Goal: Task Accomplishment & Management: Use online tool/utility

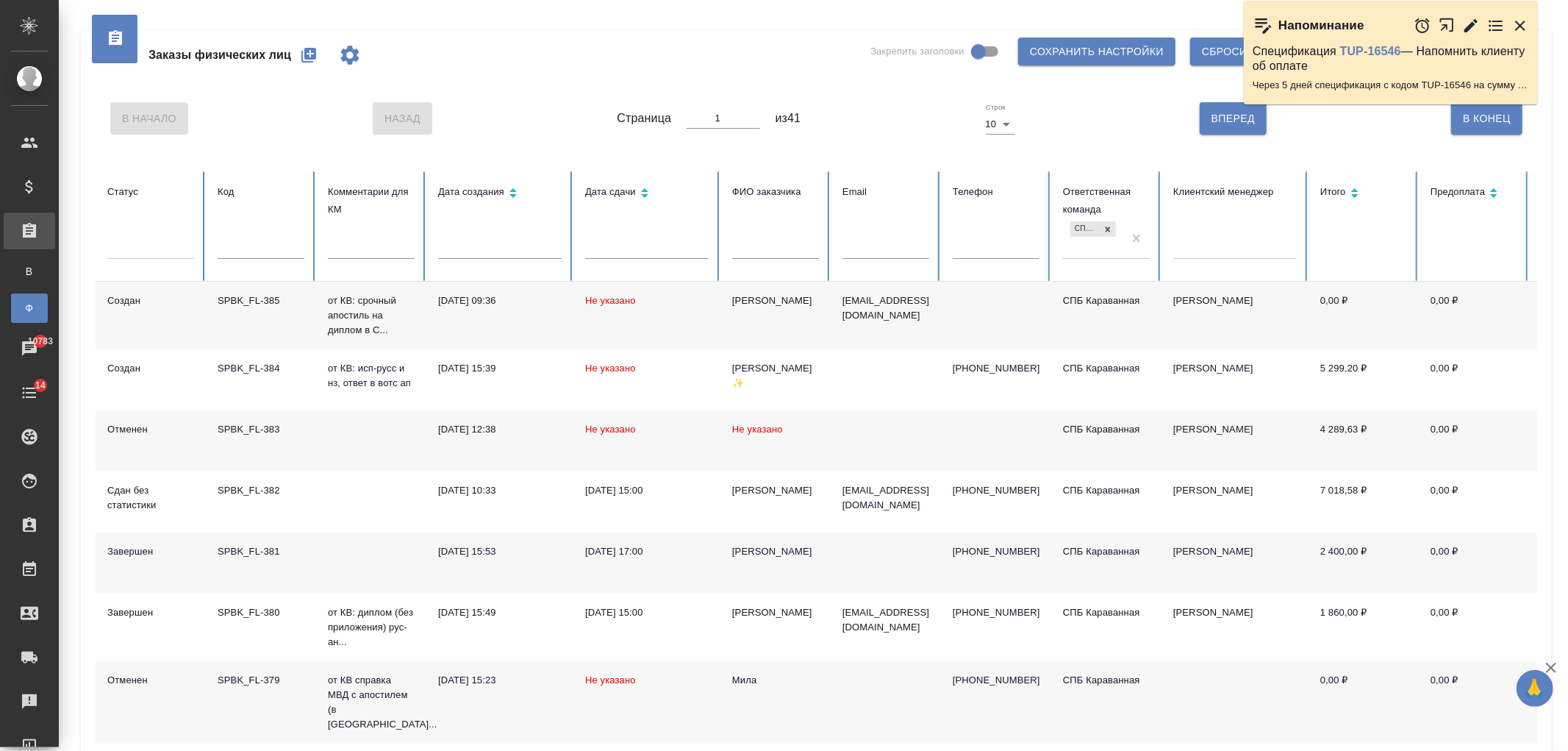
click at [137, 251] on div at bounding box center [150, 244] width 86 height 21
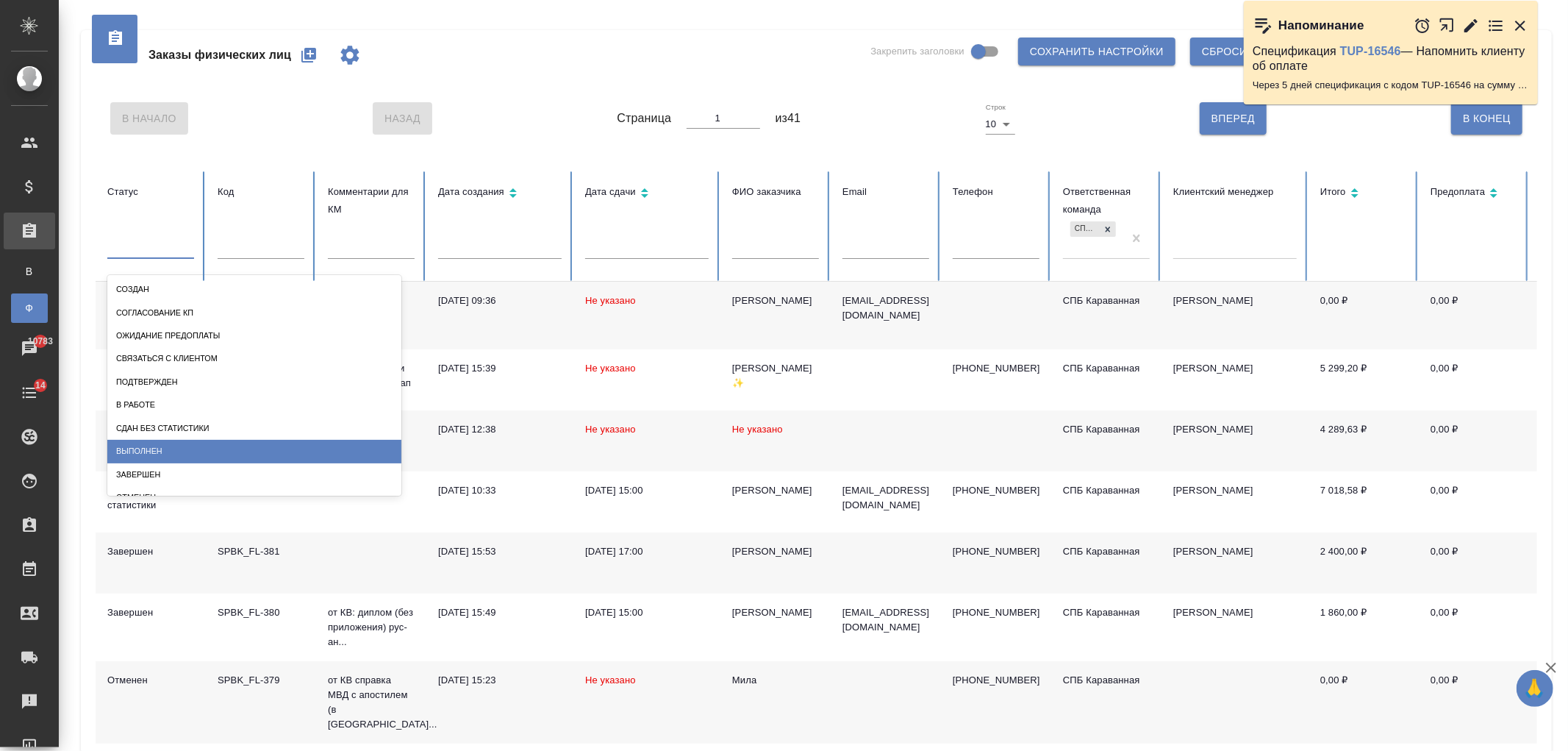
click at [193, 447] on div "Выполнен" at bounding box center [255, 451] width 294 height 23
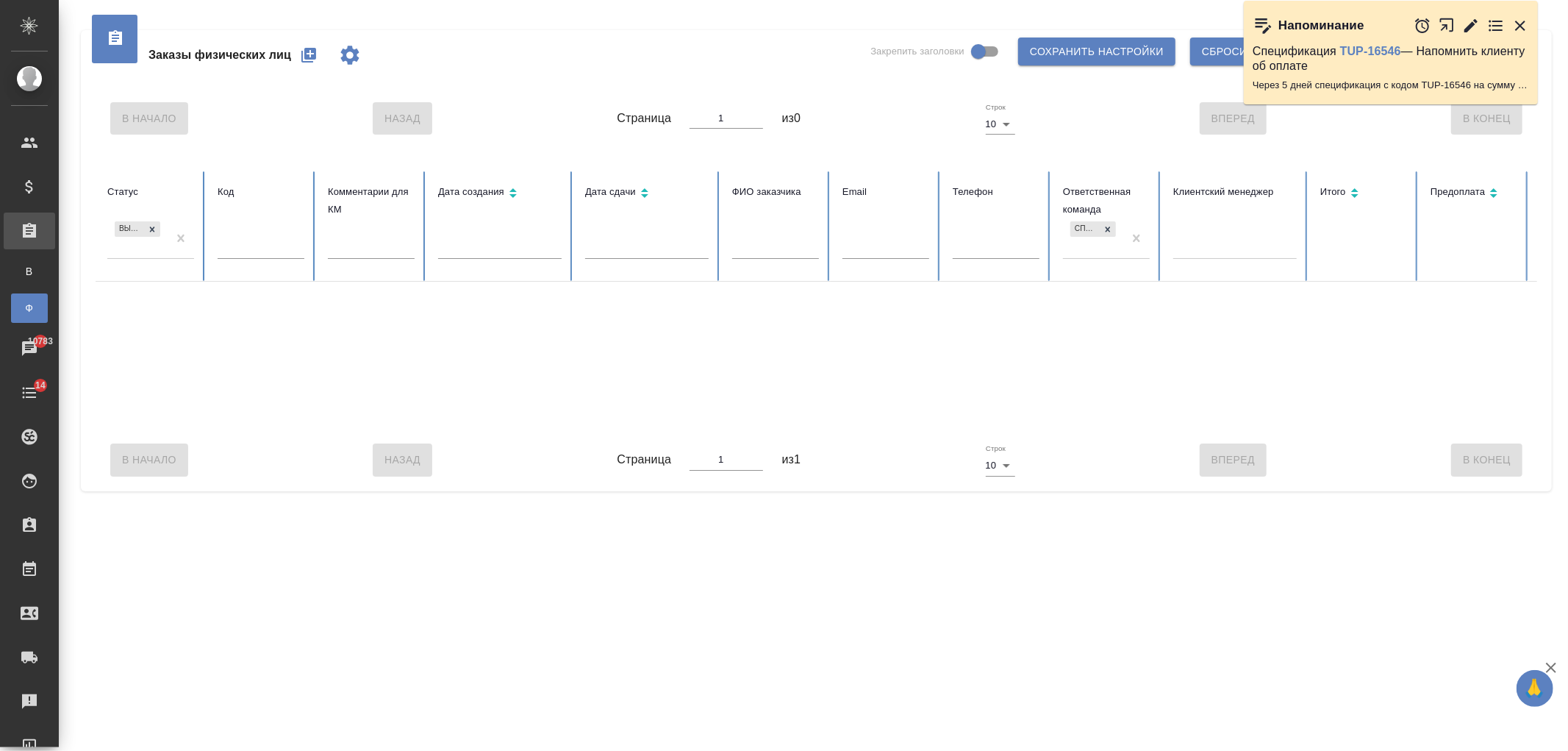
click at [1088, 250] on div "СПБ Караванная" at bounding box center [1093, 238] width 61 height 40
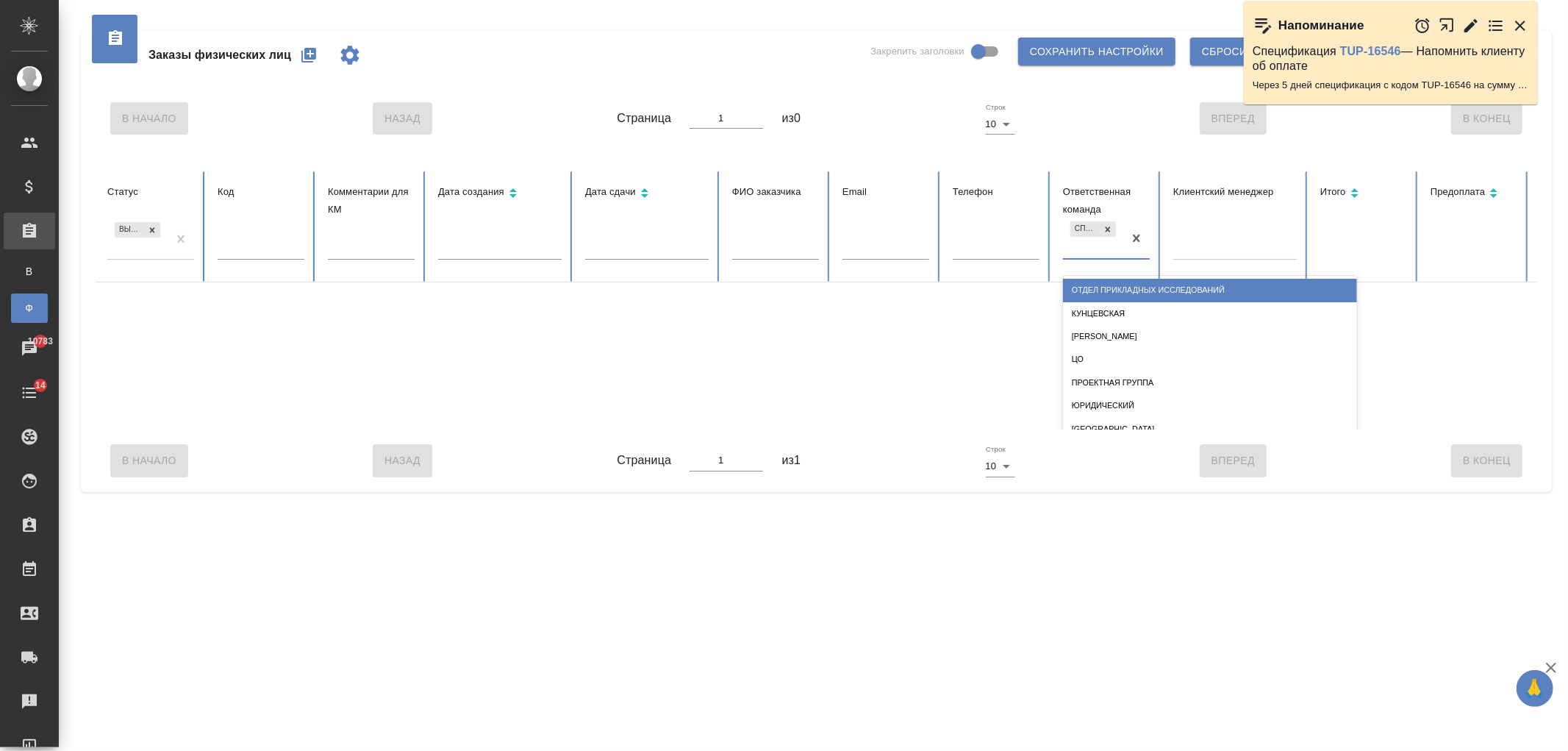
type input "м"
type input "сити"
click at [1081, 289] on div "Сити" at bounding box center [1210, 290] width 294 height 23
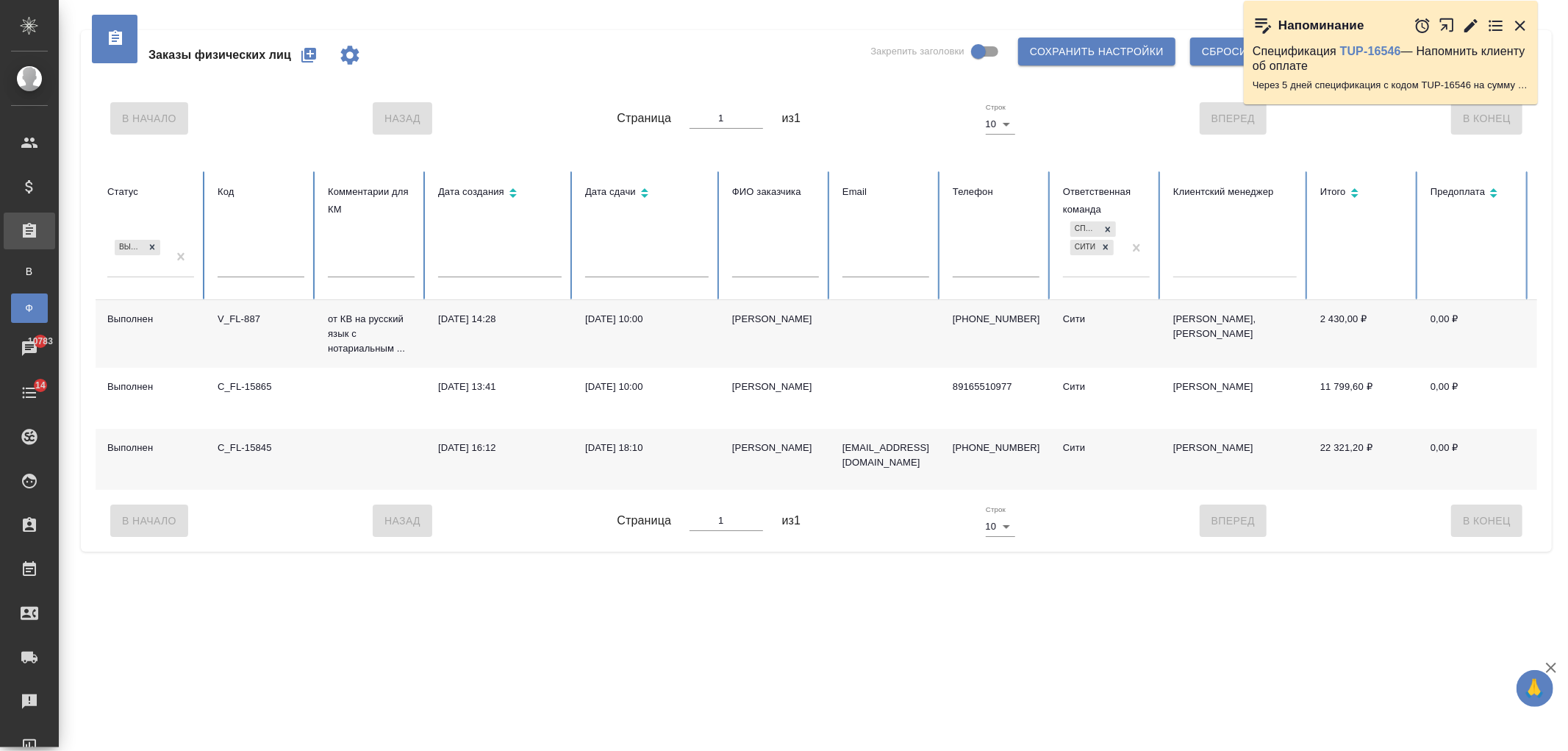
click at [623, 257] on input "text" at bounding box center [647, 266] width 124 height 20
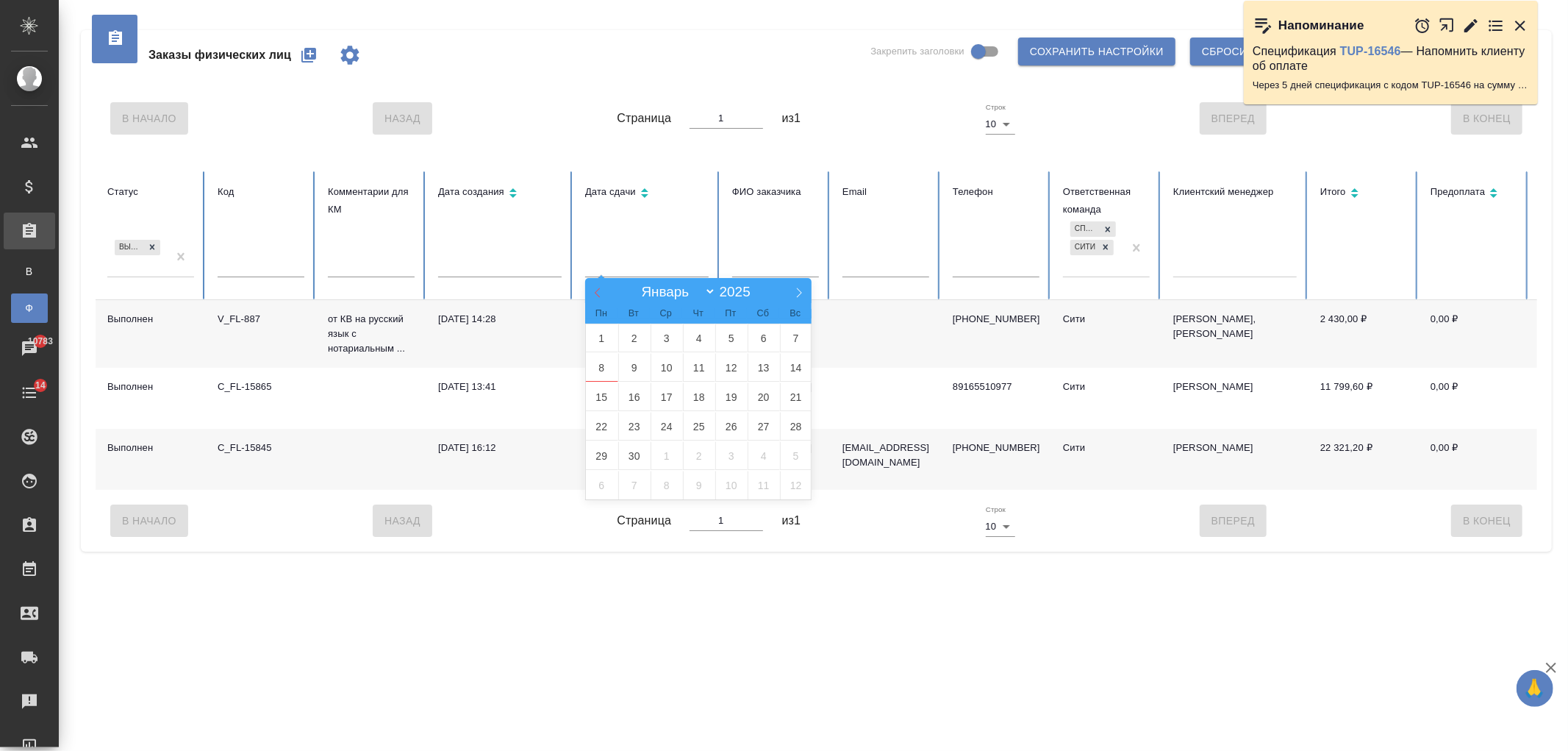
click at [592, 291] on icon at bounding box center [597, 293] width 11 height 11
select select "7"
click at [739, 341] on span "1" at bounding box center [731, 337] width 32 height 28
type input "01.08"
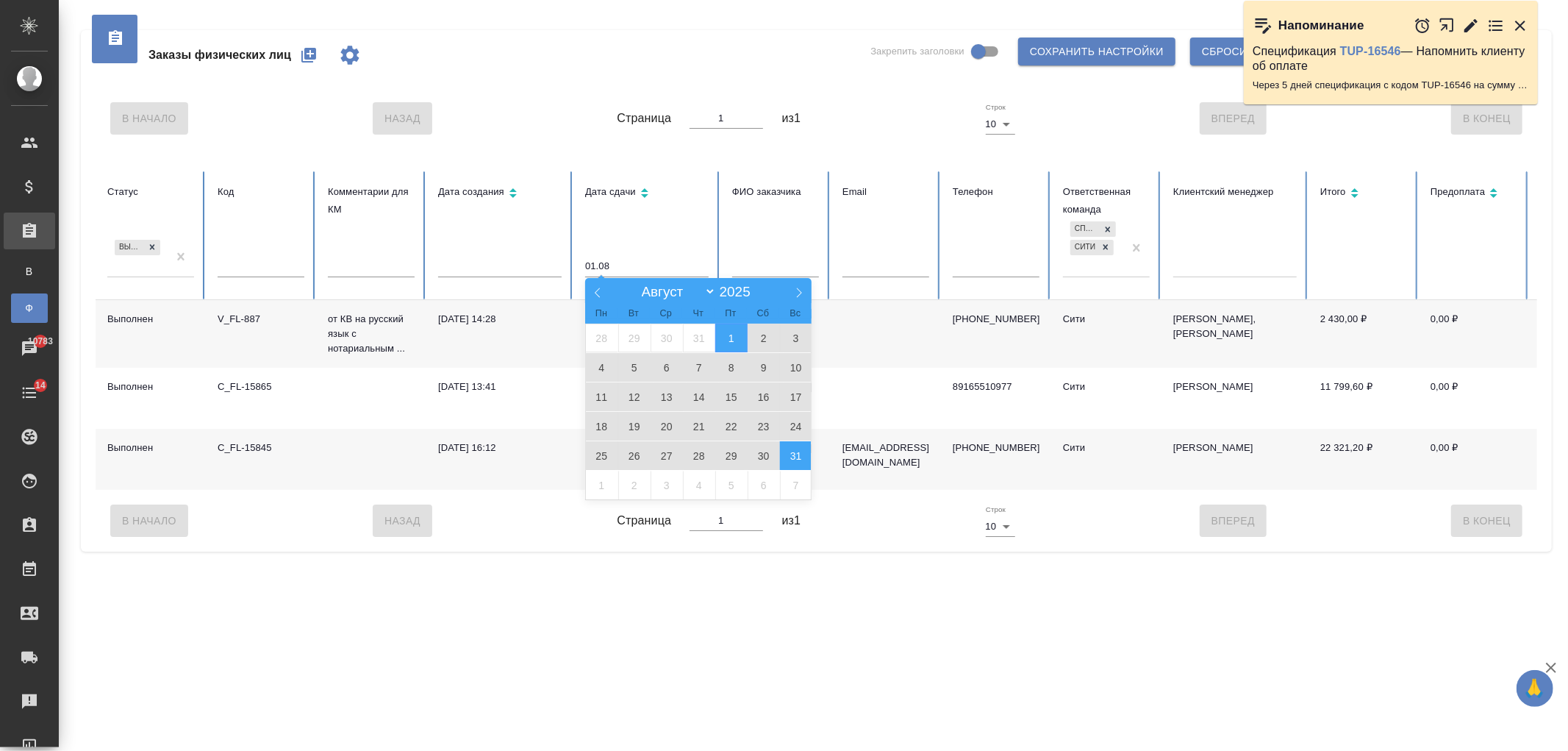
click at [803, 452] on span "31" at bounding box center [796, 455] width 32 height 28
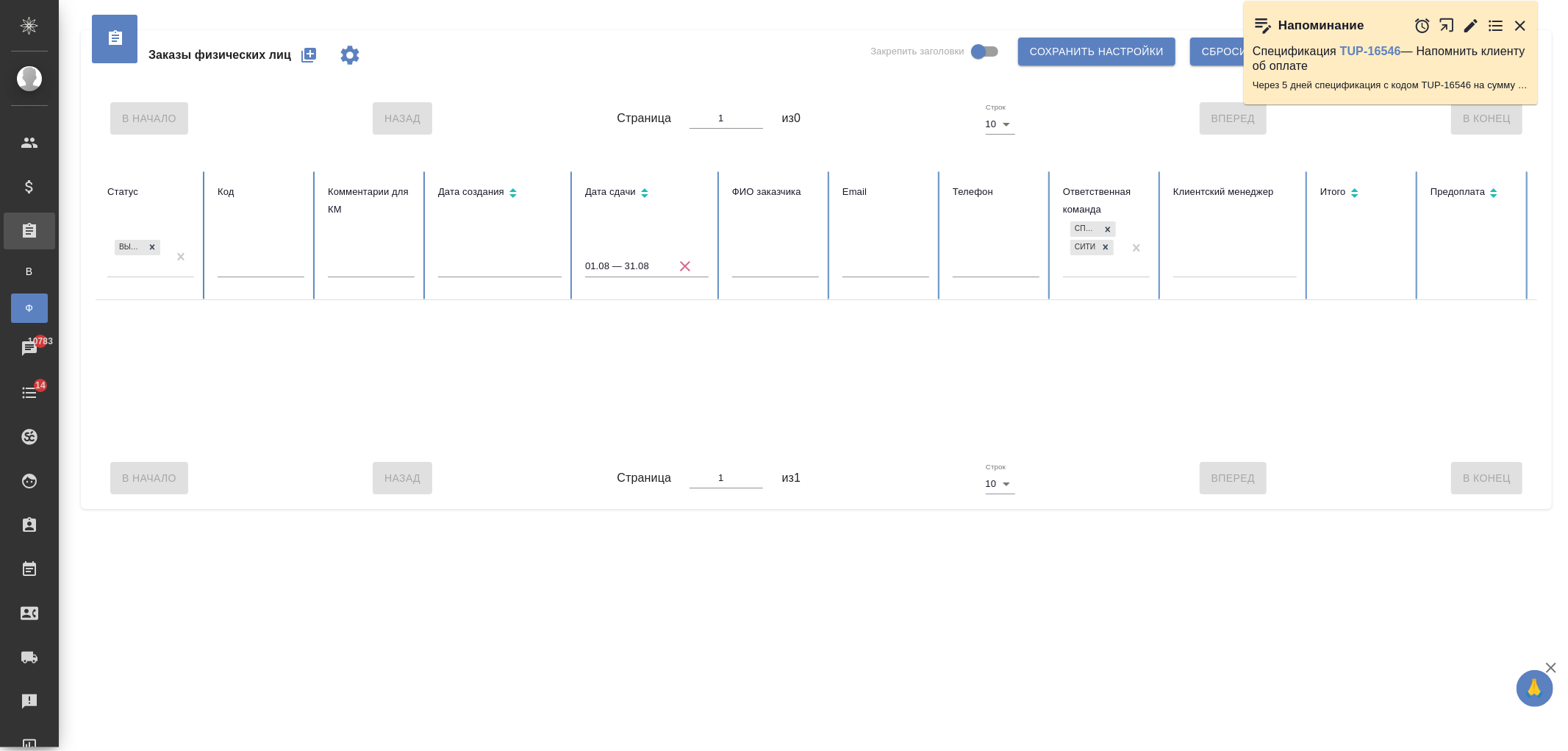
click at [1082, 267] on div "СПБ Караванная Сити" at bounding box center [1093, 247] width 61 height 57
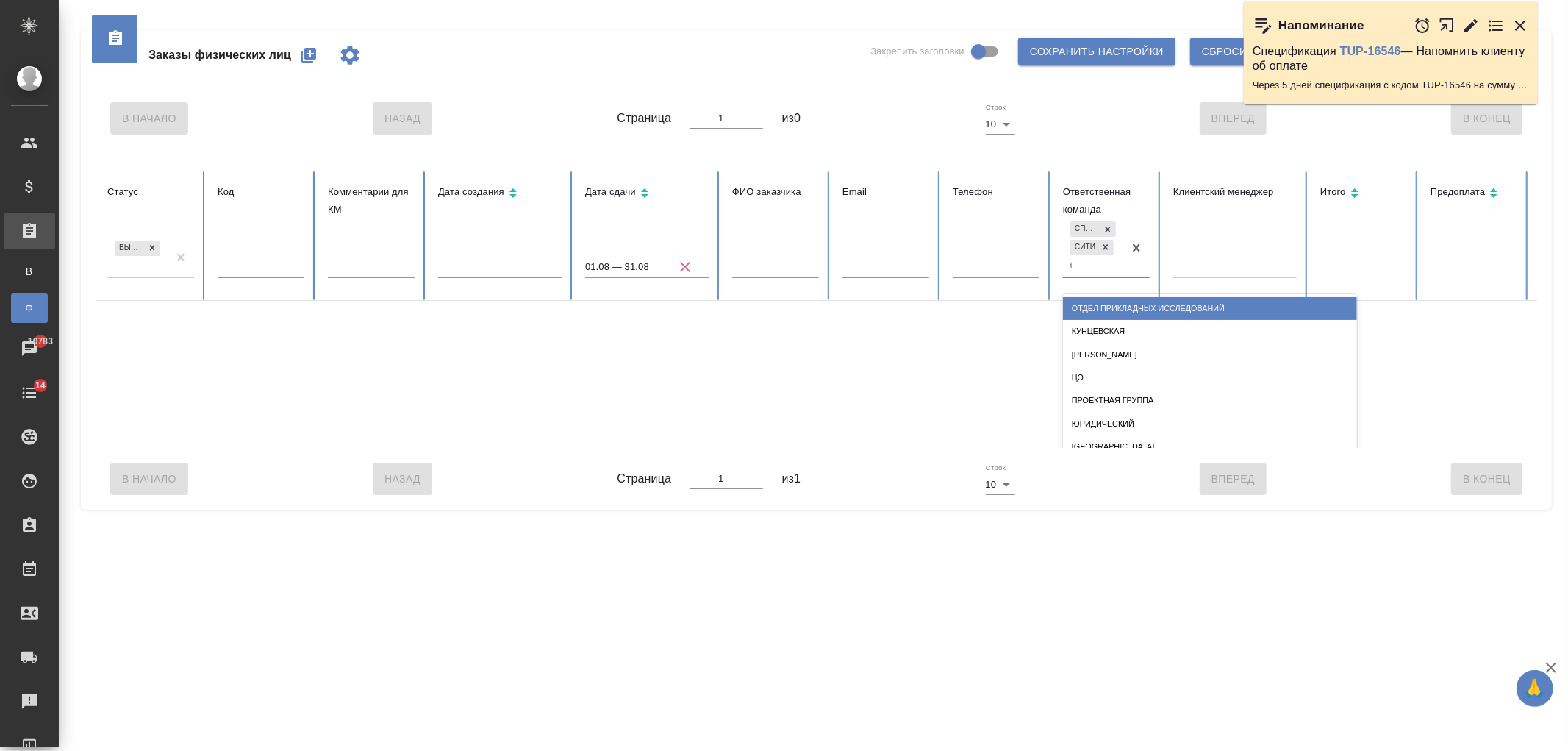
type input "баб"
click at [1122, 314] on div "Бабушкинская" at bounding box center [1210, 309] width 294 height 23
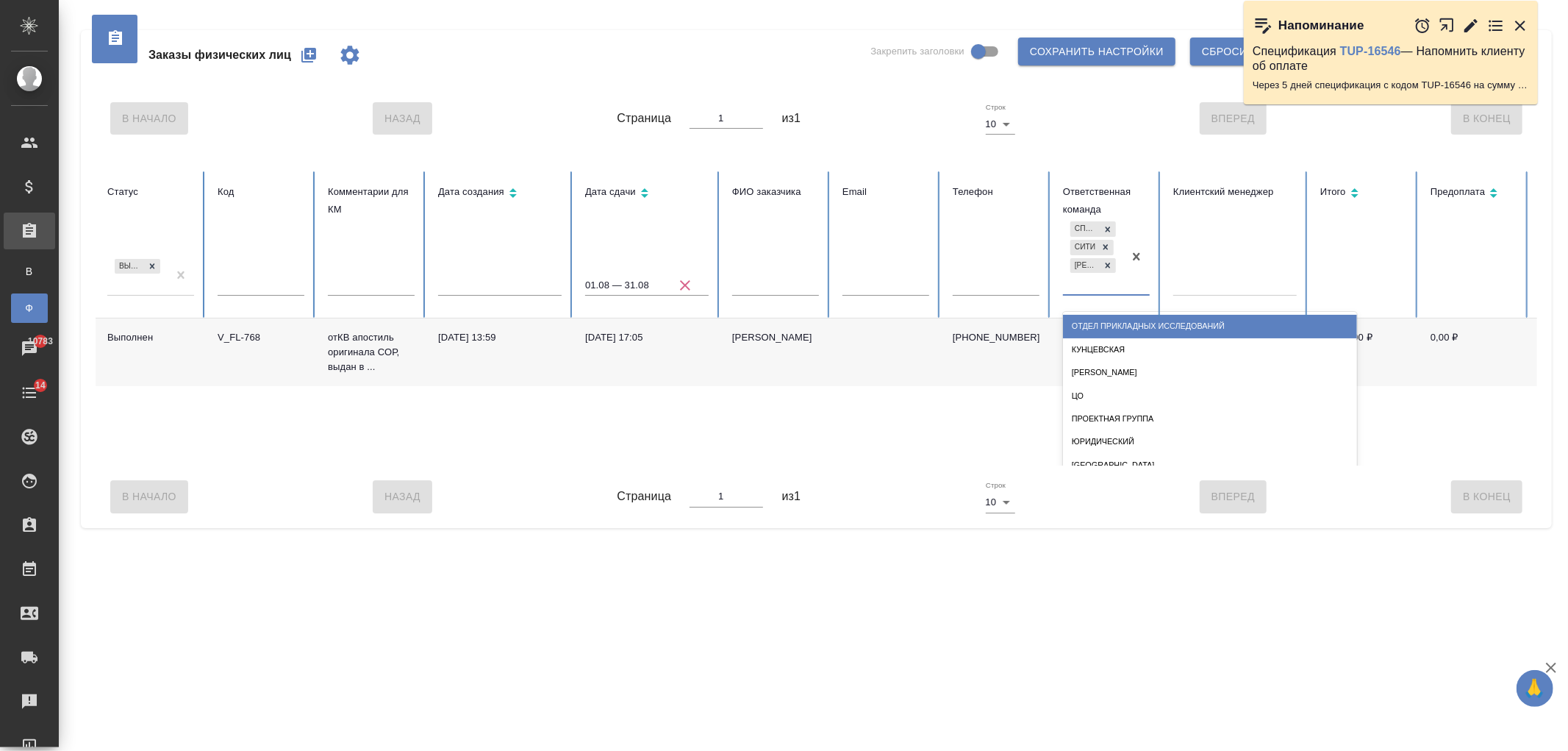
click at [1083, 285] on div "СПБ Караванная Сити Бабушкинская" at bounding box center [1093, 256] width 61 height 76
type input "каз"
click at [1123, 332] on div "Казахстан" at bounding box center [1210, 326] width 294 height 23
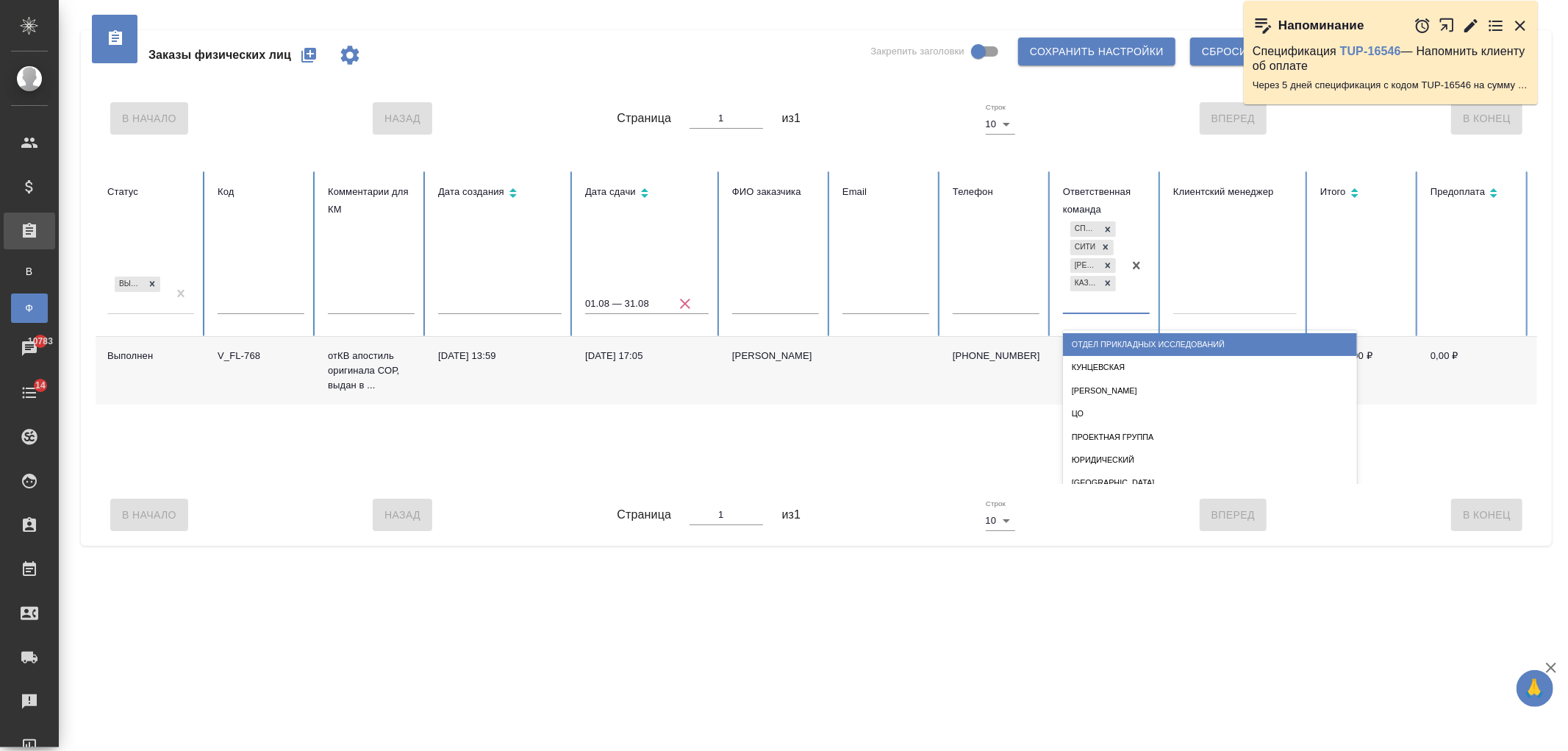
click at [1078, 305] on div "СПБ Караванная Сити Бабушкинская Казахстан" at bounding box center [1093, 265] width 61 height 94
type input "крыл"
click at [1109, 333] on div "Крылатское" at bounding box center [1210, 344] width 294 height 23
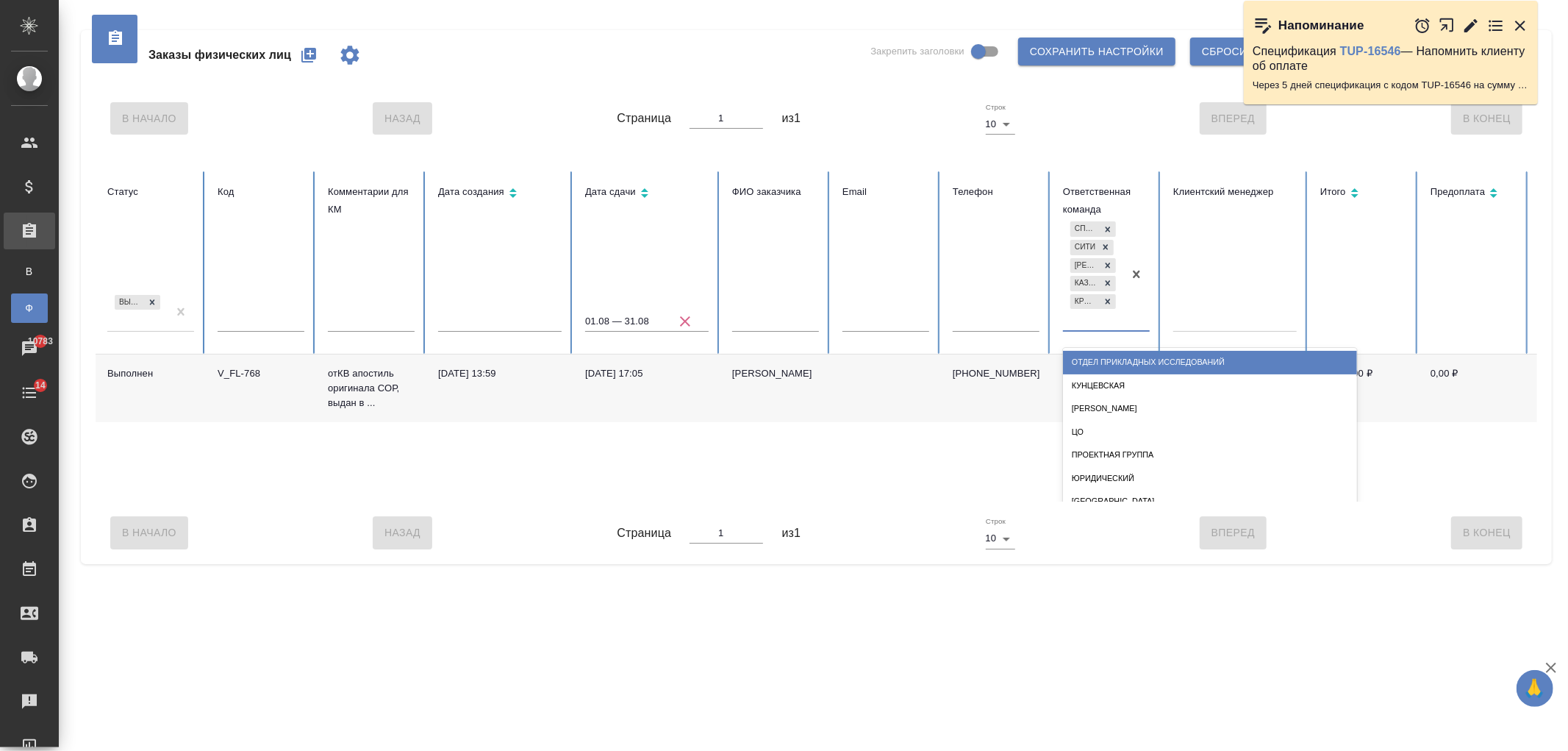
click at [1077, 323] on div "СПБ Караванная Сити Бабушкинская Казахстан Крылатское" at bounding box center [1093, 274] width 61 height 112
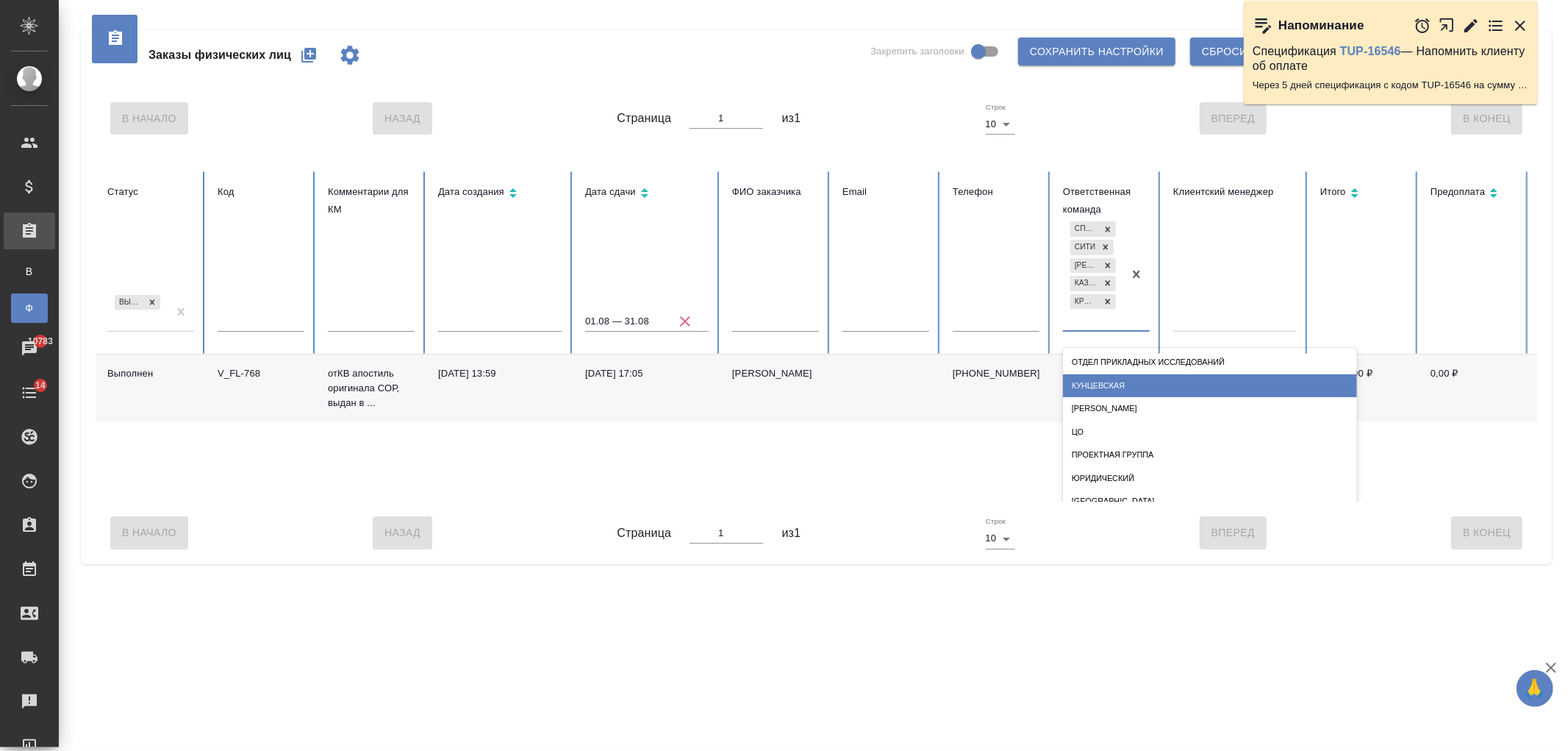
click at [1118, 378] on div "Кунцевская" at bounding box center [1210, 386] width 294 height 23
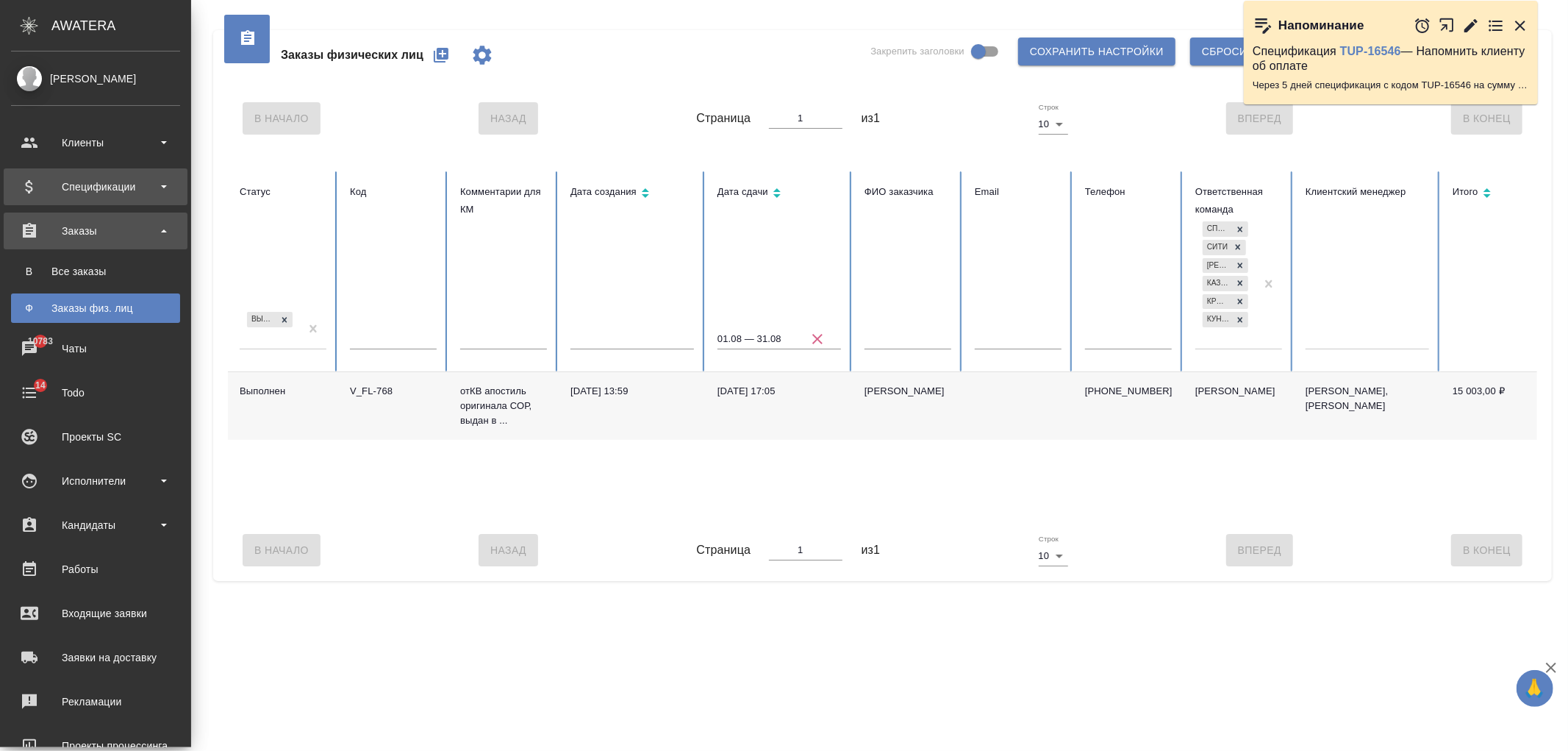
click at [96, 184] on div "Спецификации" at bounding box center [95, 186] width 169 height 22
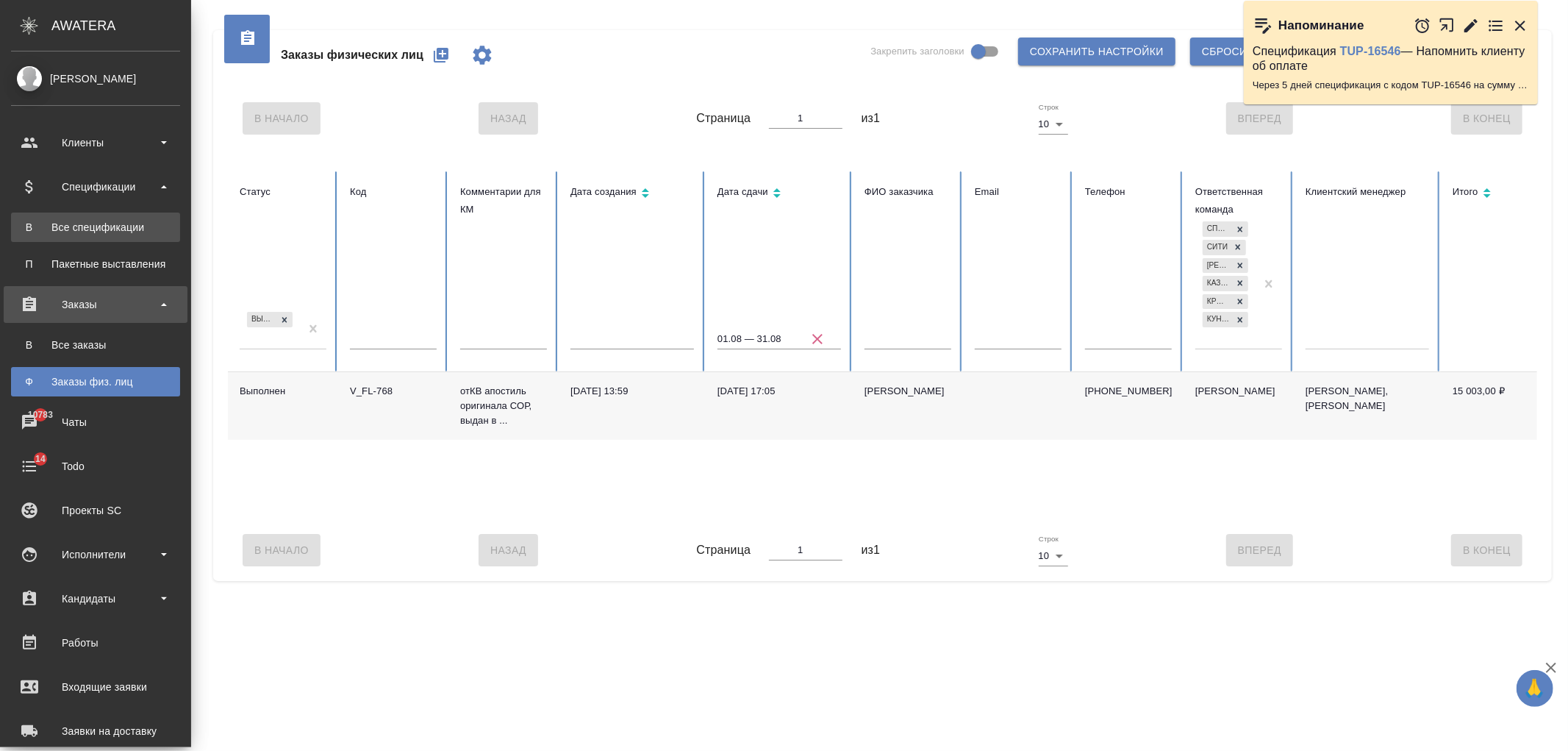
click at [141, 235] on link "В Все спецификации" at bounding box center [95, 227] width 169 height 29
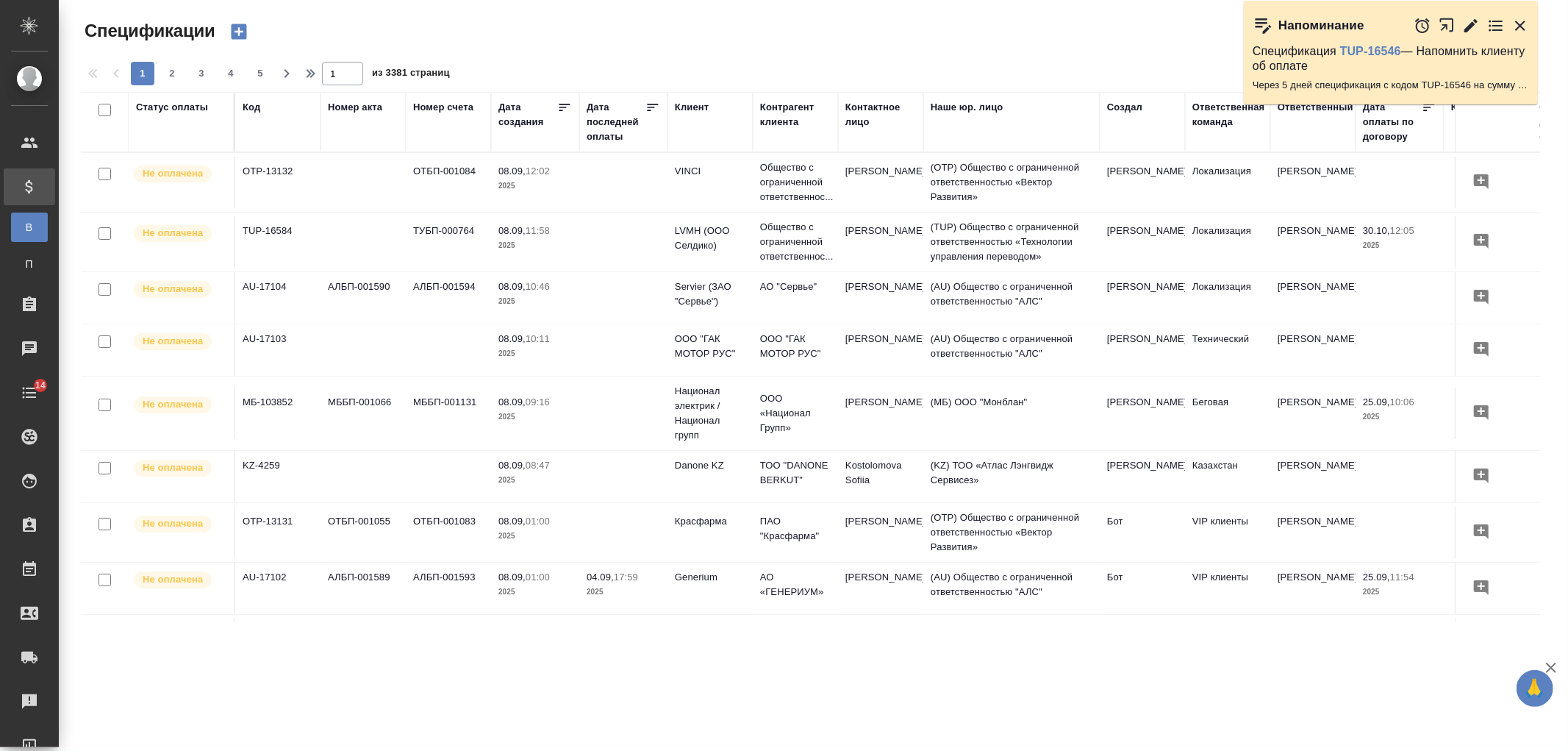
click at [685, 103] on div "Клиент" at bounding box center [692, 108] width 34 height 15
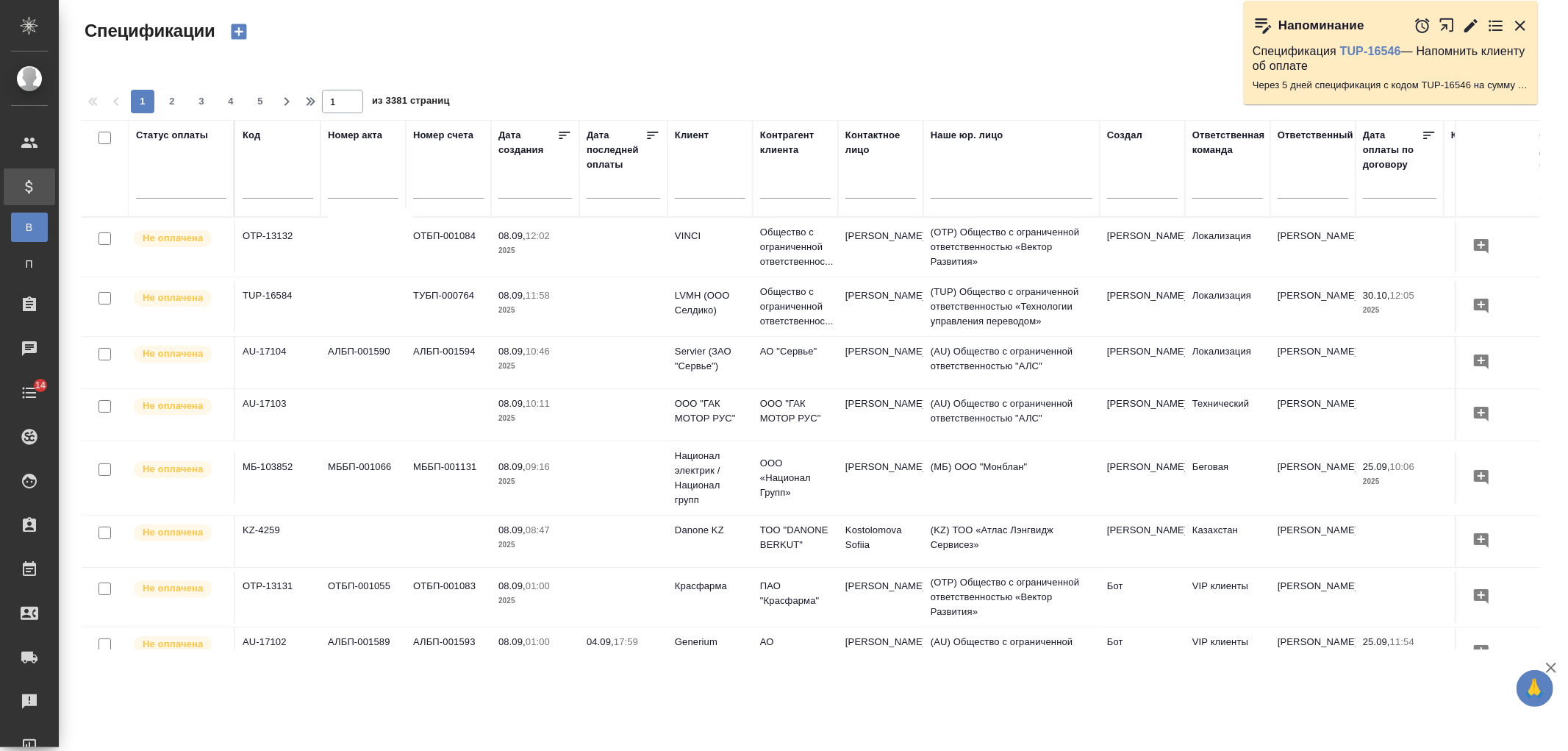
click at [723, 194] on input "text" at bounding box center [710, 188] width 70 height 19
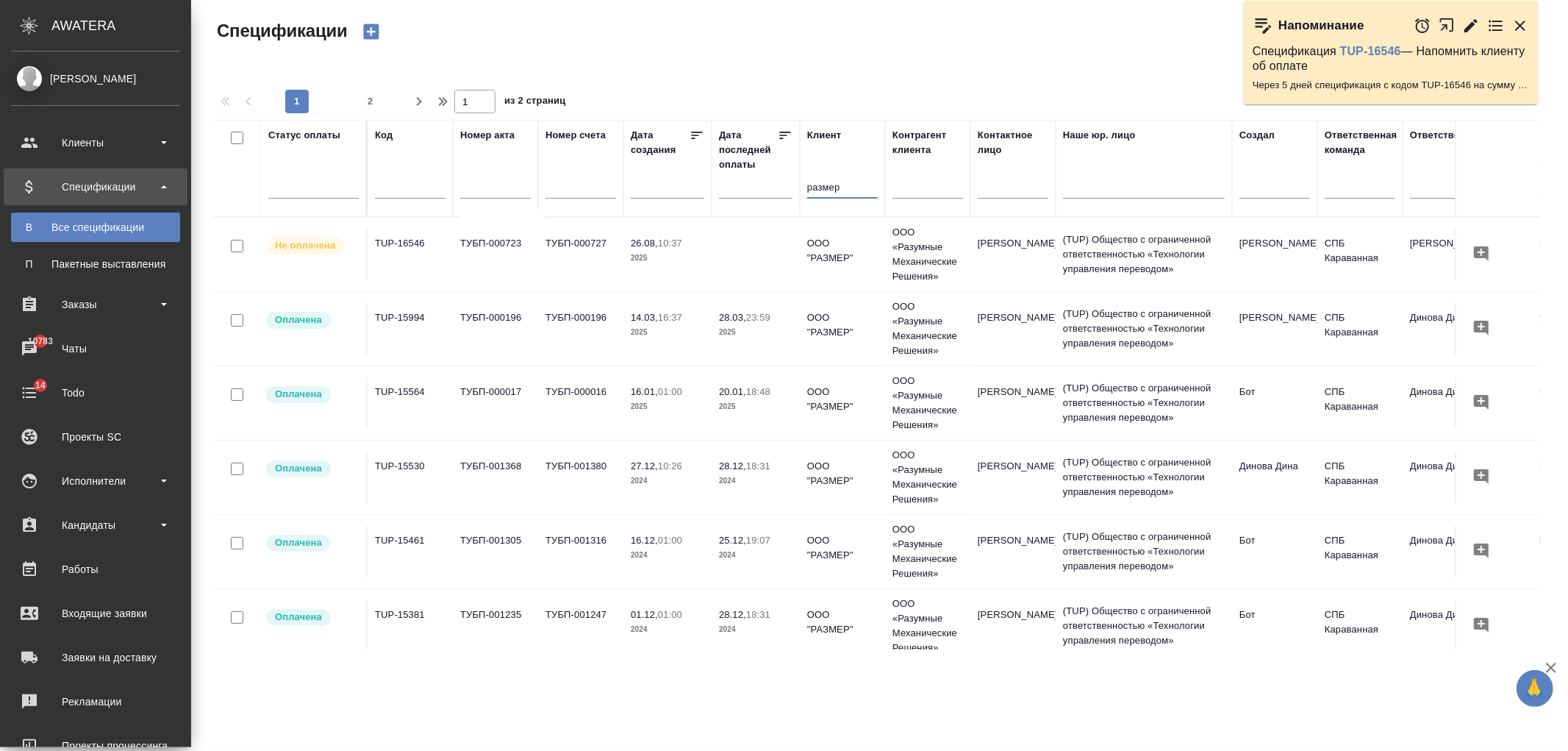
type input "размер"
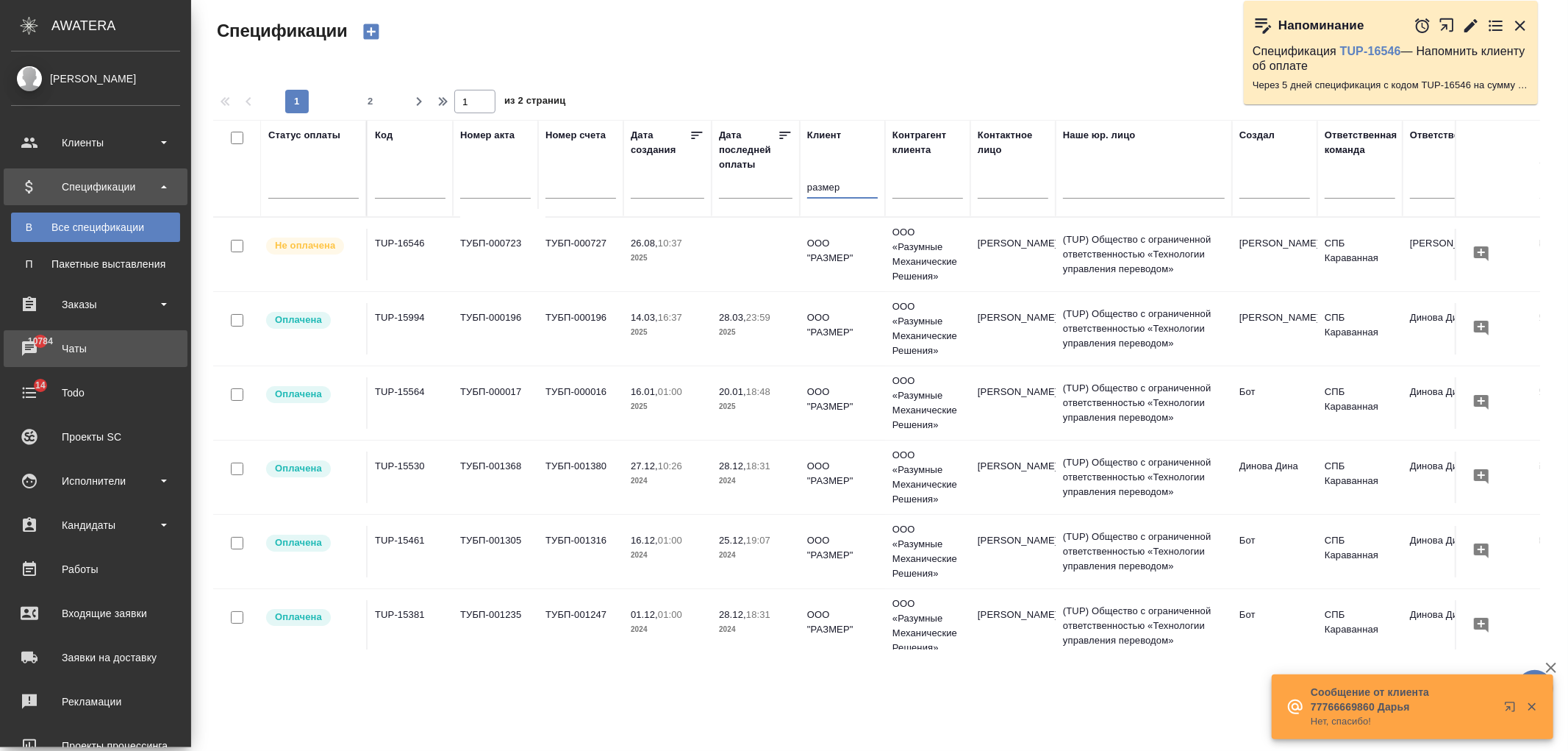
click at [103, 352] on div "Чаты" at bounding box center [95, 348] width 169 height 22
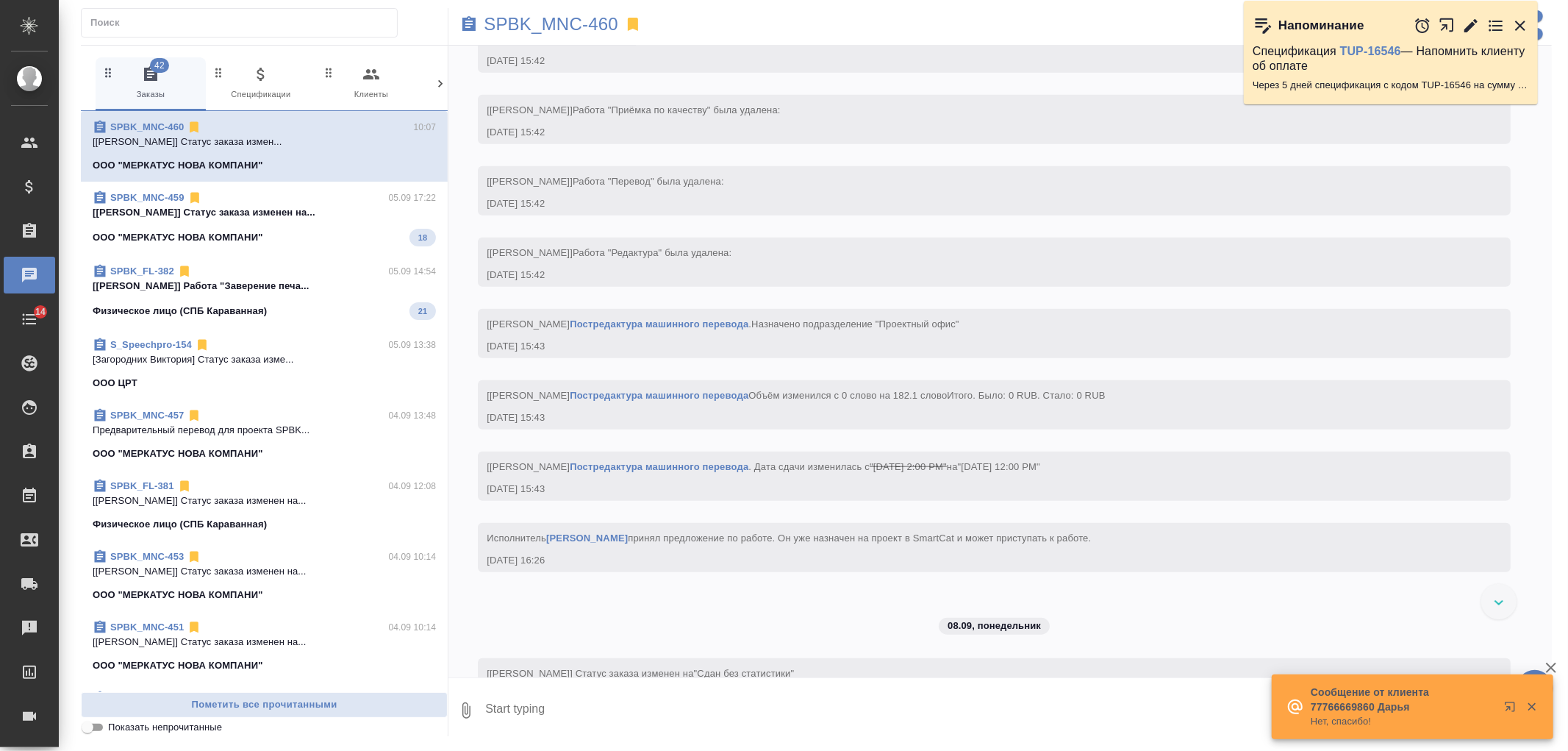
click at [439, 82] on icon at bounding box center [440, 83] width 4 height 7
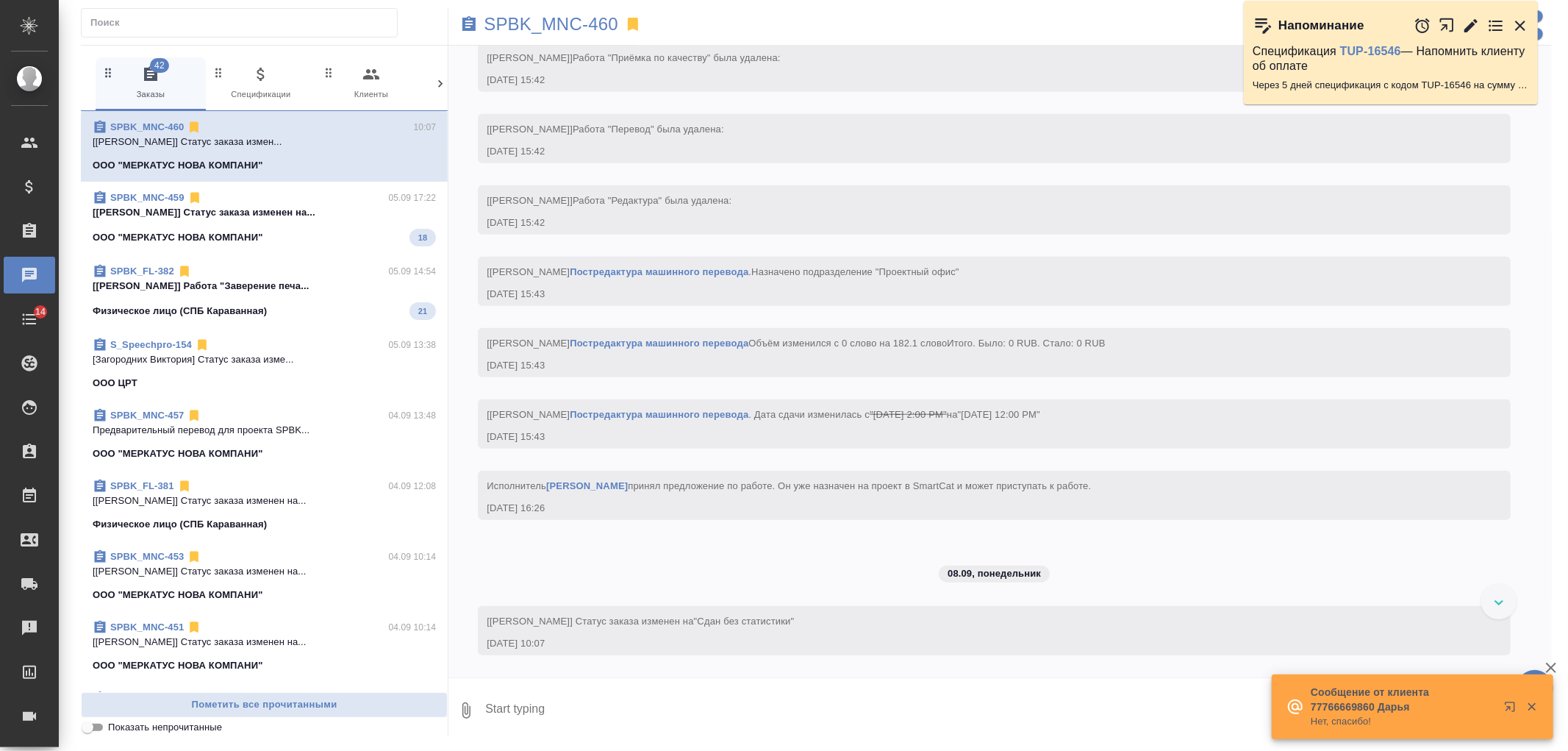
scroll to position [951, 0]
click at [439, 82] on icon at bounding box center [440, 83] width 4 height 7
click at [379, 86] on span "99+ Мессенджеры" at bounding box center [378, 83] width 99 height 36
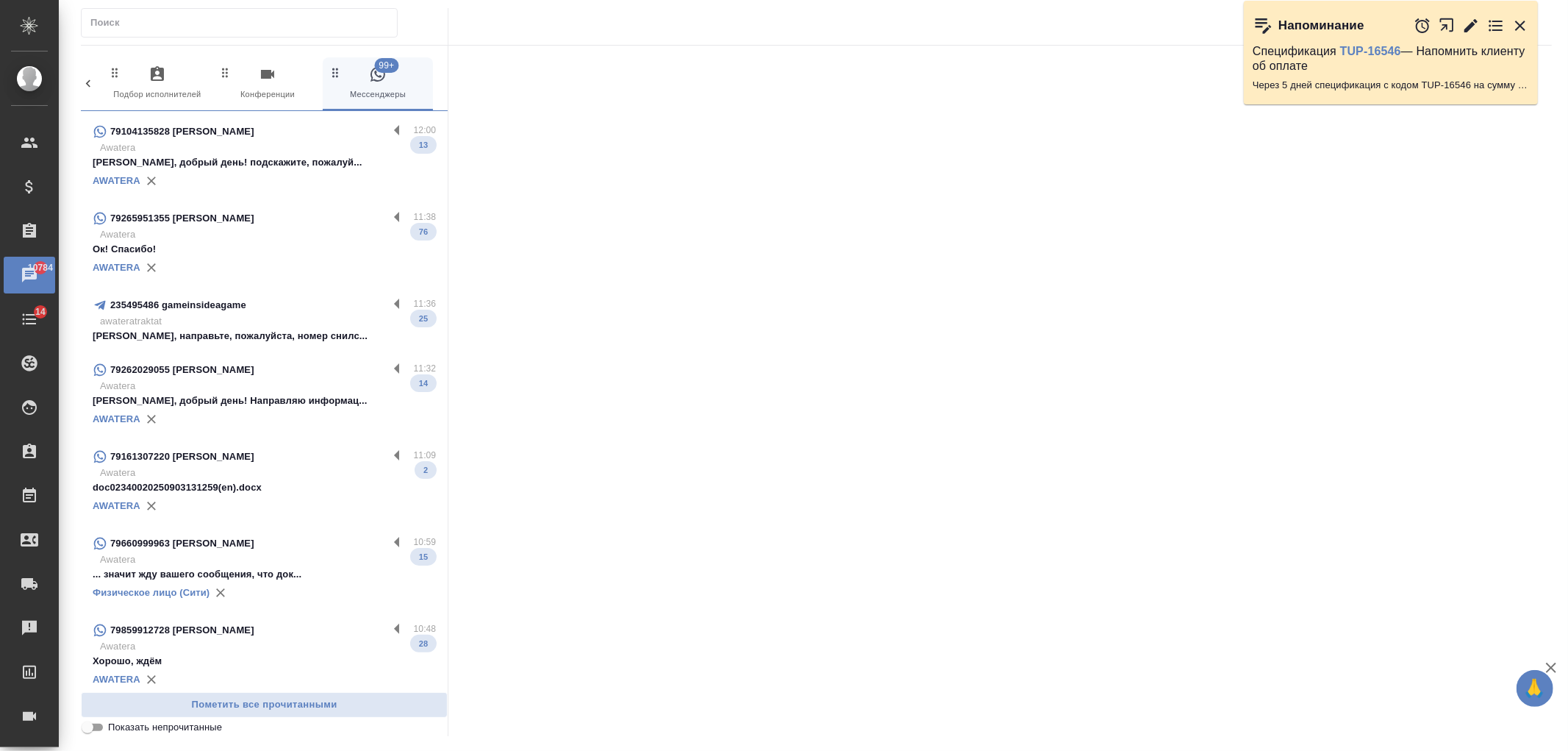
scroll to position [331, 0]
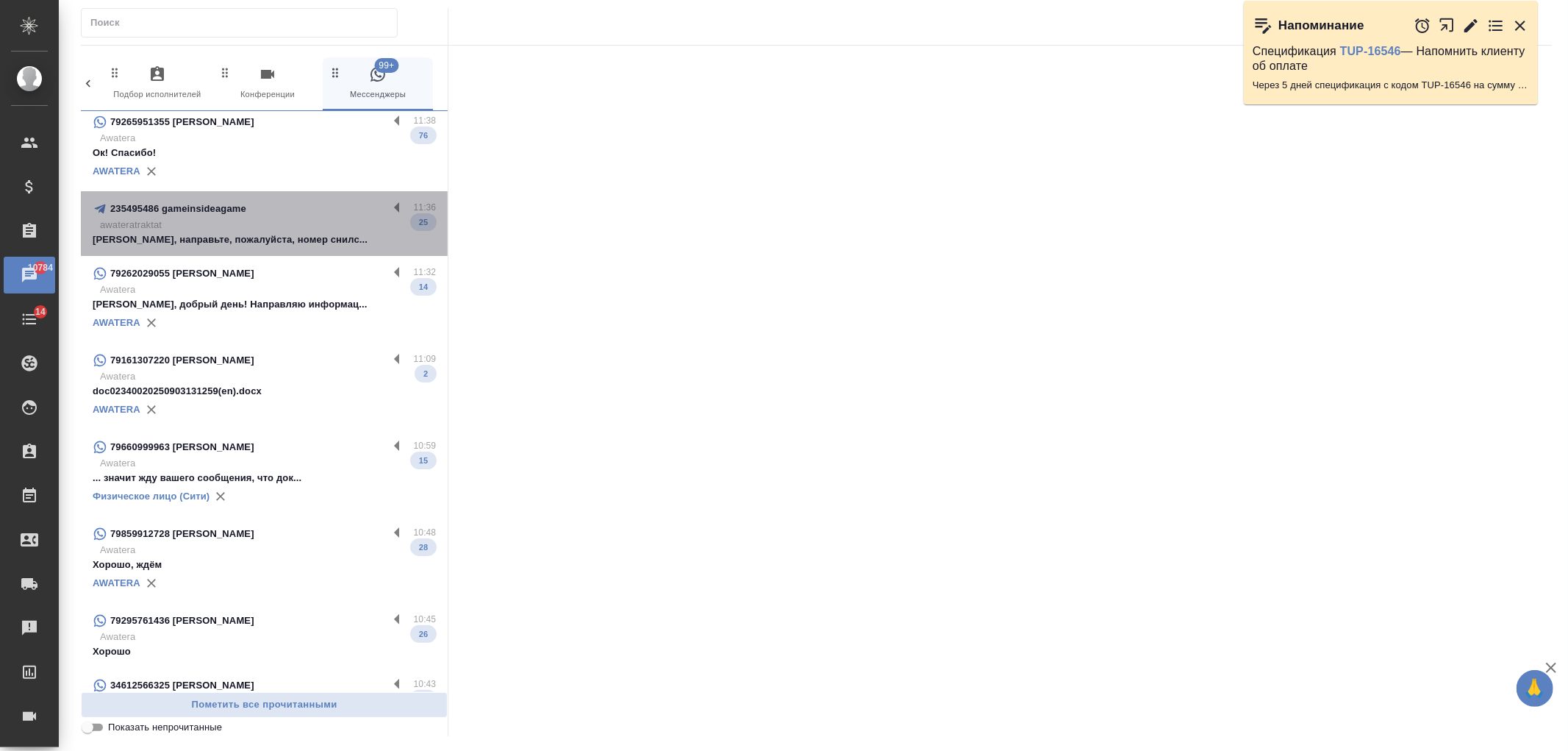
click at [298, 208] on div "235495486 gameinsideagame" at bounding box center [241, 209] width 296 height 18
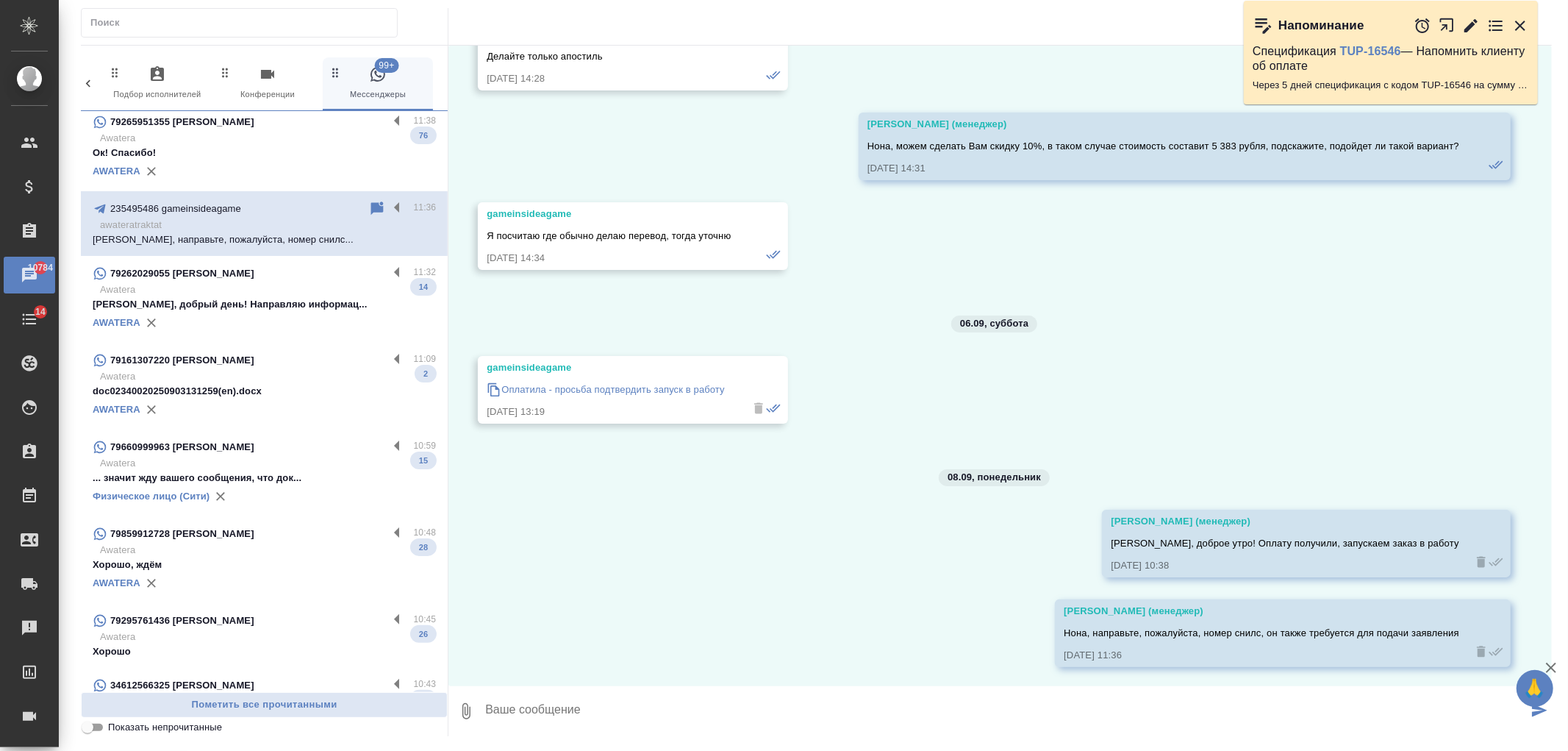
scroll to position [5512, 0]
click at [1555, 667] on icon "button" at bounding box center [1552, 668] width 18 height 18
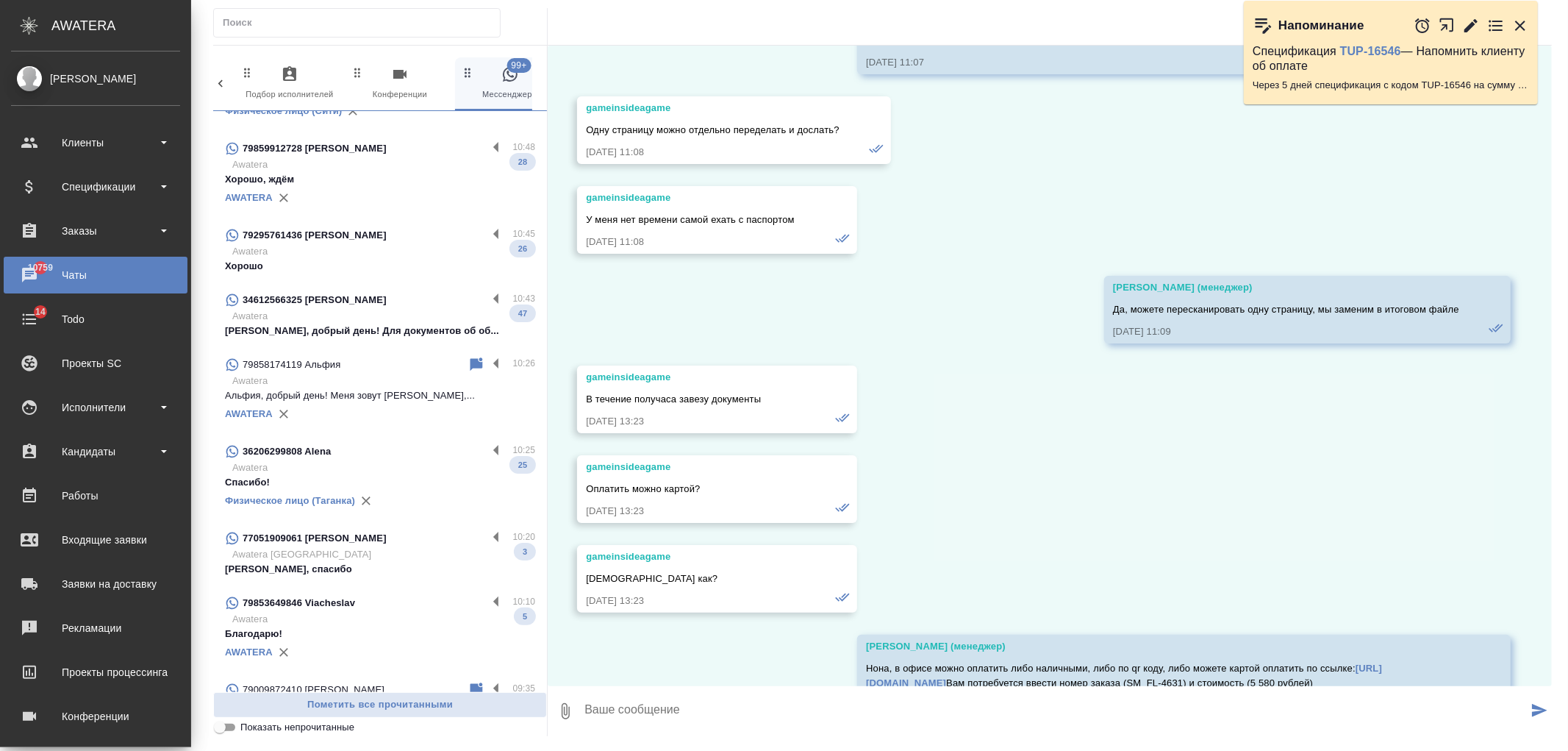
scroll to position [4555, 0]
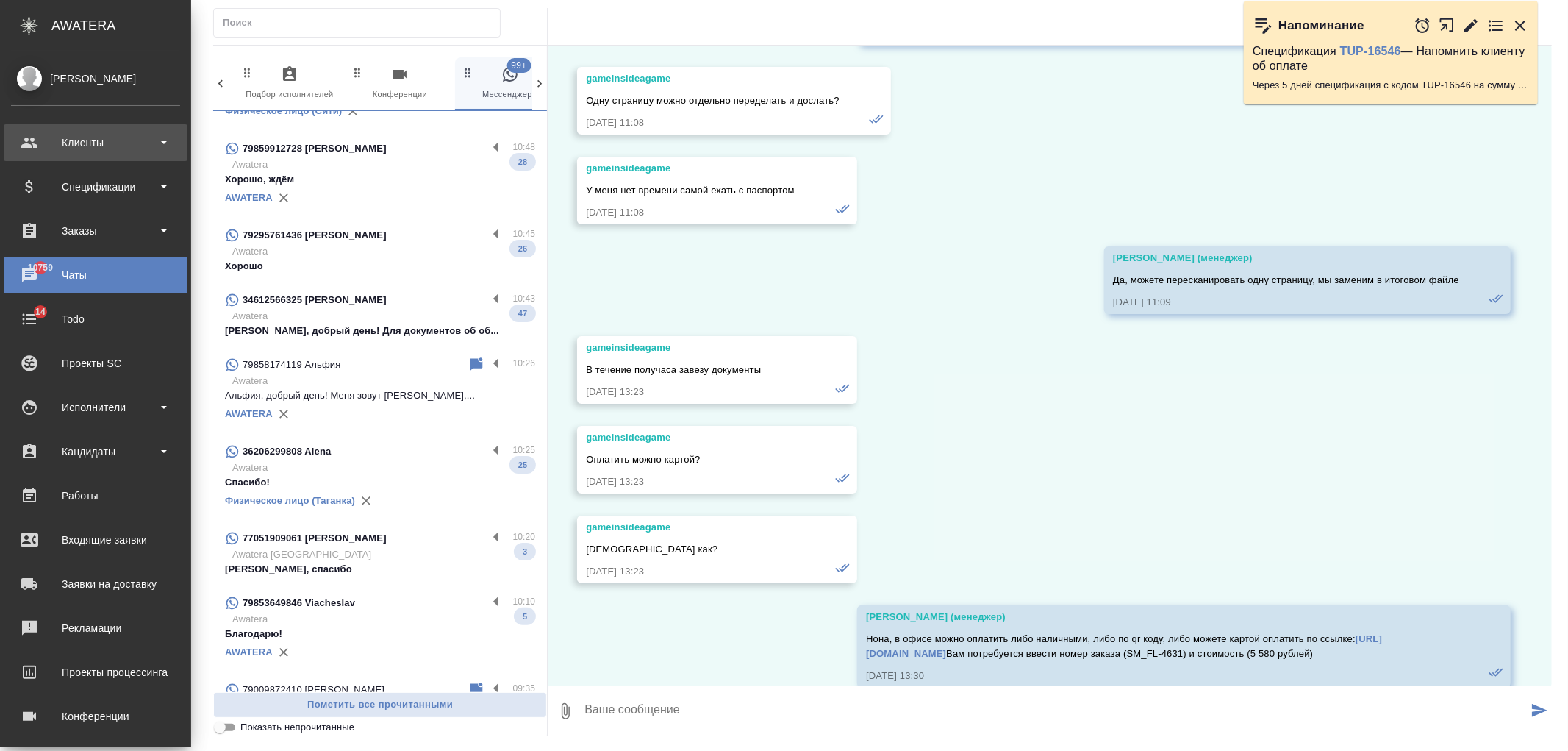
click at [94, 142] on div "Клиенты" at bounding box center [95, 142] width 169 height 22
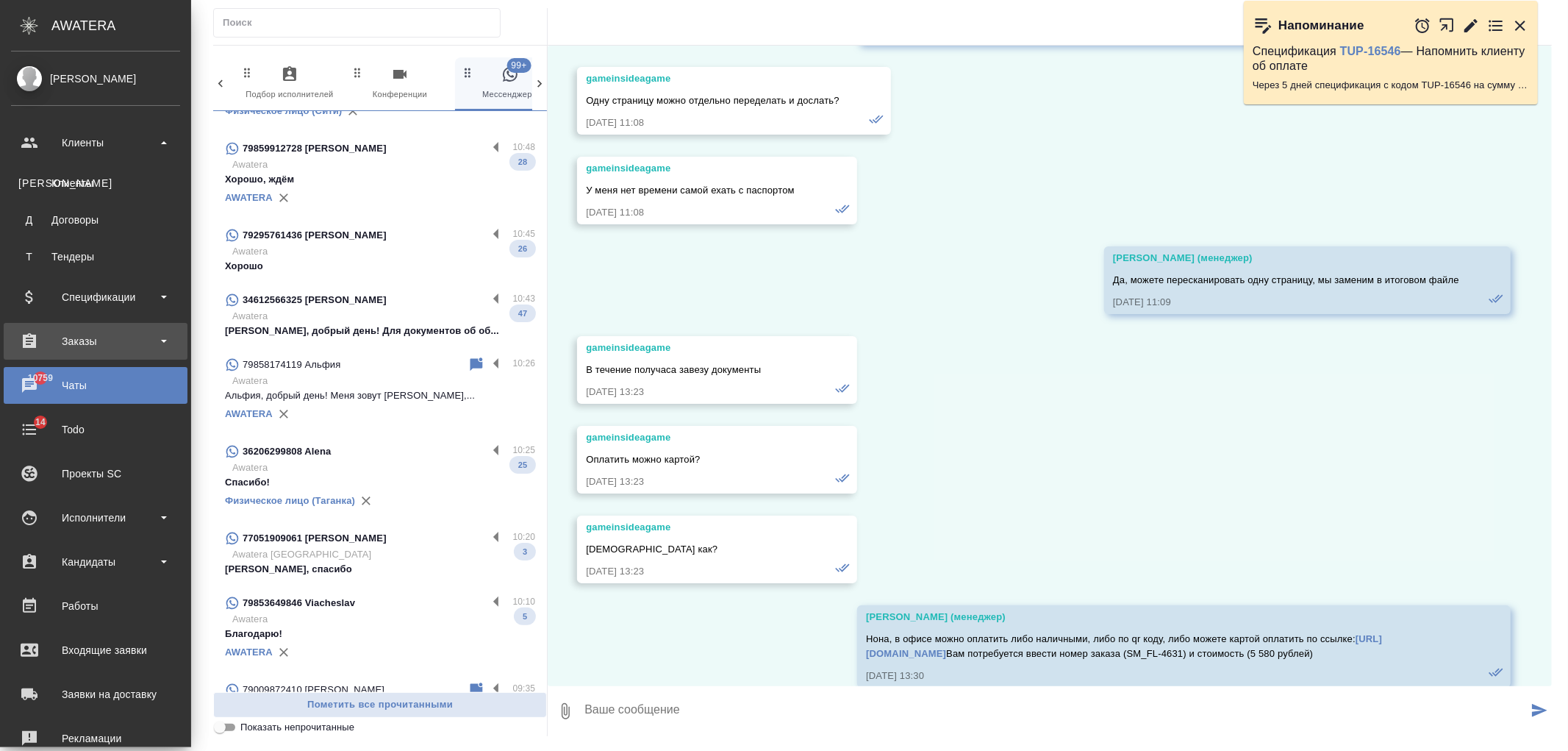
click at [102, 343] on div "Заказы" at bounding box center [95, 340] width 169 height 22
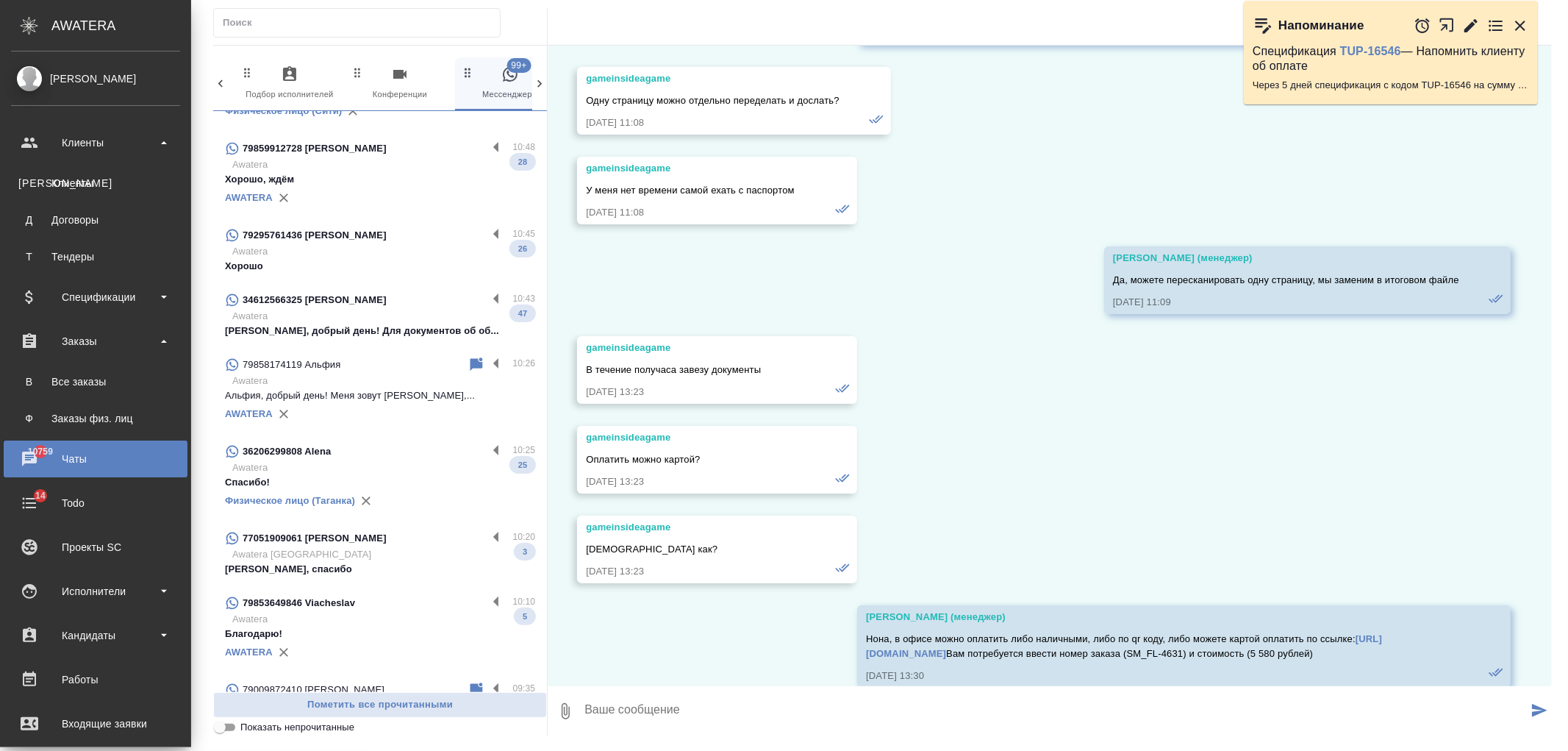
click at [137, 415] on div "Заказы физ. лиц" at bounding box center [95, 419] width 154 height 15
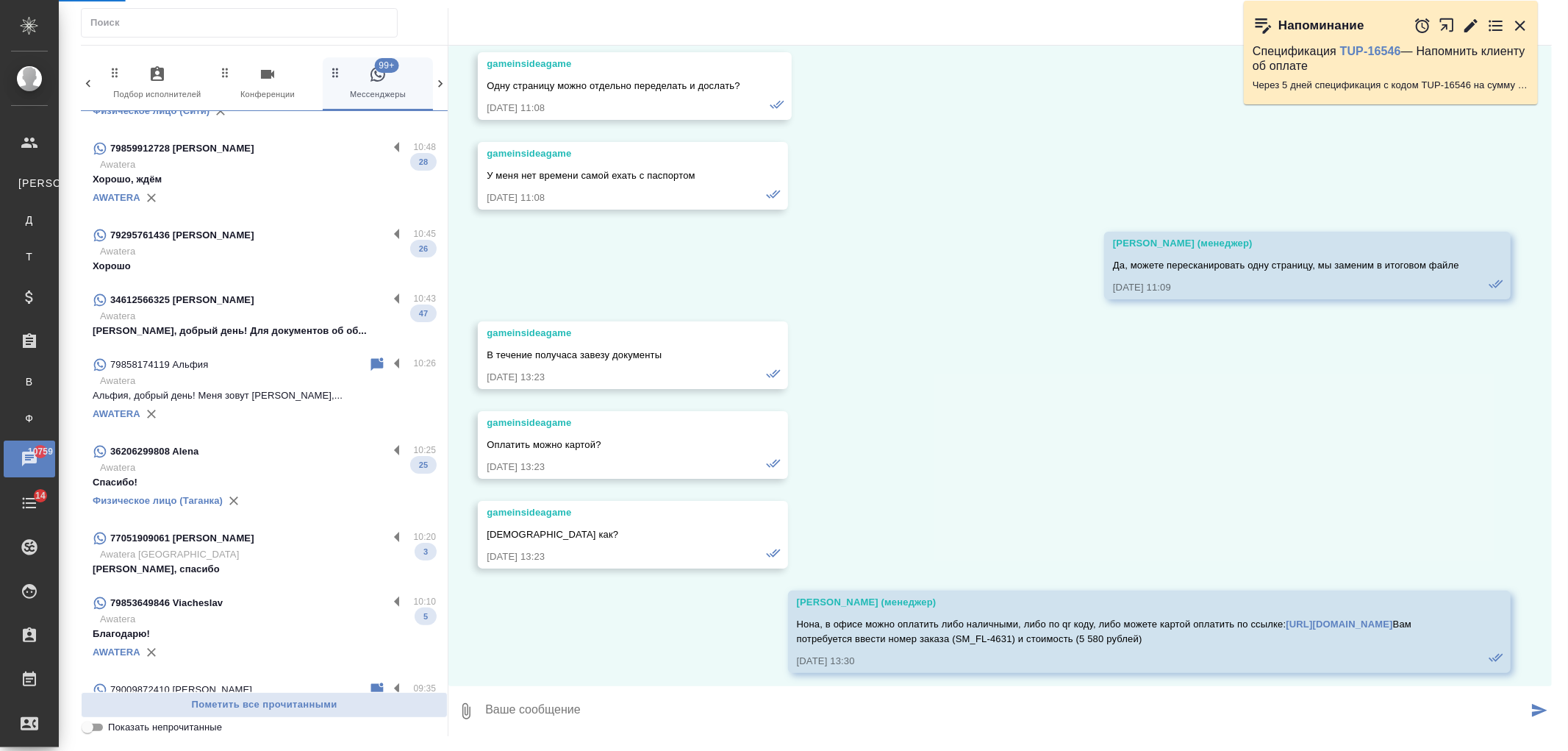
scroll to position [4526, 0]
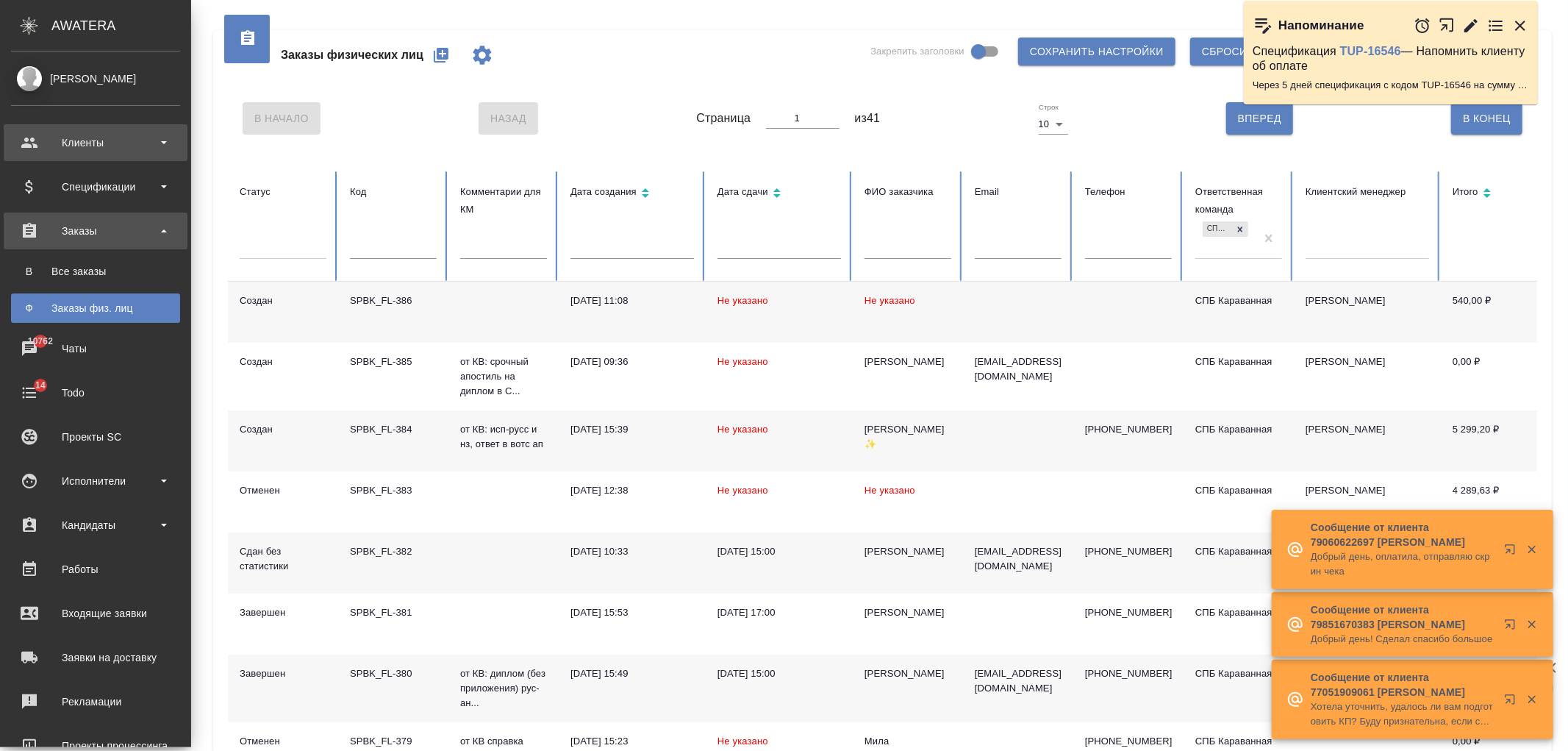
click at [96, 138] on div "Клиенты" at bounding box center [95, 142] width 169 height 22
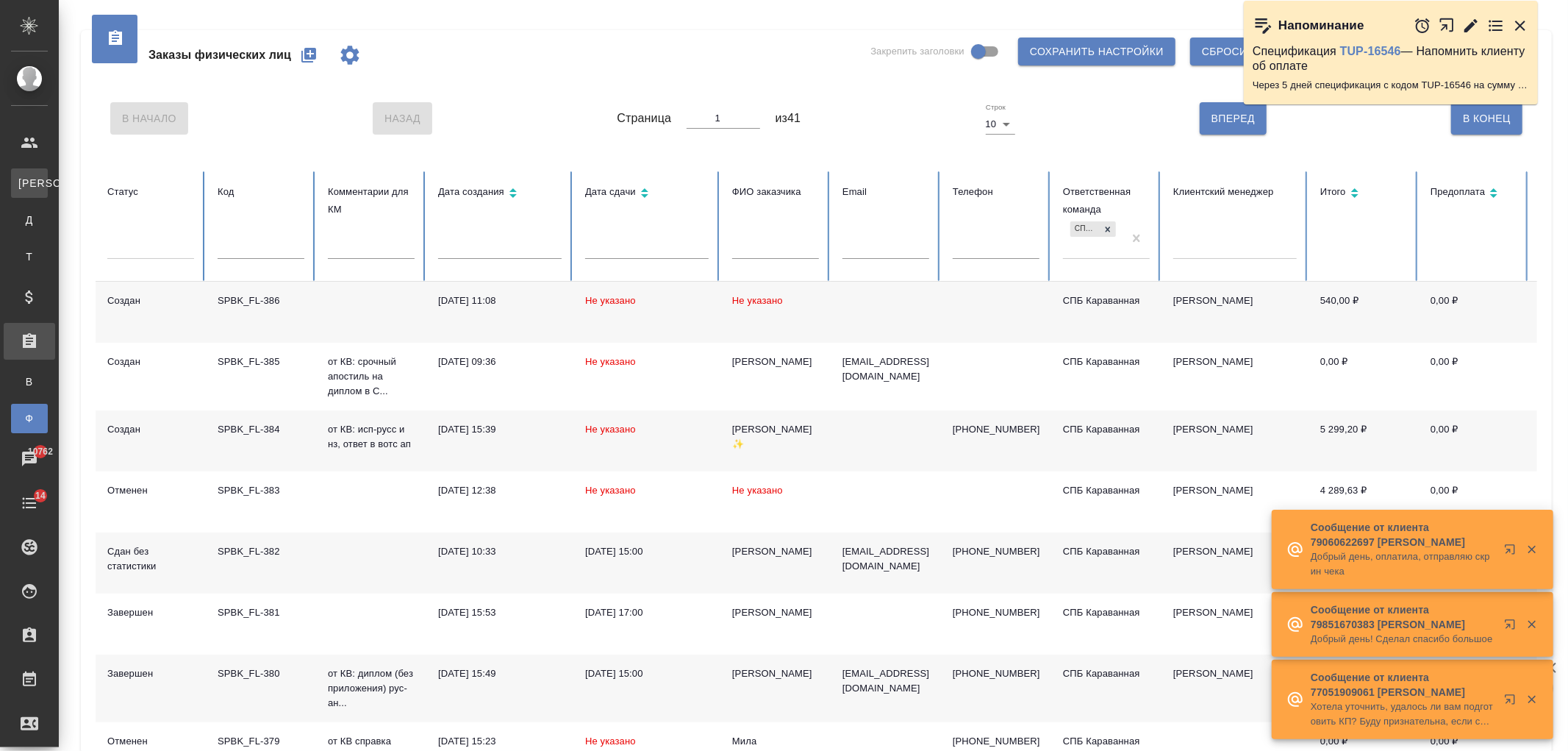
click at [48, 175] on link "К Клиенты" at bounding box center [29, 183] width 36 height 29
select select "RU"
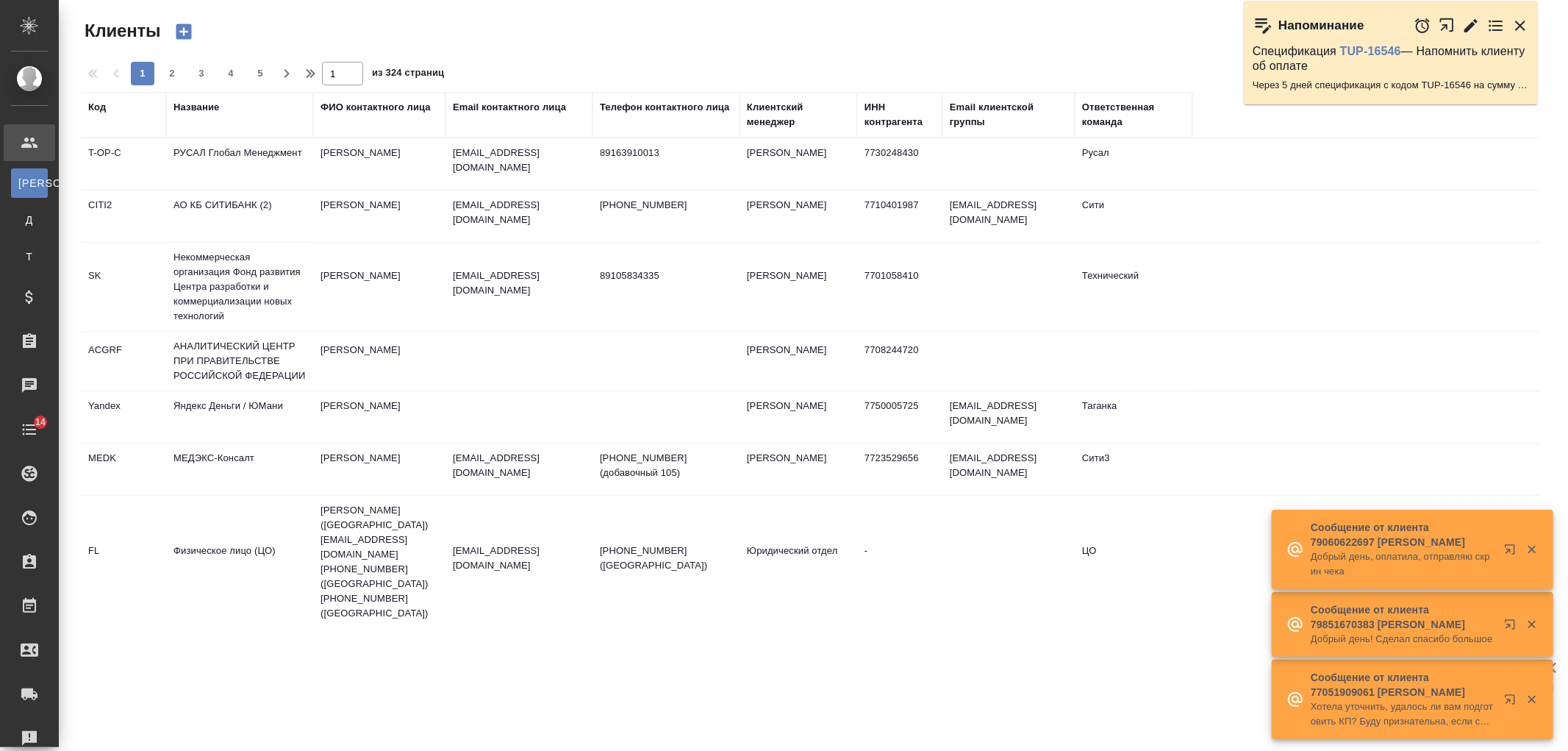
click at [188, 106] on div "Название" at bounding box center [196, 108] width 45 height 15
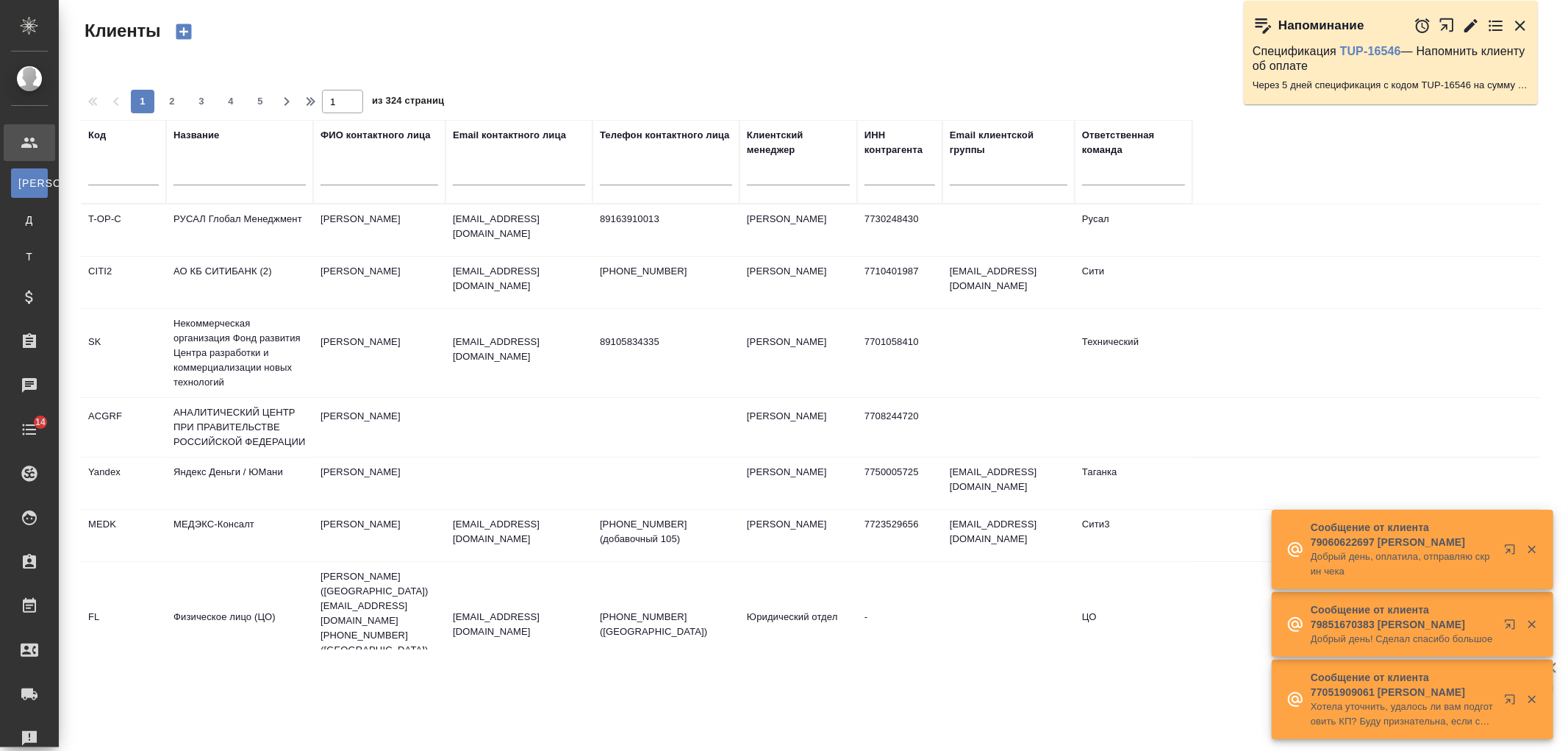
click at [219, 175] on input "text" at bounding box center [240, 176] width 133 height 19
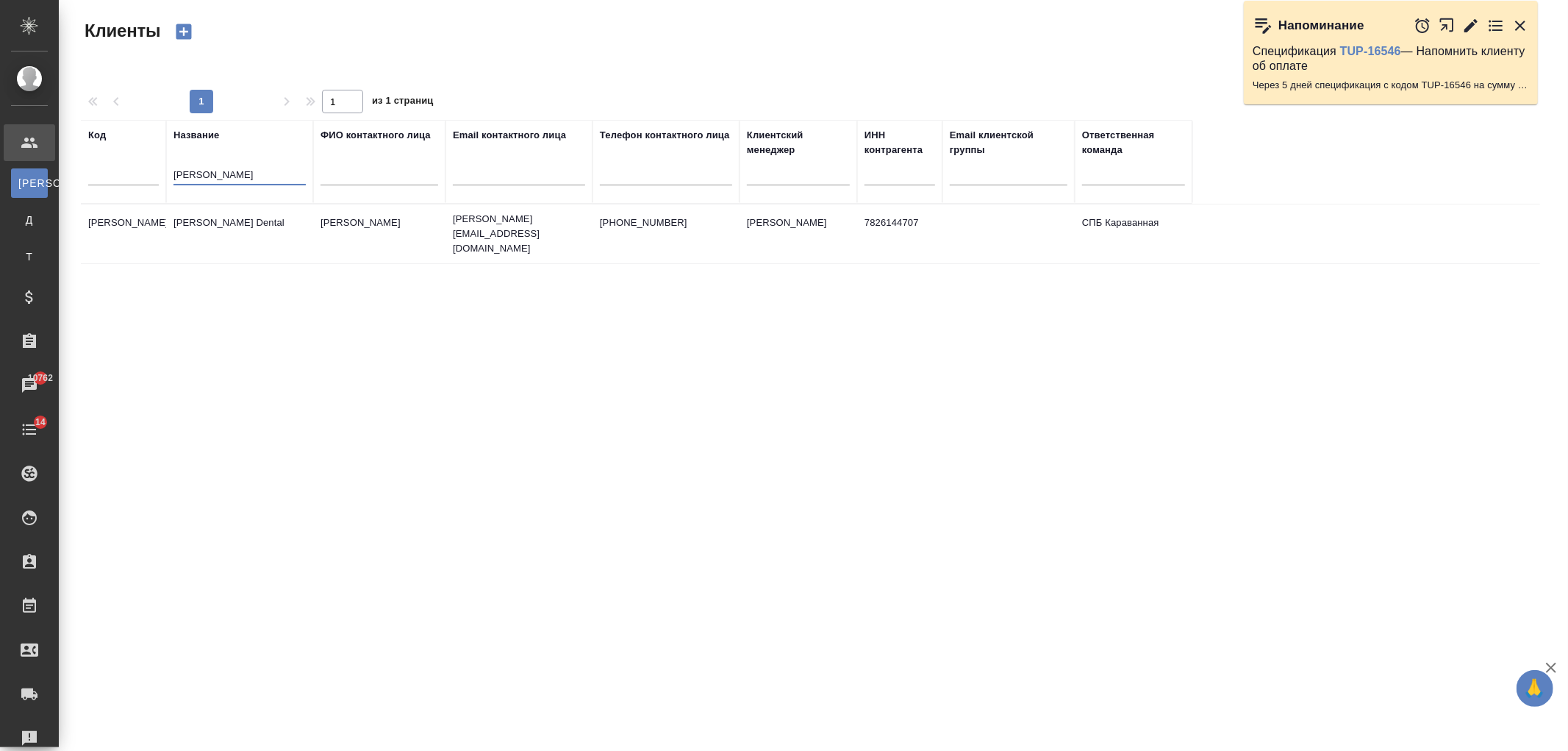
type input "kerr"
click at [257, 223] on td "[PERSON_NAME] Dental" at bounding box center [240, 234] width 147 height 52
click at [257, 223] on td "Kerr Dental" at bounding box center [240, 234] width 147 height 52
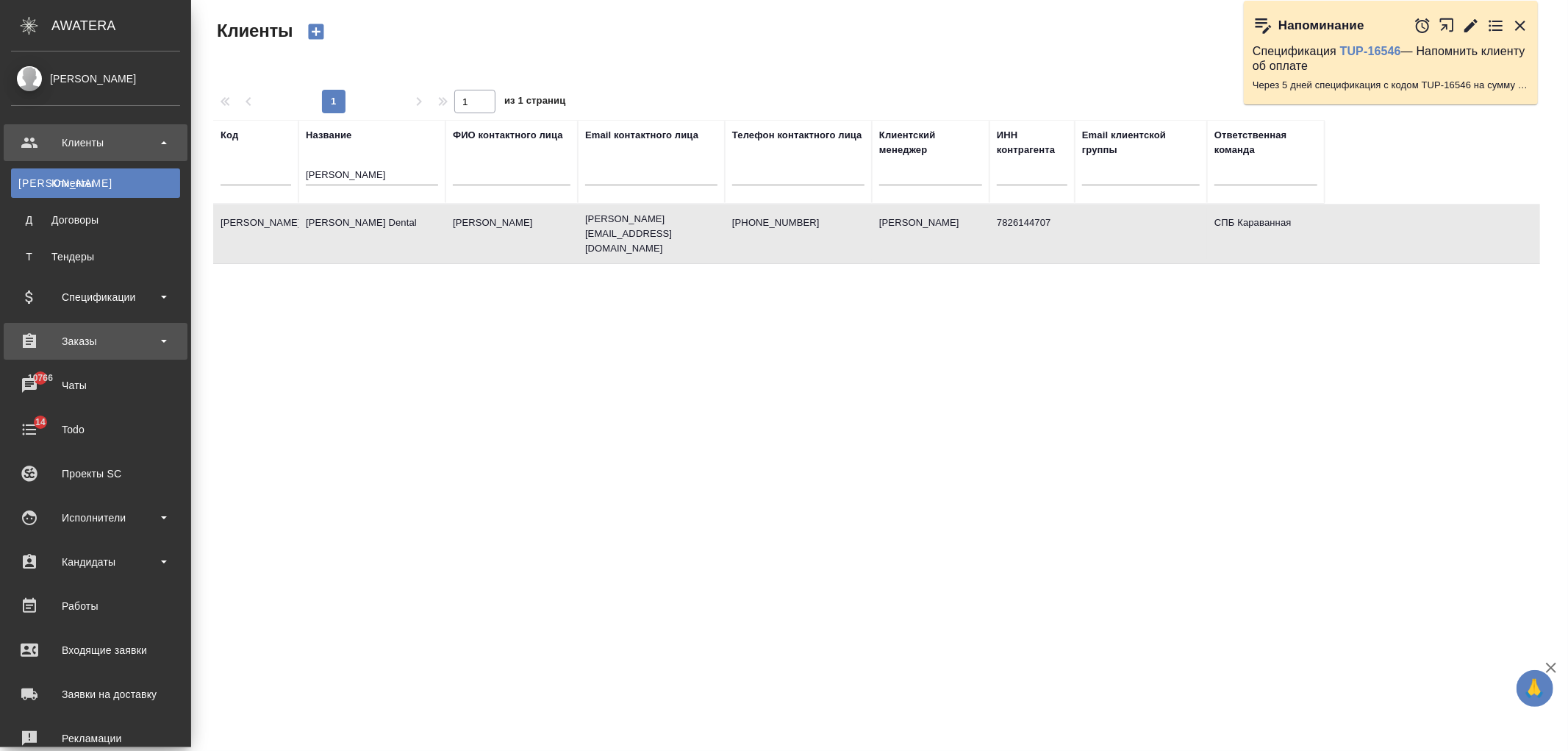
click at [116, 344] on div "Заказы" at bounding box center [95, 340] width 169 height 22
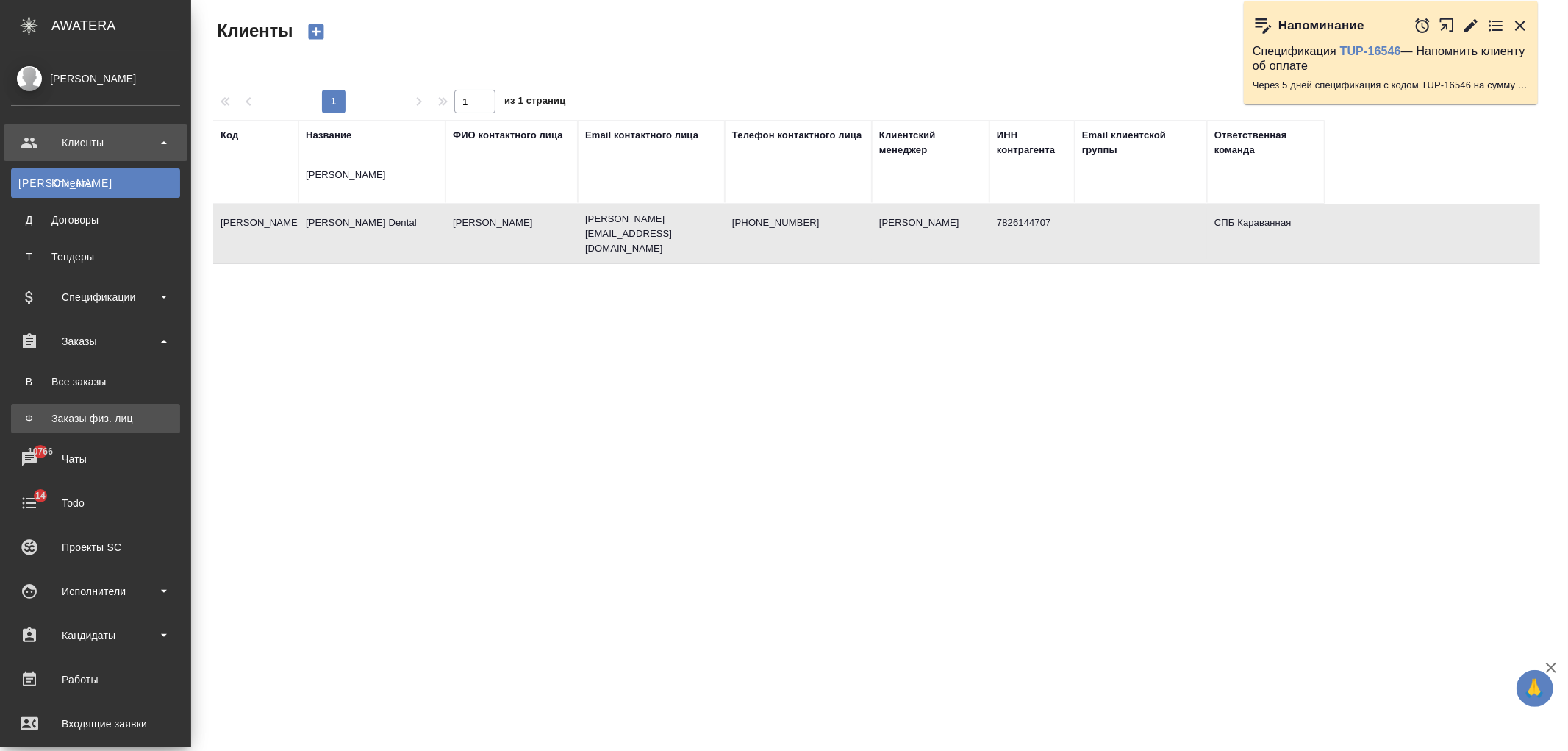
click at [129, 416] on link "Ф Заказы физ. лиц" at bounding box center [95, 418] width 169 height 29
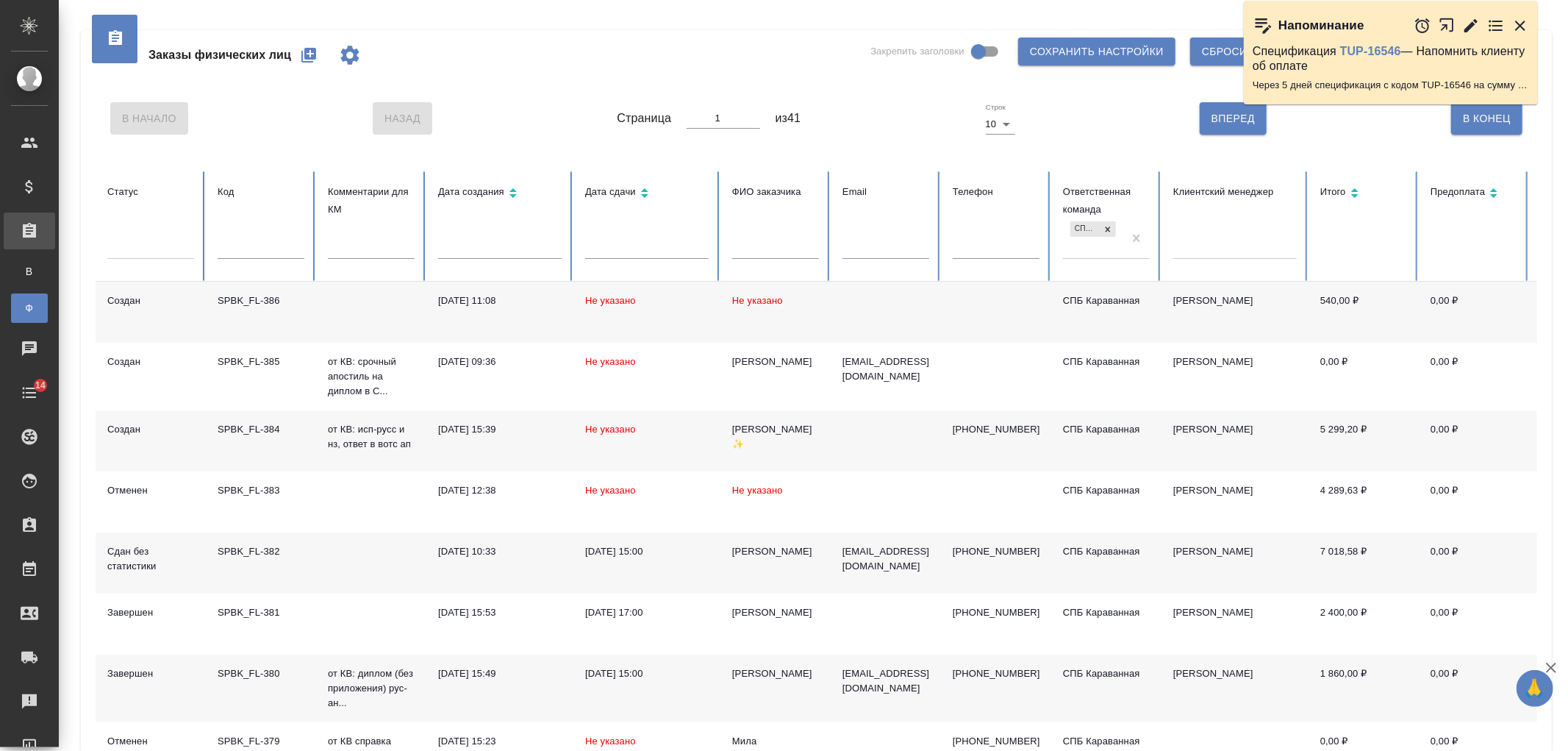
click at [310, 52] on icon "button" at bounding box center [309, 55] width 18 height 18
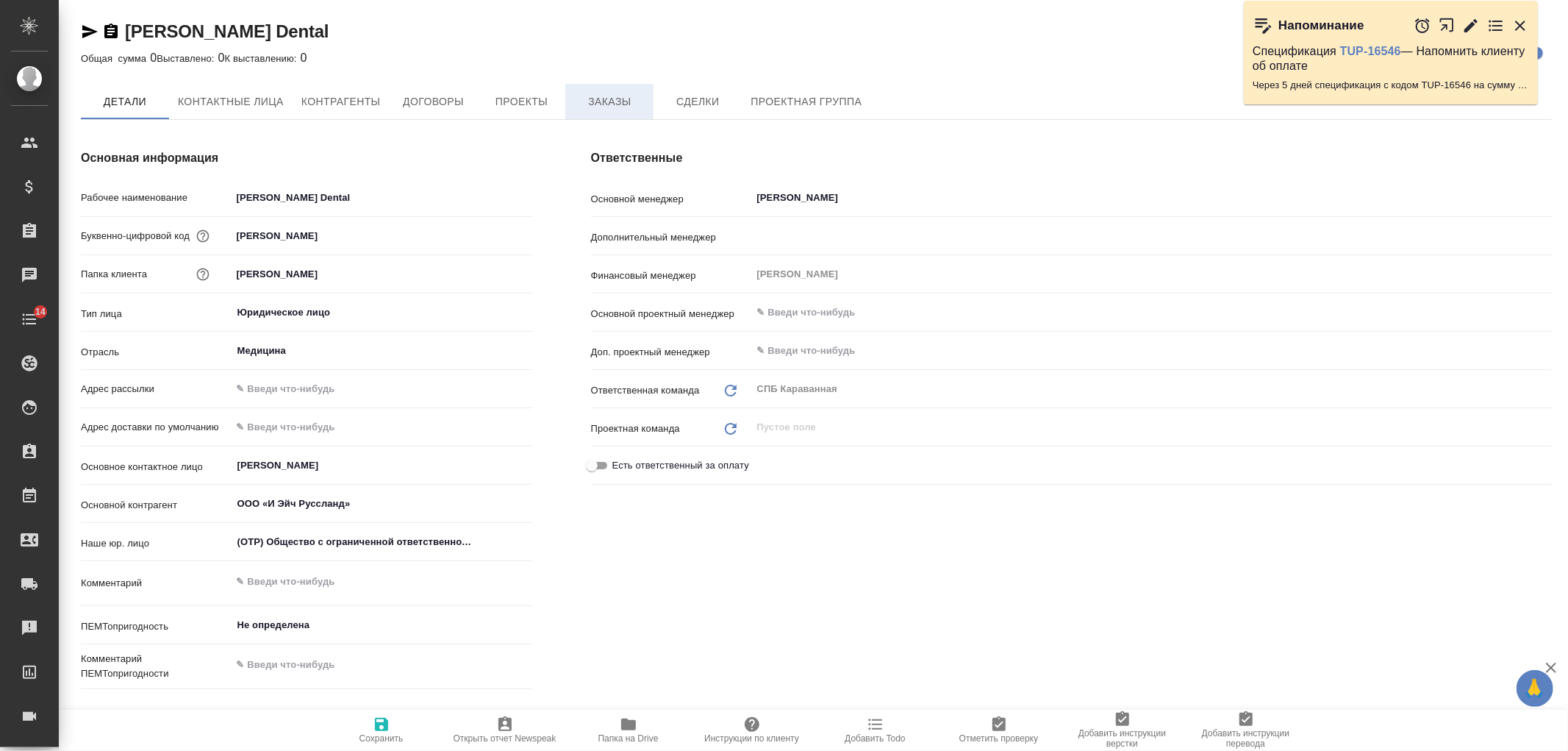
click at [585, 98] on span "Заказы" at bounding box center [609, 102] width 70 height 19
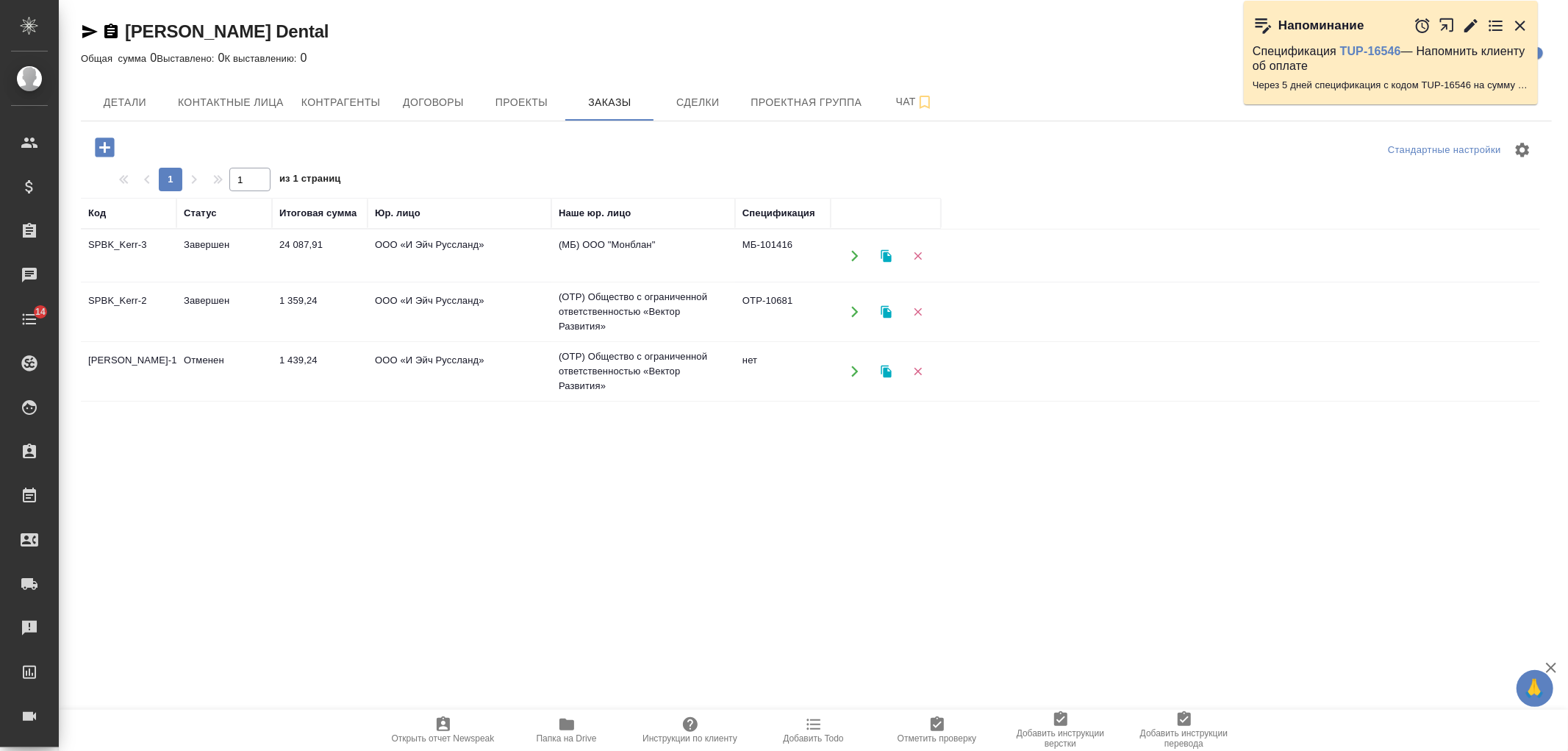
click at [101, 147] on icon "button" at bounding box center [105, 147] width 26 height 26
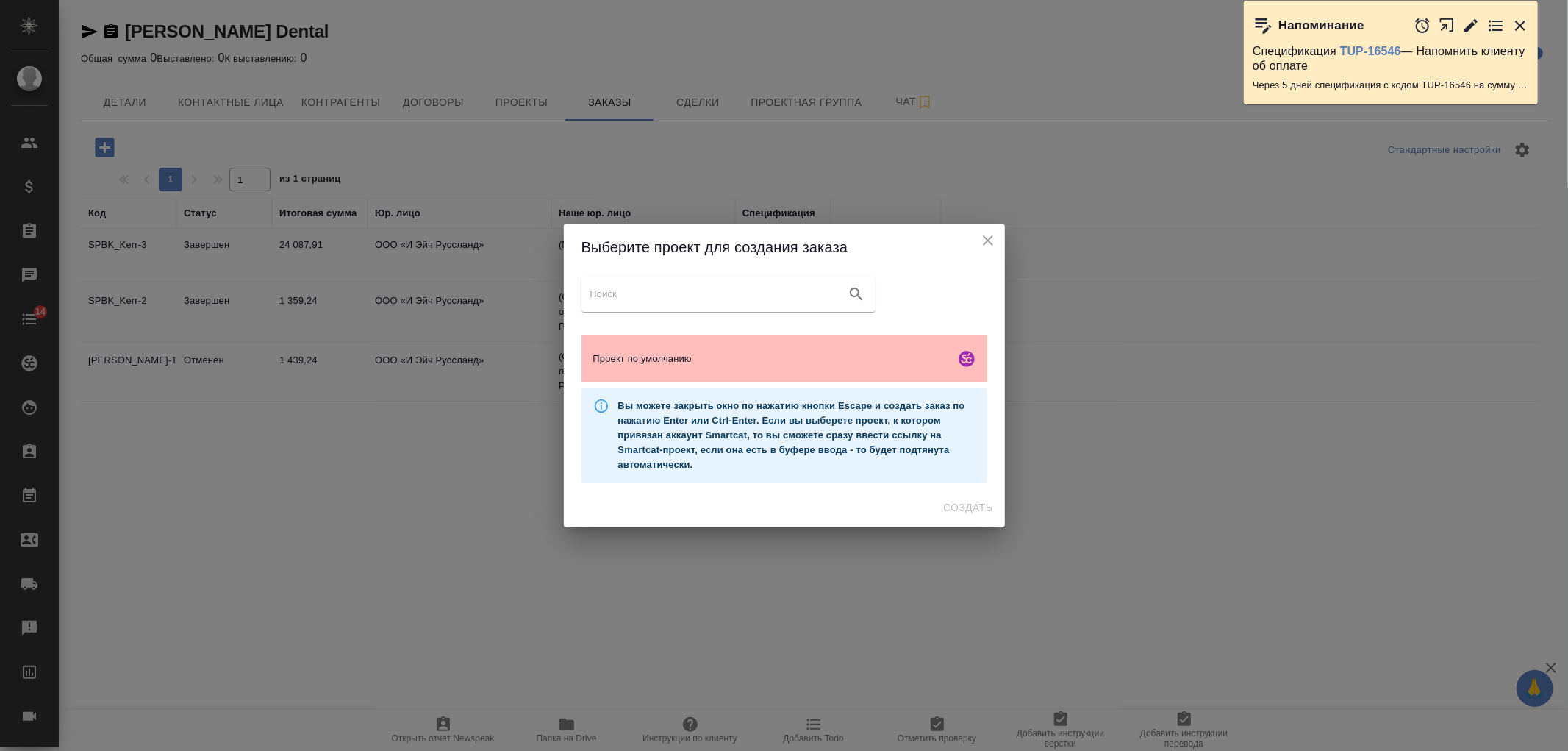
click at [811, 354] on span "Проект по умолчанию" at bounding box center [771, 359] width 356 height 15
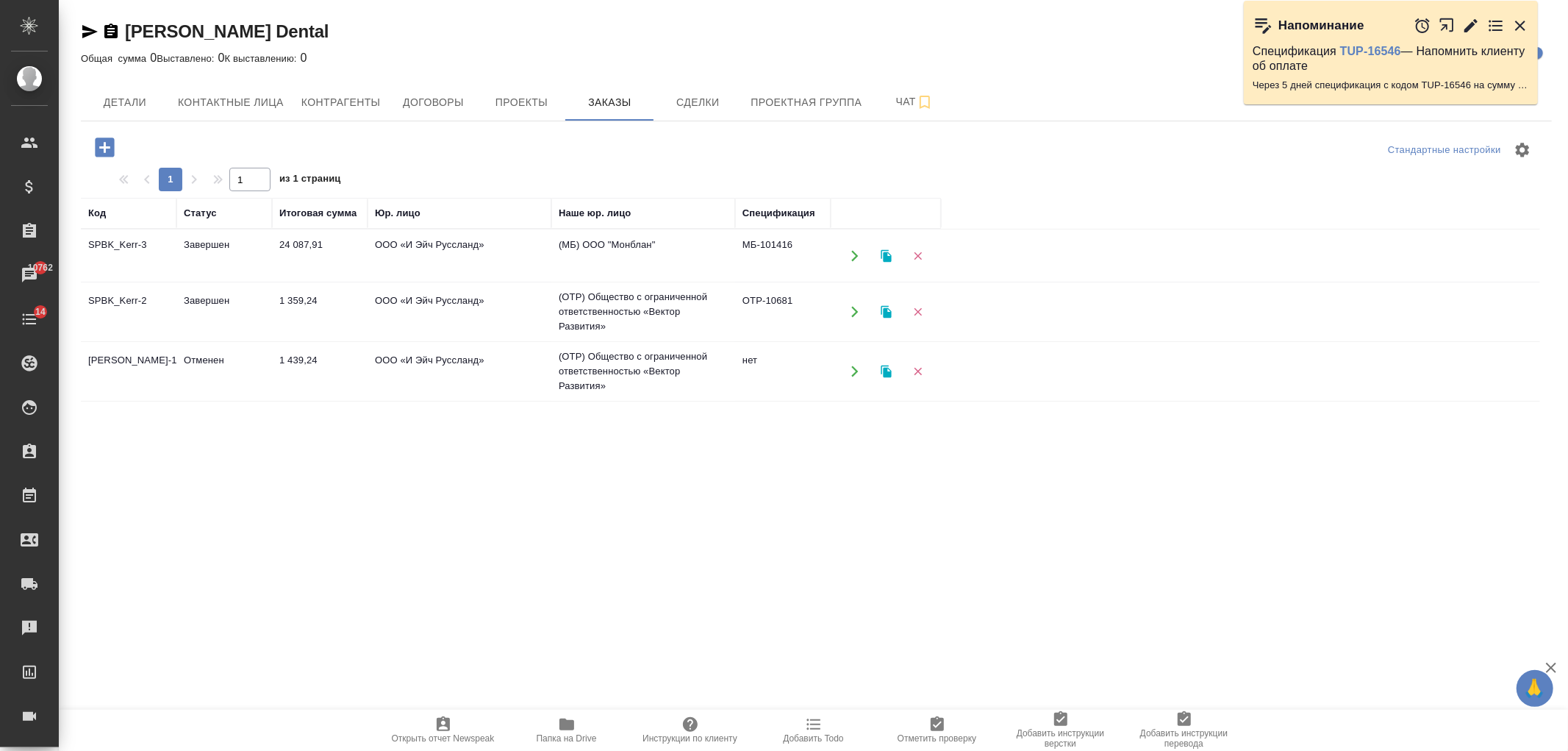
click at [107, 137] on icon "button" at bounding box center [105, 147] width 26 height 26
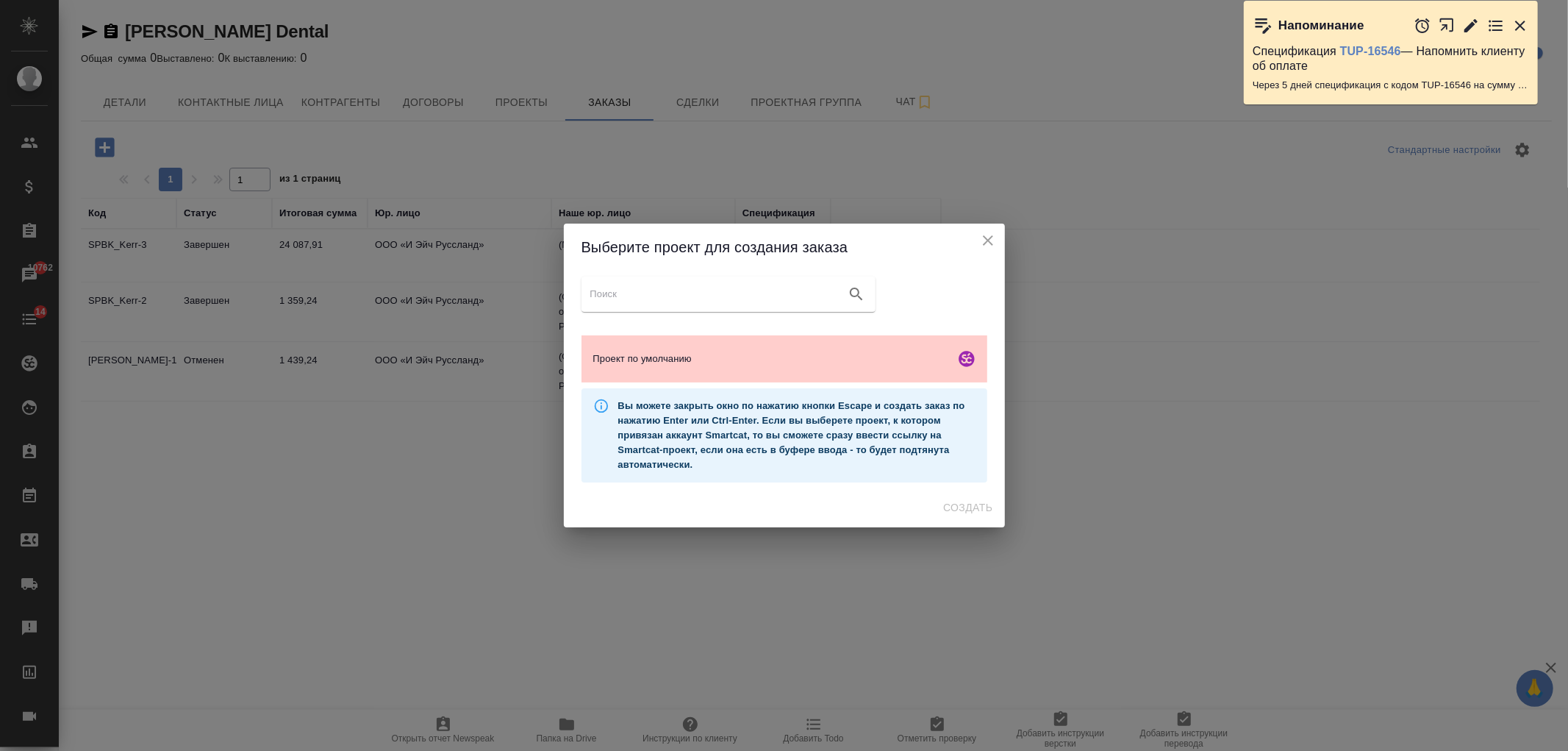
drag, startPoint x: 786, startPoint y: 319, endPoint x: 795, endPoint y: 353, distance: 35.2
click at [786, 322] on div "Проект по умолчанию Вы можете закрыть окно по нажатию кнопки Escape и создать з…" at bounding box center [785, 379] width 441 height 217
click at [795, 355] on span "Проект по умолчанию" at bounding box center [771, 359] width 356 height 15
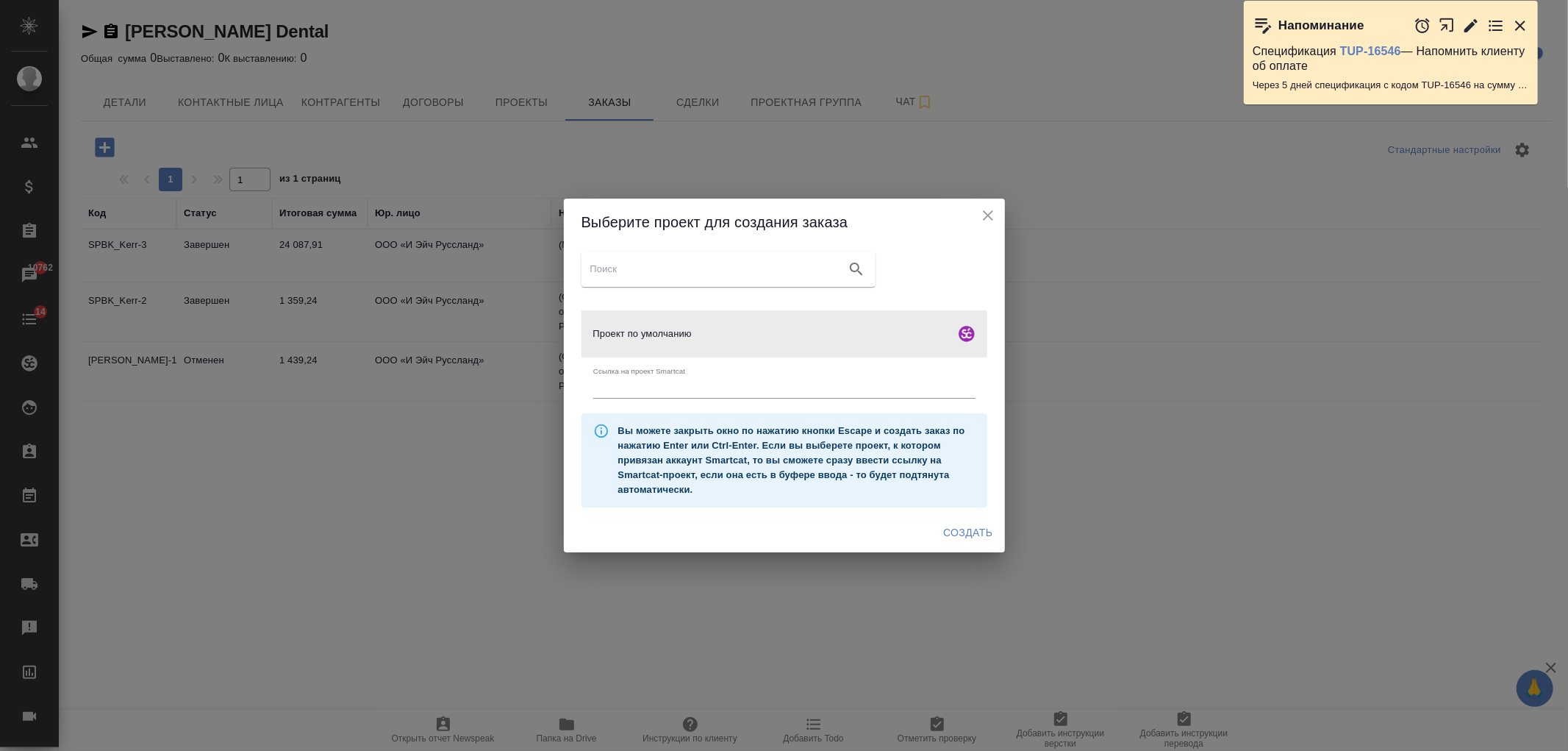
click at [967, 525] on span "Создать" at bounding box center [967, 533] width 49 height 19
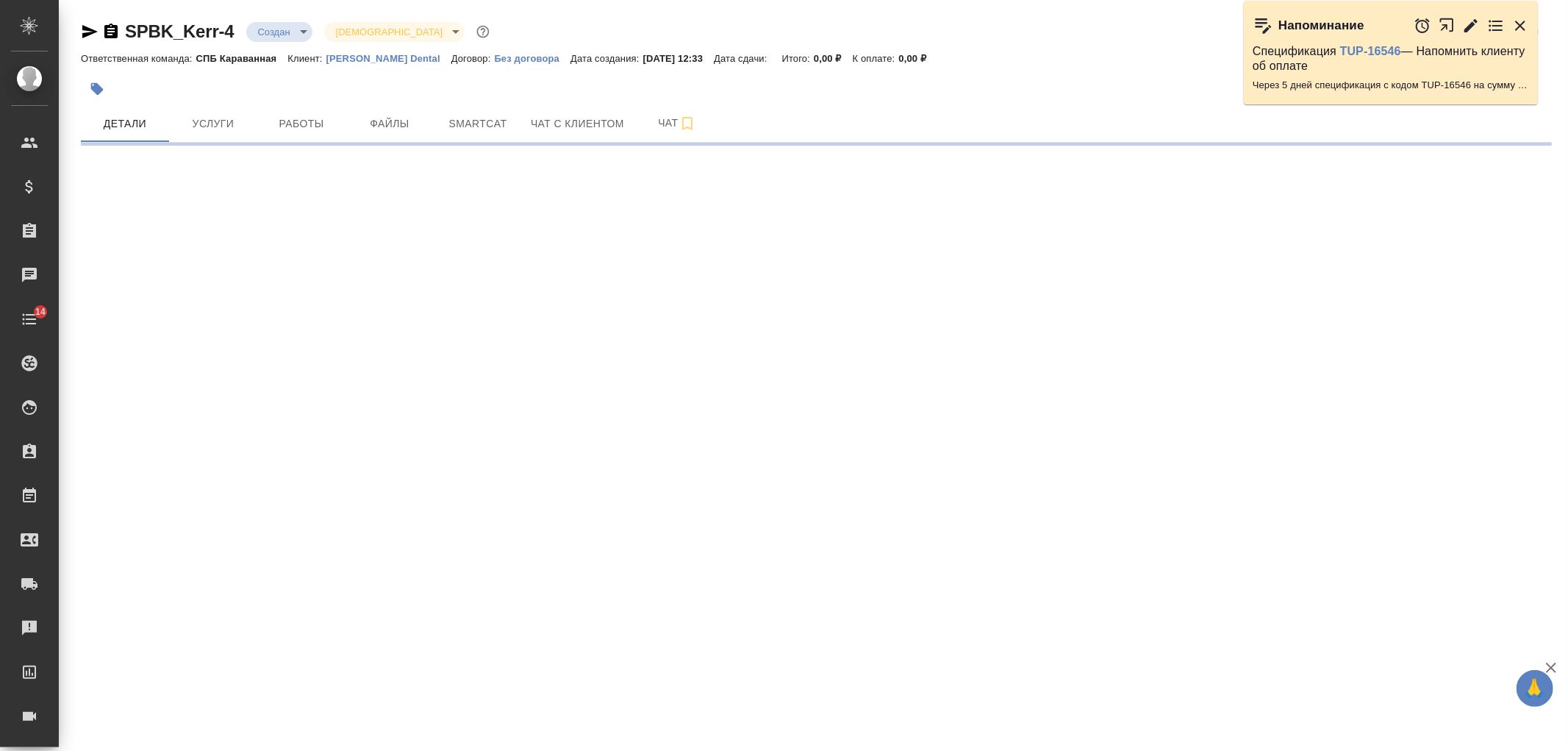
select select "RU"
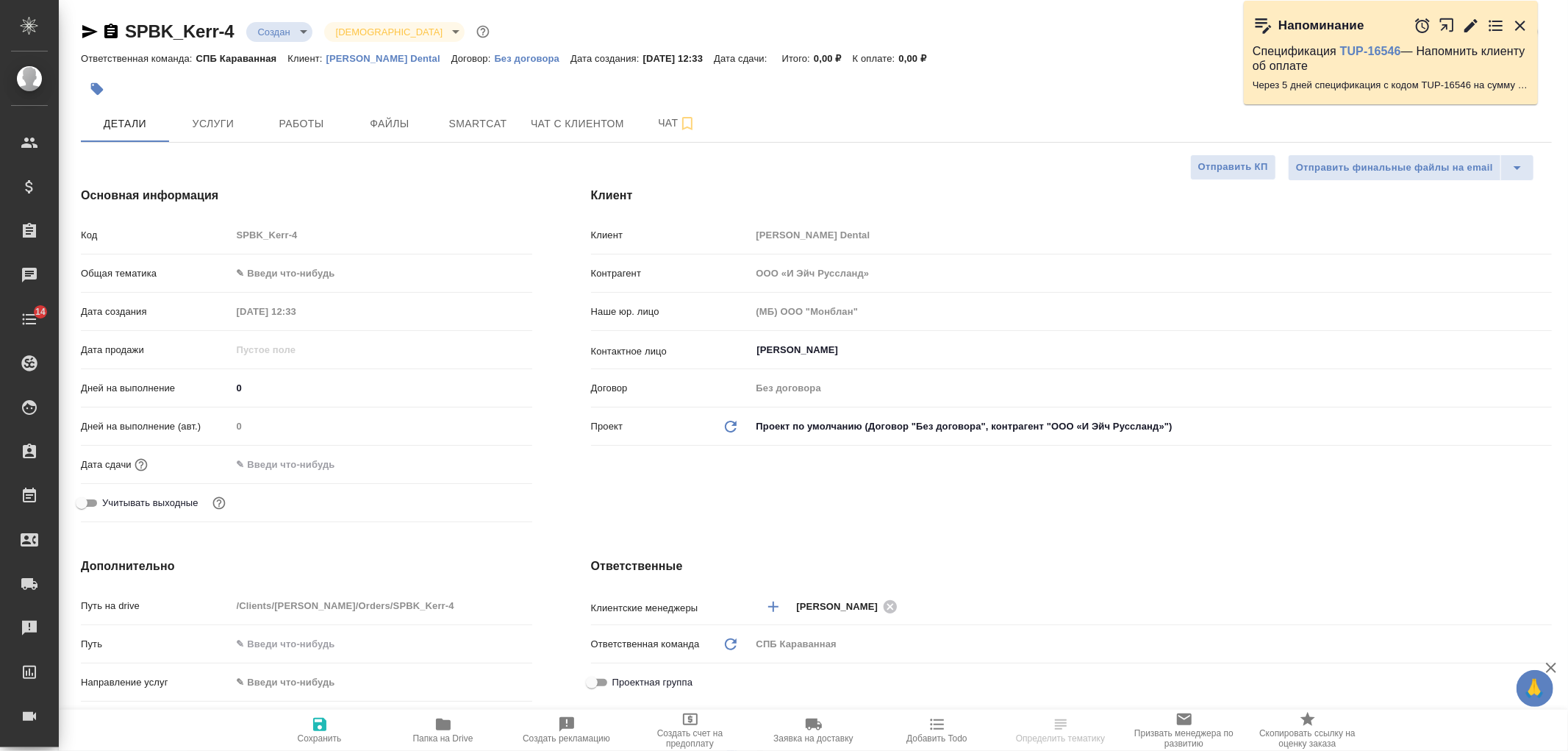
type textarea "x"
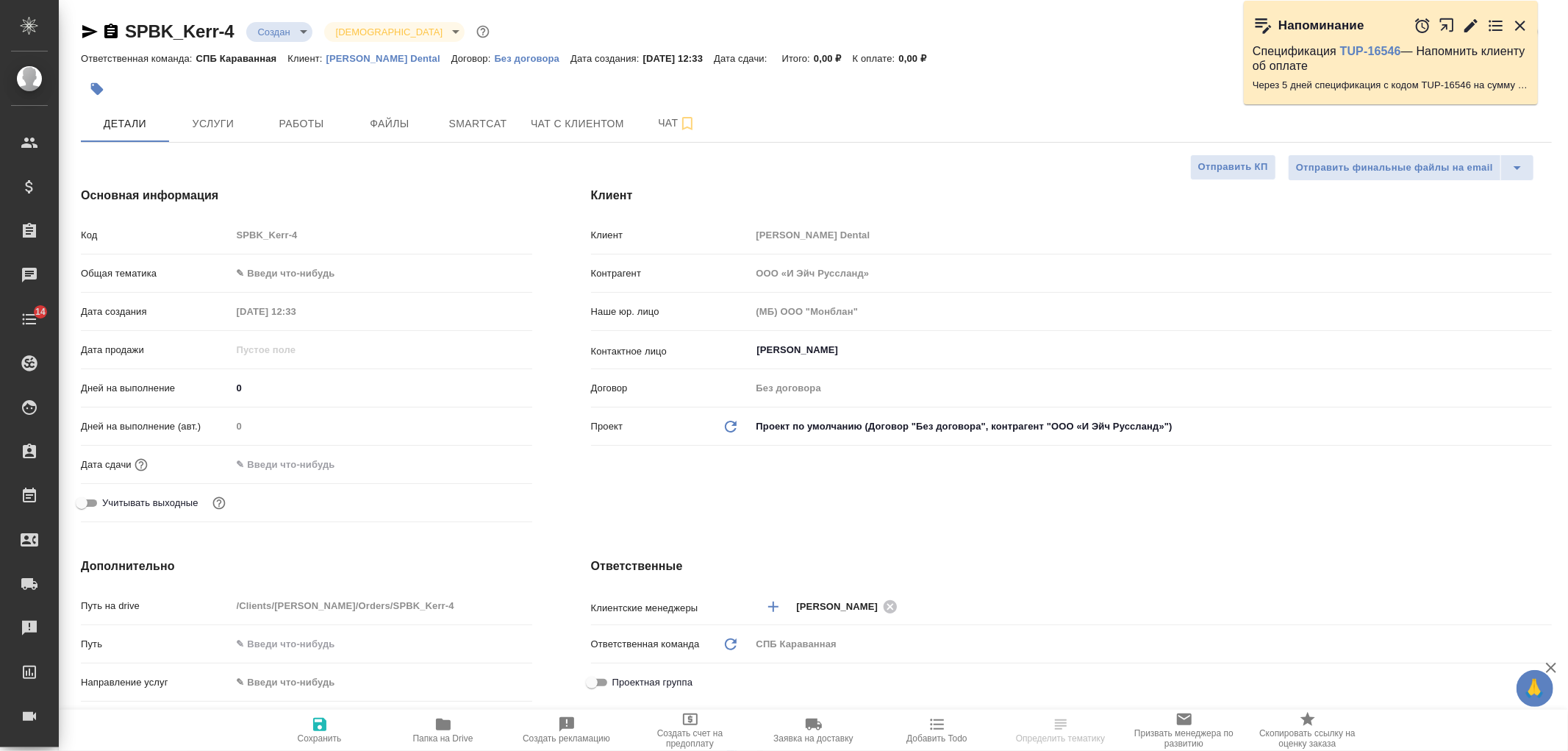
type textarea "x"
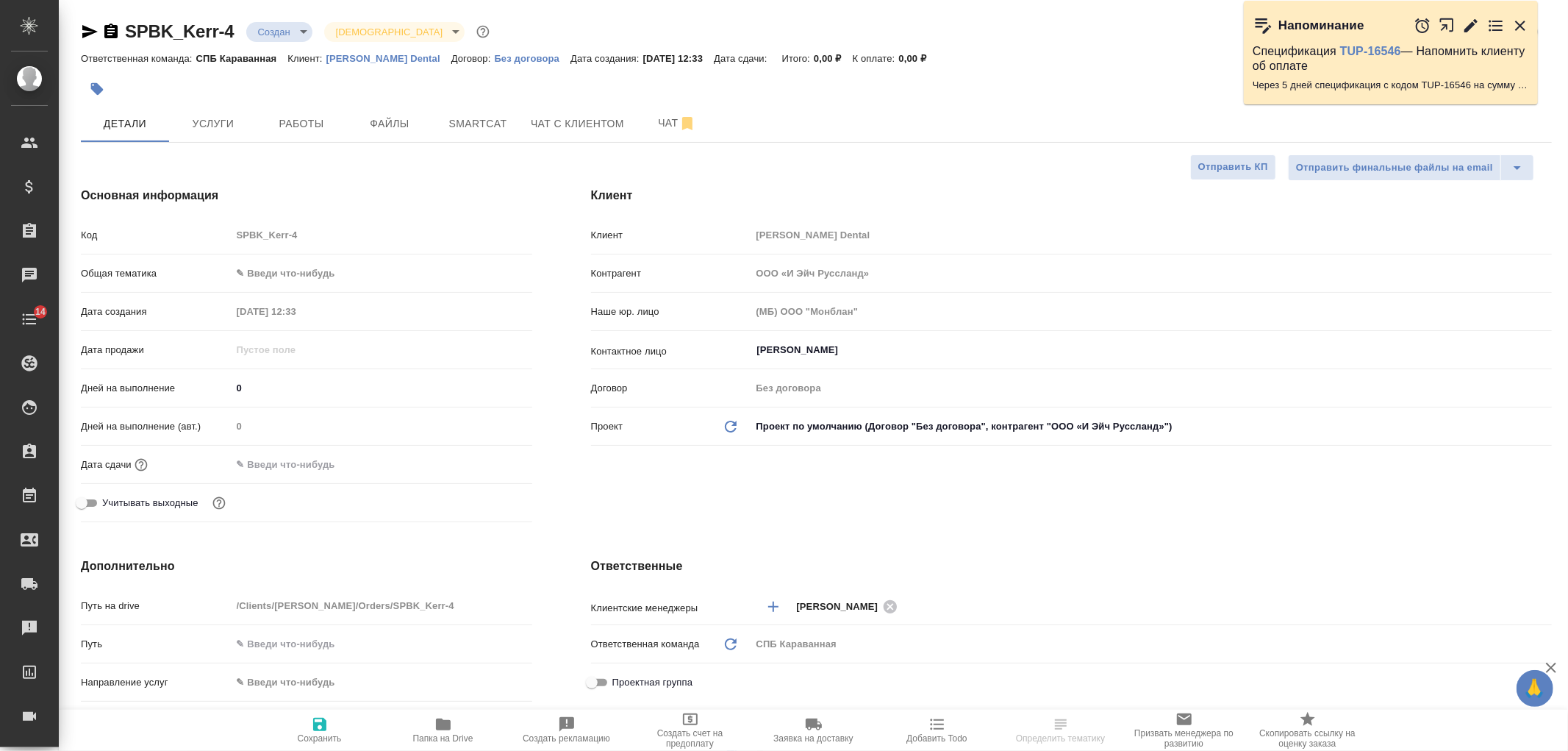
type textarea "x"
select select "RU"
type textarea "x"
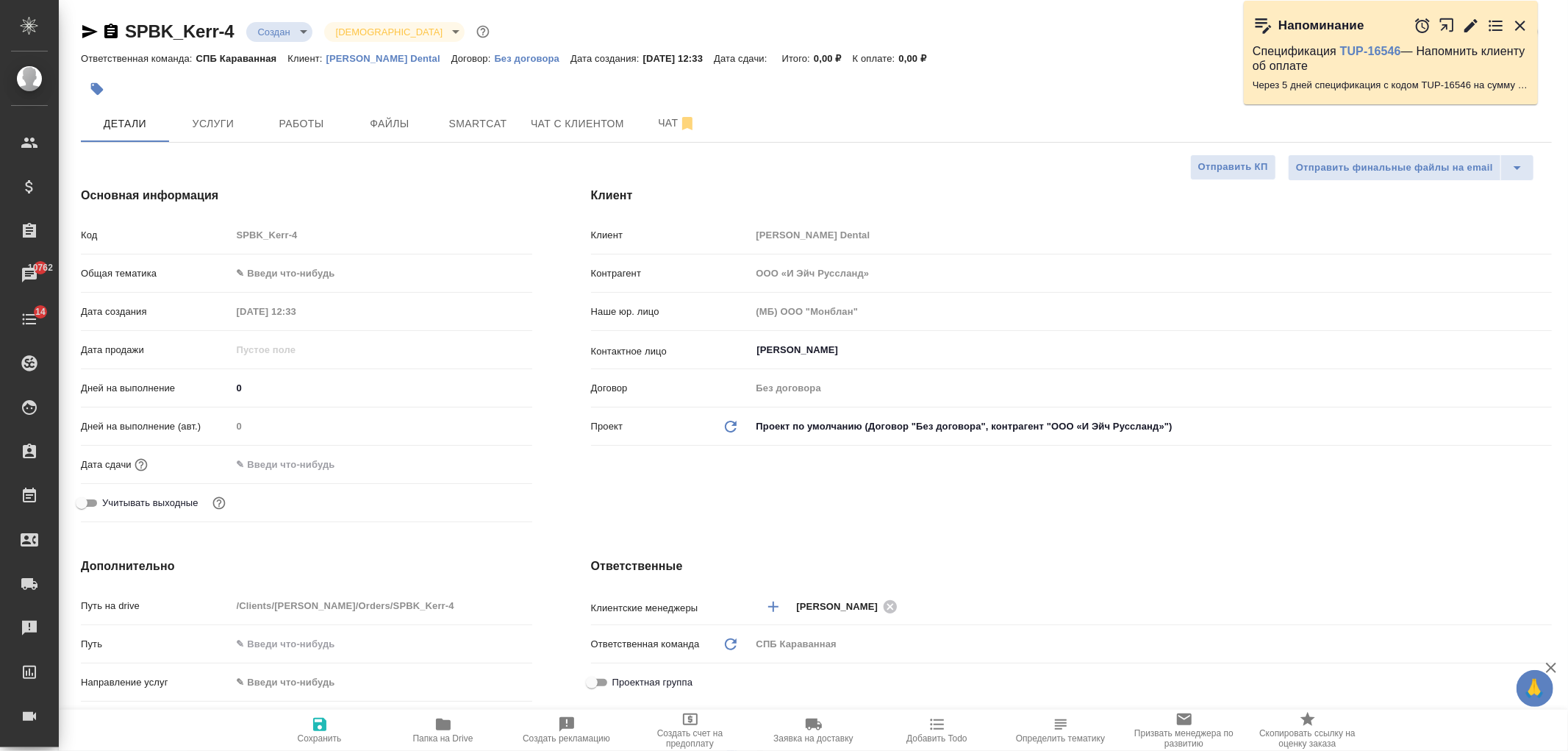
type textarea "x"
click at [750, 520] on div "Клиент Клиент Kerr Dental Контрагент ООО «И Эйч Руссланд» Наше юр. лицо (МБ) ОО…" at bounding box center [1072, 357] width 1020 height 400
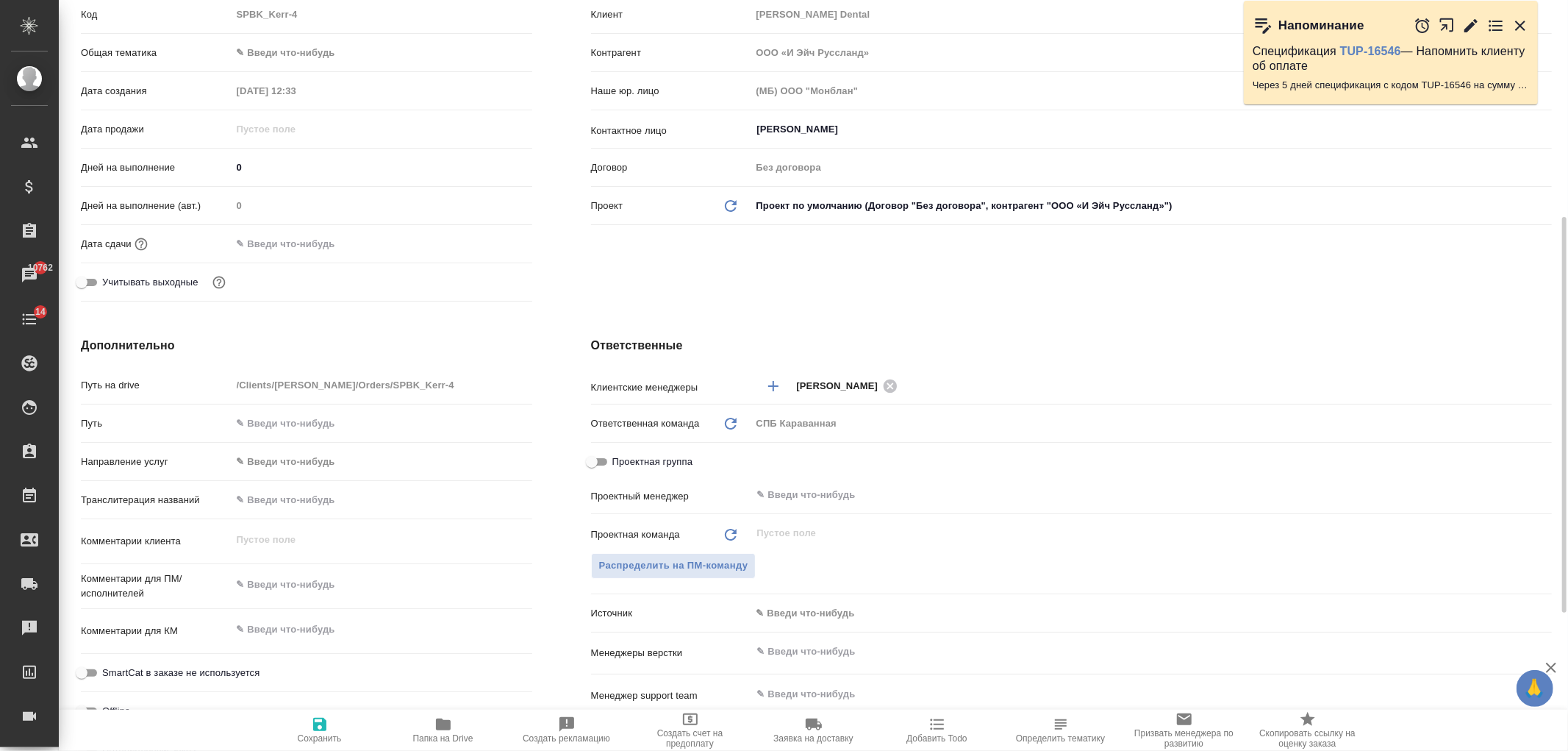
scroll to position [287, 0]
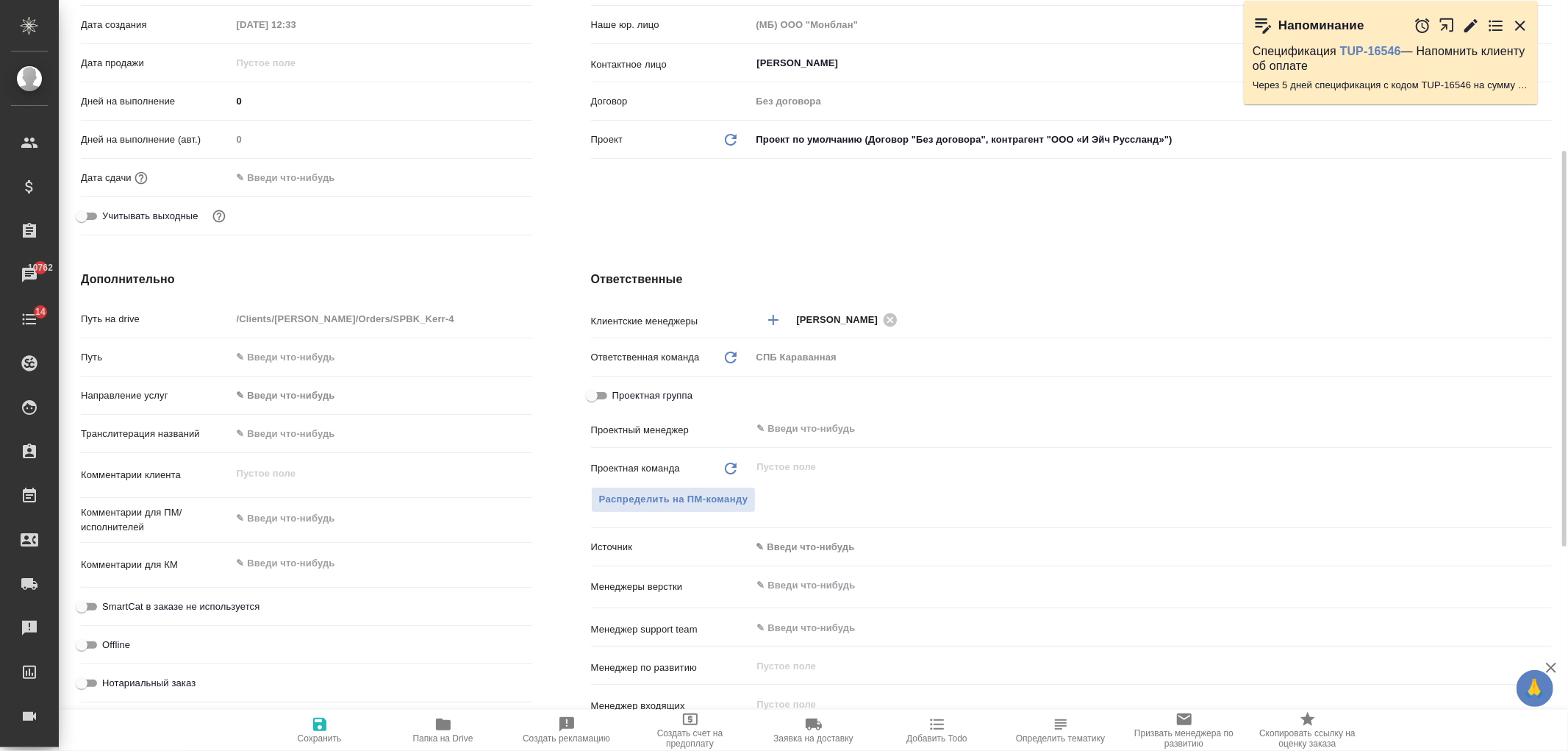
type textarea "x"
click at [318, 528] on textarea at bounding box center [381, 519] width 299 height 25
paste textarea "трезок 57:22-1:04:21 – не переводим, он будет вырезан https://disk.yandex.ru/d/…"
type textarea "x"
type textarea "трезок 57:22-1:04:21 – не переводим, он будет вырезан https://disk.yandex.ru/d/…"
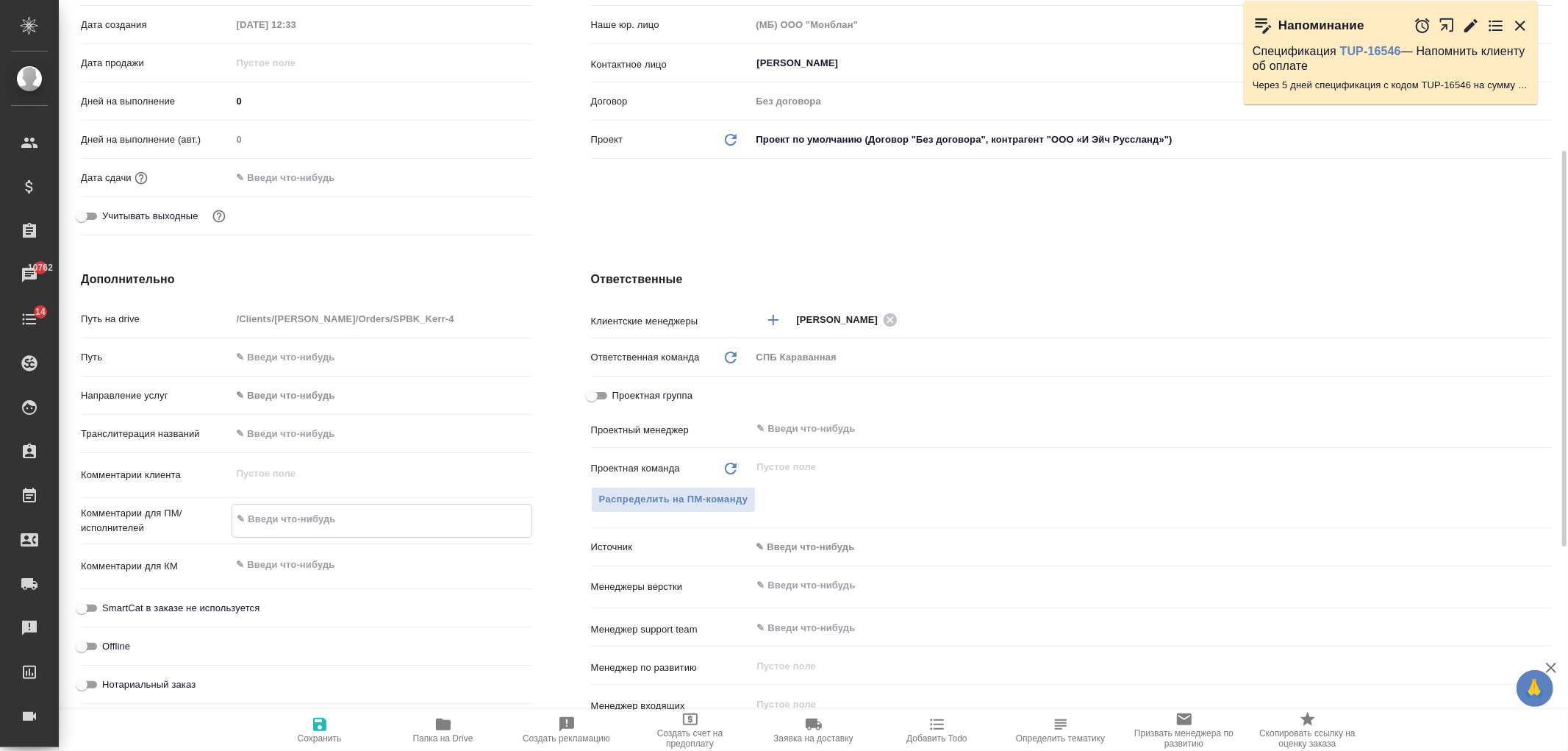
type textarea "x"
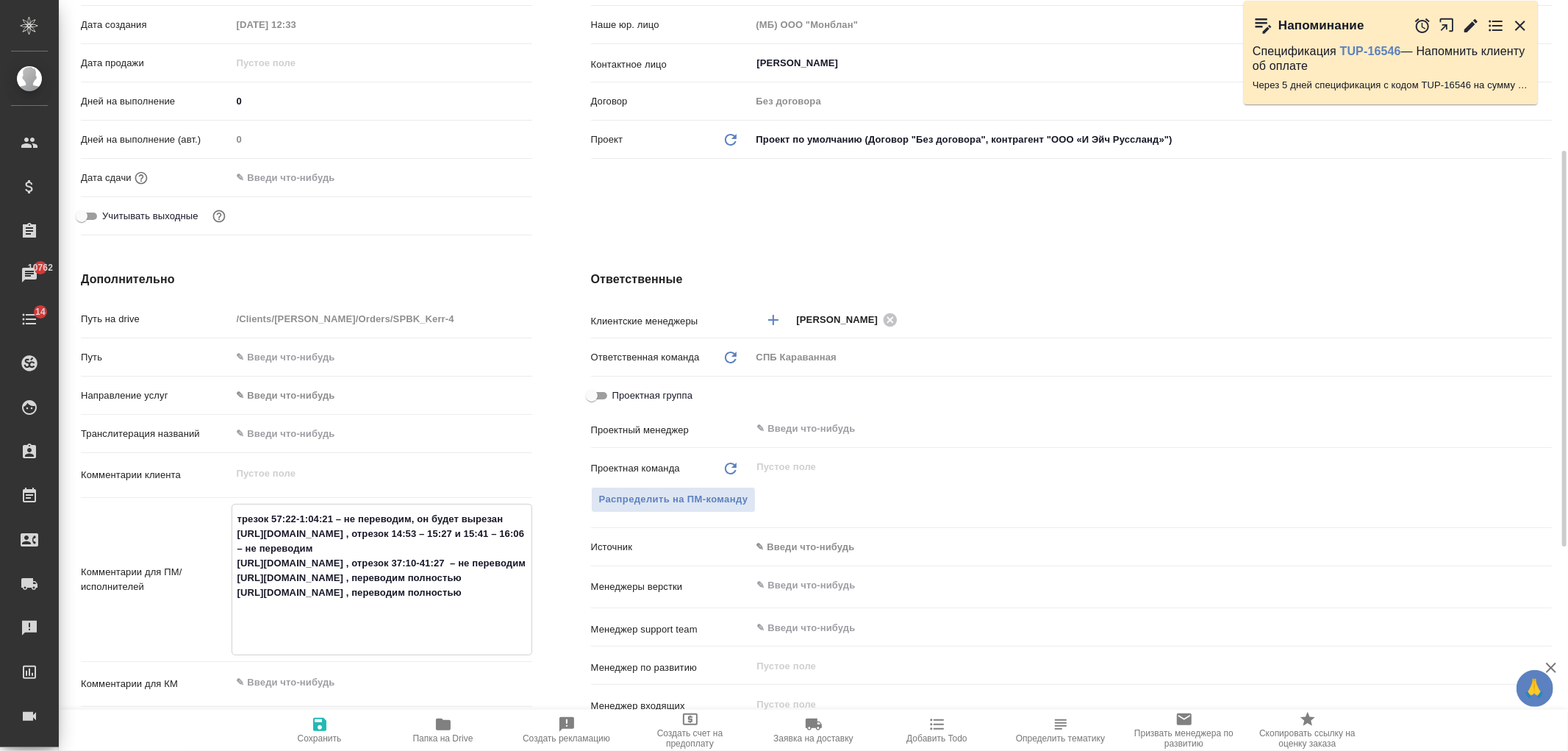
click at [240, 519] on textarea "трезок 57:22-1:04:21 – не переводим, он будет вырезан https://disk.yandex.ru/d/…" at bounding box center [381, 578] width 299 height 142
type textarea "x"
type textarea "1трезок 57:22-1:04:21 – не переводим, он будет вырезан https://disk.yandex.ru/d…"
type textarea "x"
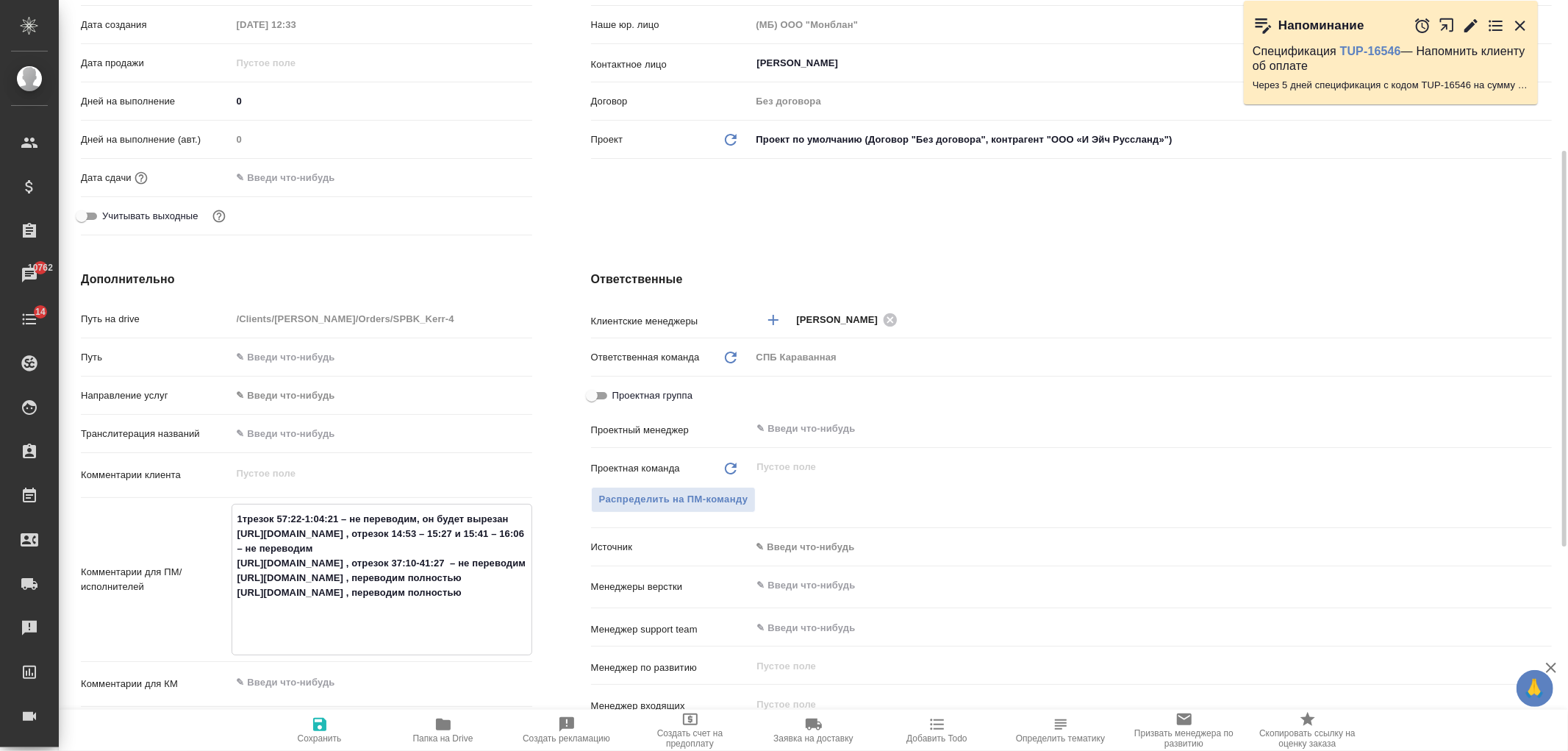
type textarea "1 трезок 57:22-1:04:21 – не переводим, он будет вырезан https://disk.yandex.ru/…"
type textarea "x"
type textarea "1 -трезок 57:22-1:04:21 – не переводим, он будет вырезан https://disk.yandex.ru…"
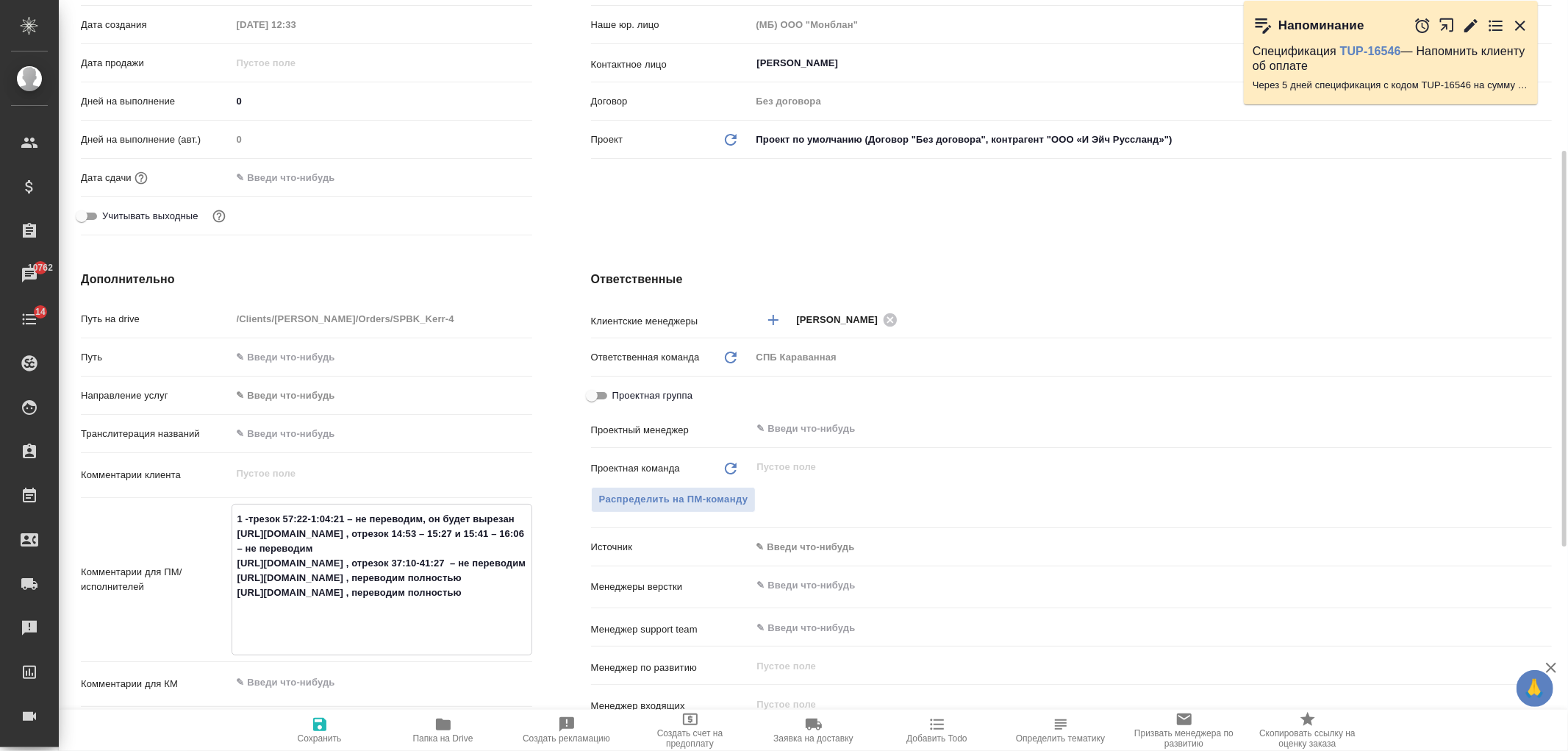
type textarea "x"
type textarea "1 - трезок 57:22-1:04:21 – не переводим, он будет вырезан https://disk.yandex.r…"
type textarea "x"
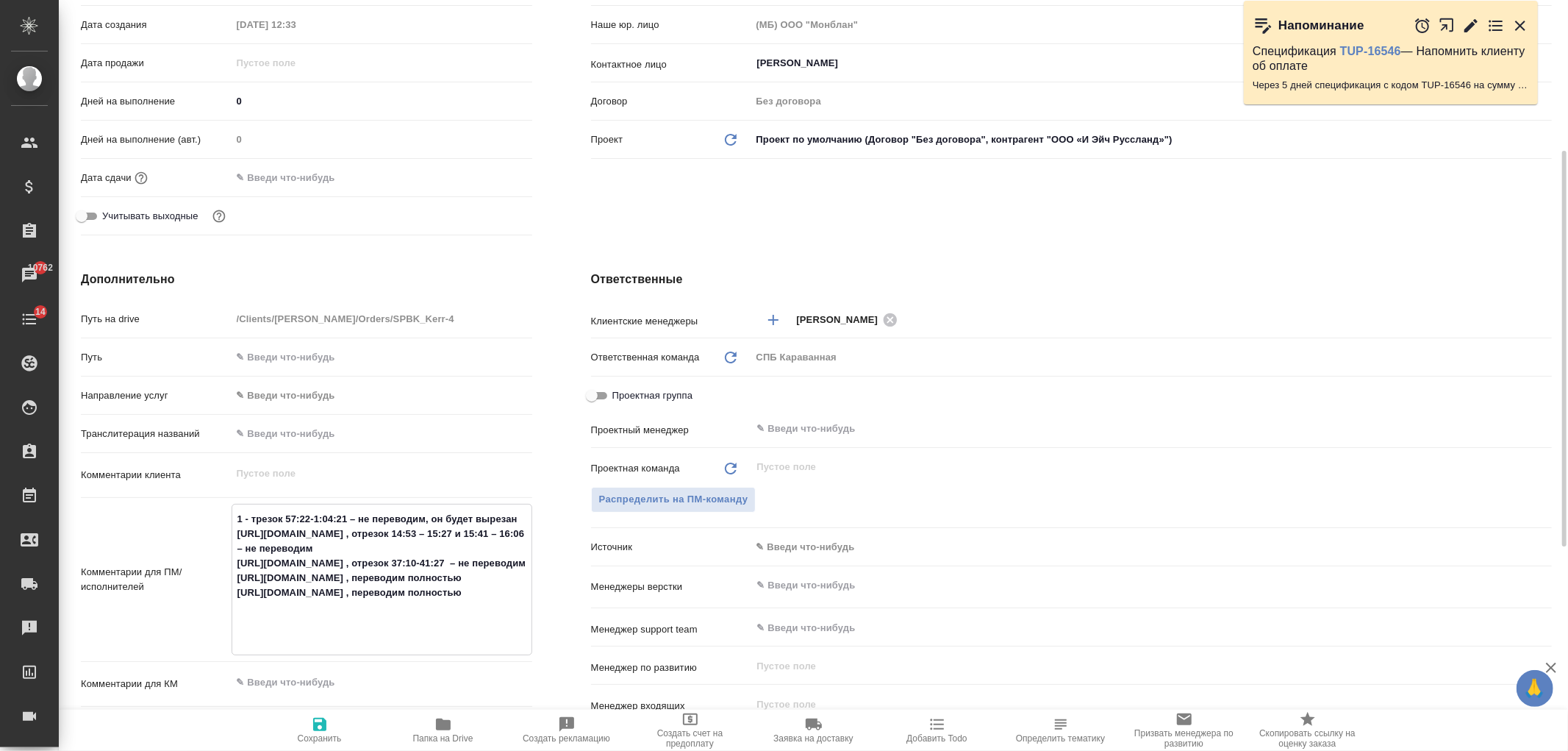
type textarea "x"
type textarea "1 - jтрезок 57:22-1:04:21 – не переводим, он будет вырезан https://disk.yandex.…"
type textarea "x"
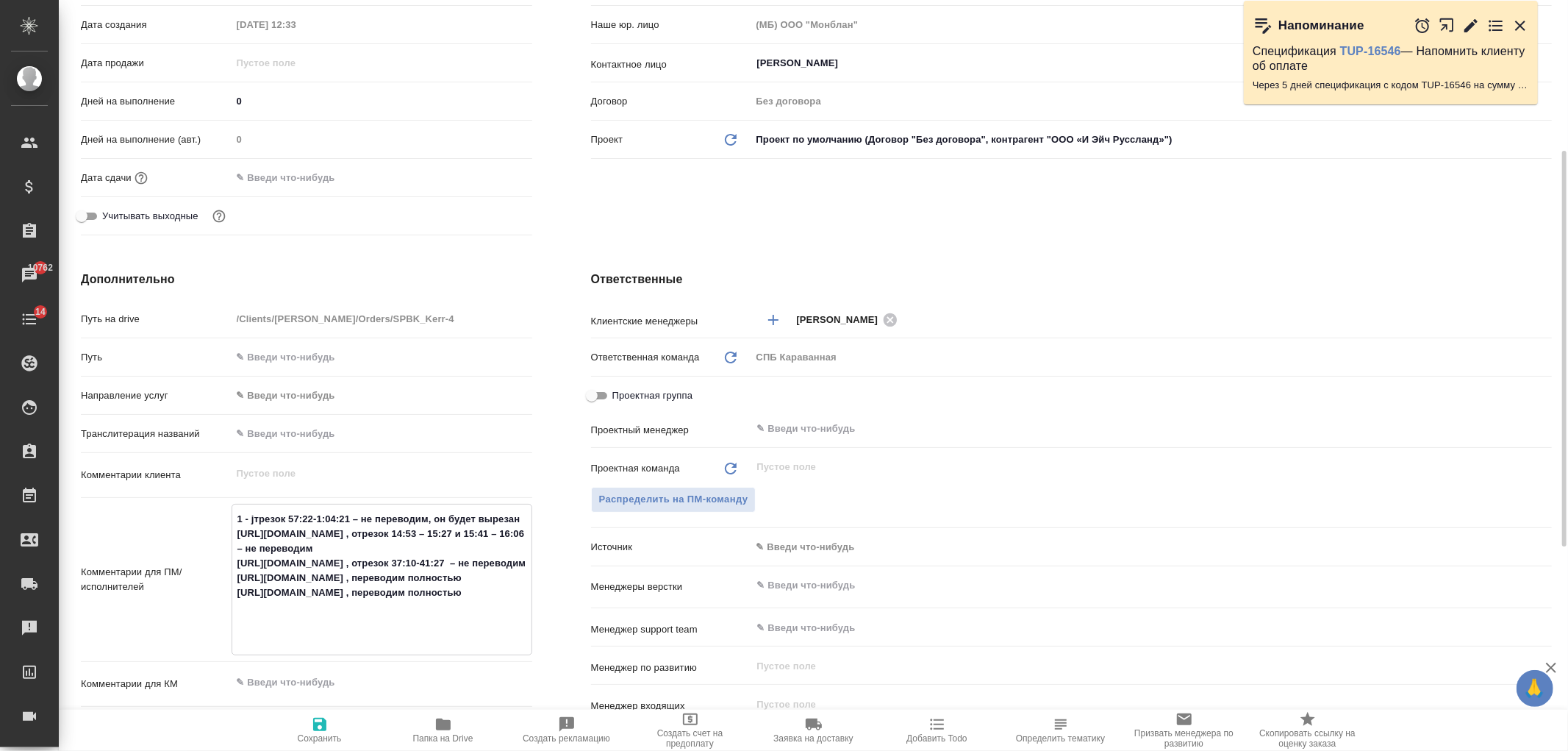
type textarea "x"
type textarea "1 - трезок 57:22-1:04:21 – не переводим, он будет вырезан https://disk.yandex.r…"
type textarea "x"
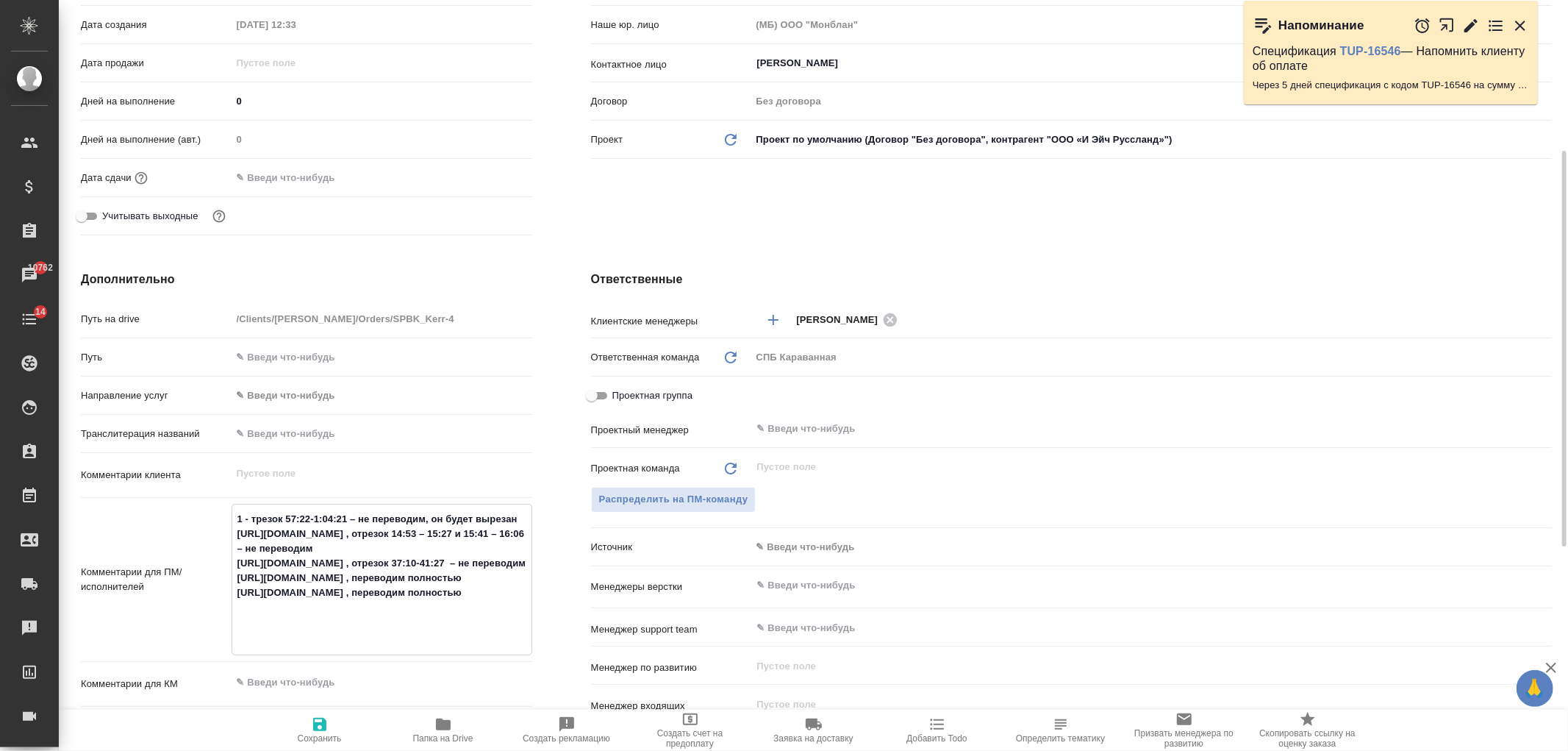
type textarea "1 - отрезок 57:22-1:04:21 – не переводим, он будет вырезан https://disk.yandex.…"
type textarea "x"
drag, startPoint x: 445, startPoint y: 528, endPoint x: 232, endPoint y: 530, distance: 213.0
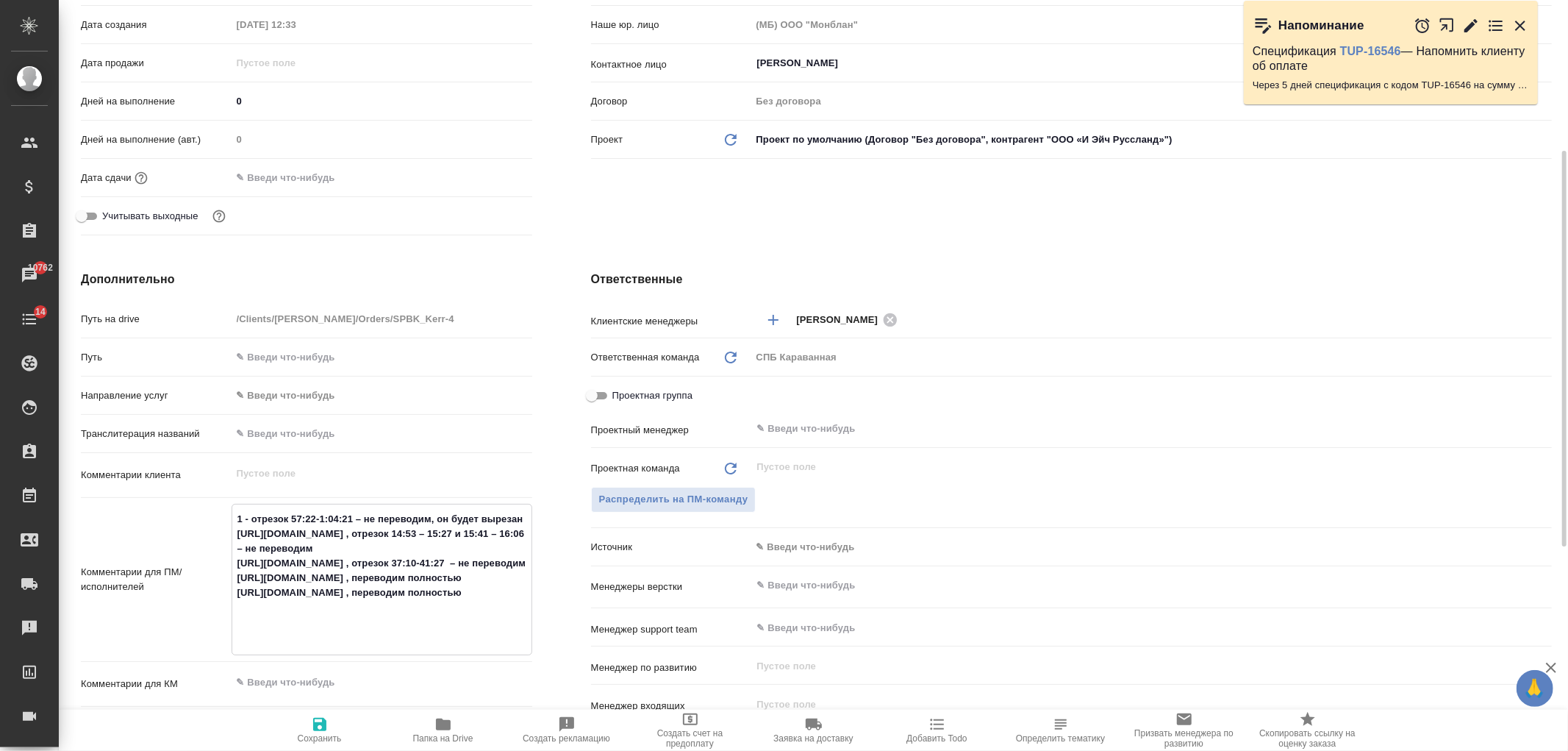
click at [232, 530] on textarea "1 - отрезок 57:22-1:04:21 – не переводим, он будет вырезан https://disk.yandex.…" at bounding box center [381, 578] width 299 height 142
type textarea "x"
type textarea "1 - отрезок 57:22-1:04:21 – не переводим, он будет вырезан 2отрезок 14:53 – 15:…"
type textarea "x"
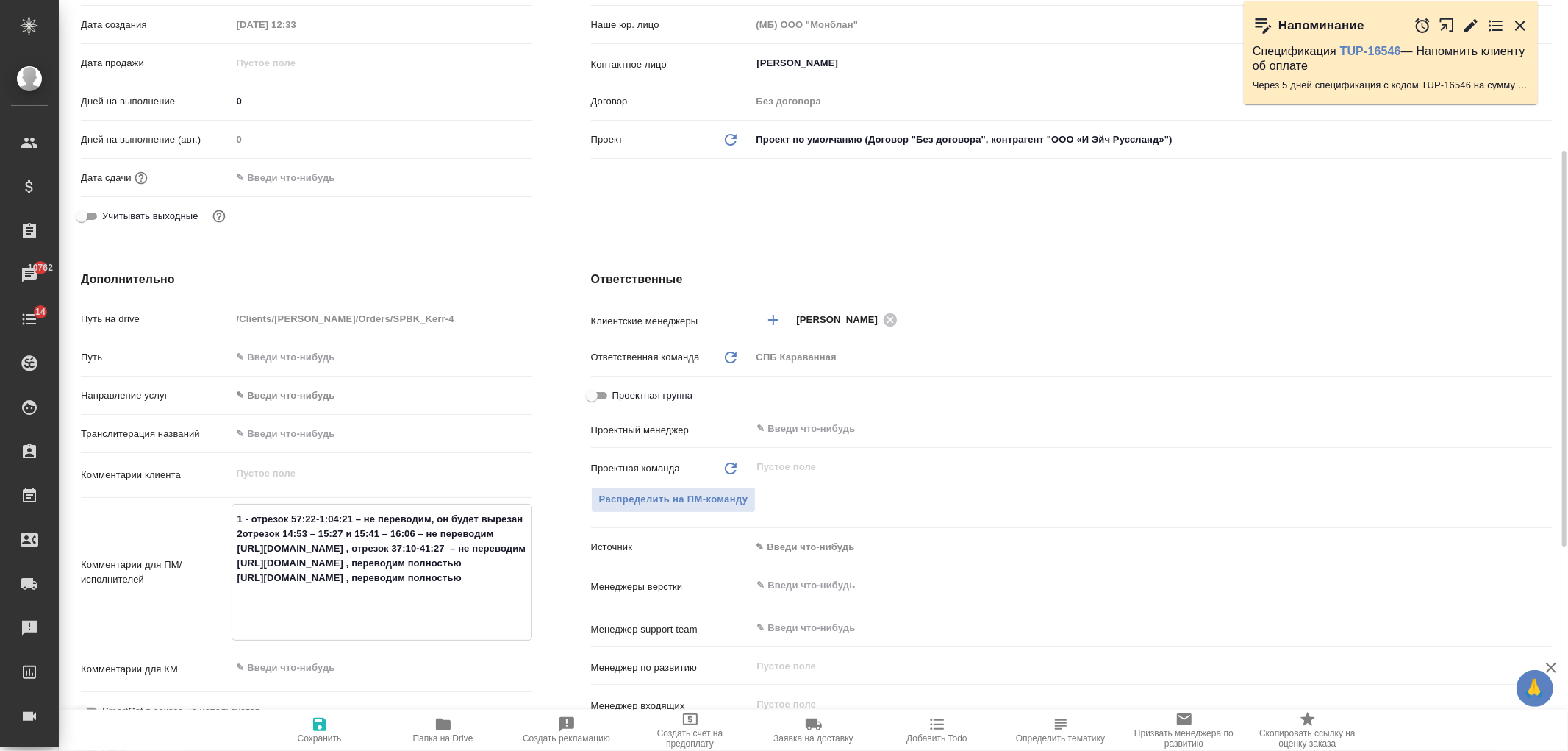
type textarea "1 - отрезок 57:22-1:04:21 – не переводим, он будет вырезан 2 отрезок 14:53 – 15…"
type textarea "x"
type textarea "1 - отрезок 57:22-1:04:21 – не переводим, он будет вырезан 2 -отрезок 14:53 – 1…"
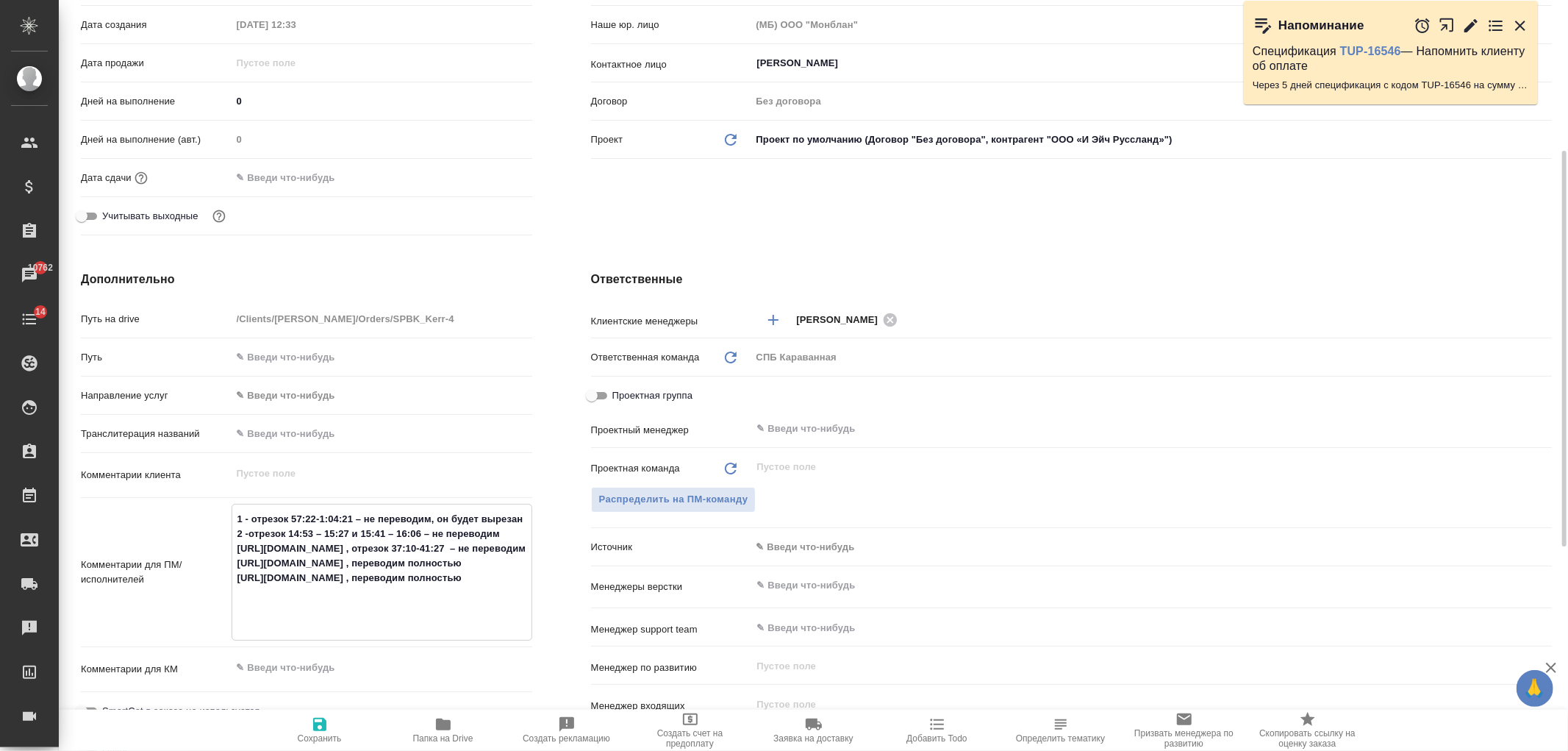
type textarea "x"
type textarea "1 - отрезок 57:22-1:04:21 – не переводим, он будет вырезан 2 - отрезок 14:53 – …"
type textarea "x"
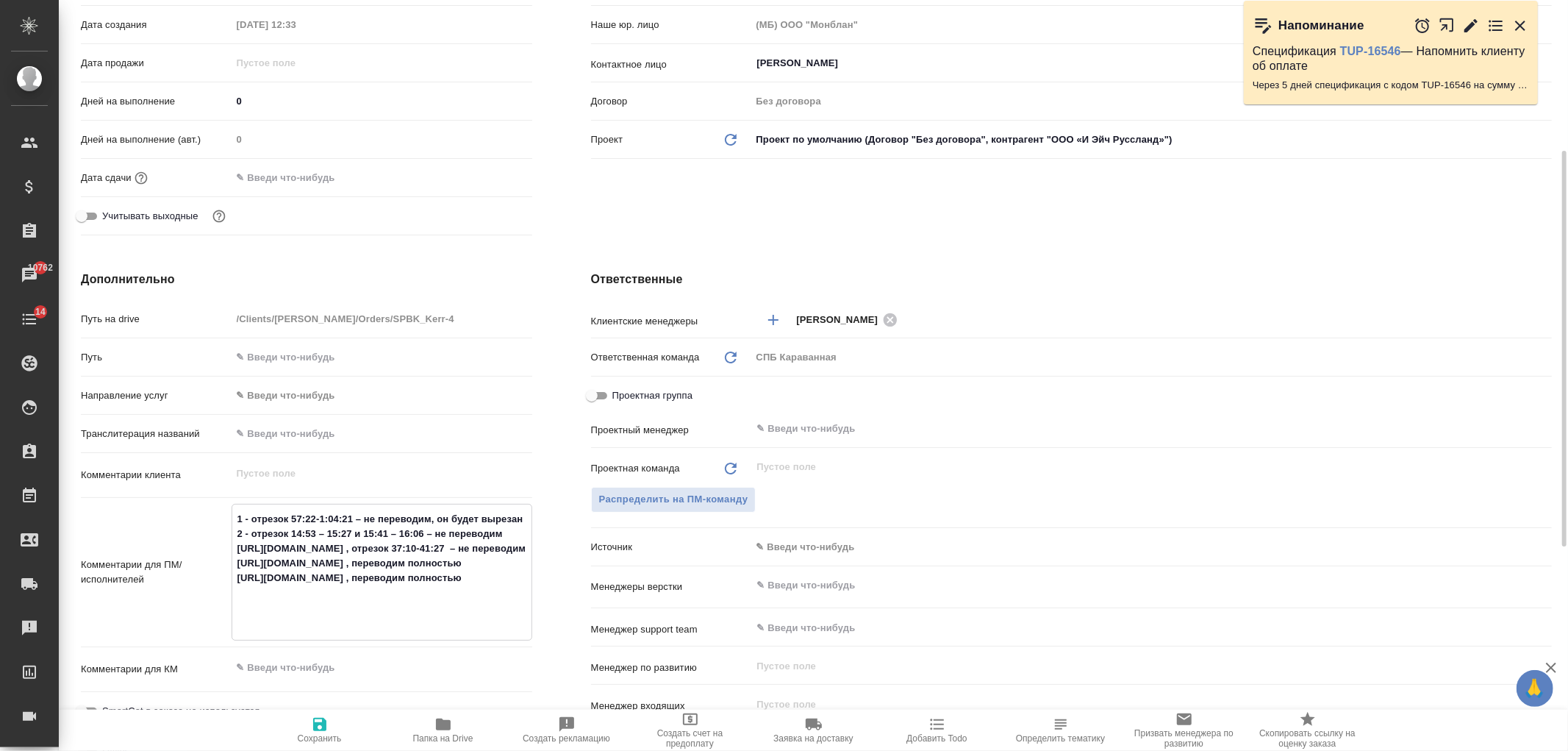
type textarea "x"
drag, startPoint x: 442, startPoint y: 548, endPoint x: 234, endPoint y: 544, distance: 208.0
click at [234, 544] on textarea "1 - отрезок 57:22-1:04:21 – не переводим, он будет вырезан 2 - отрезок 14:53 – …" at bounding box center [381, 571] width 299 height 128
type textarea "1 - отрезок 57:22-1:04:21 – не переводим, он будет вырезан 2 - отрезок 14:53 – …"
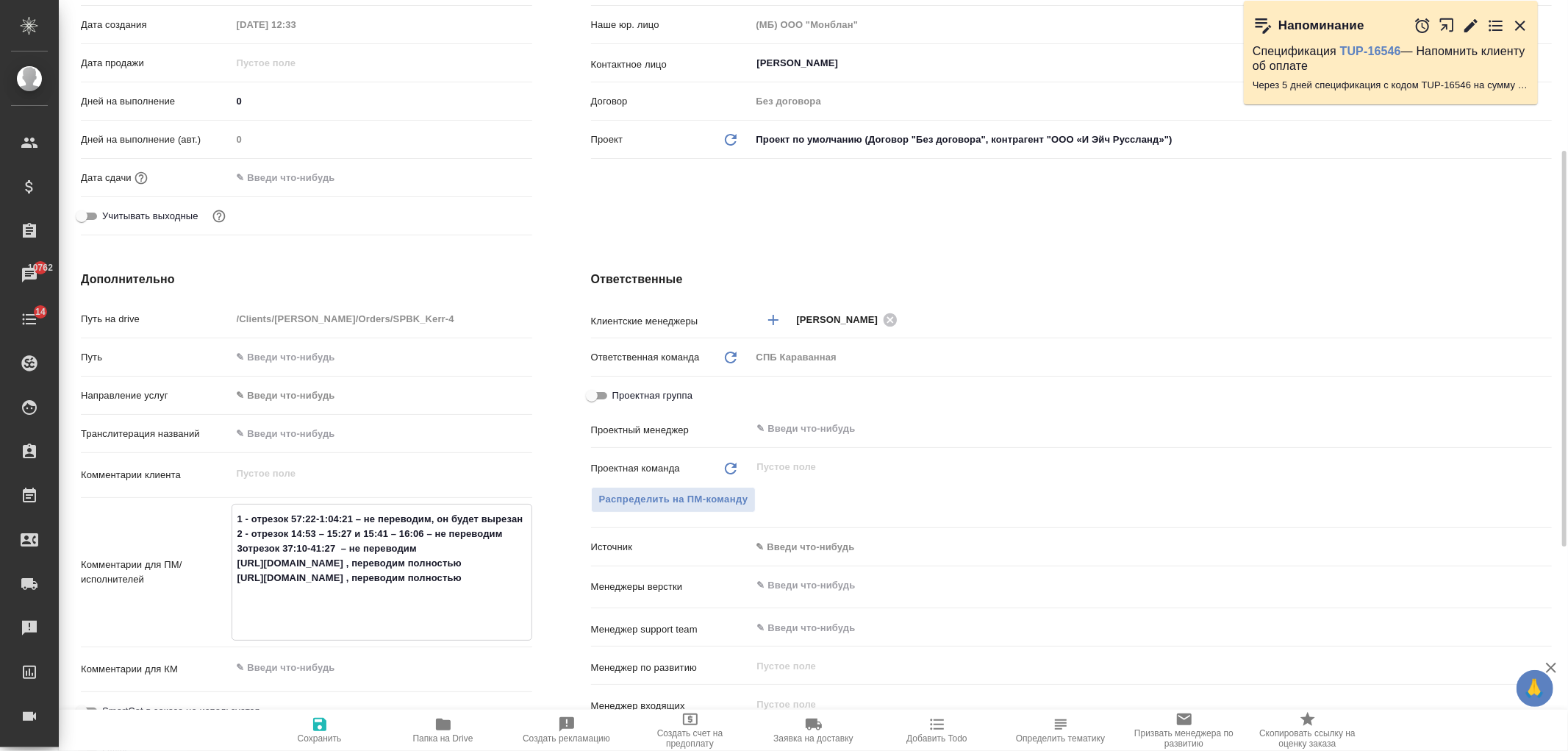
type textarea "x"
type textarea "1 - отрезок 57:22-1:04:21 – не переводим, он будет вырезан 2 - отрезок 14:53 – …"
type textarea "x"
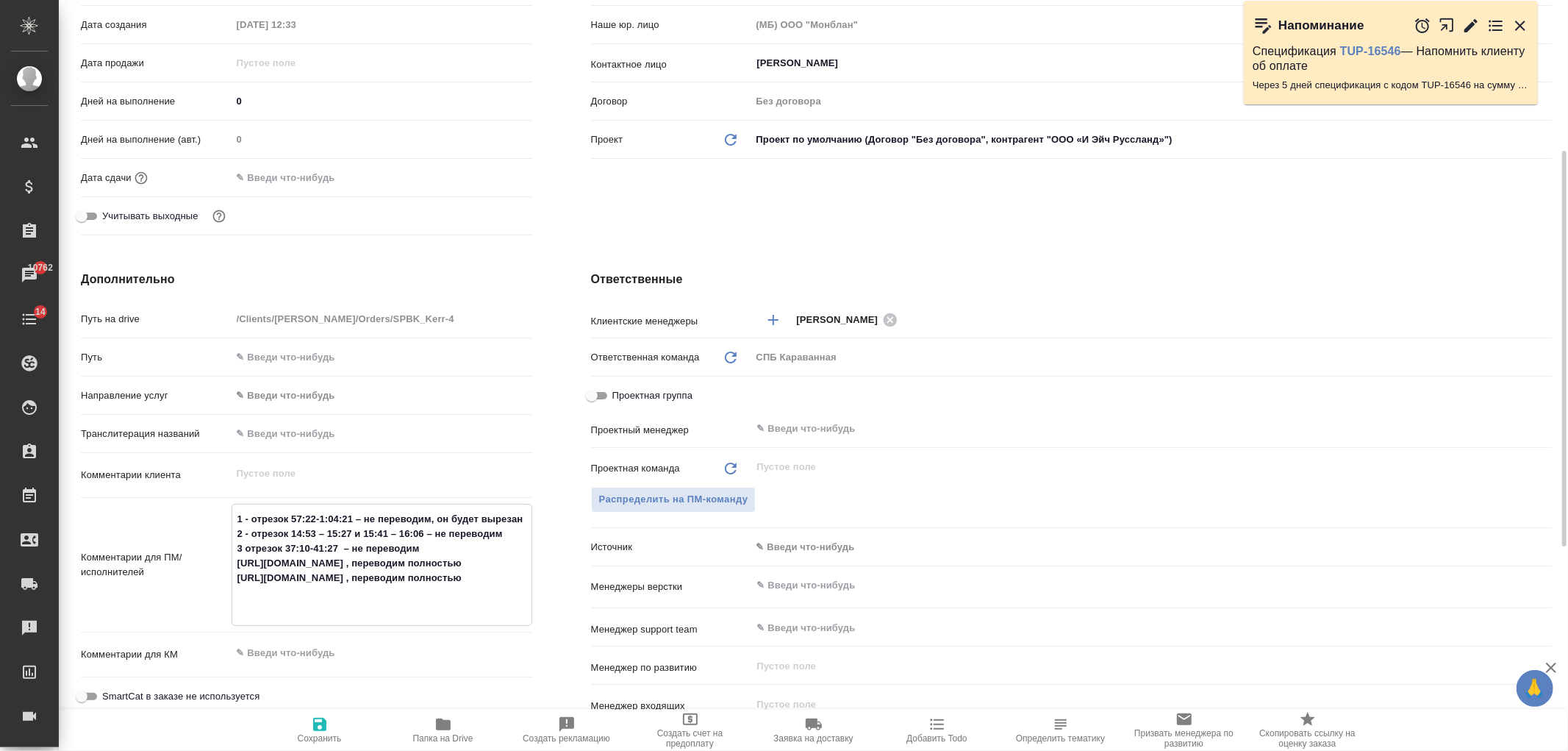
type textarea "x"
type textarea "1 - отрезок 57:22-1:04:21 – не переводим, он будет вырезан 2 - отрезок 14:53 – …"
type textarea "x"
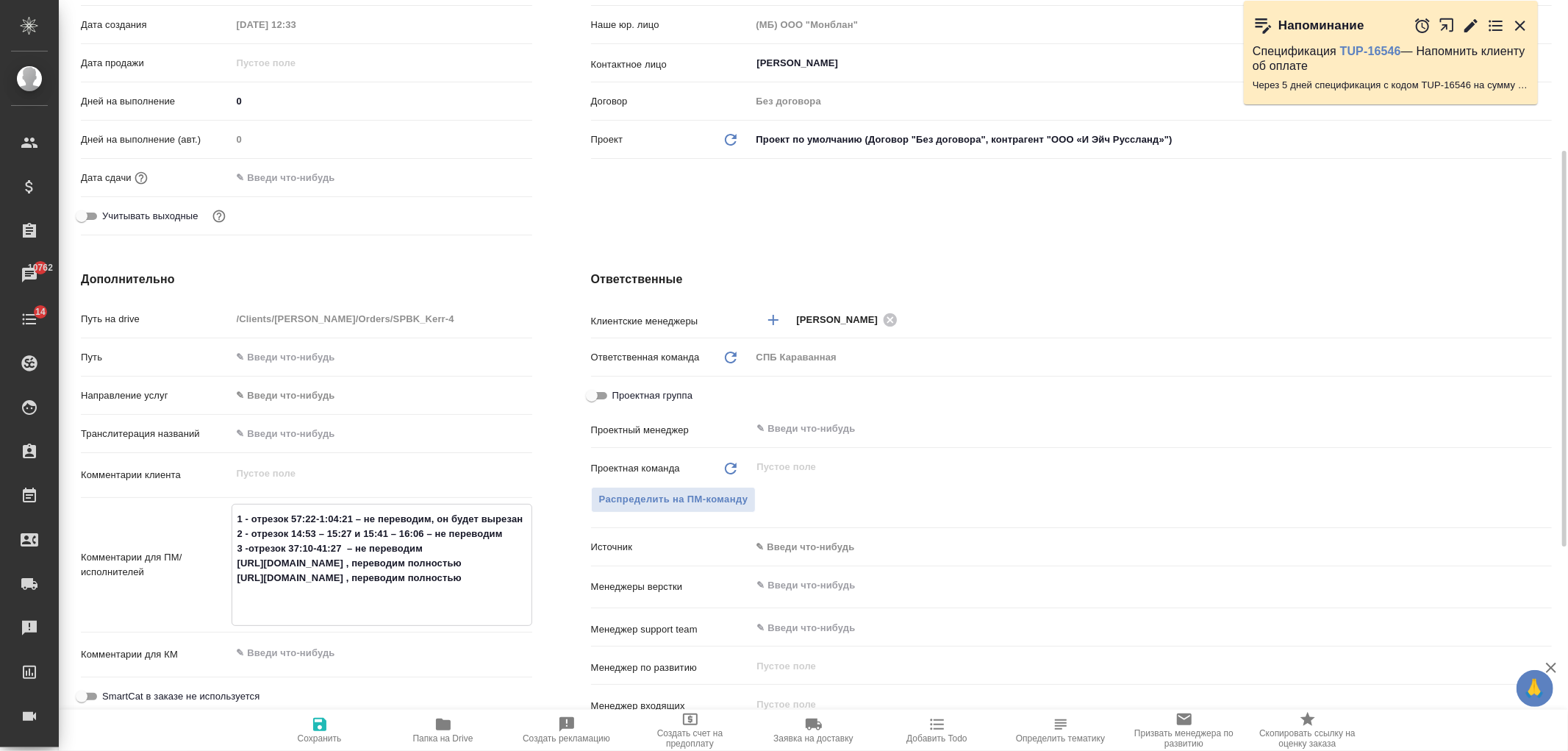
type textarea "x"
type textarea "1 - отрезок 57:22-1:04:21 – не переводим, он будет вырезан 2 - отрезок 14:53 – …"
type textarea "x"
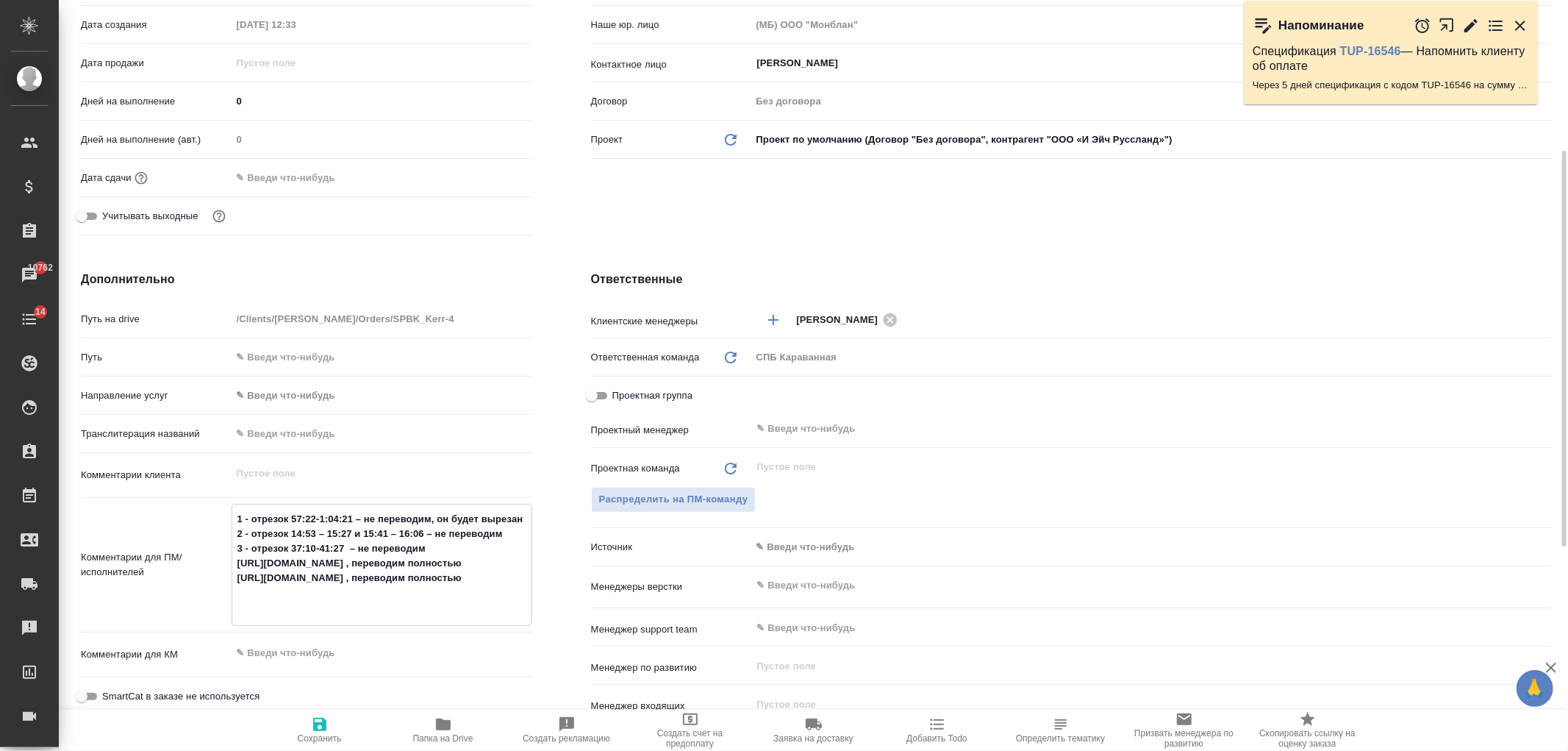
drag, startPoint x: 444, startPoint y: 562, endPoint x: 226, endPoint y: 564, distance: 218.0
click at [226, 564] on div "Комментарии для ПМ/исполнителей 1 - отрезок 57:22-1:04:21 – не переводим, он бу…" at bounding box center [306, 564] width 452 height 122
drag, startPoint x: 283, startPoint y: 590, endPoint x: 225, endPoint y: 563, distance: 64.0
click at [225, 563] on div "Комментарии для ПМ/исполнителей 1 - отрезок 57:22-1:04:21 – не переводим, он бу…" at bounding box center [306, 564] width 452 height 122
type textarea "1 - отрезок 57:22-1:04:21 – не переводим, он будет вырезан 2 - отрезок 14:53 – …"
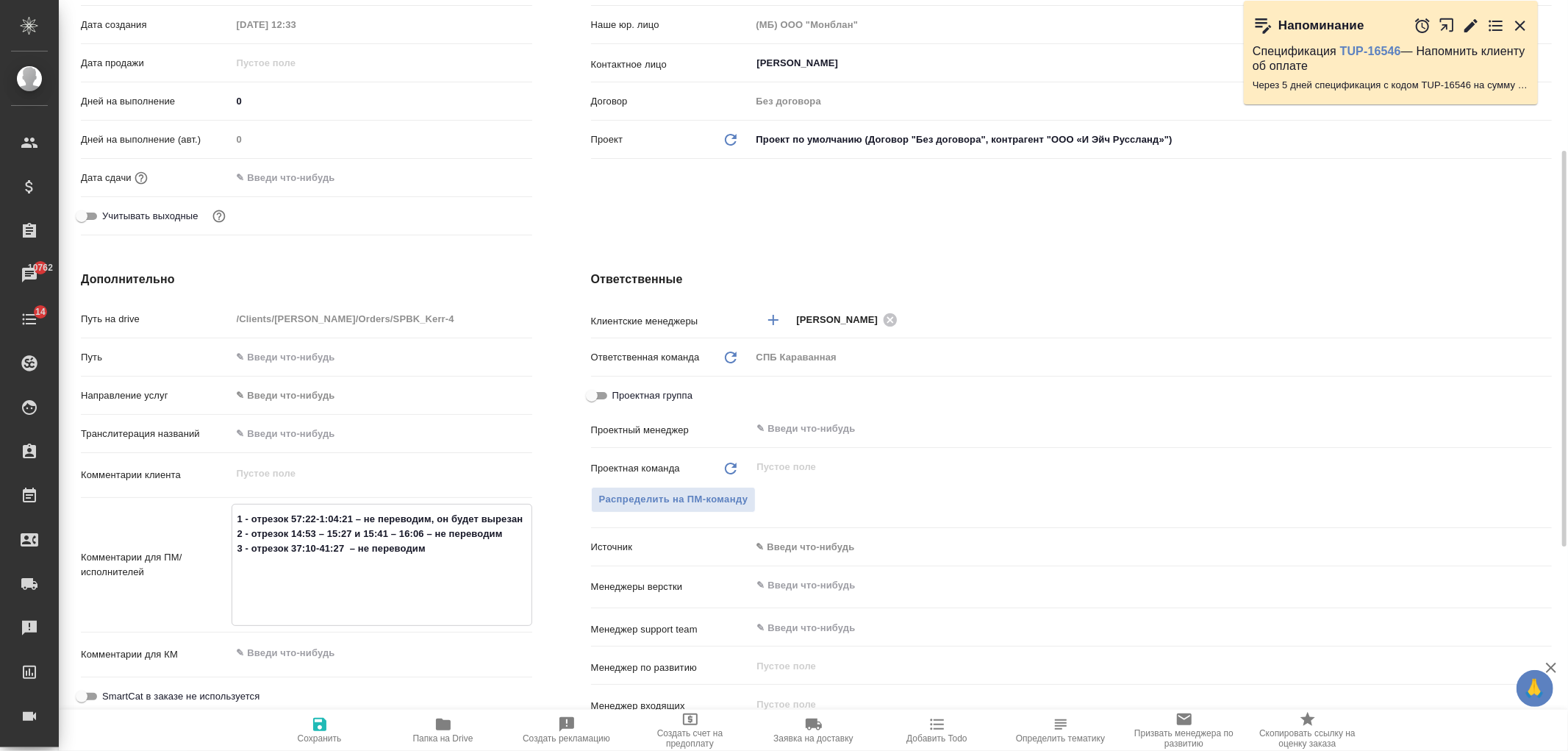
type textarea "x"
type textarea "1 - отрезок 57:22-1:04:21 – не переводим, он будет вырезан 2 - отрезок 14:53 – …"
type textarea "x"
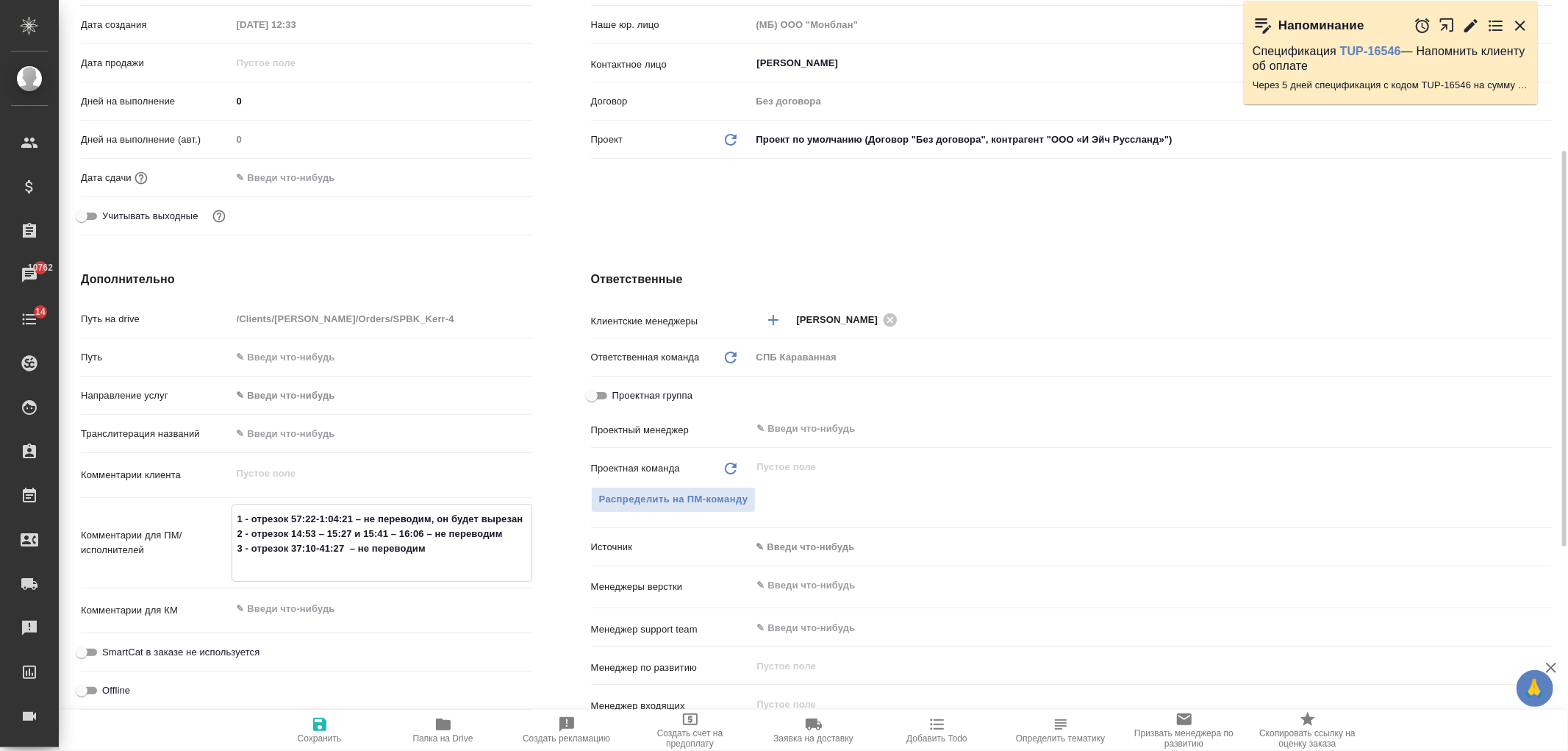
click at [323, 731] on icon "button" at bounding box center [320, 724] width 13 height 13
type textarea "x"
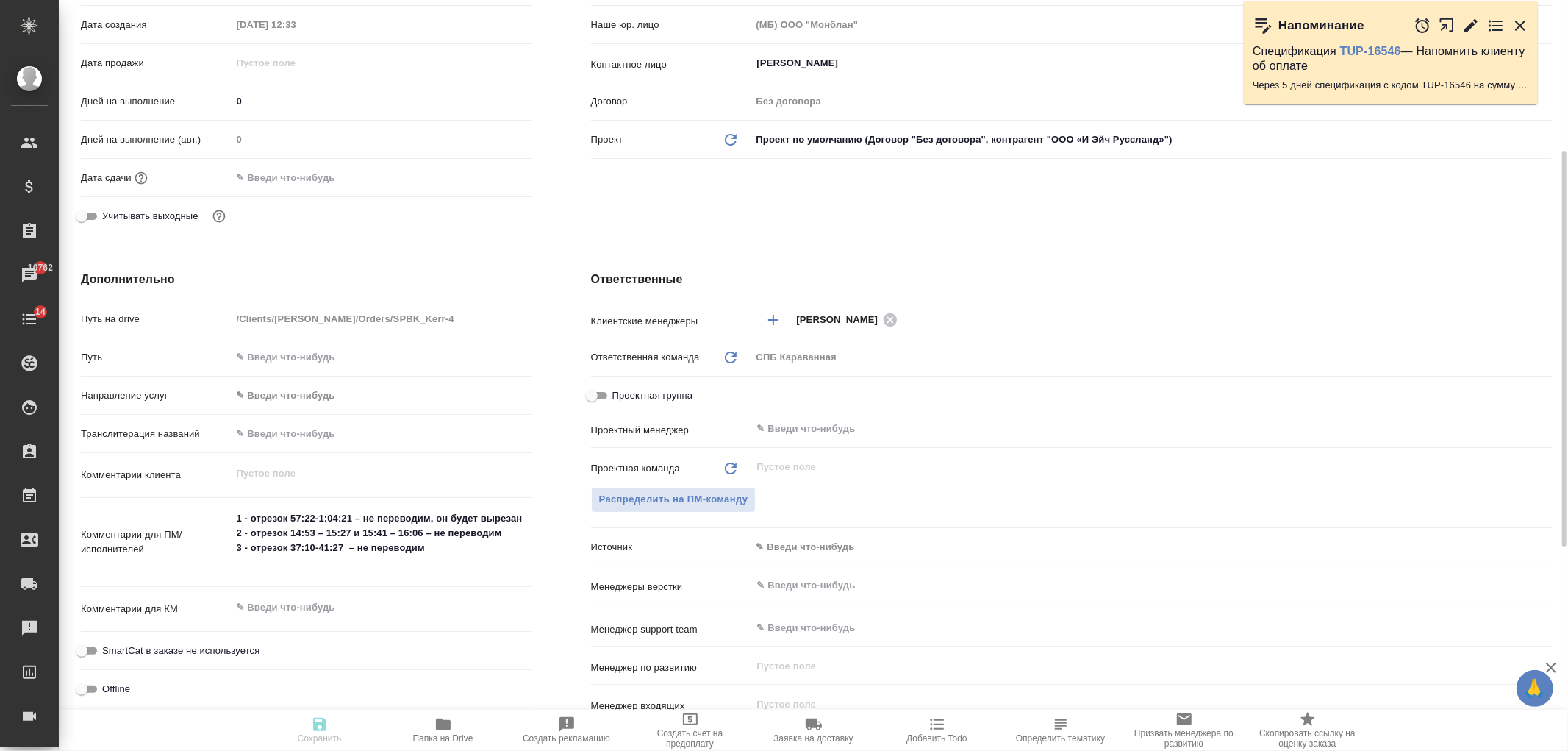
type textarea "x"
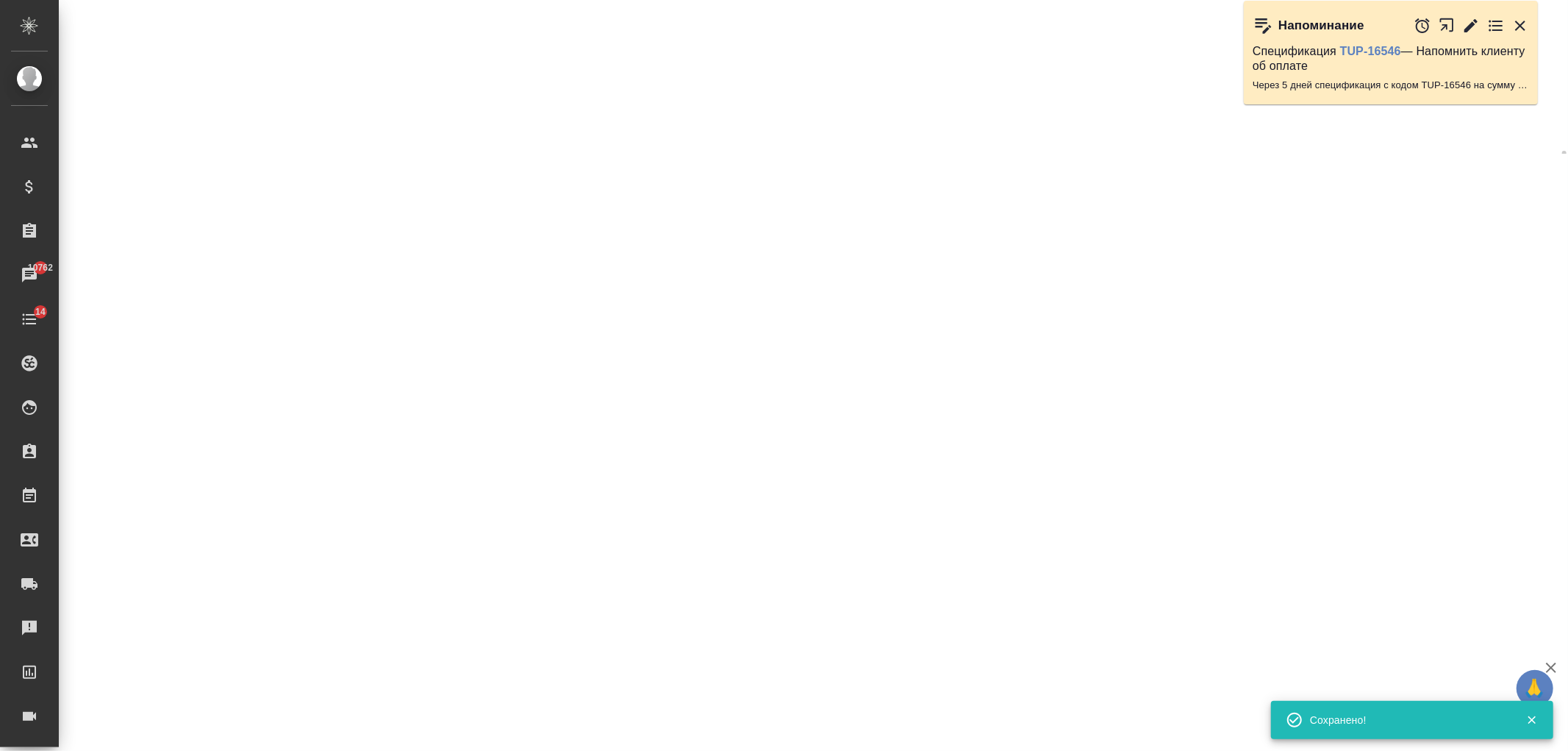
select select "RU"
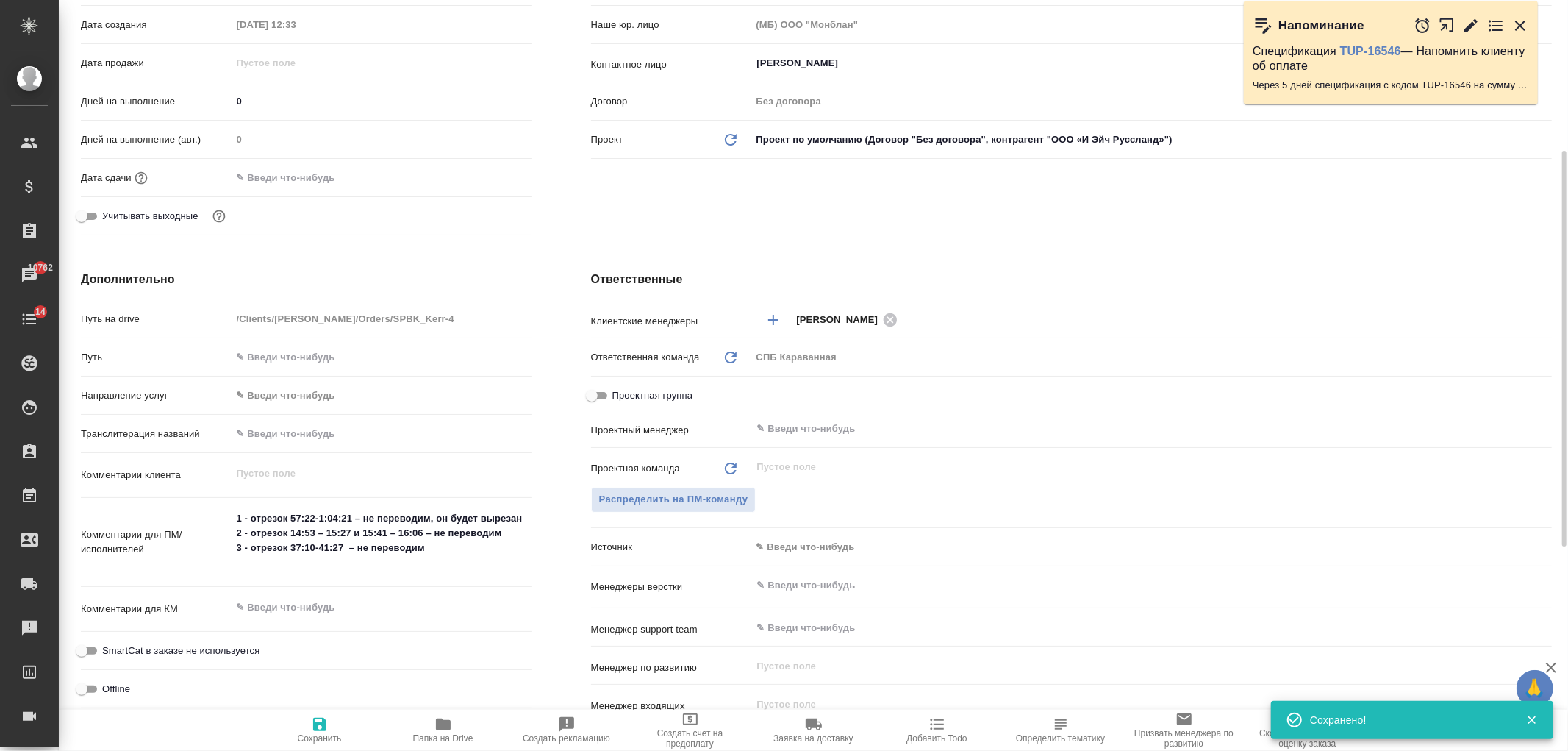
type textarea "x"
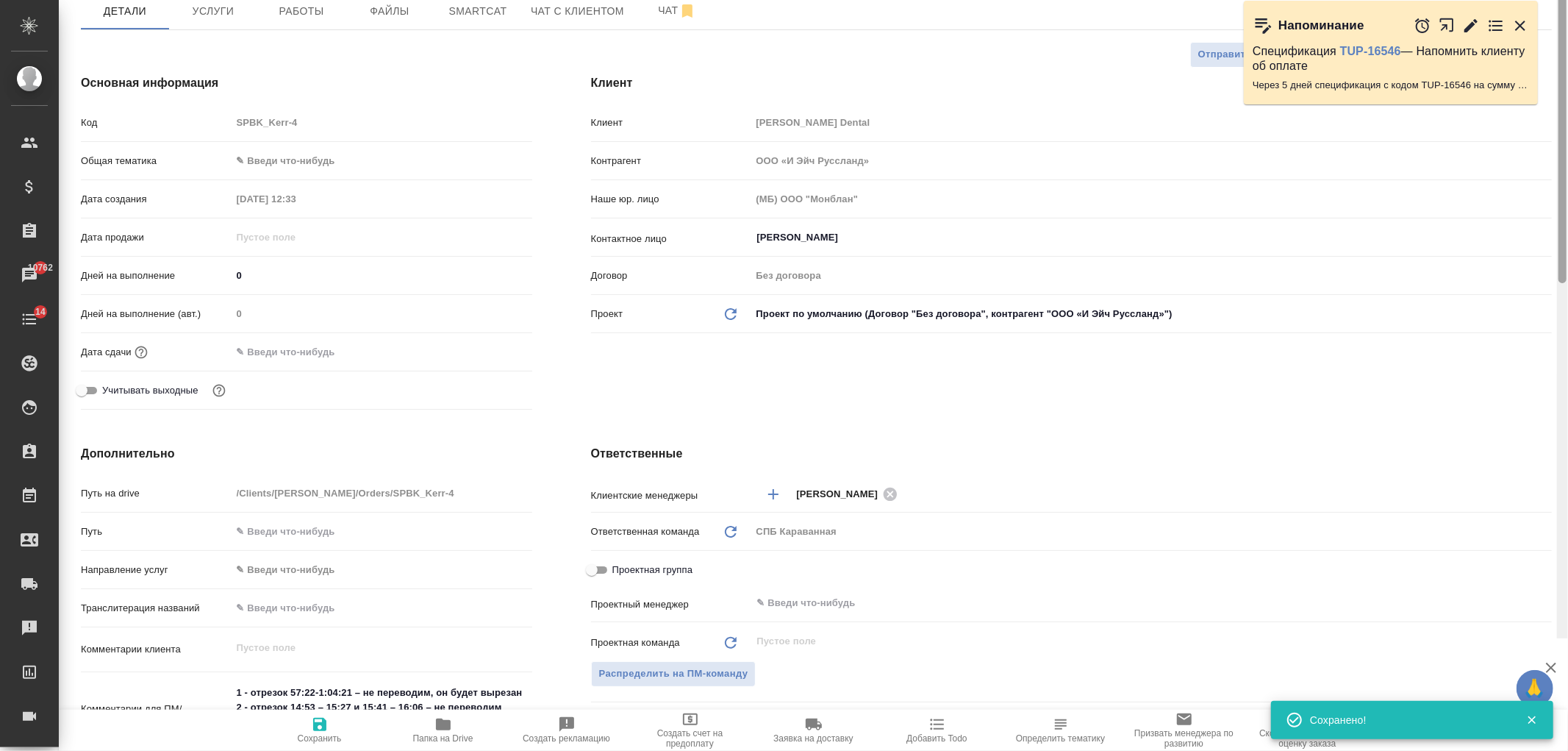
scroll to position [0, 0]
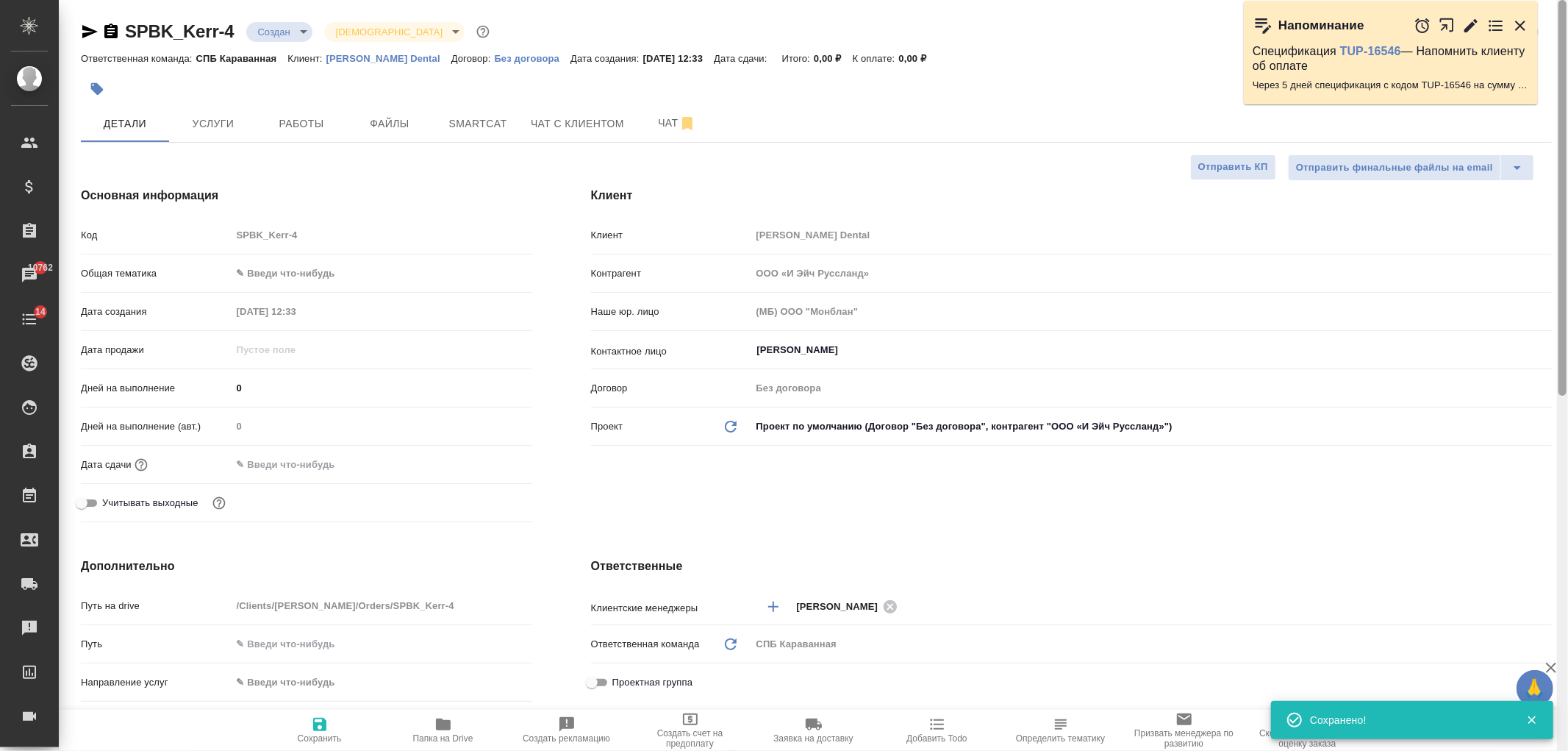
drag, startPoint x: 1560, startPoint y: 476, endPoint x: 1420, endPoint y: 61, distance: 438.0
click at [1550, 129] on div "SPBK_Kerr-4 Создан new Святая троица holyTrinity Кратко детали заказа Ответстве…" at bounding box center [814, 375] width 1510 height 751
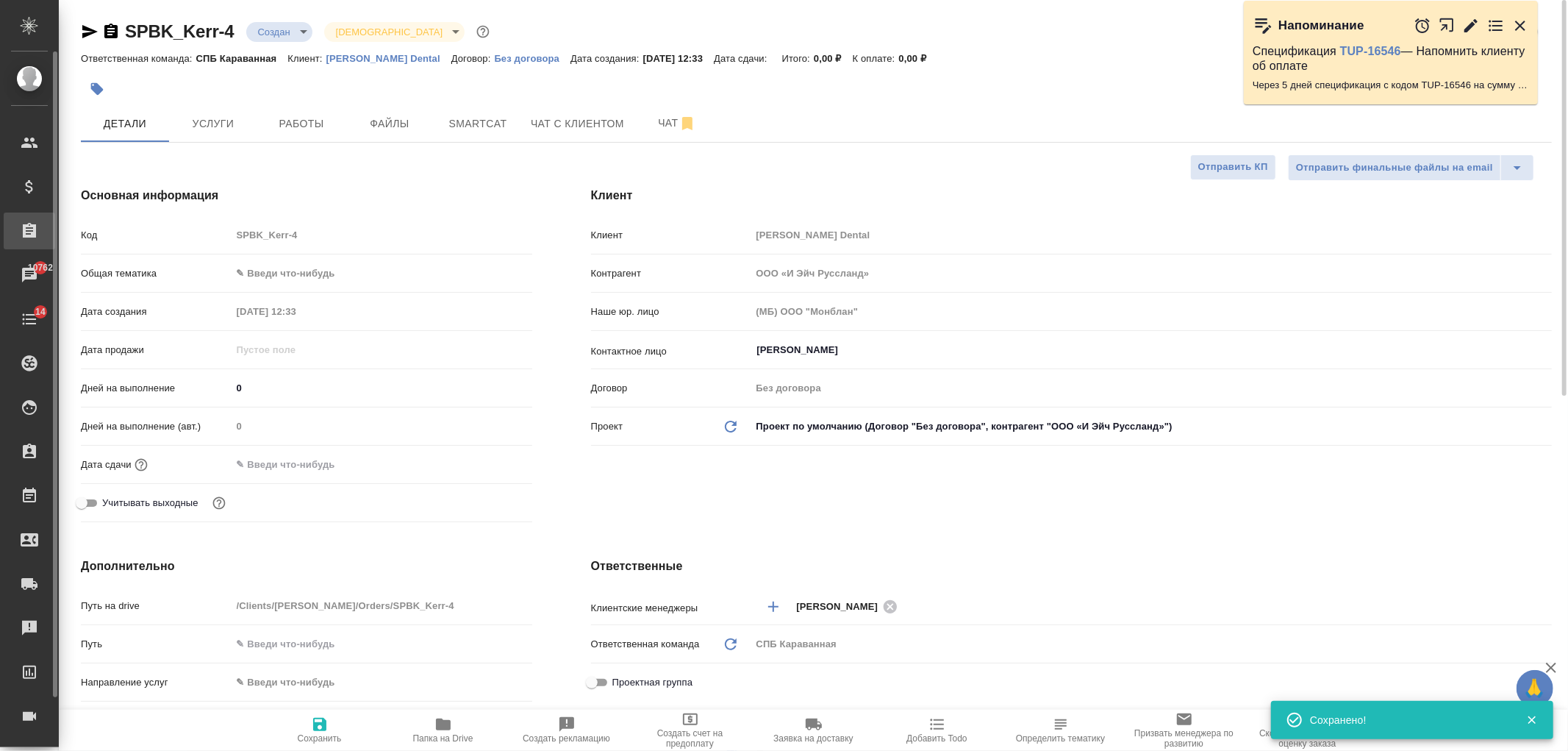
type textarea "x"
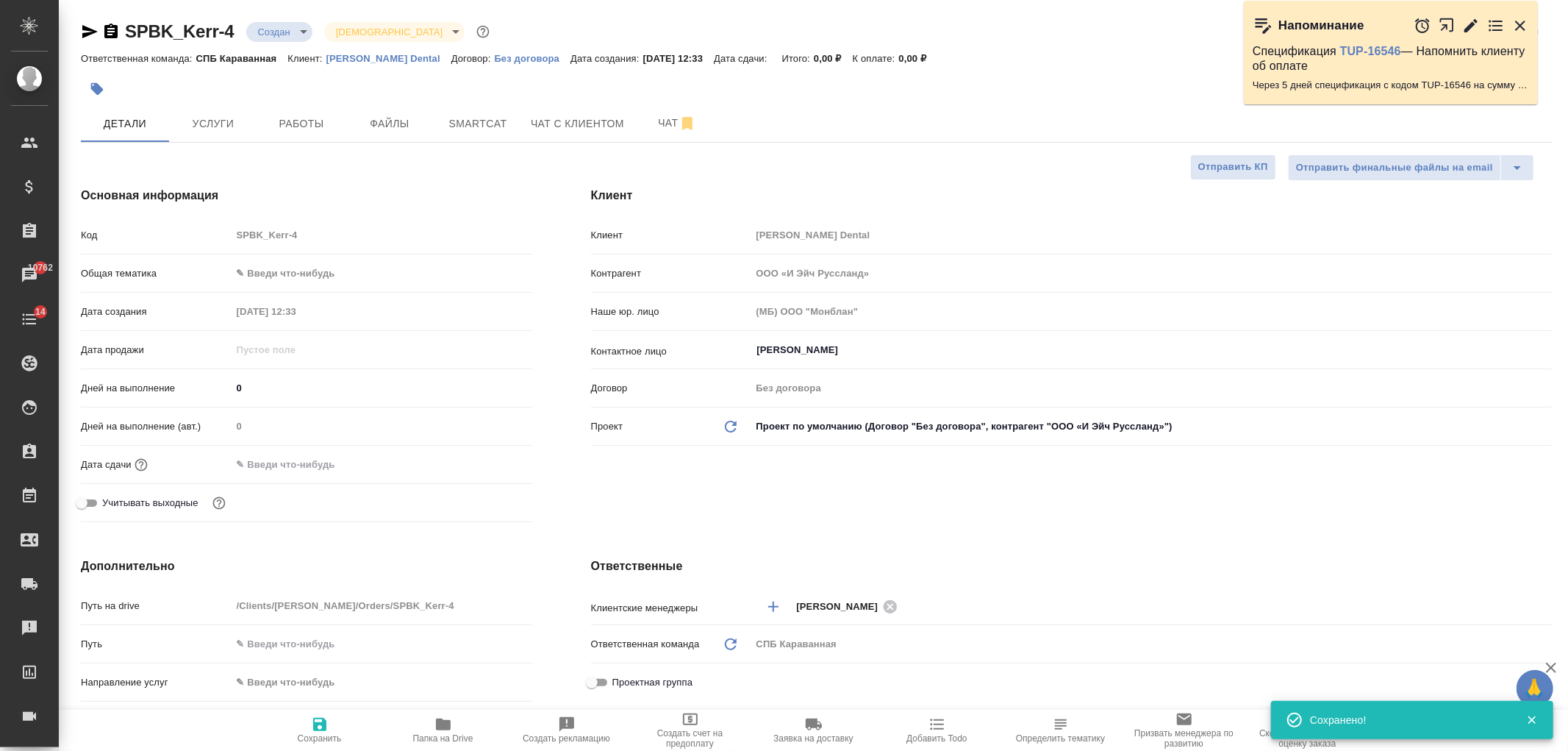
type textarea "x"
click at [230, 127] on span "Услуги" at bounding box center [213, 124] width 70 height 19
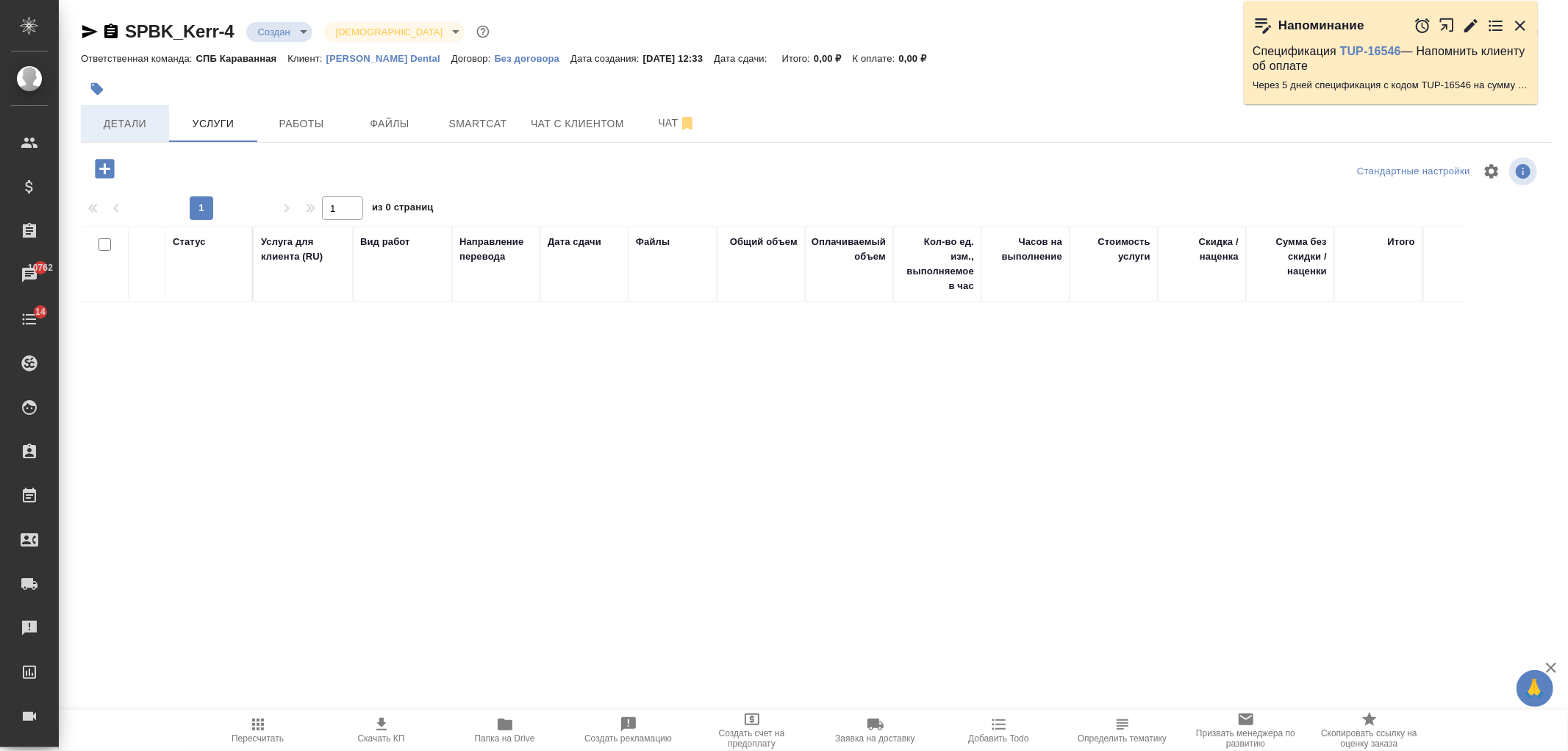
click at [151, 129] on span "Детали" at bounding box center [124, 124] width 70 height 19
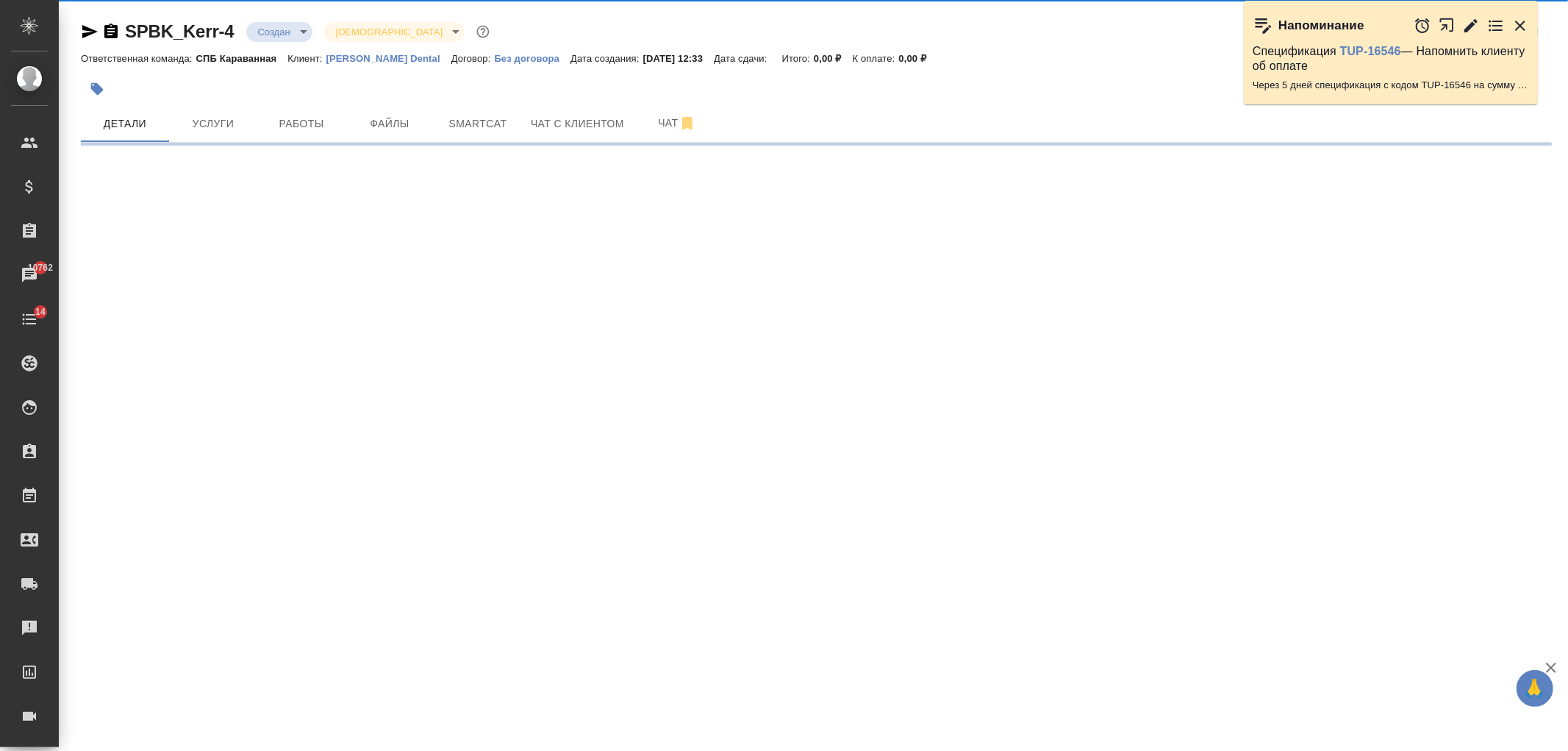
select select "RU"
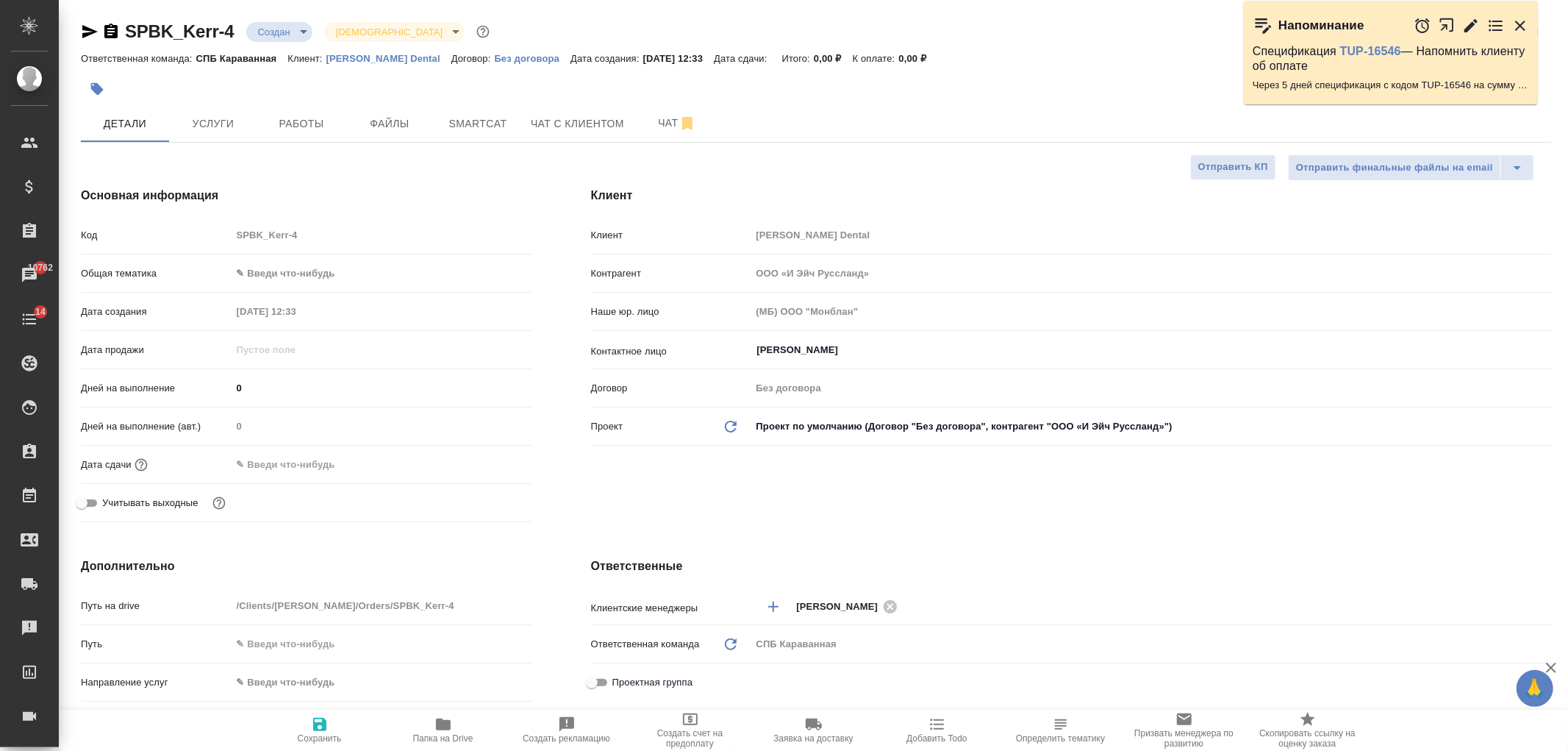
type textarea "x"
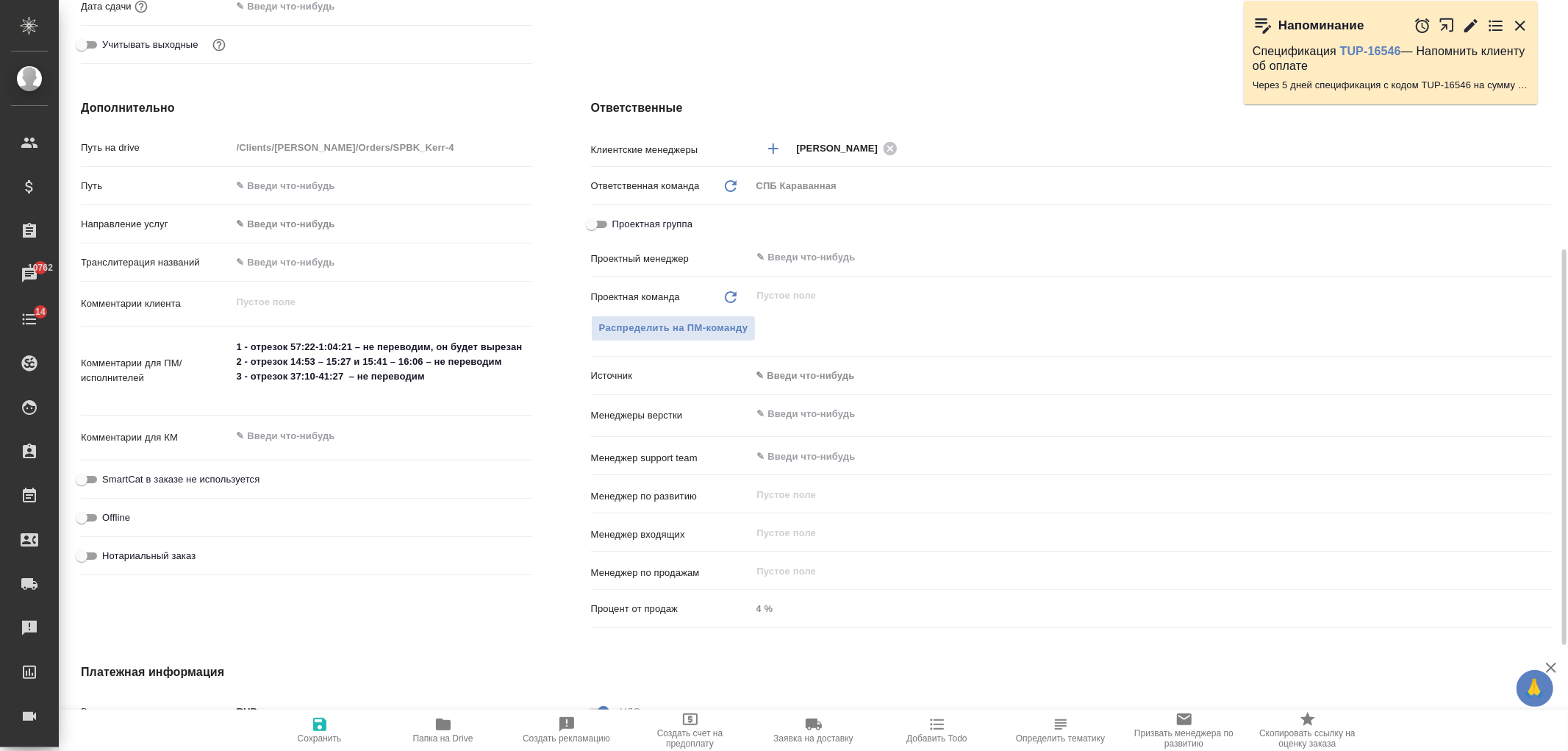
scroll to position [442, 0]
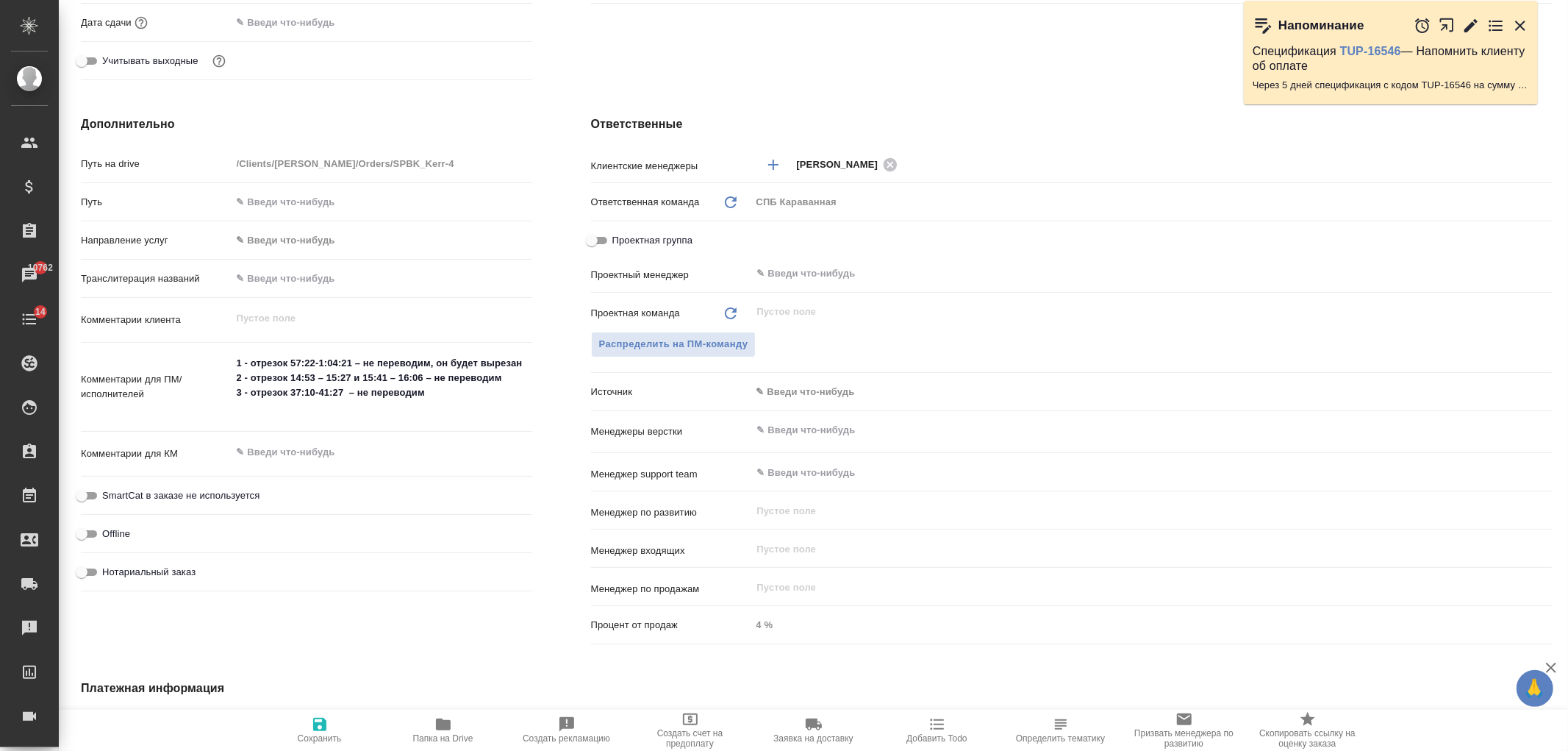
type textarea "x"
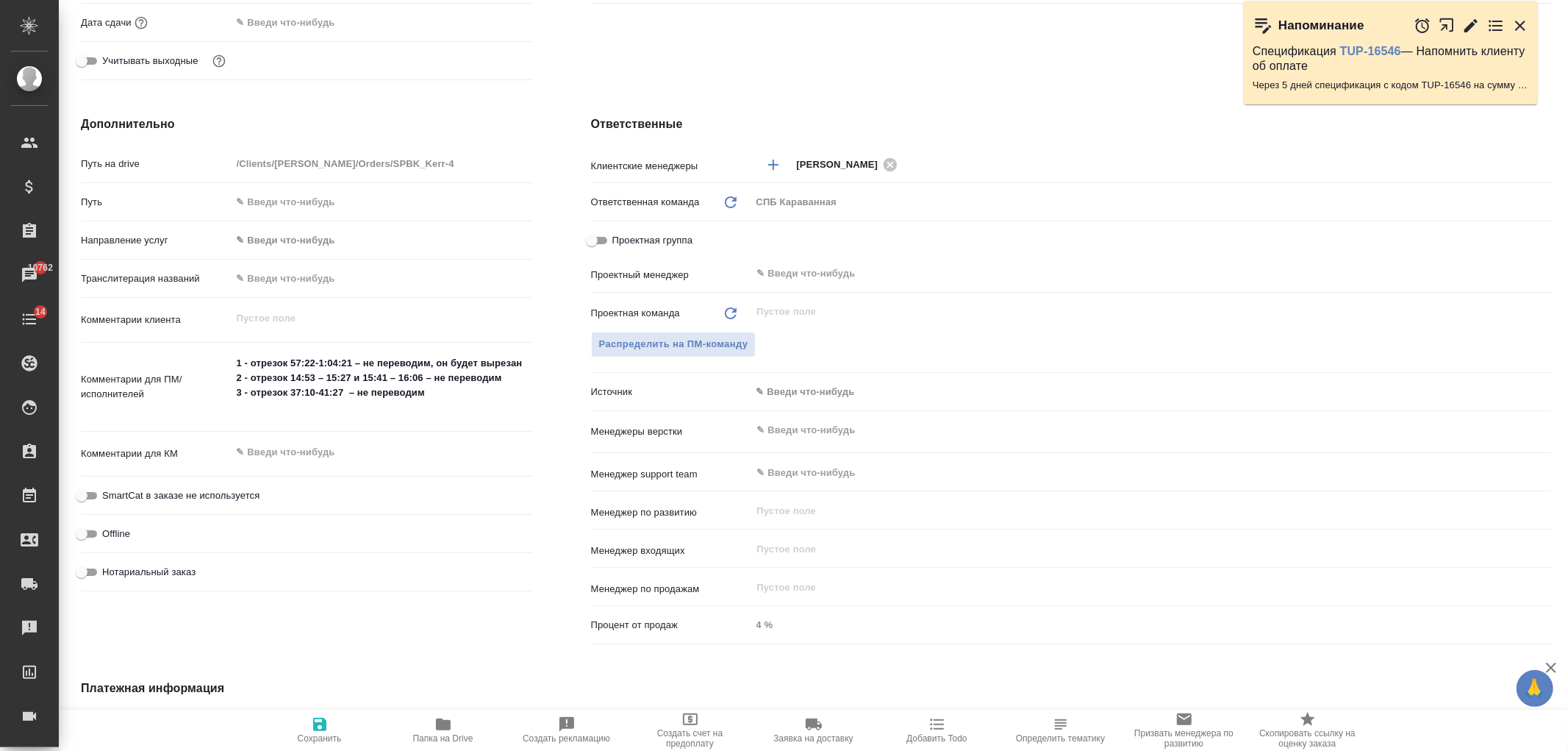
type textarea "x"
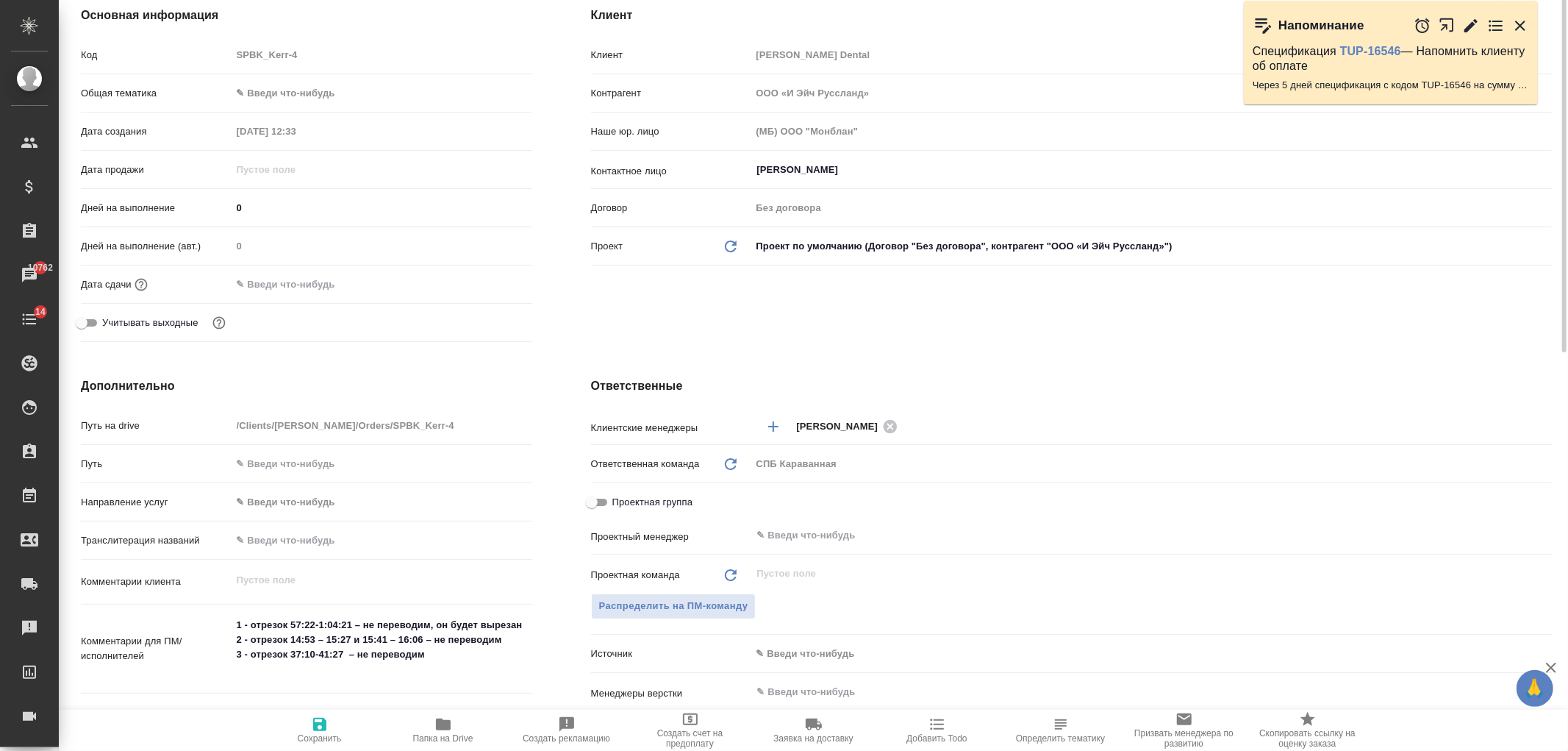
scroll to position [0, 0]
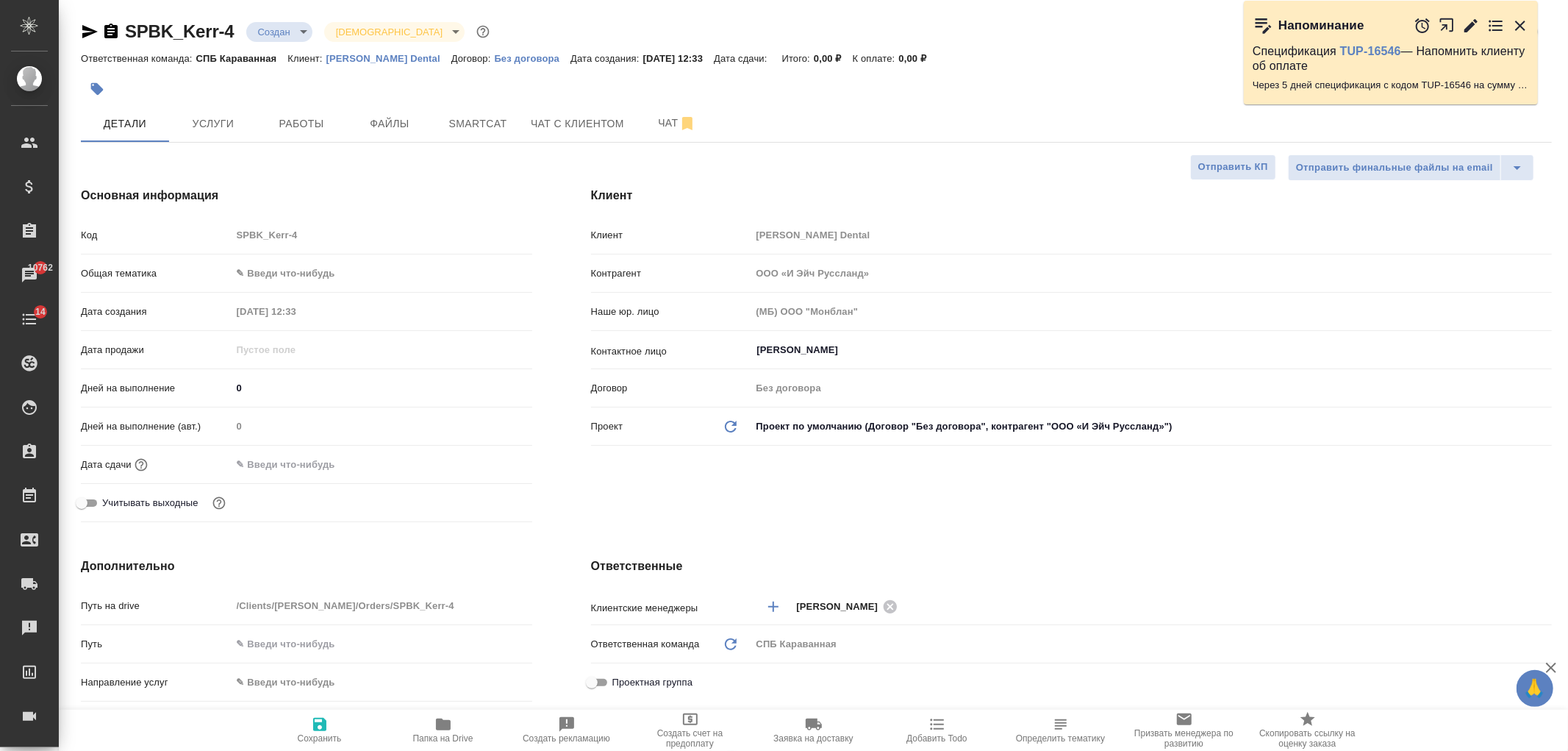
click at [85, 32] on icon "button" at bounding box center [90, 32] width 18 height 18
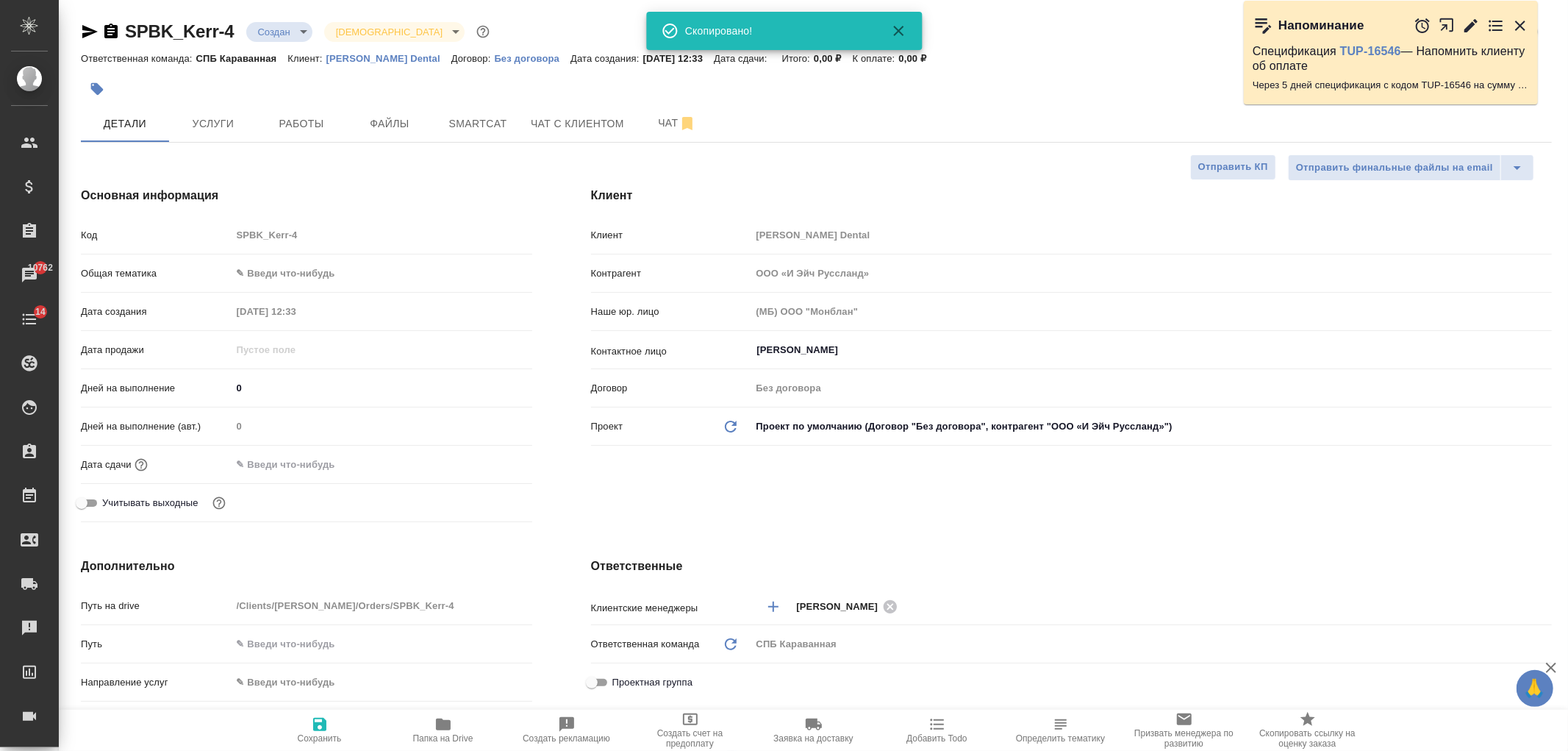
type textarea "x"
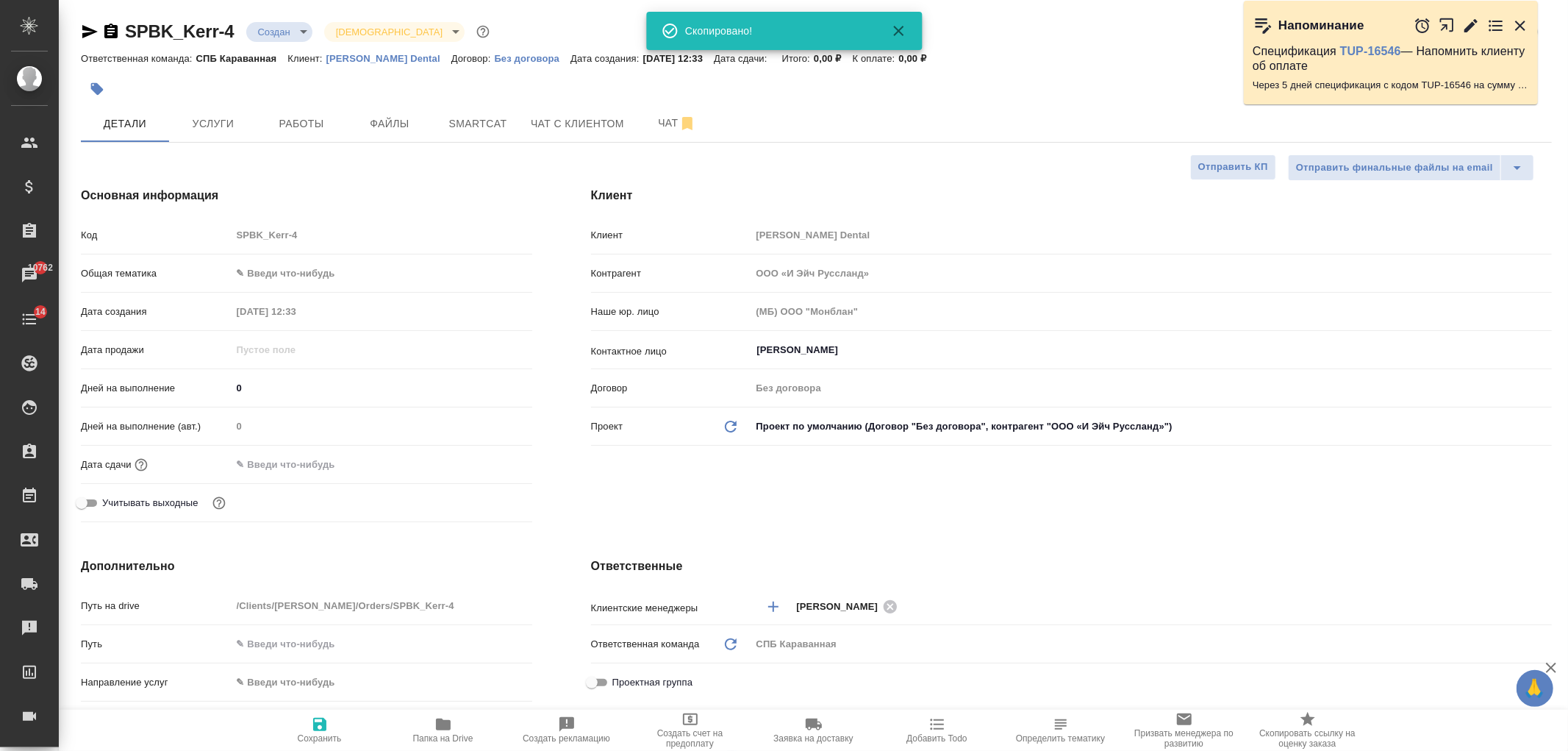
type textarea "x"
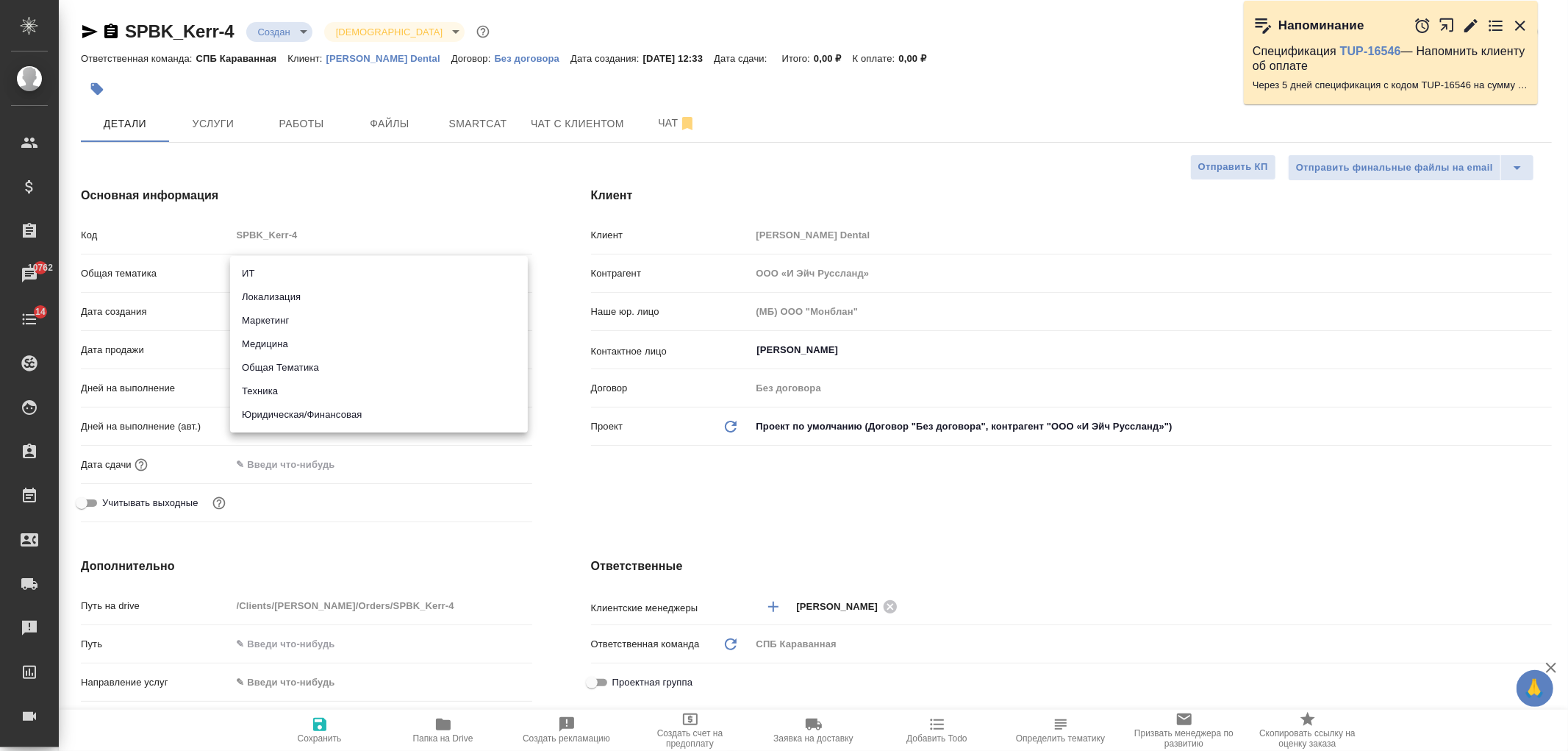
click at [243, 270] on body "🙏 .cls-1 fill:#fff; AWATERA Ivanova Arina Клиенты Спецификации Заказы 10762 Чат…" at bounding box center [784, 375] width 1568 height 751
click at [311, 338] on li "Медицина" at bounding box center [379, 344] width 297 height 23
type input "med"
type textarea "x"
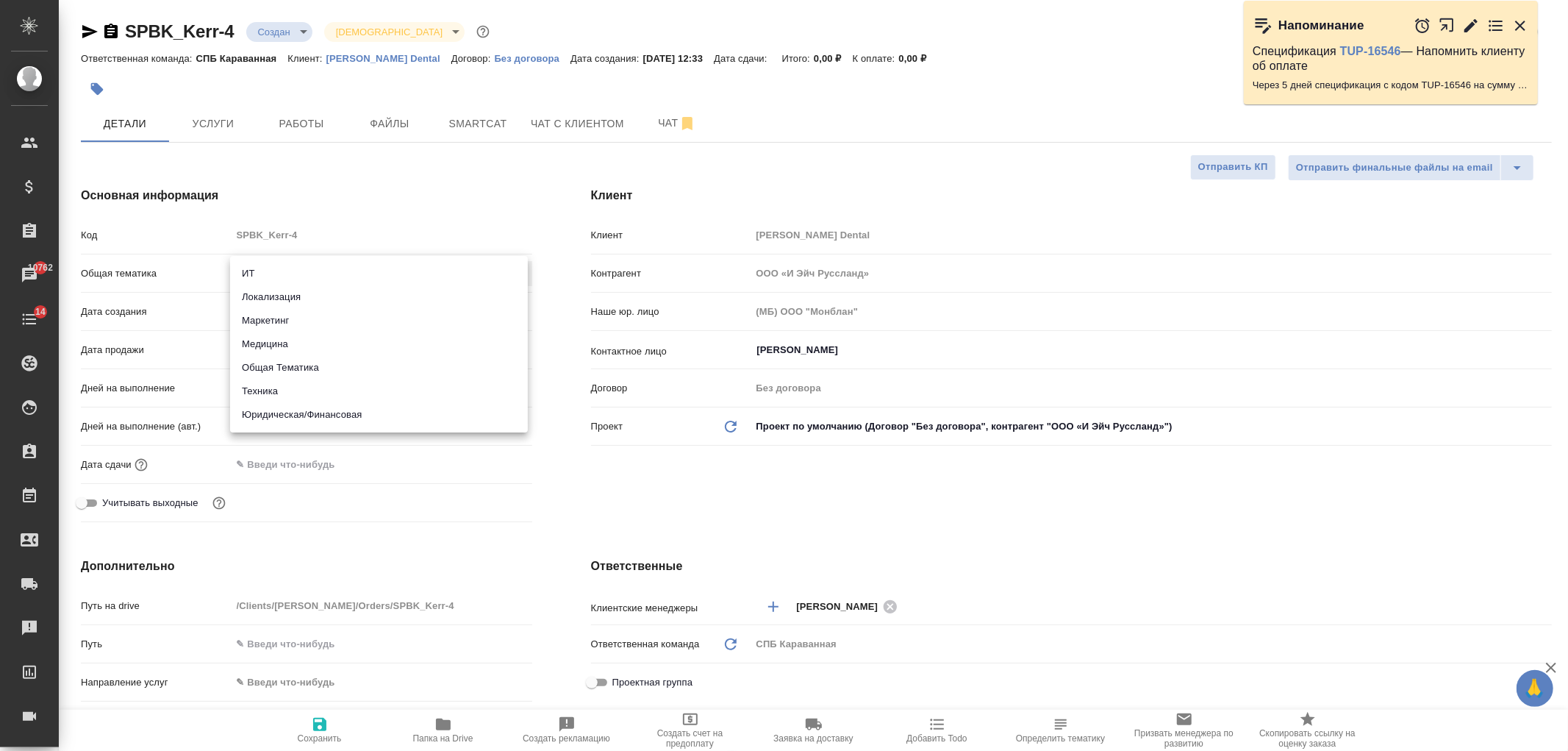
type textarea "x"
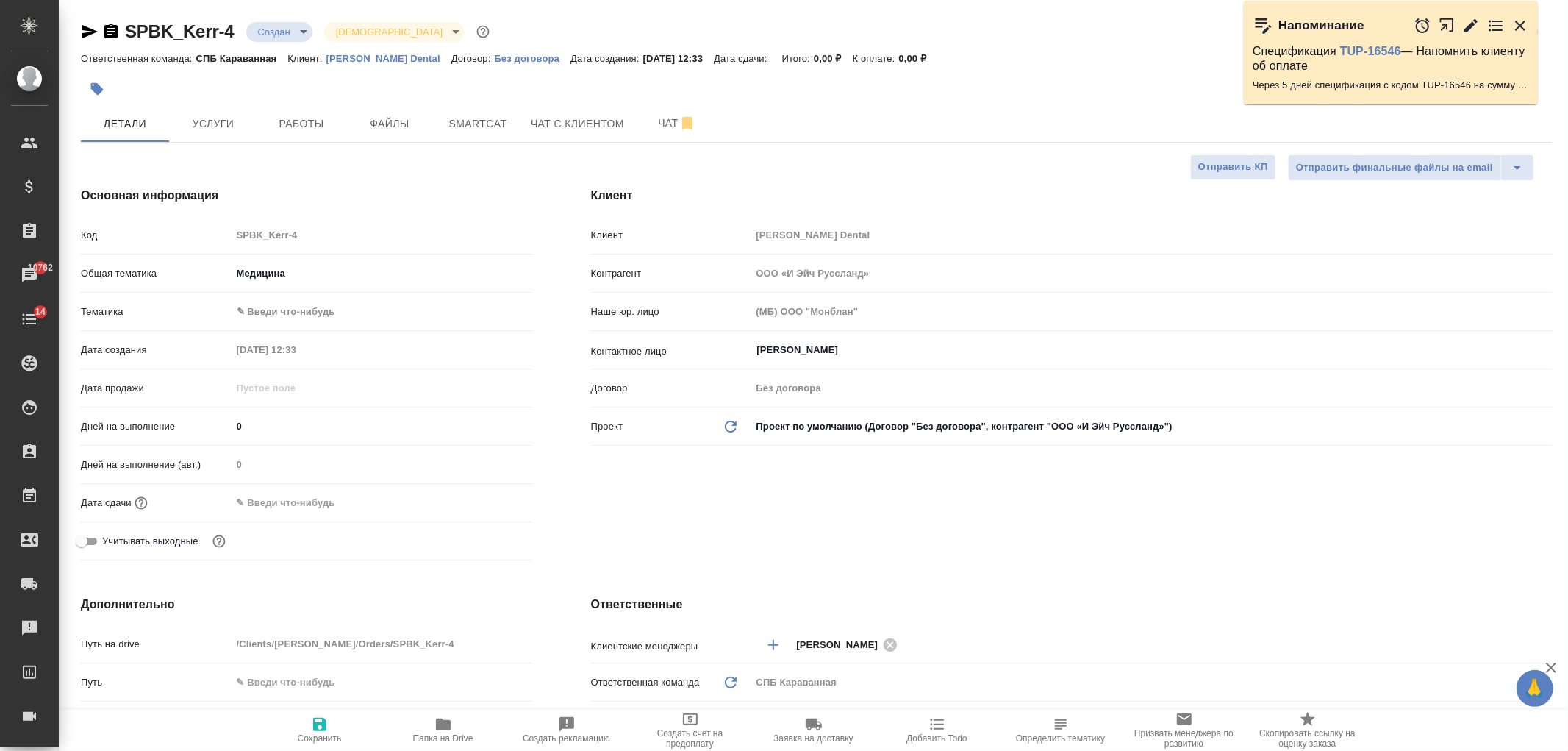
click at [293, 297] on div "Общая тематика Медицина med" at bounding box center [306, 279] width 452 height 38
click at [305, 314] on body "🙏 .cls-1 fill:#fff; AWATERA Ivanova Arina Клиенты Спецификации Заказы 10762 Чат…" at bounding box center [784, 375] width 1568 height 751
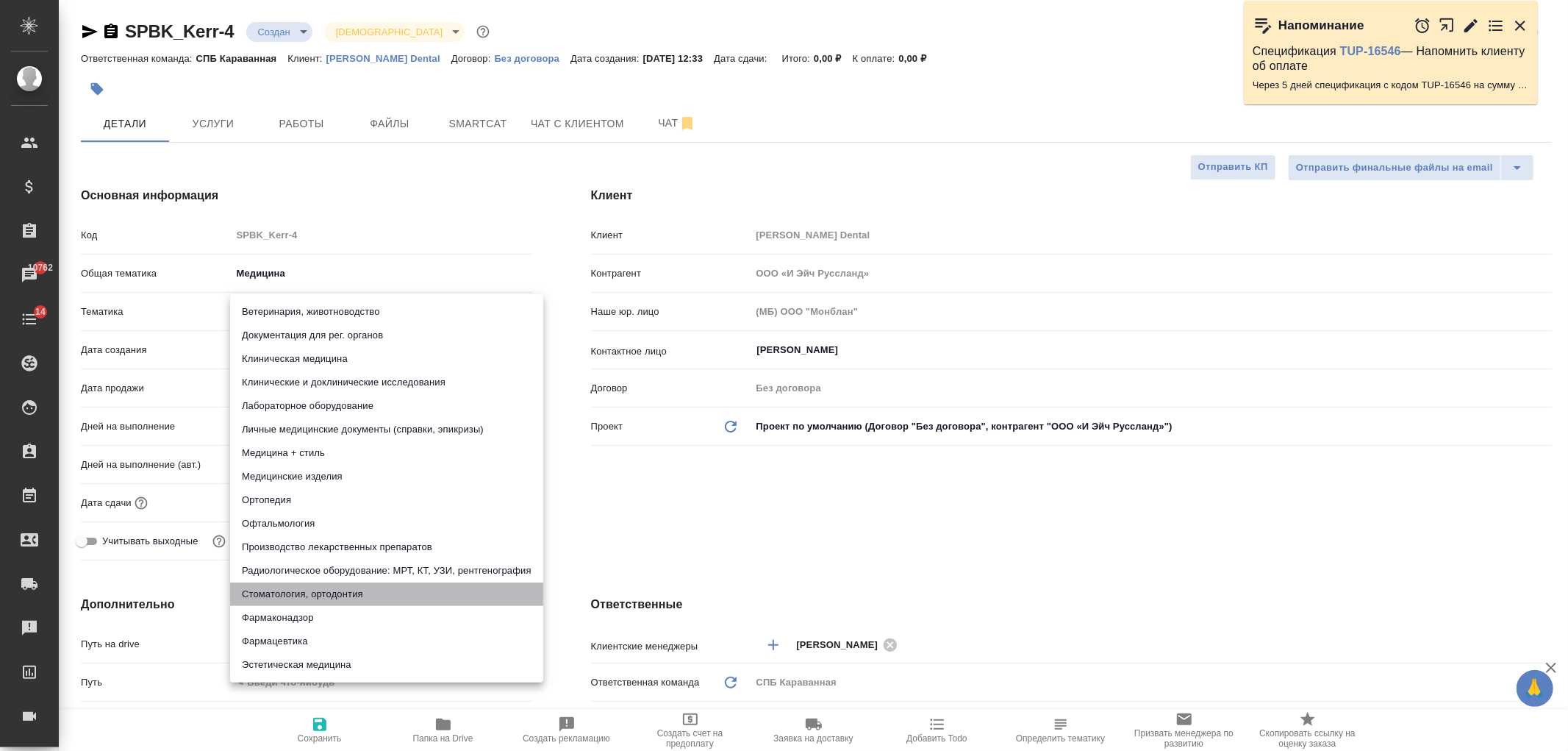
click at [354, 591] on li "Стоматология, ортодонтия" at bounding box center [387, 594] width 314 height 23
type textarea "x"
type input "5a8b8b956a9677013d343e2c"
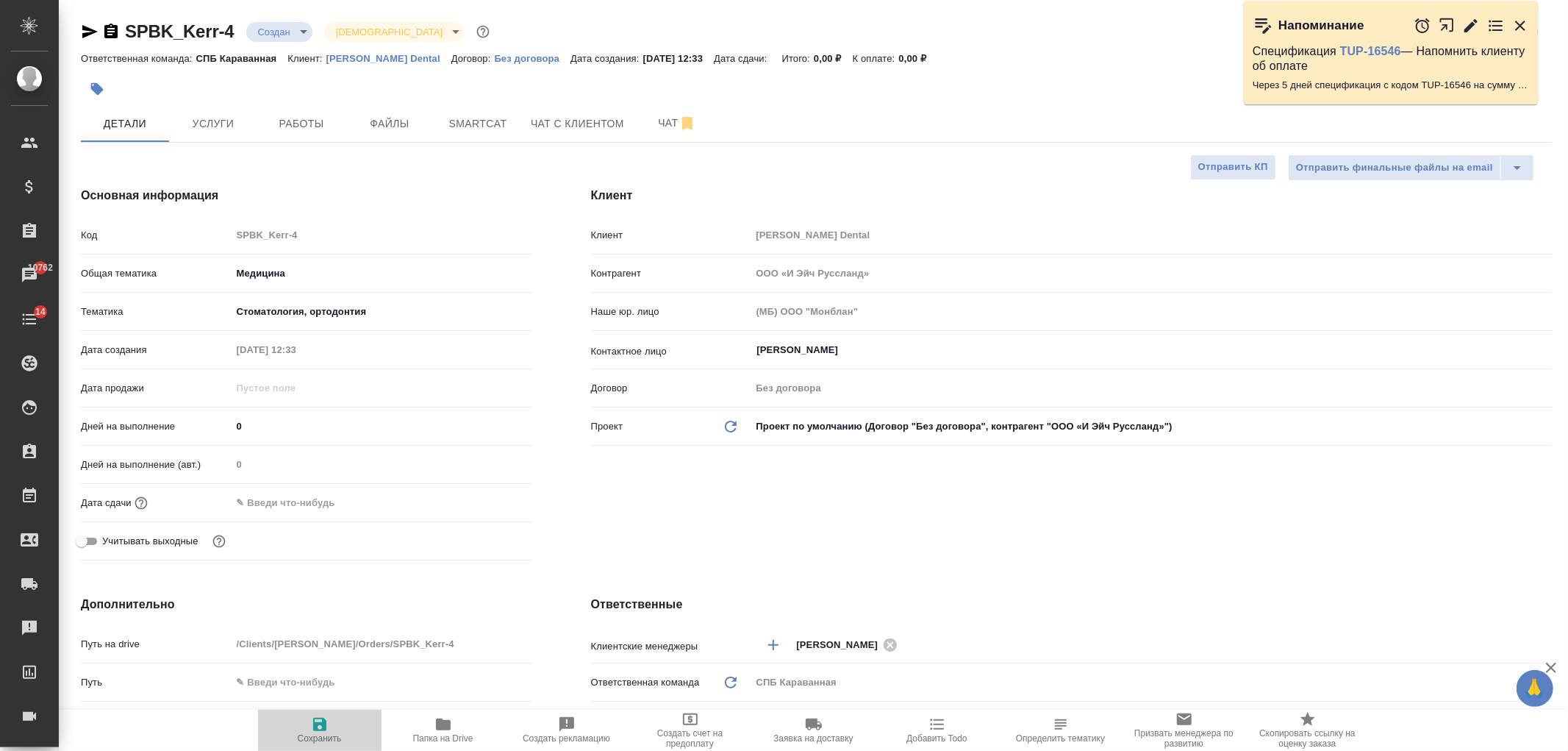
click at [321, 723] on icon "button" at bounding box center [320, 724] width 13 height 13
type textarea "x"
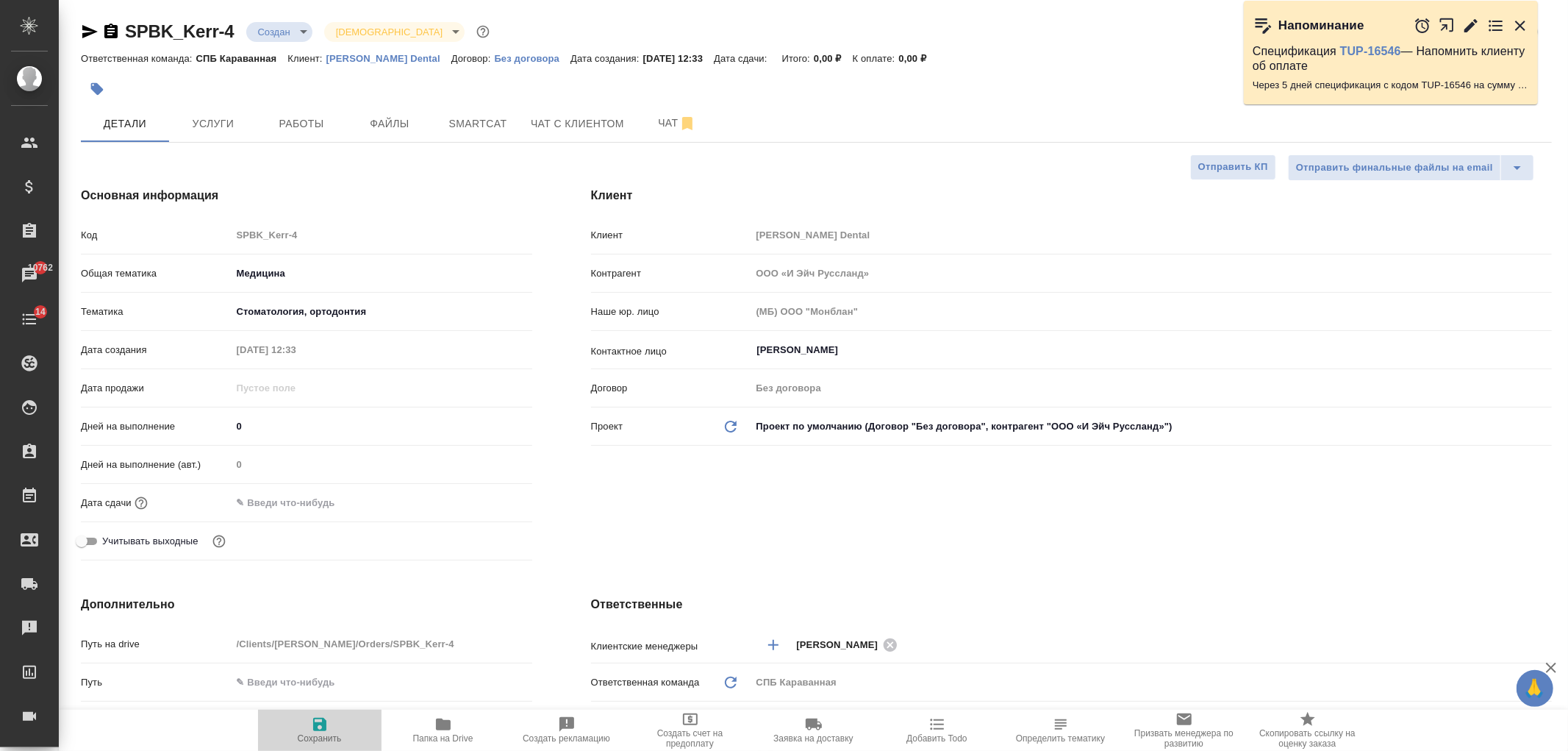
type textarea "x"
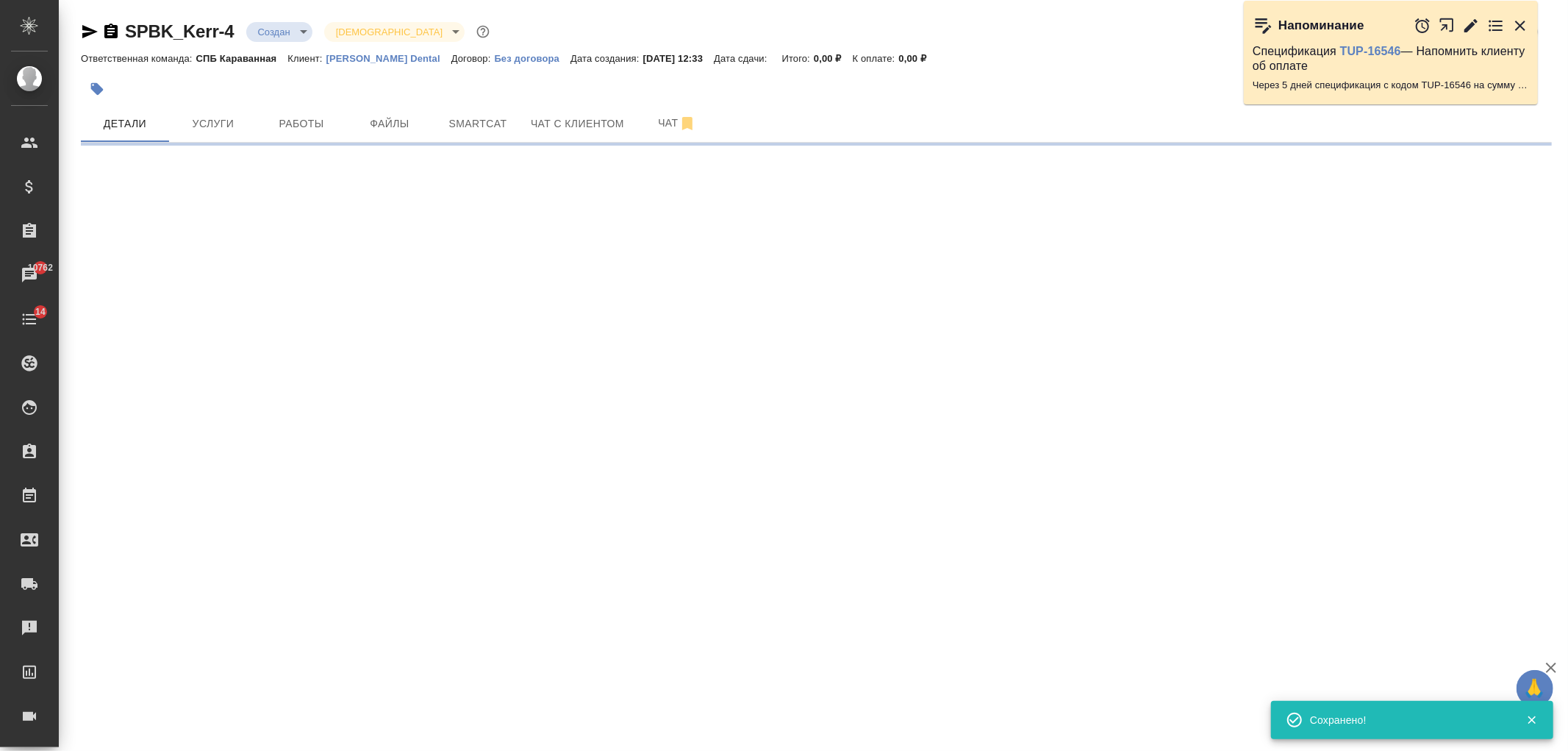
select select "RU"
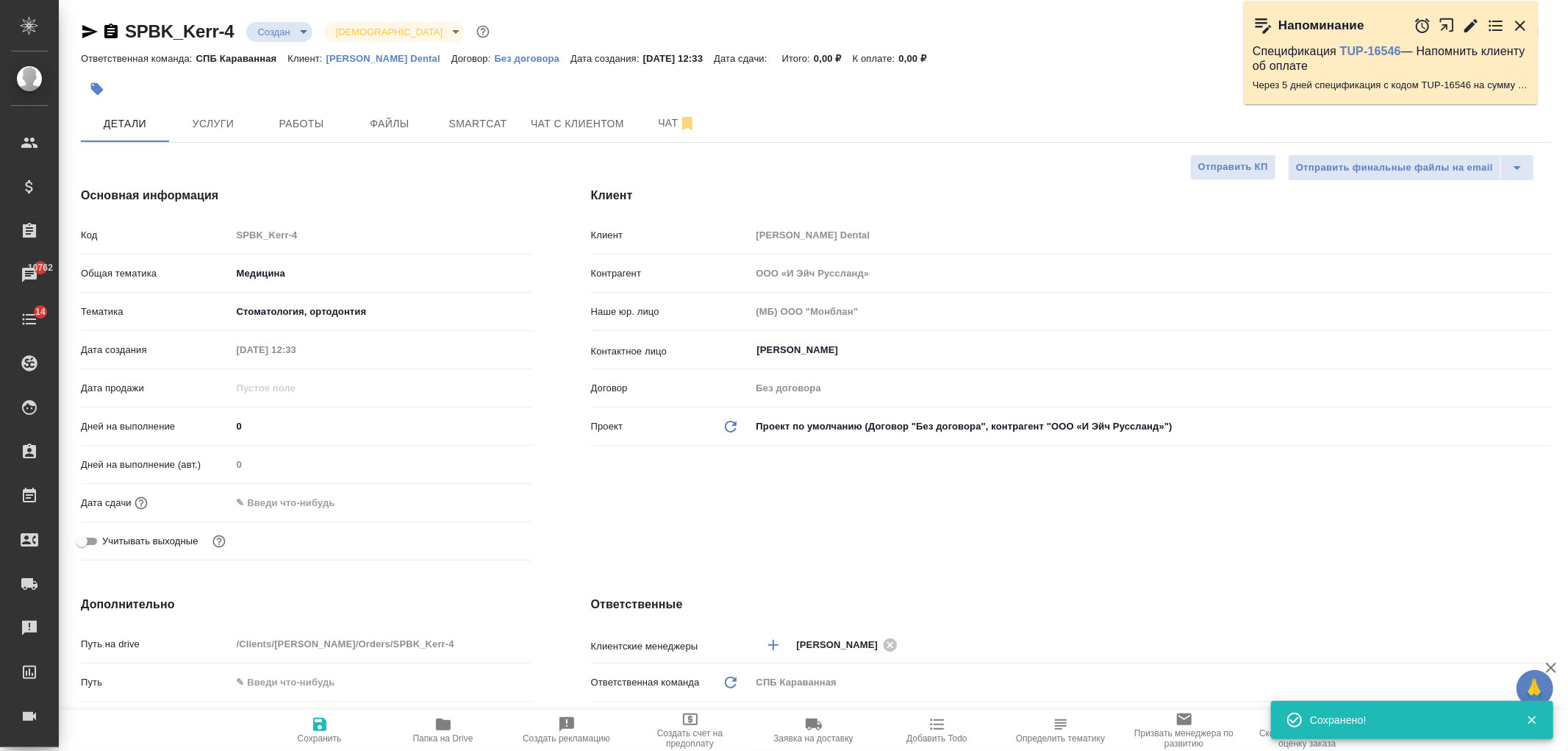
type textarea "x"
drag, startPoint x: 828, startPoint y: 341, endPoint x: 820, endPoint y: 354, distance: 15.3
click at [828, 343] on input "Масленникова Наталья" at bounding box center [1127, 350] width 743 height 18
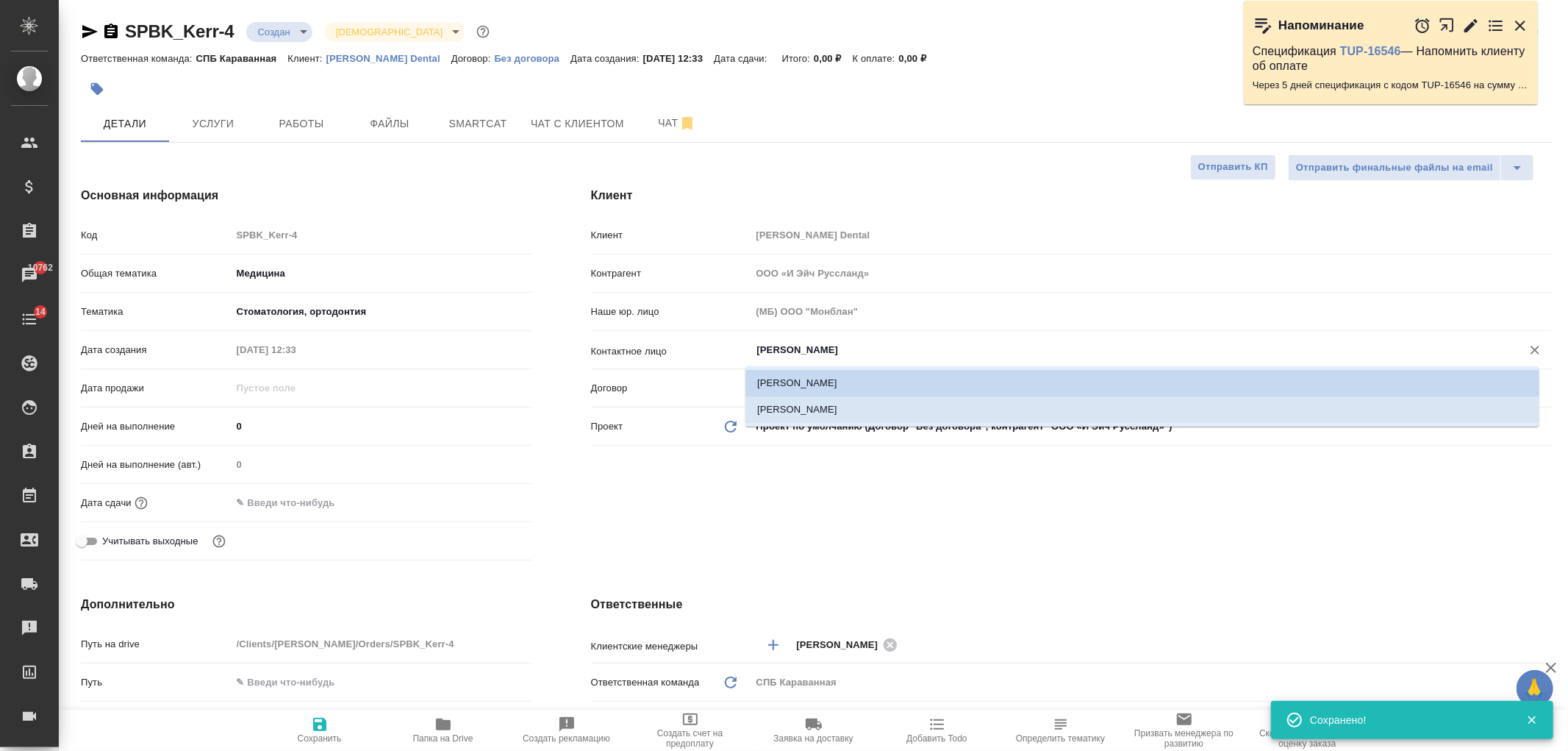
click at [819, 398] on li "Мельникова Полина" at bounding box center [1142, 409] width 795 height 27
type input "Мельникова Полина"
type textarea "x"
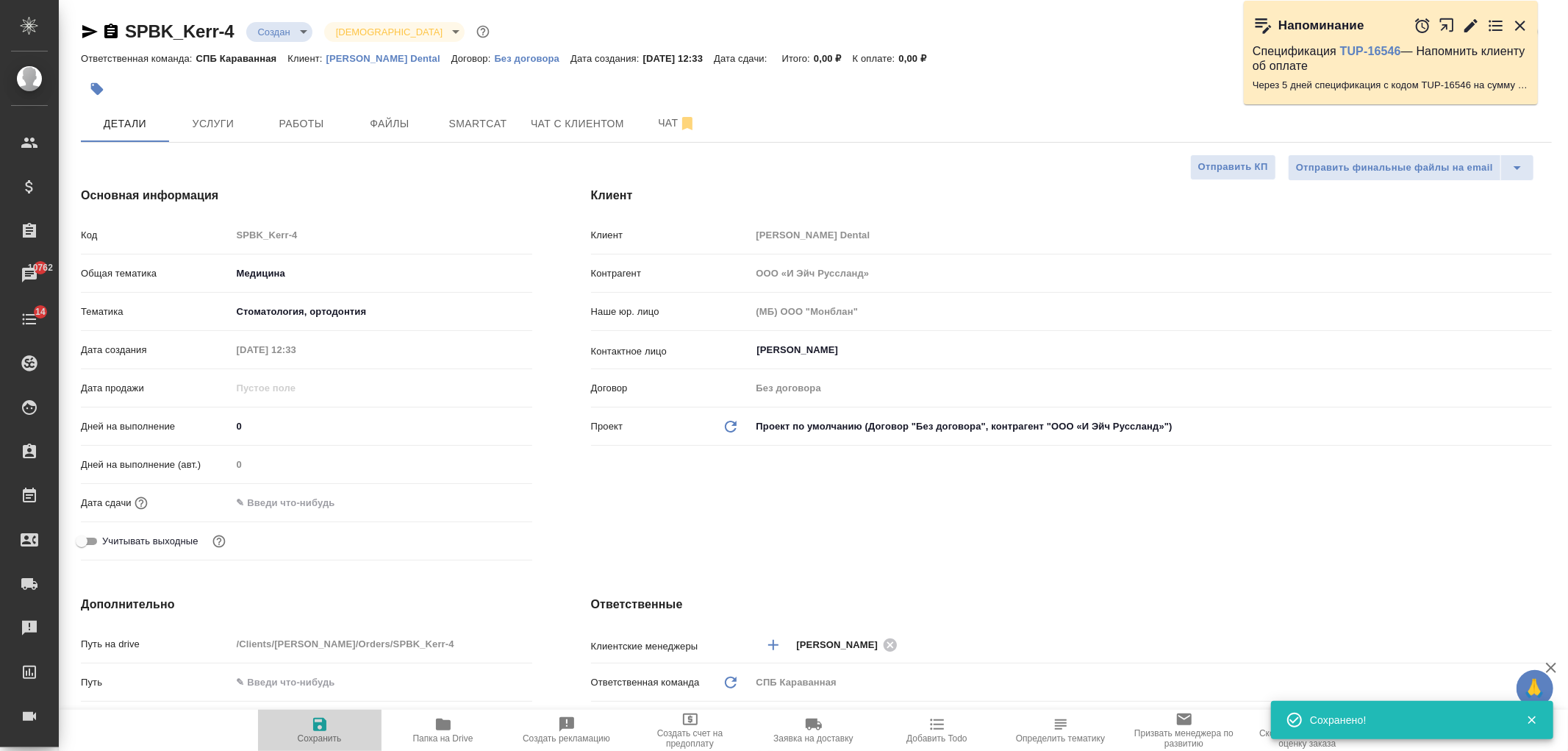
click at [309, 737] on span "Сохранить" at bounding box center [319, 738] width 44 height 11
type textarea "x"
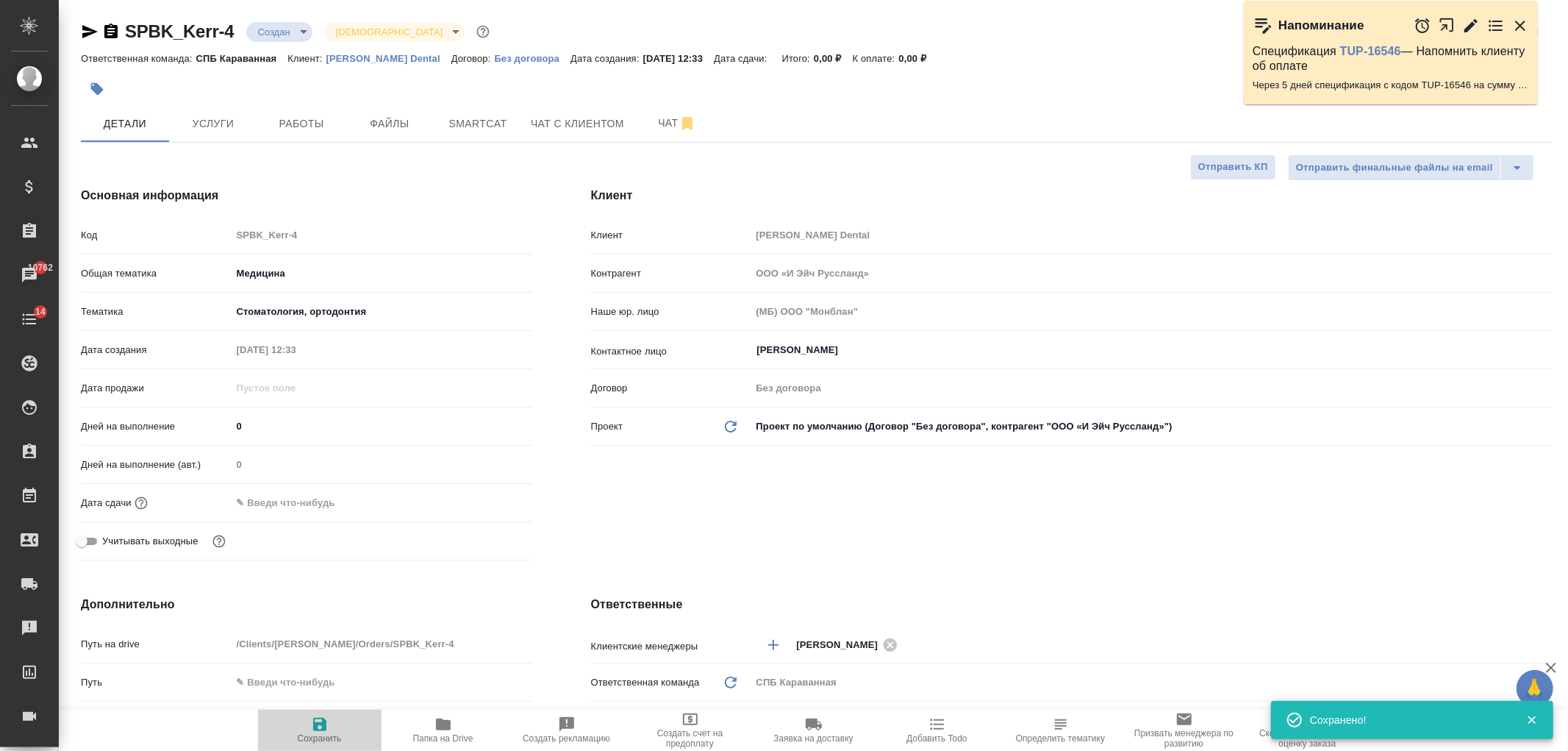
type textarea "x"
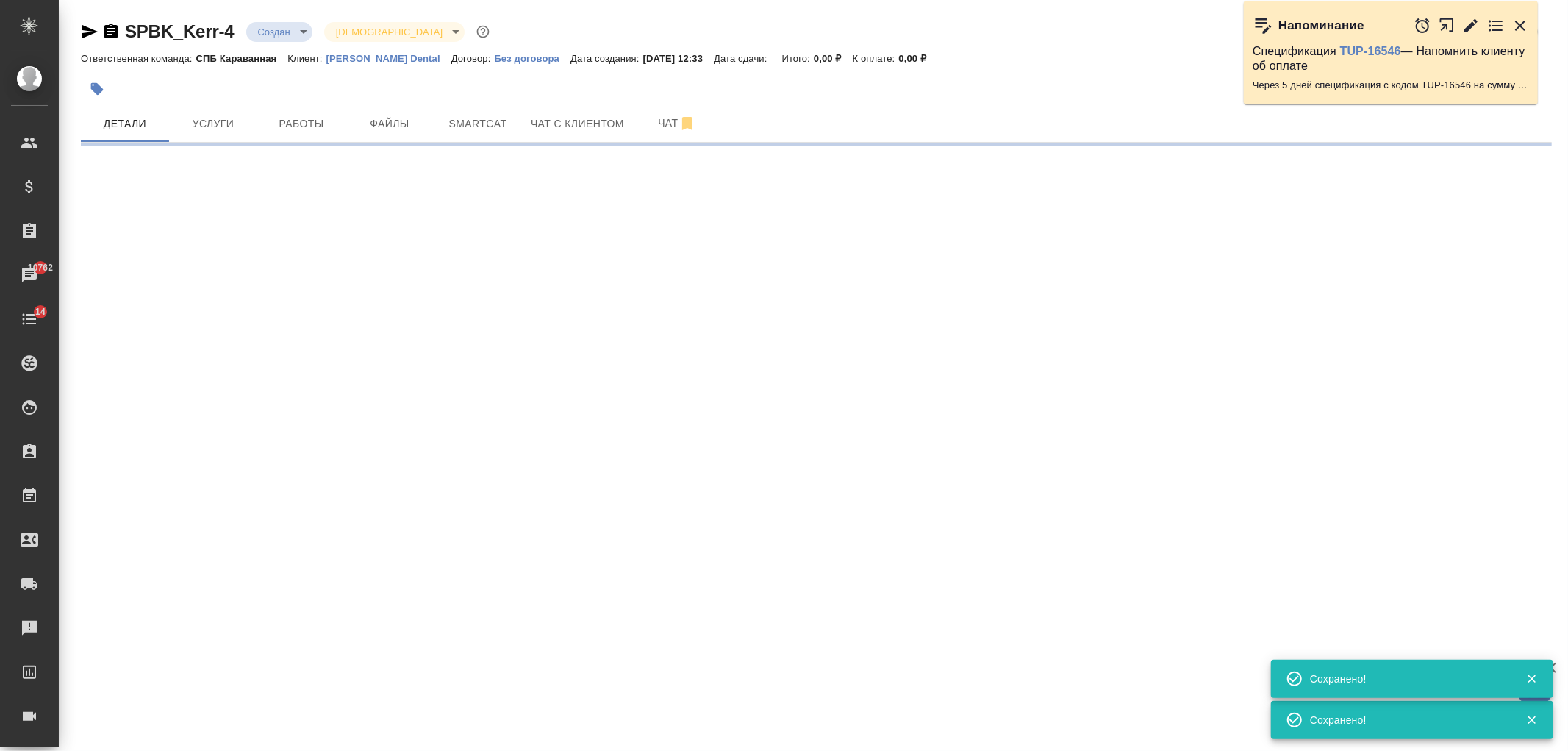
select select "RU"
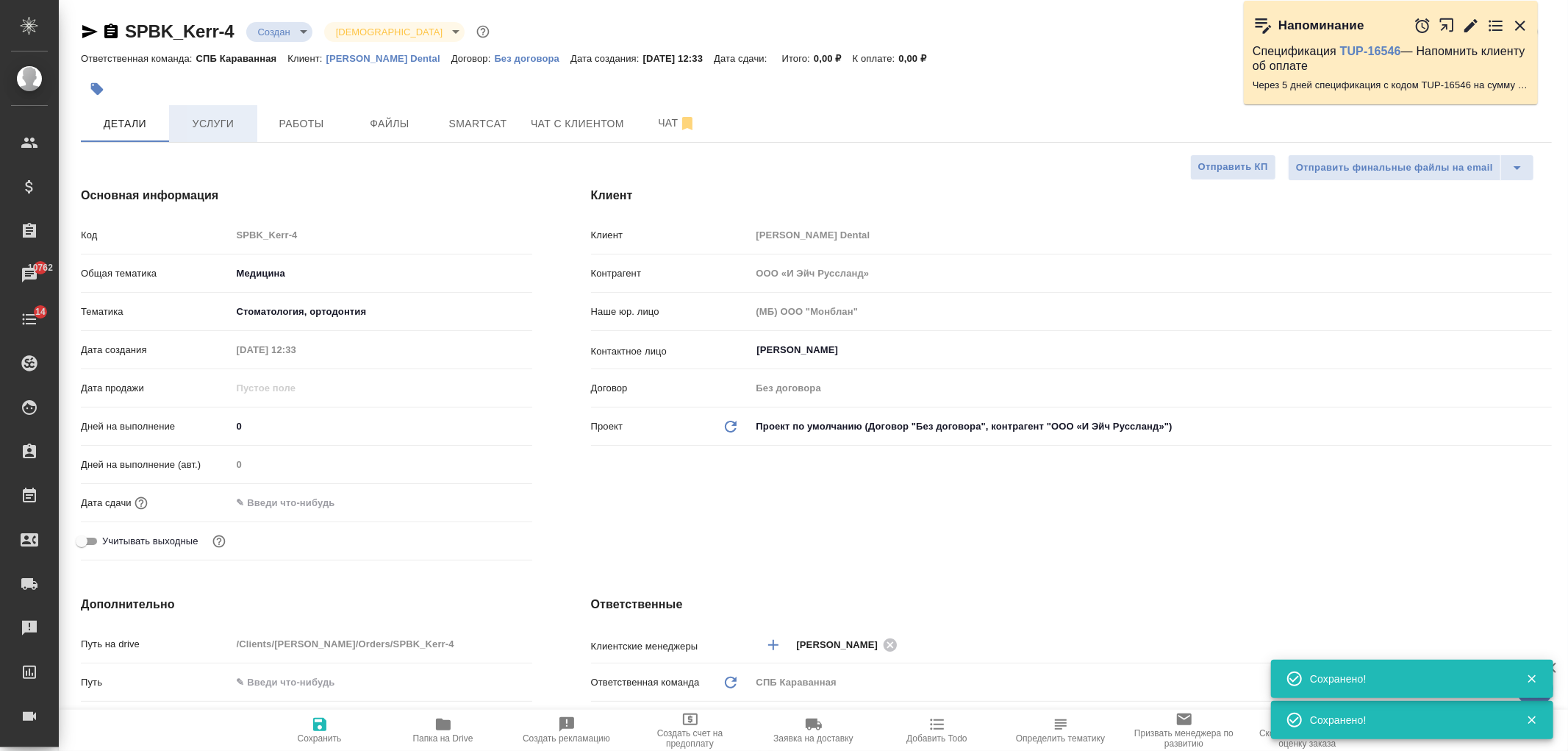
type textarea "x"
click at [221, 136] on button "Услуги" at bounding box center [213, 123] width 88 height 36
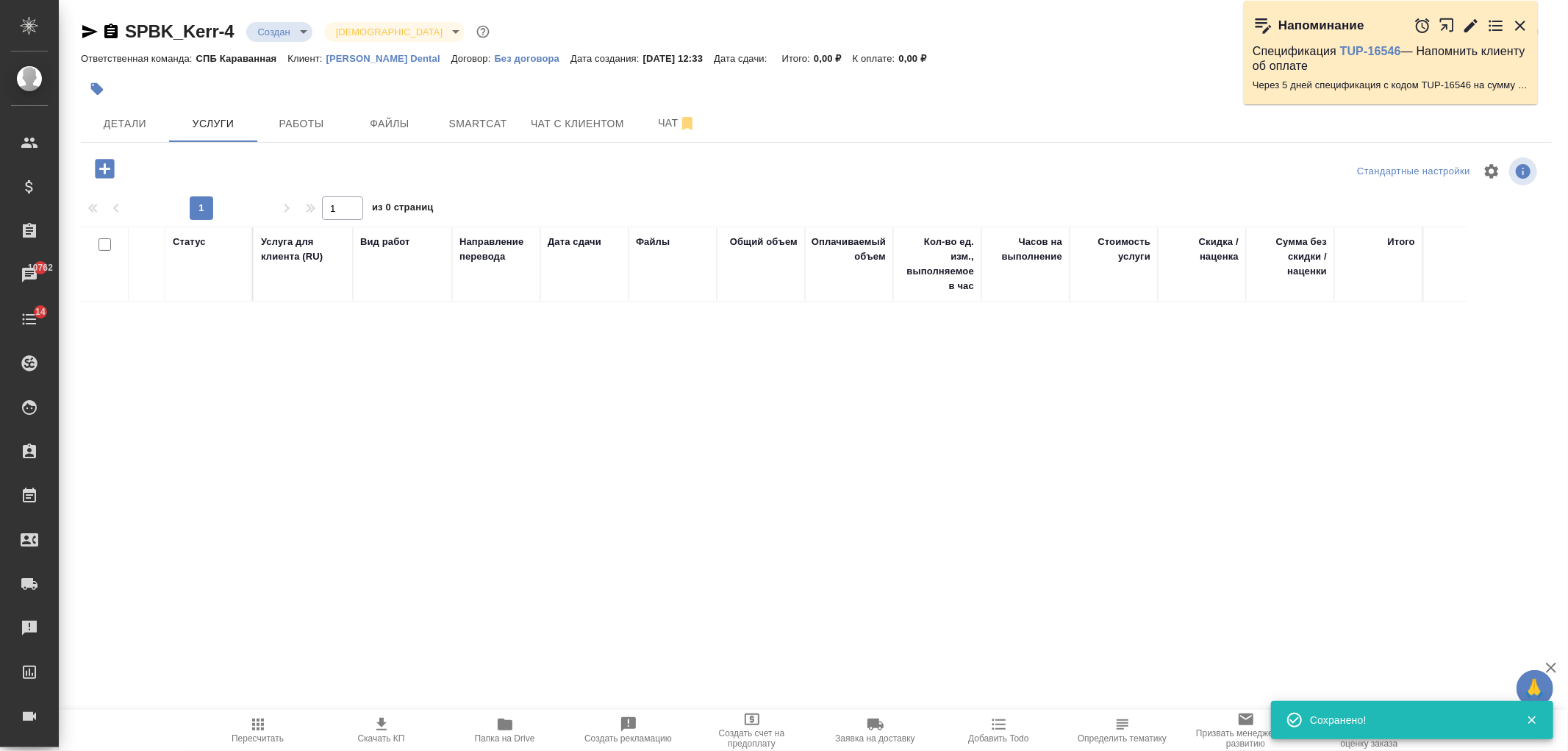
click at [101, 171] on icon "button" at bounding box center [104, 169] width 19 height 19
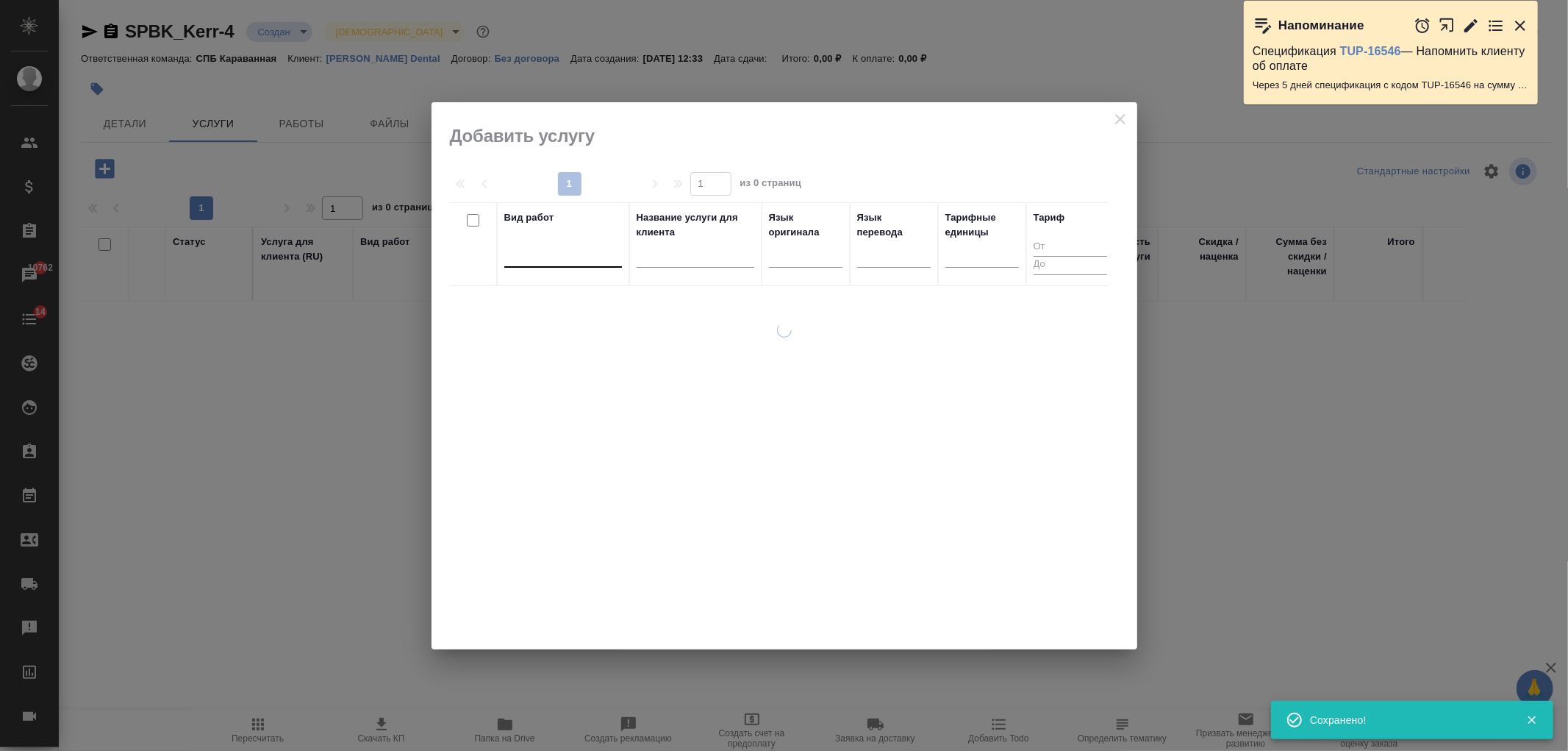
click at [576, 259] on div at bounding box center [563, 252] width 118 height 21
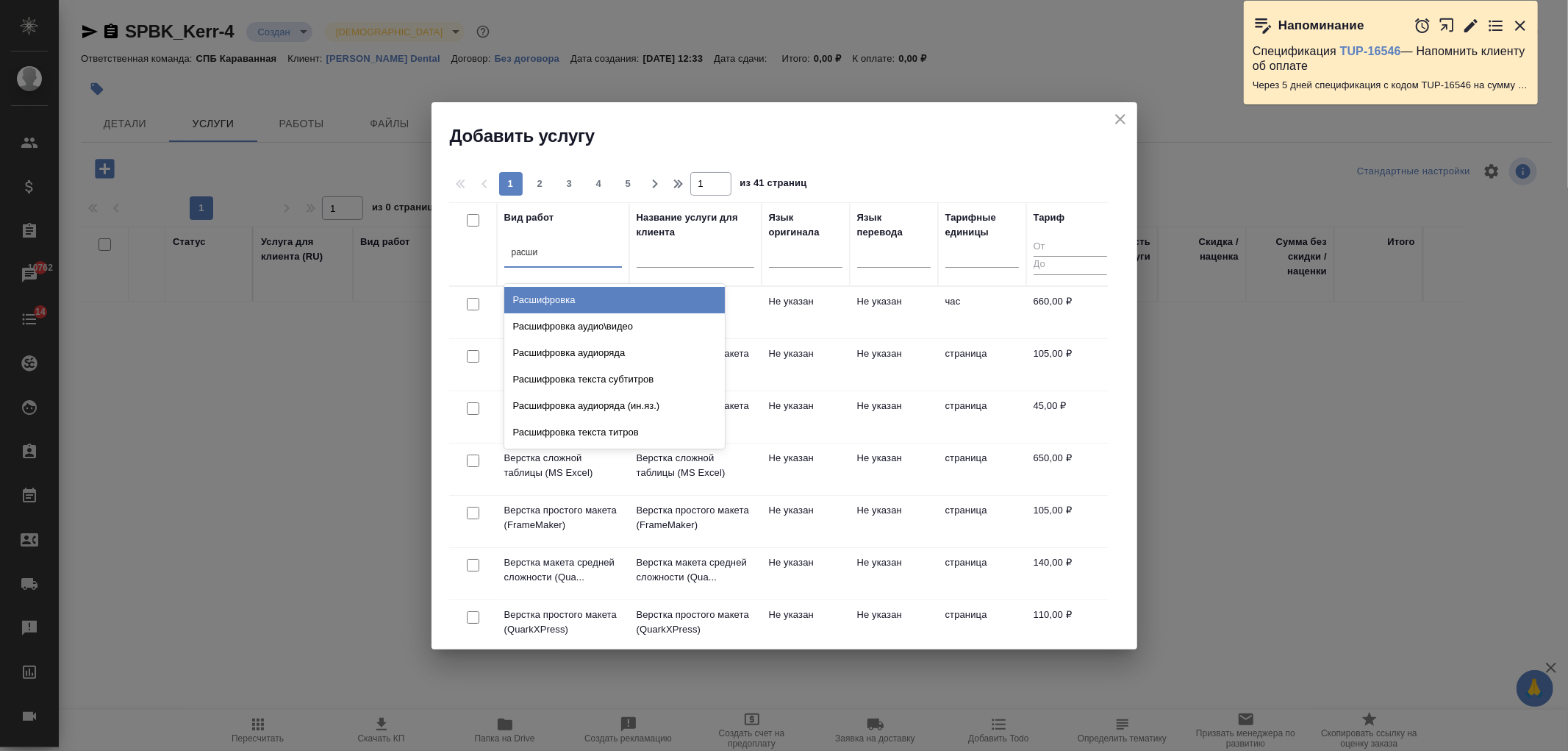
type input "расшиф"
click at [613, 317] on div "Расшифровка аудио\видео" at bounding box center [614, 327] width 221 height 27
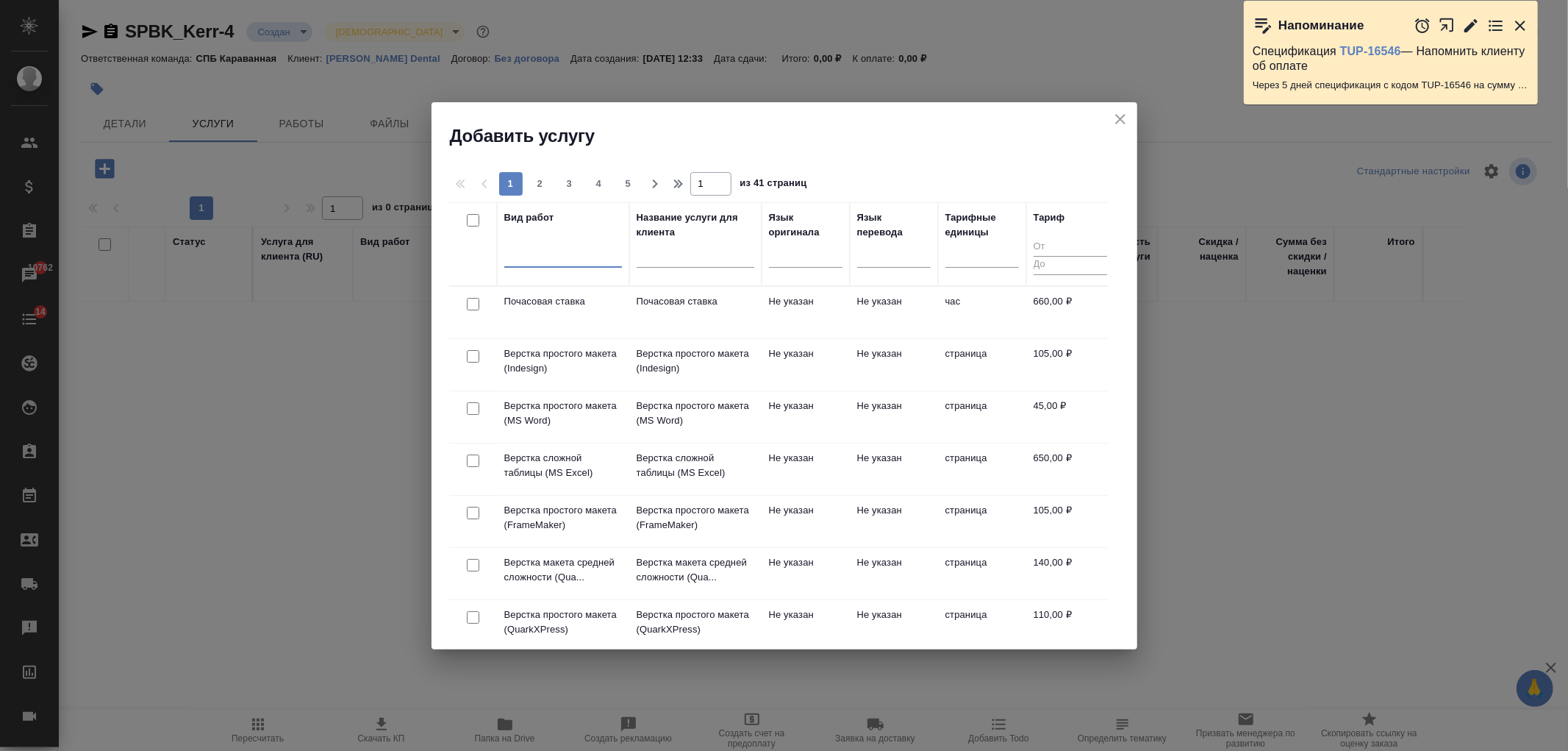
click at [583, 273] on div "option Расшифровка аудио\видео, selected. 0 results available. Select is focuse…" at bounding box center [563, 259] width 118 height 38
click at [580, 267] on div at bounding box center [563, 259] width 118 height 38
click at [575, 263] on div at bounding box center [563, 252] width 118 height 21
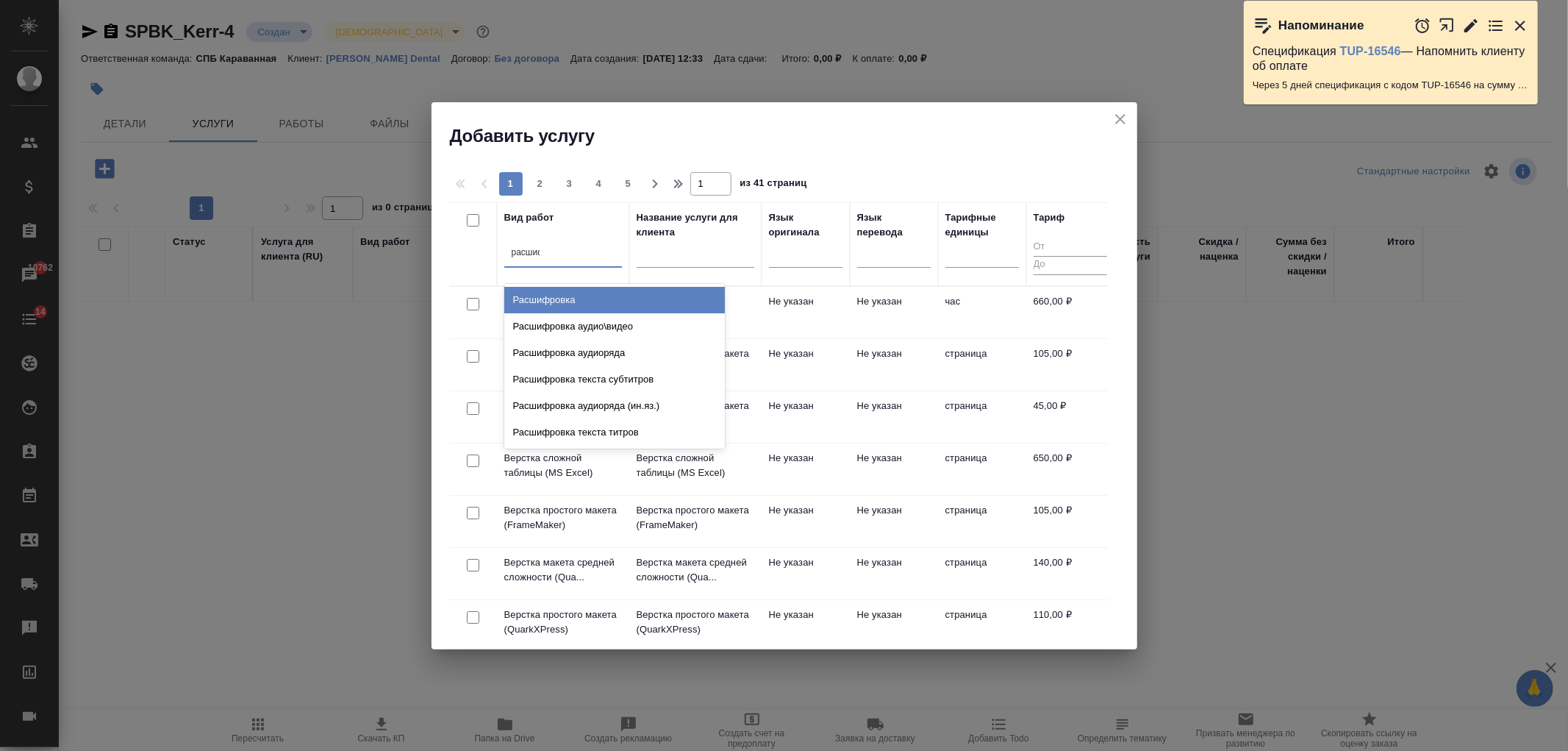
type input "расшифро"
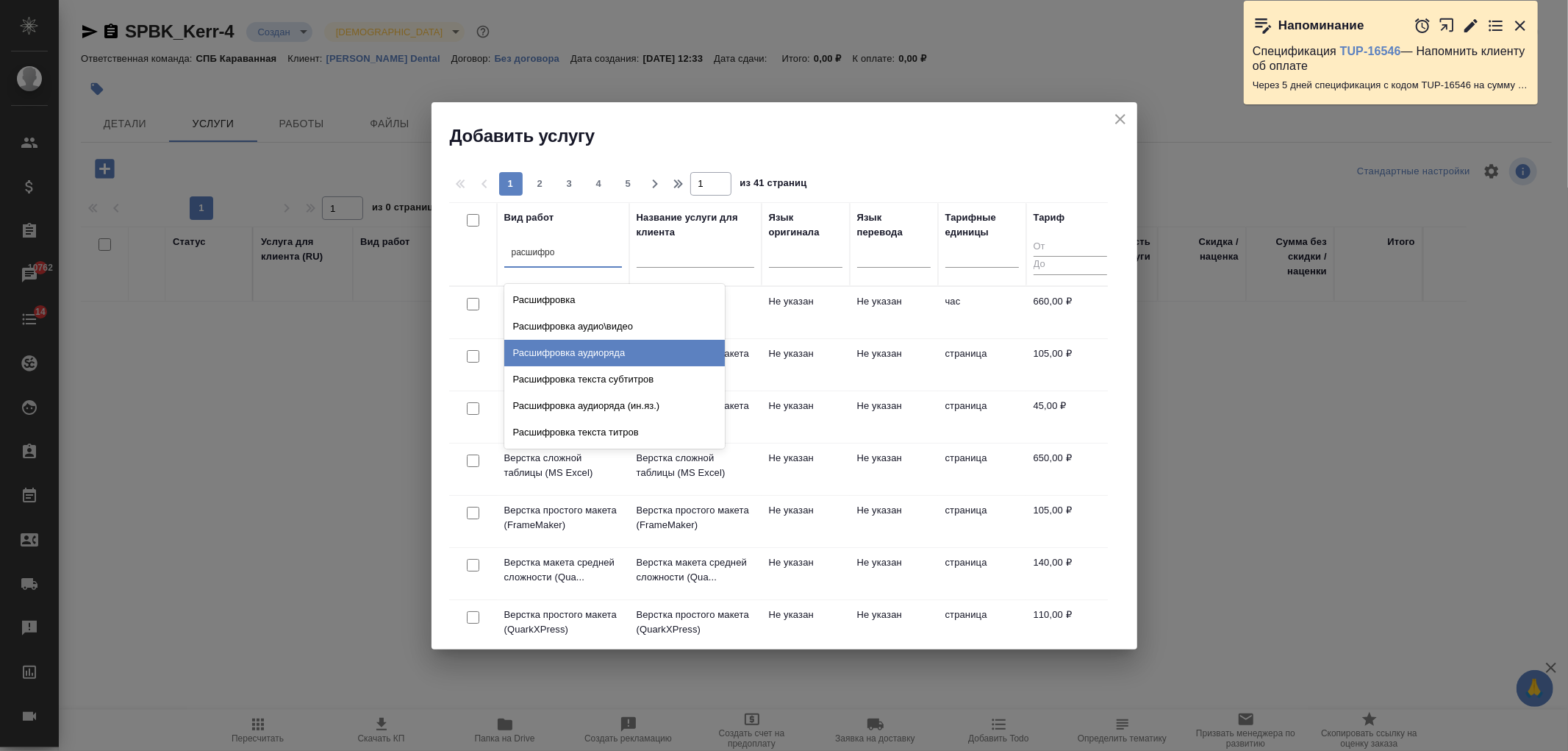
click at [601, 348] on div "Расшифровка аудиоряда" at bounding box center [614, 352] width 221 height 27
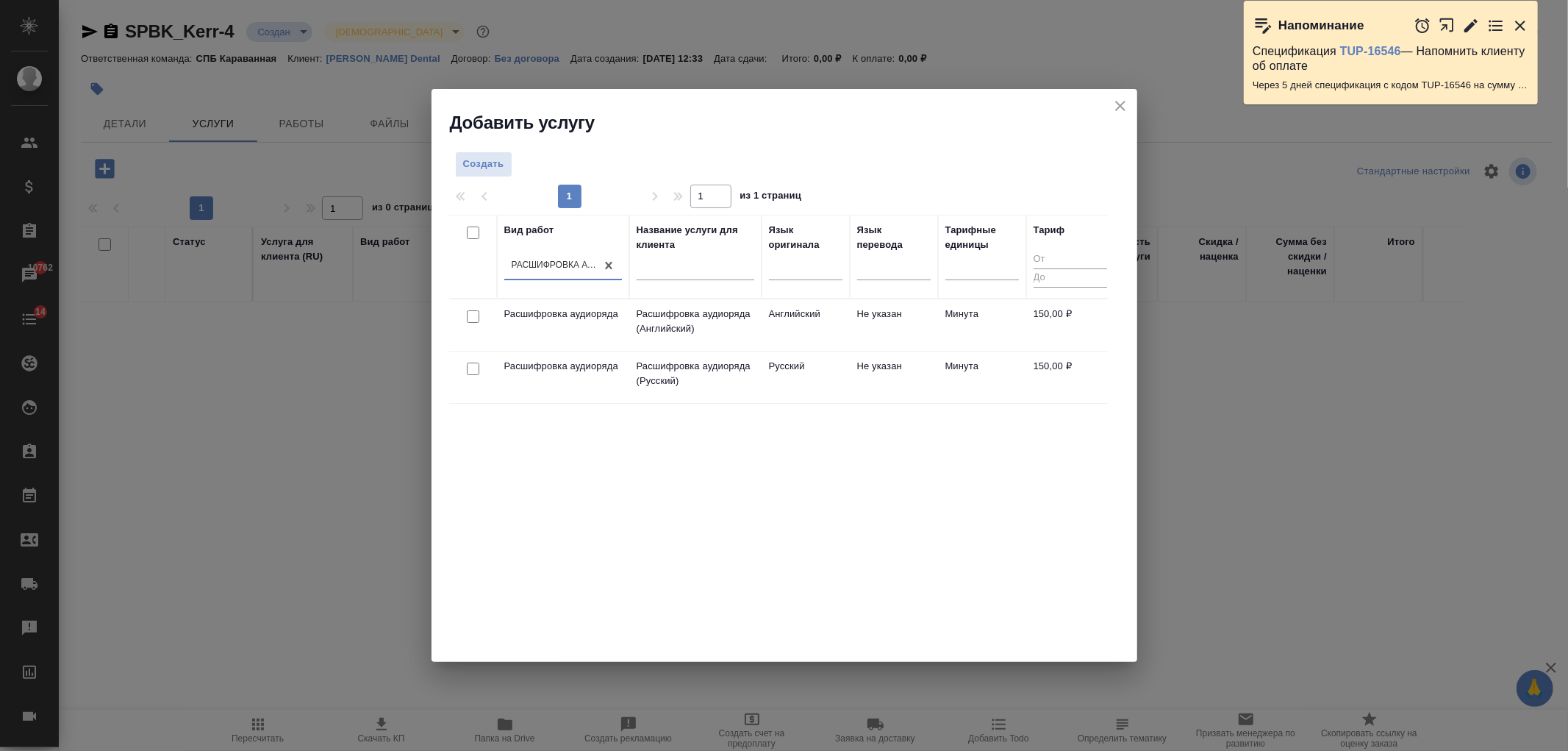
click at [477, 314] on input "checkbox" at bounding box center [473, 316] width 12 height 12
checkbox input "true"
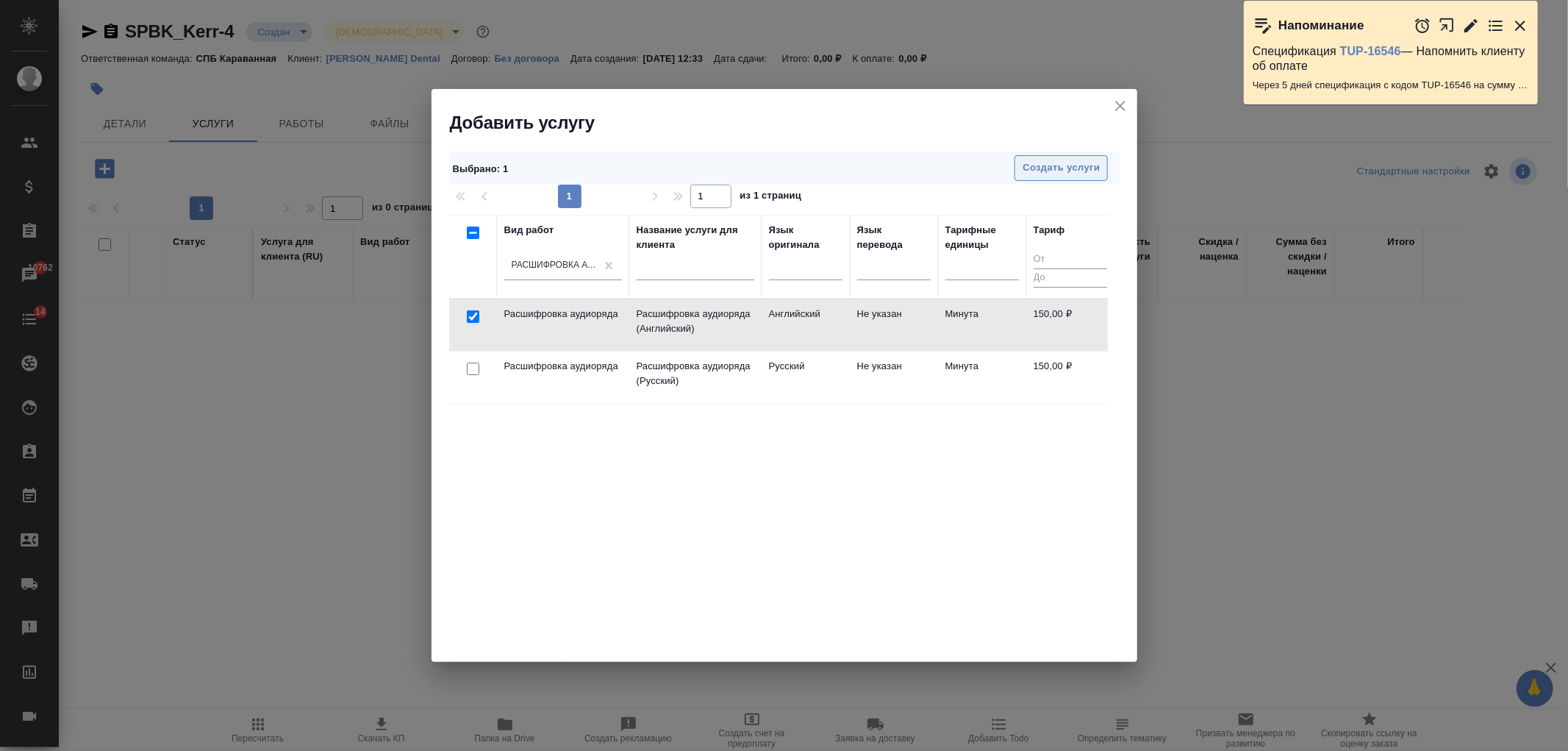
click at [1064, 167] on span "Создать услуги" at bounding box center [1061, 167] width 78 height 17
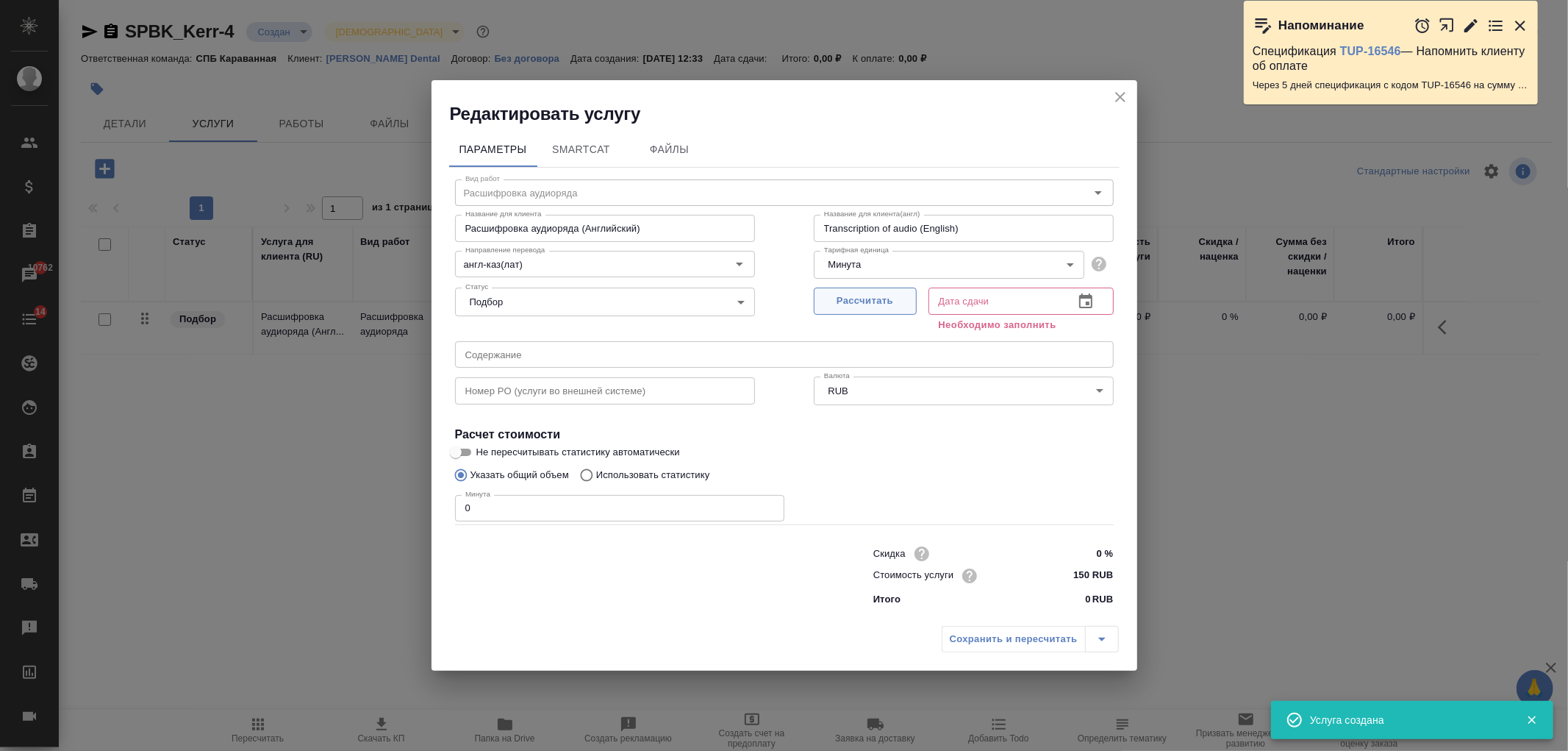
click at [891, 302] on span "Рассчитать" at bounding box center [865, 301] width 86 height 17
type input "08.09.2025 12:36"
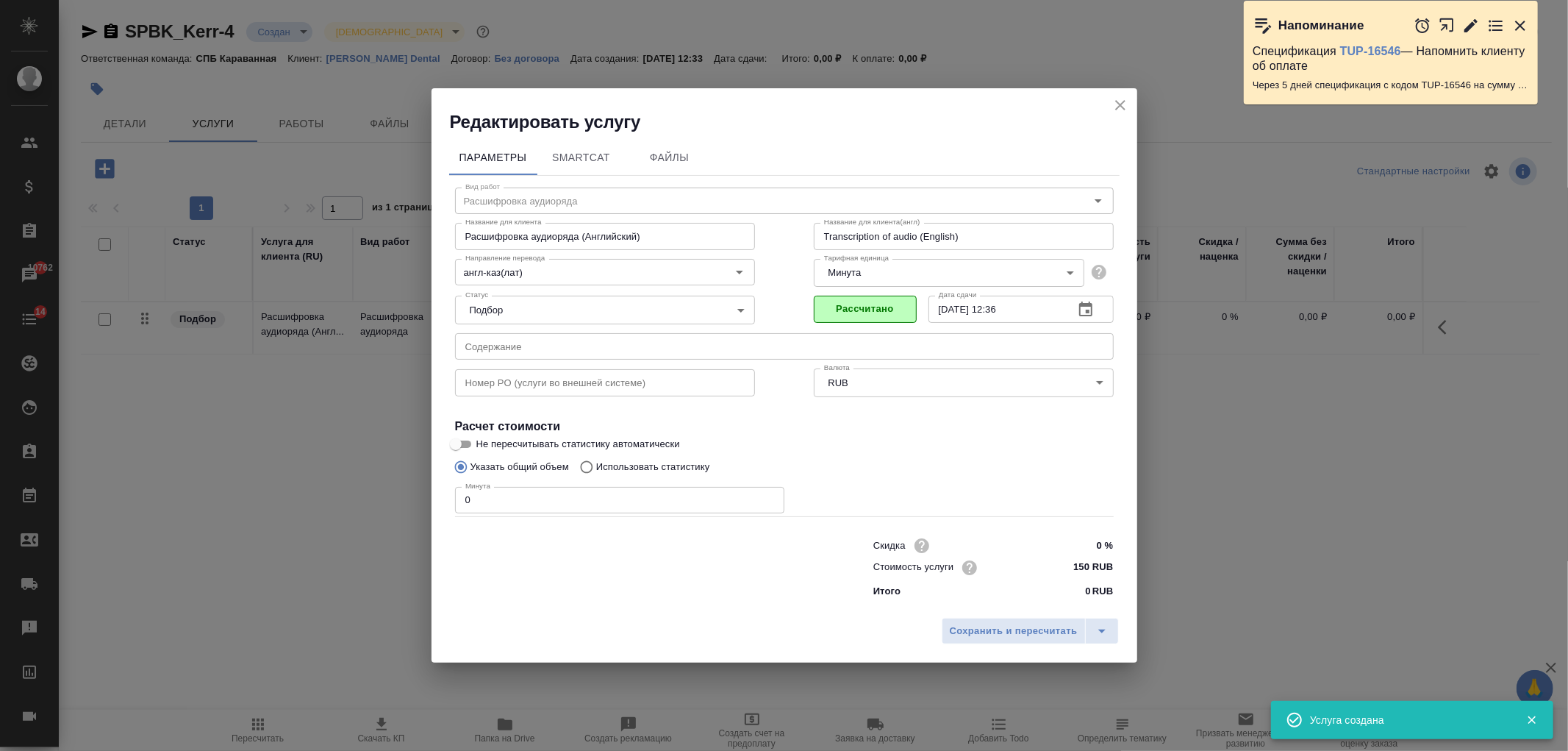
click at [509, 496] on input "0" at bounding box center [620, 500] width 330 height 27
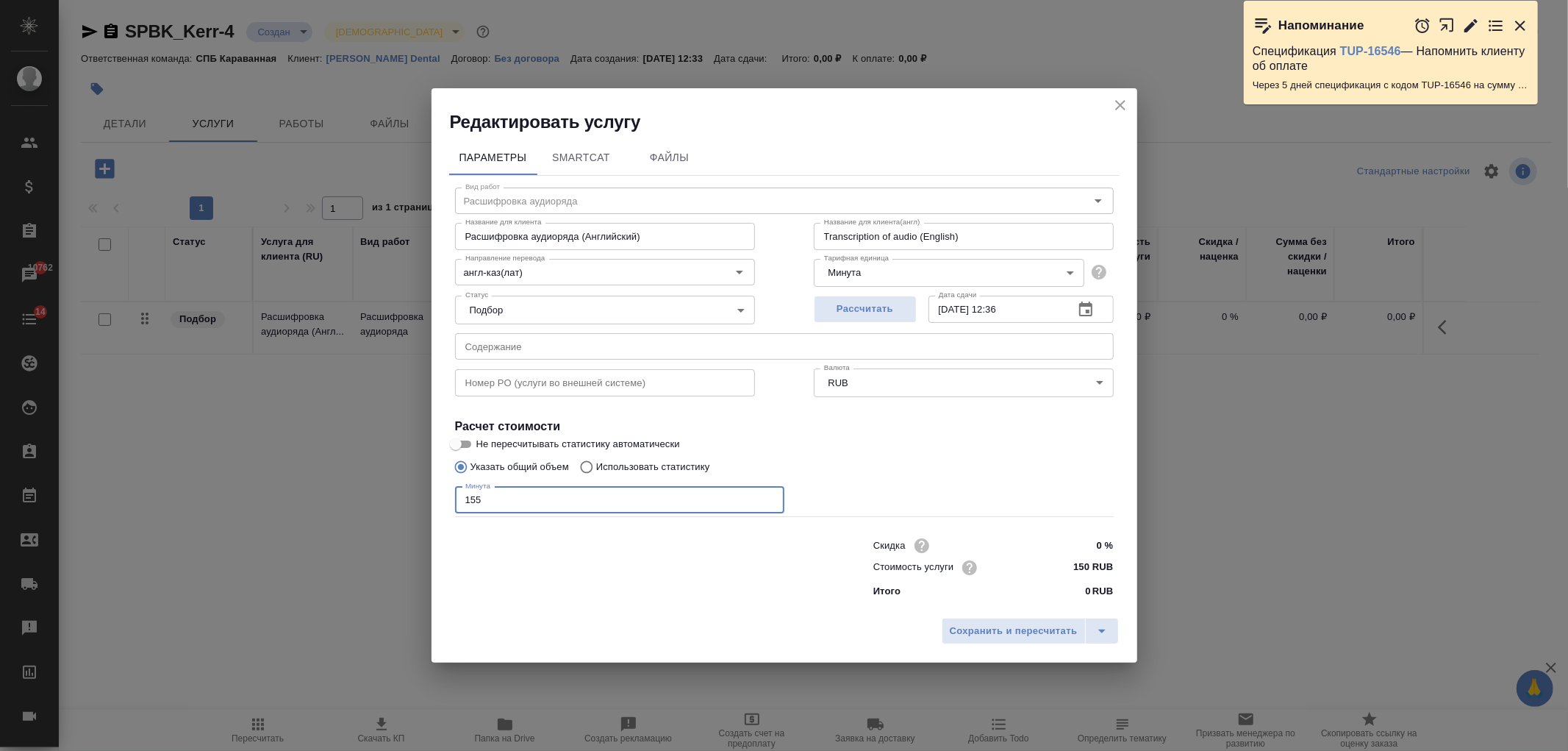
type input "155"
click at [1120, 92] on div "Редактировать услугу" at bounding box center [784, 111] width 706 height 45
click at [1118, 104] on icon "close" at bounding box center [1121, 105] width 18 height 18
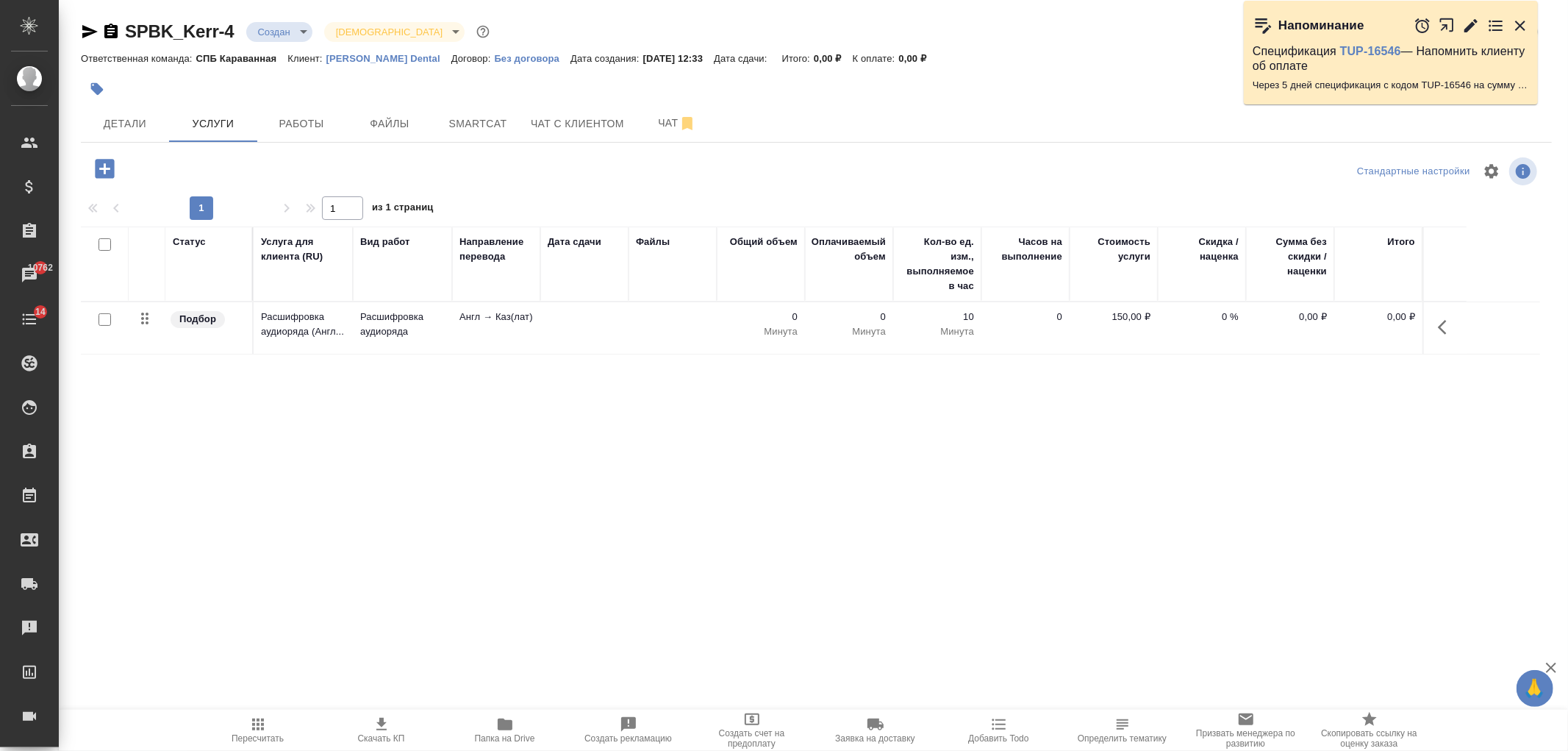
click at [1449, 324] on icon "button" at bounding box center [1447, 327] width 18 height 18
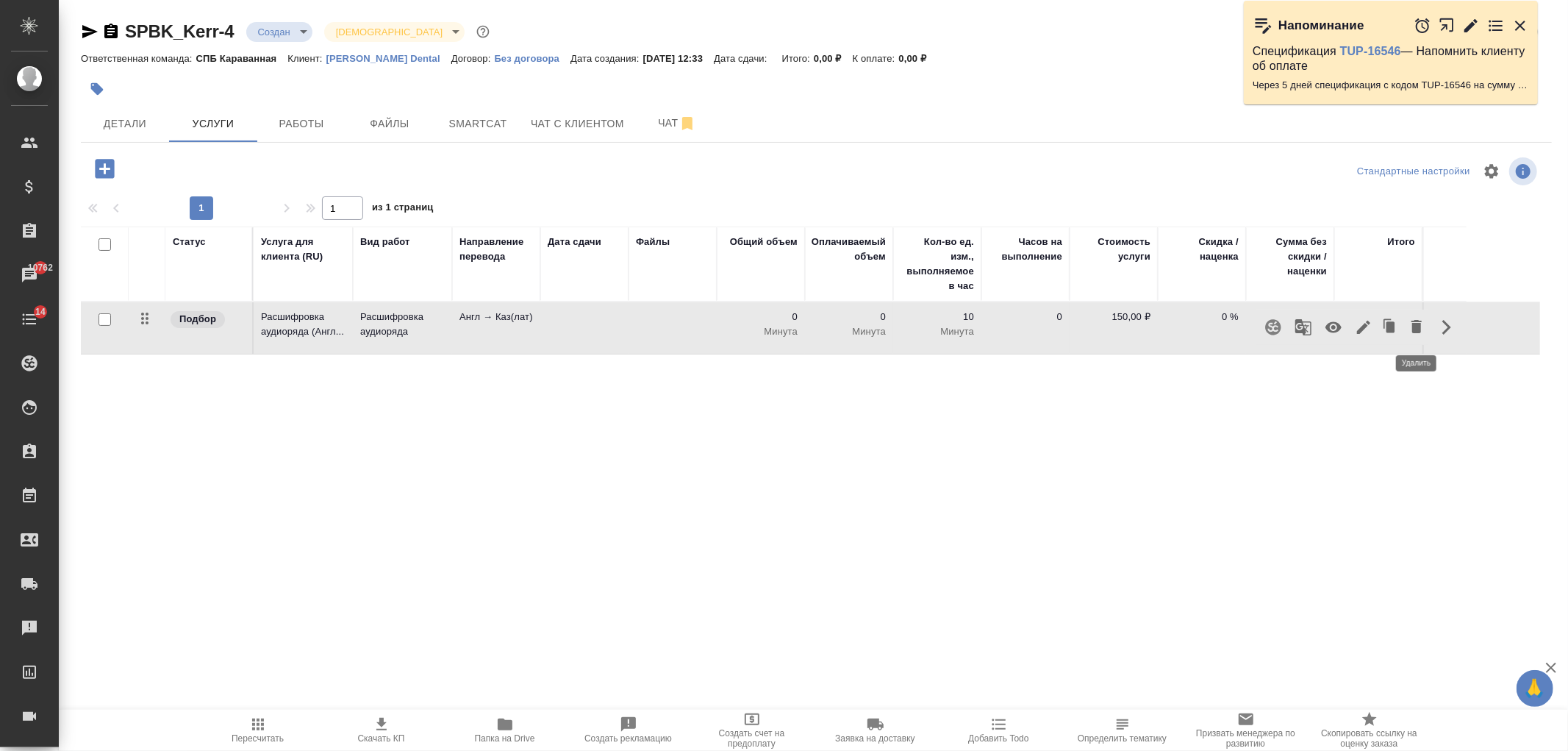
click at [1418, 323] on icon "button" at bounding box center [1417, 327] width 11 height 13
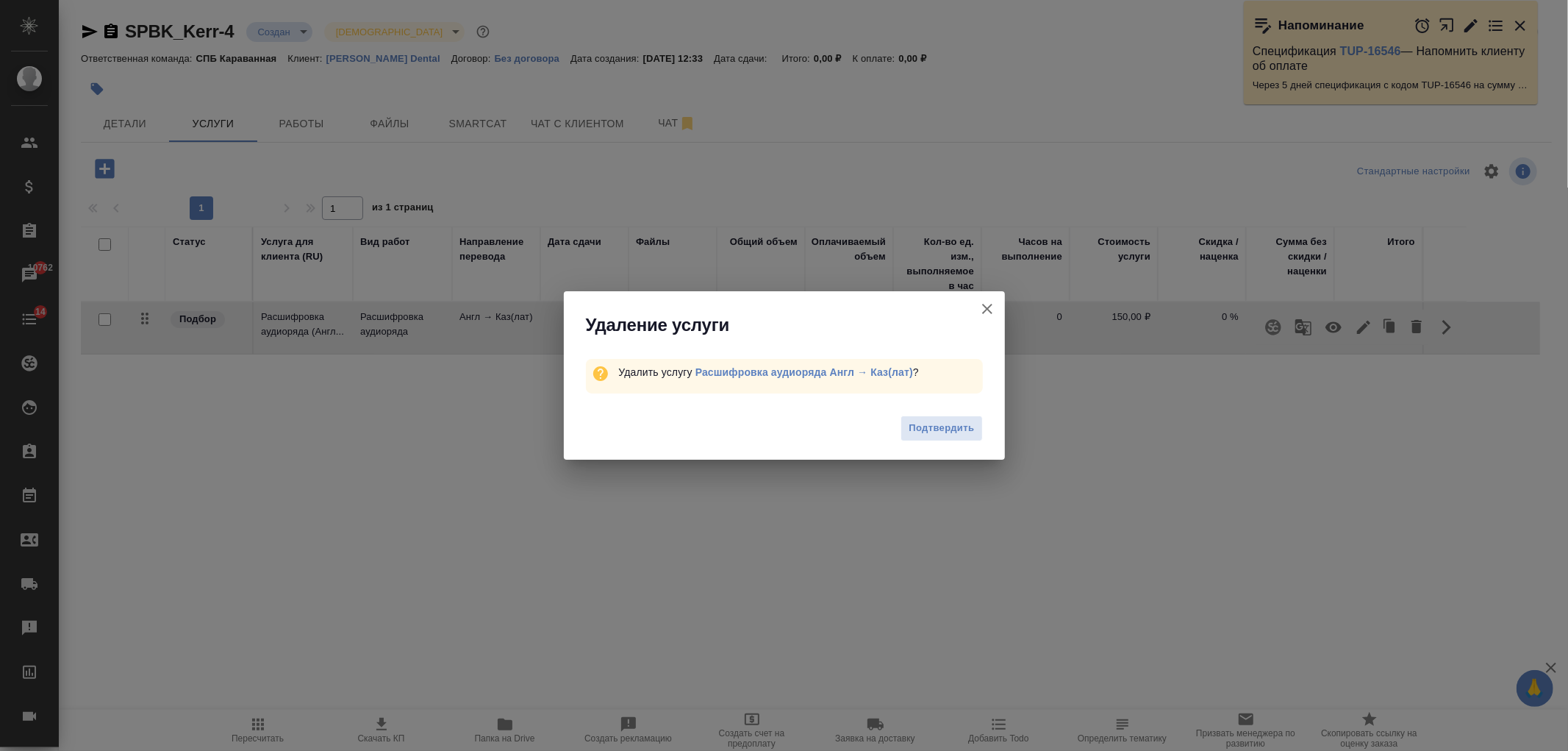
drag, startPoint x: 951, startPoint y: 427, endPoint x: 842, endPoint y: 420, distance: 109.2
click at [950, 428] on span "Подтвердить" at bounding box center [941, 428] width 65 height 17
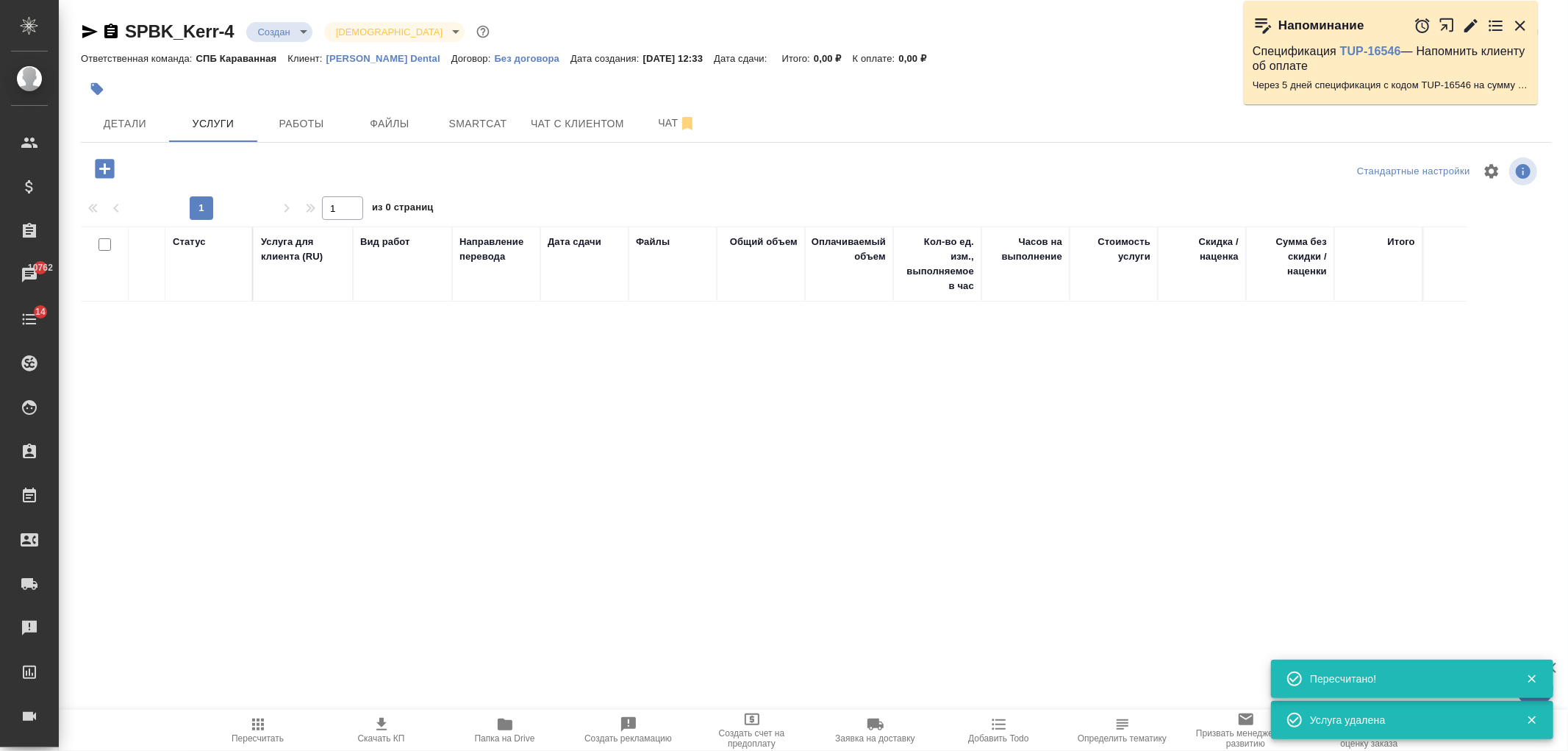
click at [107, 169] on icon "button" at bounding box center [105, 169] width 26 height 26
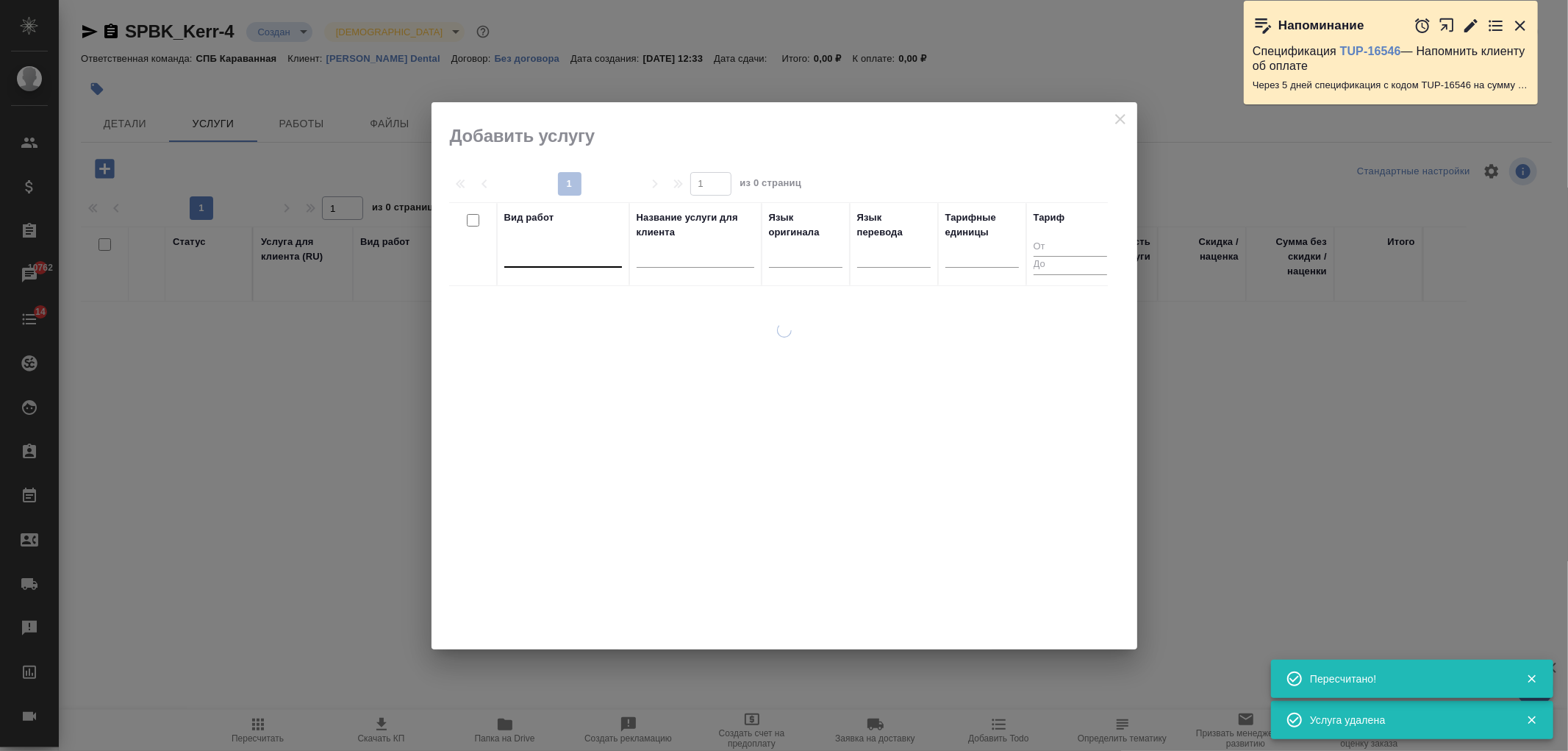
click at [538, 265] on div at bounding box center [563, 254] width 118 height 28
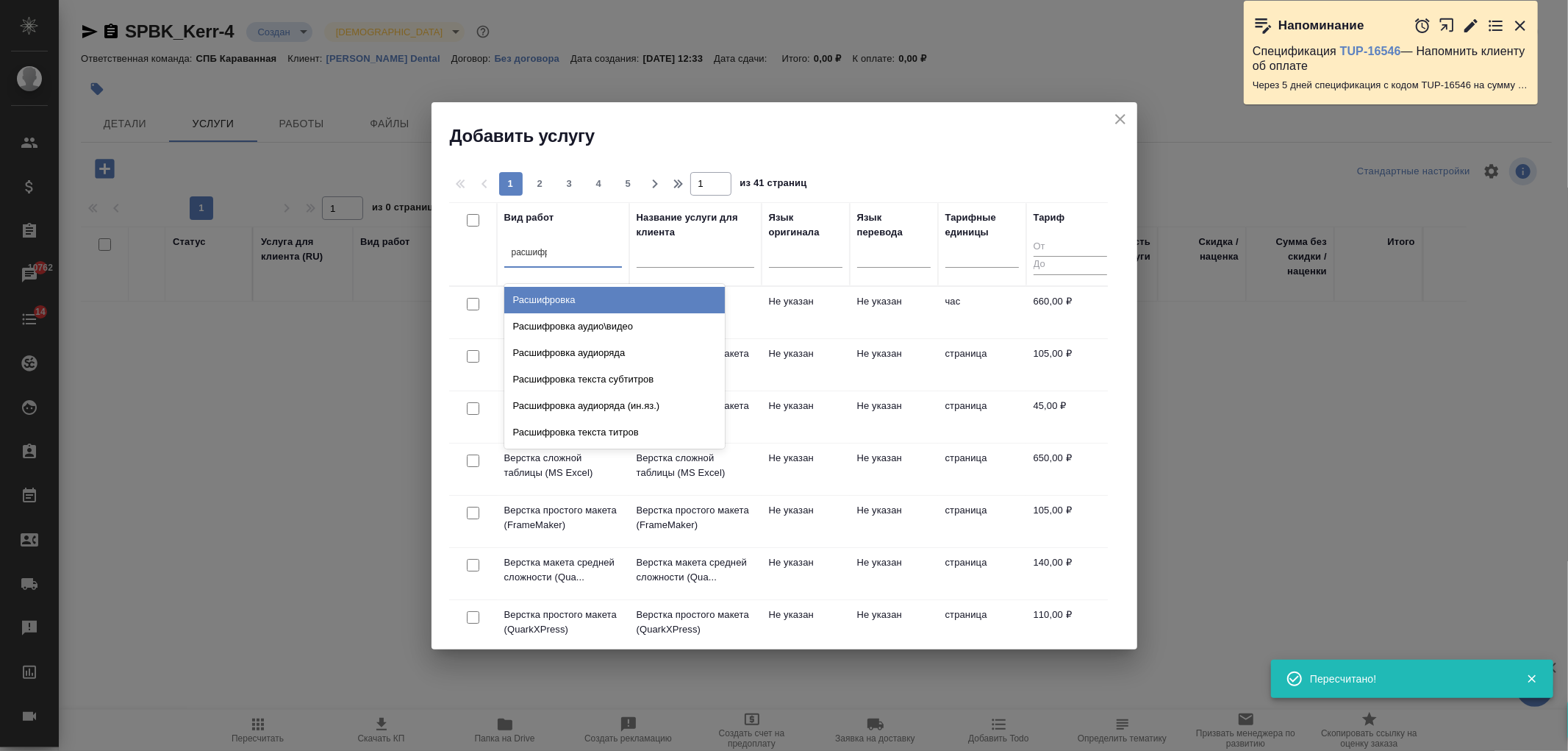
type input "расшифро"
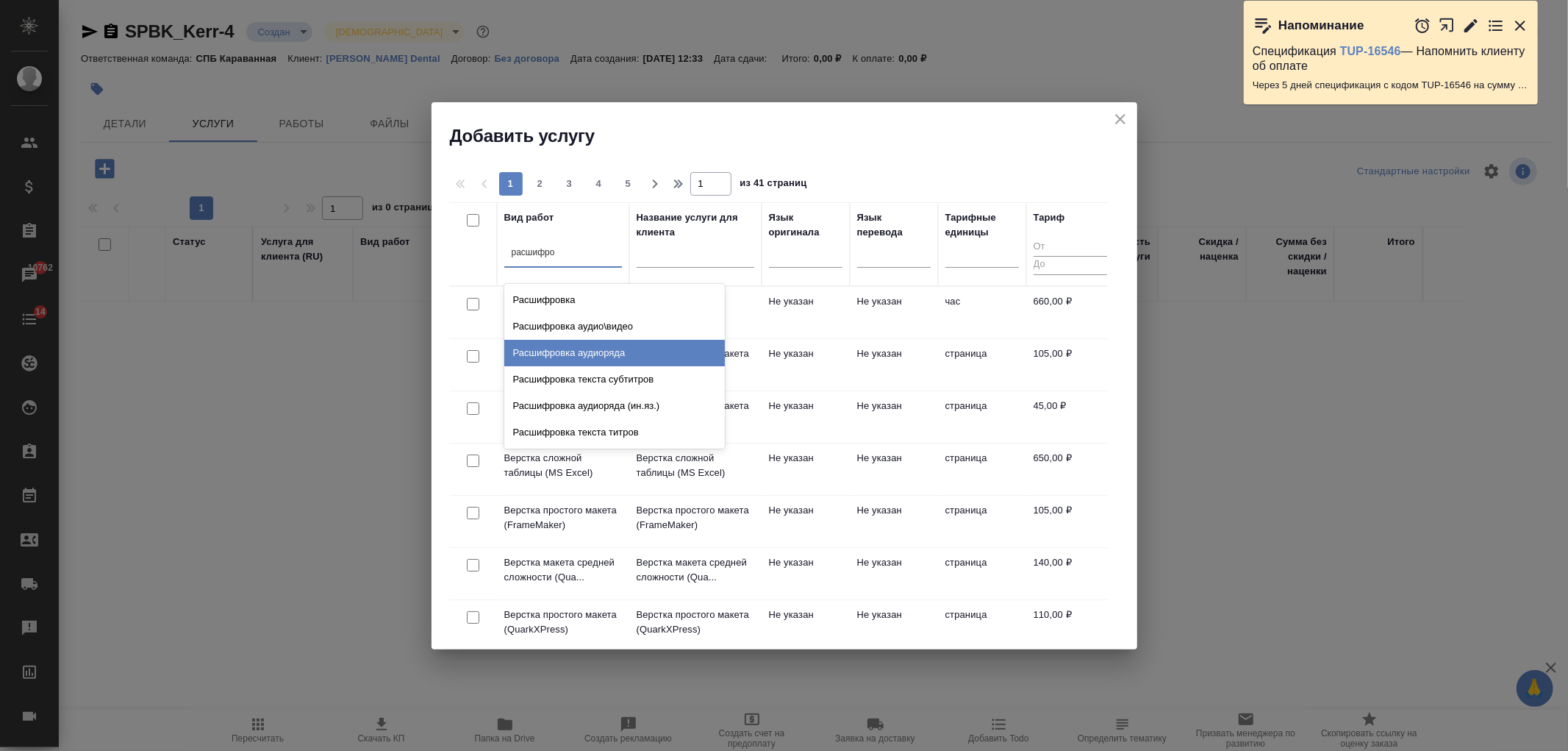
click at [609, 352] on div "Расшифровка аудиоряда" at bounding box center [614, 352] width 221 height 27
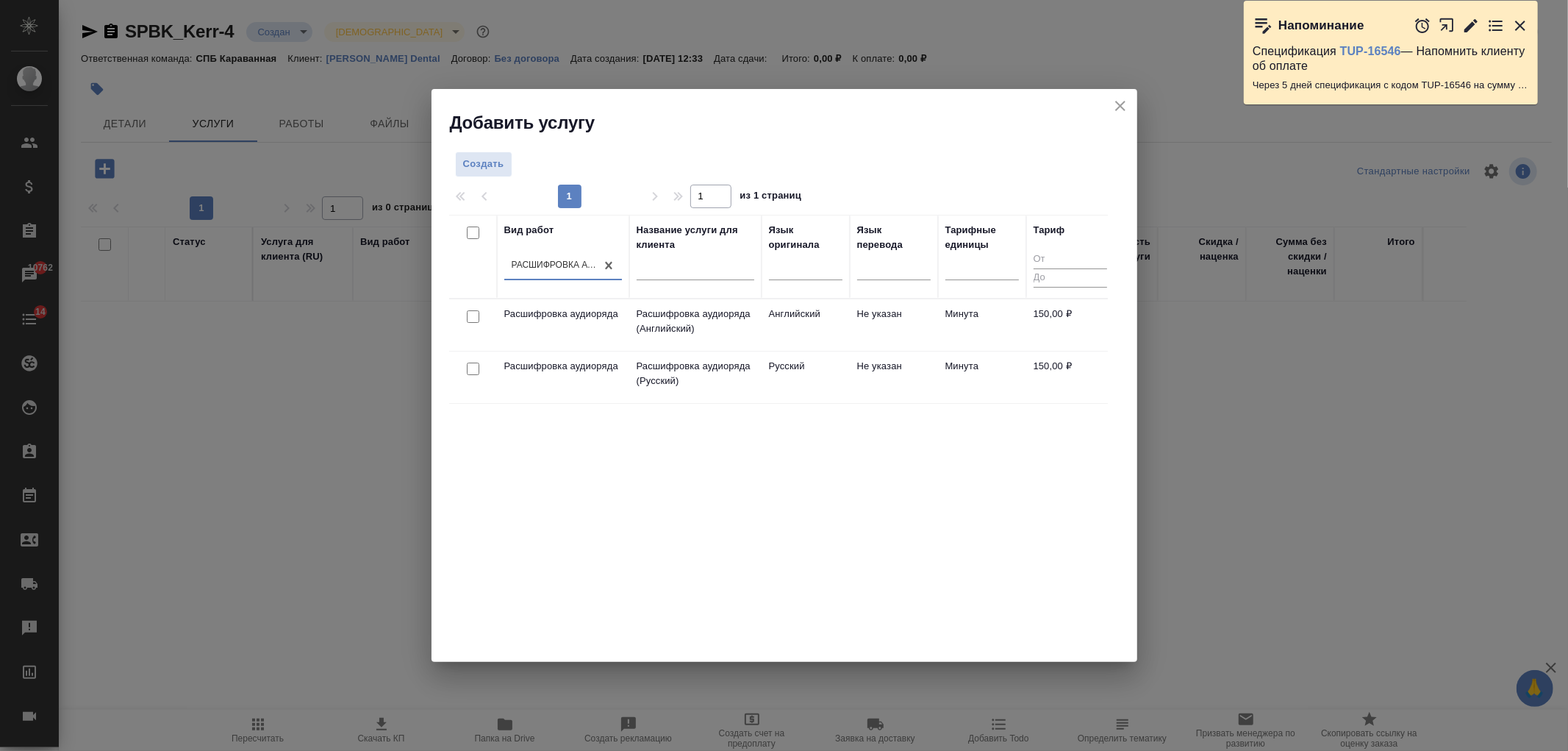
click at [469, 370] on input "checkbox" at bounding box center [473, 369] width 12 height 12
checkbox input "true"
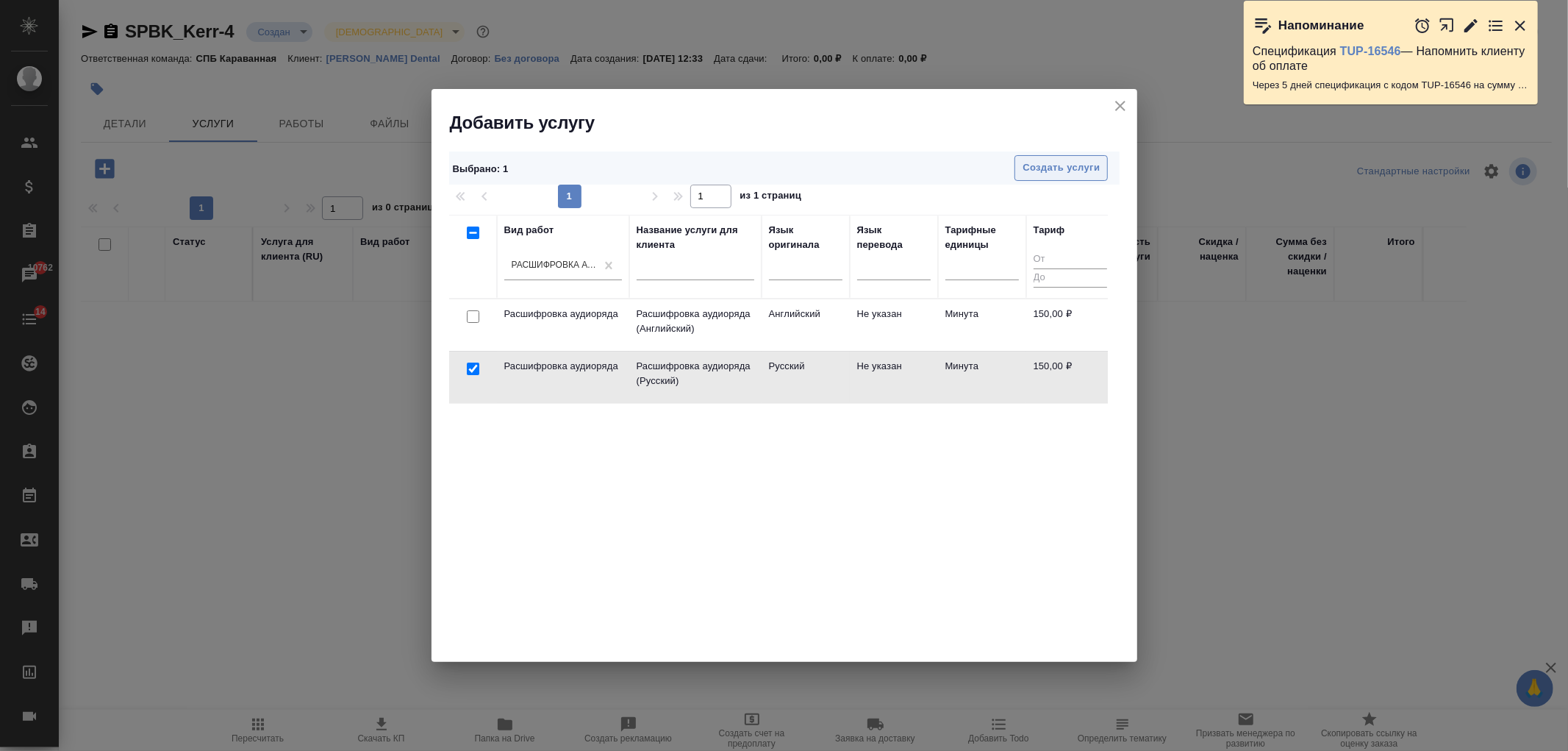
click at [1074, 171] on span "Создать услуги" at bounding box center [1061, 167] width 78 height 17
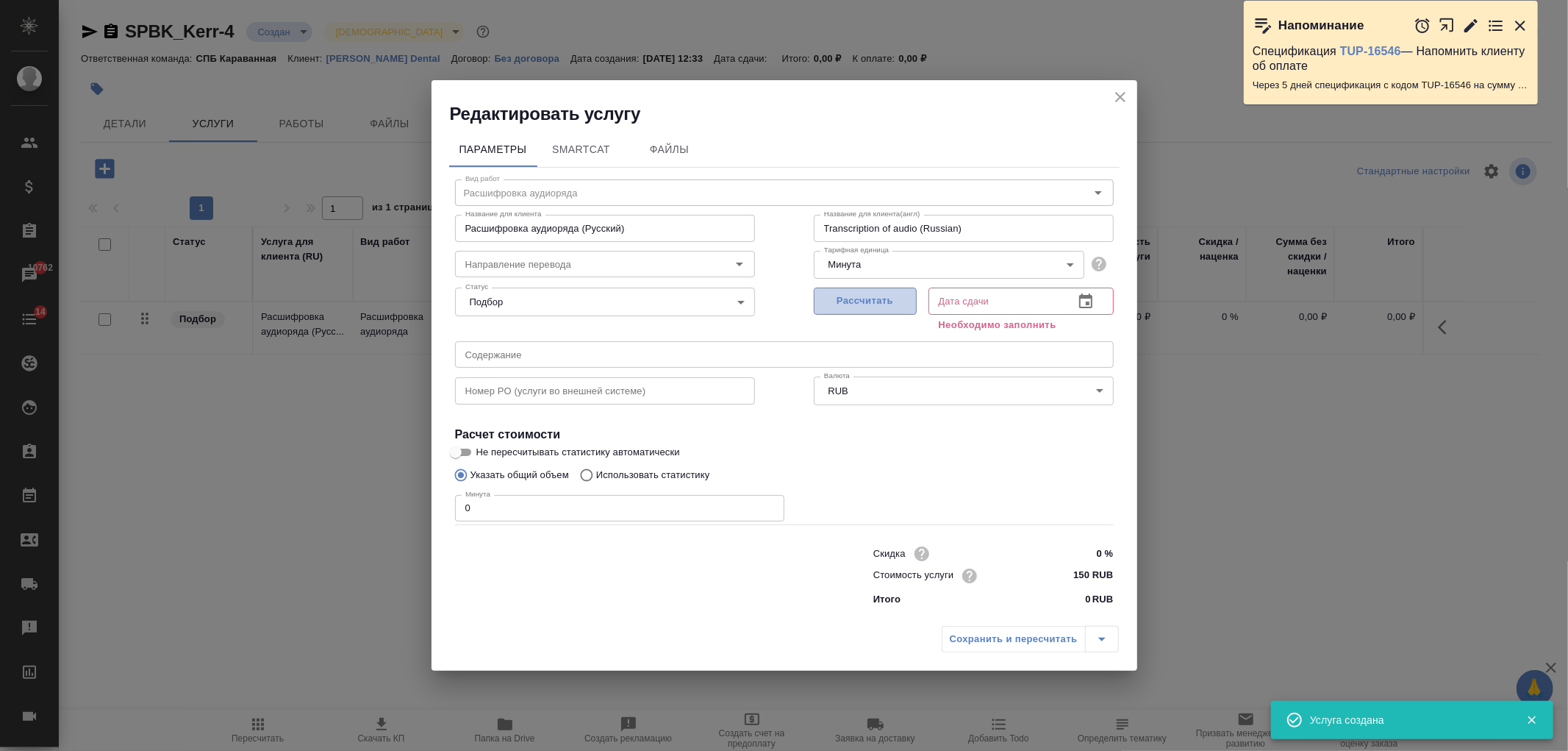
click at [838, 314] on button "Рассчитать" at bounding box center [865, 302] width 103 height 27
type input "08.09.2025 12:41"
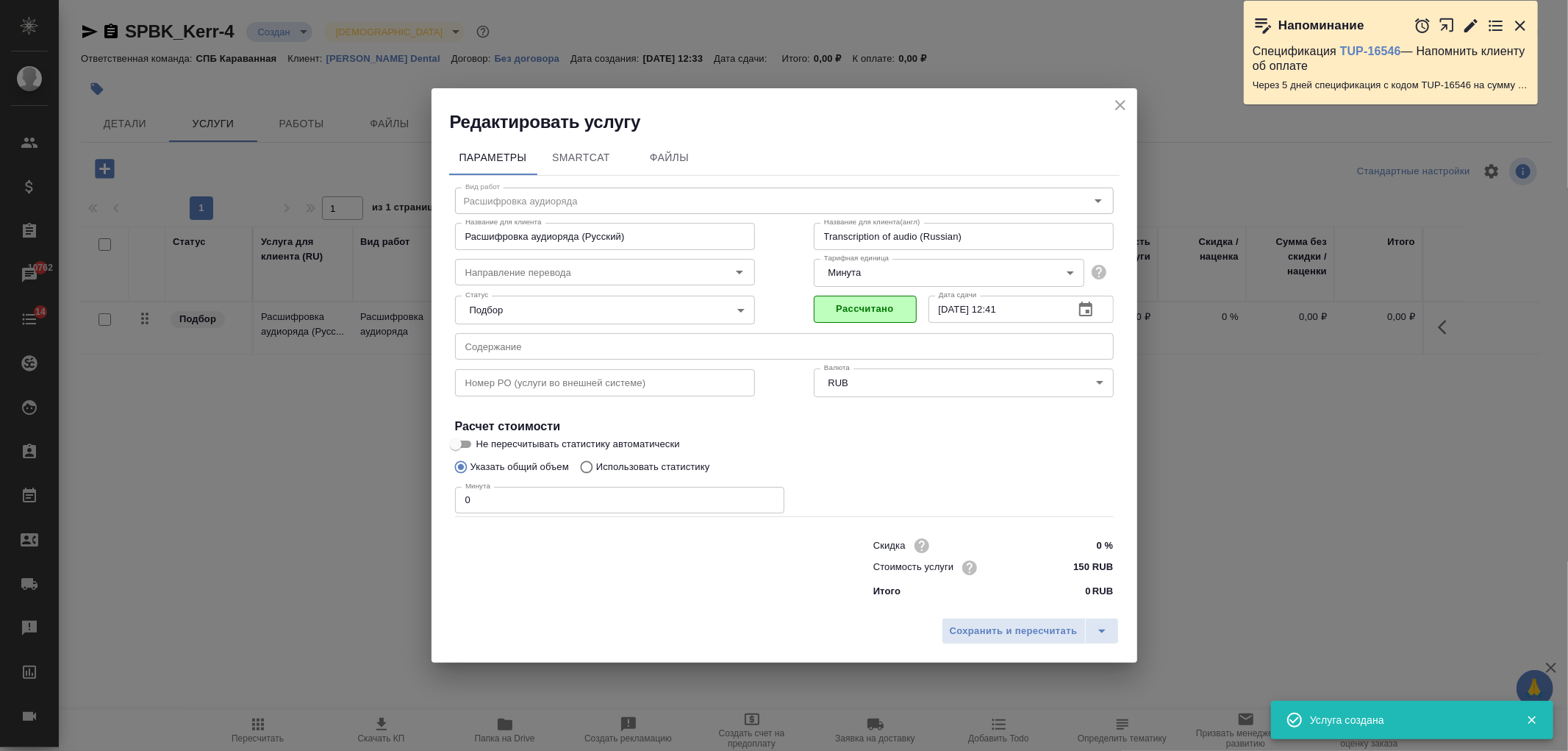
click at [493, 504] on input "0" at bounding box center [620, 500] width 330 height 27
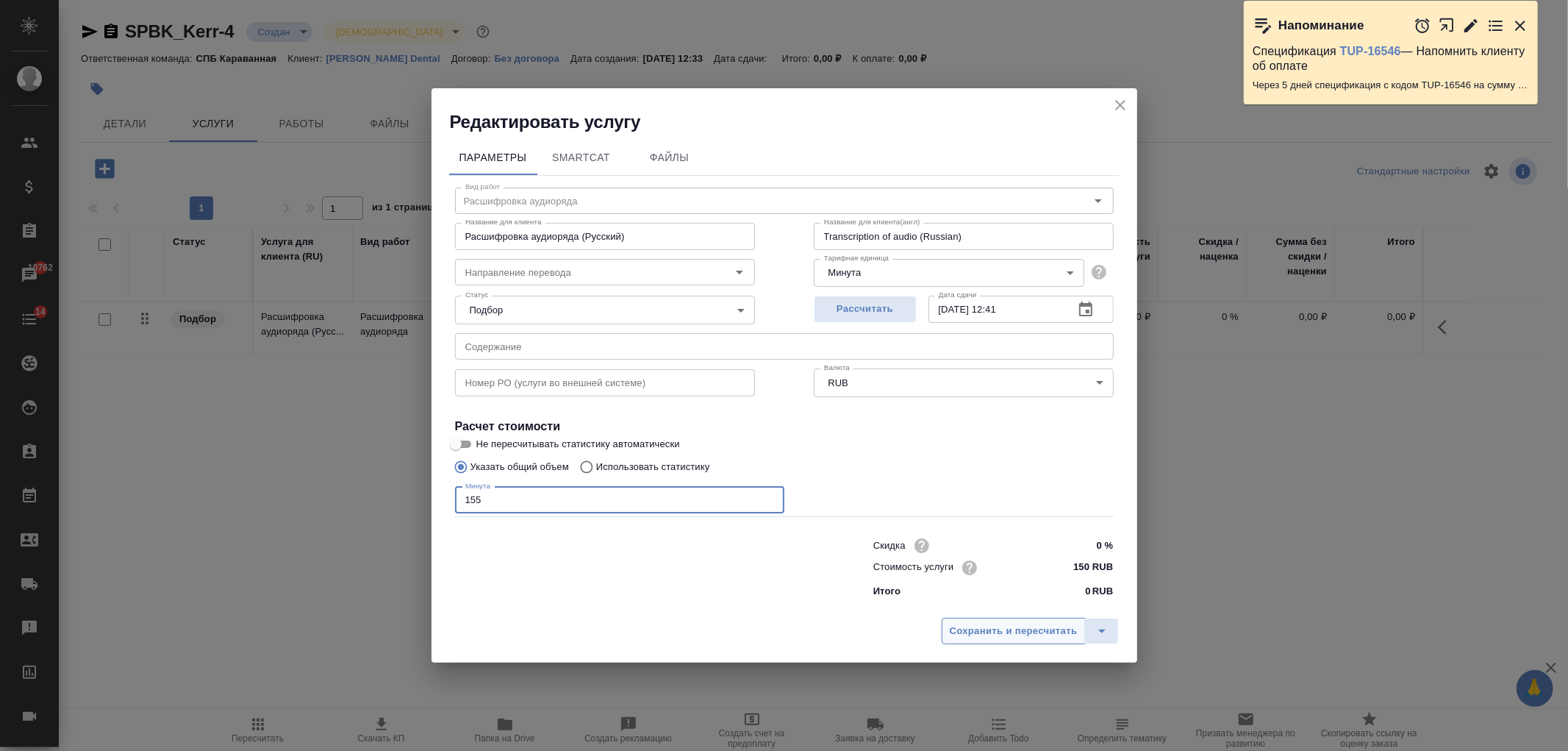
type input "155"
click at [1003, 618] on button "Сохранить и пересчитать" at bounding box center [1014, 631] width 144 height 27
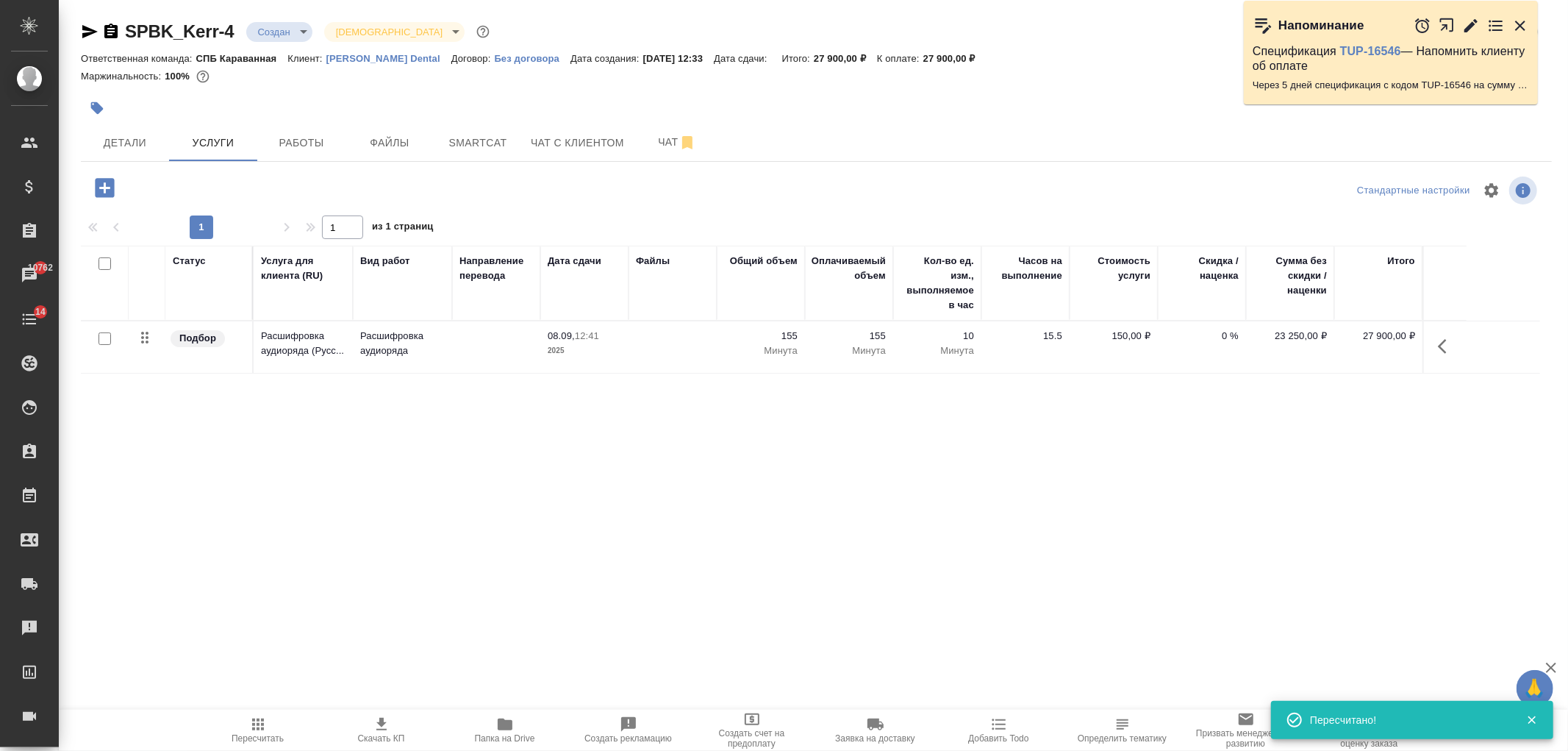
click at [349, 57] on p "Kerr Dental" at bounding box center [389, 59] width 125 height 11
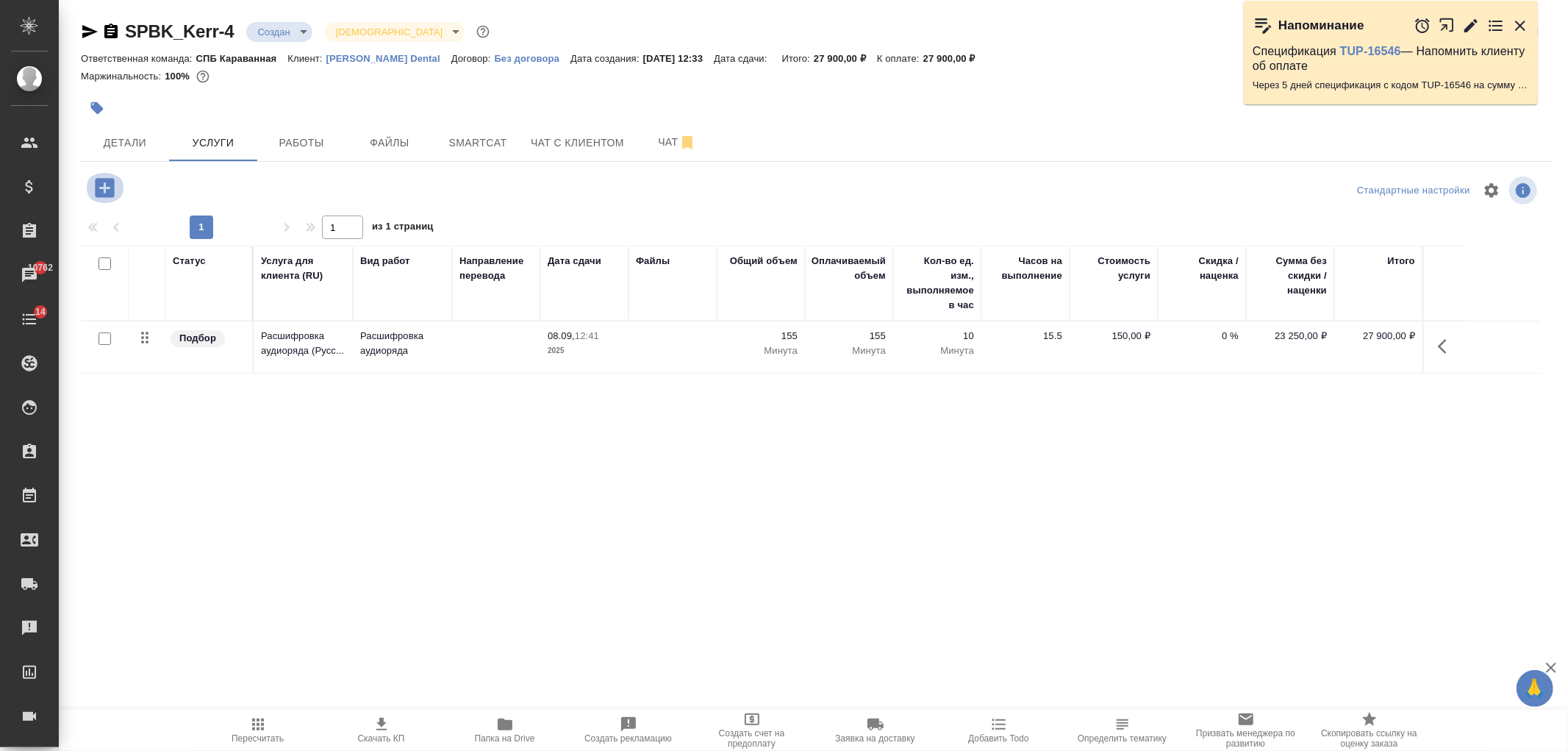
click at [102, 190] on icon "button" at bounding box center [104, 188] width 19 height 19
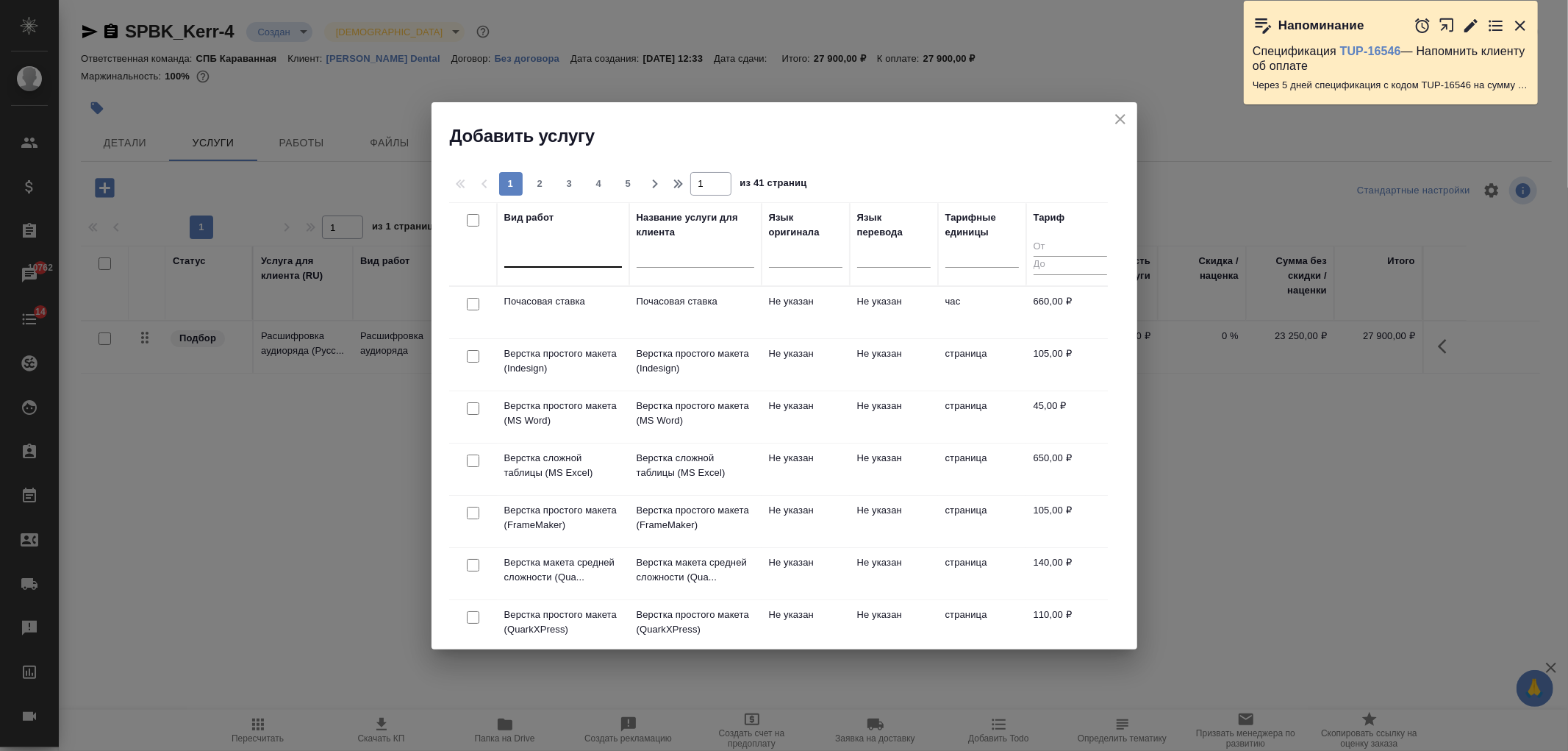
click at [577, 265] on div at bounding box center [563, 254] width 118 height 28
type input "перевод проф"
click at [613, 305] on div "Перевод Профессиональный" at bounding box center [614, 300] width 221 height 27
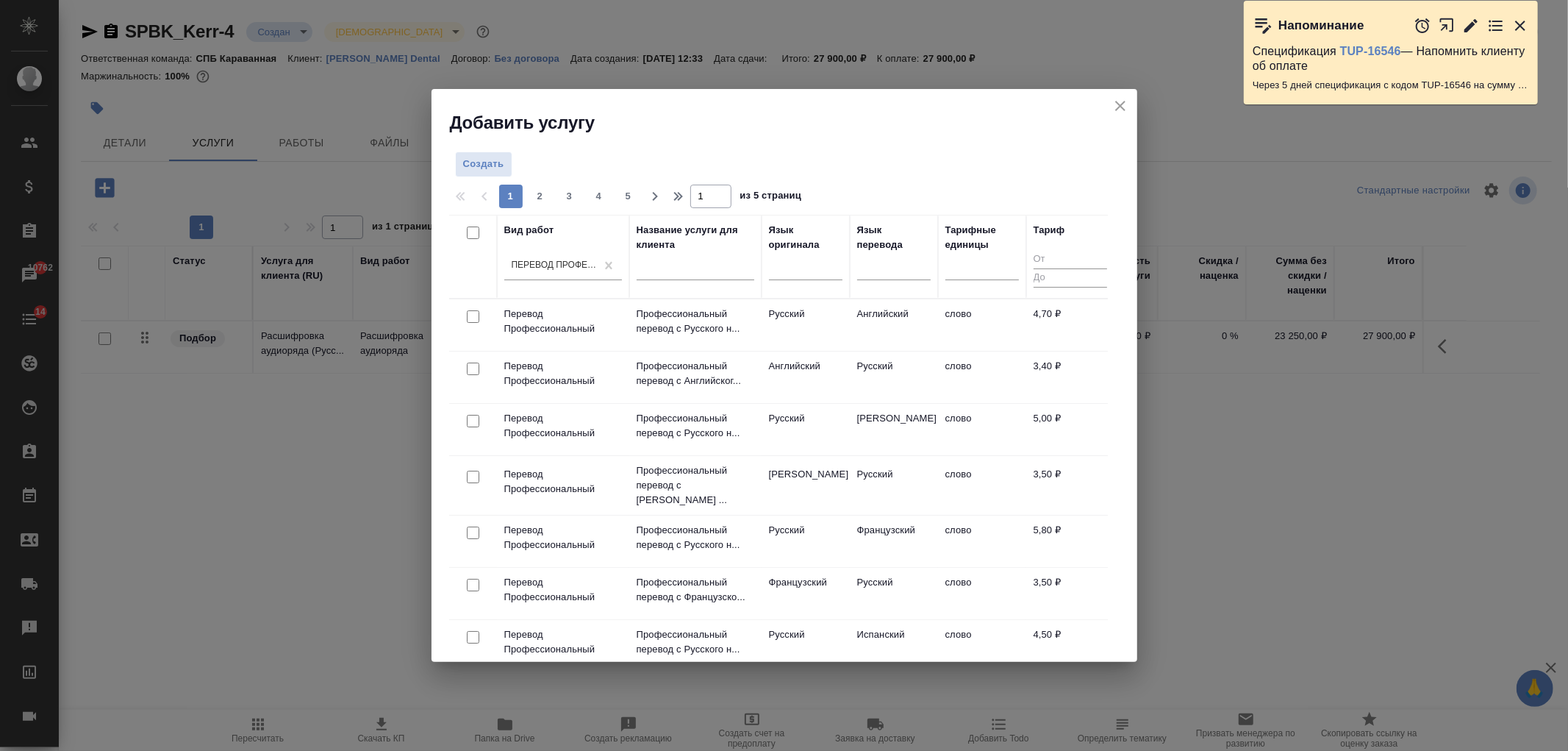
click at [474, 314] on input "checkbox" at bounding box center [473, 316] width 12 height 12
checkbox input "true"
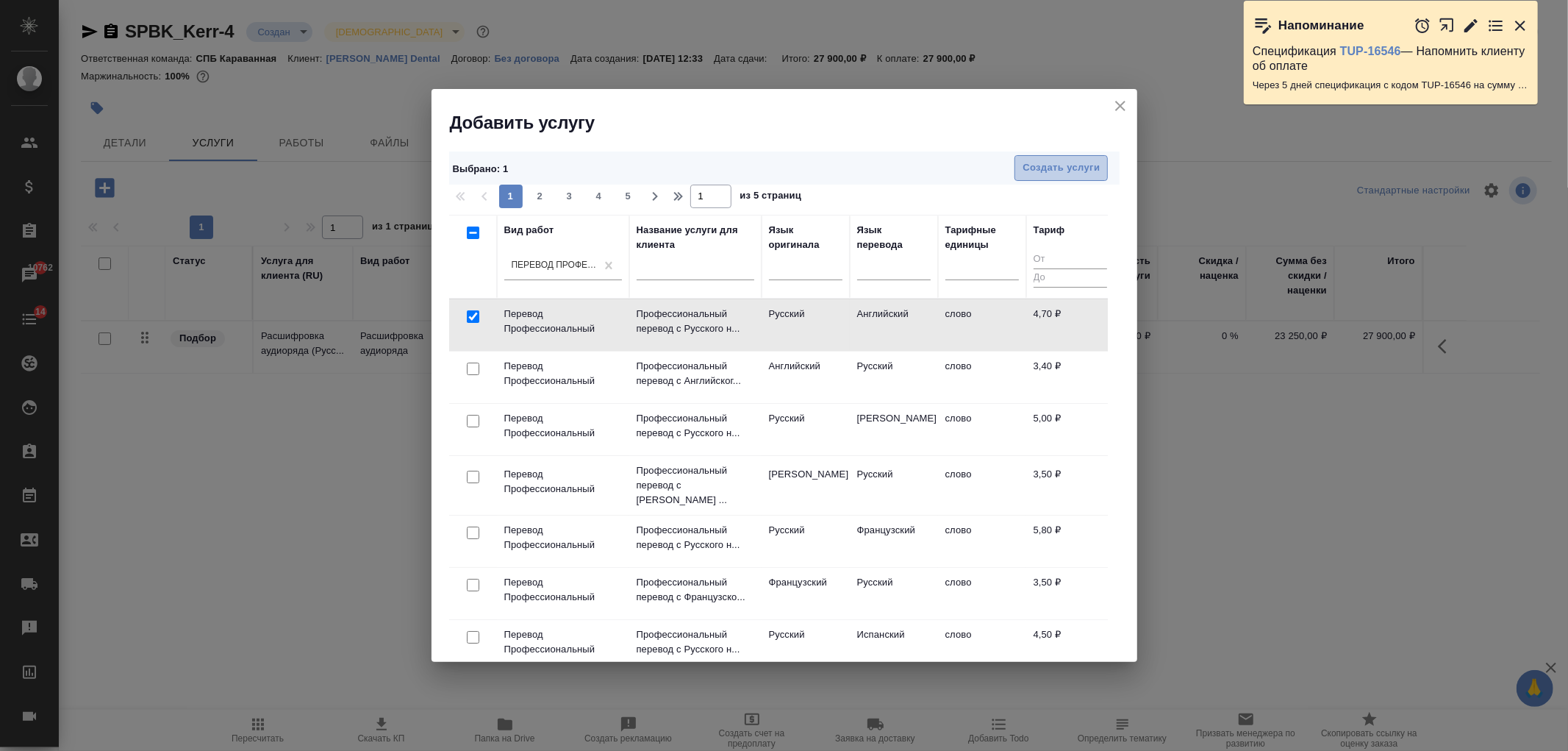
click at [1059, 160] on span "Создать услуги" at bounding box center [1061, 167] width 78 height 17
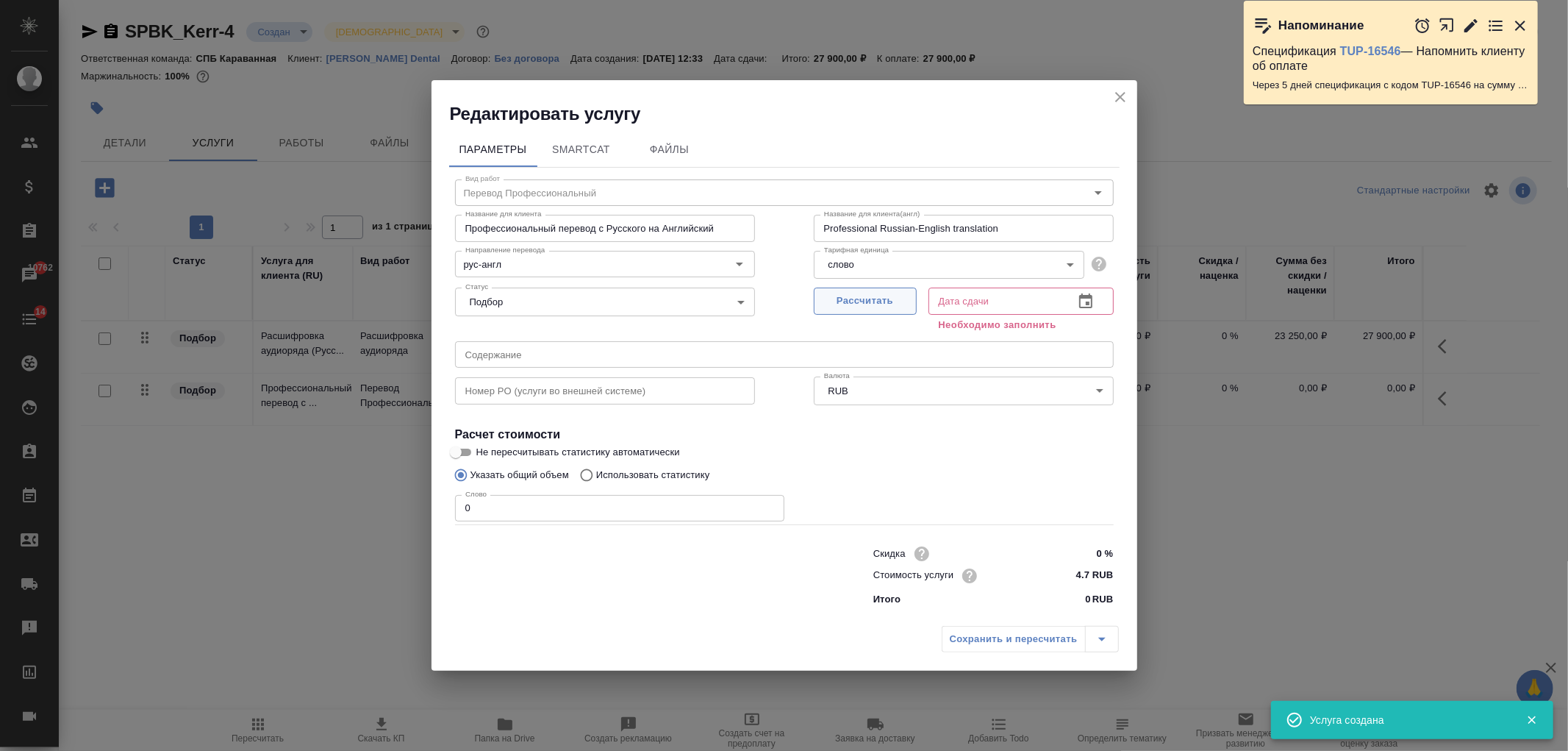
click at [845, 302] on span "Рассчитать" at bounding box center [865, 301] width 86 height 17
type input "08.09.2025 12:42"
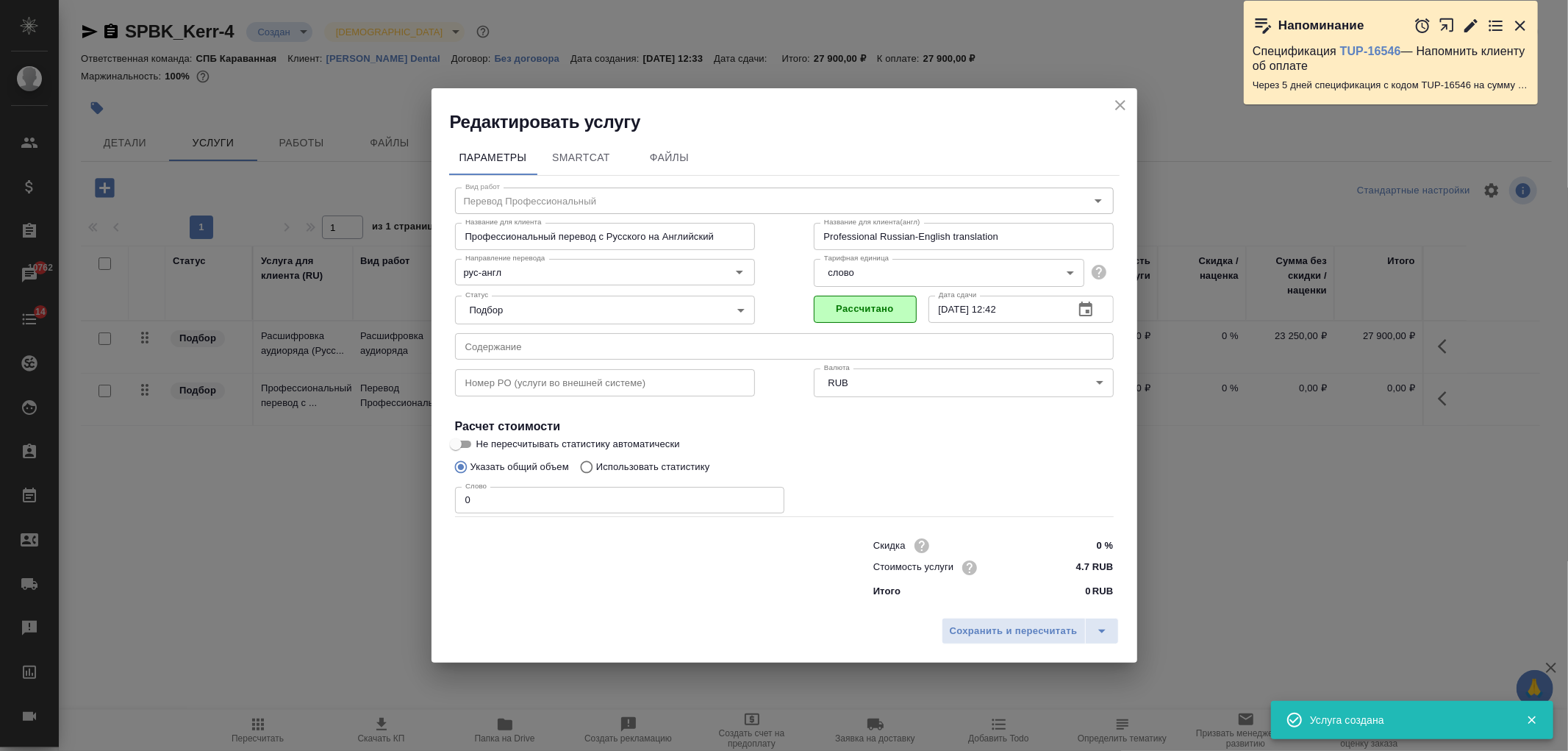
click at [532, 499] on input "0" at bounding box center [620, 500] width 330 height 27
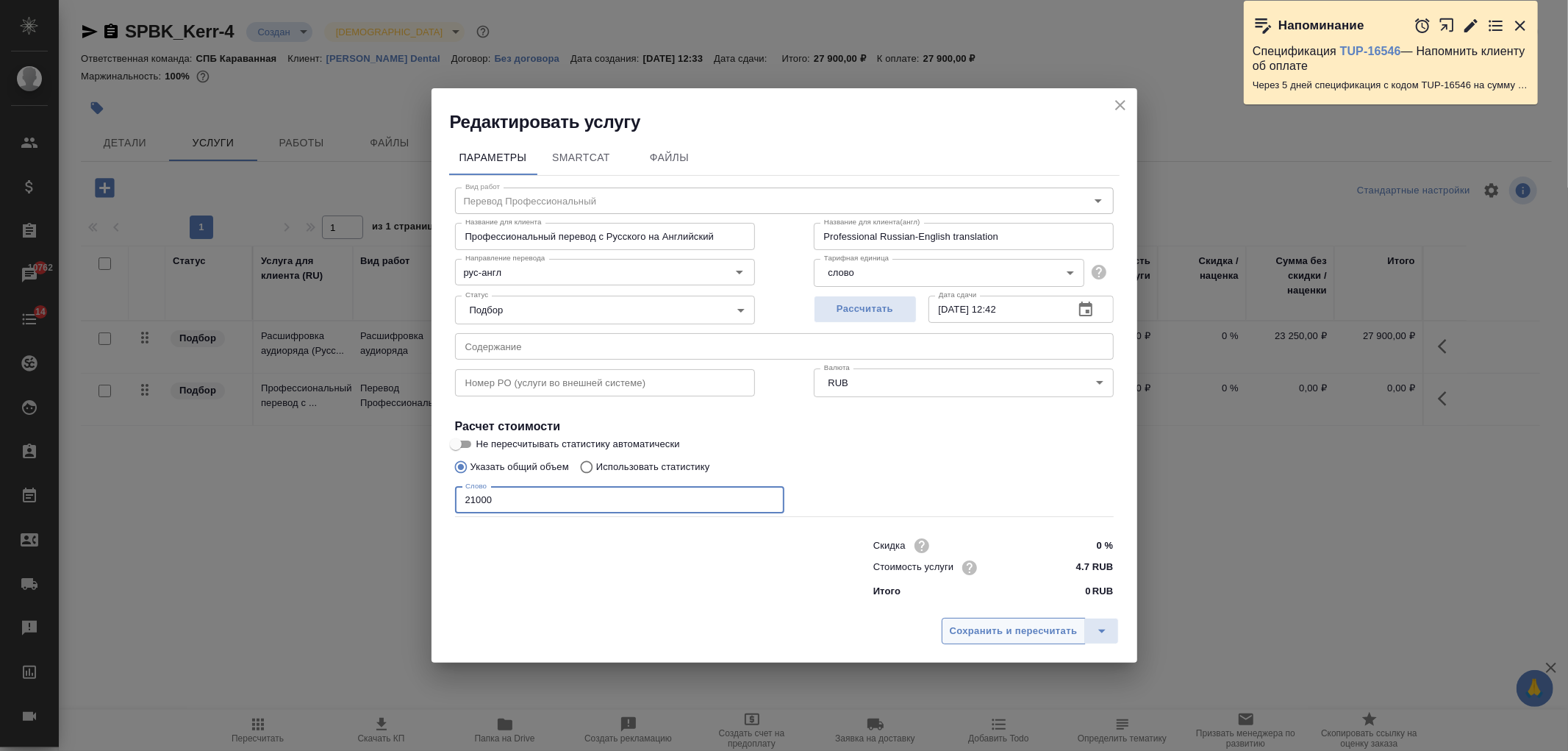
type input "21000"
click at [1013, 623] on span "Сохранить и пересчитать" at bounding box center [1014, 631] width 128 height 17
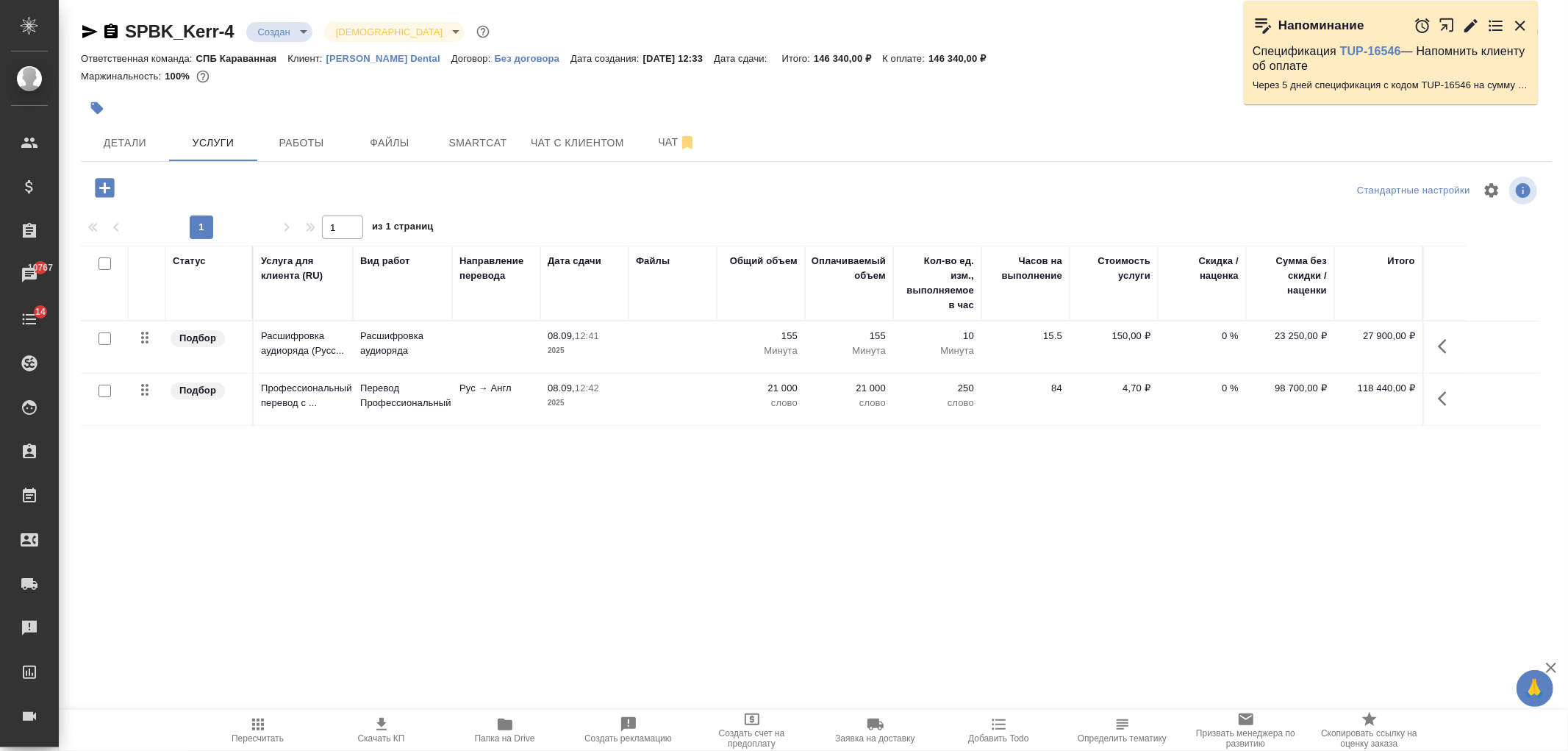
click at [736, 395] on p "слово" at bounding box center [761, 403] width 74 height 15
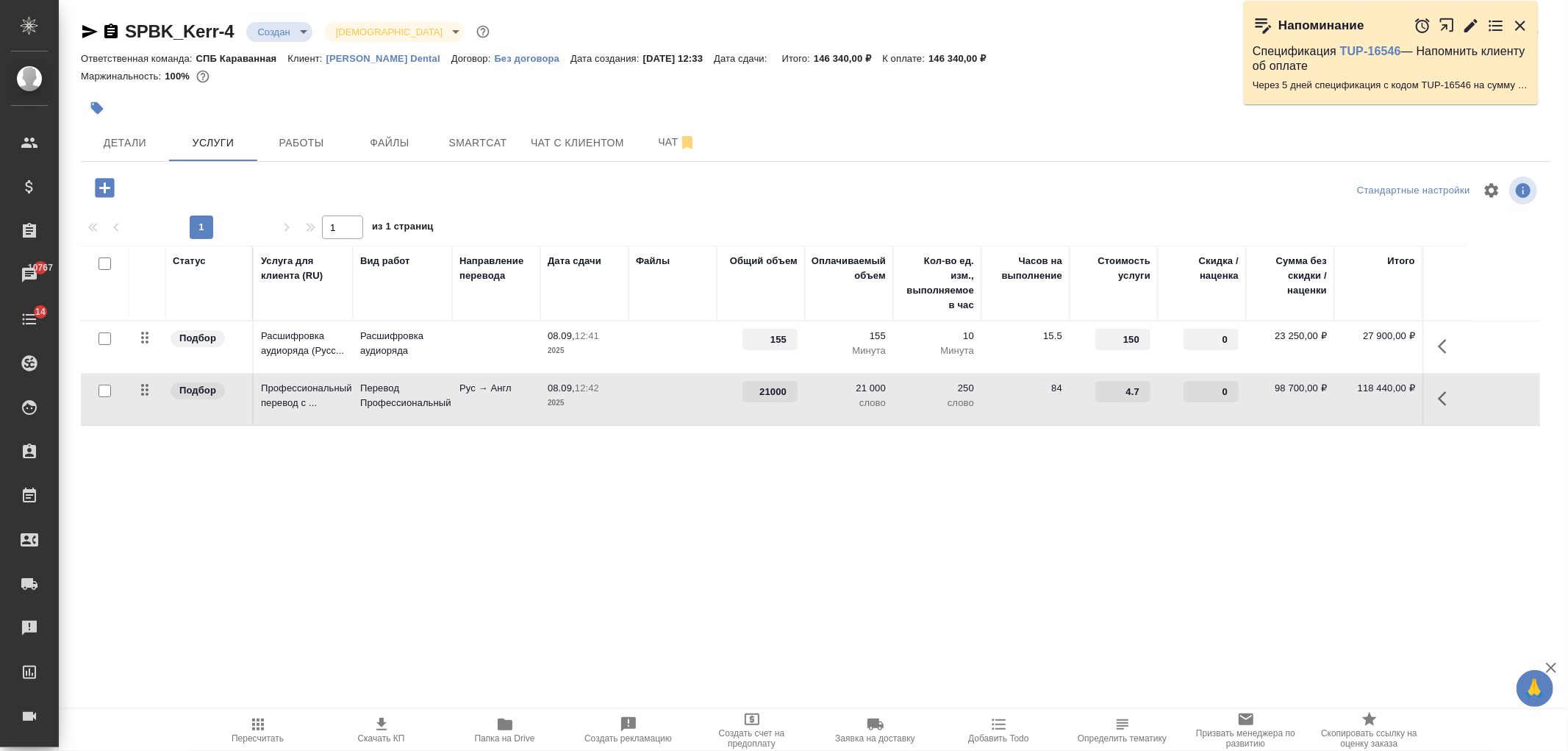
click at [736, 395] on div "21000" at bounding box center [761, 391] width 74 height 21
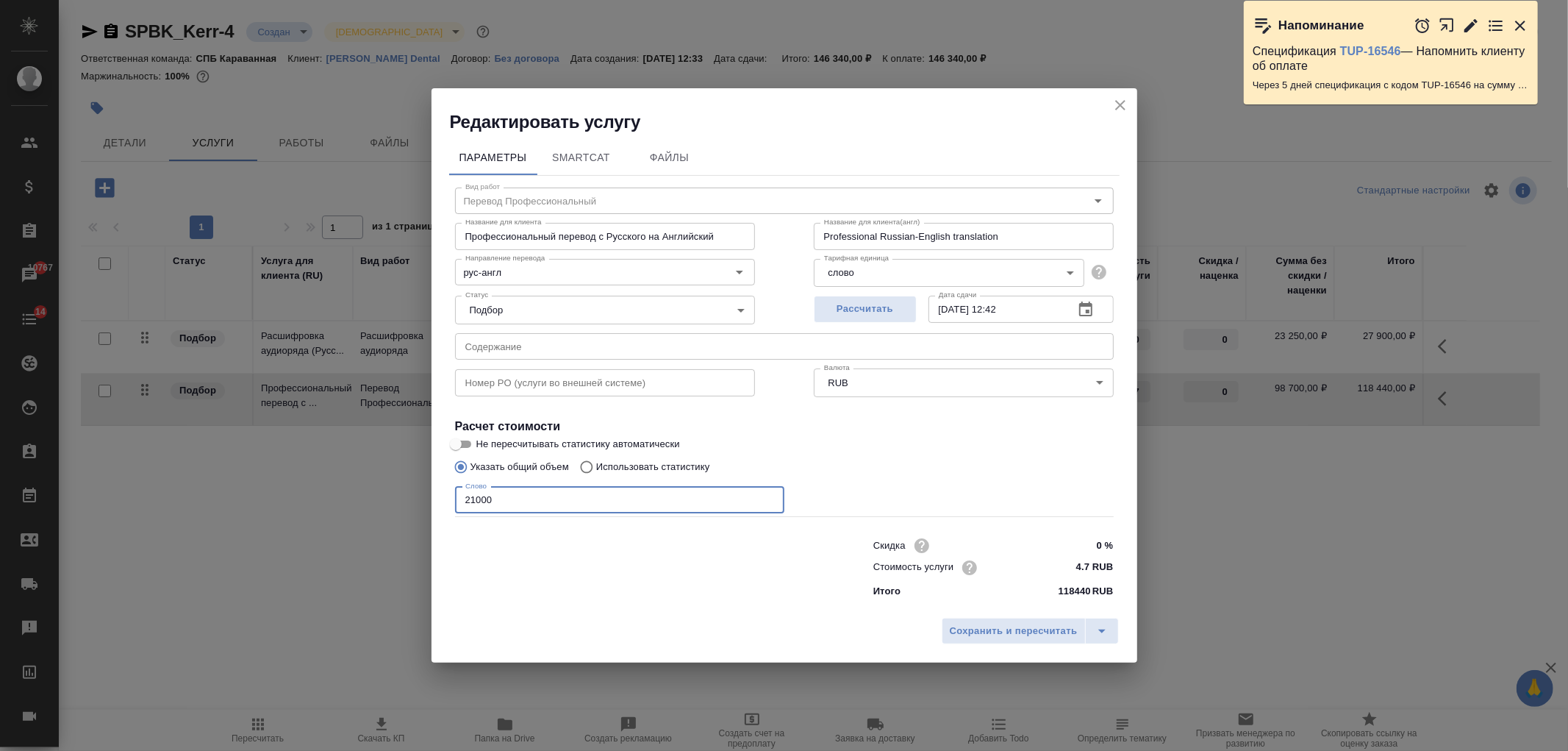
drag, startPoint x: 625, startPoint y: 504, endPoint x: 255, endPoint y: 513, distance: 370.1
click at [255, 513] on div "Редактировать услугу Параметры SmartCat Файлы Вид работ Перевод Профессиональны…" at bounding box center [784, 375] width 1568 height 751
type input "14200"
click at [972, 621] on button "Сохранить и пересчитать" at bounding box center [1014, 631] width 144 height 27
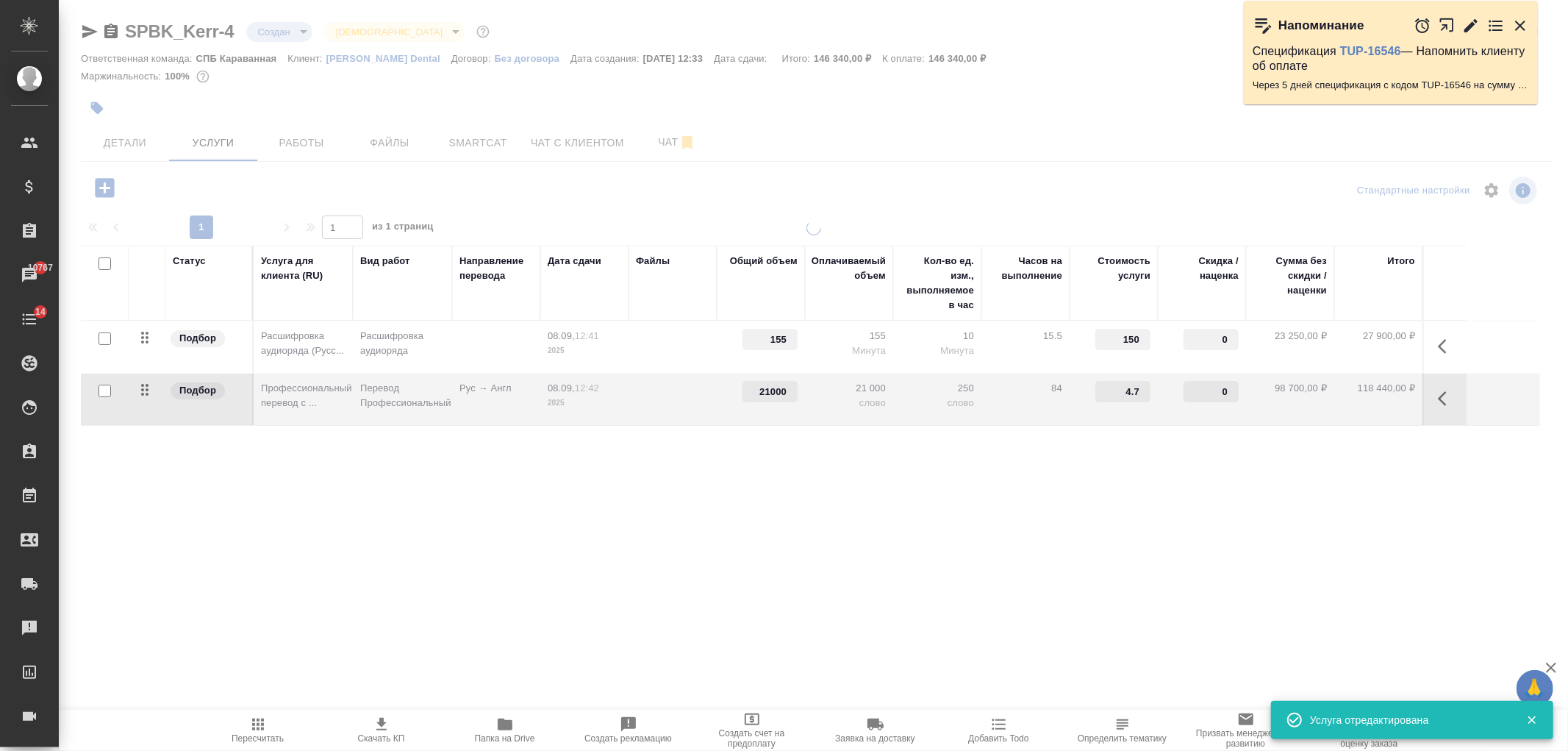
type input "14200"
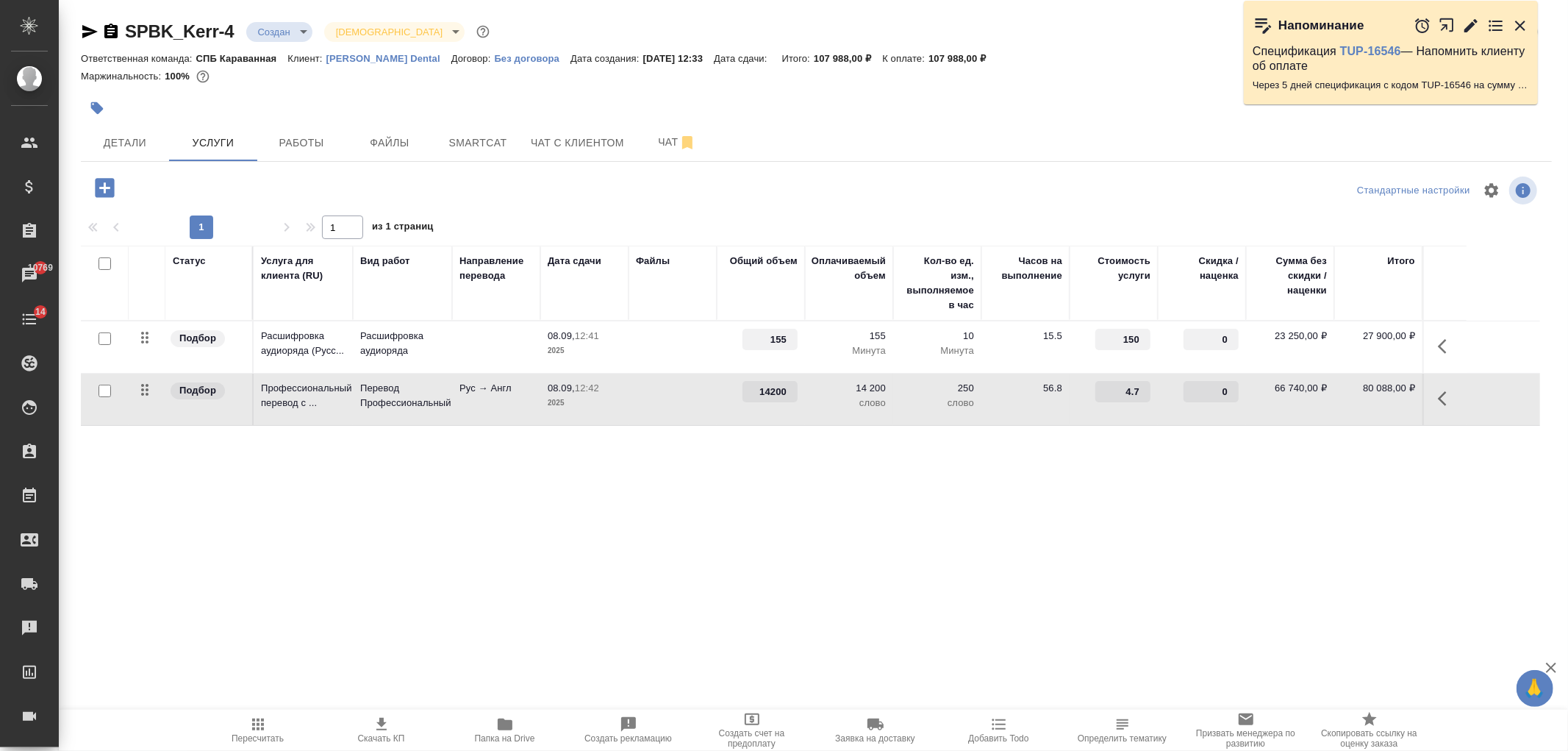
click at [638, 401] on td at bounding box center [672, 399] width 88 height 52
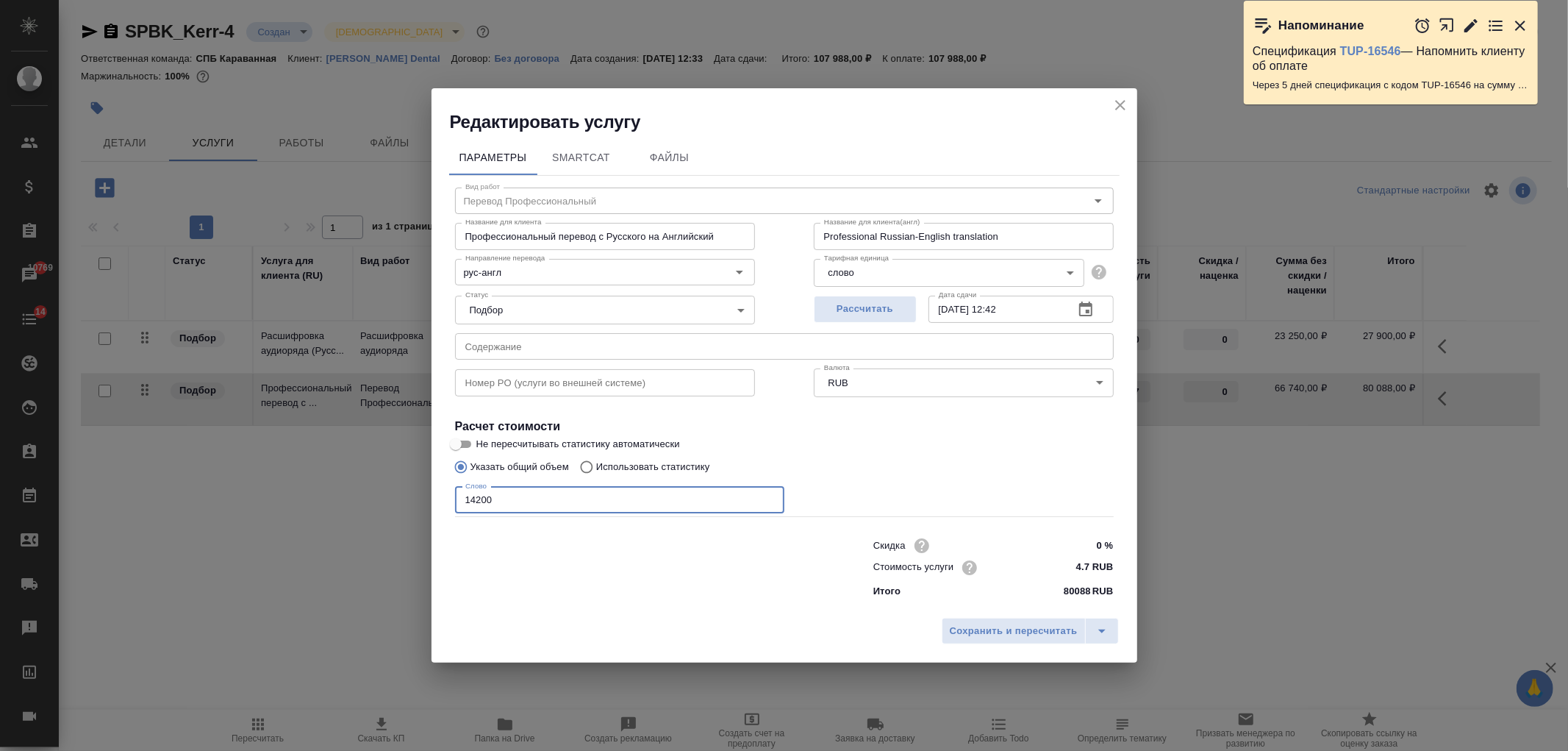
click at [501, 501] on input "14200" at bounding box center [620, 500] width 330 height 27
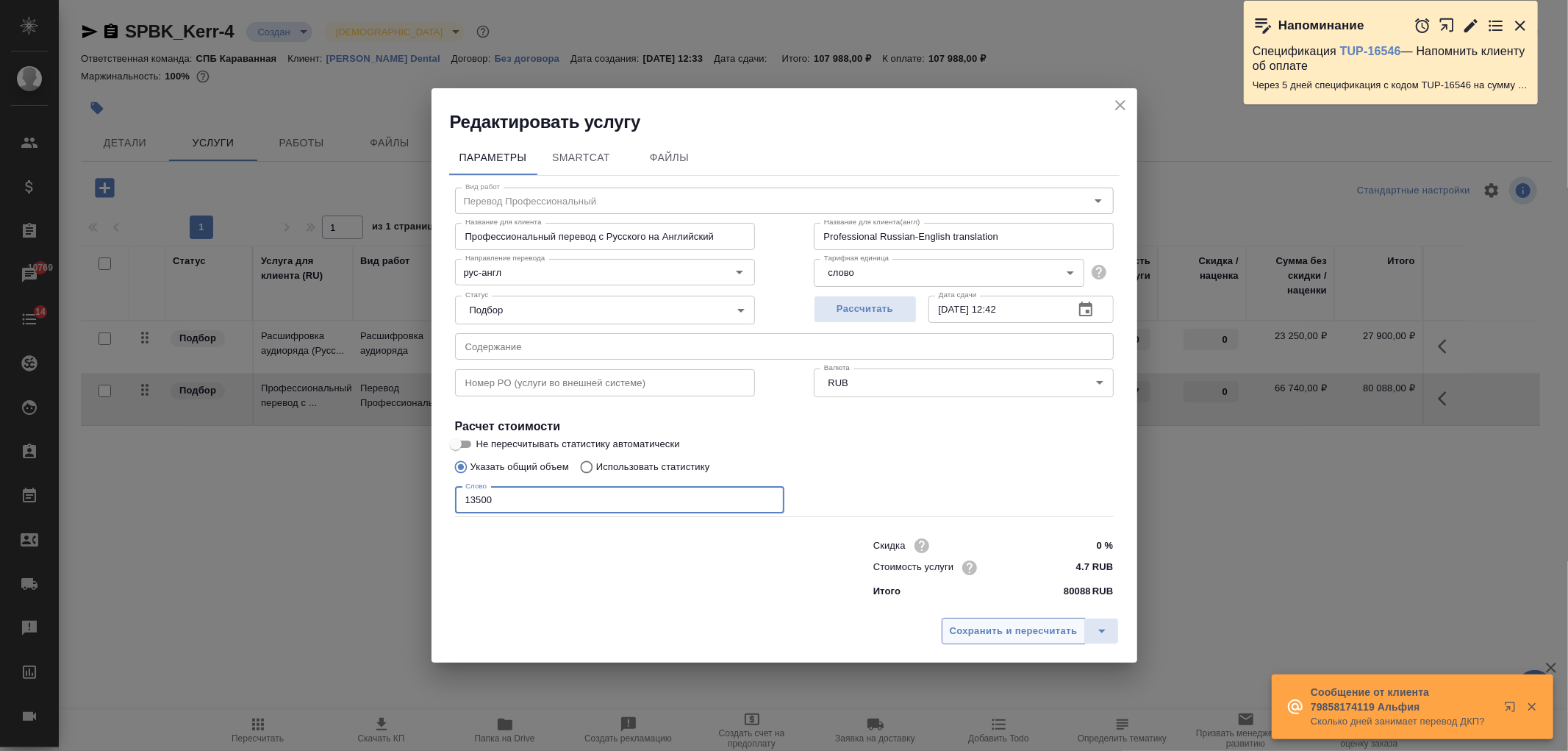
type input "13500"
click at [975, 626] on span "Сохранить и пересчитать" at bounding box center [1014, 631] width 128 height 17
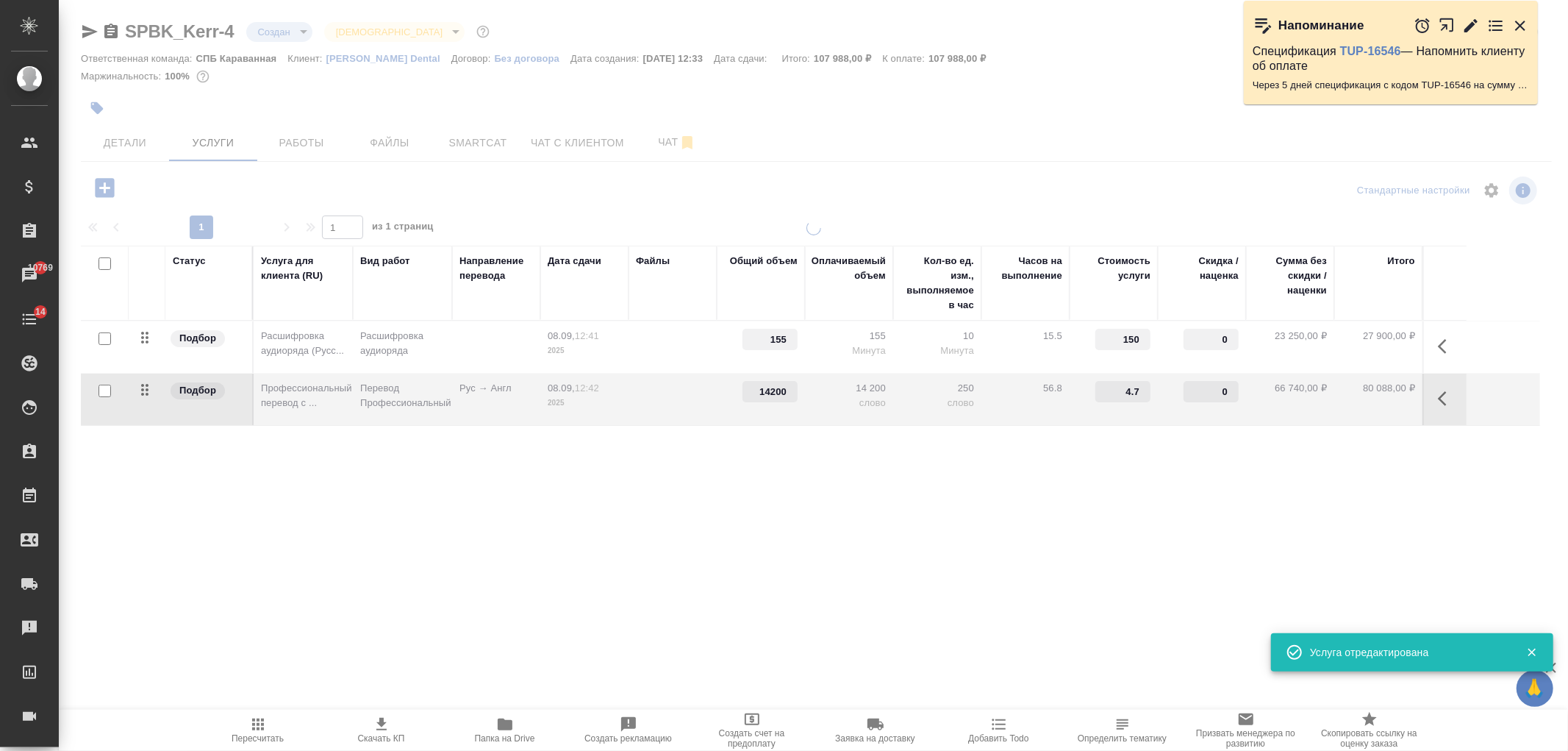
type input "13500"
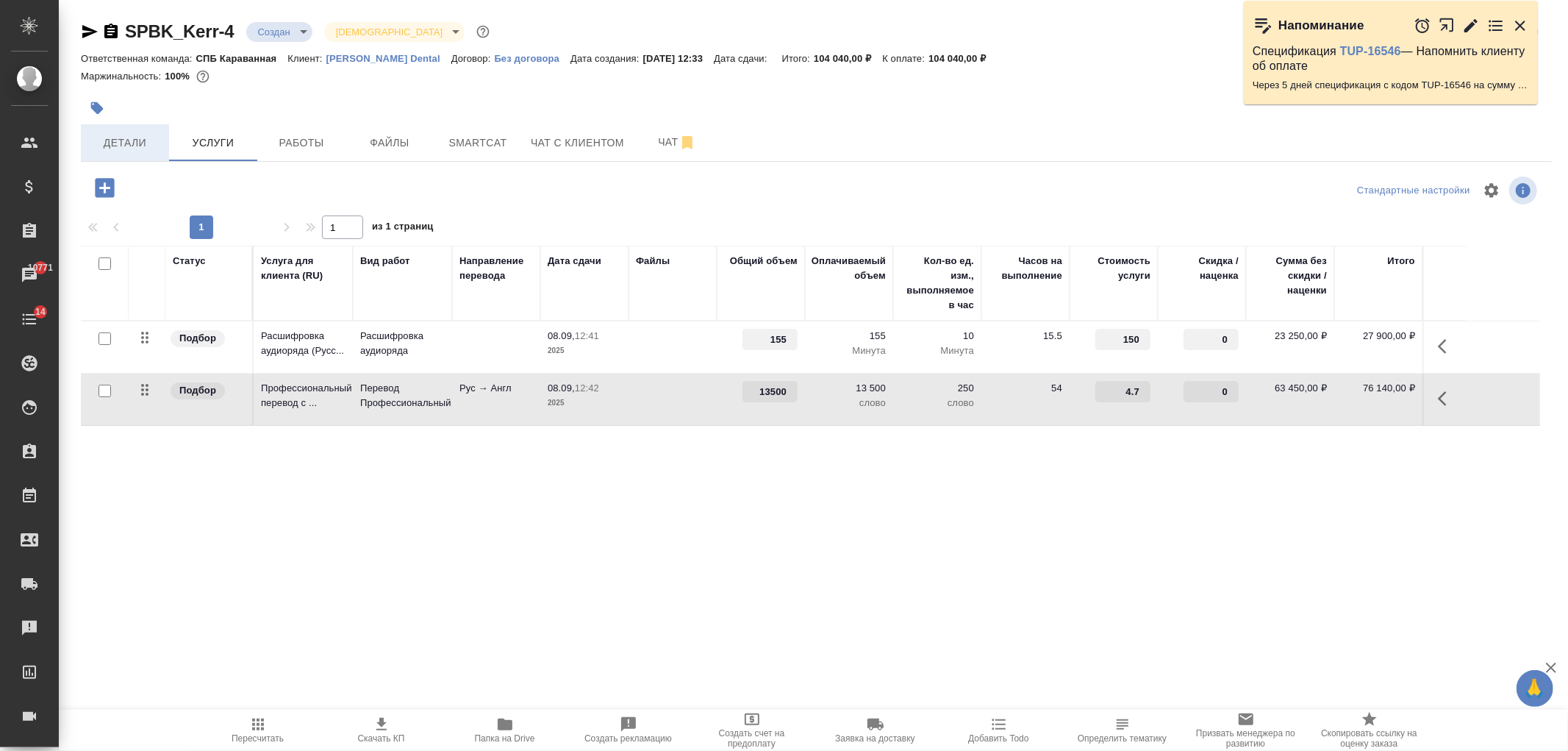
click at [109, 126] on button "Детали" at bounding box center [124, 142] width 88 height 36
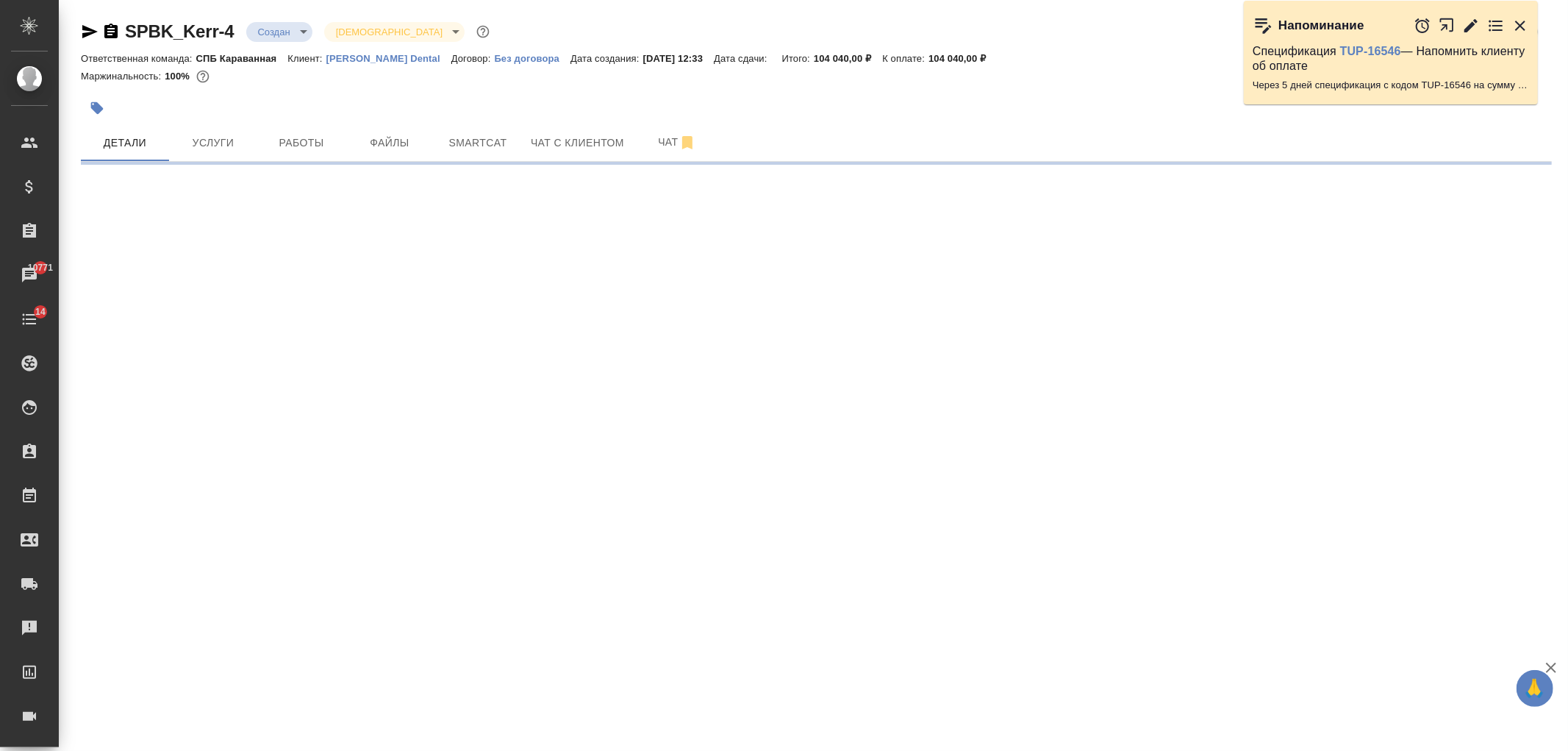
select select "RU"
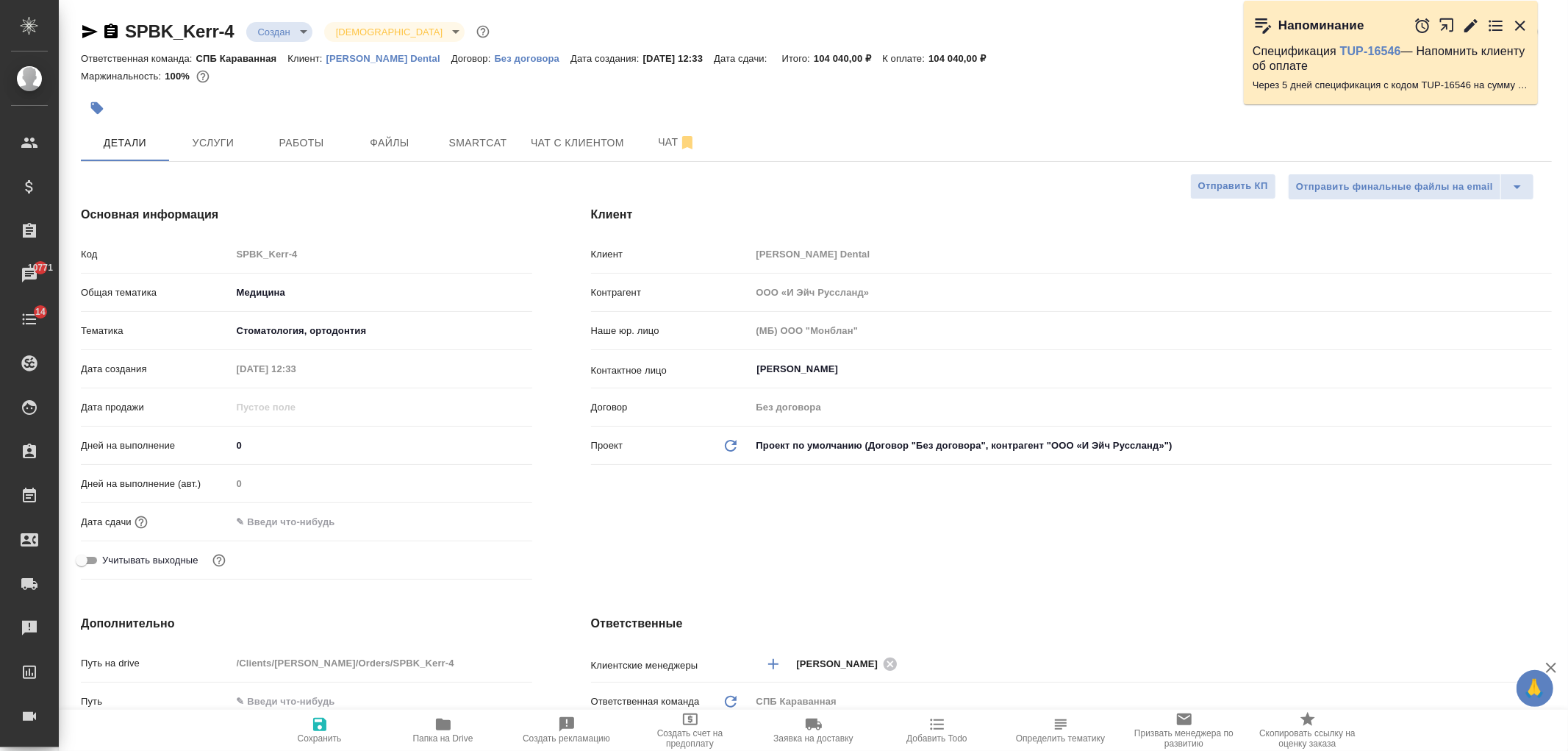
type textarea "x"
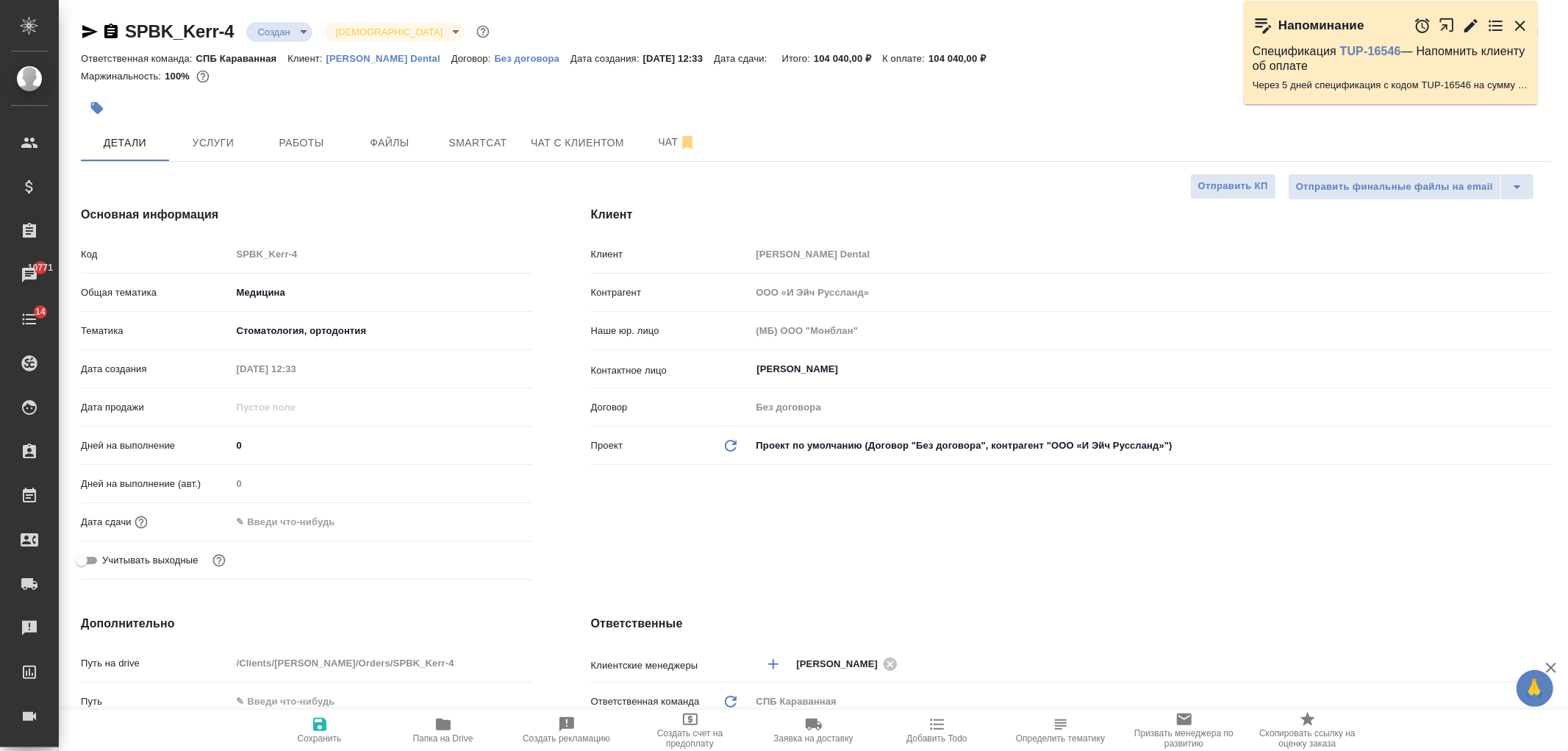
type textarea "x"
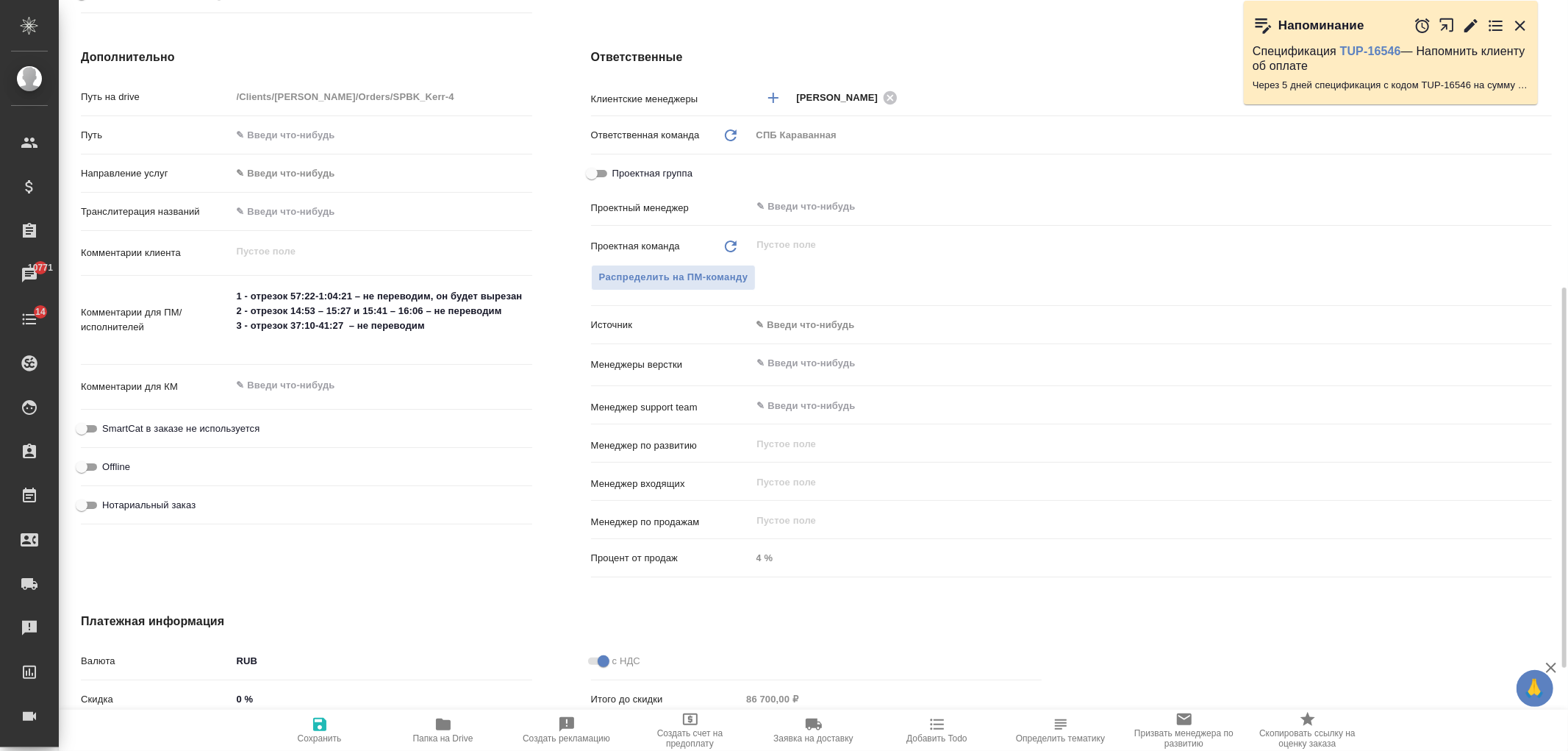
scroll to position [567, 0]
type textarea "x"
click at [486, 325] on textarea "1 - отрезок 57:22-1:04:21 – не переводим, он будет вырезан 2 - отрезок 14:53 – …" at bounding box center [382, 317] width 301 height 70
type textarea "1 - отрезок 57:22-1:04:21 – не переводим, он будет вырезан 2 - отрезок 14:53 – …"
type textarea "x"
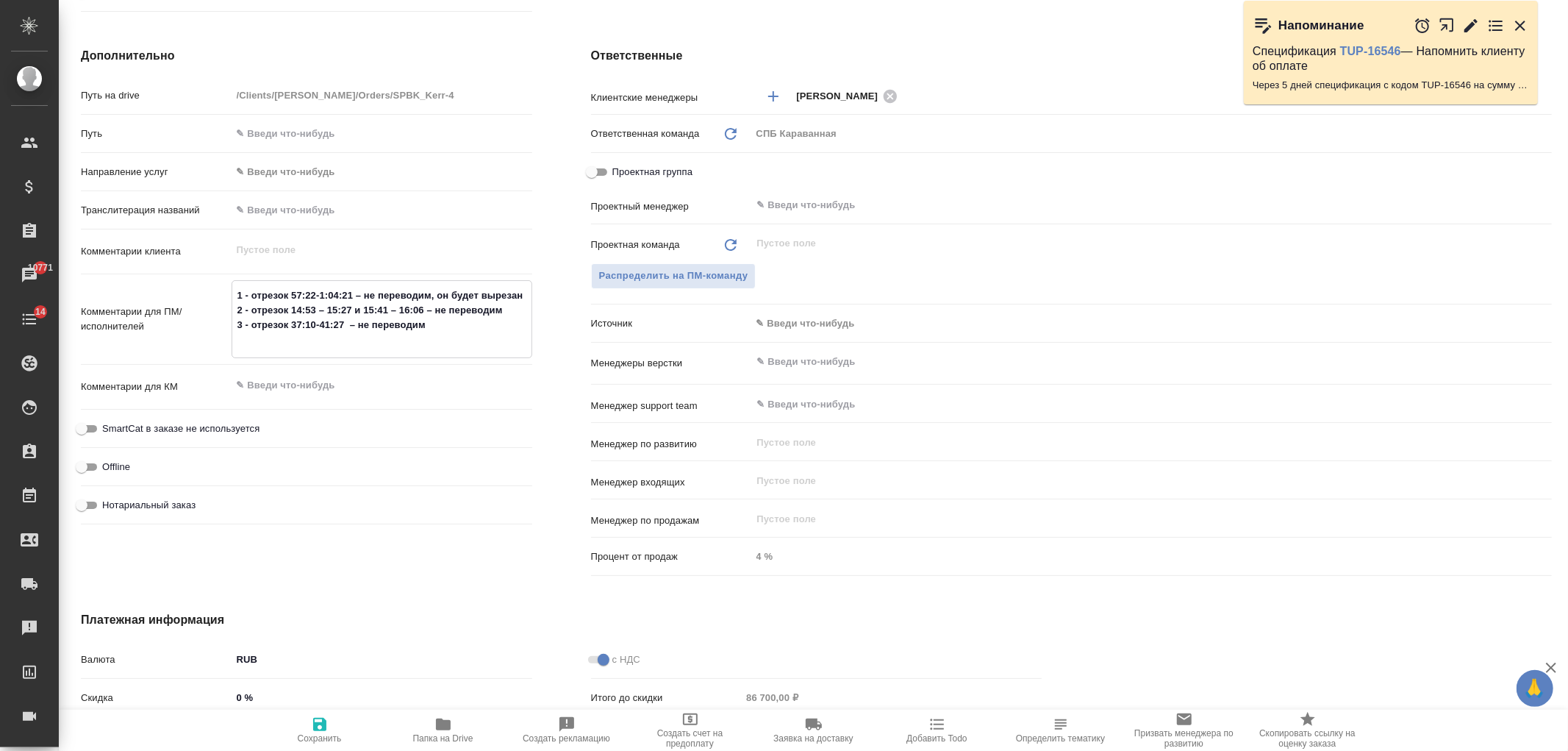
type textarea "x"
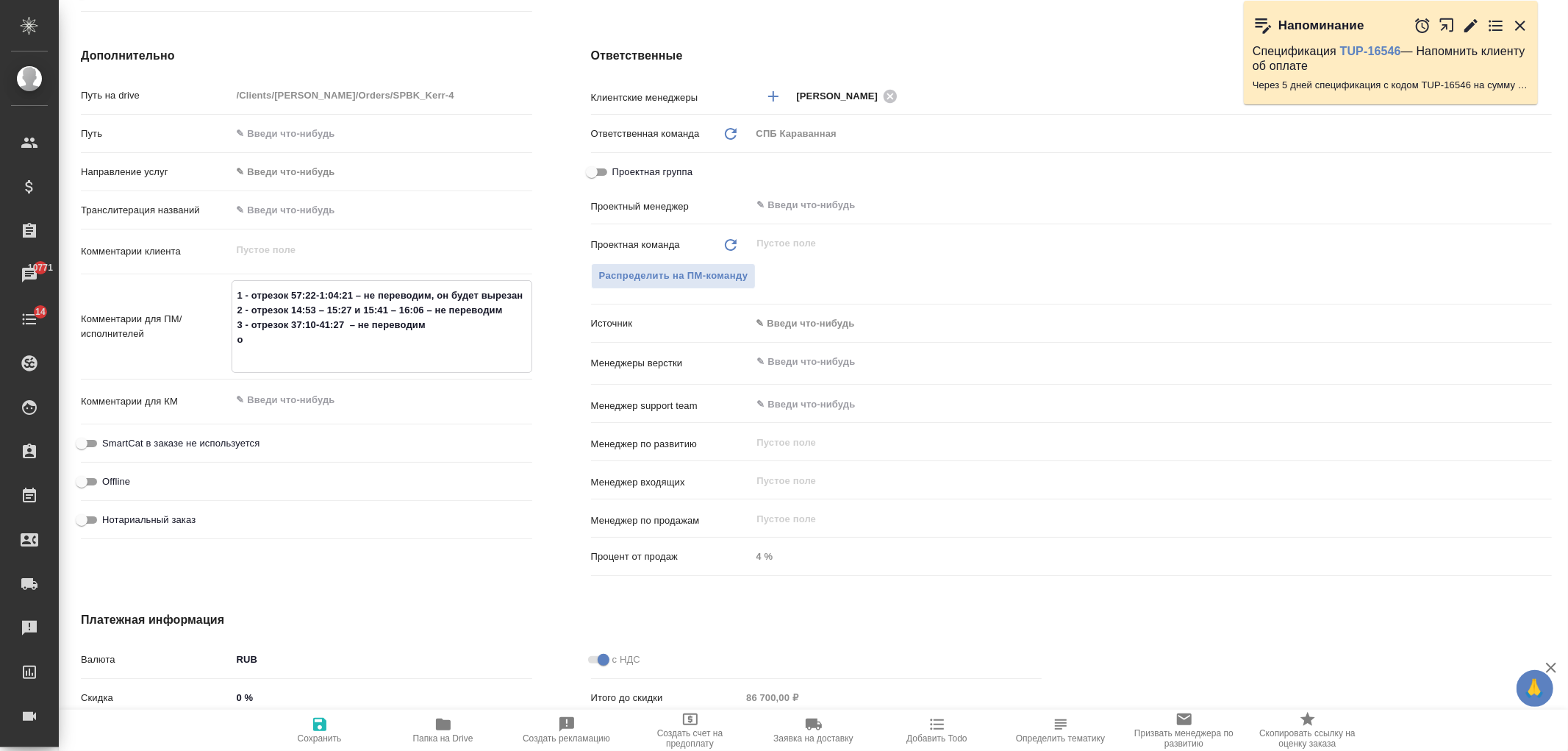
type textarea "1 - отрезок 57:22-1:04:21 – не переводим, он будет вырезан 2 - отрезок 14:53 – …"
type textarea "x"
type textarea "1 - отрезок 57:22-1:04:21 – не переводим, он будет вырезан 2 - отрезок 14:53 – …"
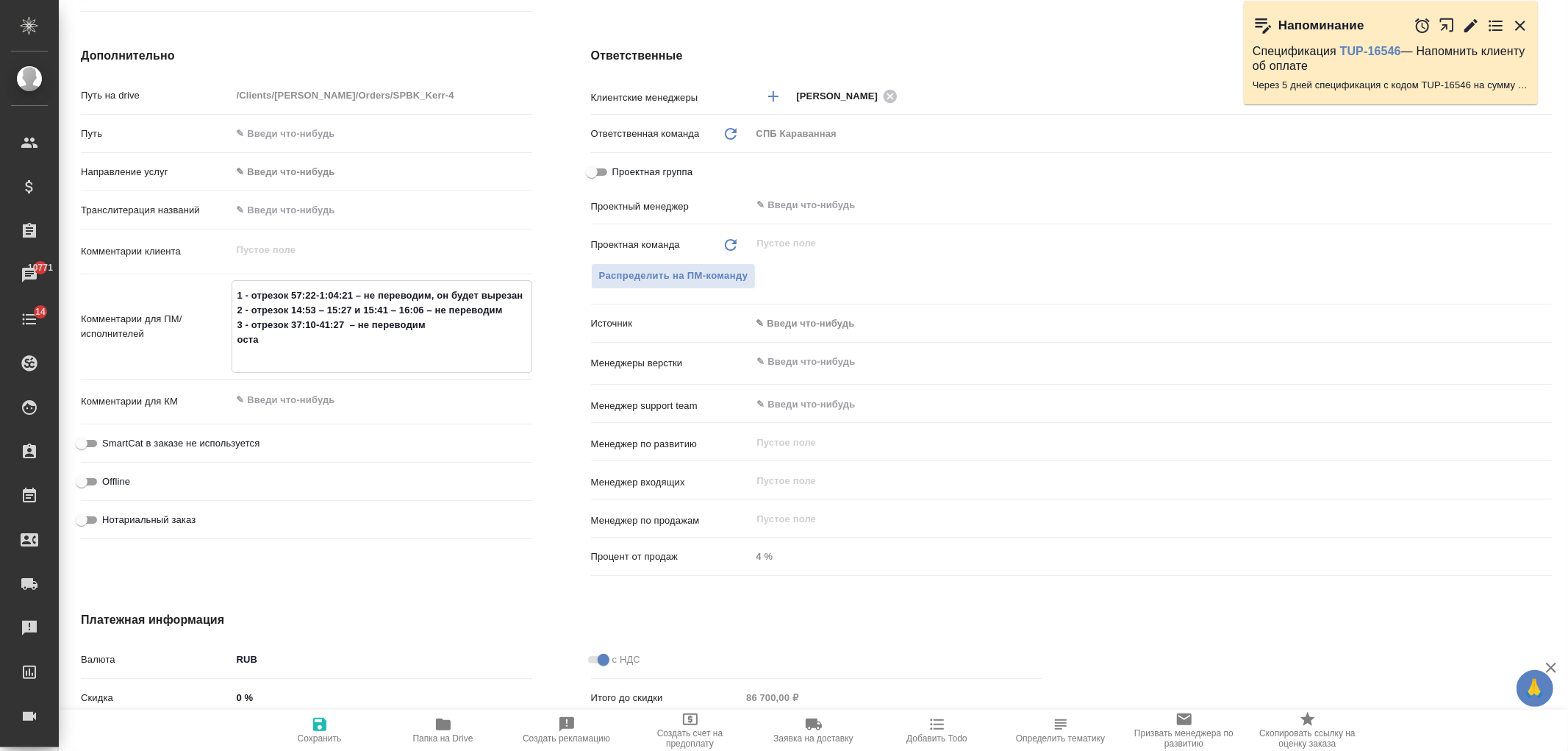
type textarea "x"
type textarea "1 - отрезок 57:22-1:04:21 – не переводим, он будет вырезан 2 - отрезок 14:53 – …"
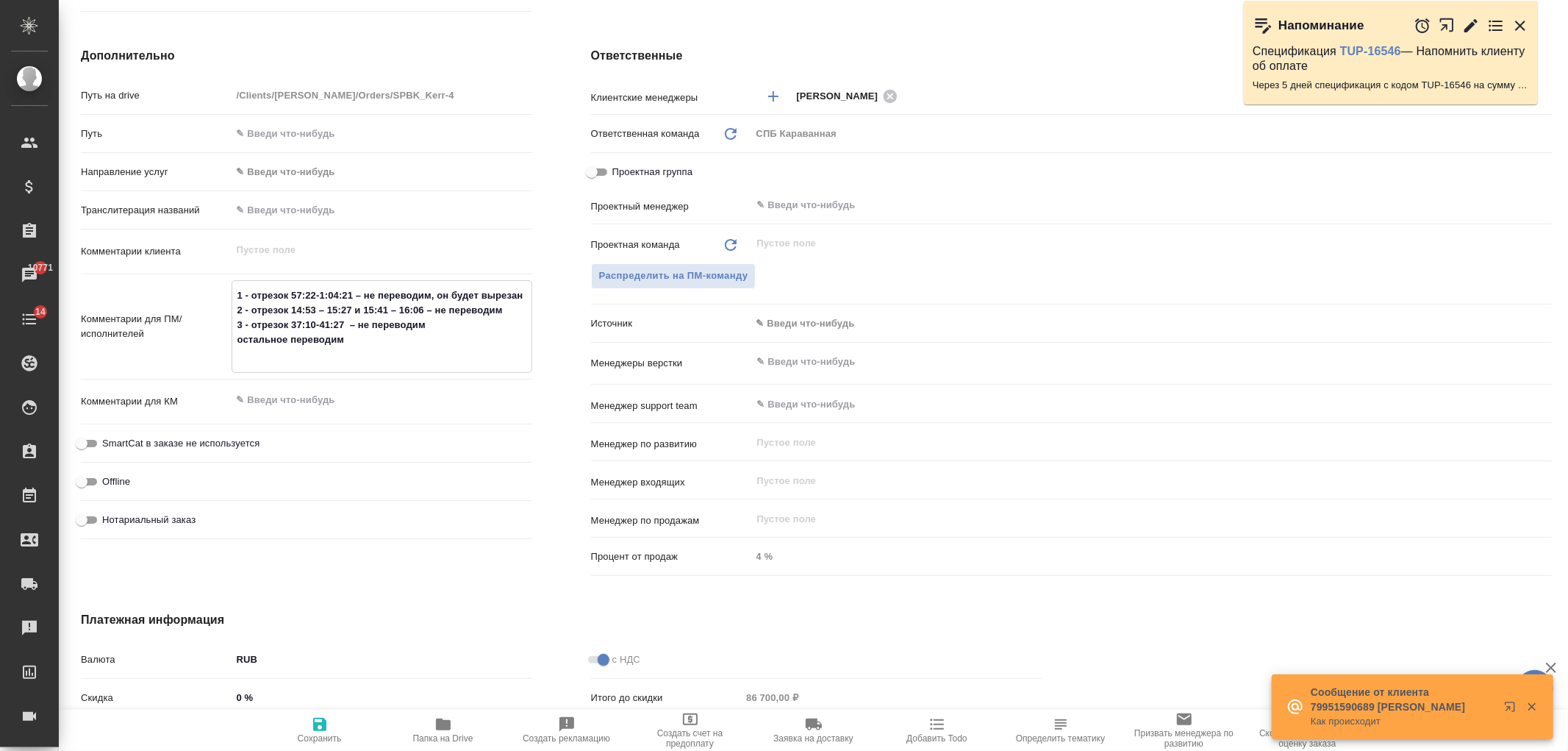
click at [232, 292] on textarea "1 - отрезок 57:22-1:04:21 – не переводим, он будет вырезан 2 - отрезок 14:53 – …" at bounding box center [381, 325] width 299 height 84
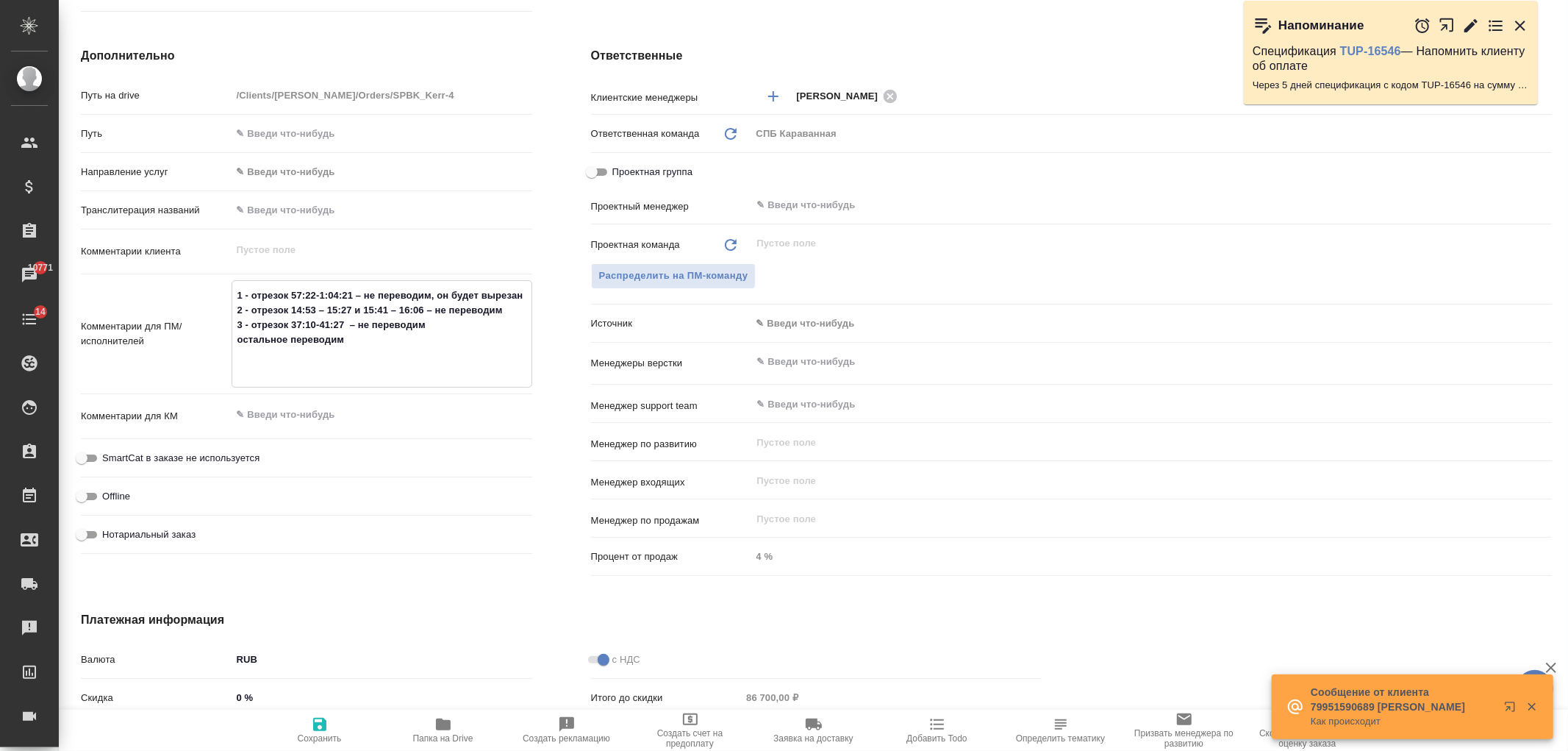
click at [242, 289] on textarea "1 - отрезок 57:22-1:04:21 – не переводим, он будет вырезан 2 - отрезок 14:53 – …" at bounding box center [381, 332] width 299 height 99
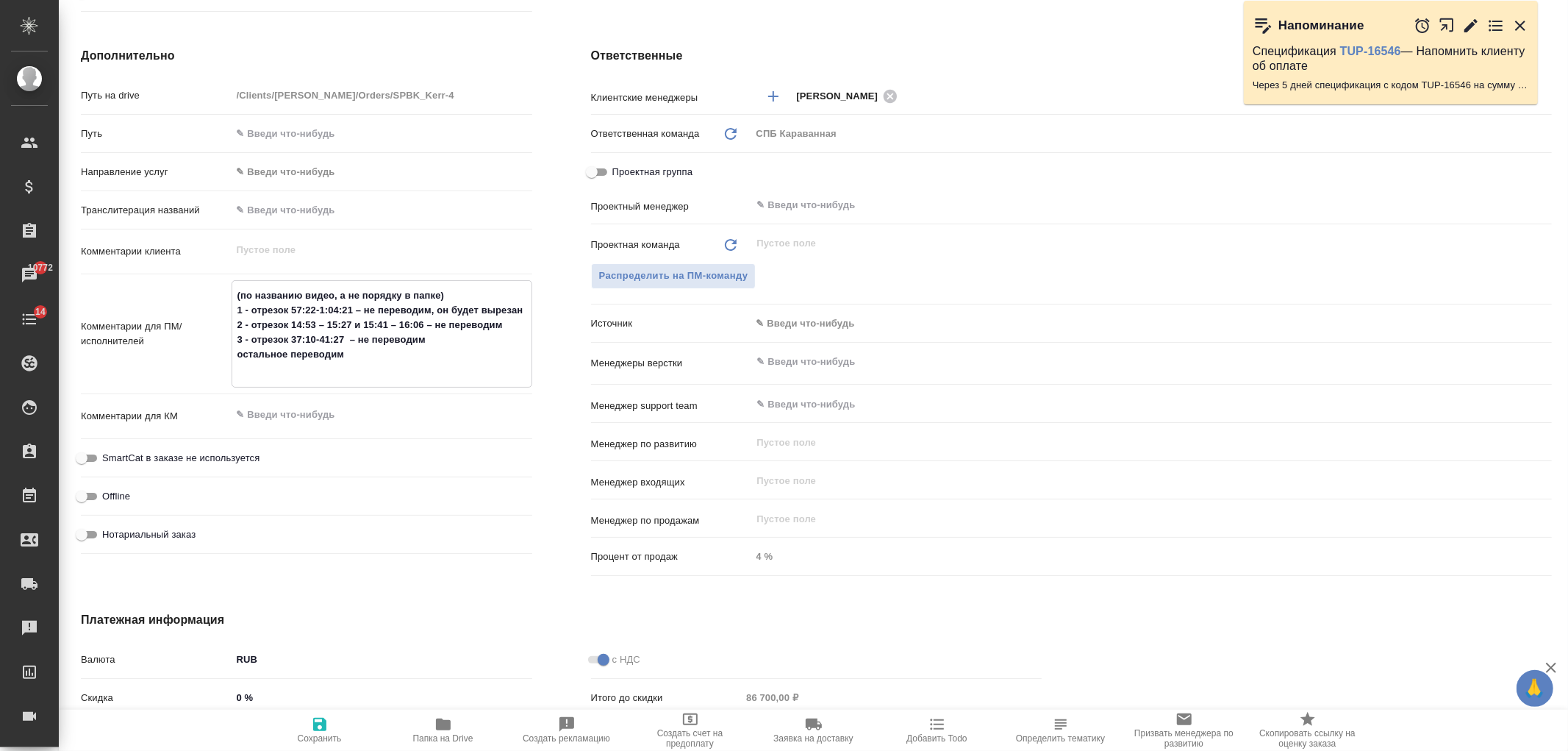
click at [322, 727] on icon "button" at bounding box center [320, 724] width 13 height 13
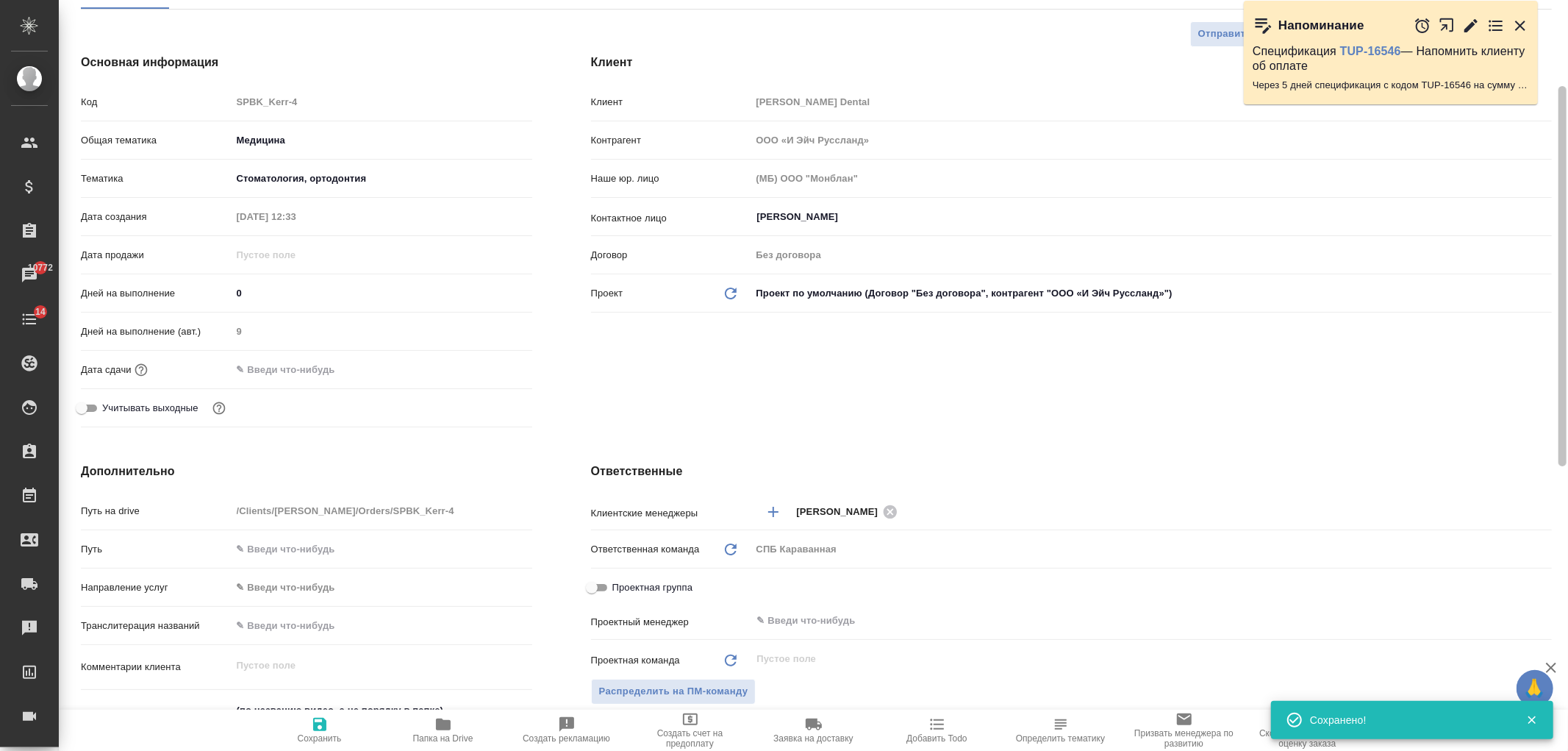
scroll to position [134, 0]
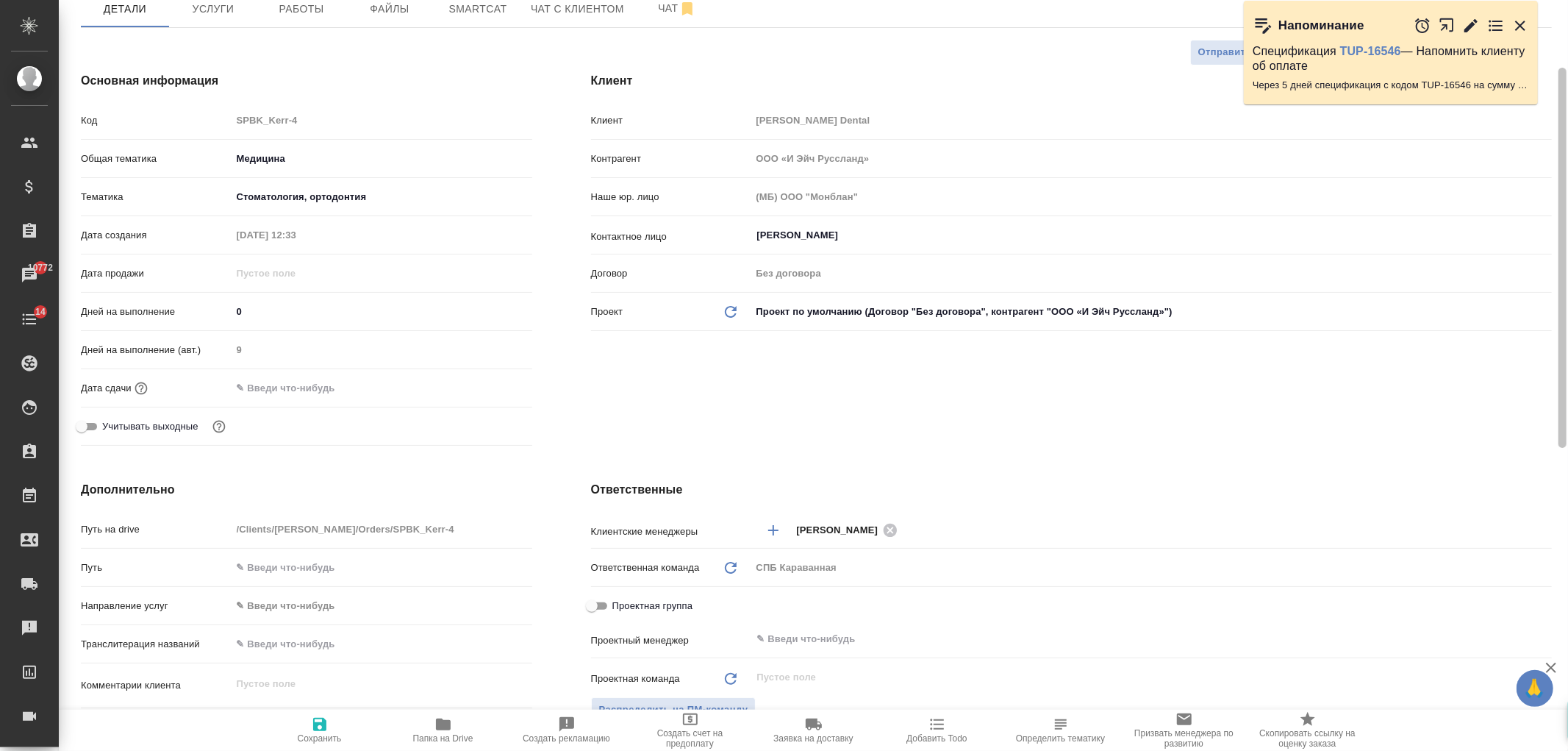
drag, startPoint x: 1553, startPoint y: 417, endPoint x: 1568, endPoint y: 196, distance: 221.5
click at [1568, 196] on div "SPBK_Kerr-4 Создан new Святая троица holyTrinity Кратко детали заказа Ответстве…" at bounding box center [814, 375] width 1510 height 751
click at [428, 560] on input "text" at bounding box center [382, 567] width 301 height 21
click at [303, 574] on input "text" at bounding box center [381, 567] width 299 height 21
paste input "https://disk.yandex.ru/d/pdUv4m4-0ATOCA"
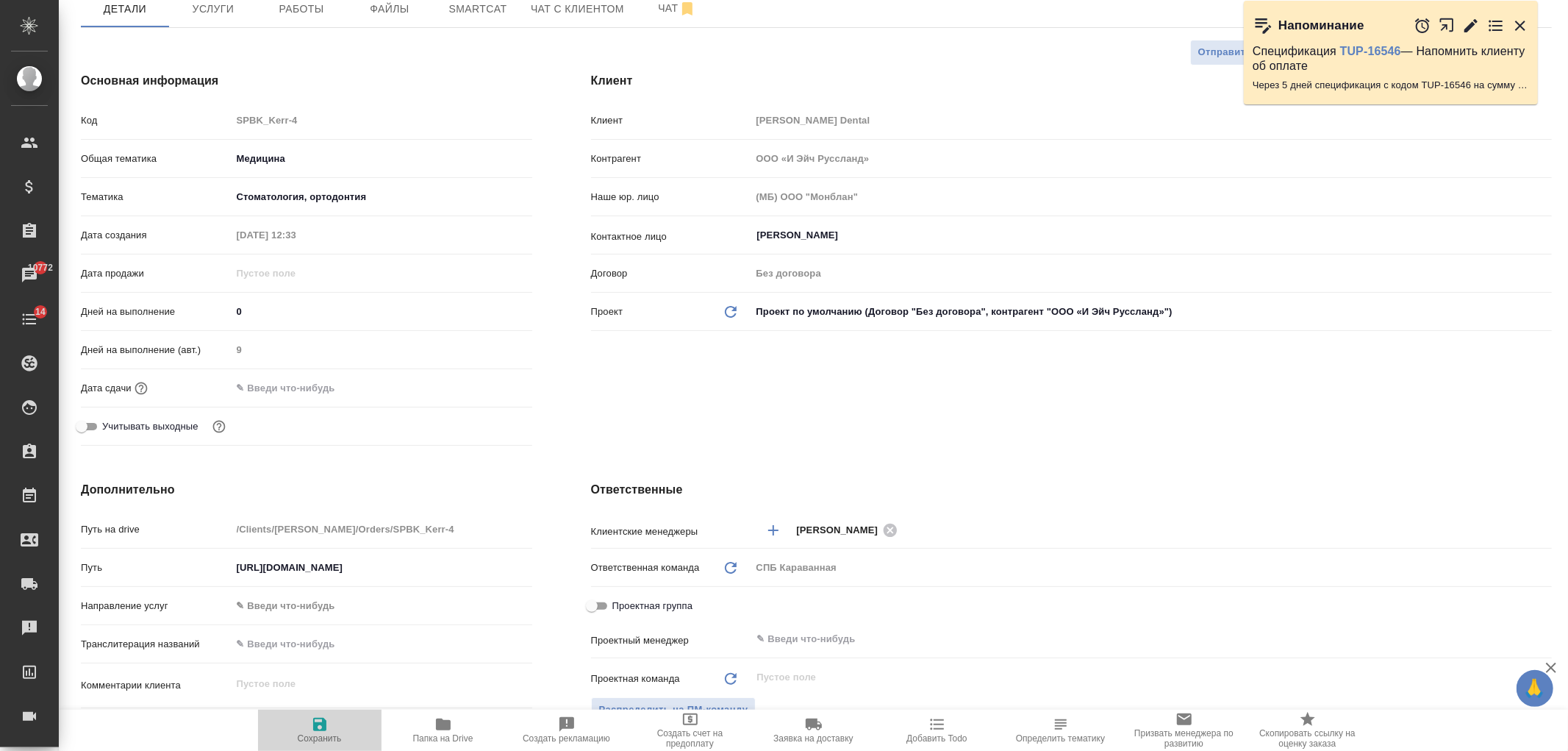
click at [321, 732] on icon "button" at bounding box center [320, 724] width 18 height 18
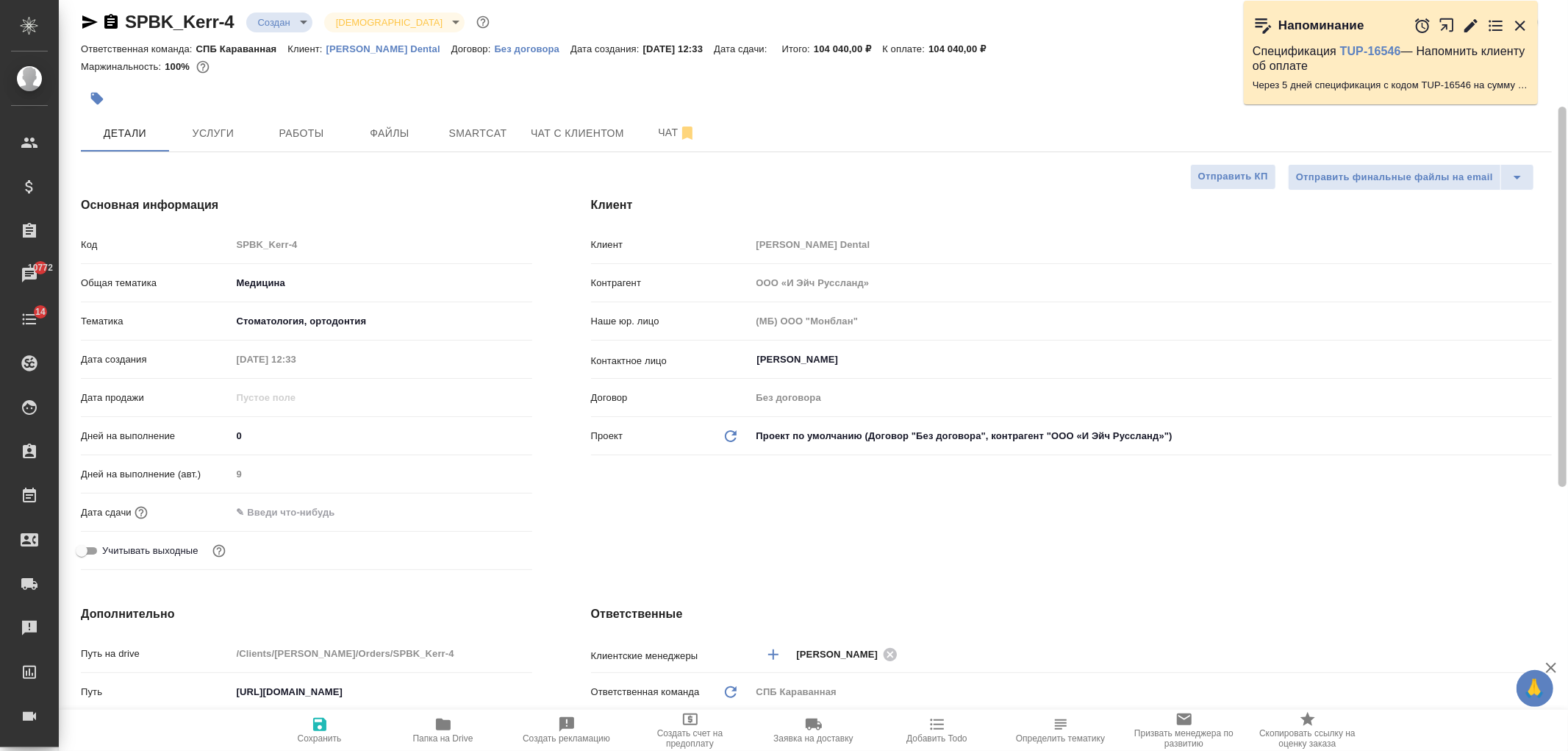
scroll to position [0, 0]
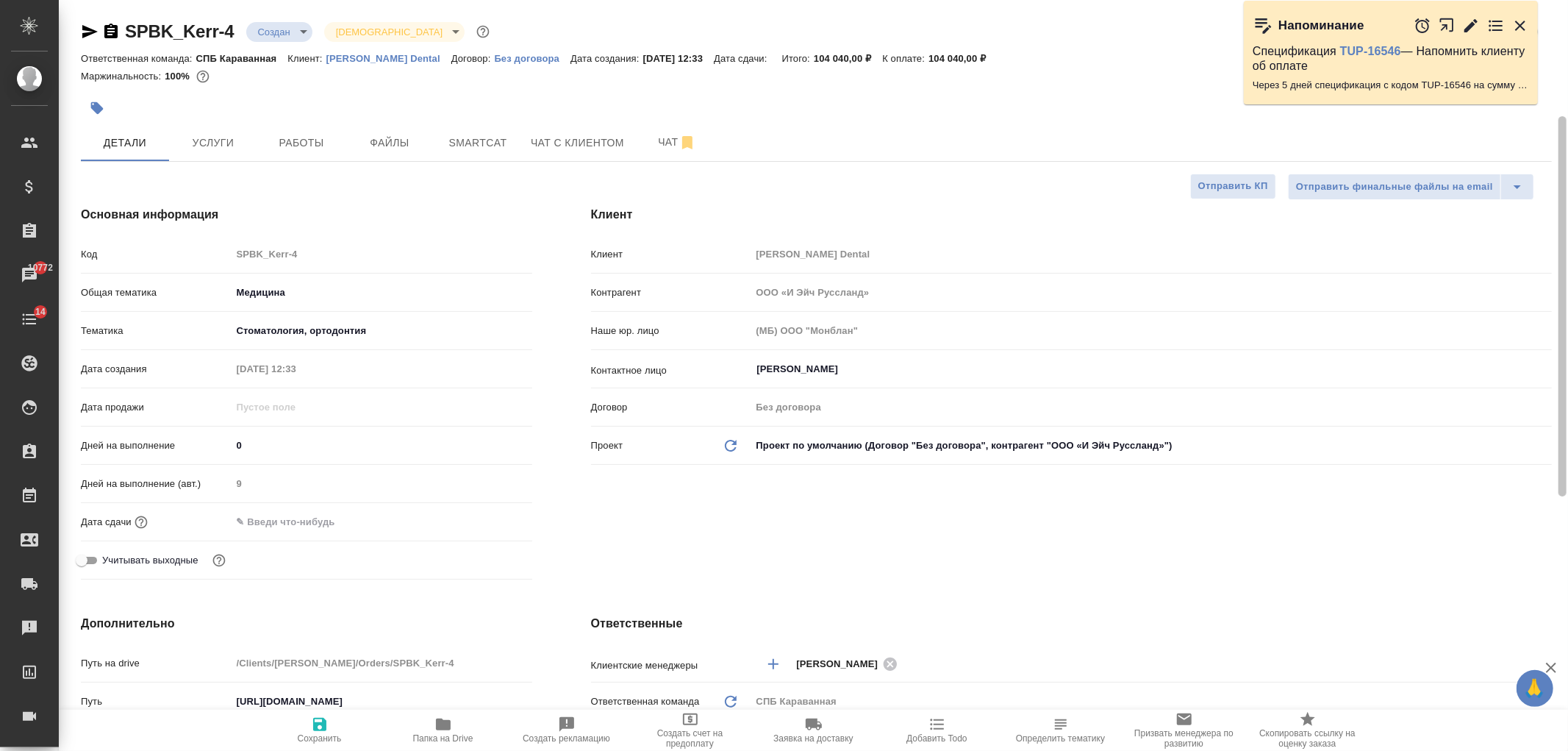
drag, startPoint x: 1552, startPoint y: 405, endPoint x: 1541, endPoint y: 288, distance: 117.5
click at [1559, 289] on div at bounding box center [1563, 306] width 8 height 380
click at [221, 145] on span "Услуги" at bounding box center [213, 143] width 70 height 19
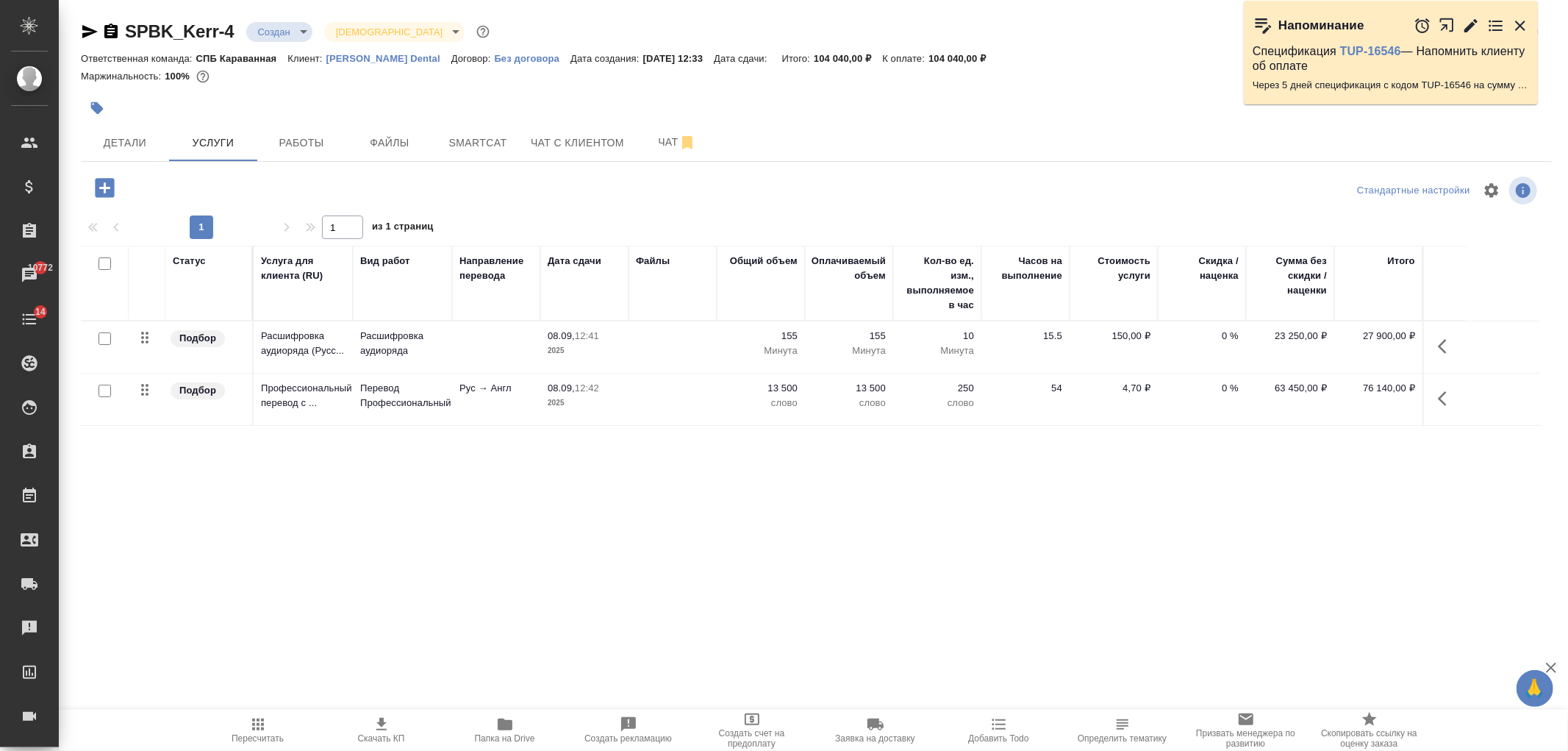
click at [701, 402] on td at bounding box center [672, 399] width 88 height 52
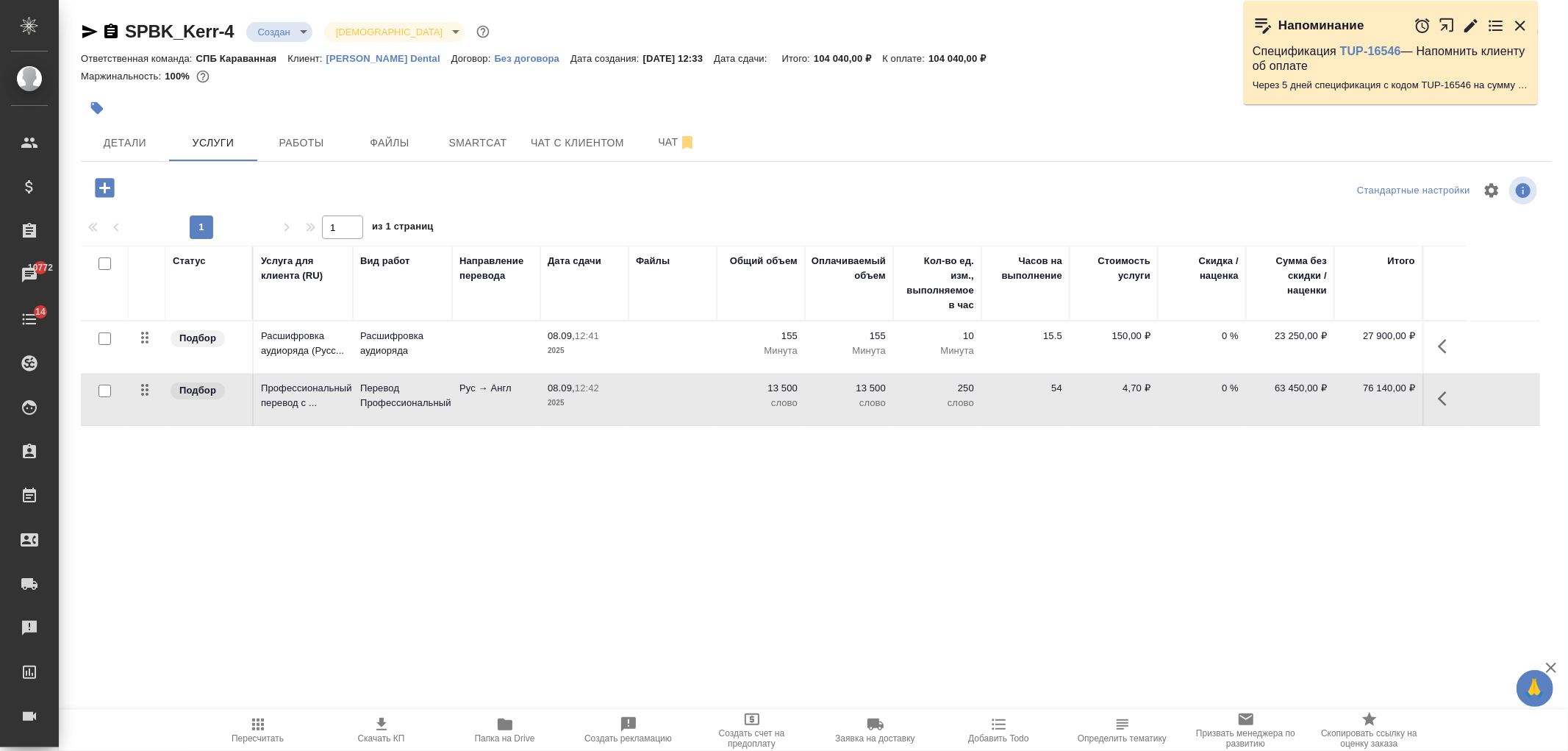
click at [701, 402] on td at bounding box center [672, 399] width 88 height 52
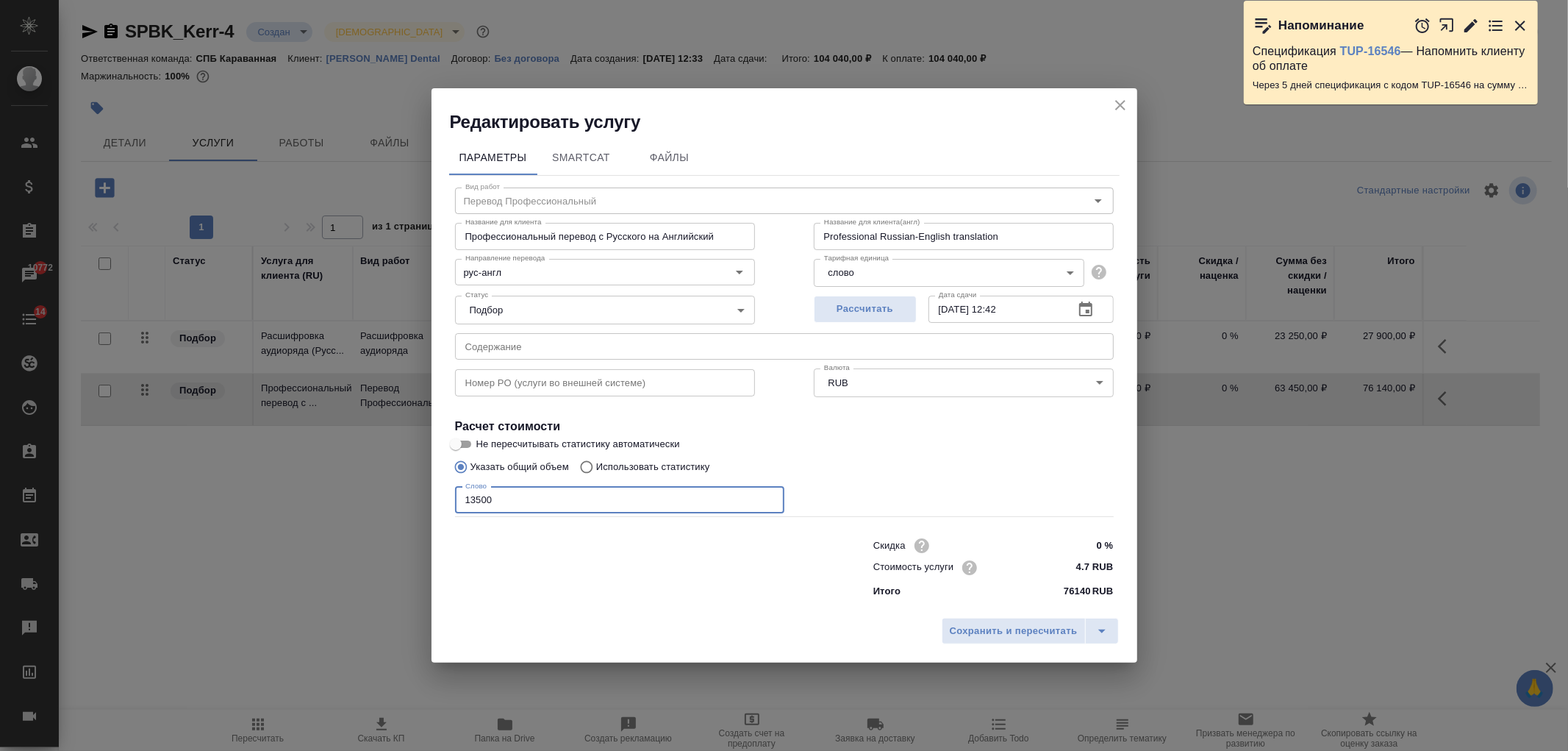
drag, startPoint x: 521, startPoint y: 502, endPoint x: 437, endPoint y: 505, distance: 84.1
click at [438, 504] on div "Параметры SmartCat Файлы Вид работ Перевод Профессиональный Вид работ Название …" at bounding box center [784, 373] width 706 height 477
click at [955, 632] on span "Сохранить и пересчитать" at bounding box center [1014, 631] width 128 height 17
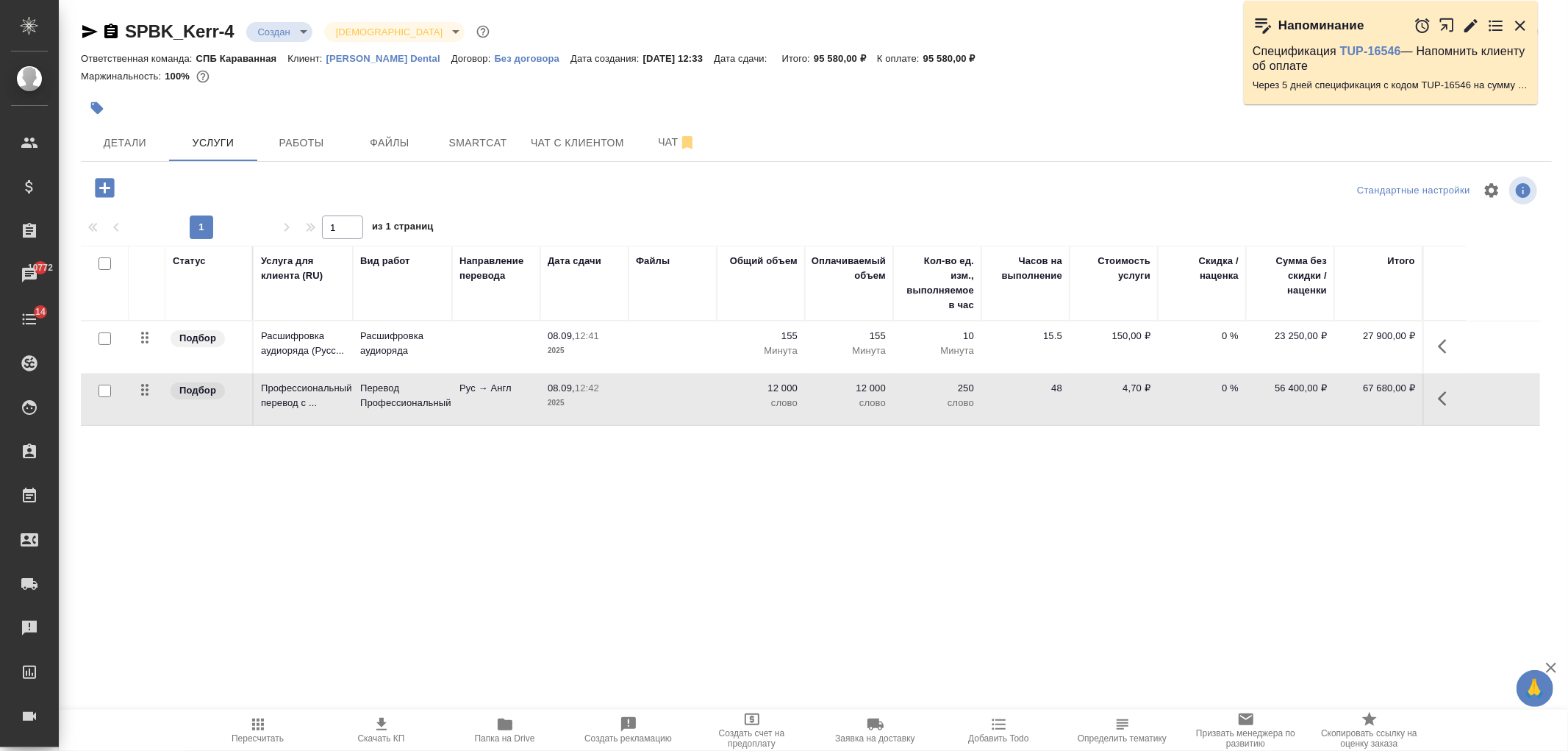
click at [752, 597] on div "SPBK_Kerr-4 Создан new Святая троица holyTrinity Кратко детали заказа Ответстве…" at bounding box center [816, 299] width 1487 height 599
click at [732, 575] on div "SPBK_Kerr-4 Создан new Святая троица holyTrinity Кратко детали заказа Ответстве…" at bounding box center [816, 299] width 1487 height 599
click at [714, 394] on td at bounding box center [672, 399] width 88 height 52
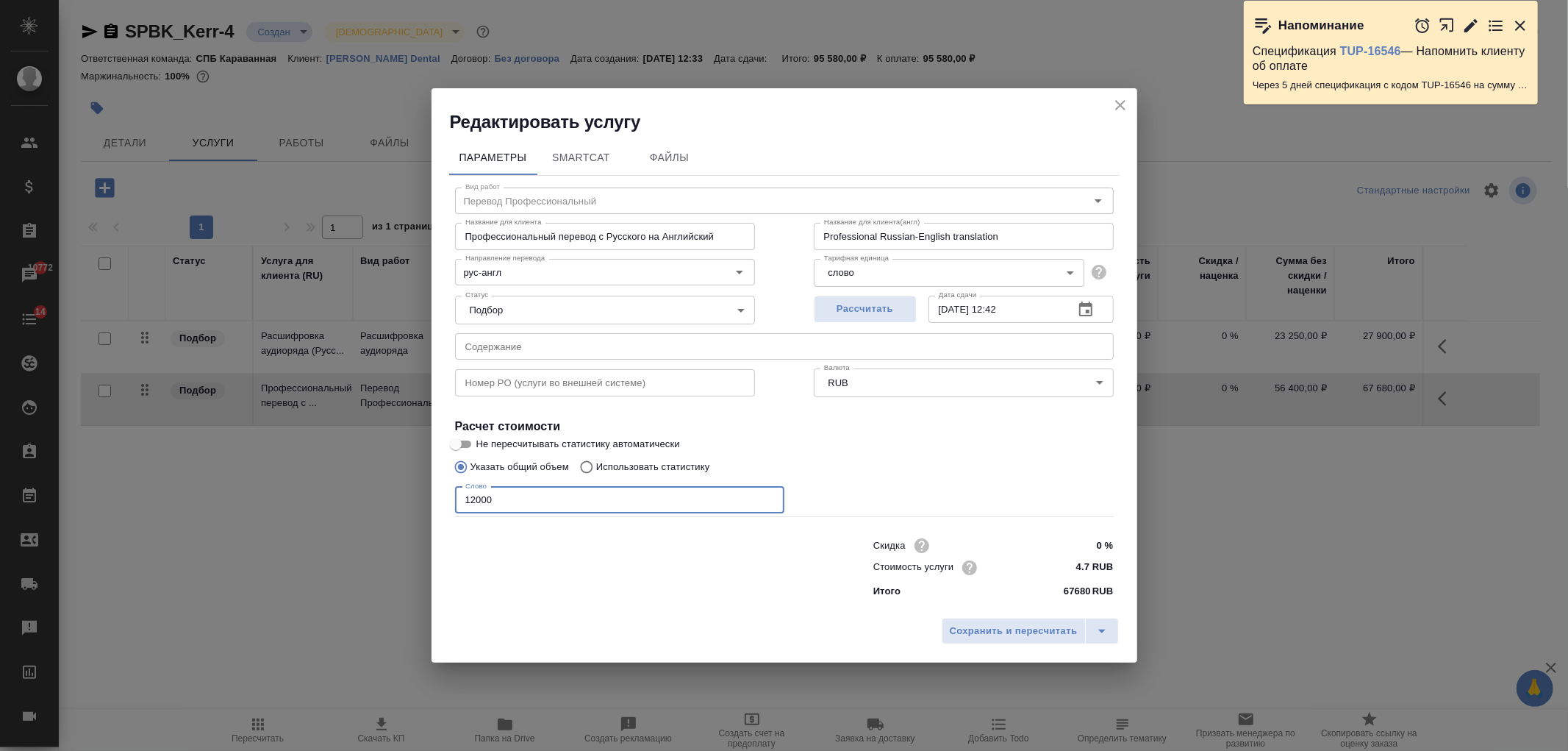
click at [474, 502] on input "12000" at bounding box center [620, 500] width 330 height 27
click at [985, 635] on span "Сохранить и пересчитать" at bounding box center [1014, 631] width 128 height 17
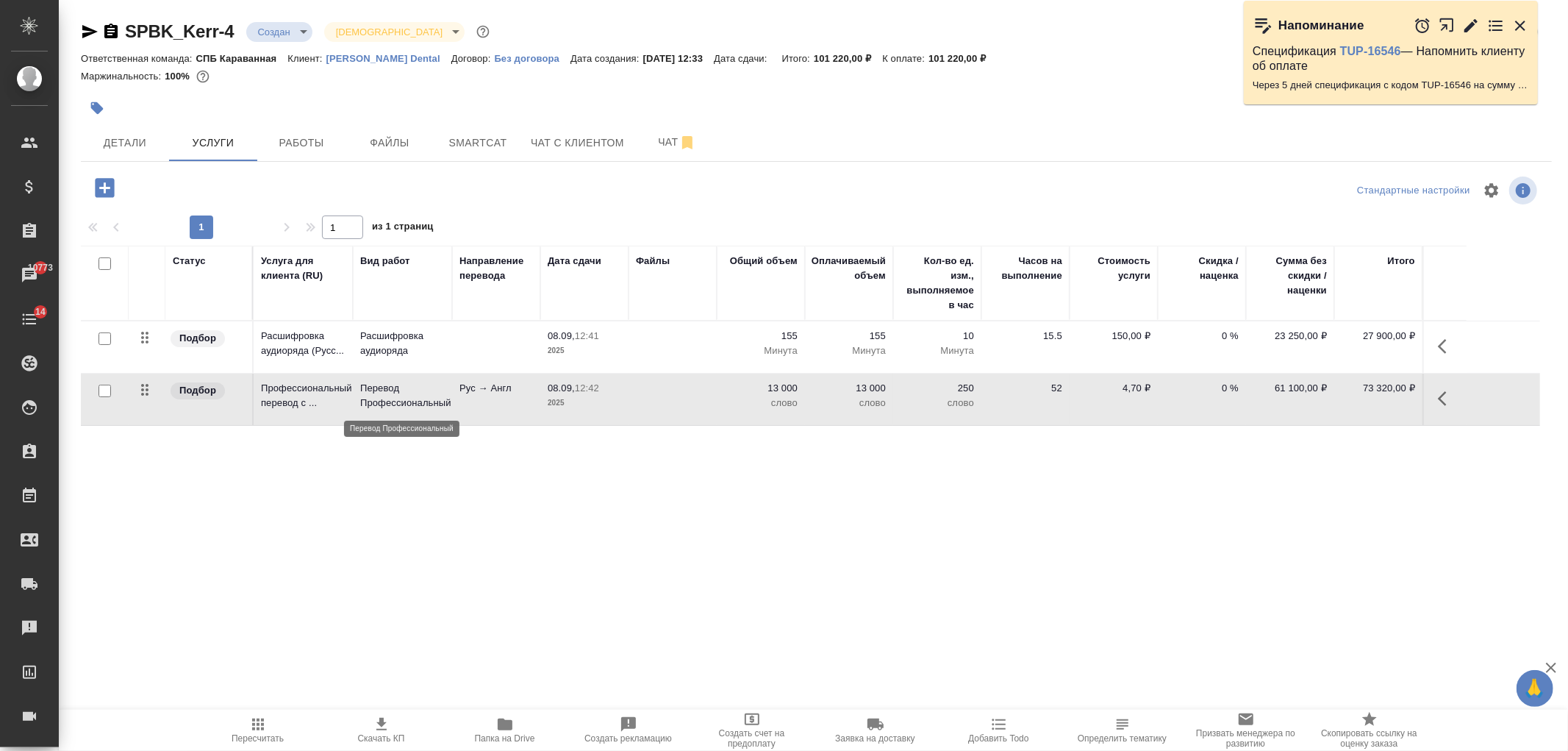
click at [438, 399] on p "Перевод Профессиональный" at bounding box center [403, 395] width 85 height 29
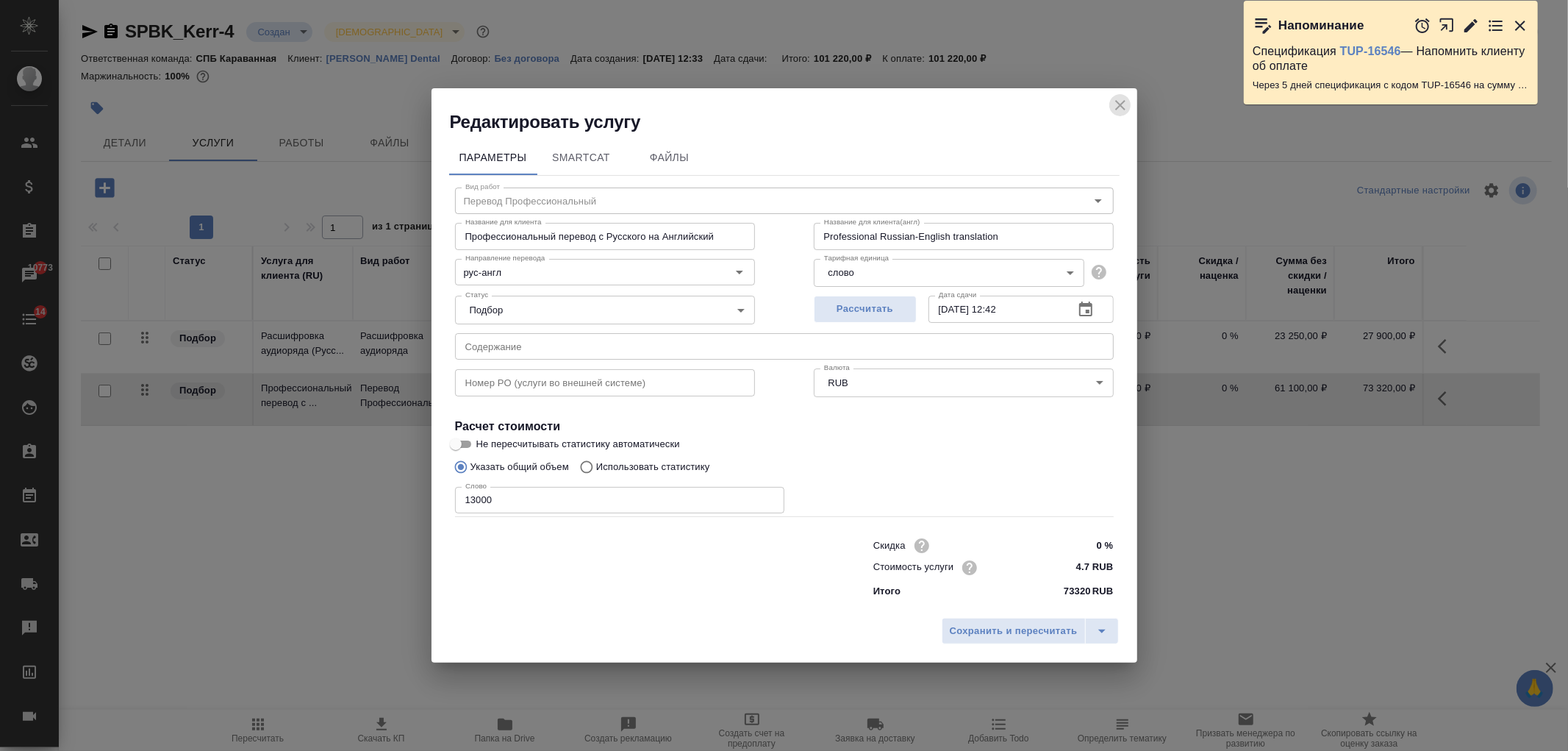
click at [1121, 100] on icon "close" at bounding box center [1121, 105] width 18 height 18
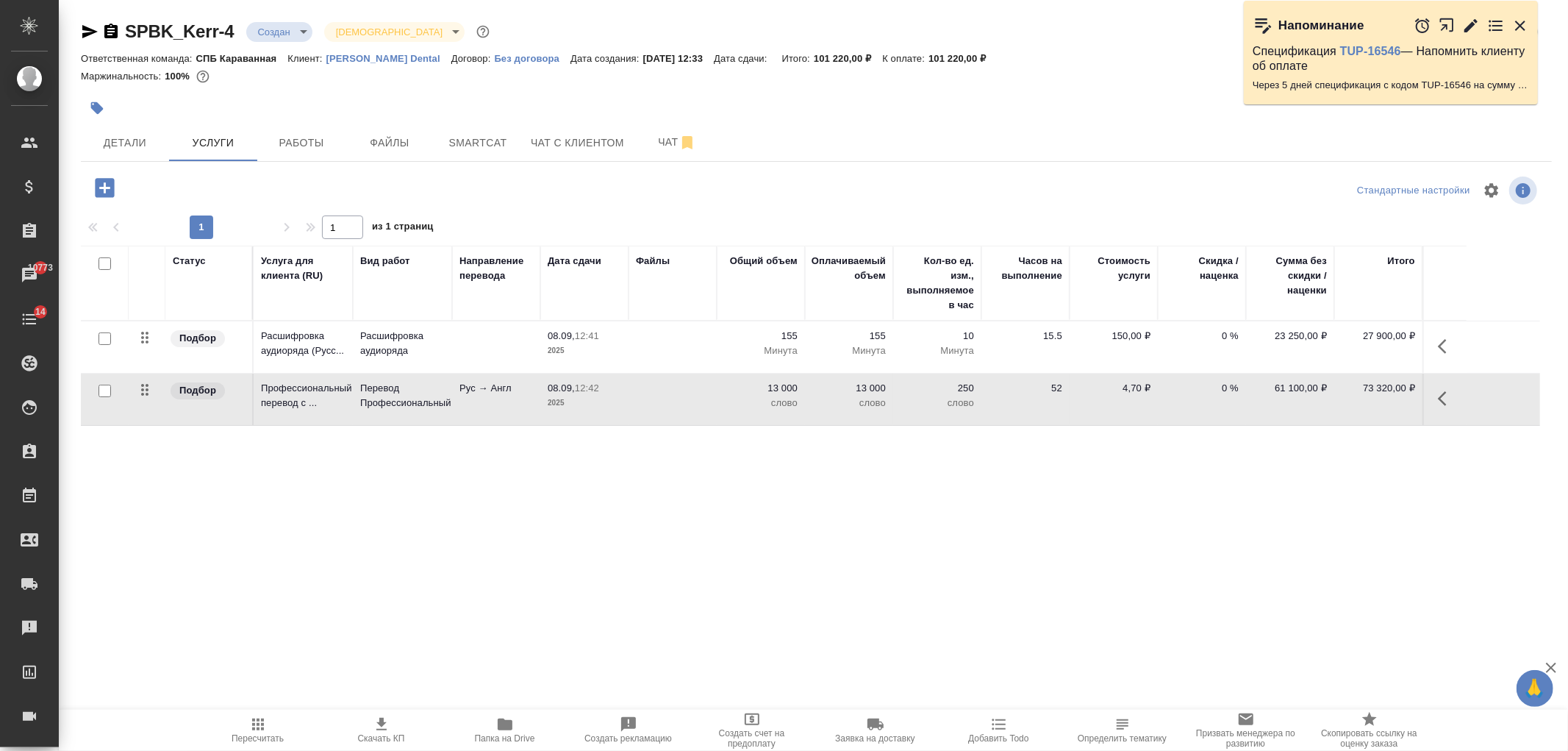
click at [454, 331] on td at bounding box center [495, 348] width 88 height 52
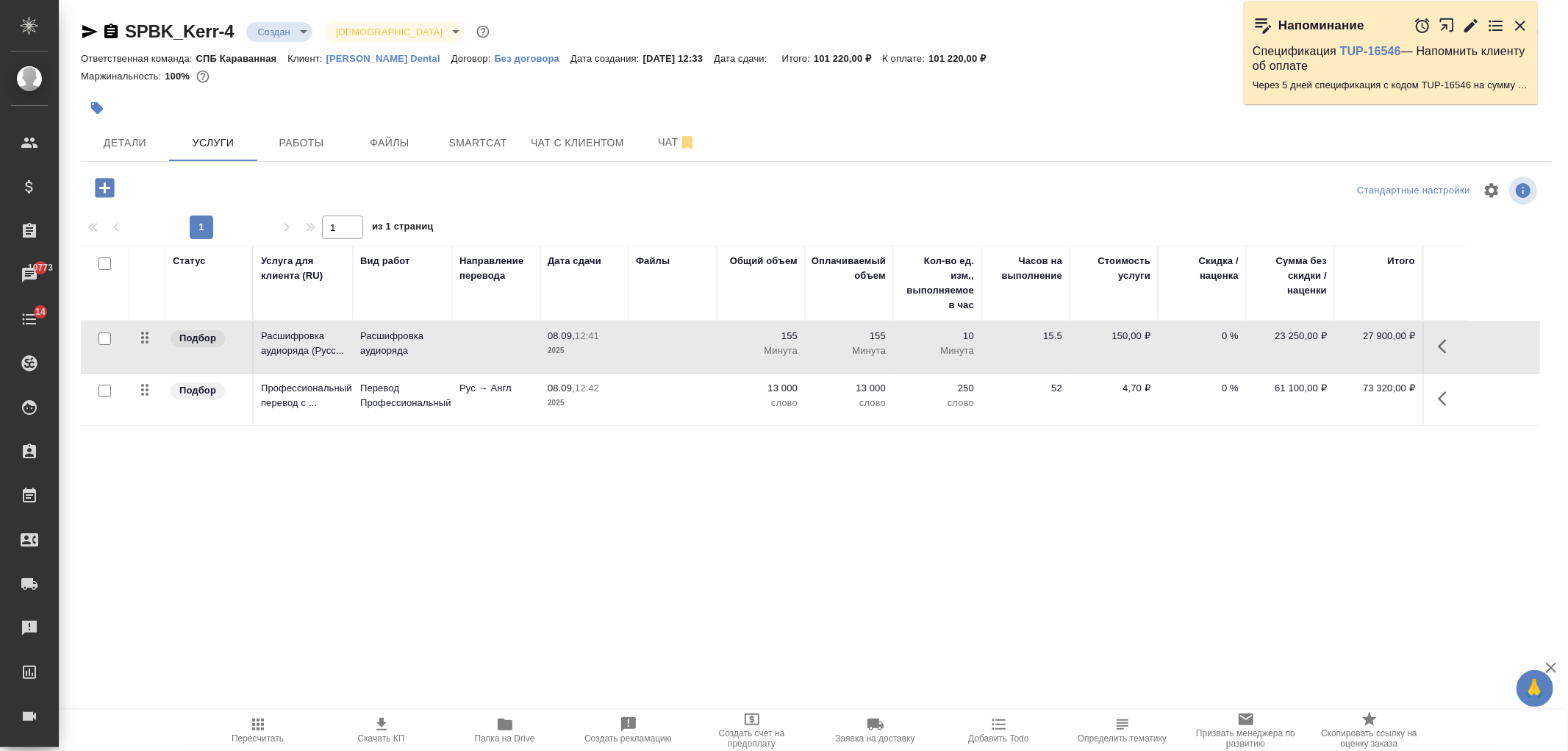
click at [454, 331] on td at bounding box center [495, 348] width 88 height 52
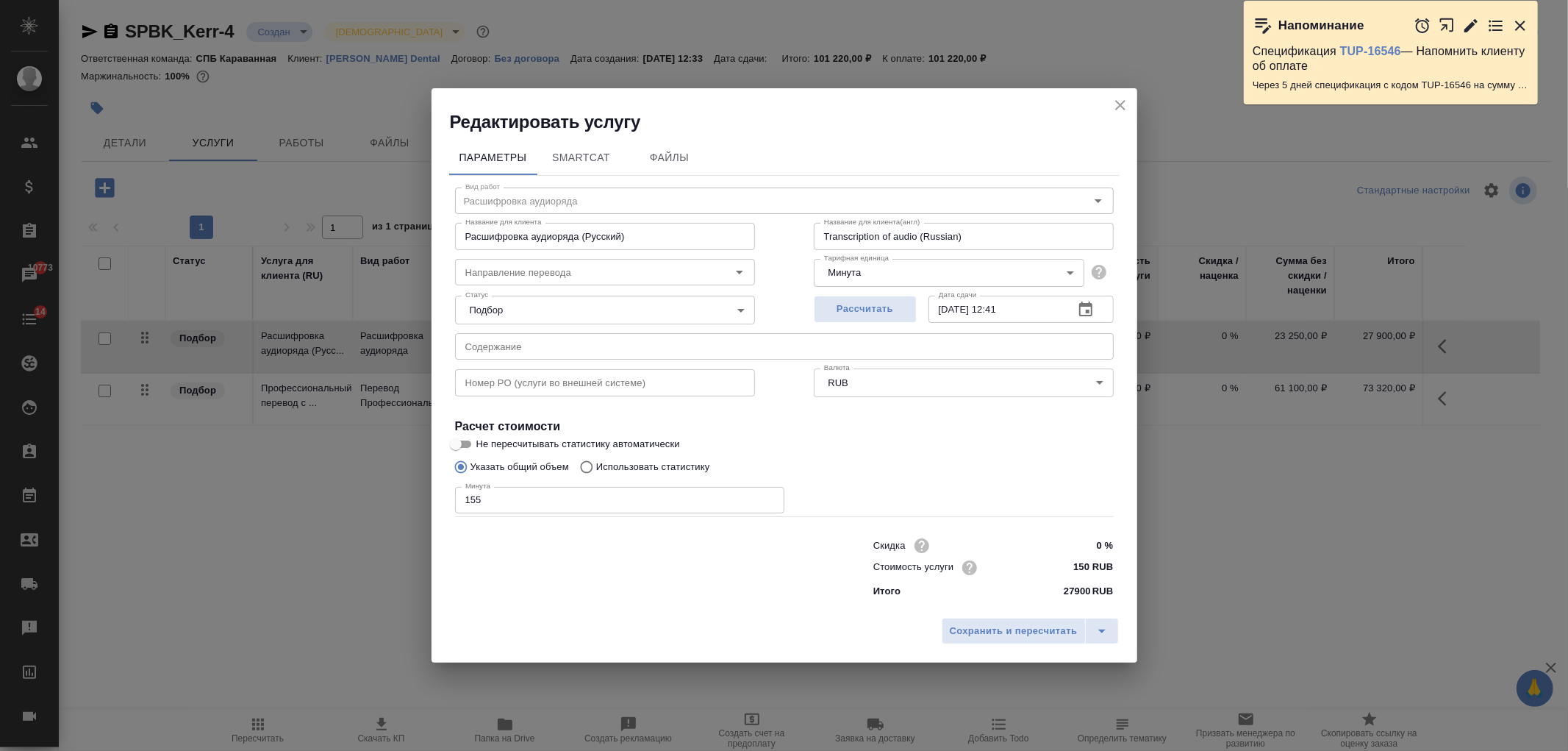
click at [1128, 103] on icon "close" at bounding box center [1121, 105] width 18 height 18
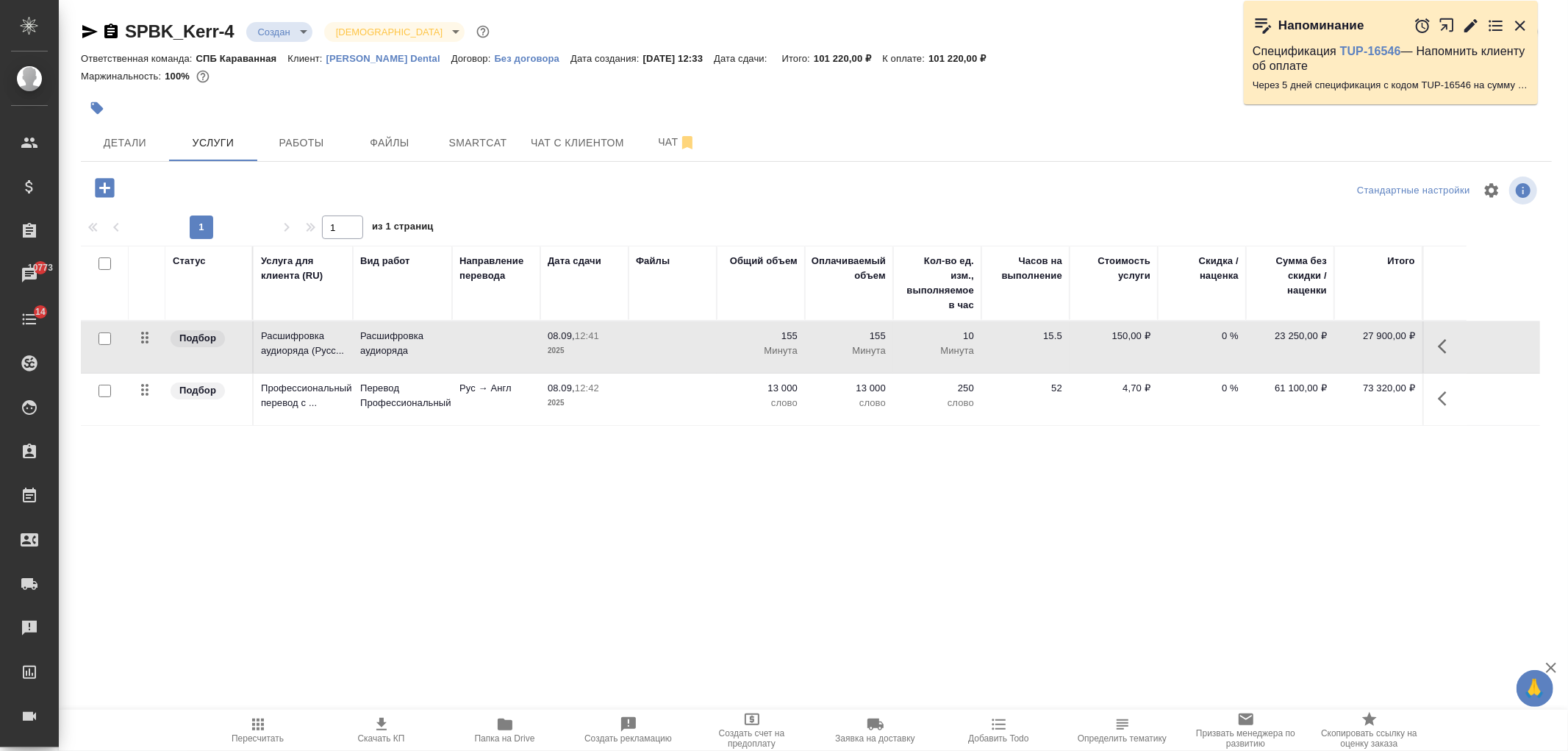
click at [386, 717] on icon "button" at bounding box center [381, 724] width 18 height 18
click at [717, 392] on td "13 000 слово" at bounding box center [761, 399] width 88 height 52
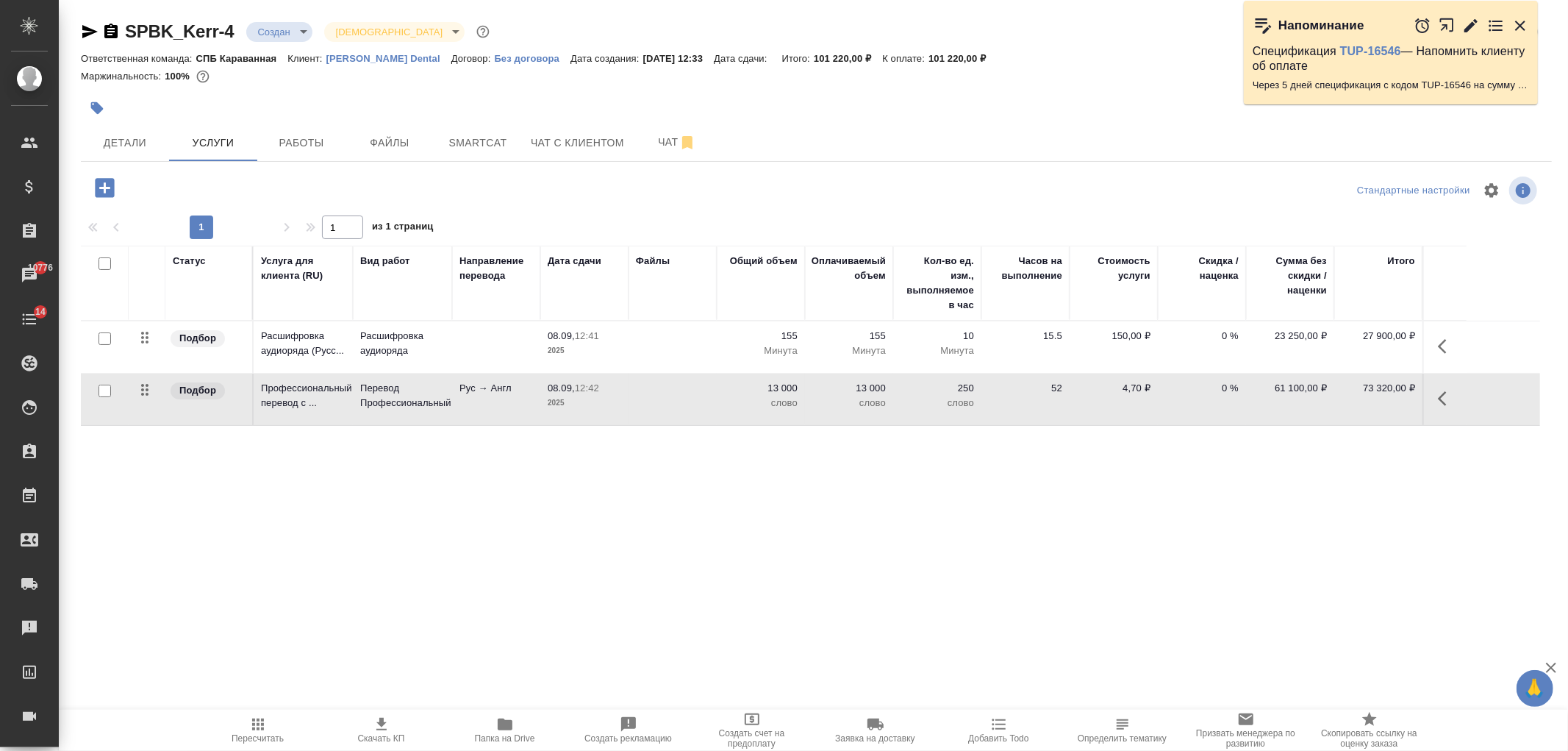
click at [85, 23] on icon "button" at bounding box center [90, 32] width 18 height 18
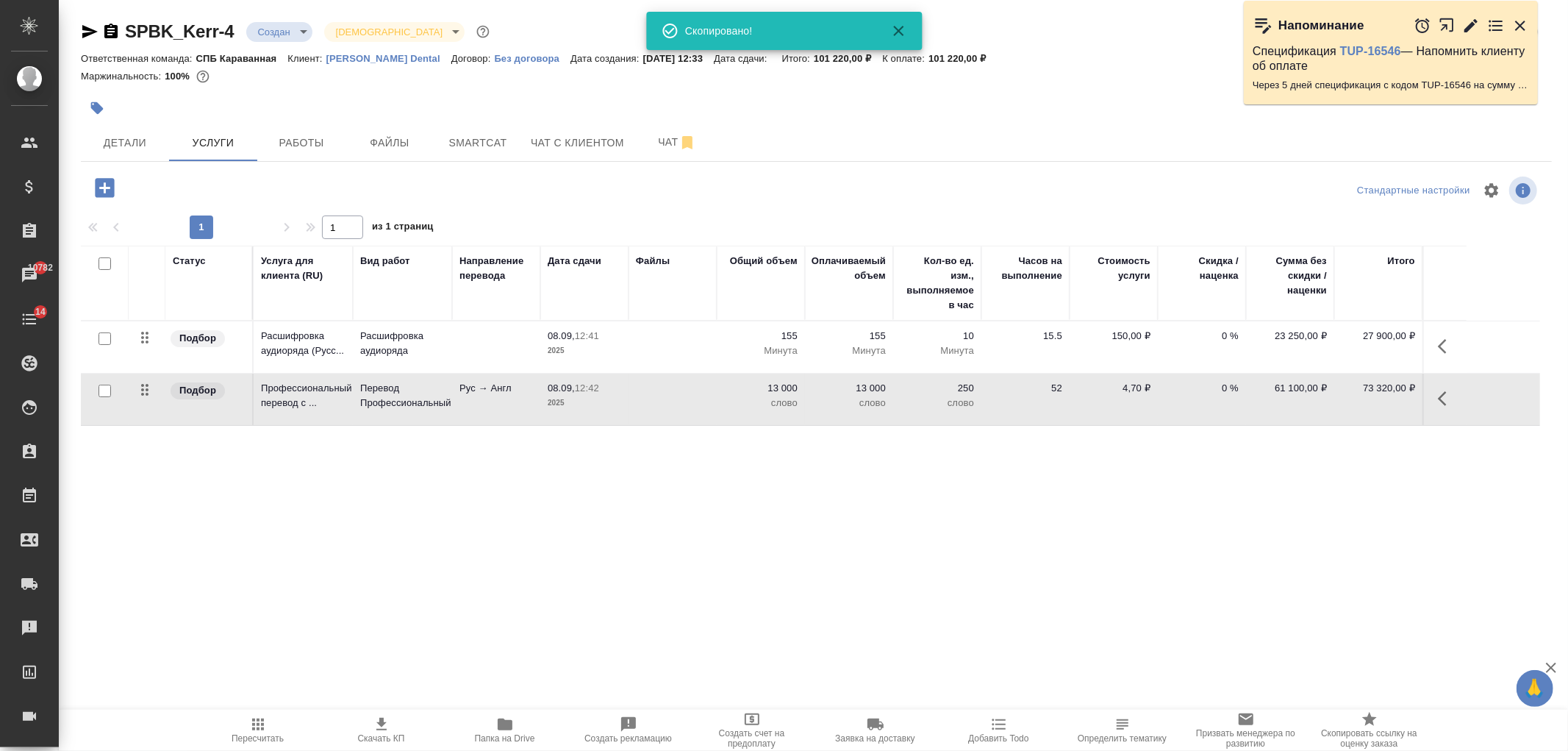
click at [592, 394] on span "08.09, 12:42" at bounding box center [584, 388] width 74 height 15
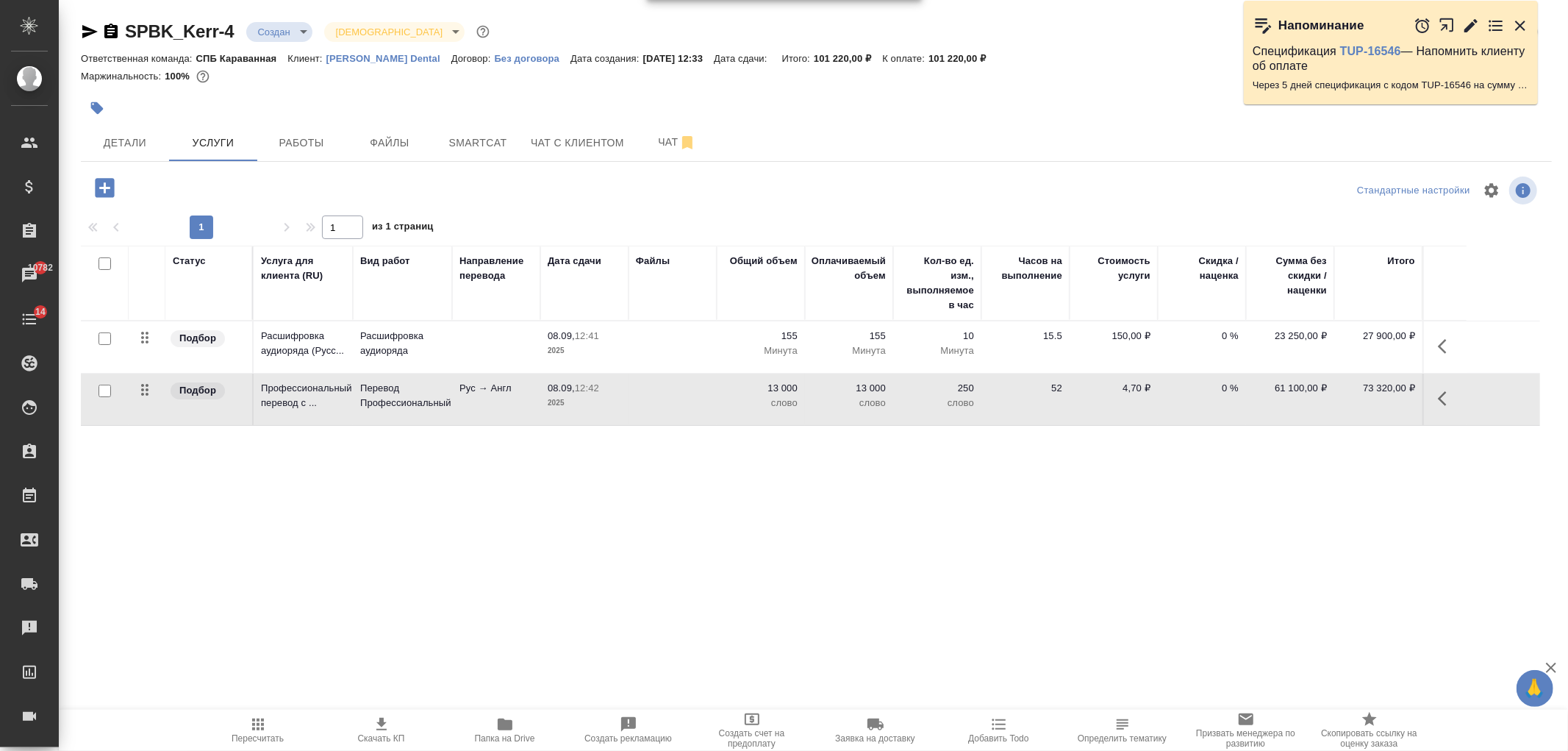
click at [592, 394] on span "08.09, 12:42" at bounding box center [584, 388] width 74 height 15
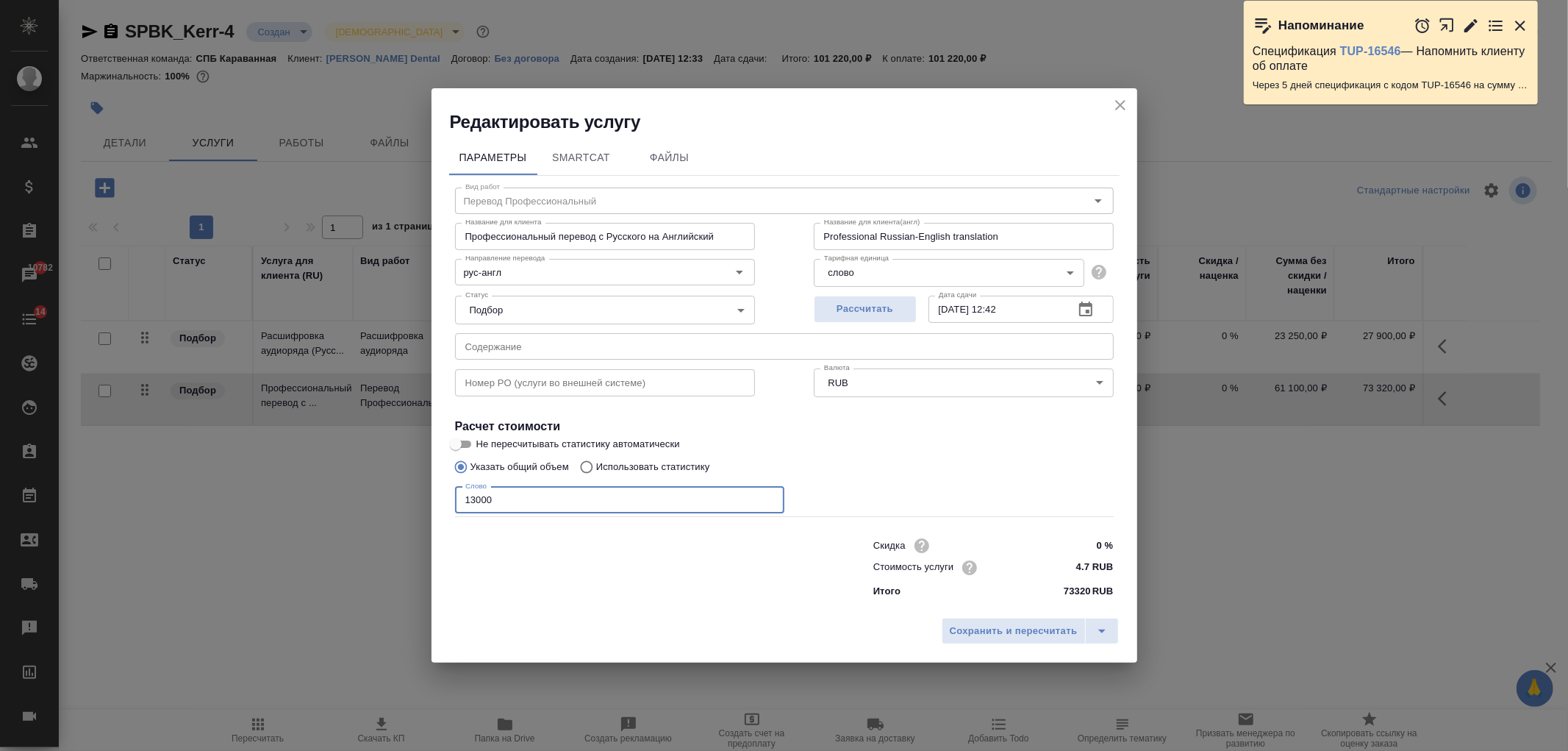
drag, startPoint x: 493, startPoint y: 503, endPoint x: 375, endPoint y: 504, distance: 118.0
click at [376, 505] on div "Редактировать услугу Параметры SmartCat Файлы Вид работ Перевод Профессиональны…" at bounding box center [784, 375] width 1568 height 751
click at [997, 633] on span "Сохранить и пересчитать" at bounding box center [1014, 631] width 128 height 17
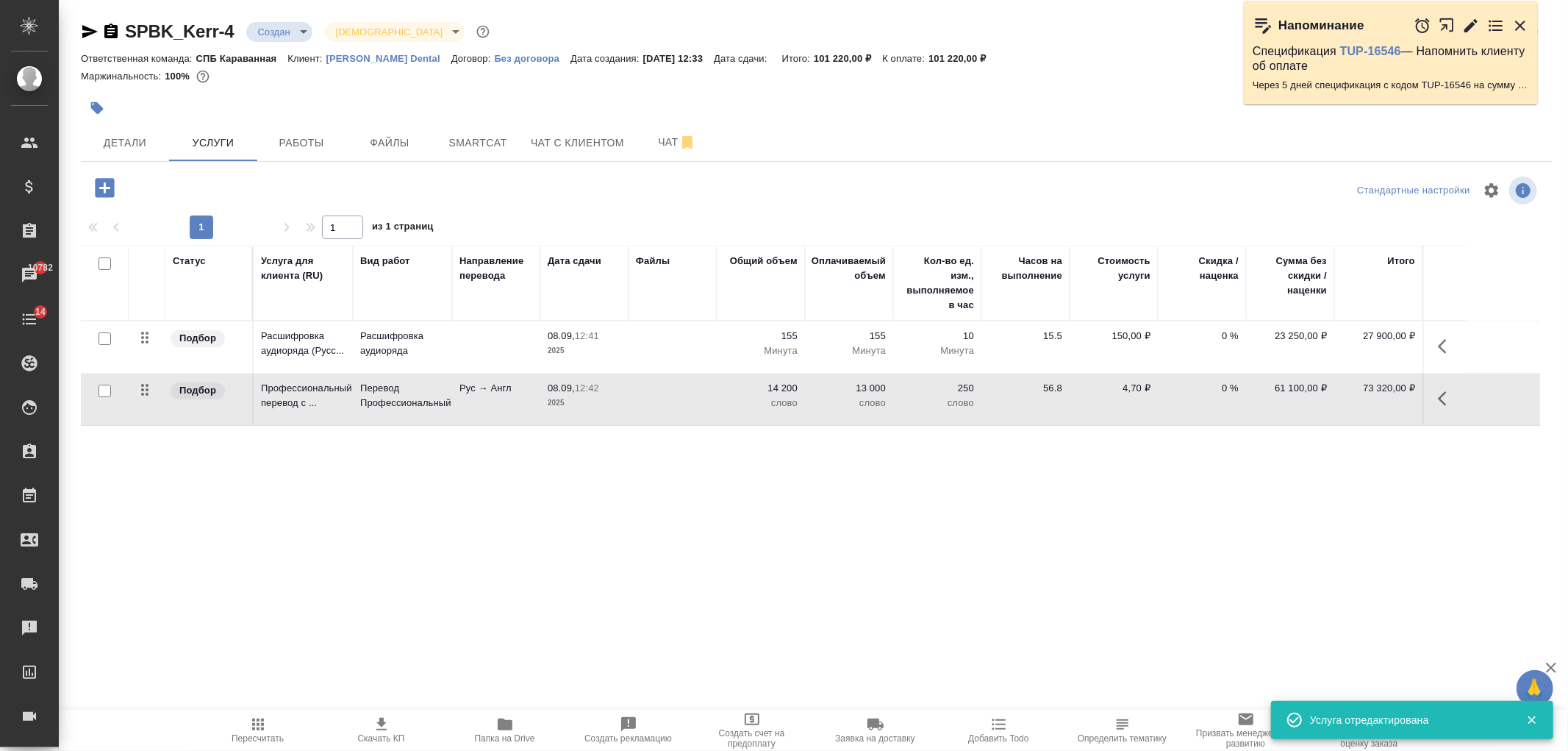
click at [263, 715] on button "Пересчитать" at bounding box center [258, 730] width 124 height 41
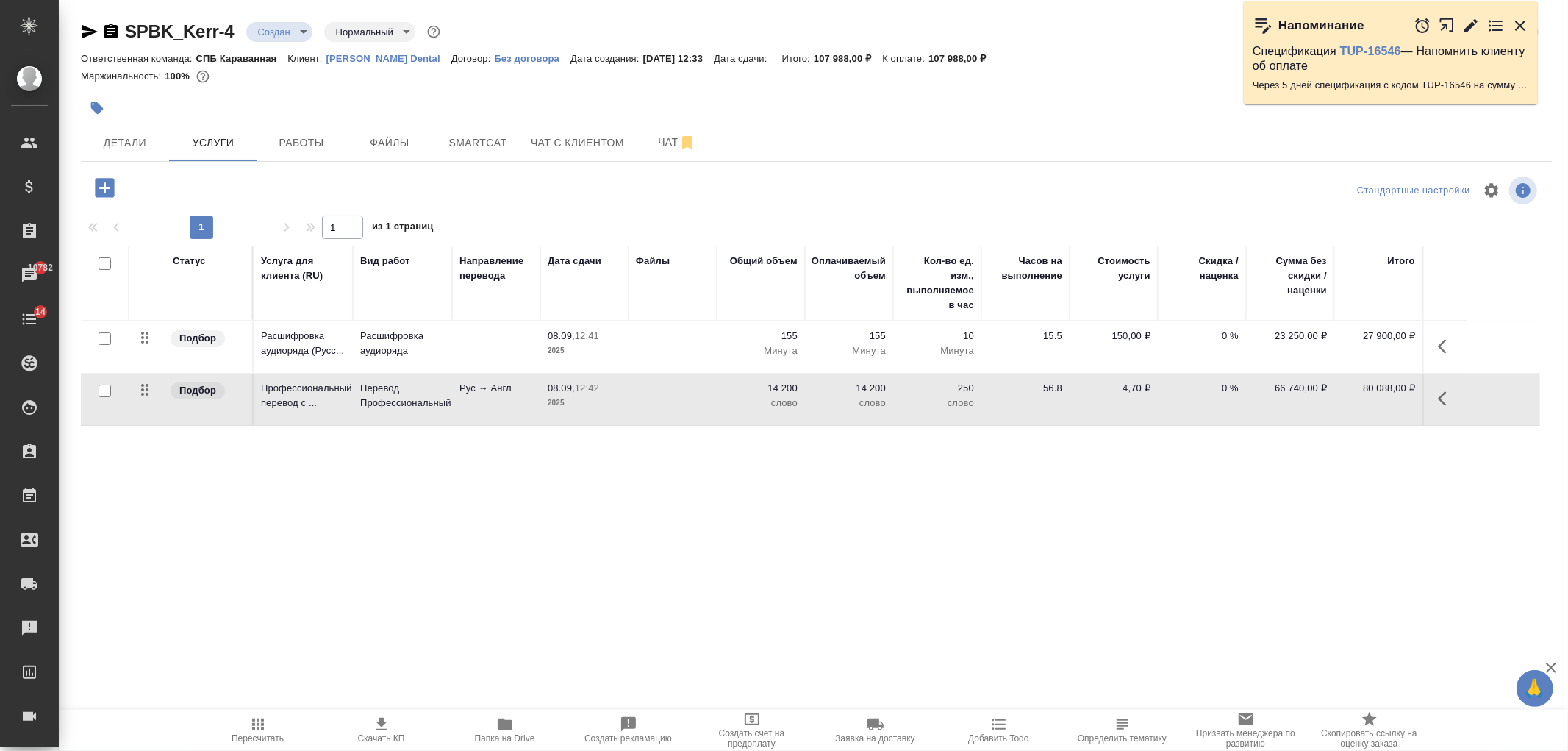
click at [394, 715] on span "Скачать КП" at bounding box center [381, 729] width 106 height 28
click at [580, 401] on p "2025" at bounding box center [584, 403] width 74 height 15
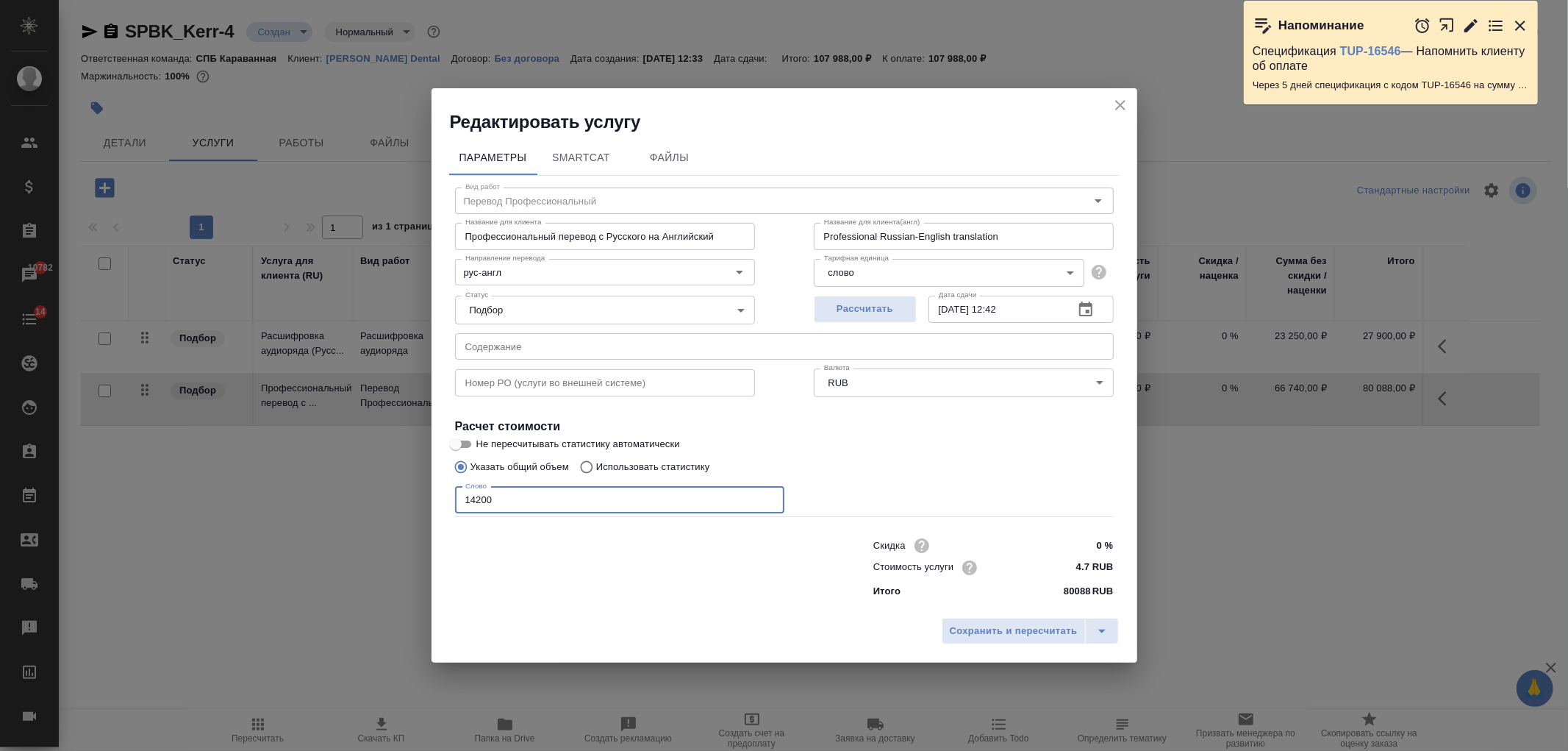
drag, startPoint x: 500, startPoint y: 501, endPoint x: 436, endPoint y: 513, distance: 65.1
click at [436, 513] on div "Параметры SmartCat Файлы Вид работ Перевод Профессиональный Вид работ Название …" at bounding box center [784, 373] width 706 height 477
click at [989, 625] on span "Сохранить и пересчитать" at bounding box center [1014, 631] width 128 height 17
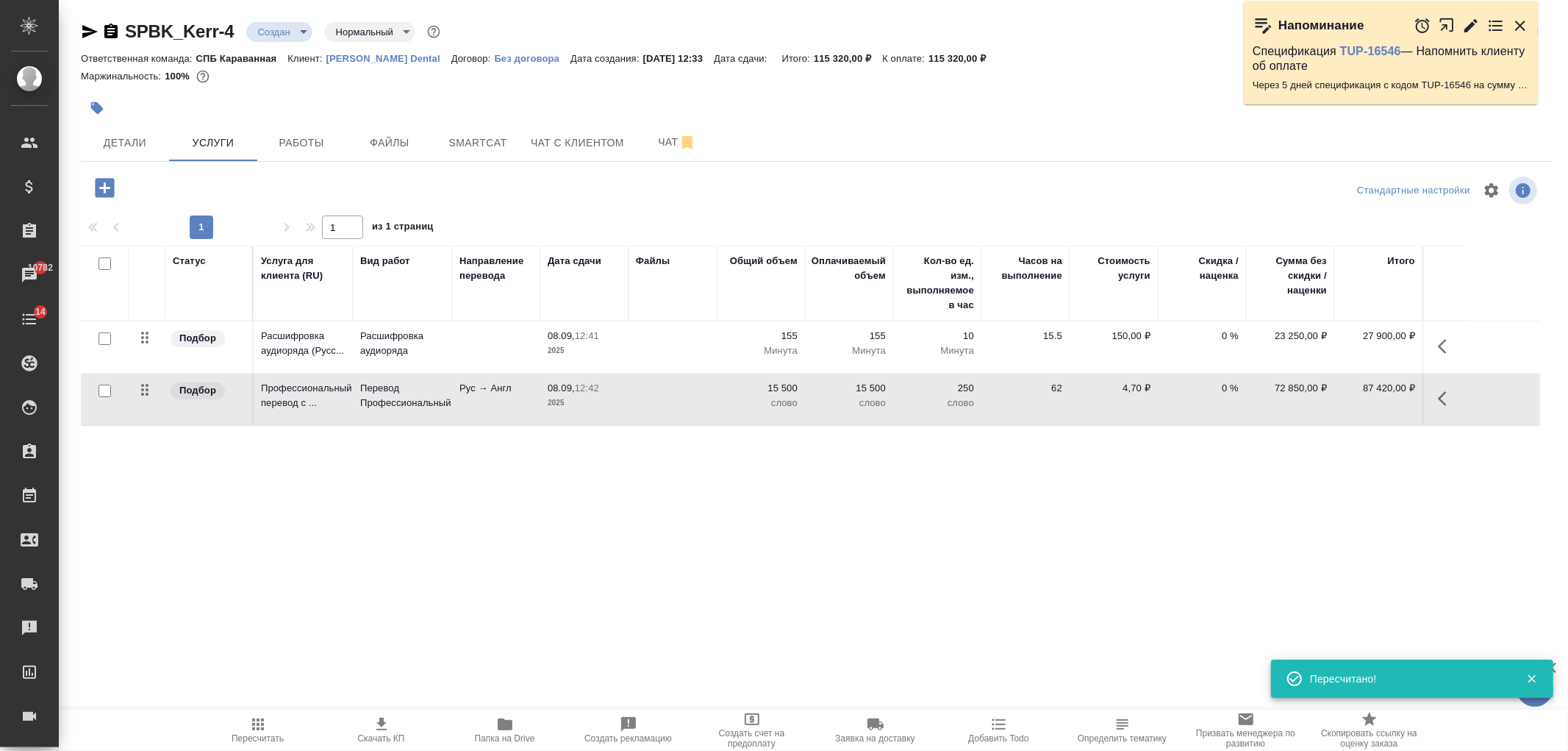
click at [605, 388] on span "08.09, 12:42" at bounding box center [584, 388] width 74 height 15
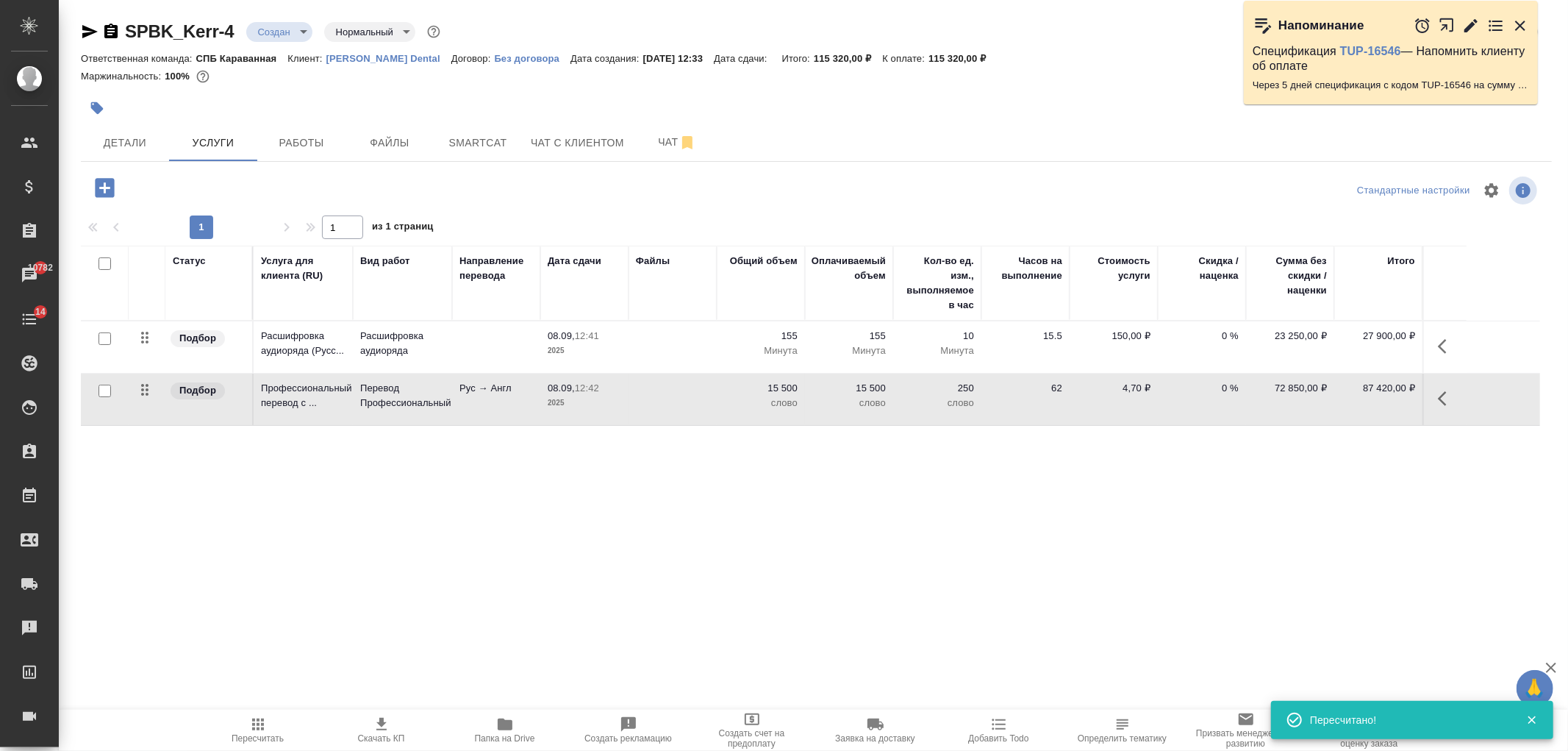
click at [605, 388] on span "08.09, 12:42" at bounding box center [584, 388] width 74 height 15
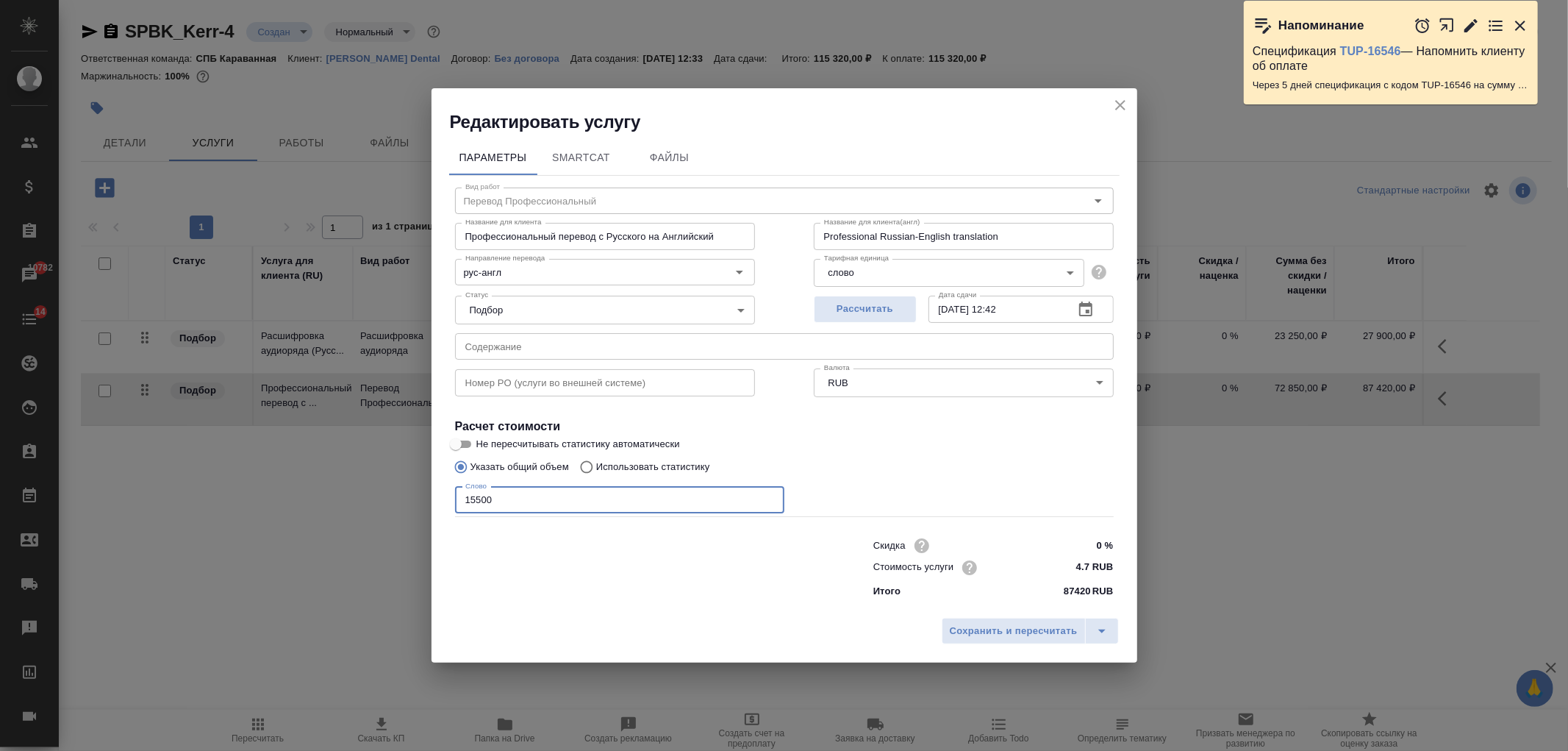
drag, startPoint x: 478, startPoint y: 501, endPoint x: 515, endPoint y: 496, distance: 37.3
click at [515, 496] on input "15500" at bounding box center [620, 500] width 330 height 27
click at [963, 630] on span "Сохранить и пересчитать" at bounding box center [1014, 631] width 128 height 17
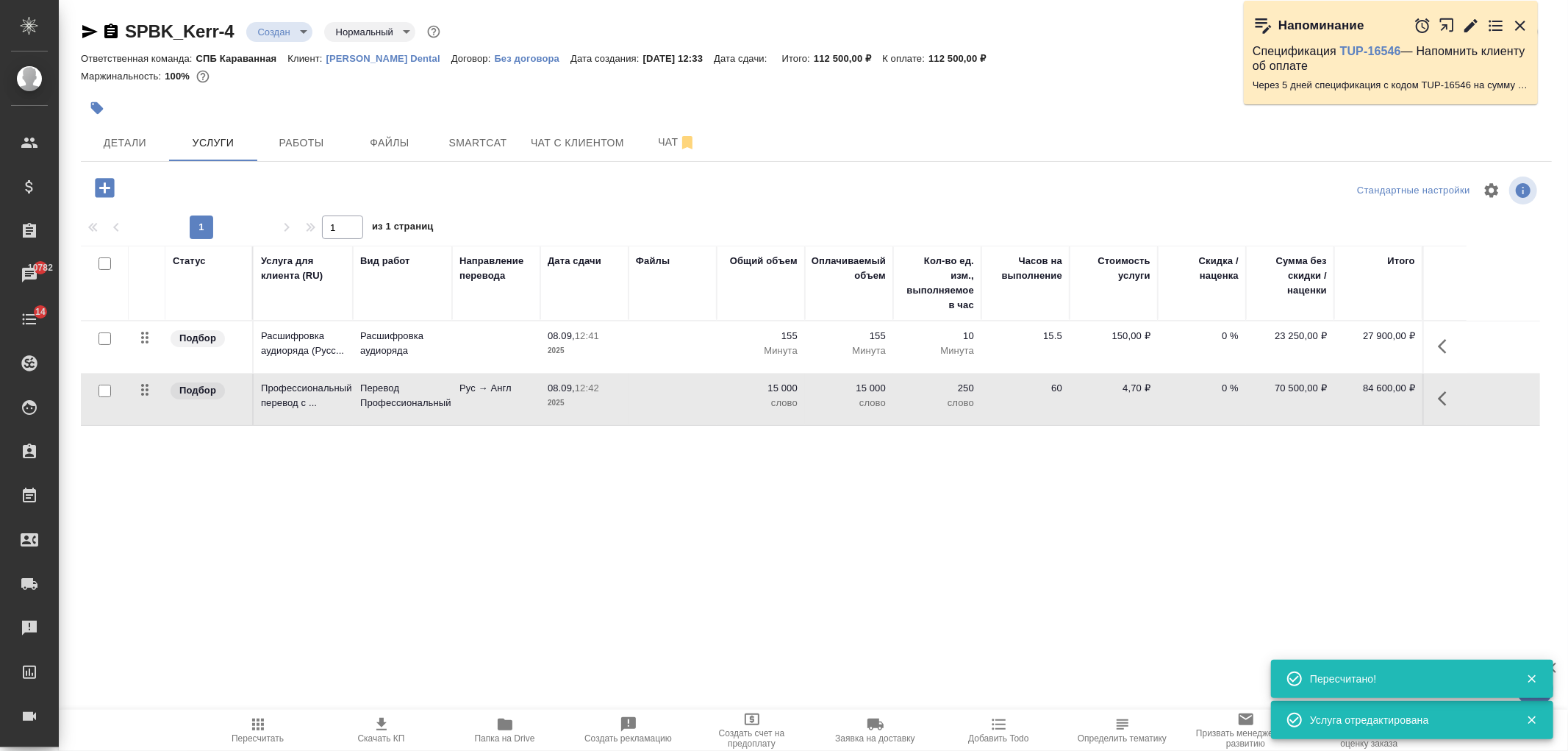
click at [377, 713] on button "Скачать КП" at bounding box center [381, 730] width 124 height 41
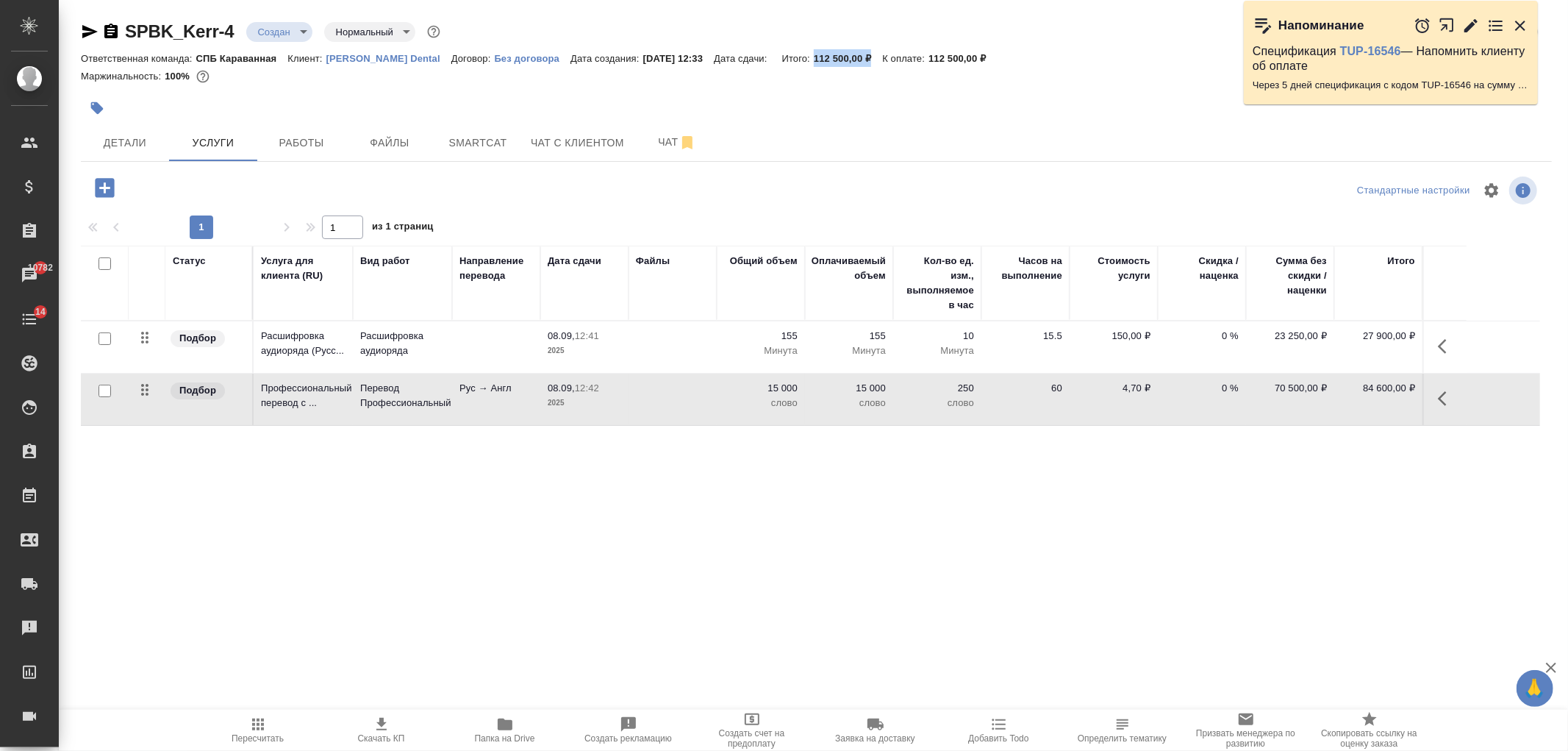
drag, startPoint x: 773, startPoint y: 61, endPoint x: 829, endPoint y: 53, distance: 56.6
click at [829, 53] on p "112 500,00 ₽" at bounding box center [848, 59] width 69 height 11
copy p "112 500,00 ₽"
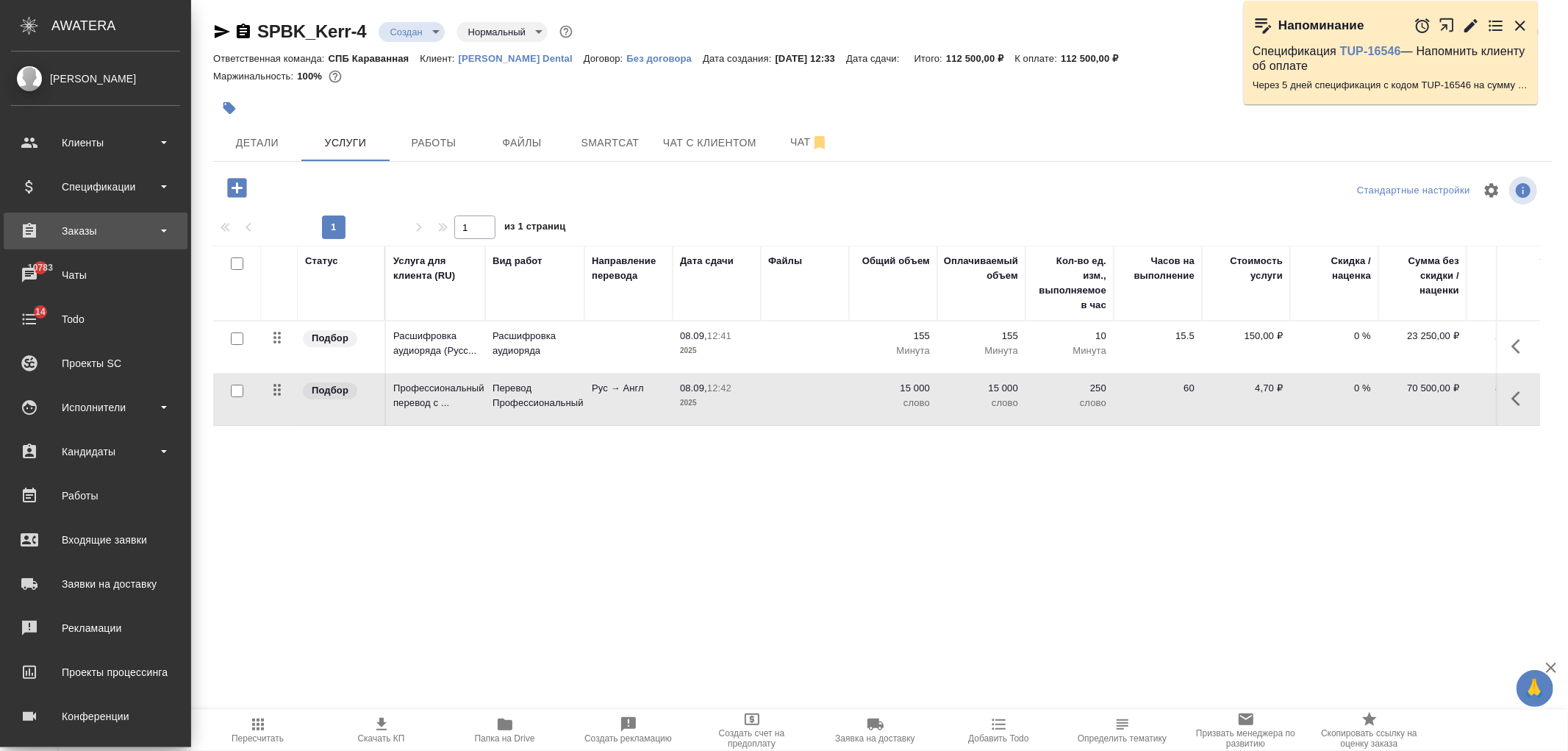
click at [82, 232] on div "Заказы" at bounding box center [95, 230] width 169 height 22
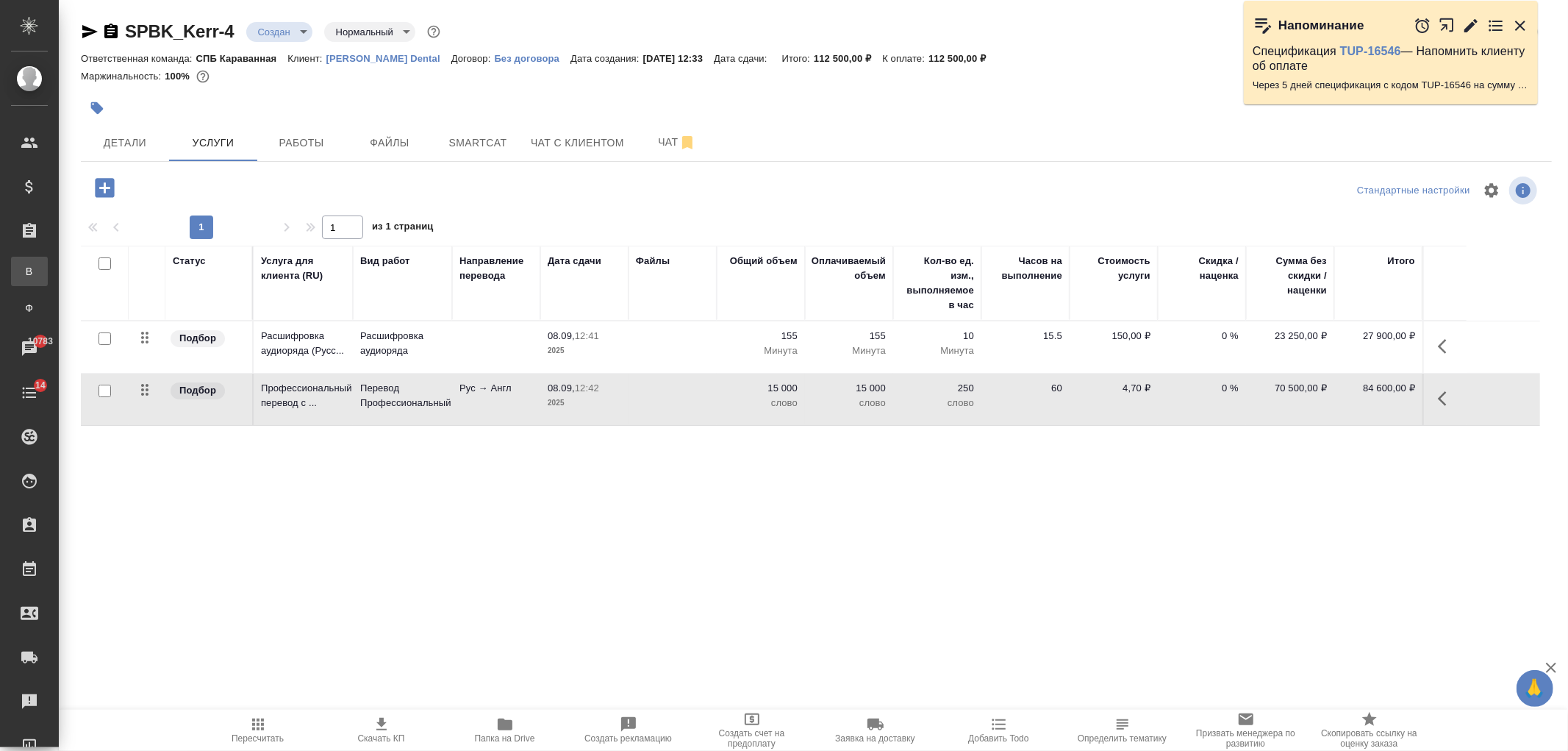
click at [22, 269] on div "Все заказы" at bounding box center [11, 272] width 22 height 15
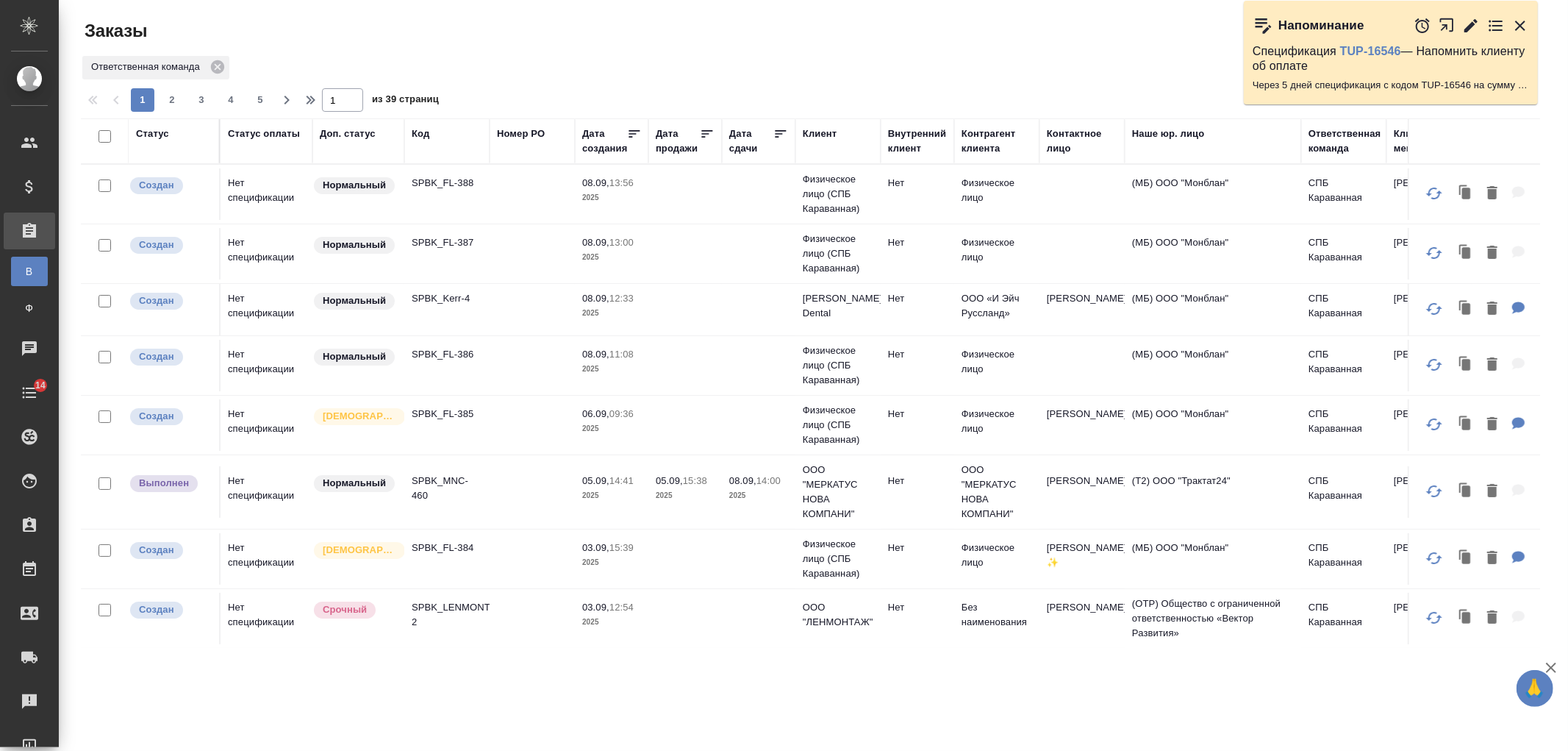
click at [822, 133] on div "Клиент" at bounding box center [820, 133] width 34 height 15
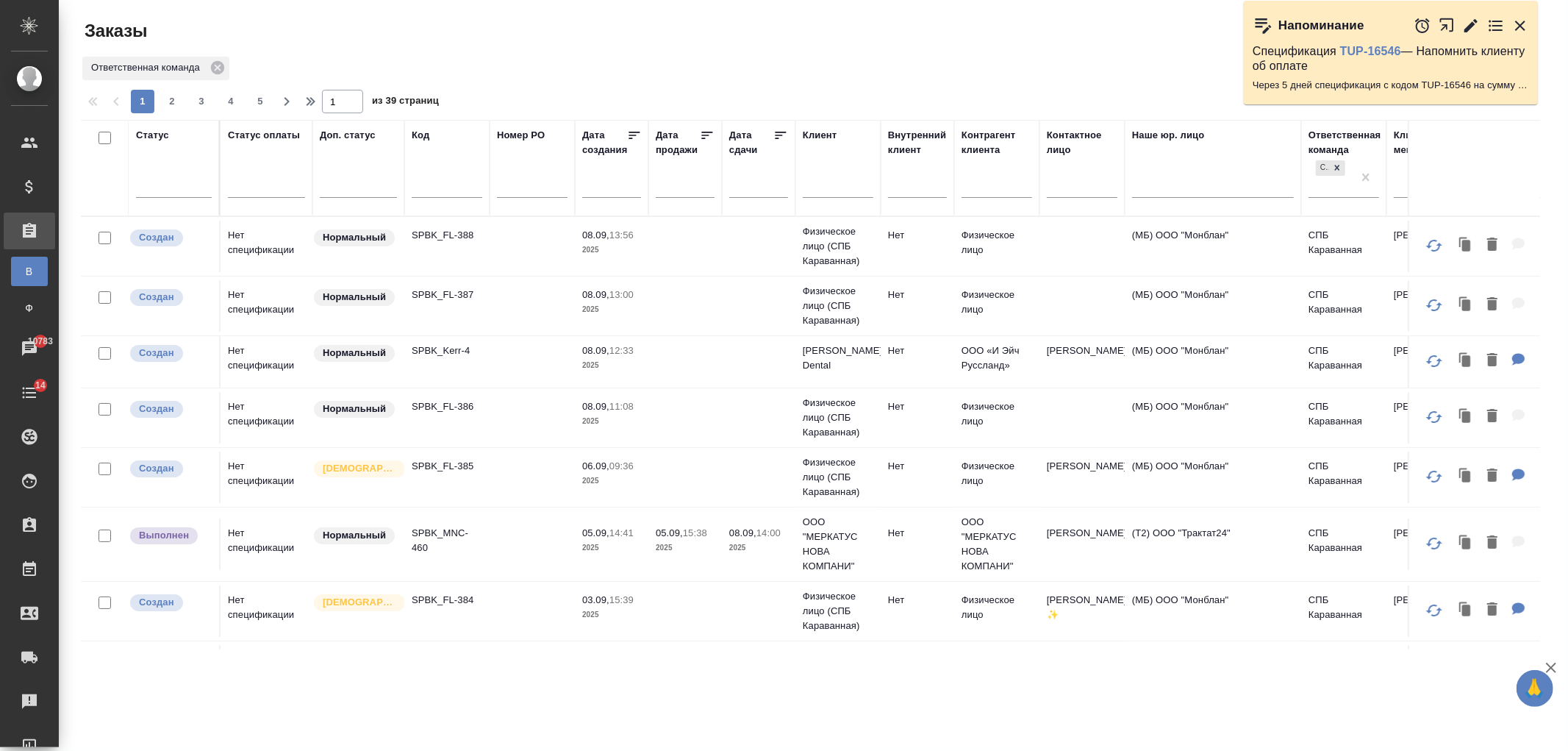
click at [1074, 189] on input "text" at bounding box center [1081, 188] width 70 height 19
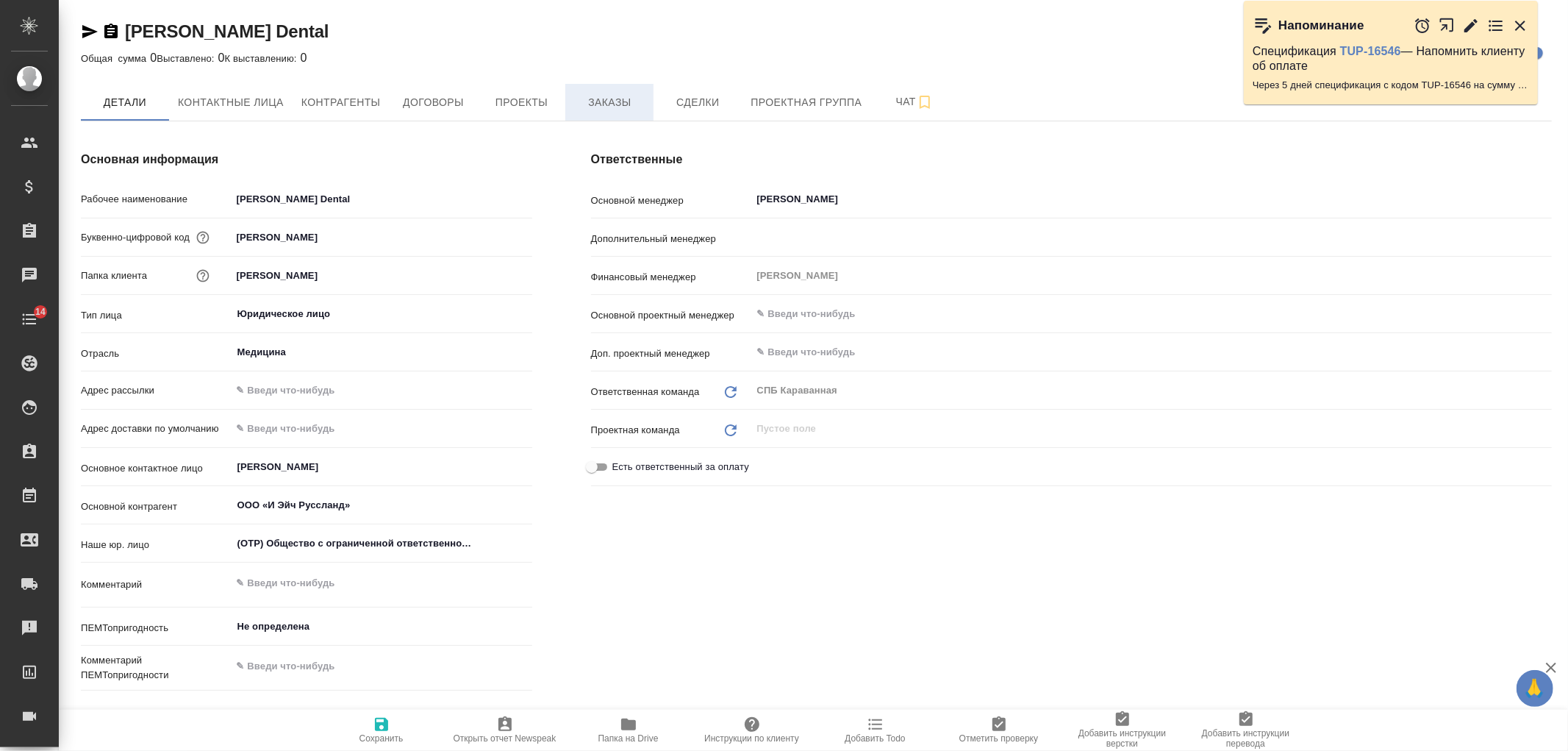
click at [571, 104] on button "Заказы" at bounding box center [609, 102] width 88 height 36
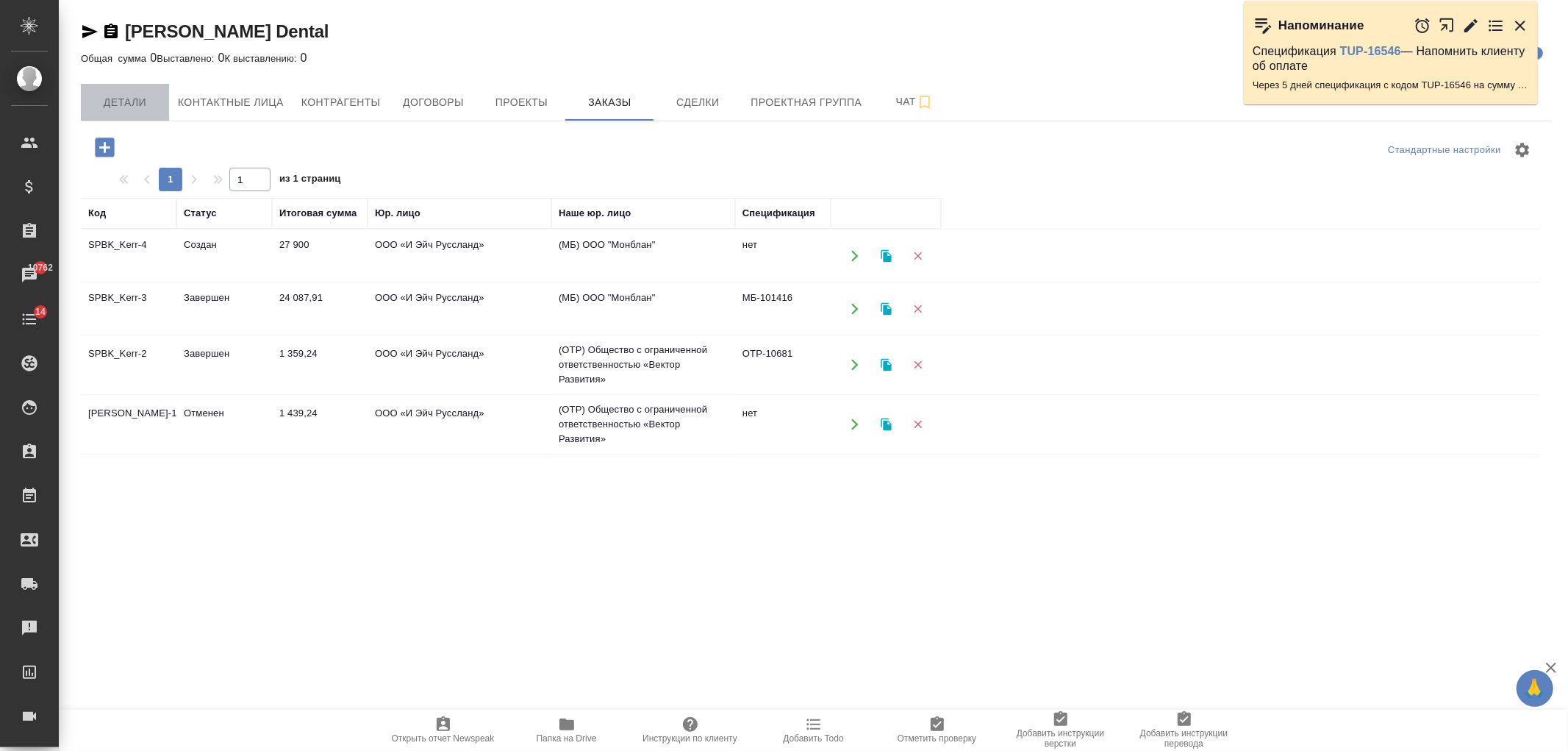
click at [150, 103] on span "Детали" at bounding box center [124, 103] width 70 height 19
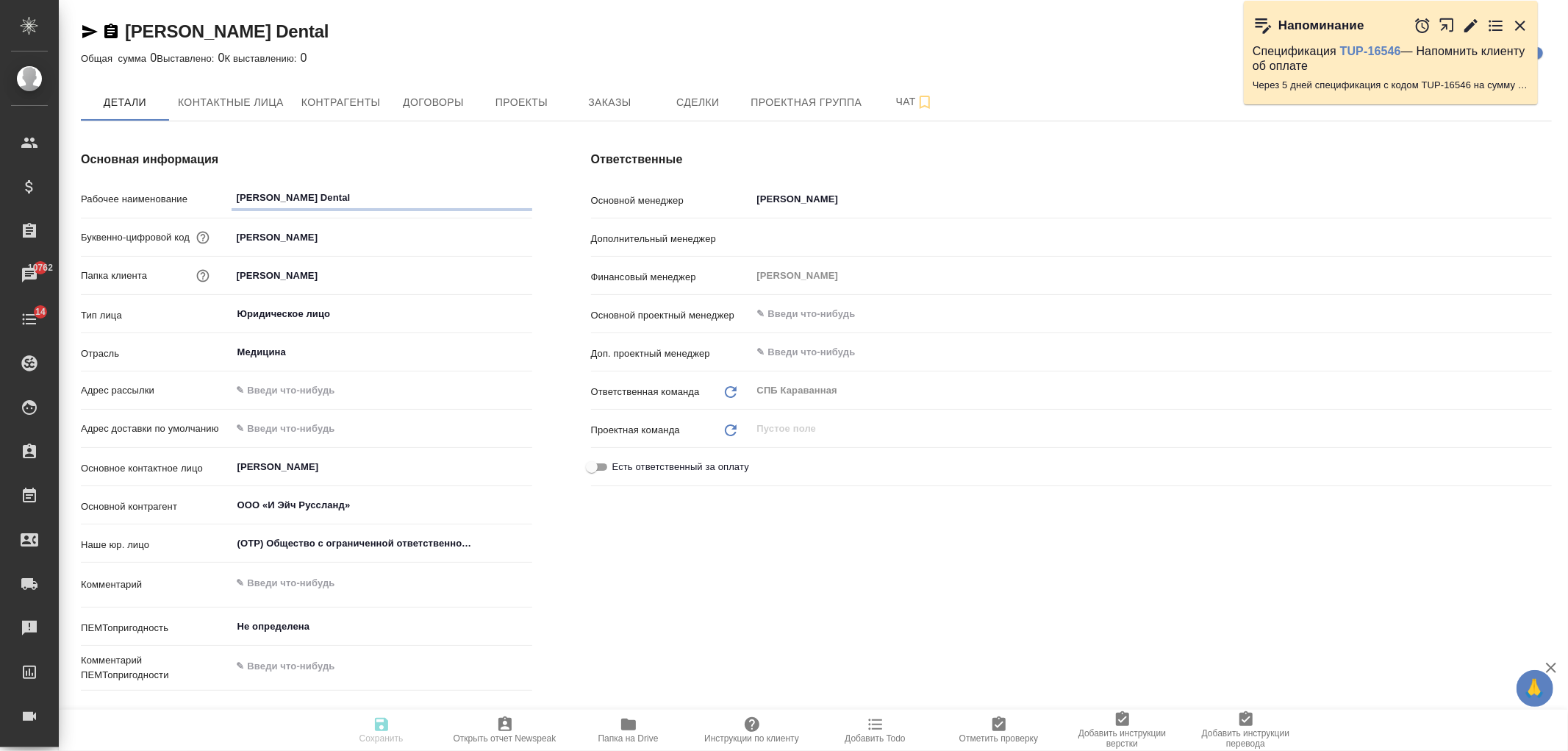
type textarea "x"
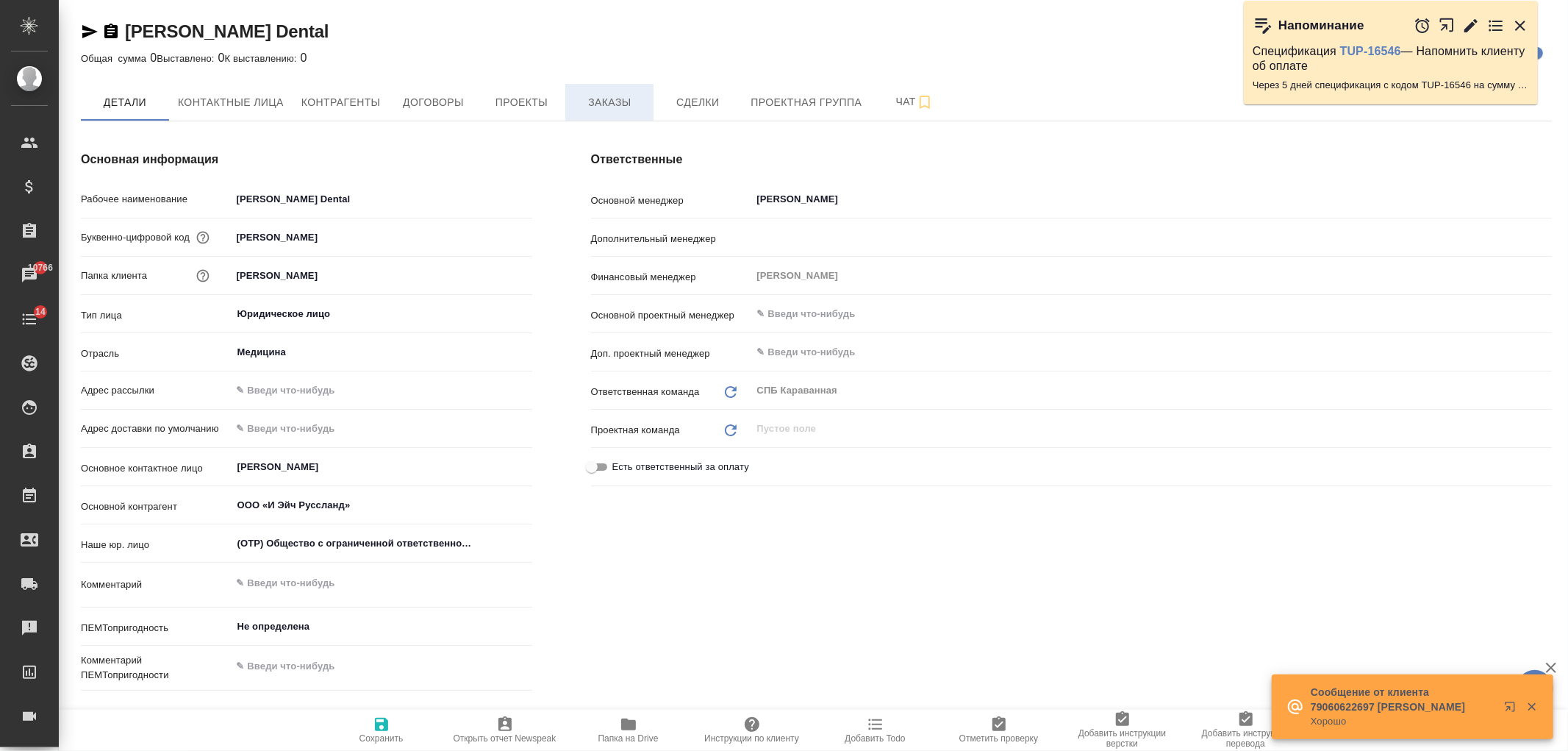
click at [606, 86] on button "Заказы" at bounding box center [609, 102] width 88 height 36
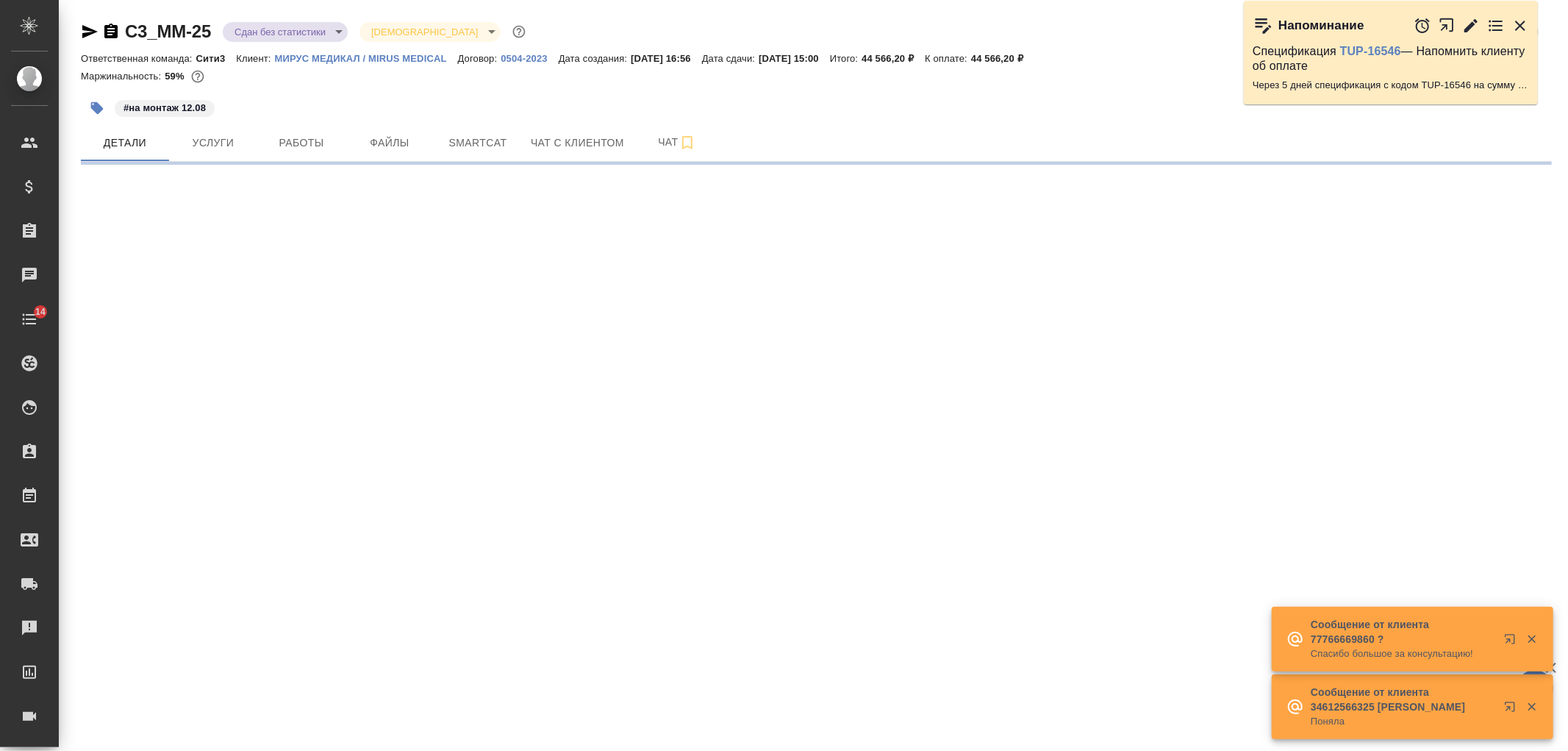
select select "RU"
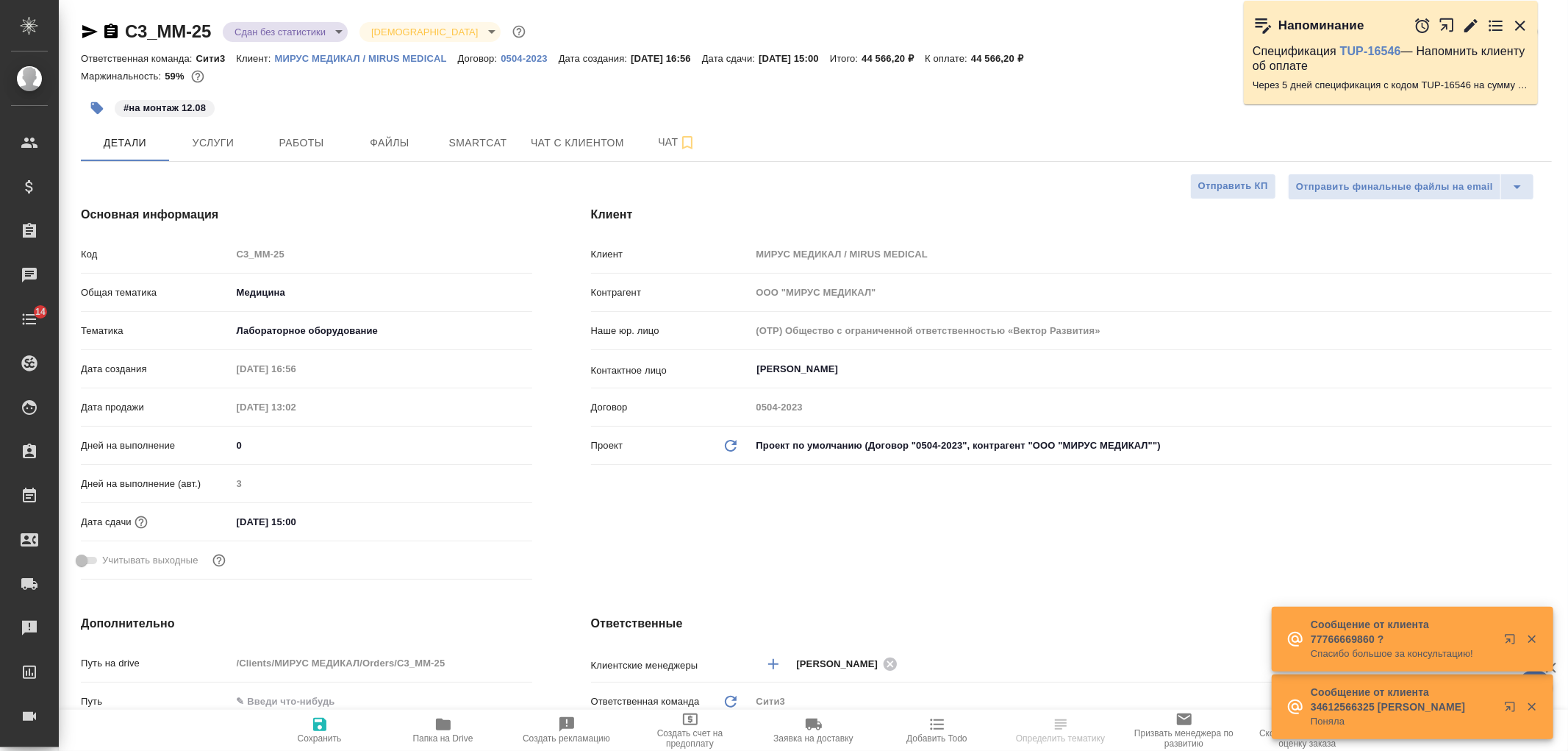
type textarea "x"
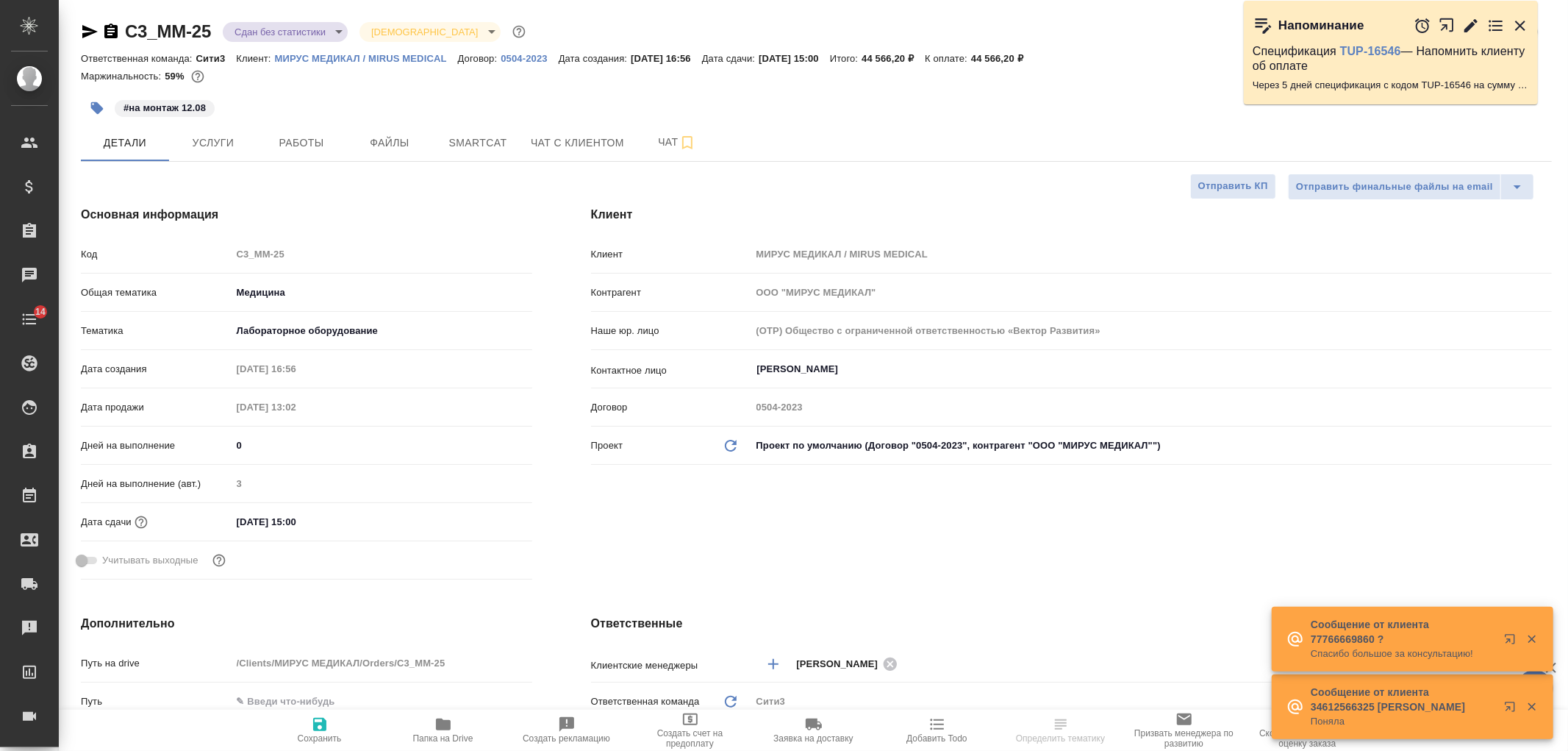
type textarea "x"
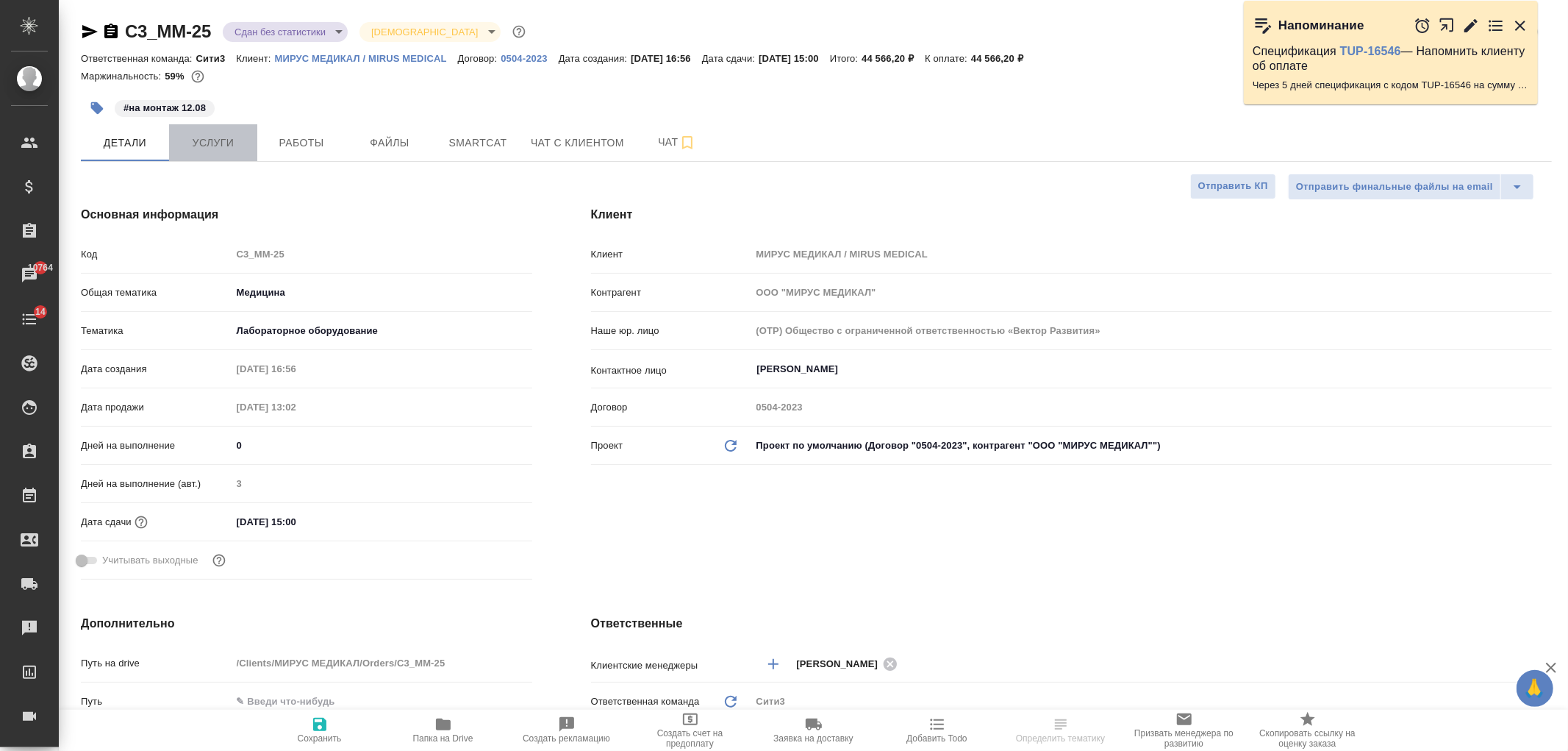
click at [207, 146] on span "Услуги" at bounding box center [213, 143] width 70 height 19
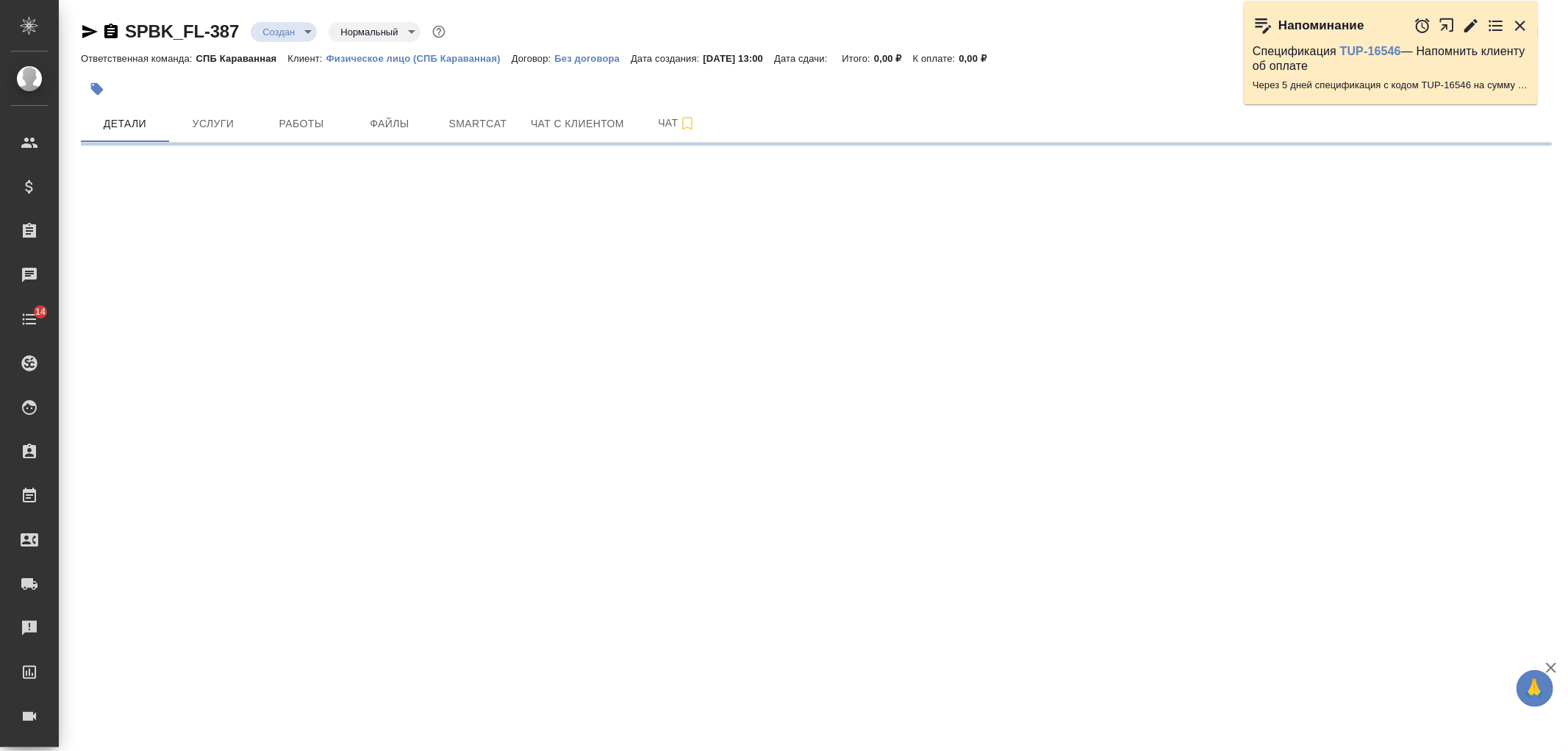
select select "RU"
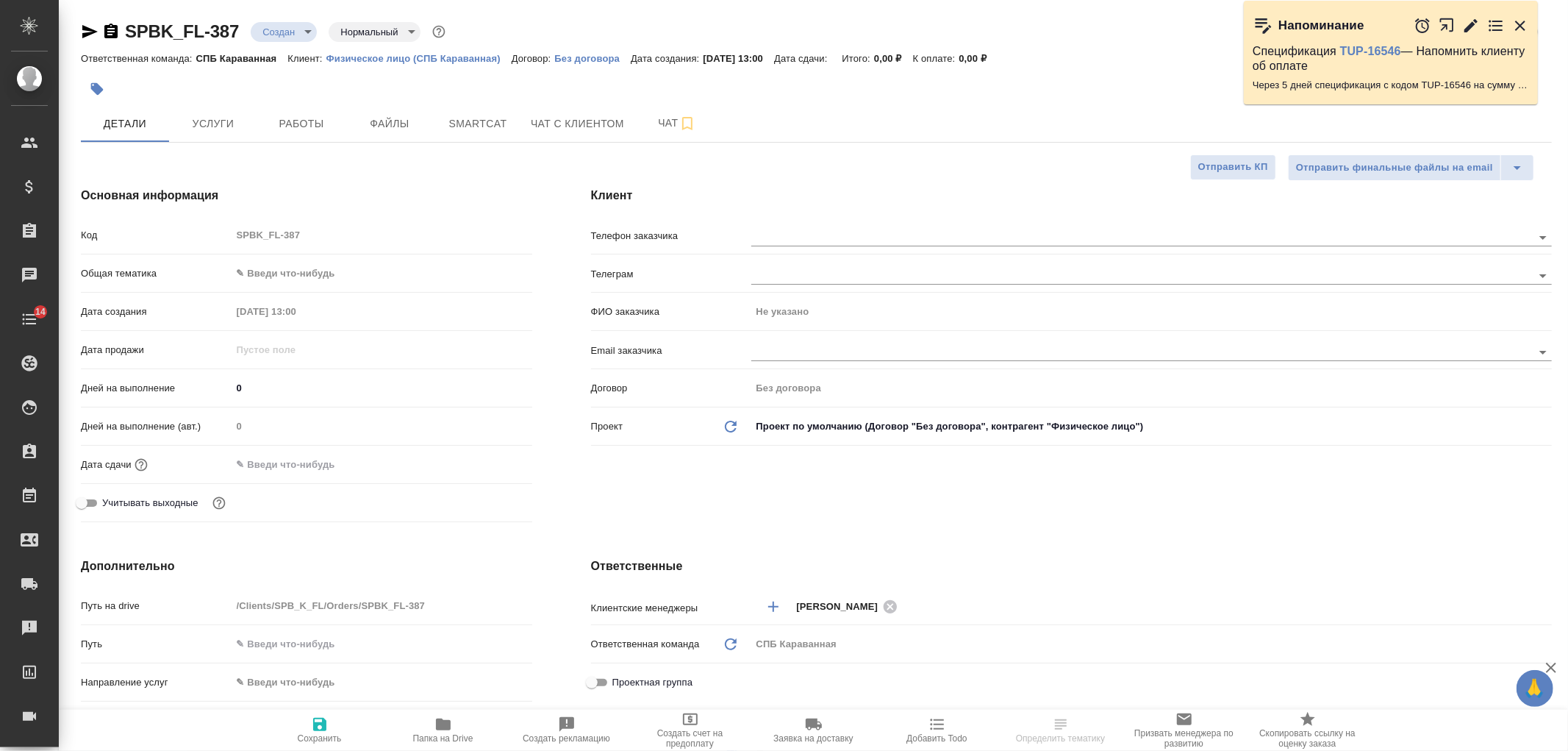
type textarea "x"
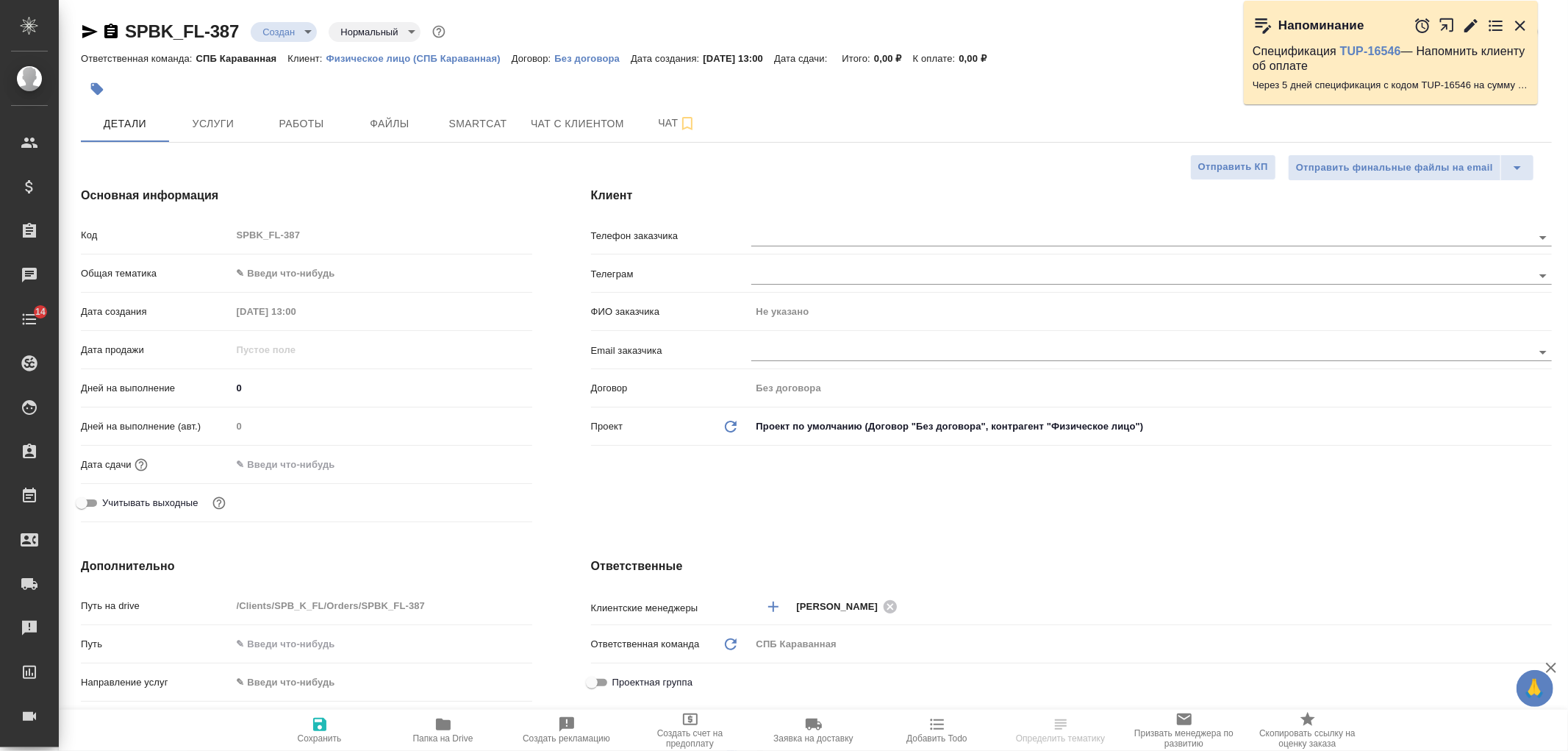
type textarea "x"
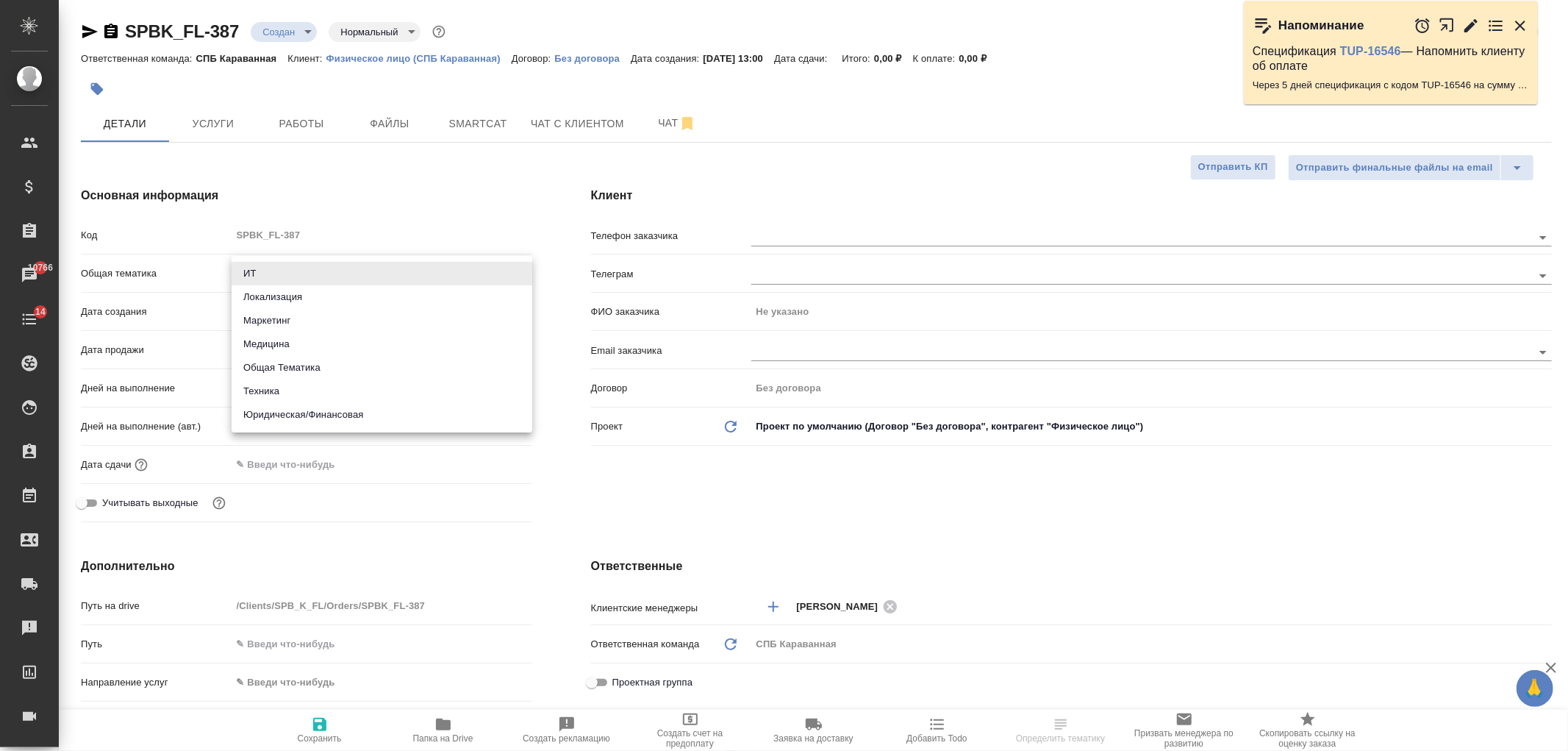
click at [310, 276] on body "🙏 .cls-1 fill:#fff; AWATERA Ivanova Arina Клиенты Спецификации Заказы 10766 Чат…" at bounding box center [784, 375] width 1568 height 751
click at [430, 173] on div at bounding box center [784, 375] width 1568 height 751
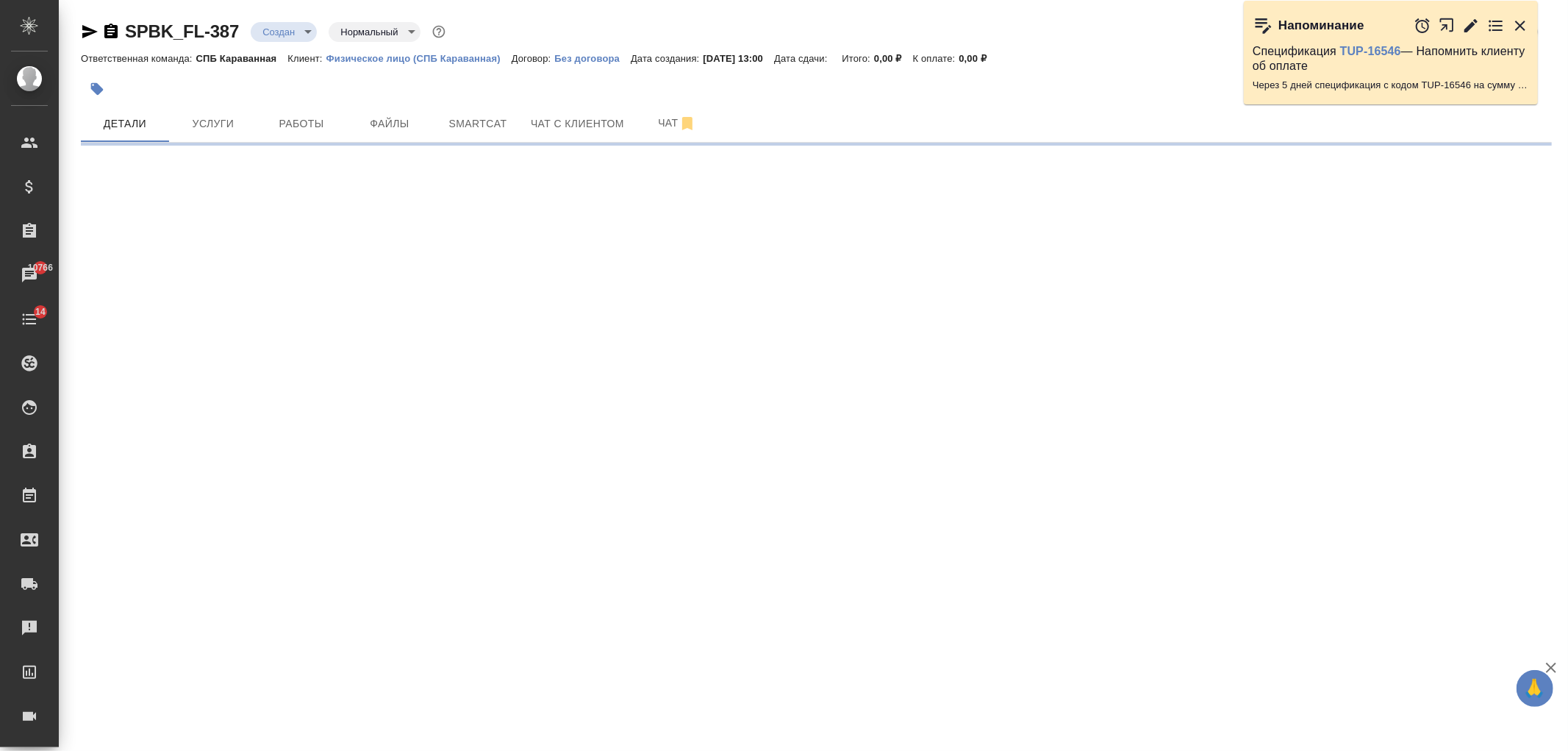
select select "RU"
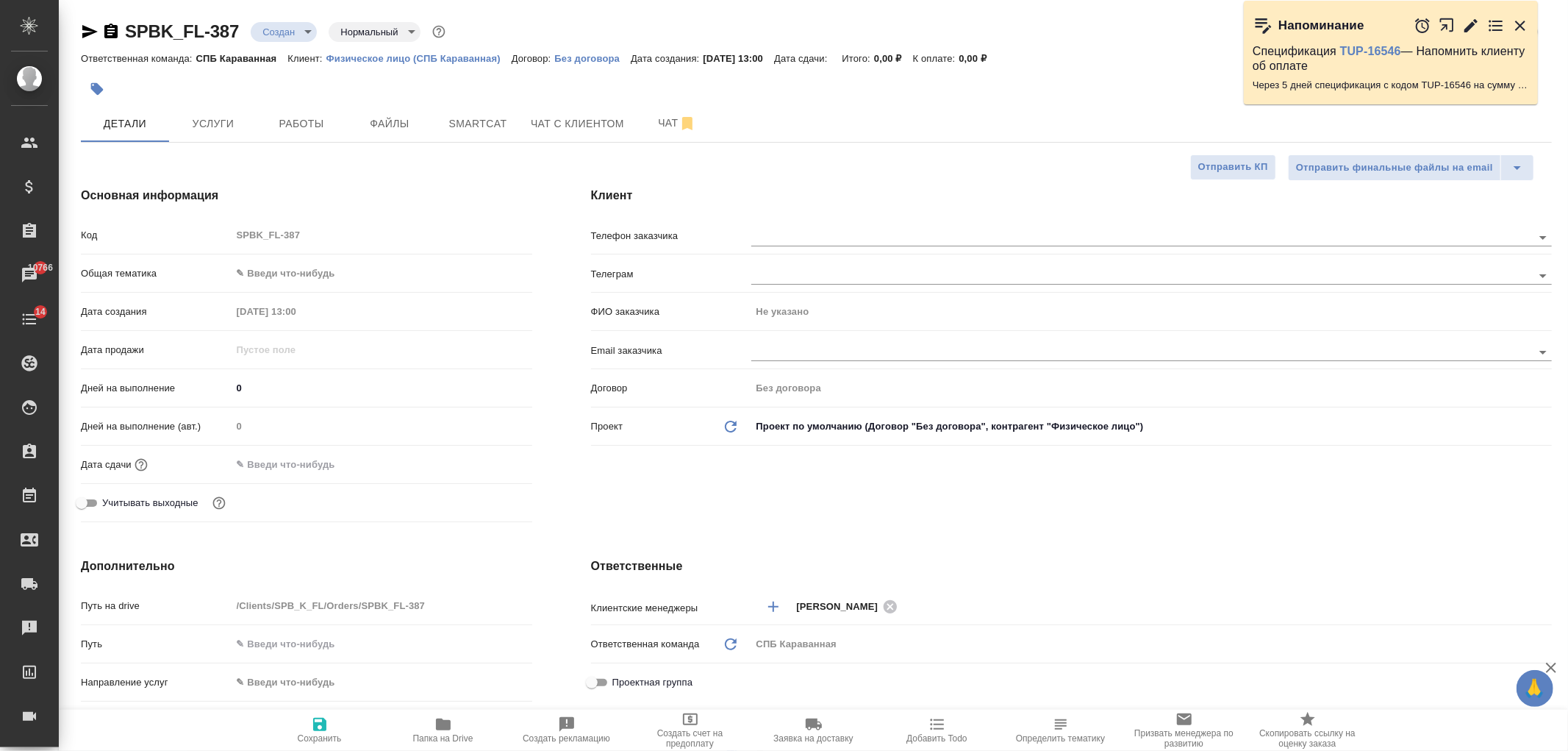
type textarea "x"
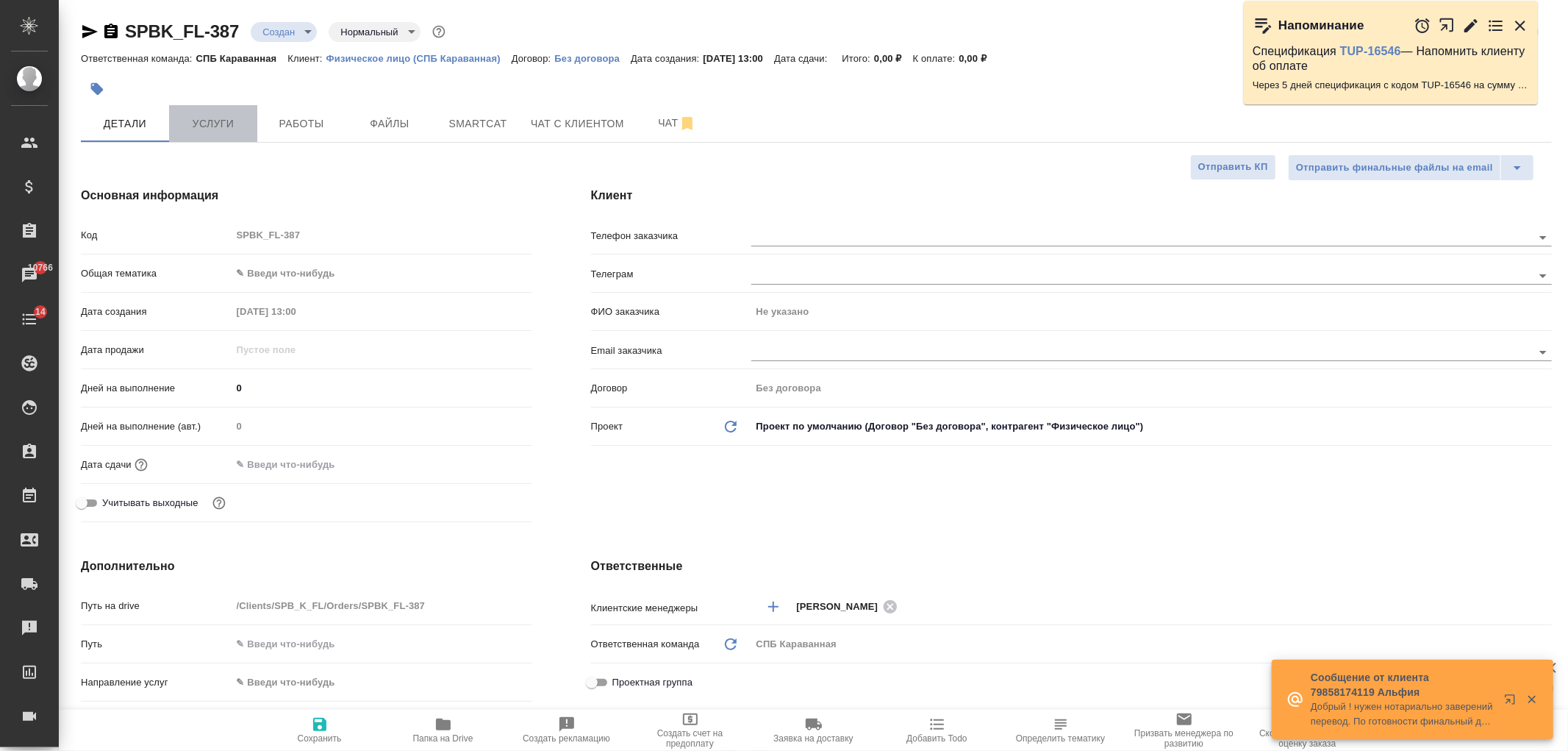
click at [212, 120] on span "Услуги" at bounding box center [213, 124] width 70 height 19
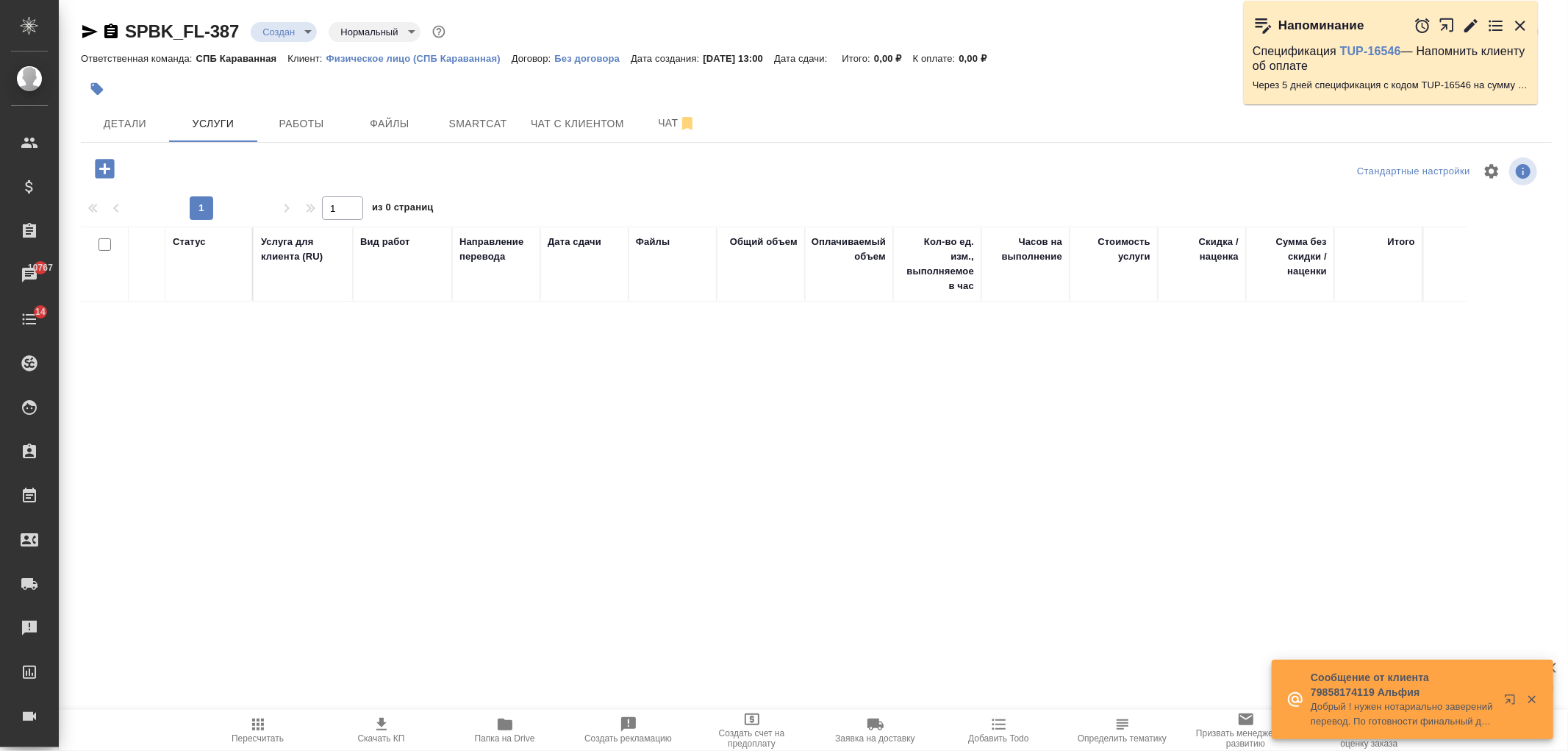
click at [99, 184] on div at bounding box center [326, 171] width 491 height 36
click at [101, 176] on icon "button" at bounding box center [104, 169] width 19 height 19
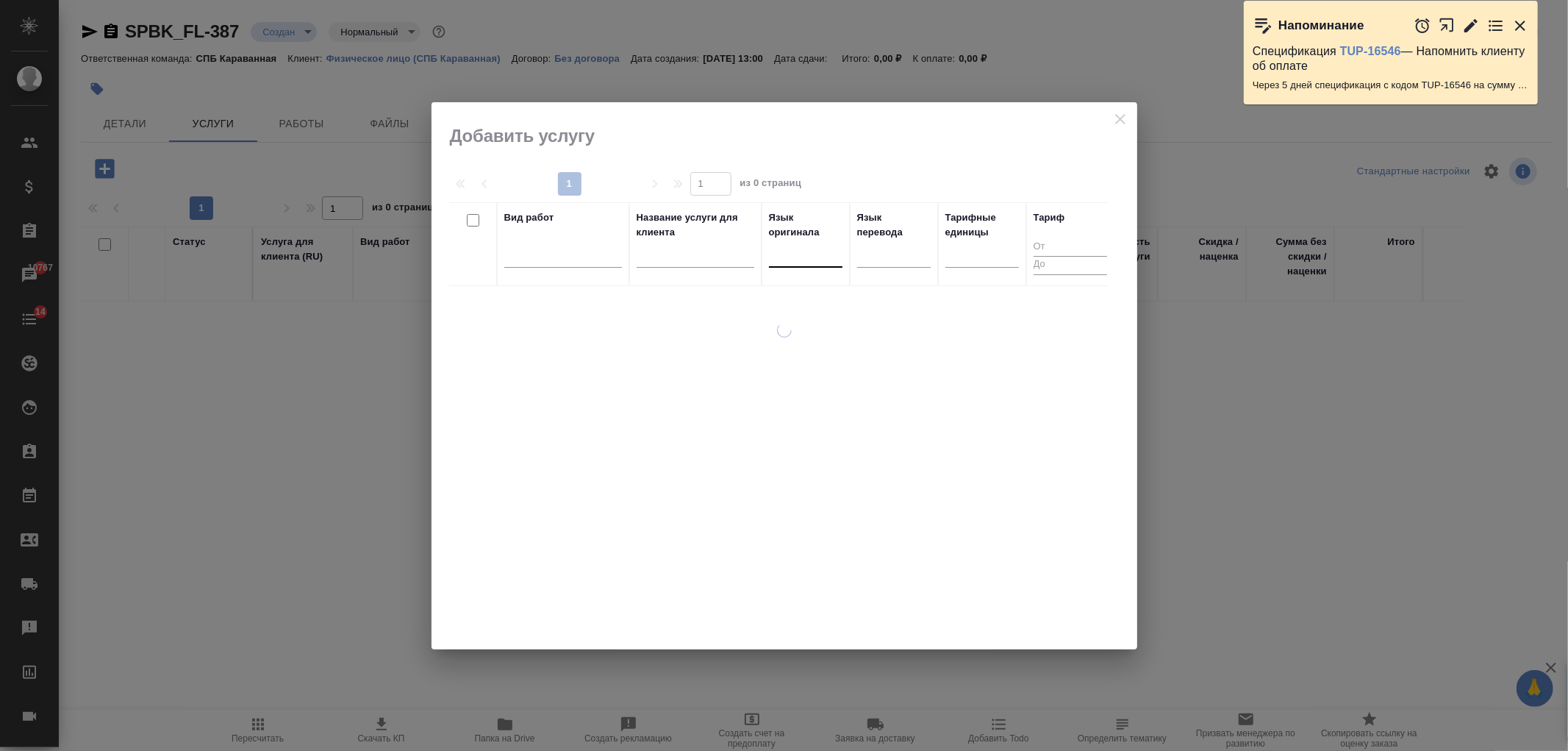
click at [781, 261] on div at bounding box center [806, 252] width 74 height 21
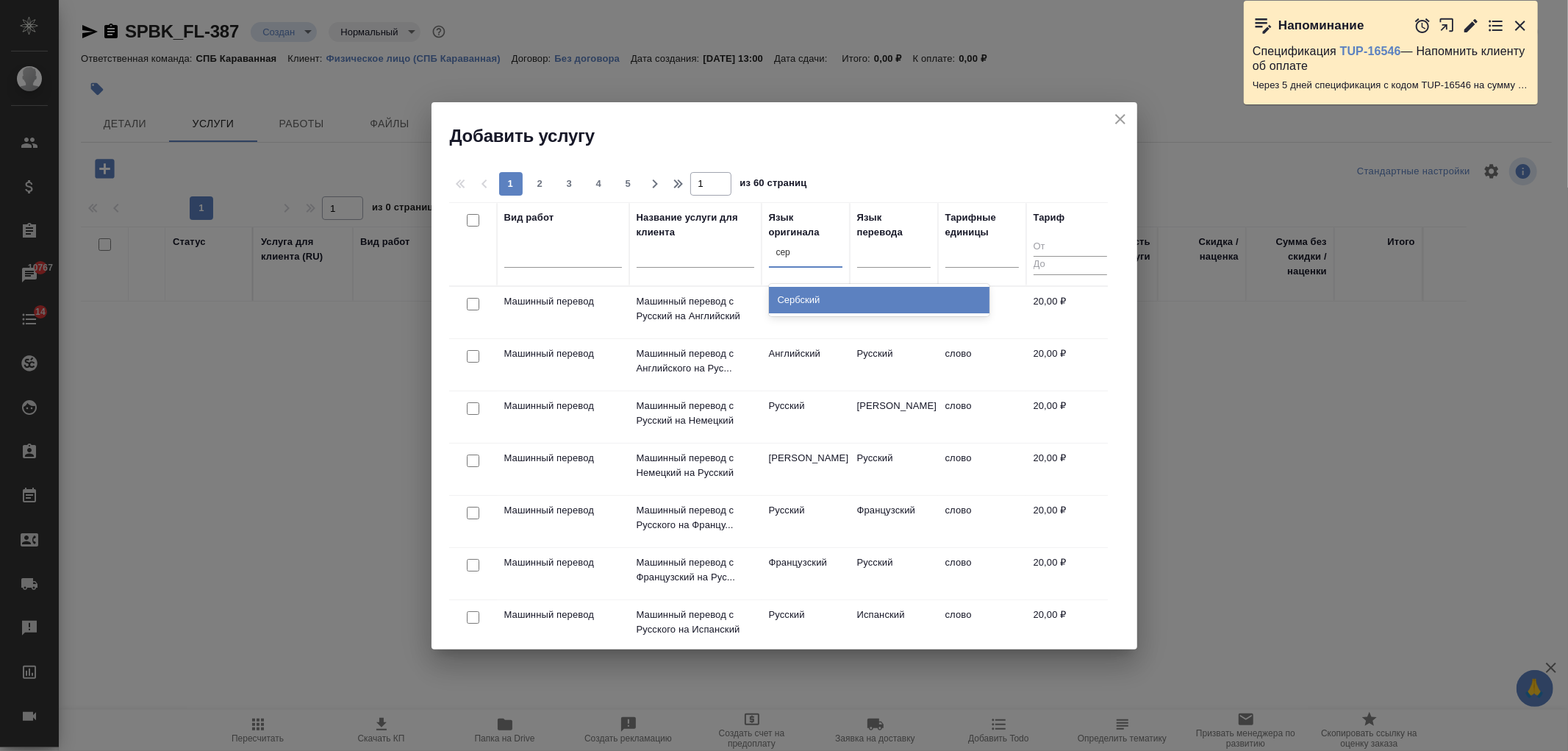
type input "серб"
click at [809, 293] on div "Сербский" at bounding box center [879, 300] width 221 height 27
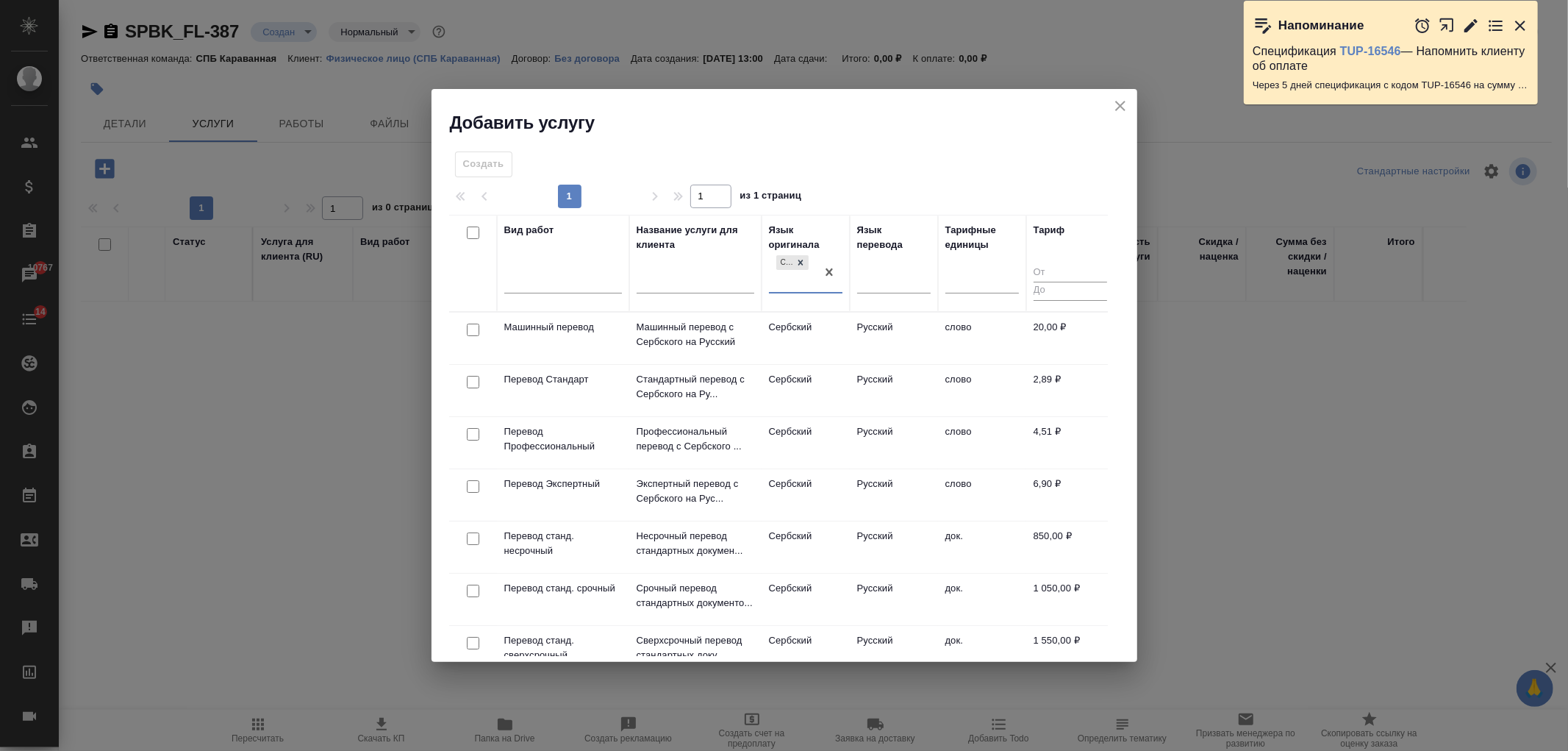
click at [469, 535] on input "checkbox" at bounding box center [473, 538] width 12 height 12
checkbox input "true"
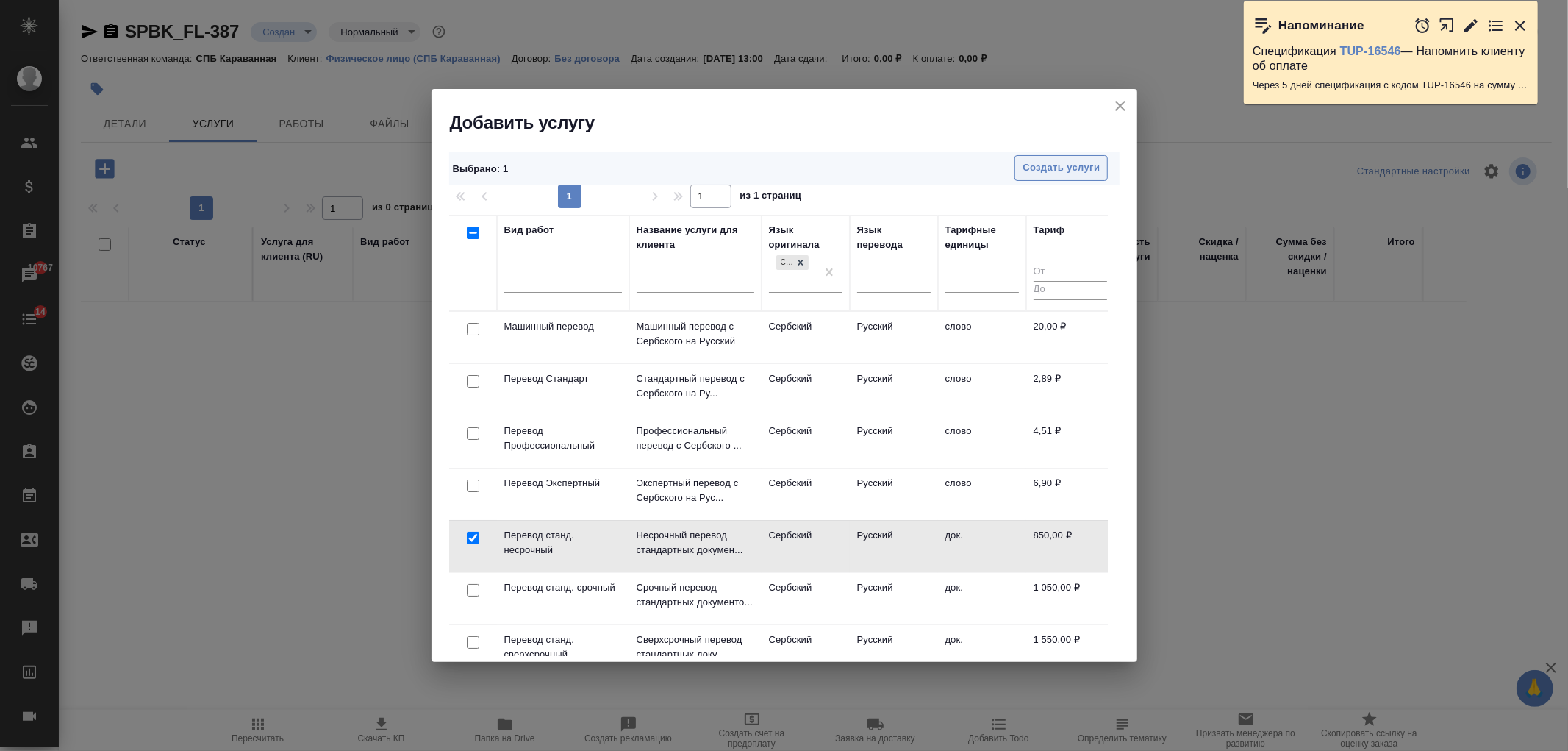
click at [1043, 166] on span "Создать услуги" at bounding box center [1061, 167] width 78 height 17
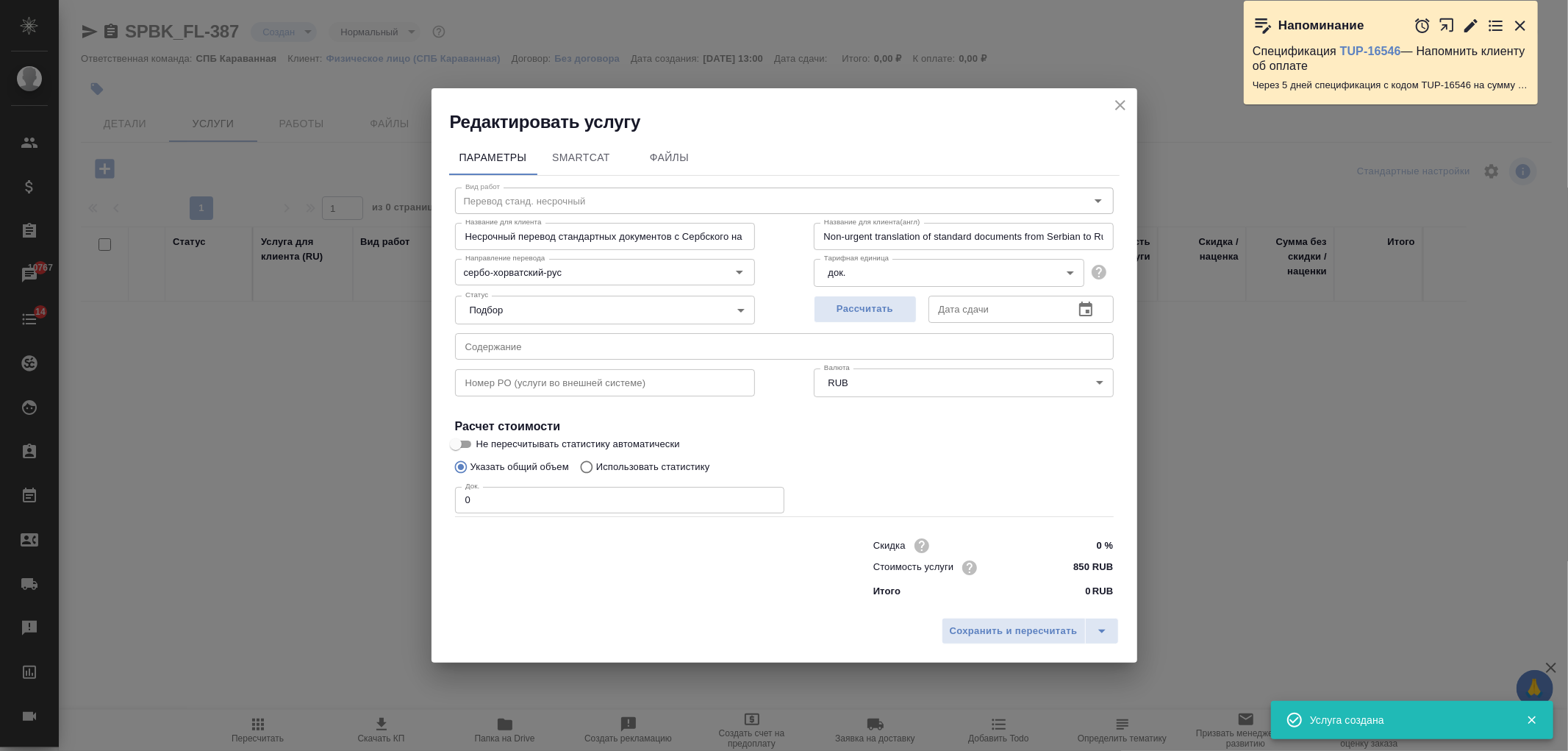
click at [840, 312] on button "Рассчитать" at bounding box center [865, 310] width 103 height 27
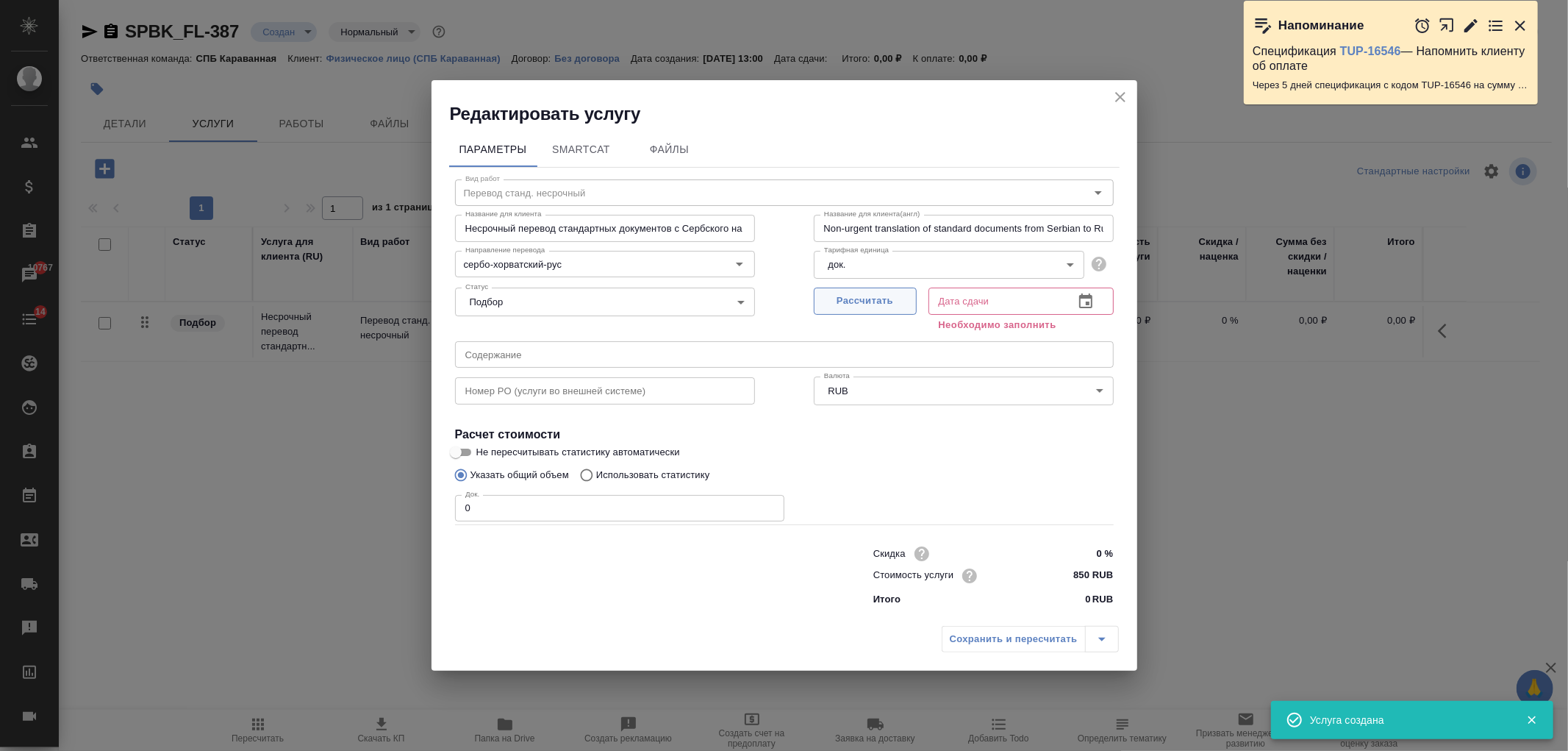
type input "08.09.2025 13:01"
click at [863, 297] on button "Рассчитано" at bounding box center [865, 302] width 103 height 27
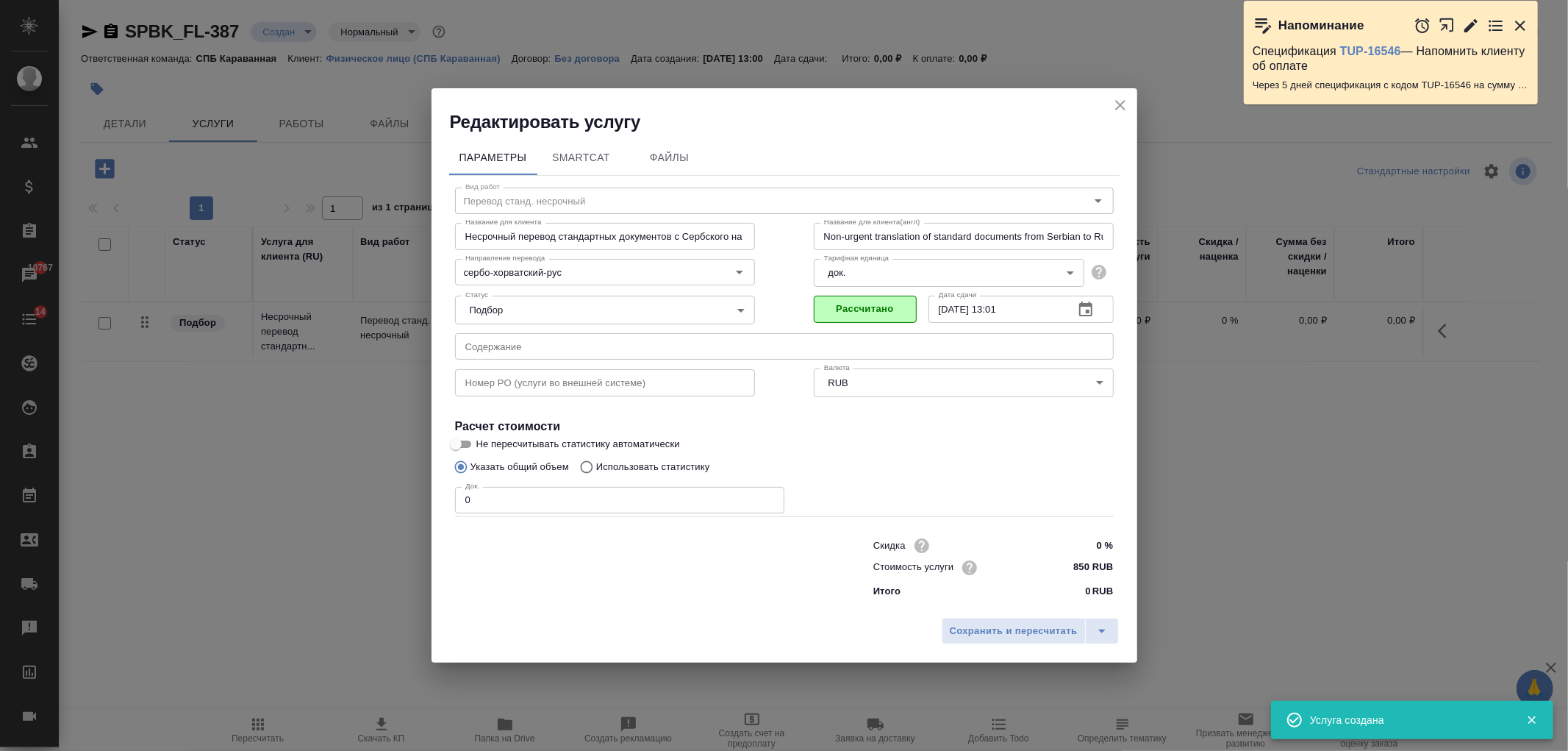
click at [461, 517] on div "Скидка 0 % Стоимость услуги 850 RUB Итого 0 RUB" at bounding box center [785, 567] width 718 height 123
click at [490, 504] on input "0" at bounding box center [620, 500] width 330 height 27
type input "1"
click at [983, 628] on span "Сохранить и пересчитать" at bounding box center [1014, 631] width 128 height 17
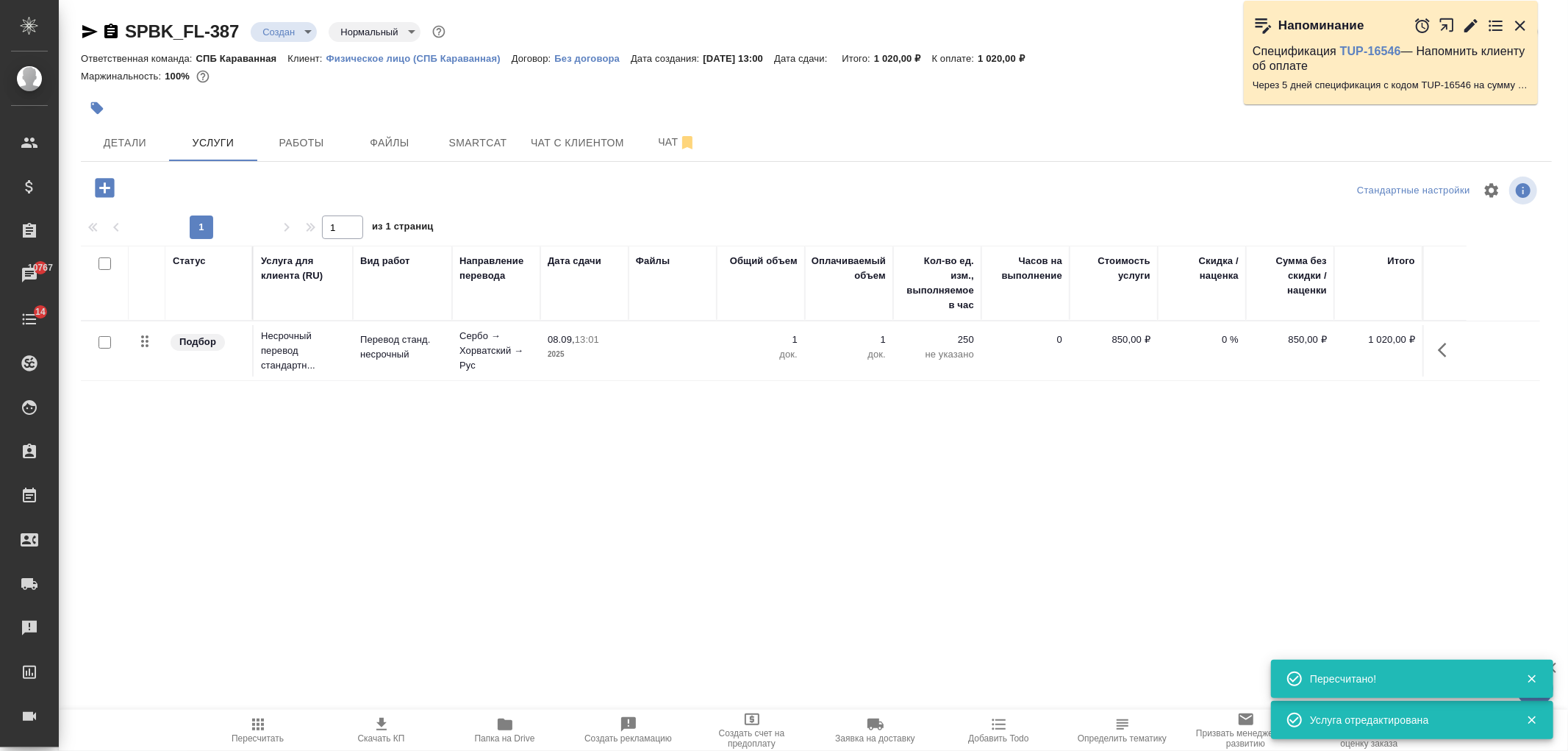
click at [106, 192] on icon "button" at bounding box center [104, 188] width 19 height 19
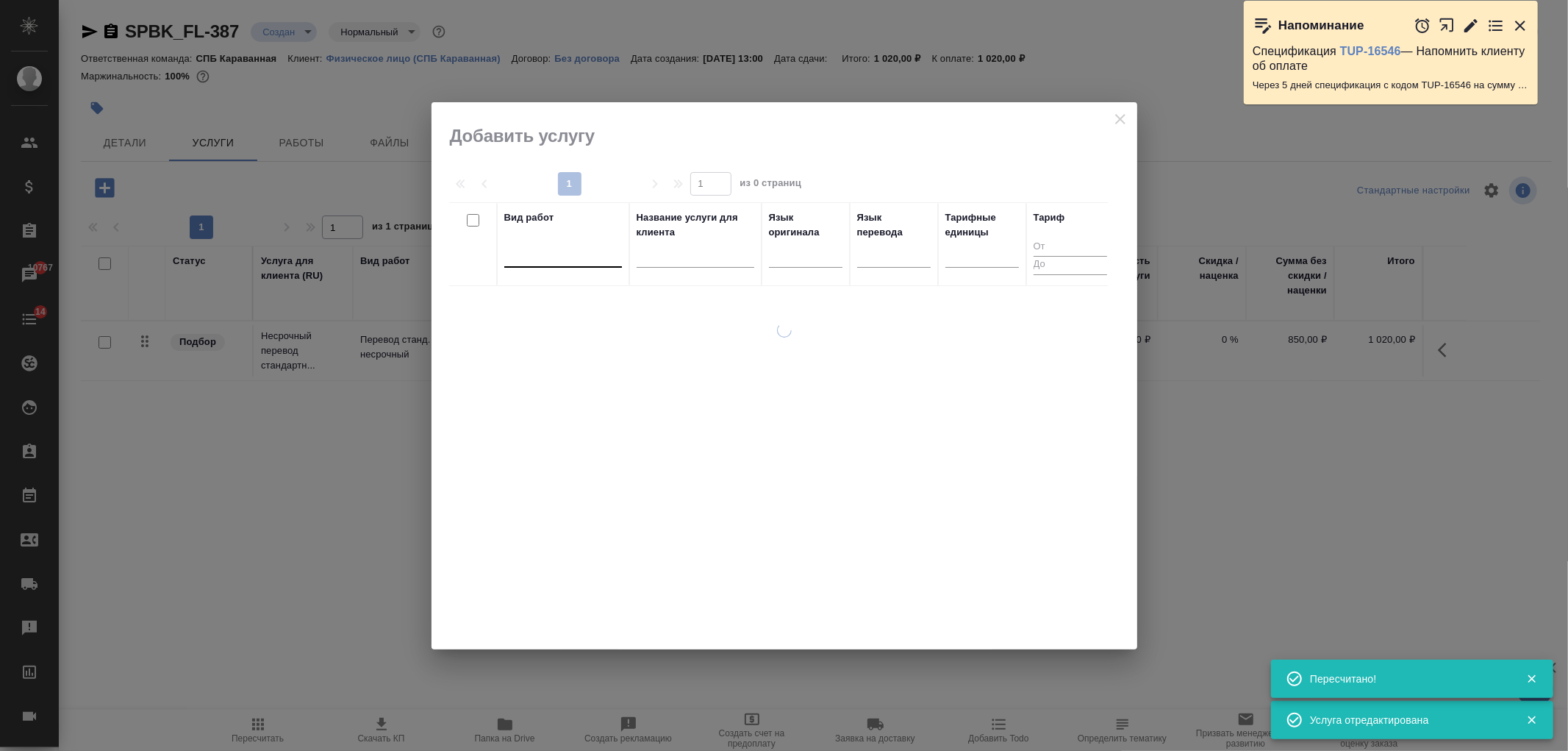
click at [550, 250] on div at bounding box center [563, 252] width 118 height 21
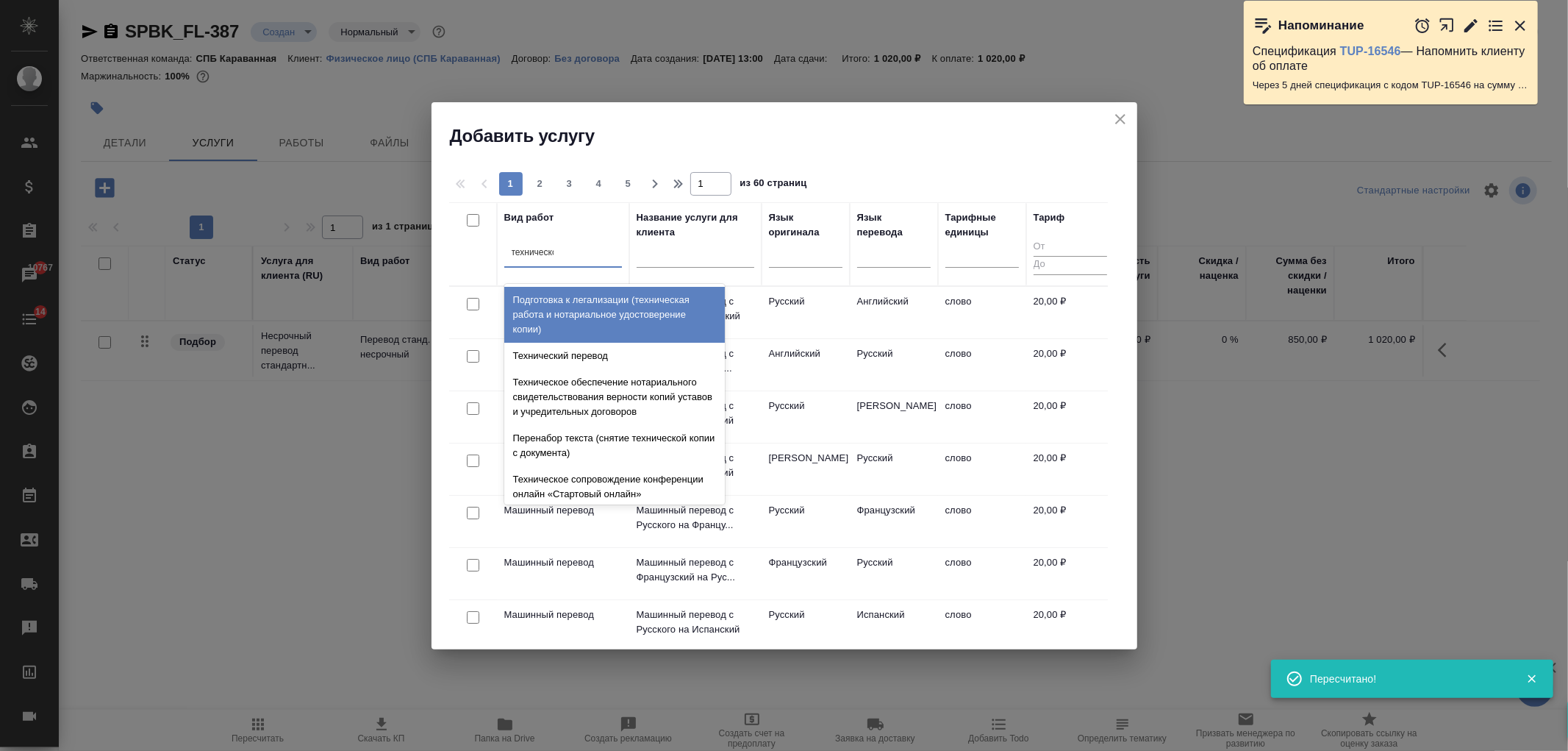
type input "техническое"
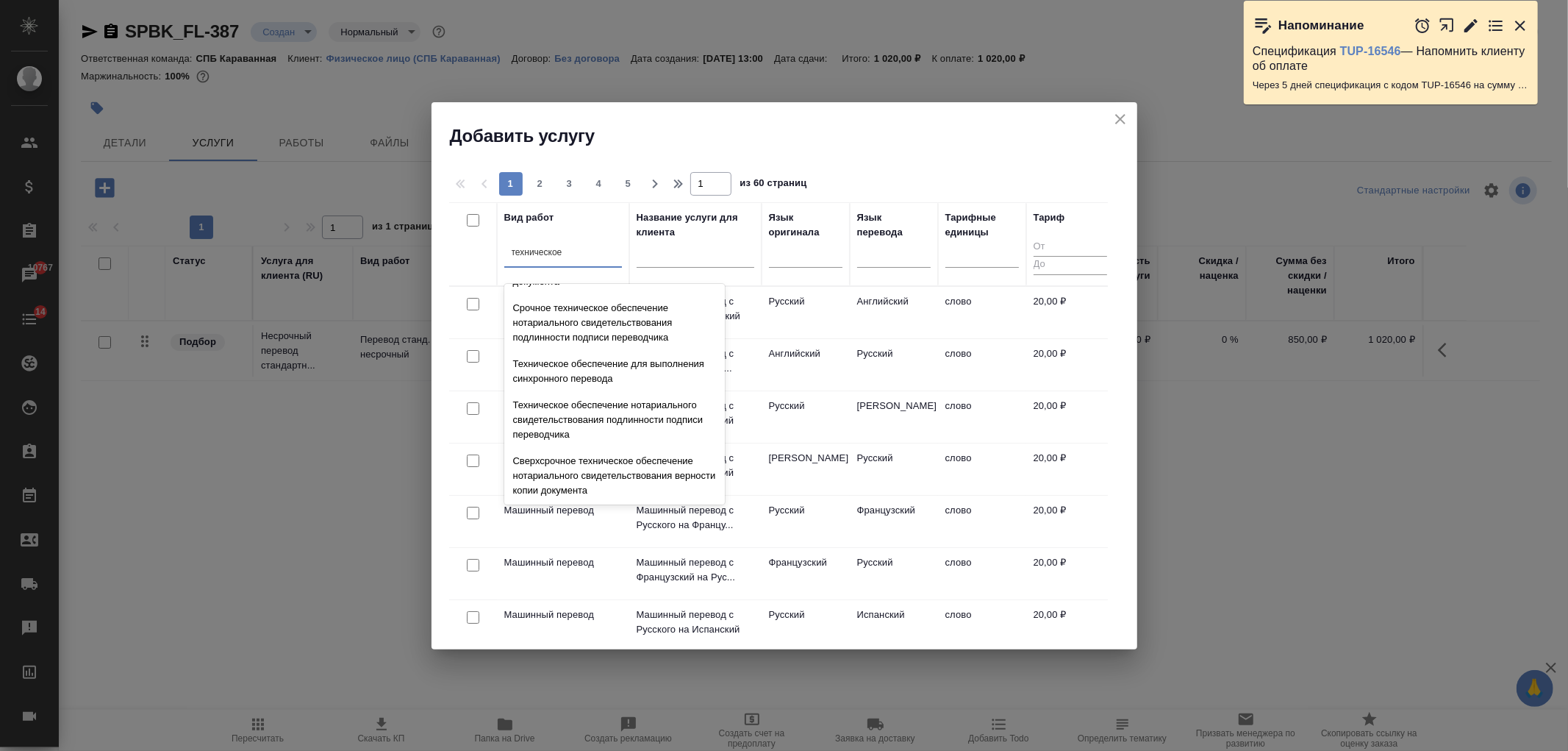
scroll to position [229, 0]
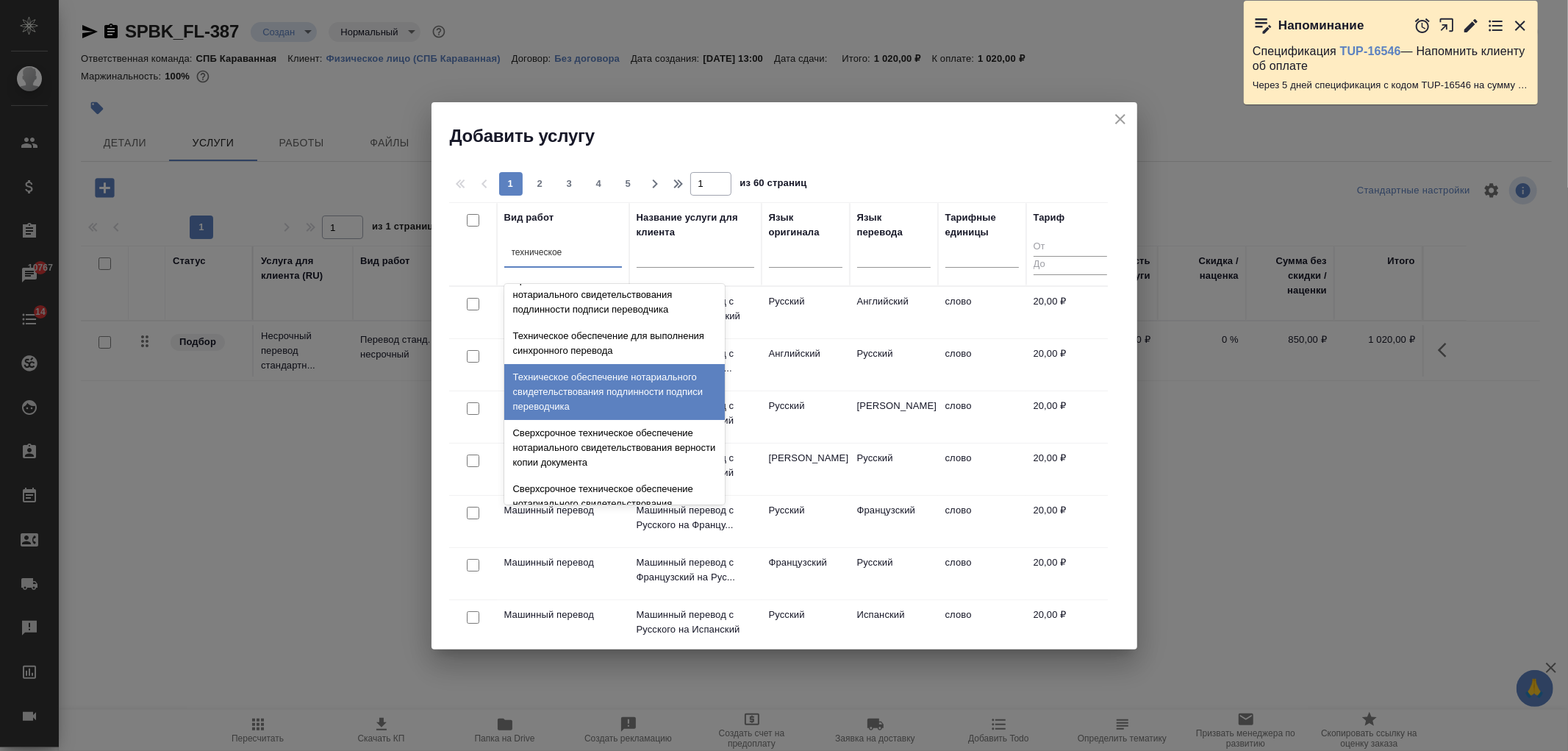
click at [637, 407] on div "Техническое обеспечение нотариального свидетельствования подлинности подписи пе…" at bounding box center [614, 391] width 221 height 56
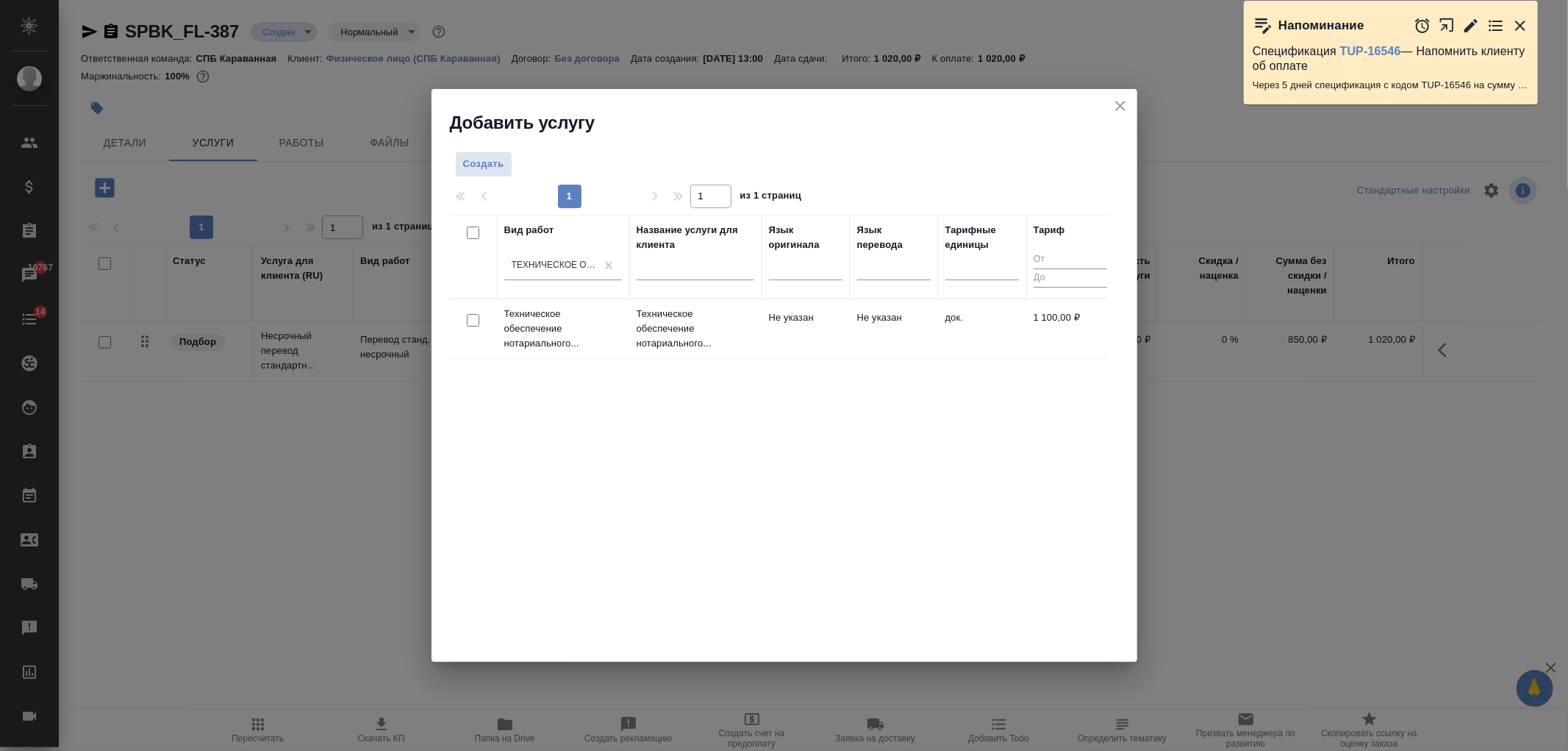
click at [473, 325] on input "checkbox" at bounding box center [473, 319] width 12 height 12
checkbox input "true"
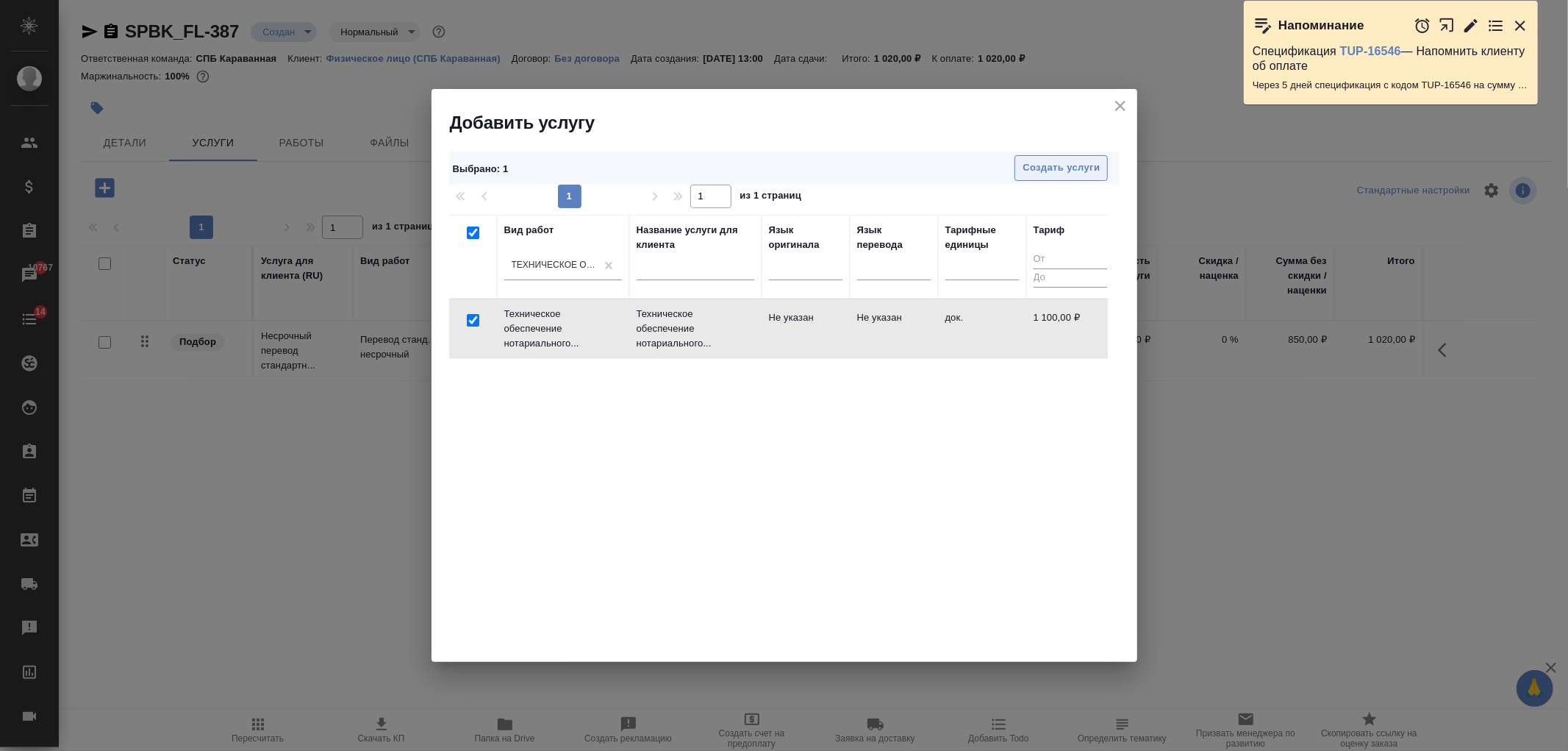
click at [1089, 165] on span "Создать услуги" at bounding box center [1061, 167] width 78 height 17
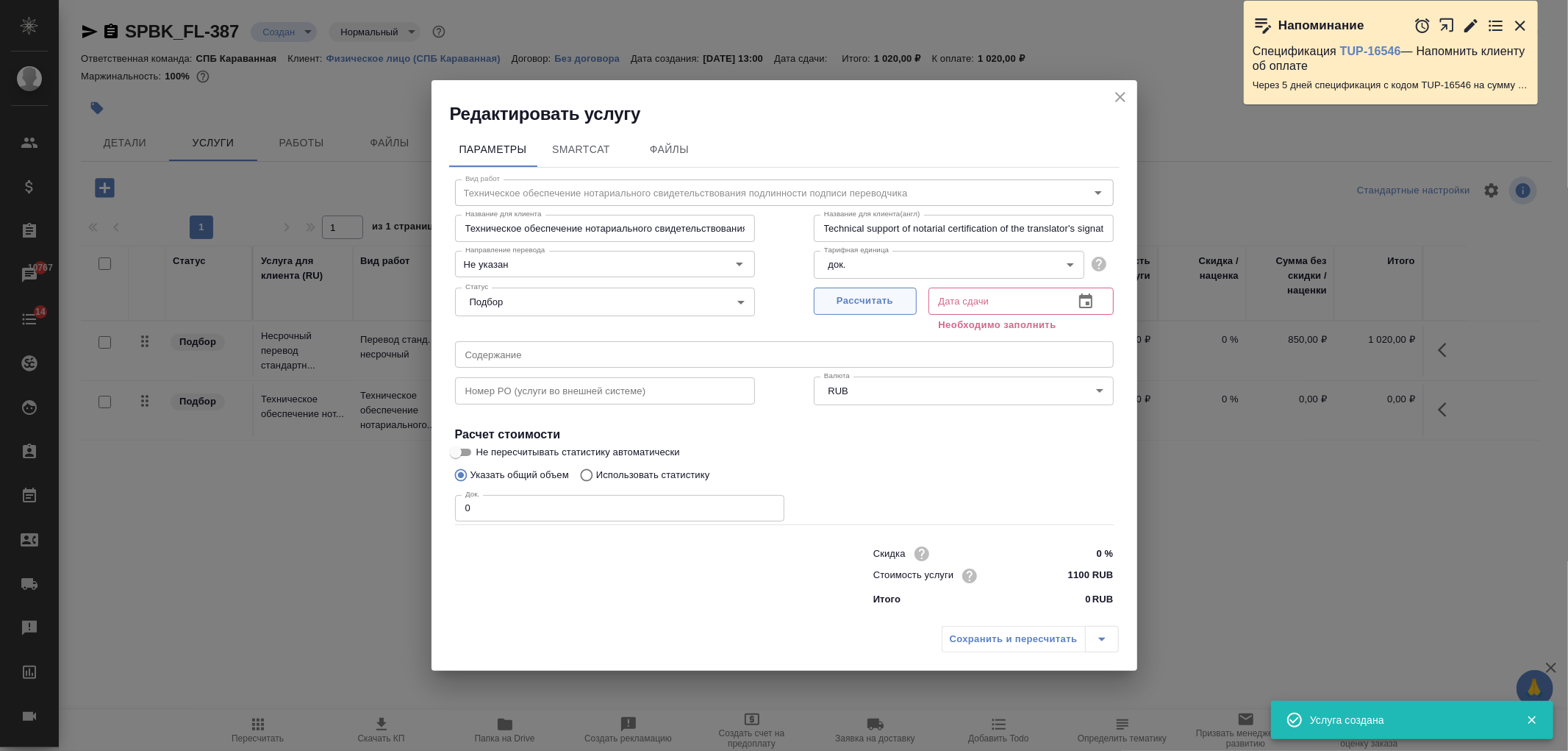
drag, startPoint x: 865, startPoint y: 307, endPoint x: 849, endPoint y: 311, distance: 16.5
click at [864, 306] on span "Рассчитать" at bounding box center [865, 301] width 86 height 17
type input "08.09.2025 13:01"
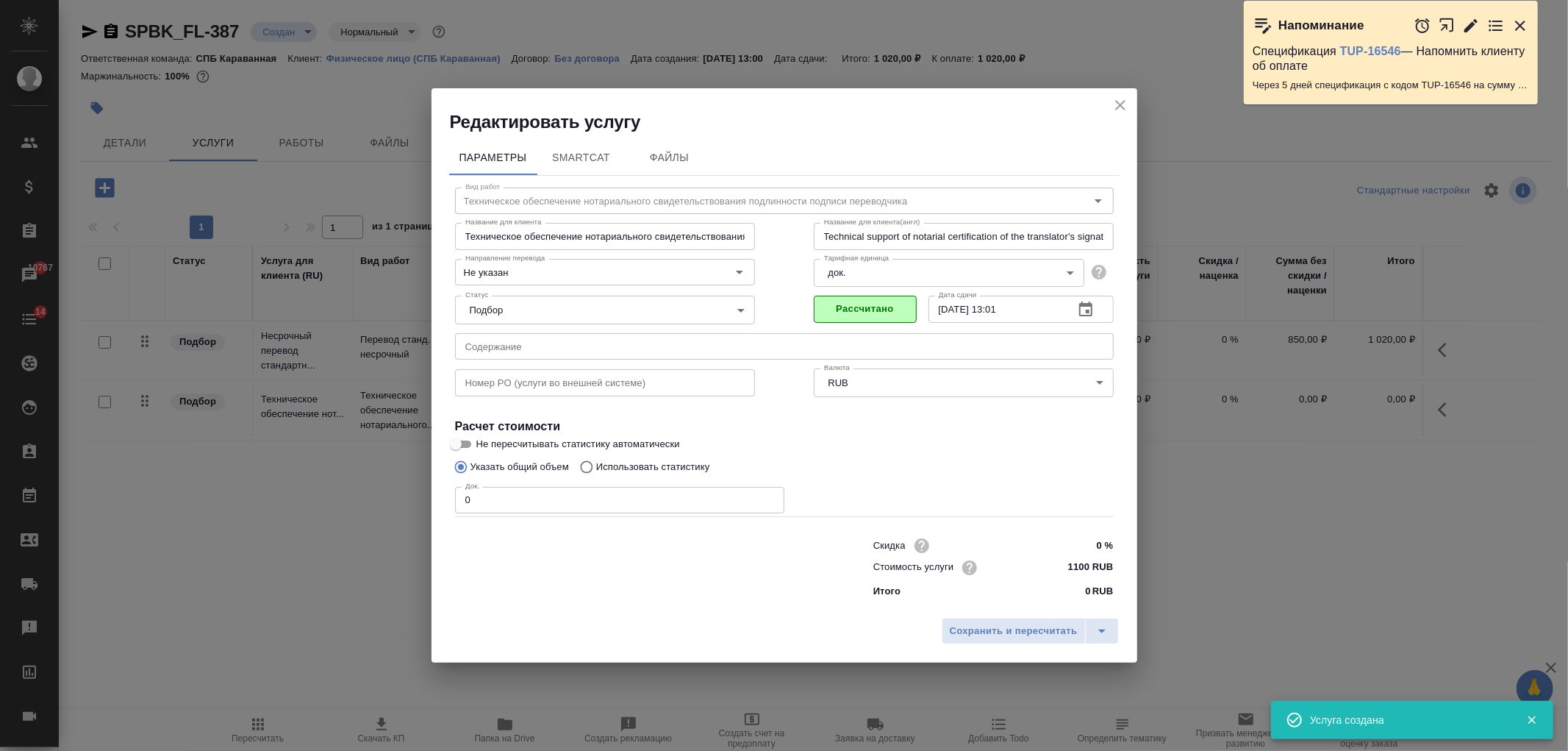
click at [504, 501] on input "0" at bounding box center [620, 500] width 330 height 27
type input "1"
click at [1013, 635] on span "Сохранить и пересчитать" at bounding box center [1014, 631] width 128 height 17
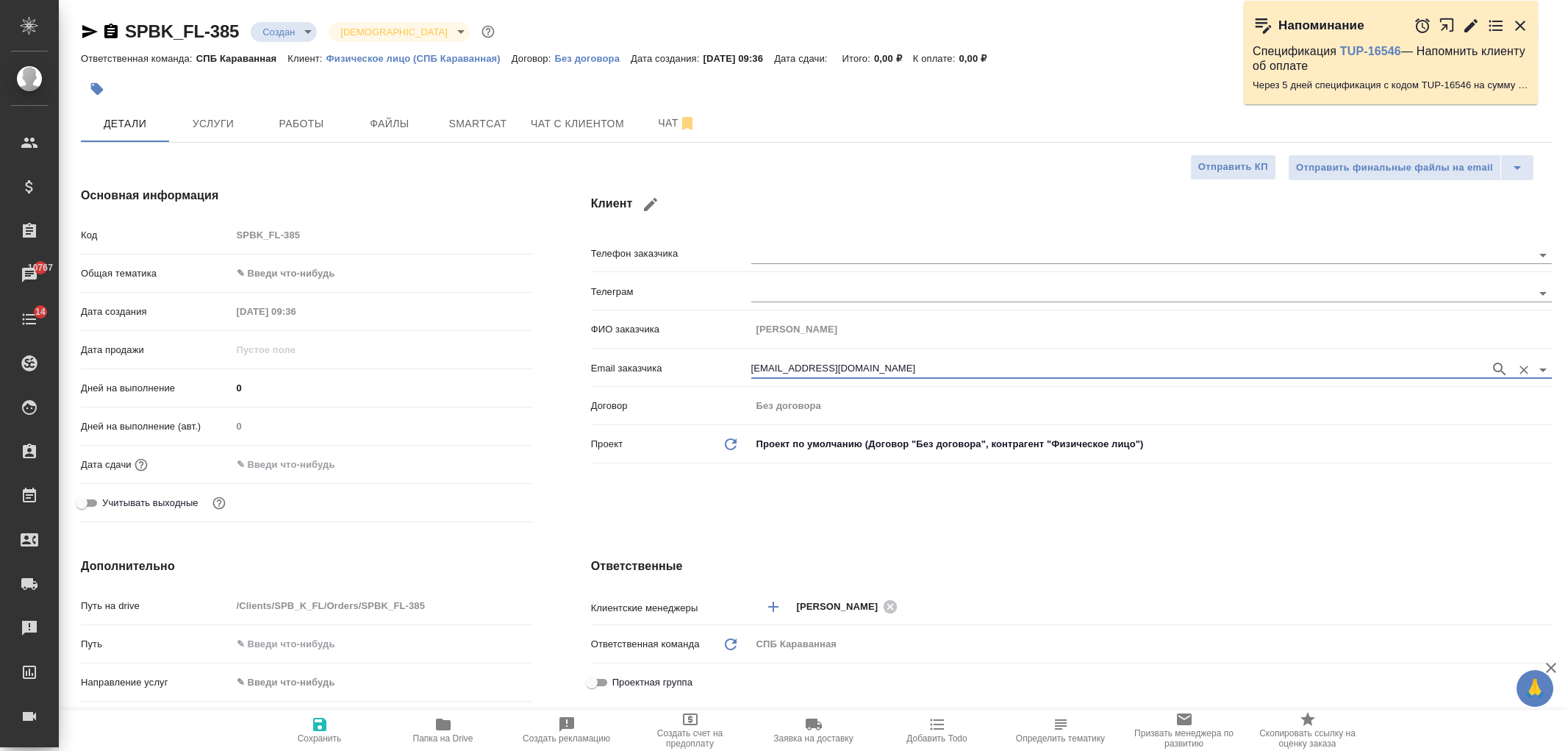
select select "RU"
click at [365, 274] on body "🙏 .cls-1 fill:#fff; AWATERA [PERSON_NAME] Спецификации Заказы 10767 Чаты 14 Tod…" at bounding box center [784, 375] width 1568 height 751
click at [795, 204] on div at bounding box center [784, 375] width 1568 height 751
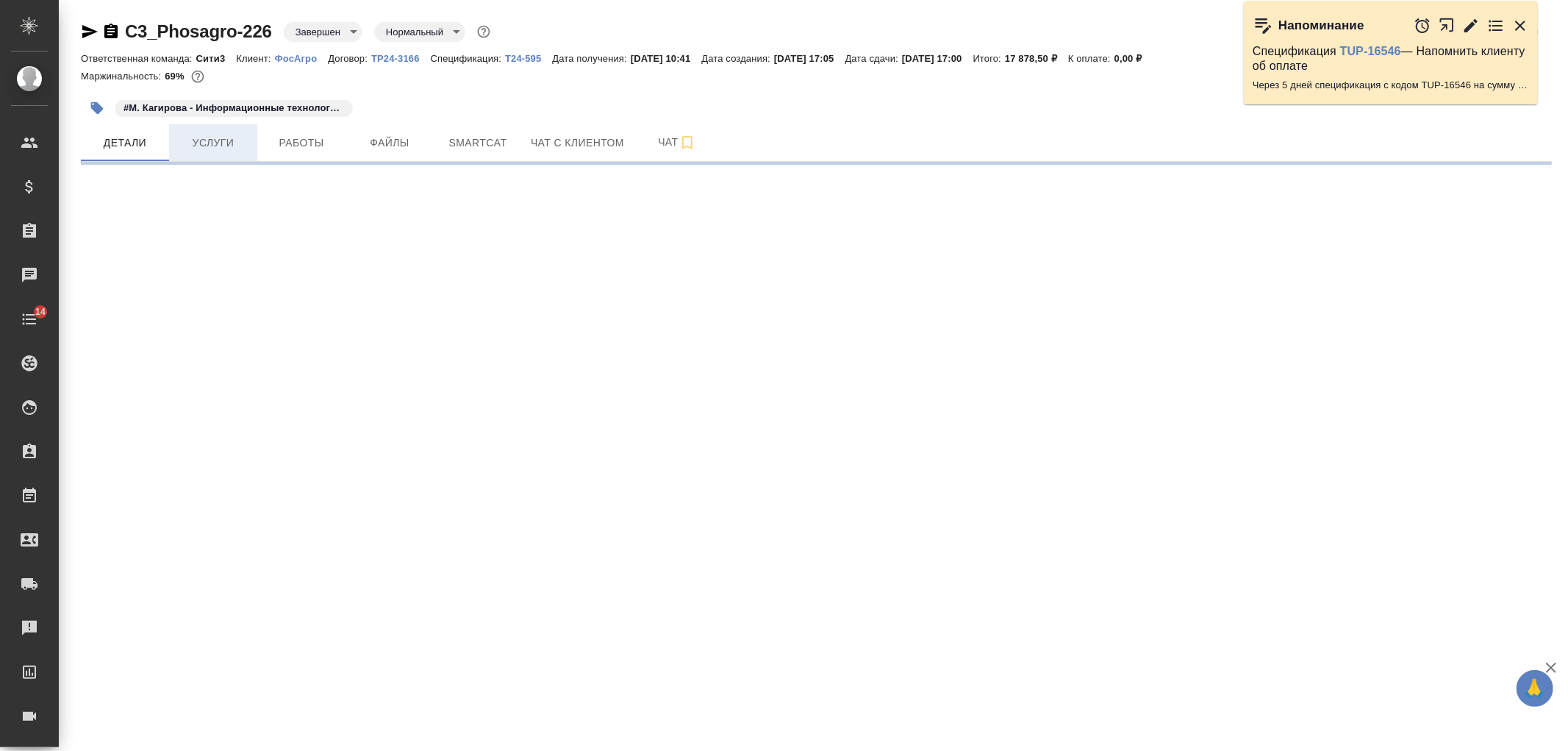
select select "RU"
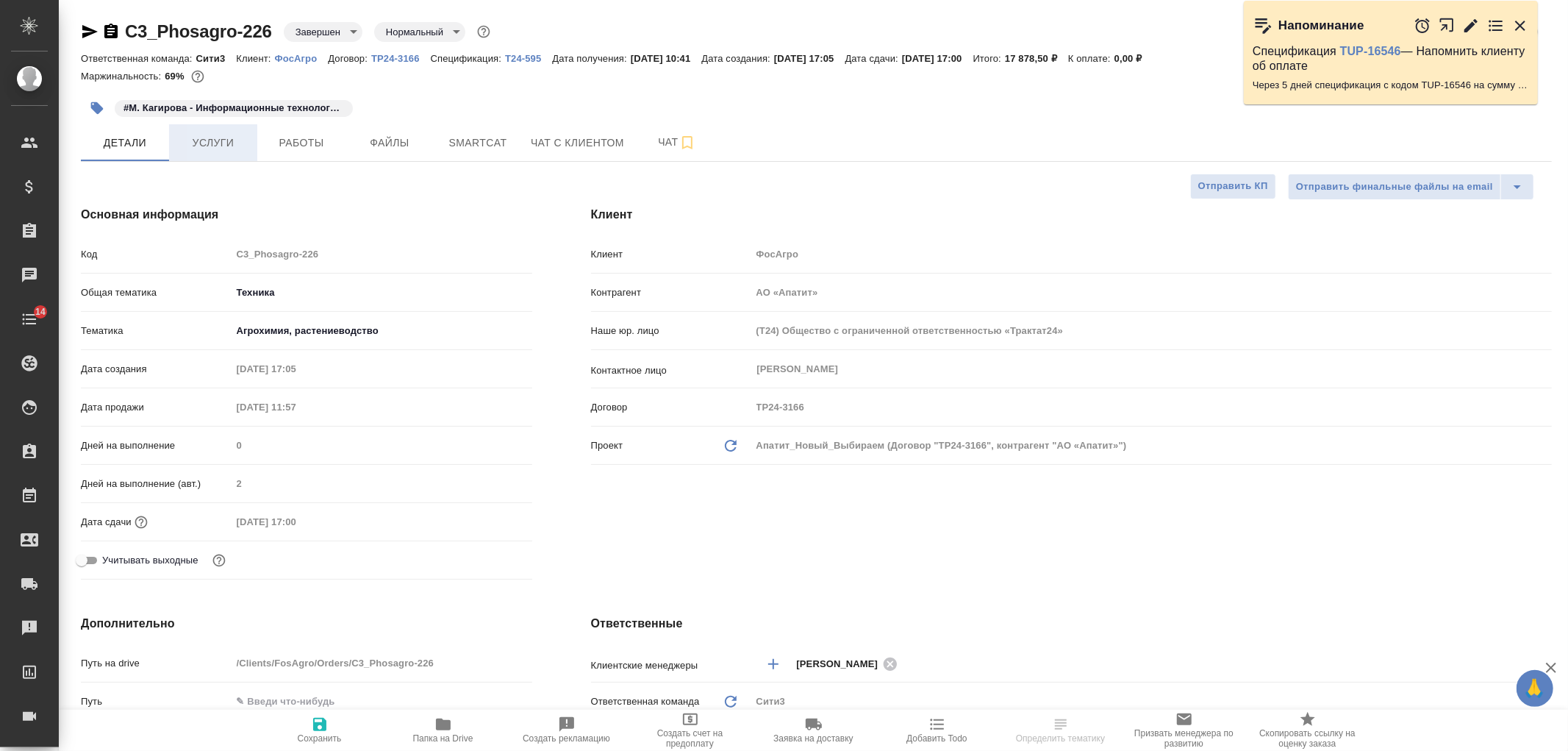
type textarea "x"
click at [217, 149] on span "Услуги" at bounding box center [213, 143] width 70 height 19
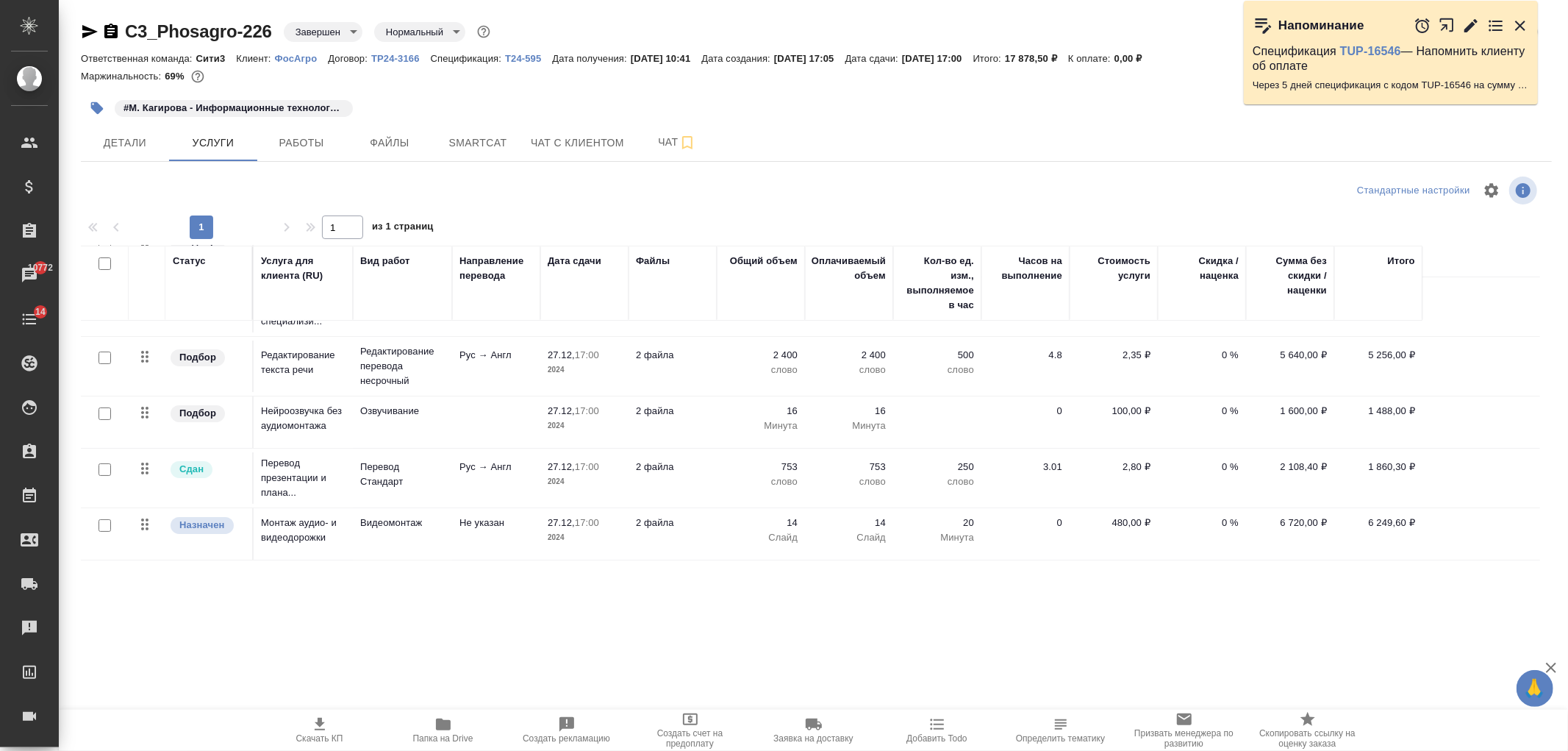
scroll to position [267, 0]
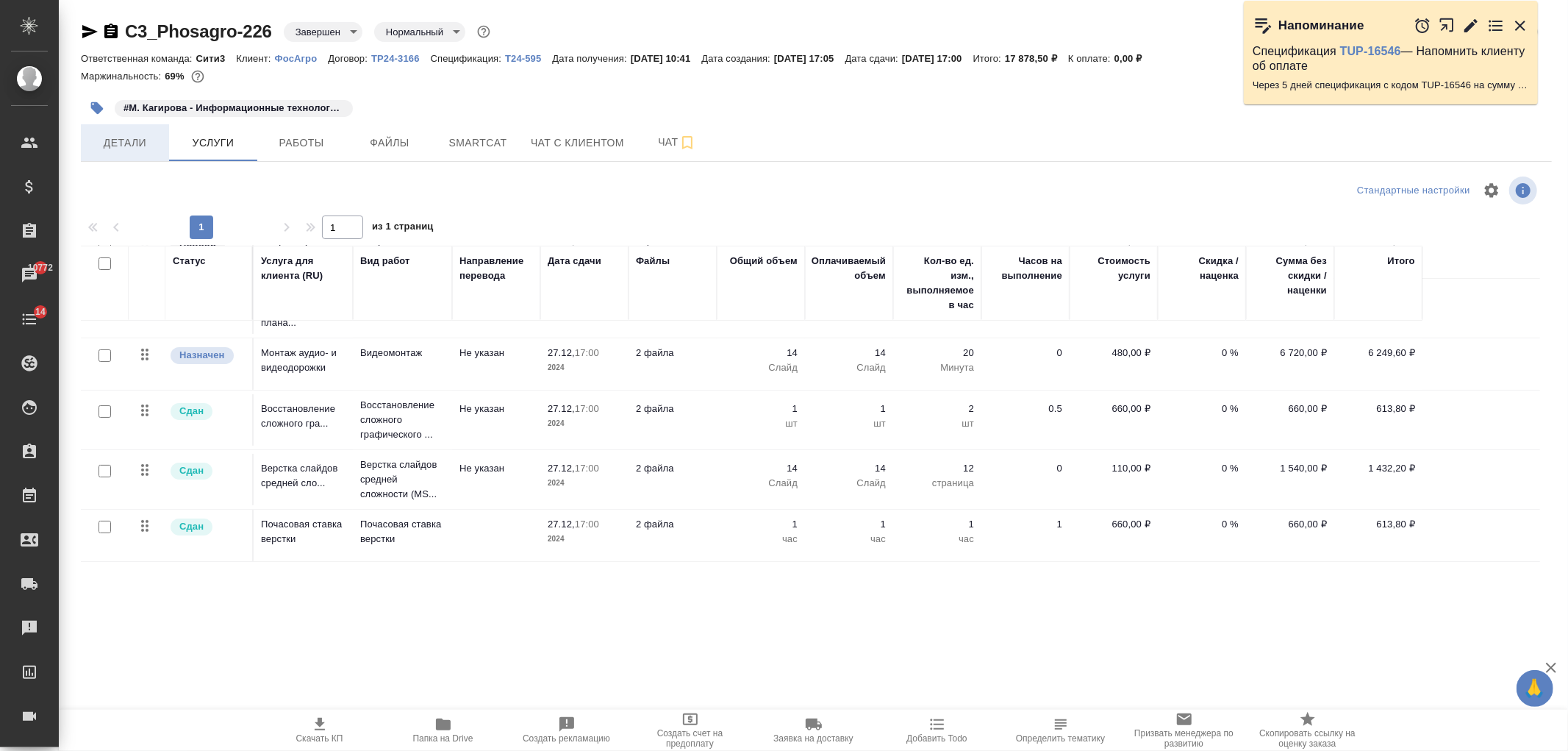
click at [120, 150] on span "Детали" at bounding box center [124, 143] width 70 height 19
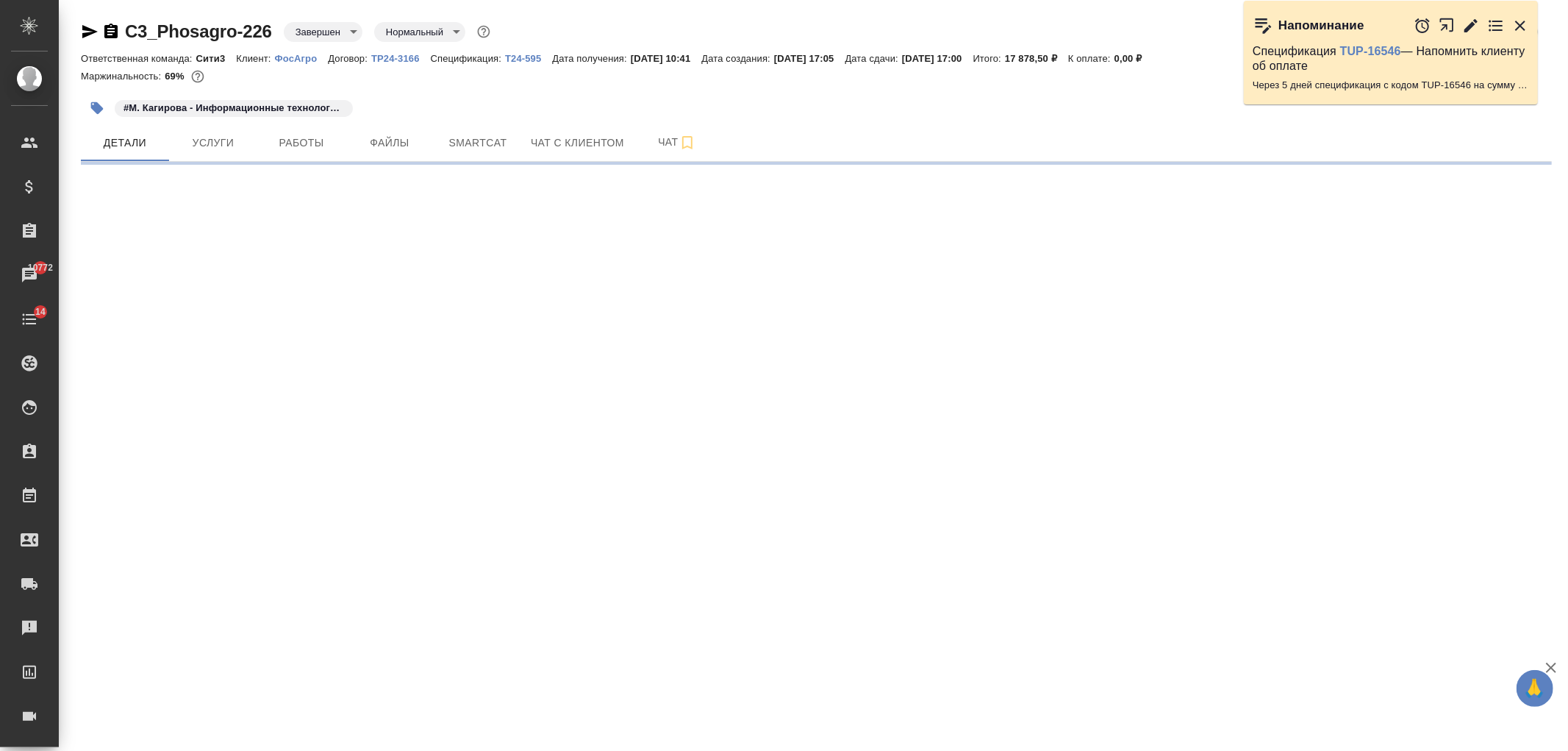
select select "RU"
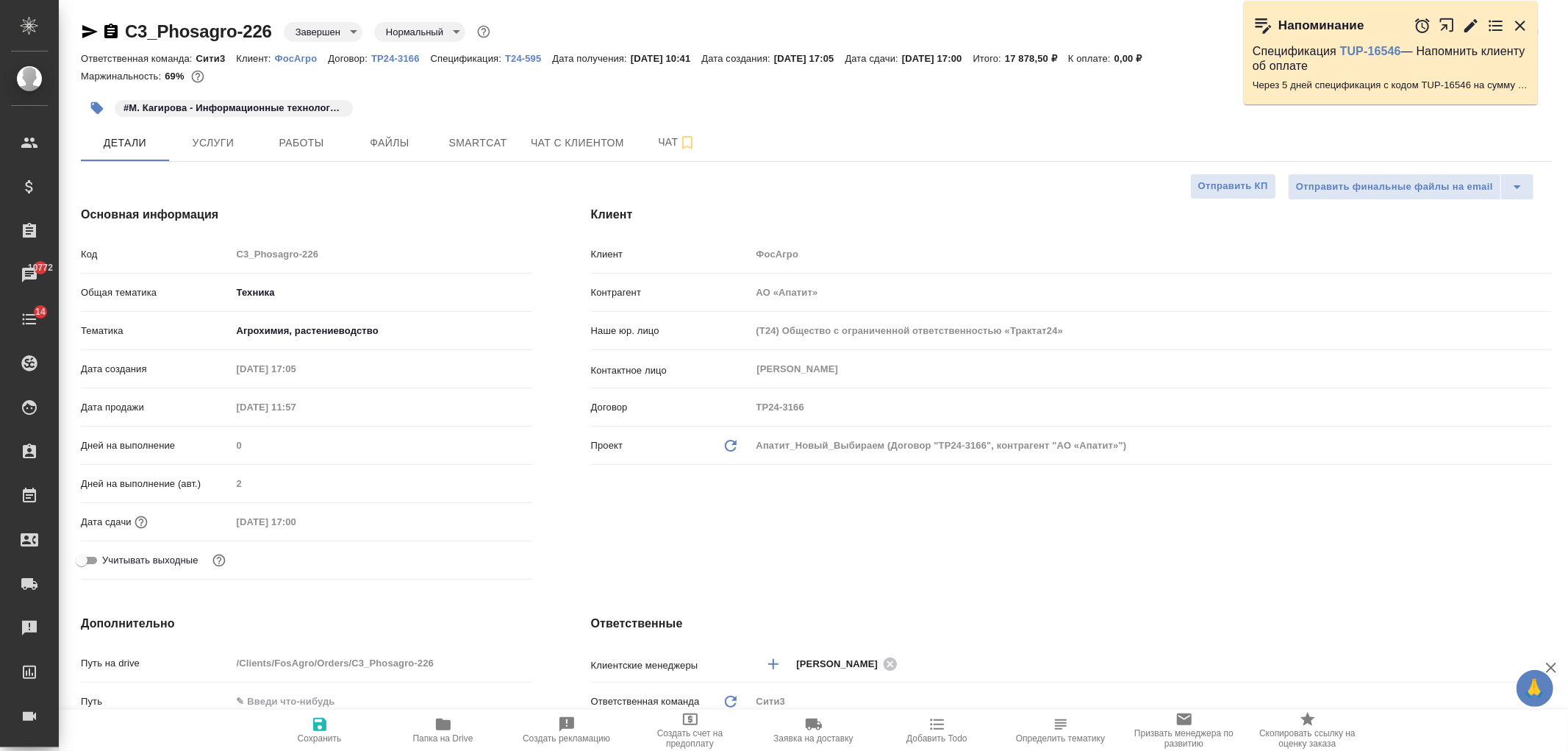
type textarea "x"
click at [1186, 582] on div "[PERSON_NAME] ФосАгро Контрагент АО «Апатит» Наше юр. лицо (T24) Общество с огр…" at bounding box center [1072, 395] width 1020 height 438
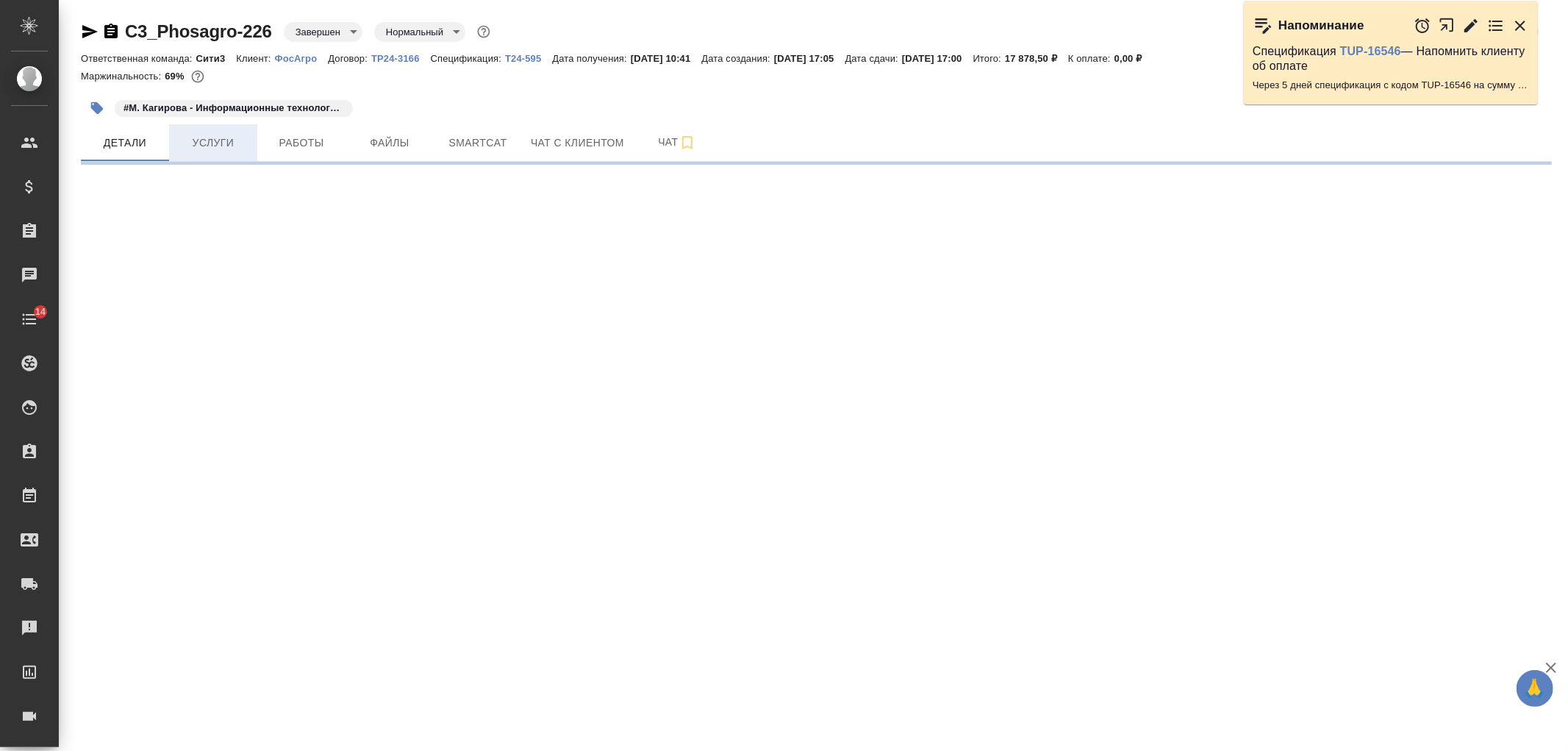
select select "RU"
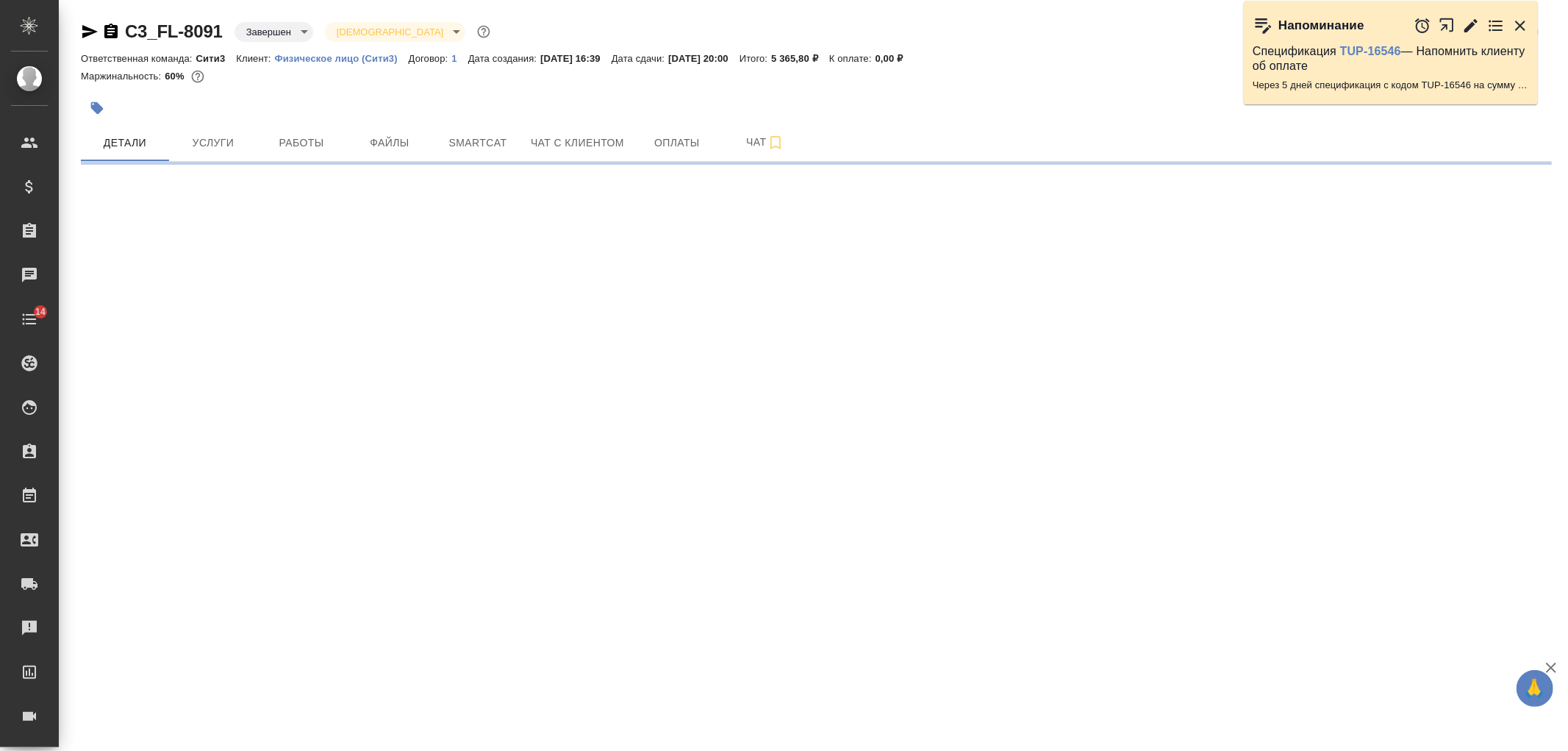
select select "RU"
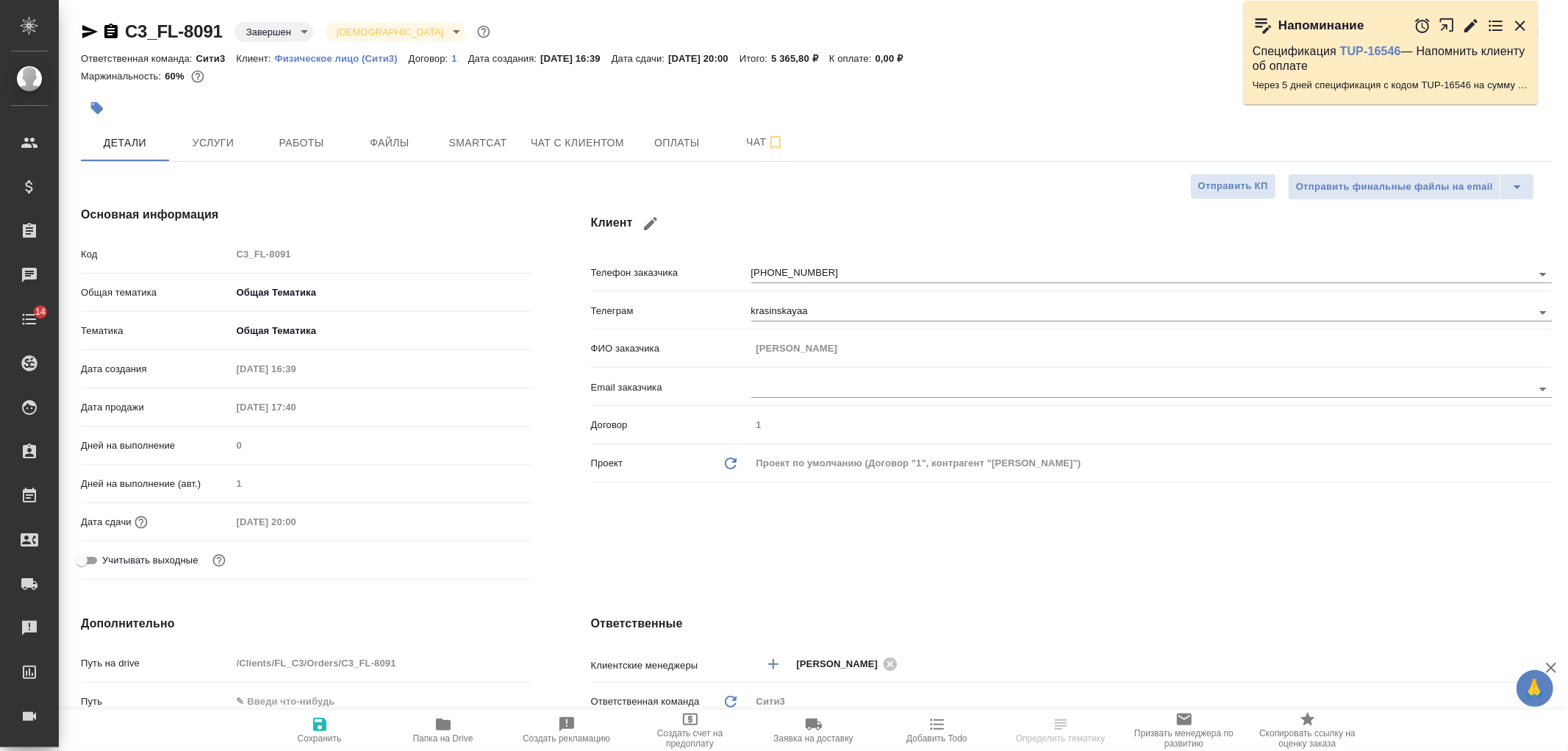
type textarea "x"
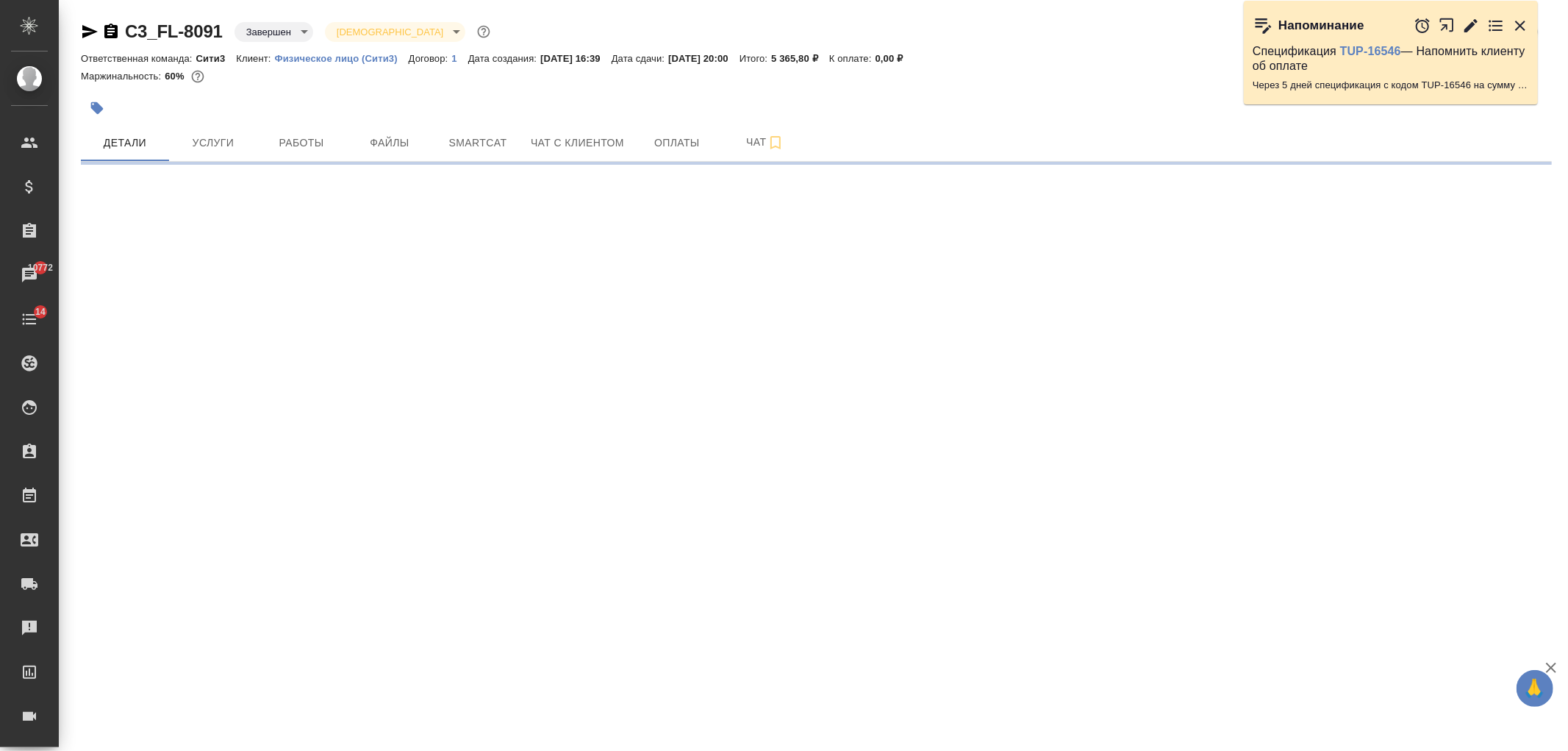
select select "RU"
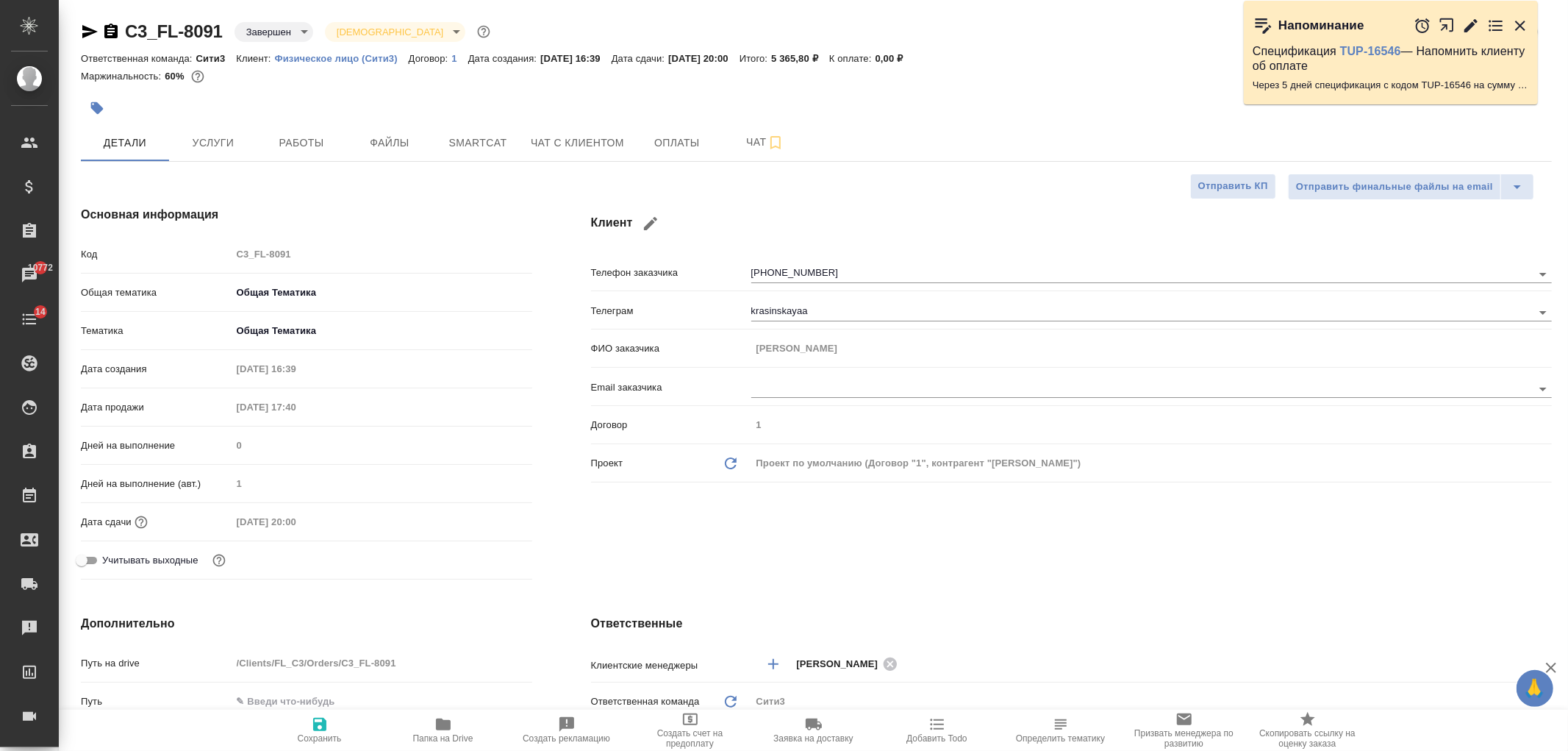
type textarea "x"
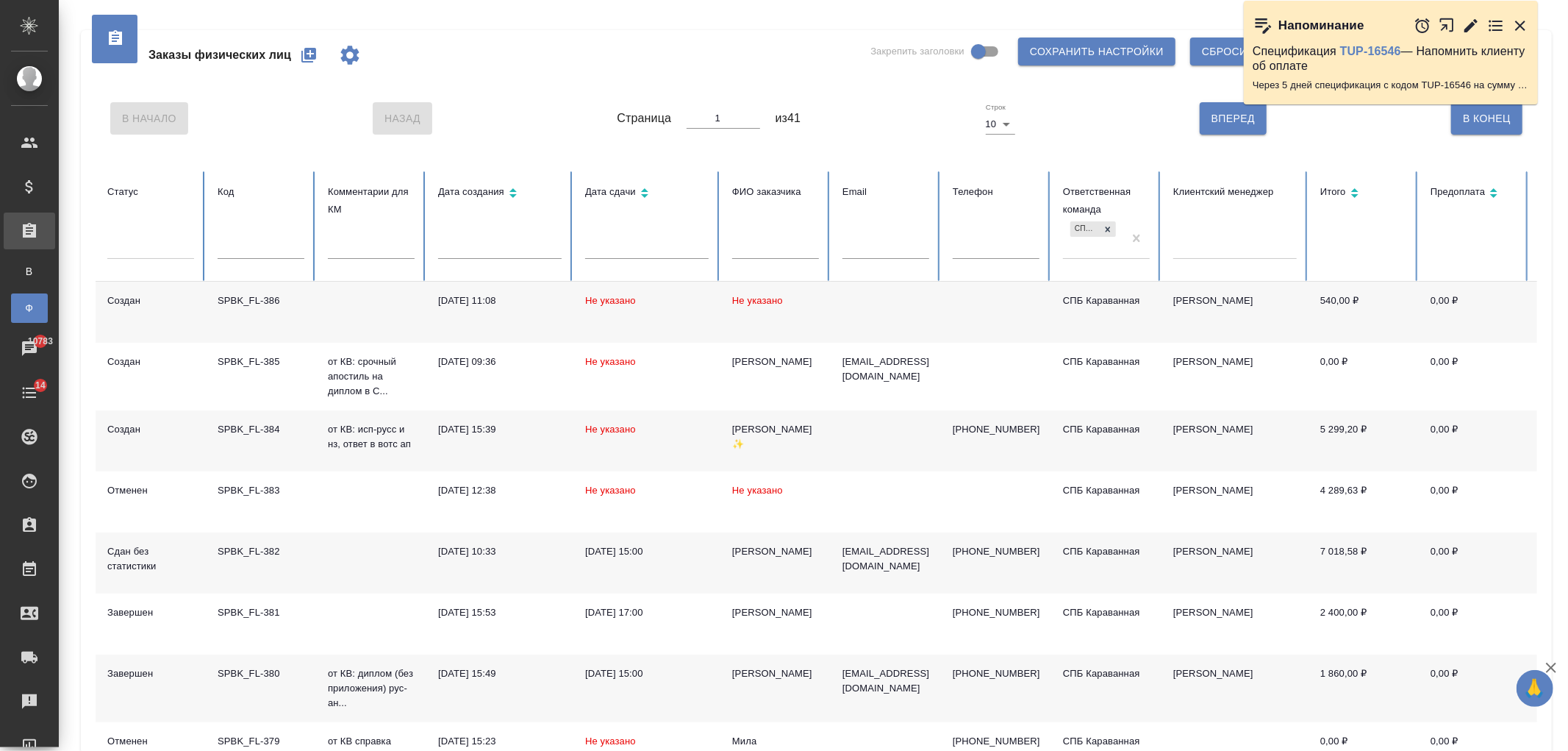
click at [306, 55] on icon "button" at bounding box center [309, 55] width 15 height 15
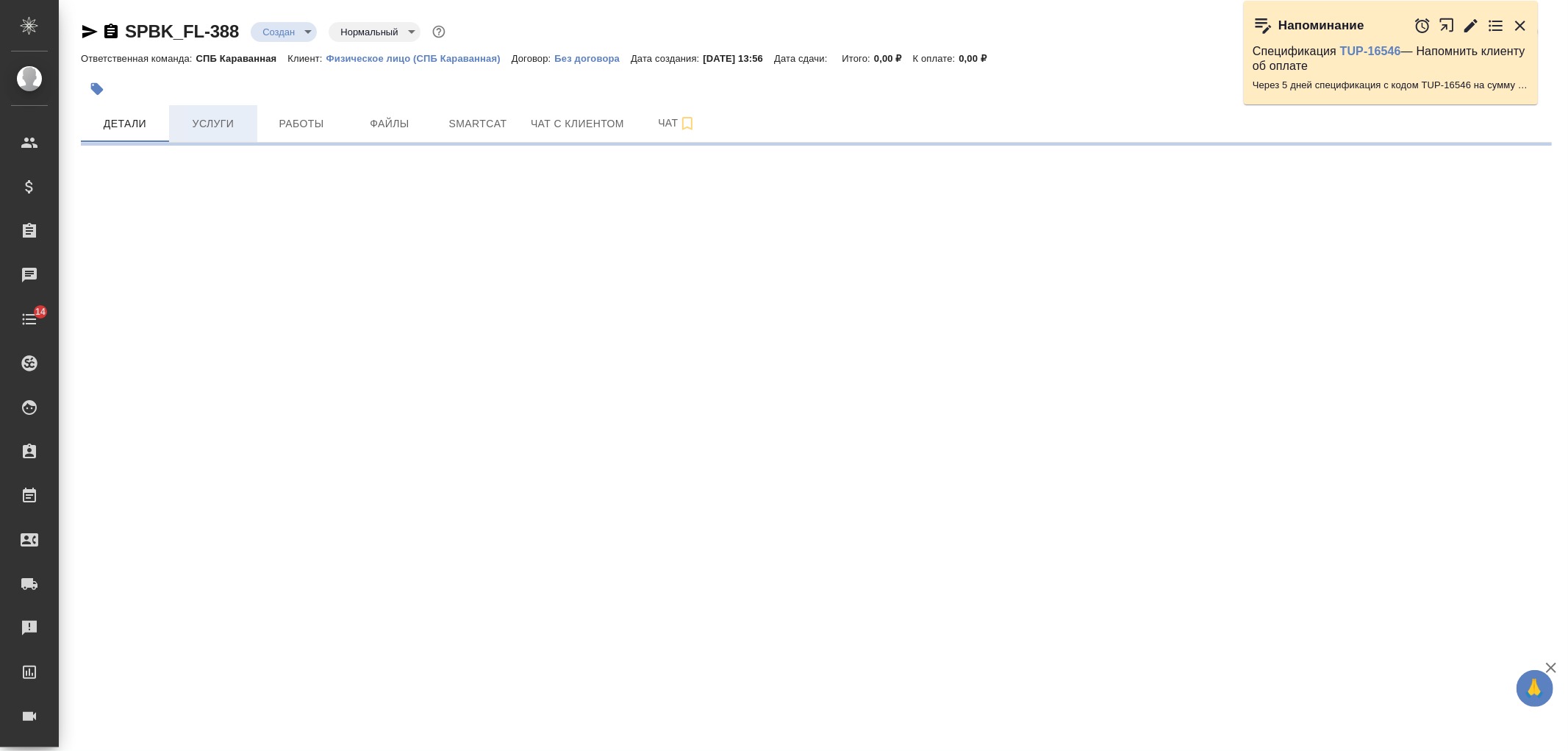
select select "RU"
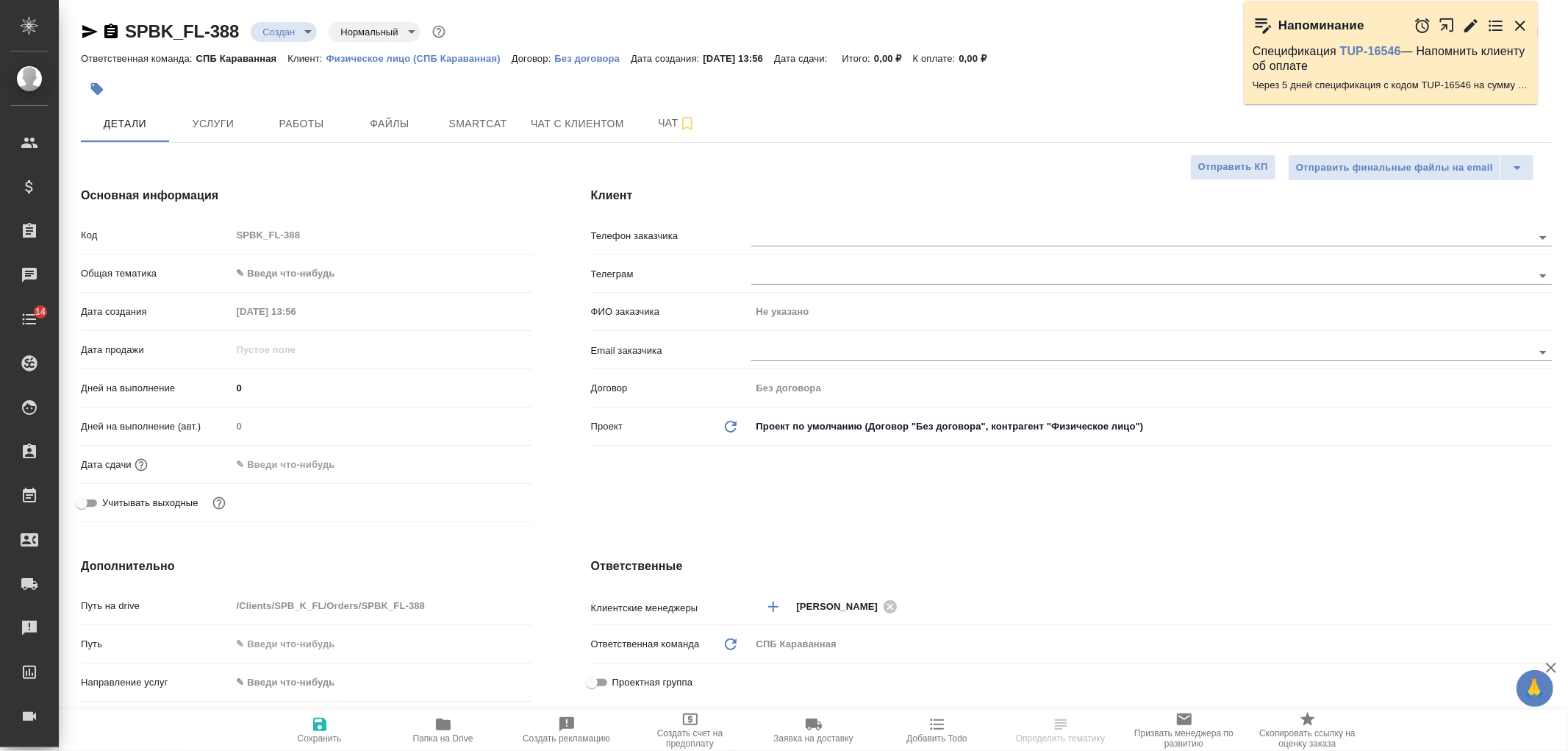
type textarea "x"
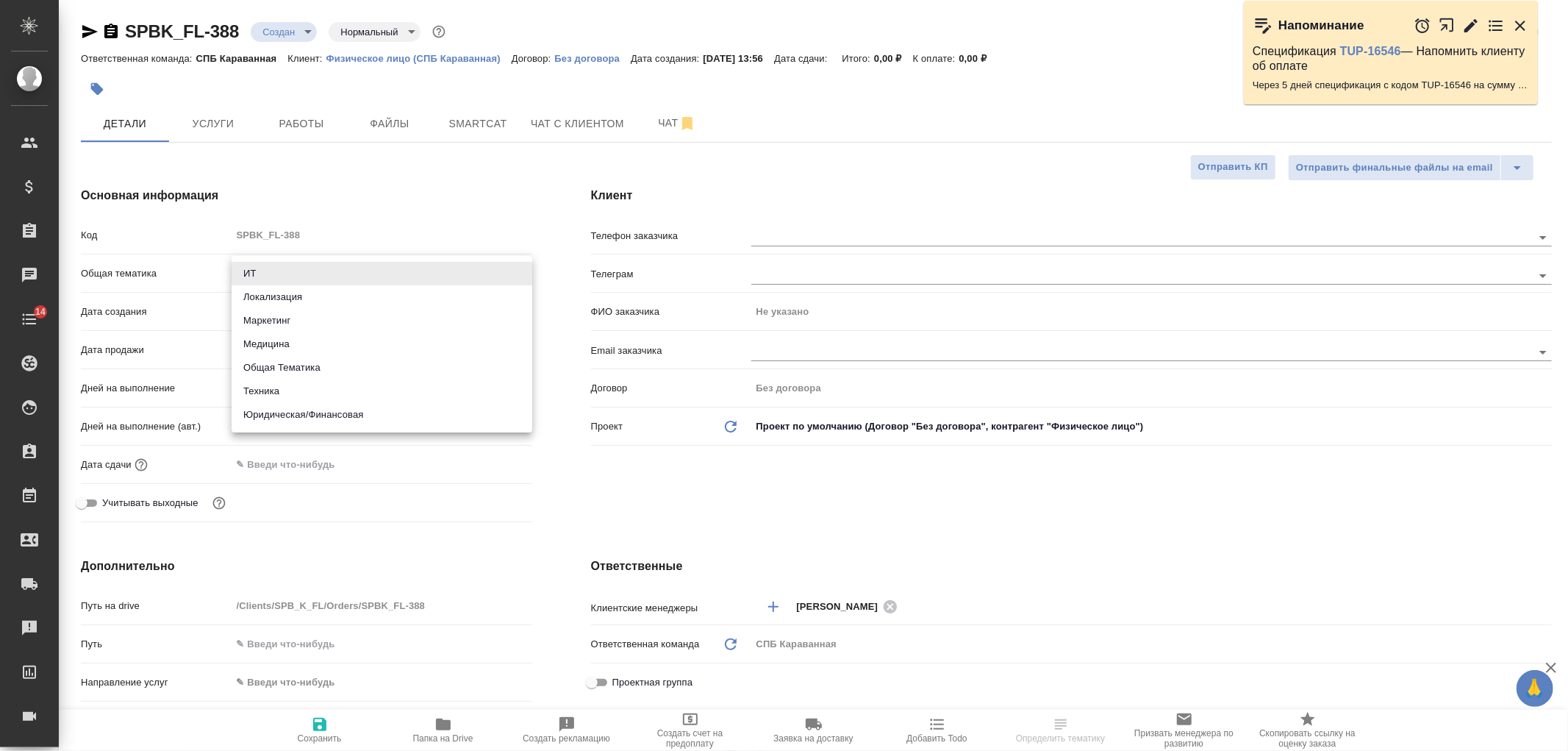
click at [285, 284] on body "🙏 .cls-1 fill:#fff; AWATERA [PERSON_NAME] Спецификации Заказы Чаты 14 Todo Прое…" at bounding box center [784, 375] width 1568 height 751
click at [332, 407] on li "Юридическая/Финансовая" at bounding box center [382, 415] width 301 height 23
type input "yr-fn"
type textarea "x"
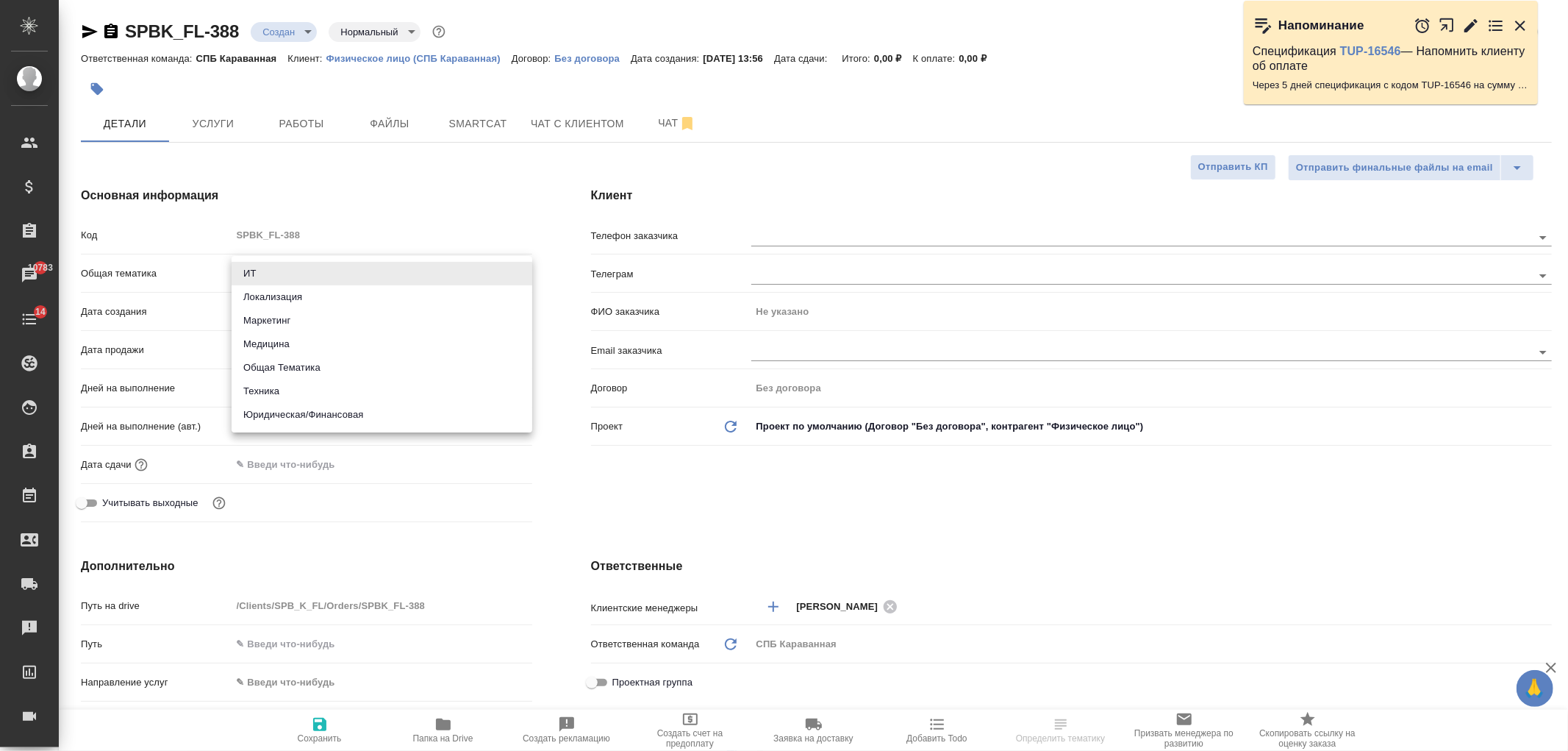
type textarea "x"
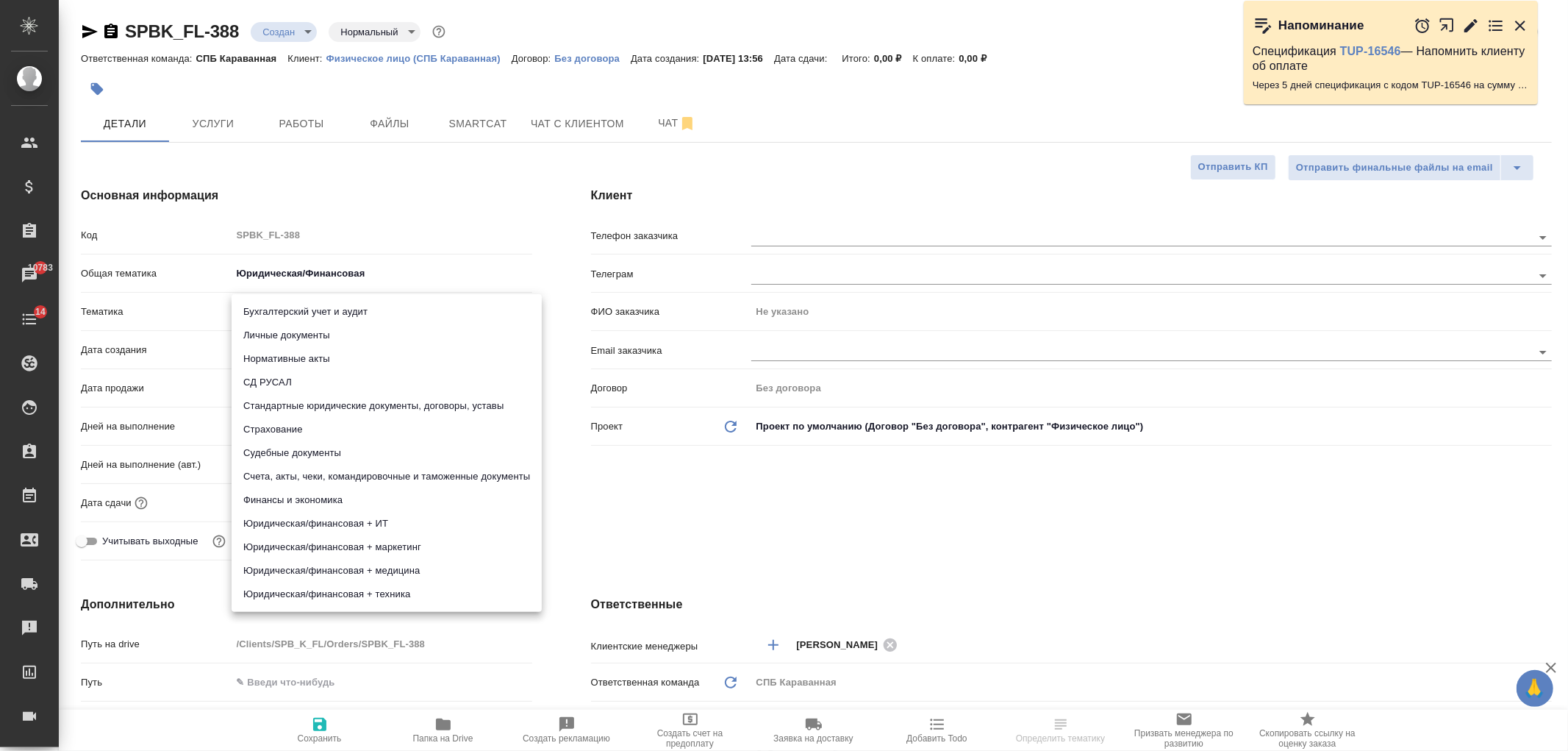
click at [267, 305] on body "🙏 .cls-1 fill:#fff; AWATERA Ivanova Arina Клиенты Спецификации Заказы 10783 Чат…" at bounding box center [784, 375] width 1568 height 751
click at [400, 407] on li "Стандартные юридические документы, договоры, уставы" at bounding box center [387, 406] width 310 height 23
type textarea "x"
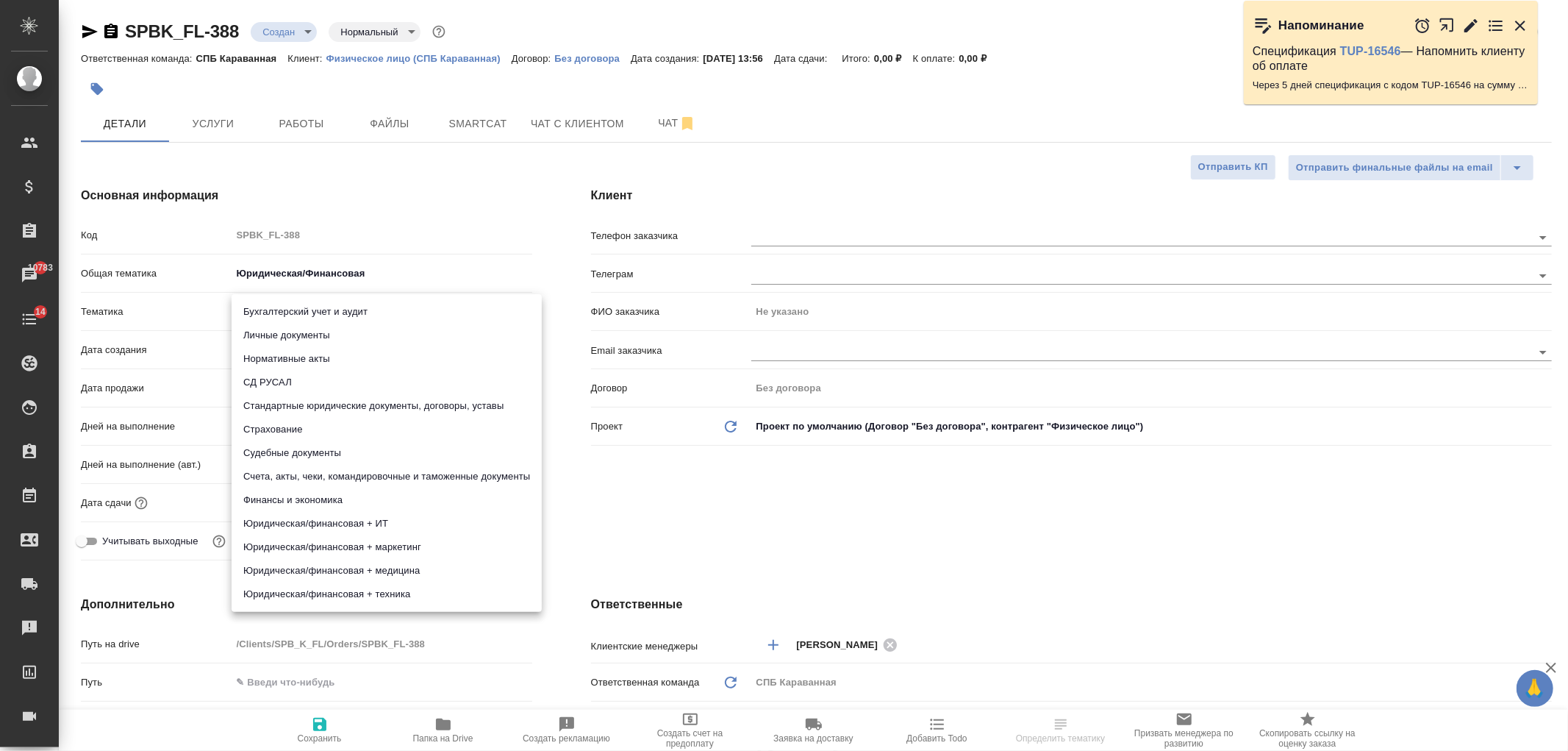
type input "5f647205b73bc97568ca66bf"
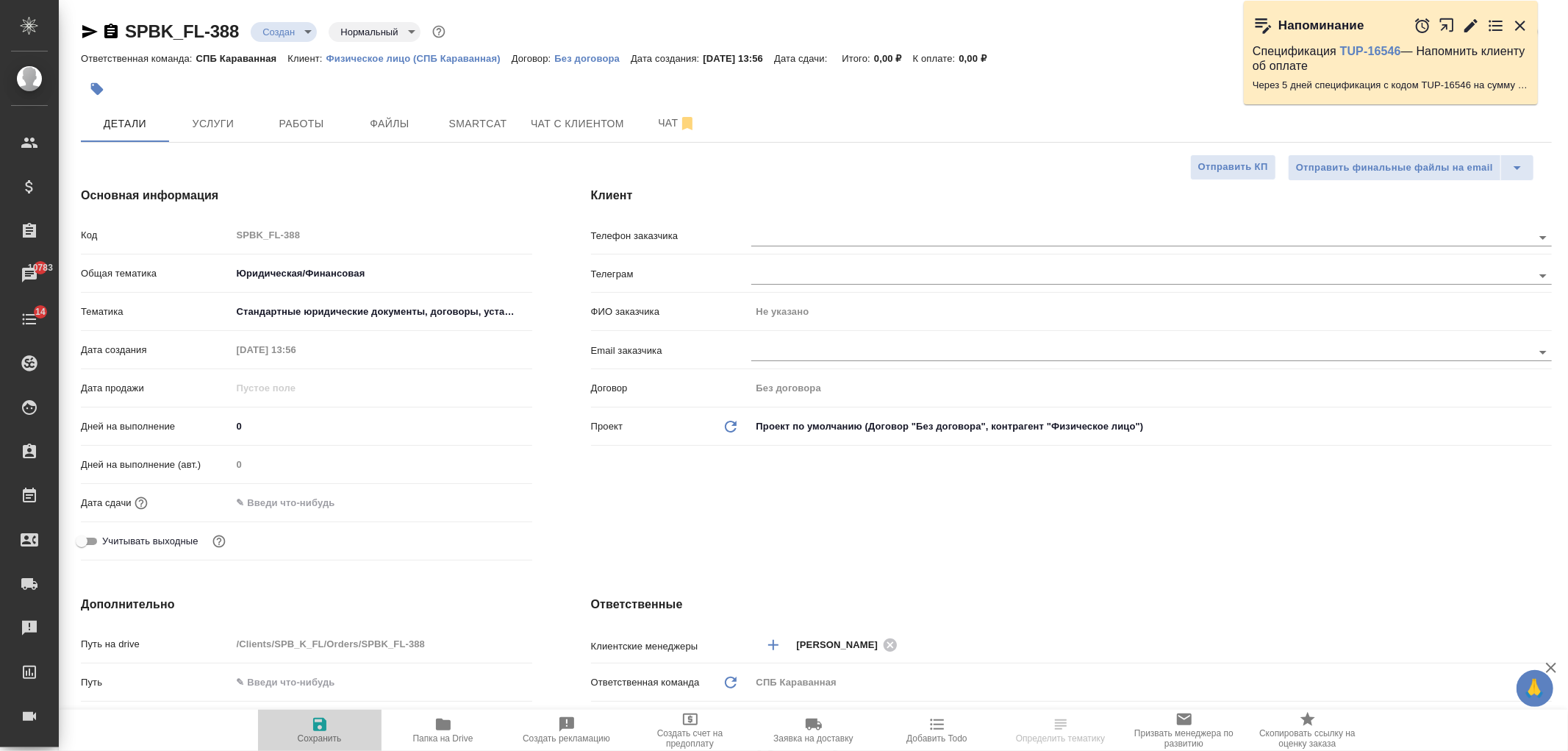
click at [317, 728] on icon "button" at bounding box center [320, 724] width 13 height 13
type textarea "x"
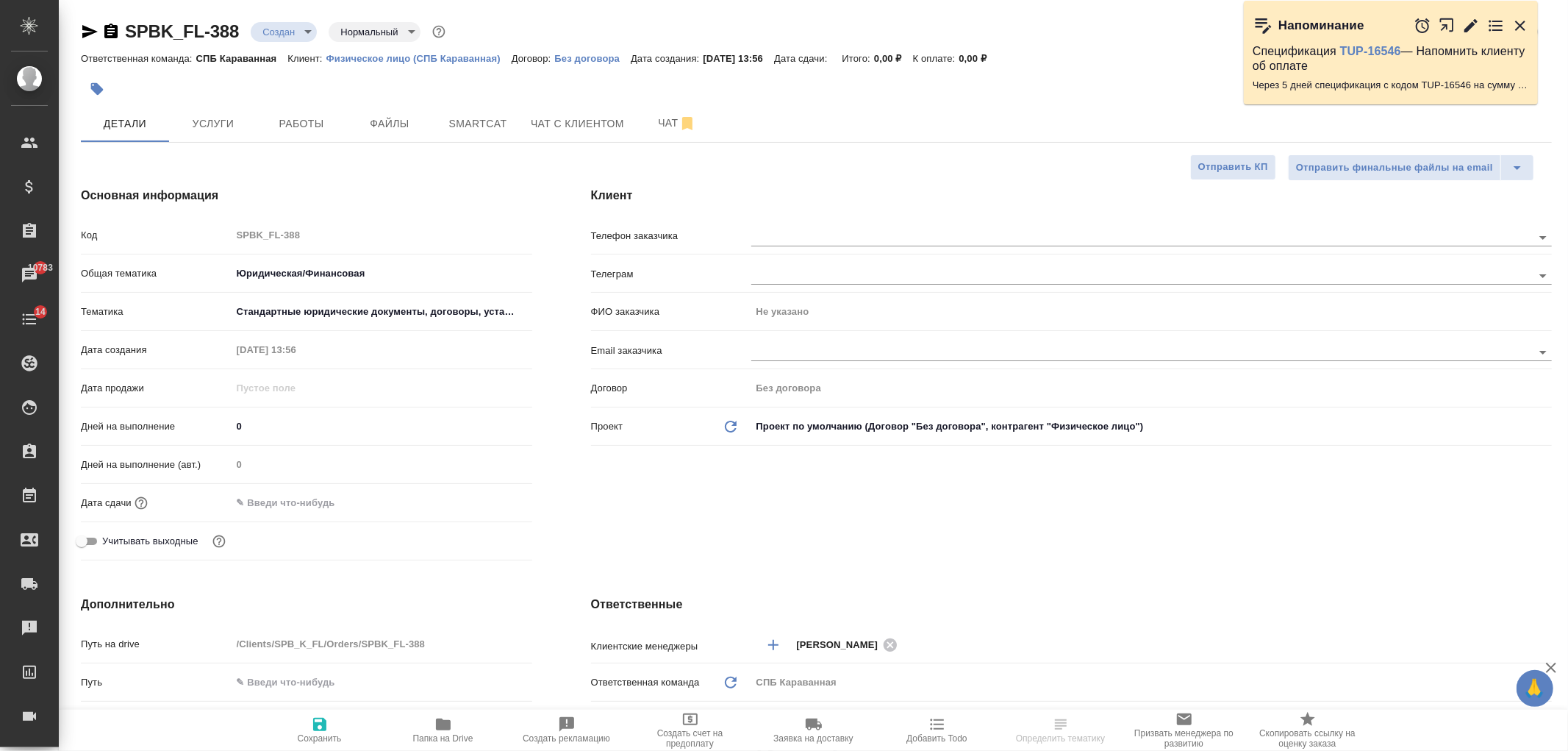
type textarea "x"
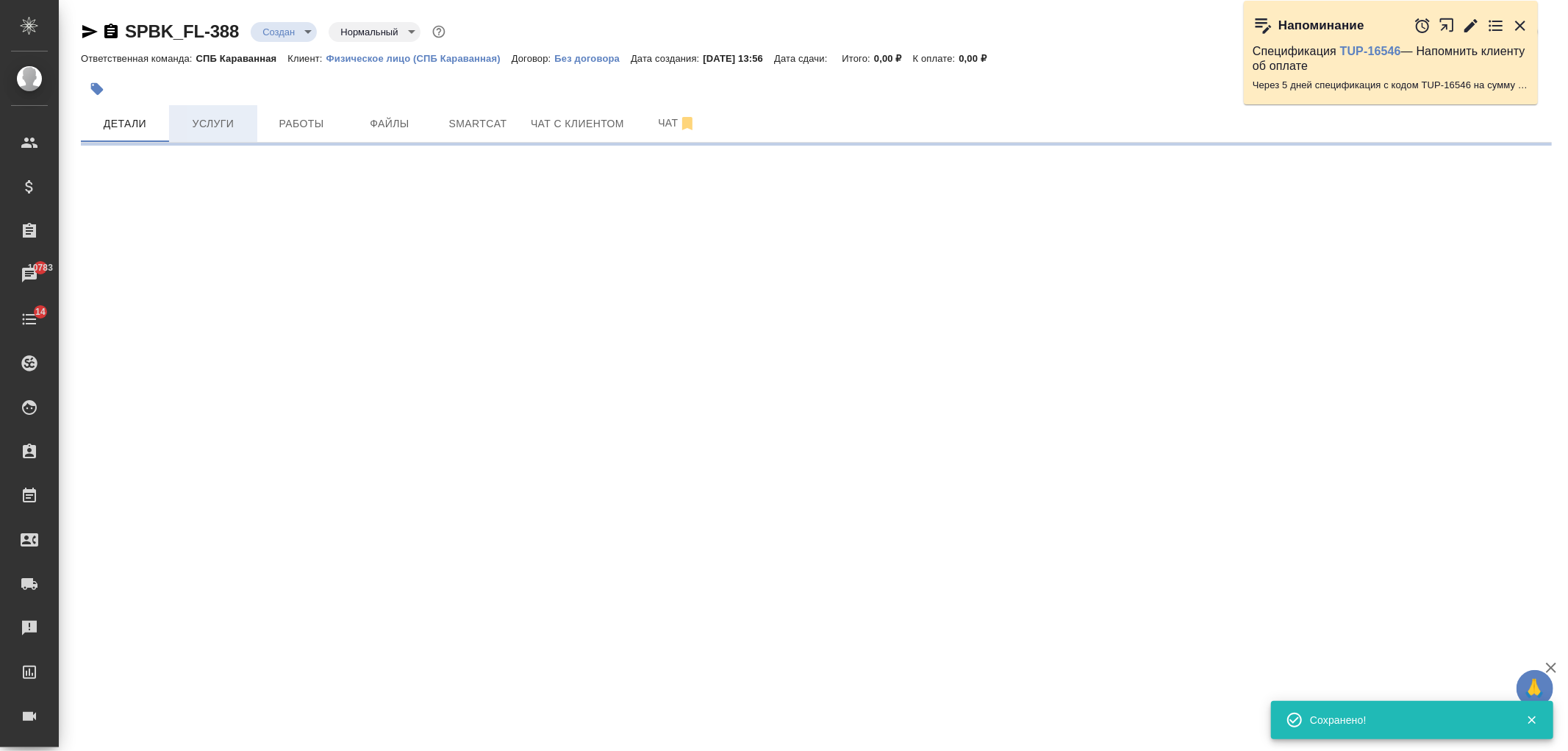
select select "RU"
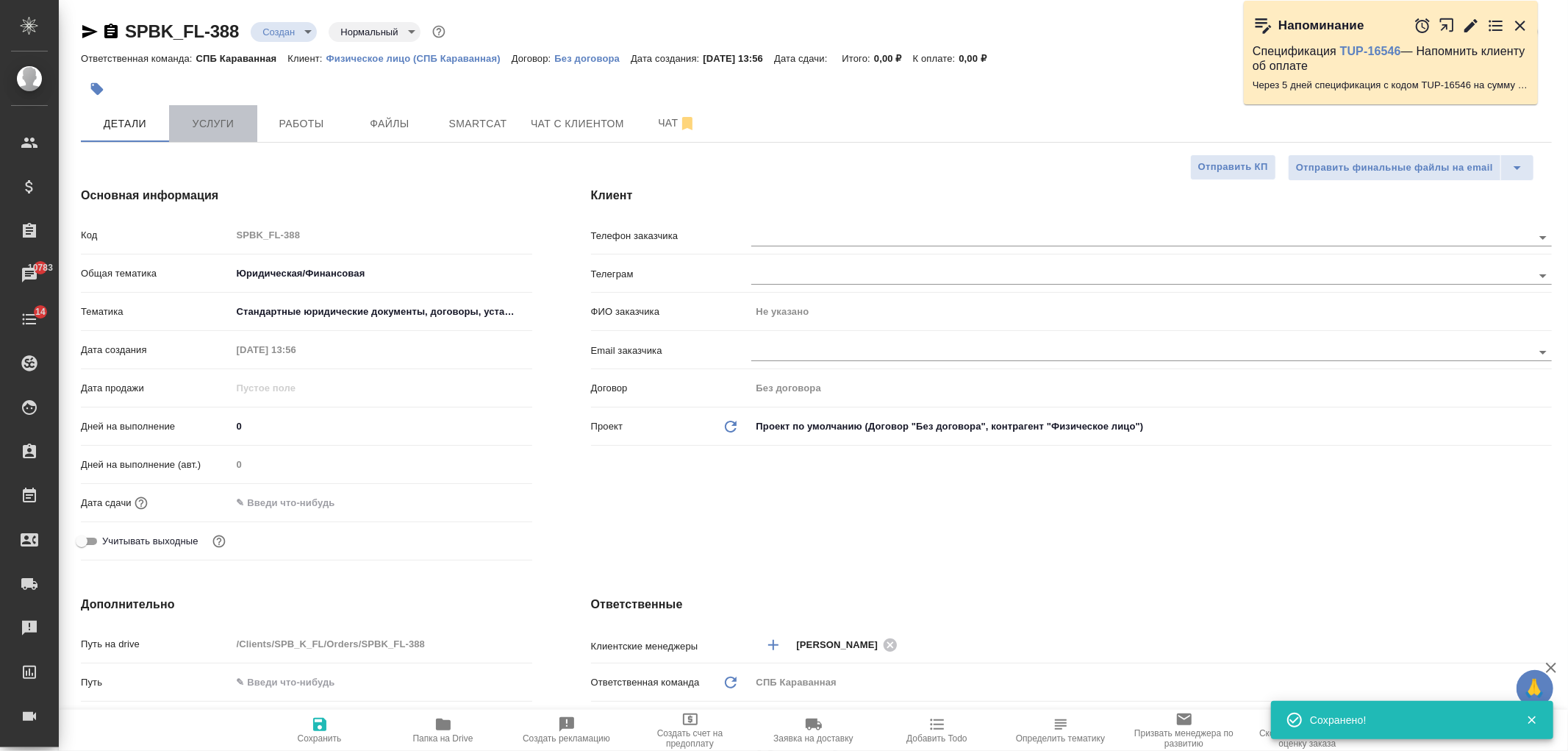
click at [218, 123] on span "Услуги" at bounding box center [213, 124] width 70 height 19
type textarea "x"
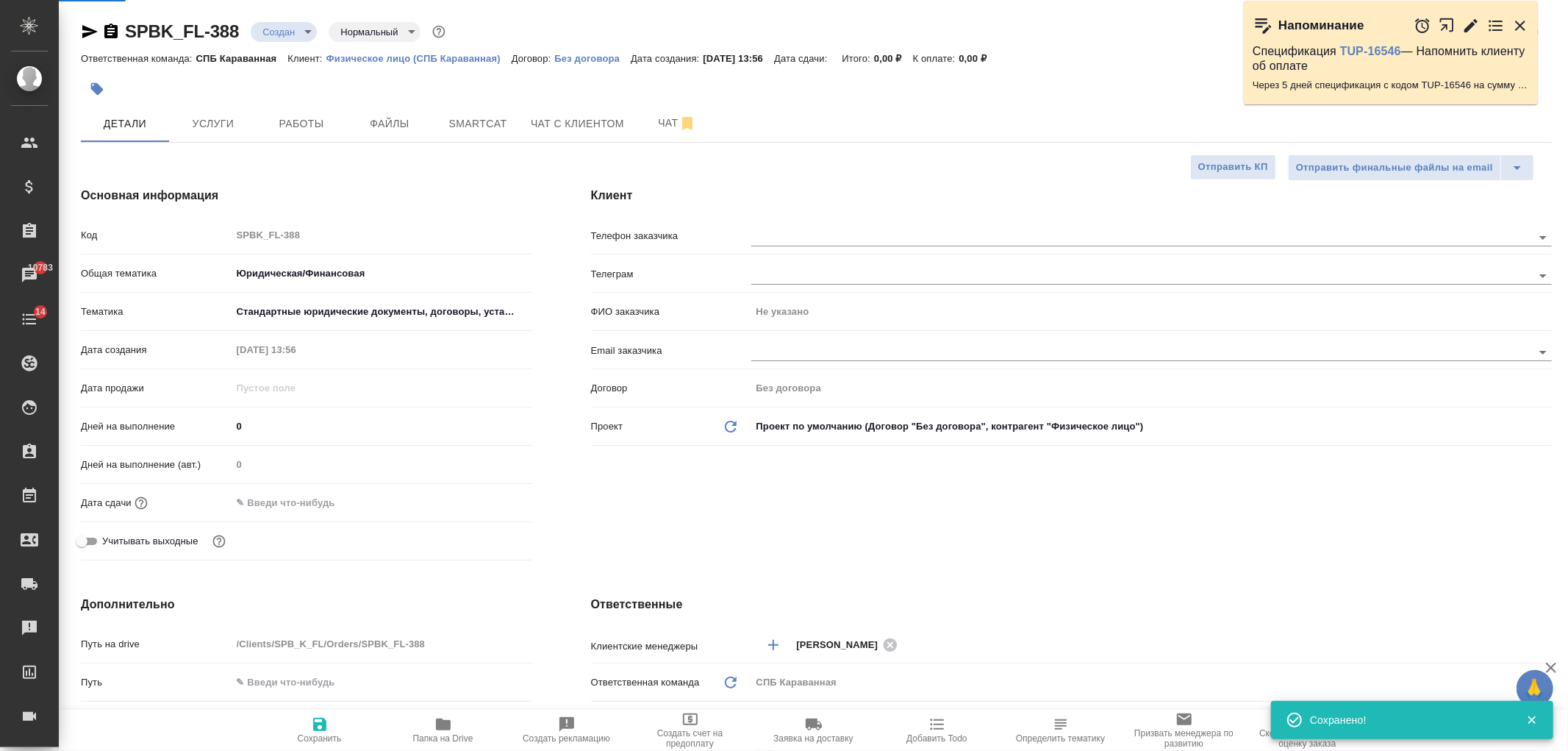
type textarea "x"
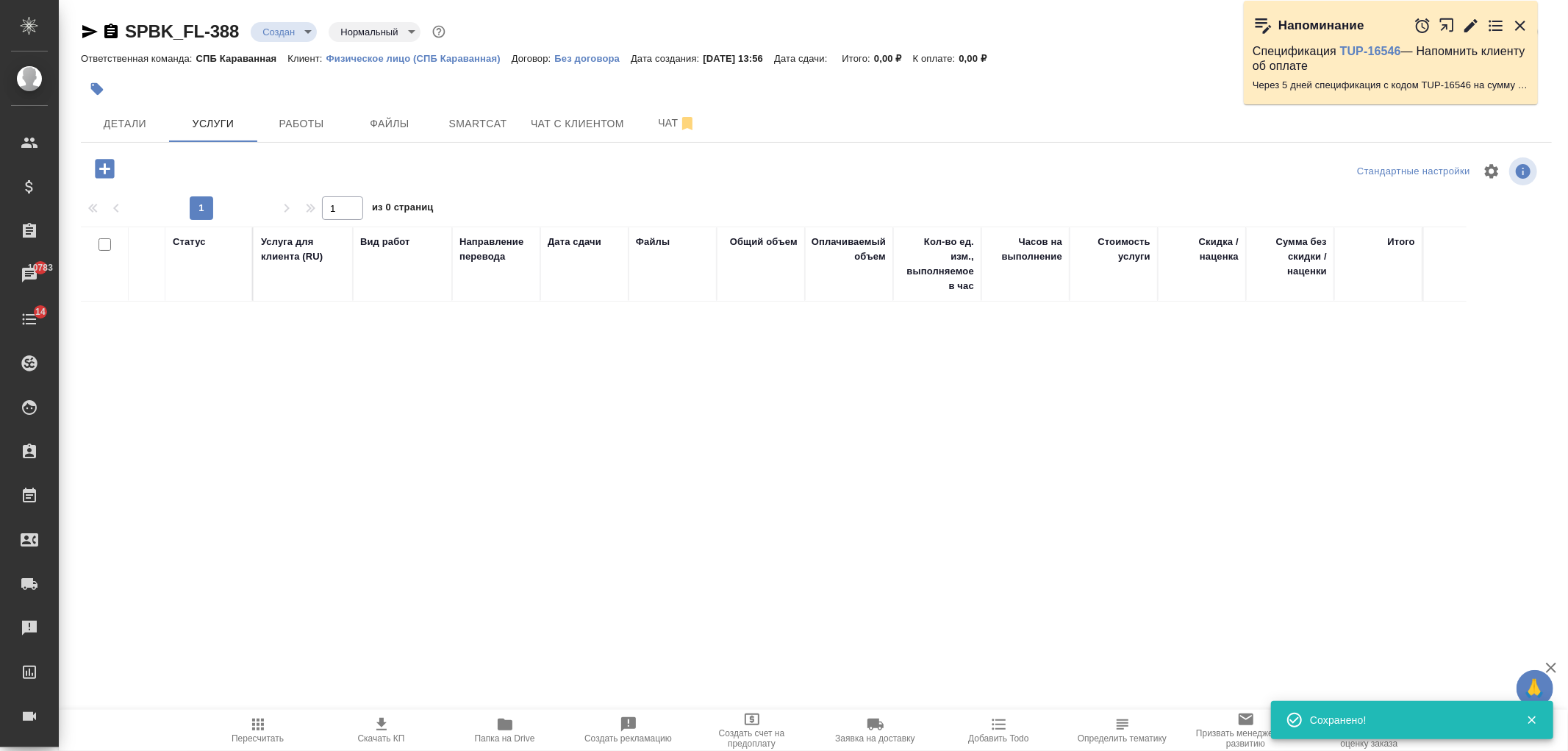
click at [112, 167] on icon "button" at bounding box center [104, 169] width 19 height 19
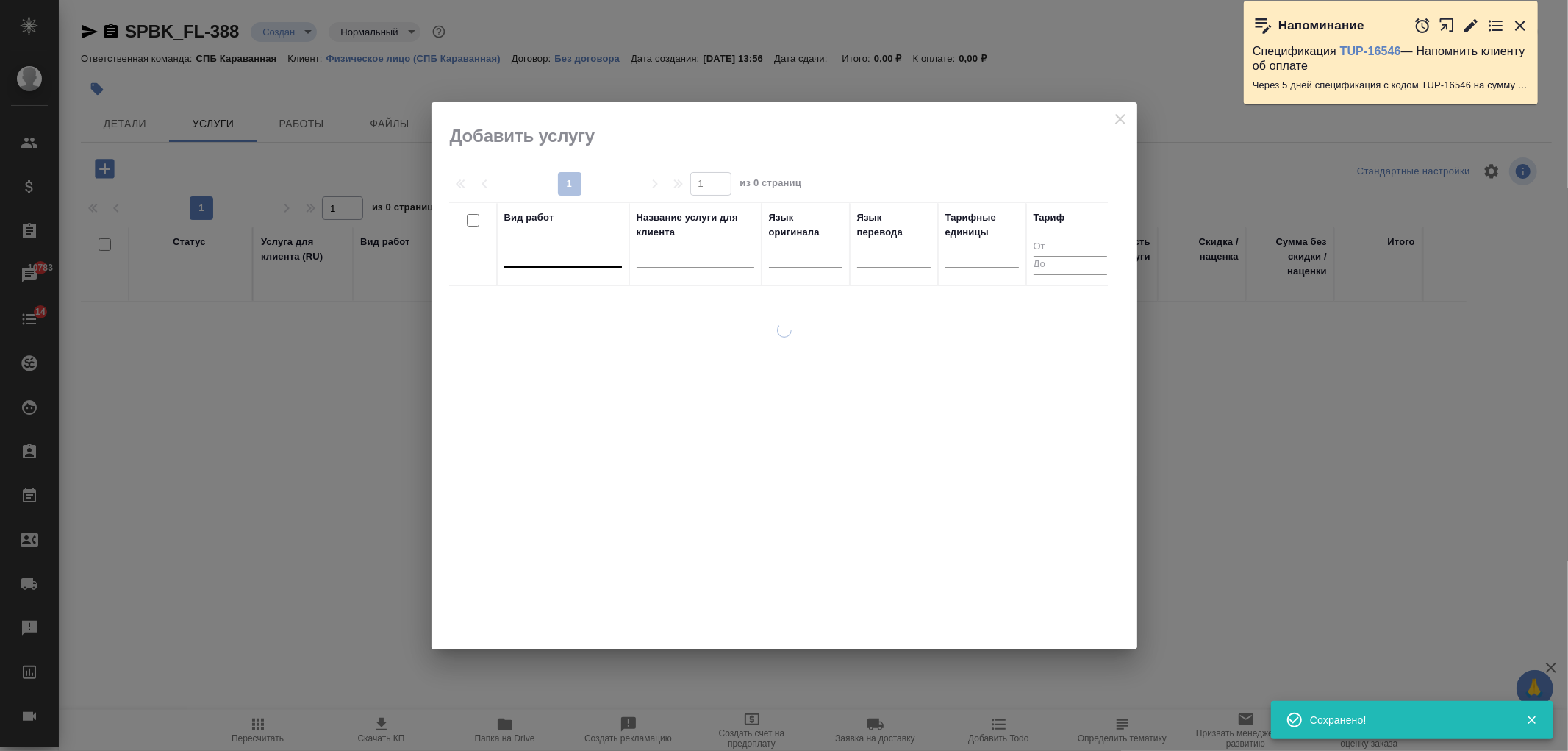
click at [586, 256] on div at bounding box center [563, 252] width 118 height 21
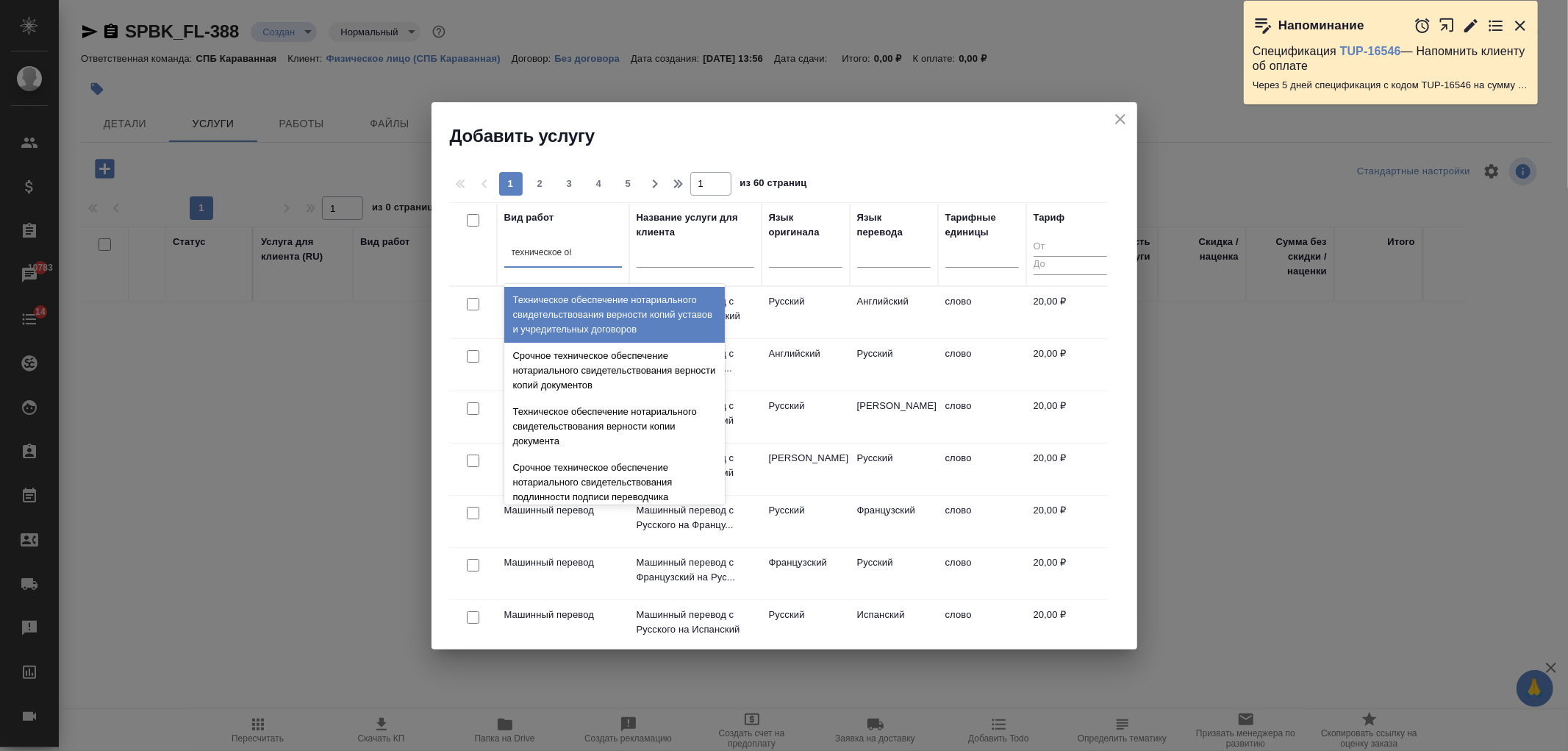
type input "техническое обе"
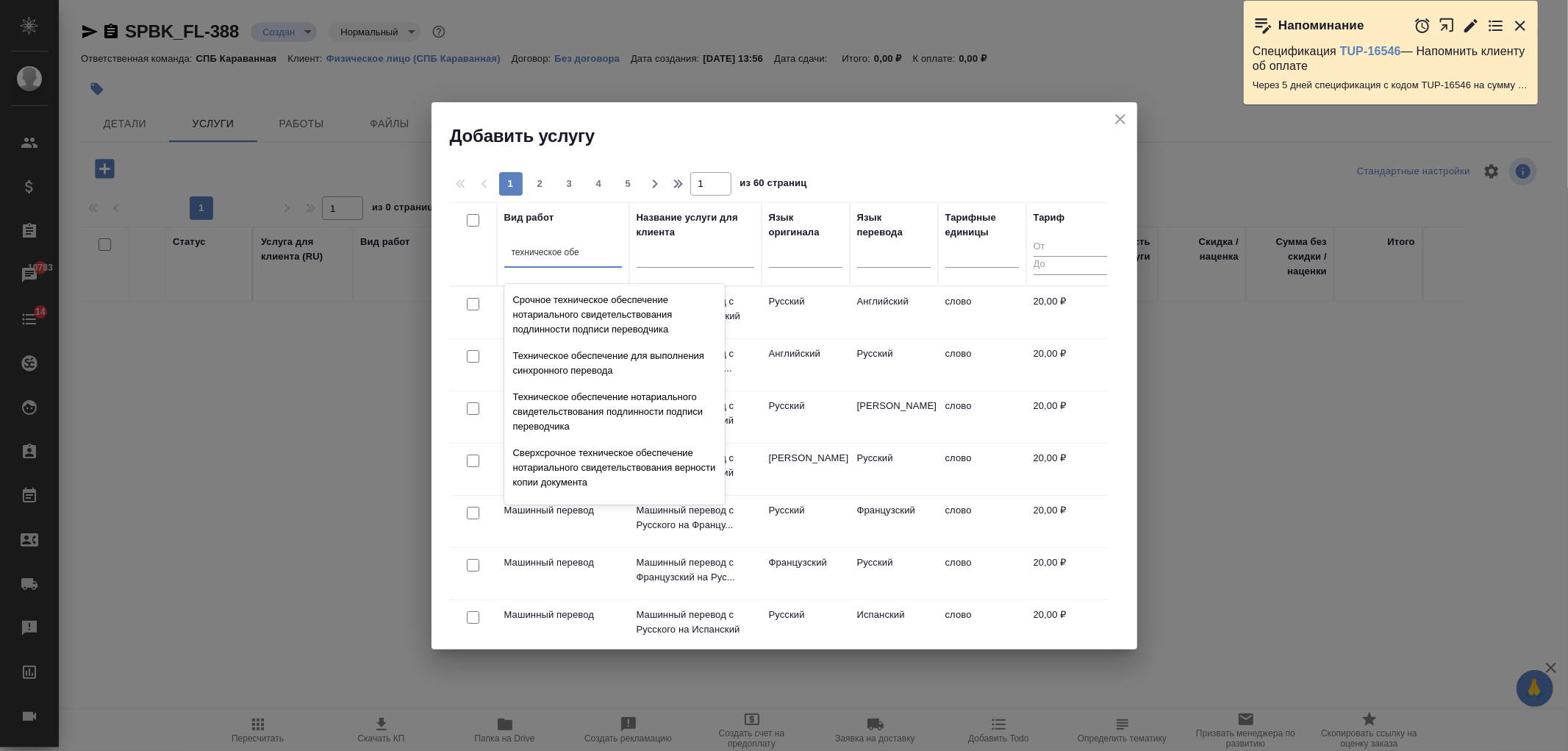
scroll to position [175, 0]
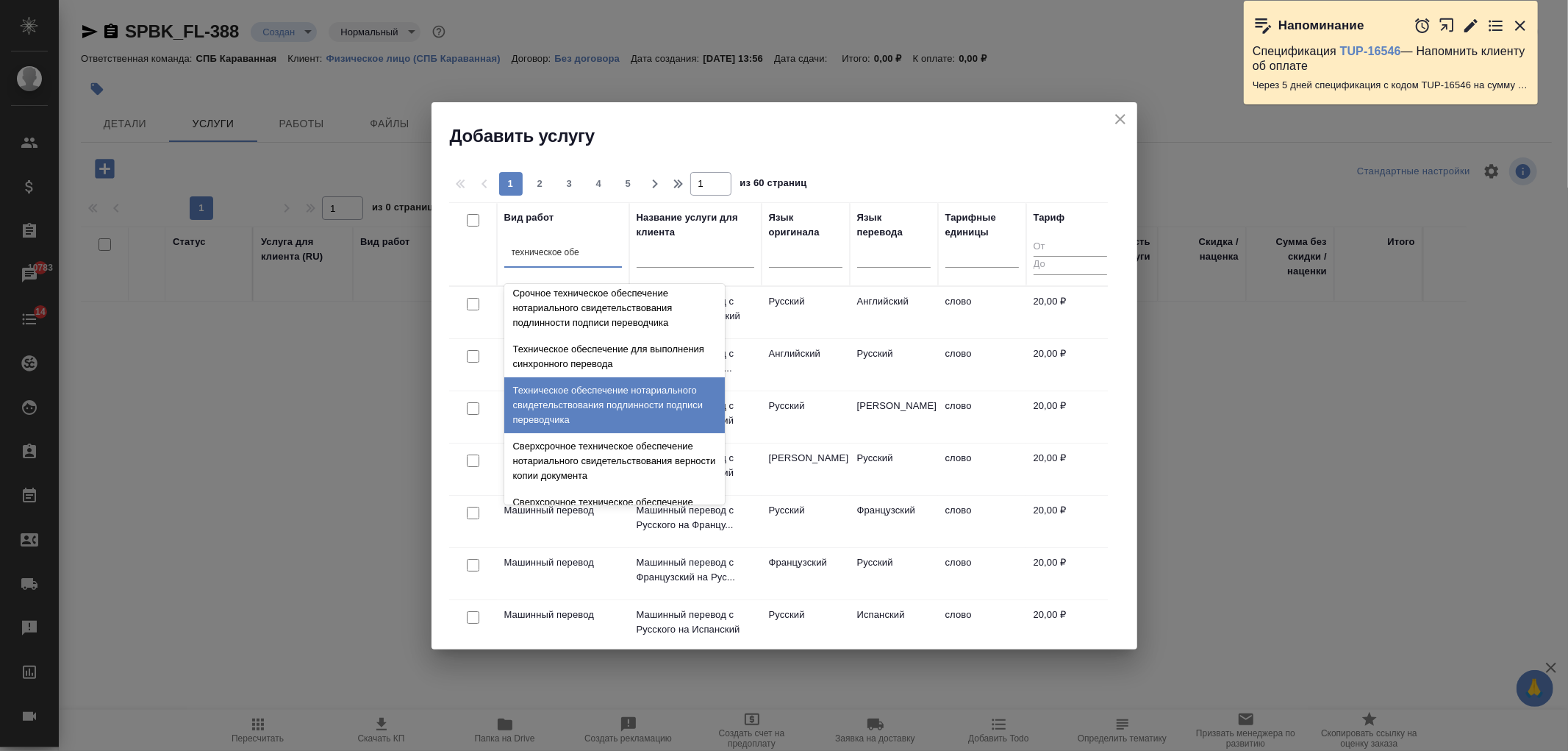
click at [681, 391] on div "Техническое обеспечение нотариального свидетельствования подлинности подписи пе…" at bounding box center [614, 405] width 221 height 56
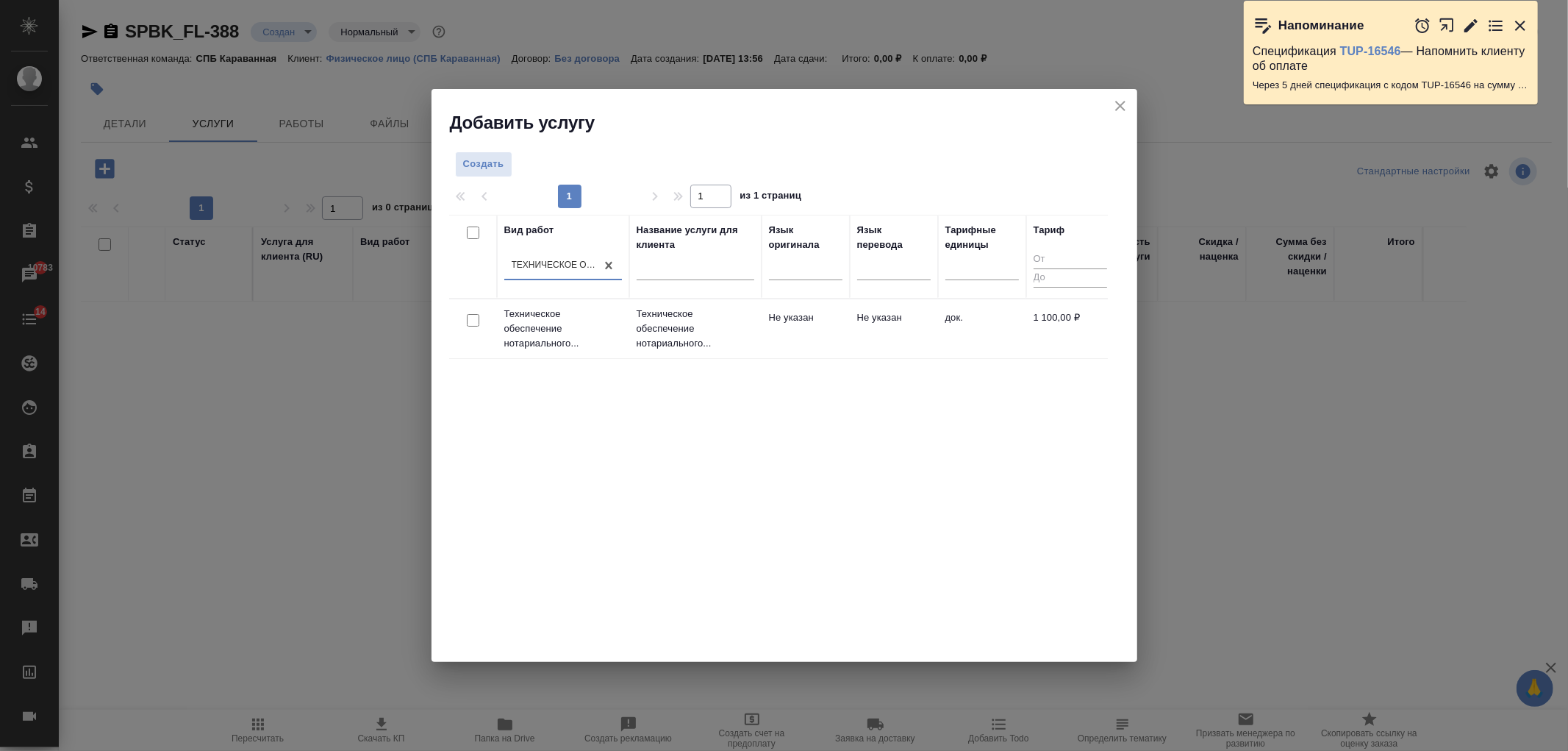
click at [469, 324] on input "checkbox" at bounding box center [473, 319] width 12 height 12
checkbox input "true"
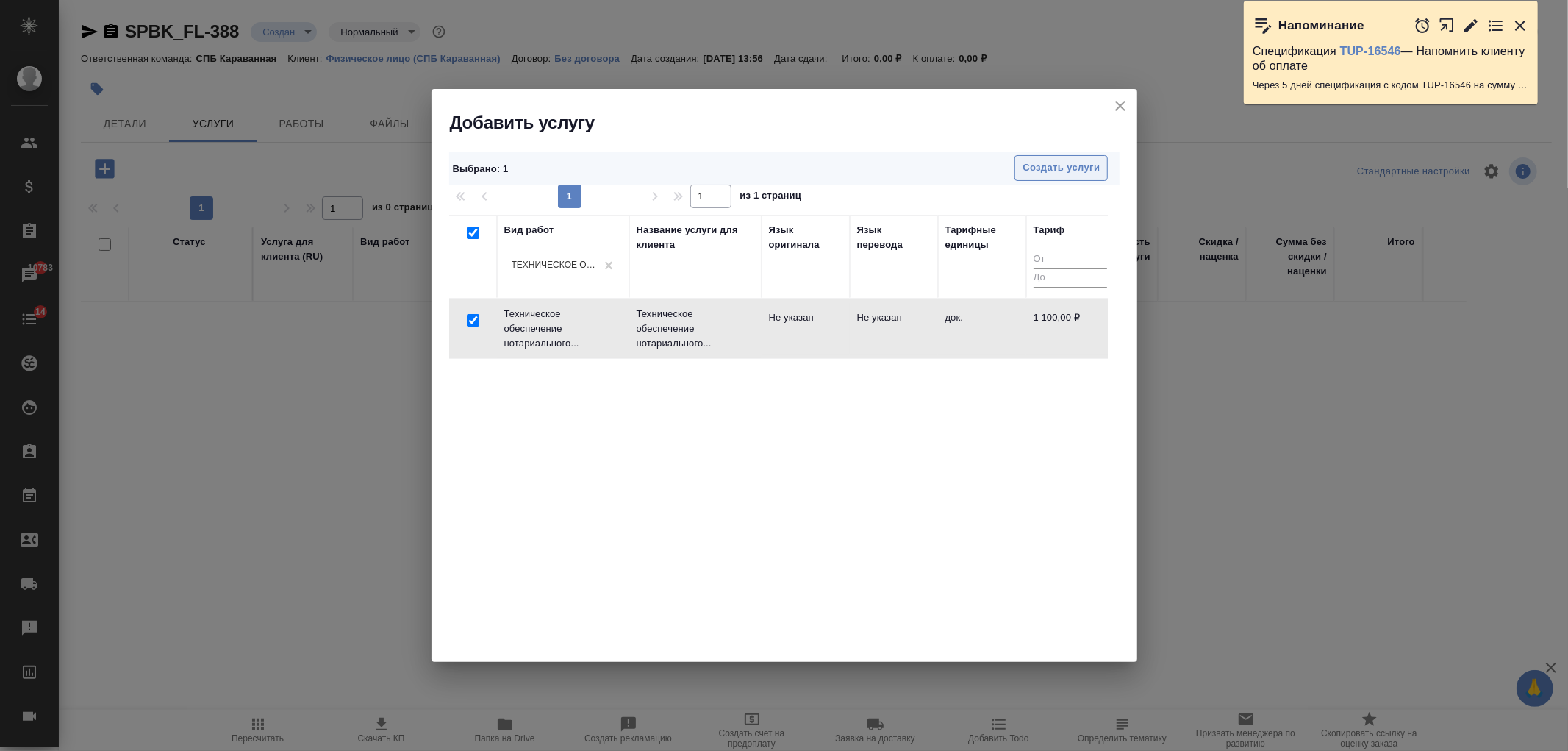
click at [1048, 167] on span "Создать услуги" at bounding box center [1061, 167] width 78 height 17
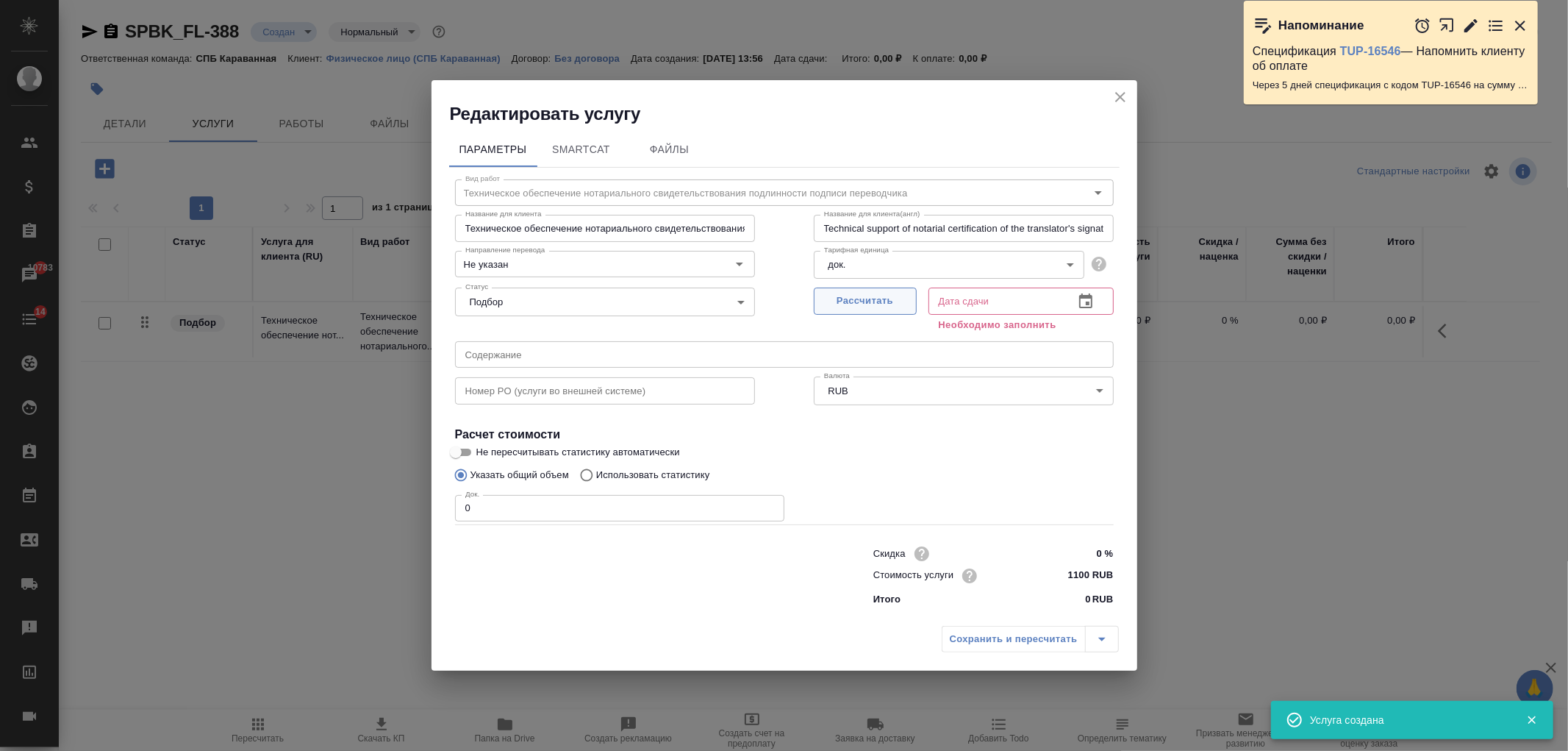
click at [849, 302] on span "Рассчитать" at bounding box center [865, 301] width 86 height 17
type input "08.09.2025 13:57"
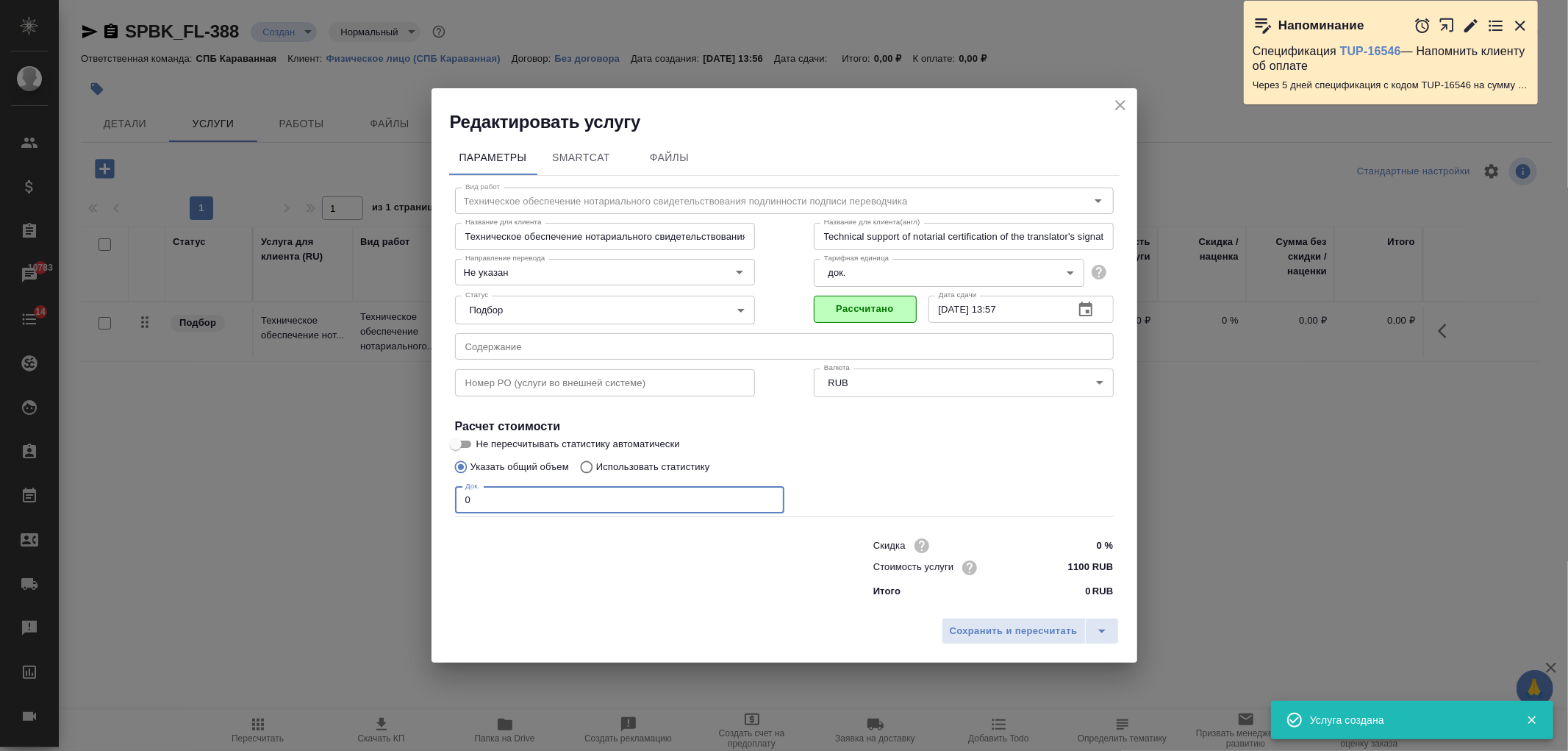
click at [494, 499] on input "0" at bounding box center [620, 500] width 330 height 27
type input "1"
click at [1078, 567] on input "1100 RUB" at bounding box center [1085, 567] width 55 height 21
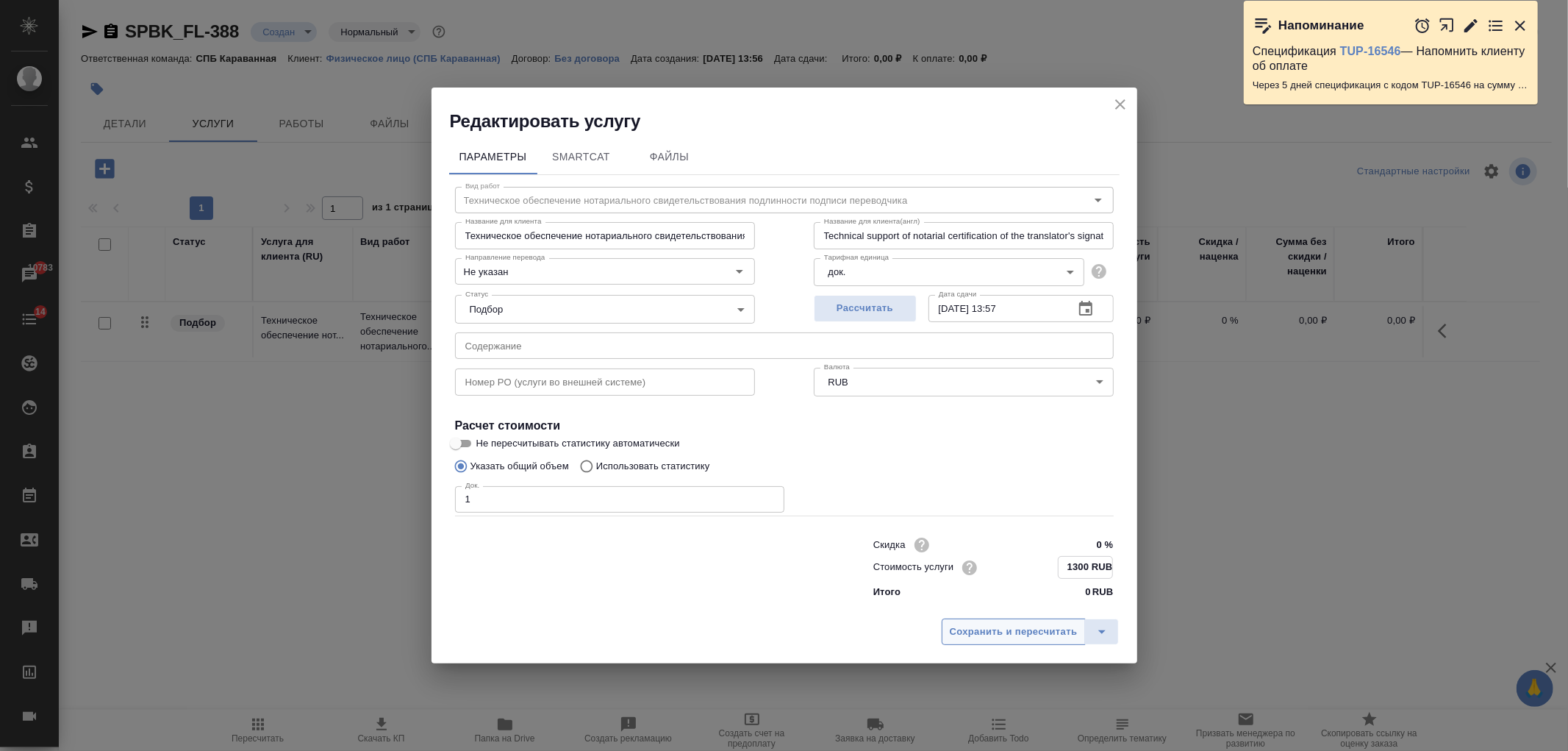
type input "1300 RUB"
click at [1041, 631] on span "Сохранить и пересчитать" at bounding box center [1014, 631] width 128 height 17
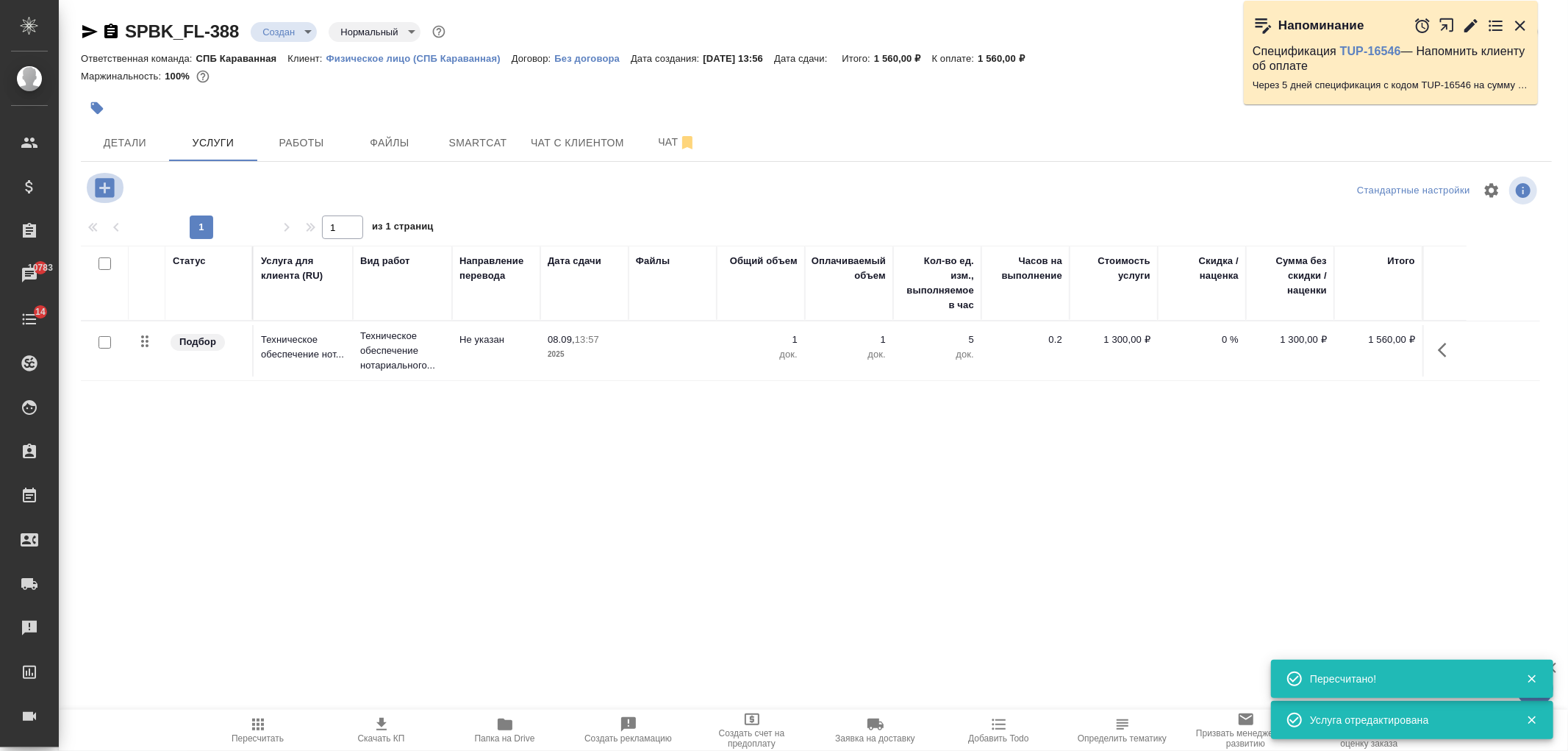
click at [104, 179] on icon "button" at bounding box center [104, 188] width 19 height 19
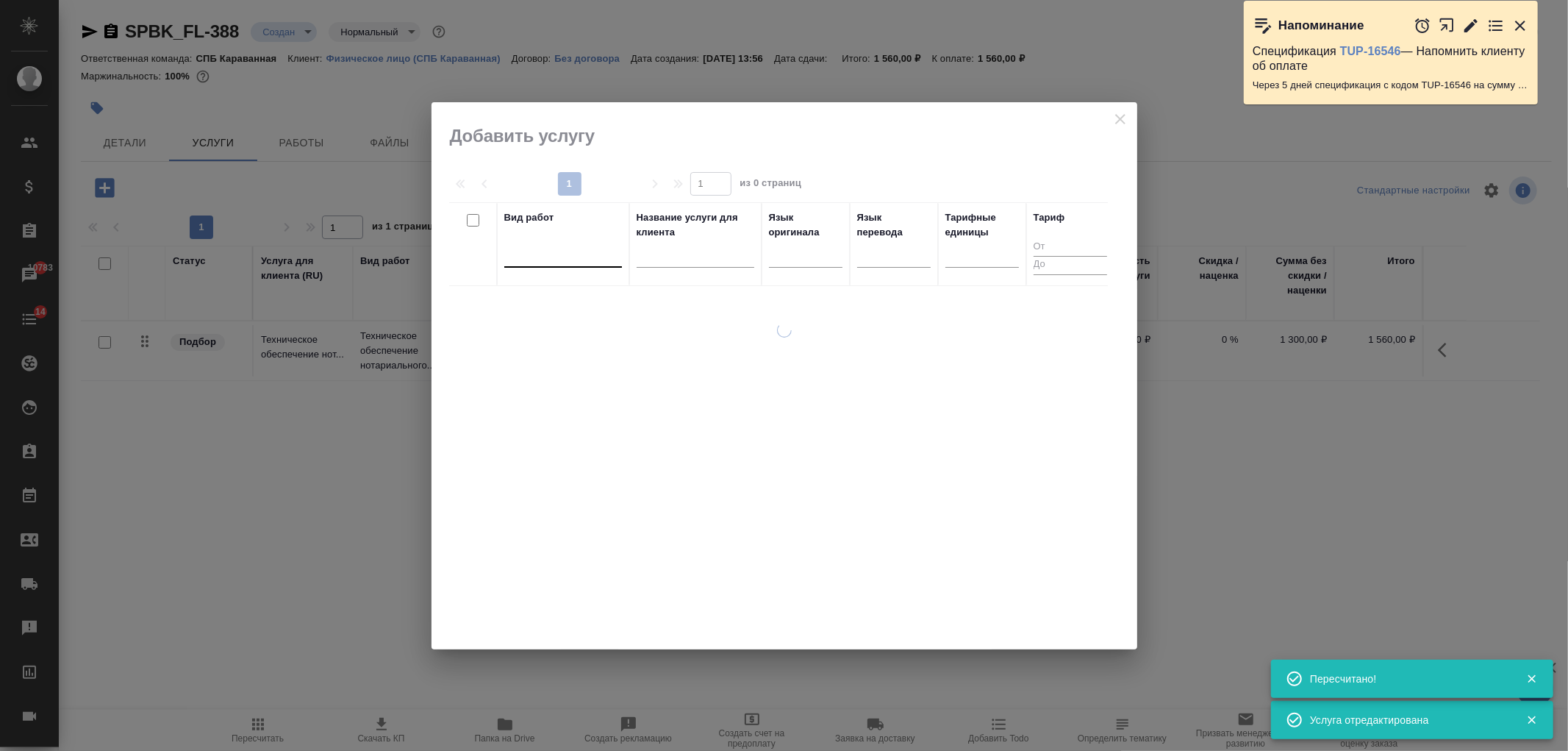
click at [525, 240] on div at bounding box center [563, 254] width 118 height 28
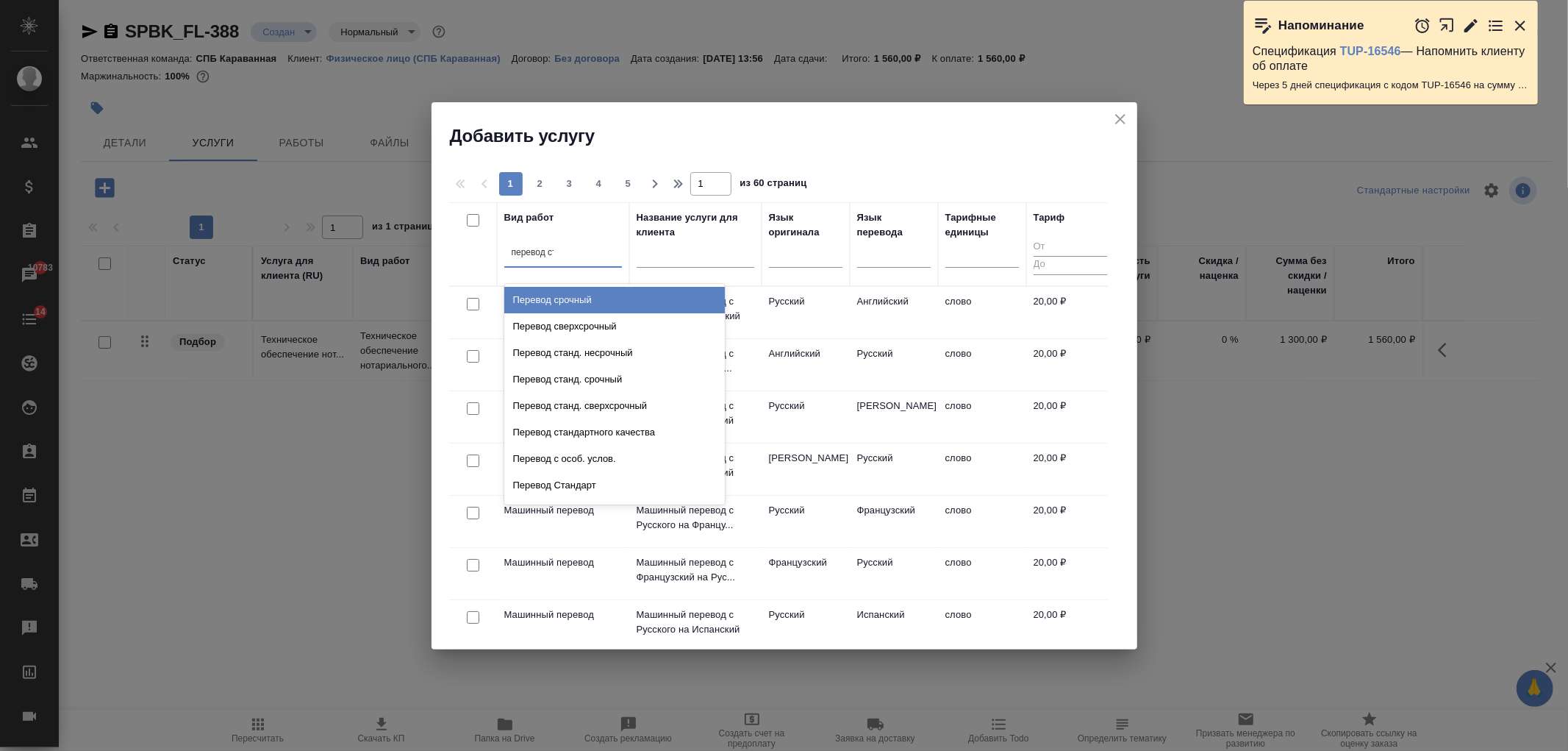
type input "перевод стан"
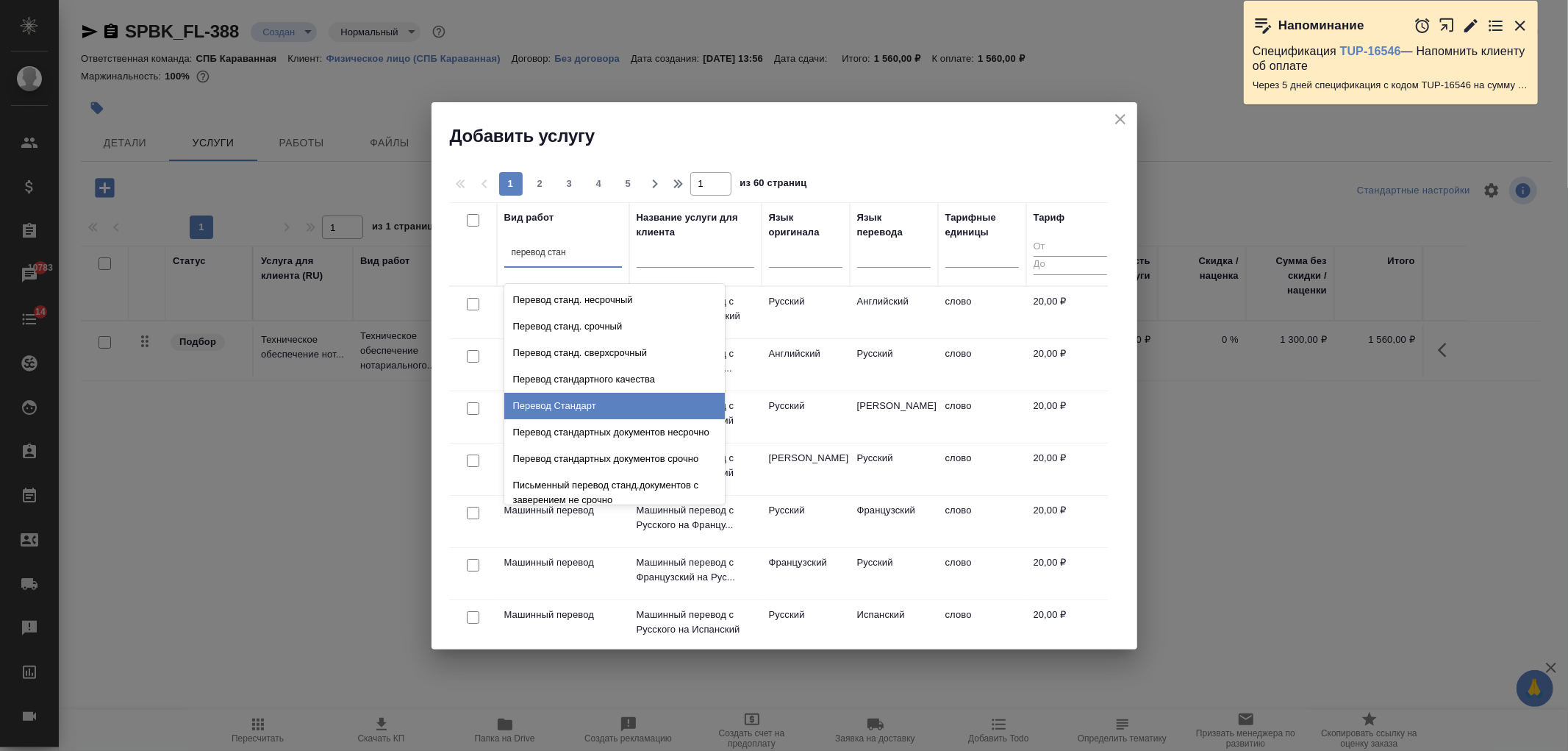
click at [604, 400] on div "Перевод Стандарт" at bounding box center [614, 406] width 221 height 27
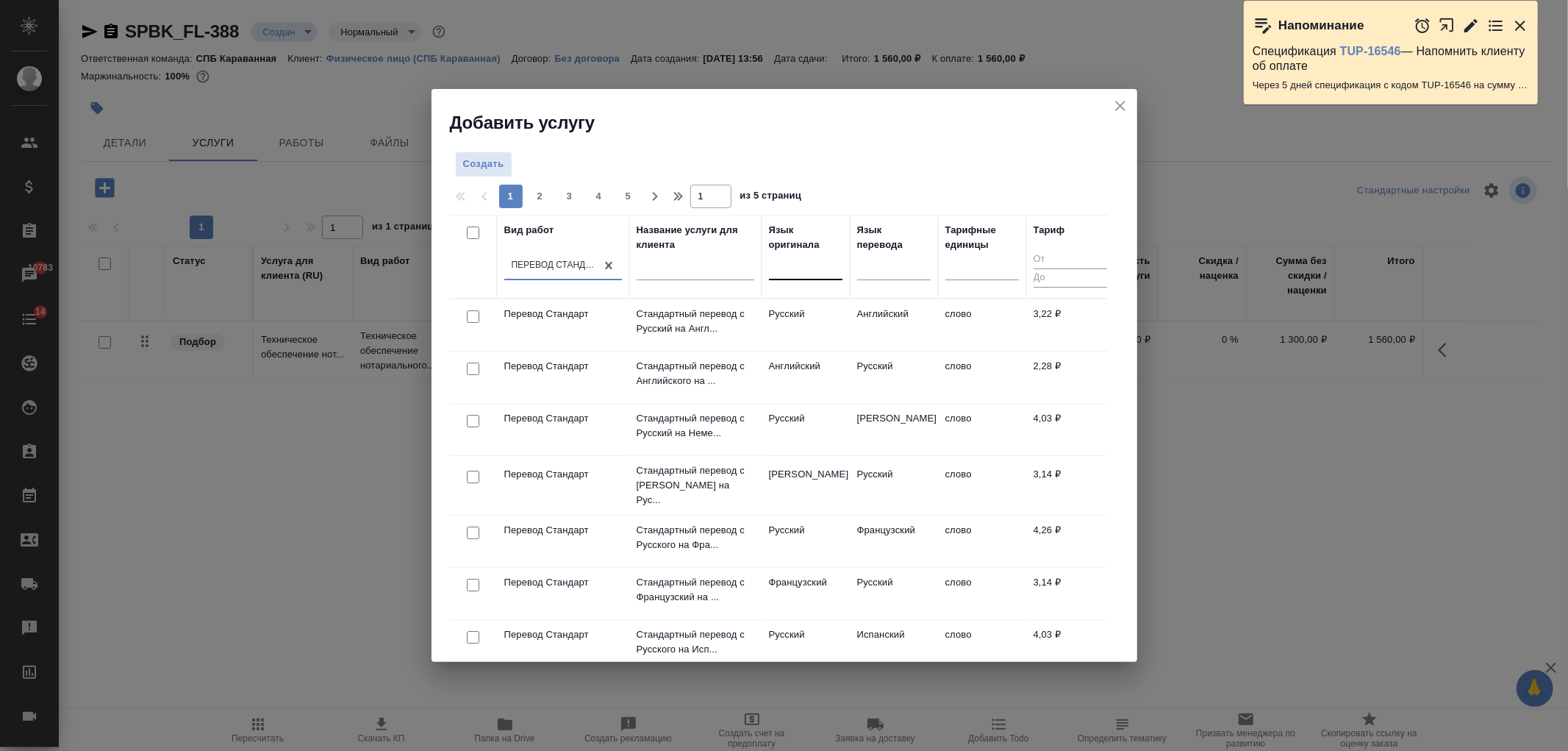
click at [810, 260] on div at bounding box center [806, 265] width 74 height 21
type input "коре"
click at [816, 314] on div "Корейский" at bounding box center [879, 312] width 221 height 27
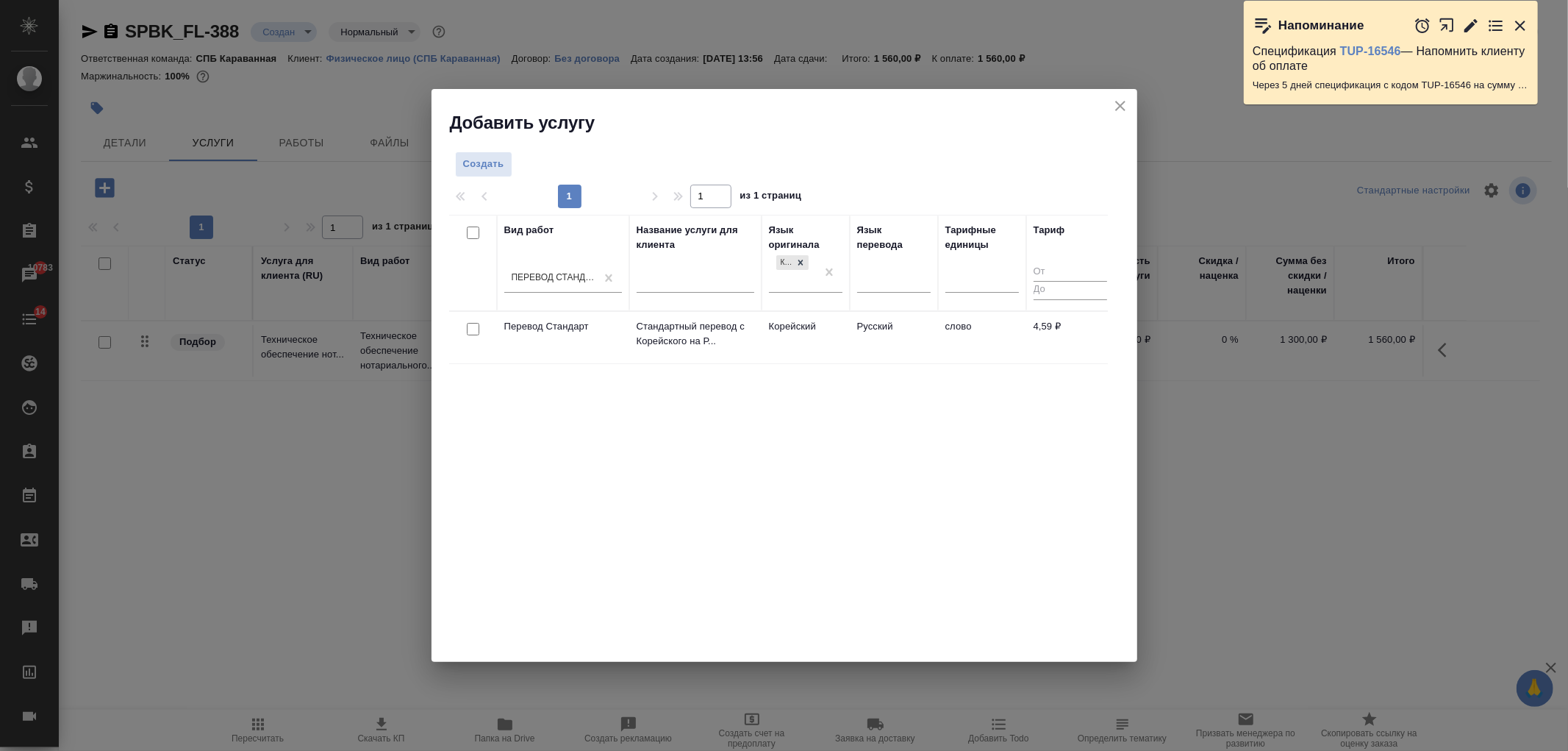
click at [475, 334] on input "checkbox" at bounding box center [473, 328] width 12 height 12
checkbox input "true"
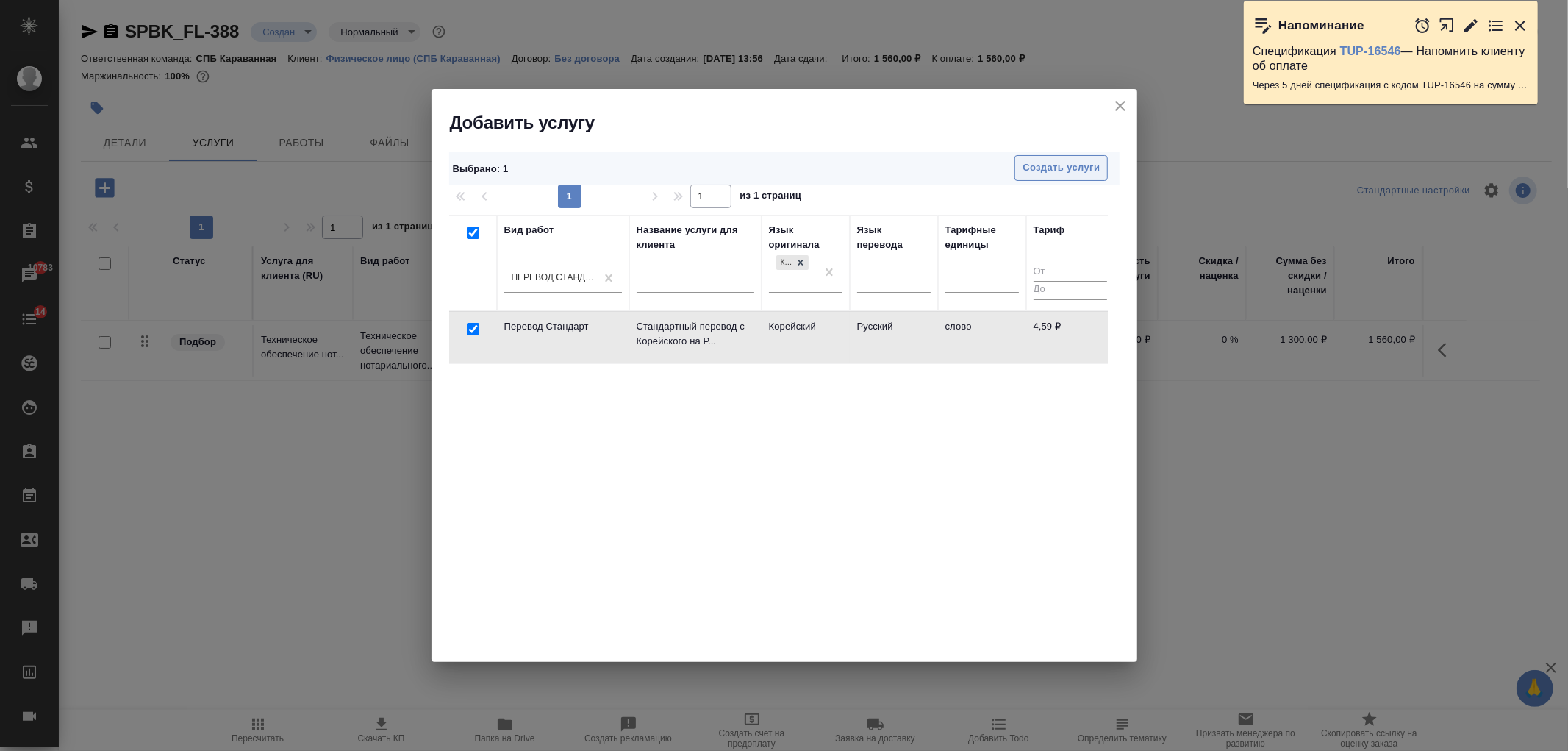
click at [1050, 167] on span "Создать услуги" at bounding box center [1061, 167] width 78 height 17
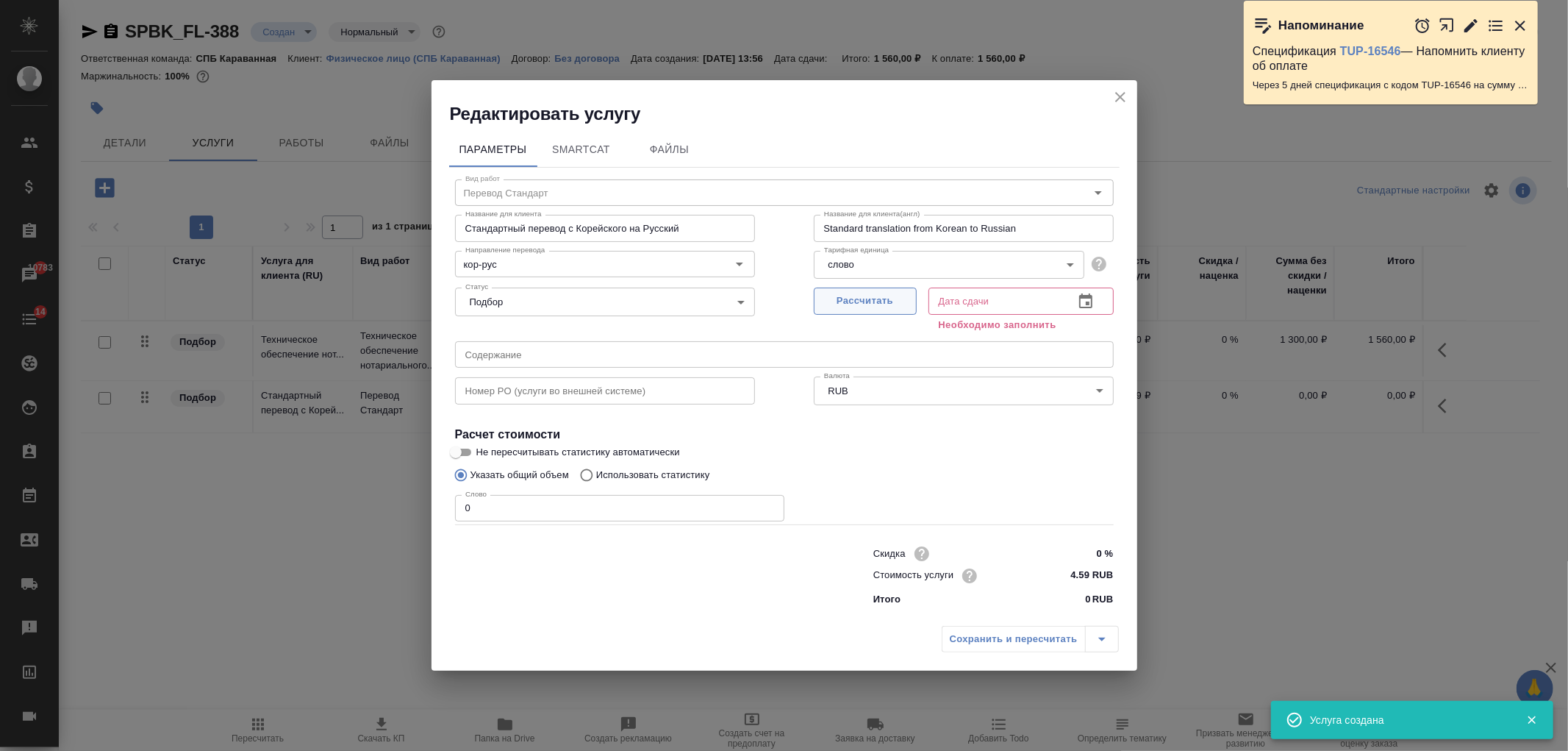
click at [871, 304] on span "Рассчитать" at bounding box center [865, 301] width 86 height 17
type input "08.09.2025 13:57"
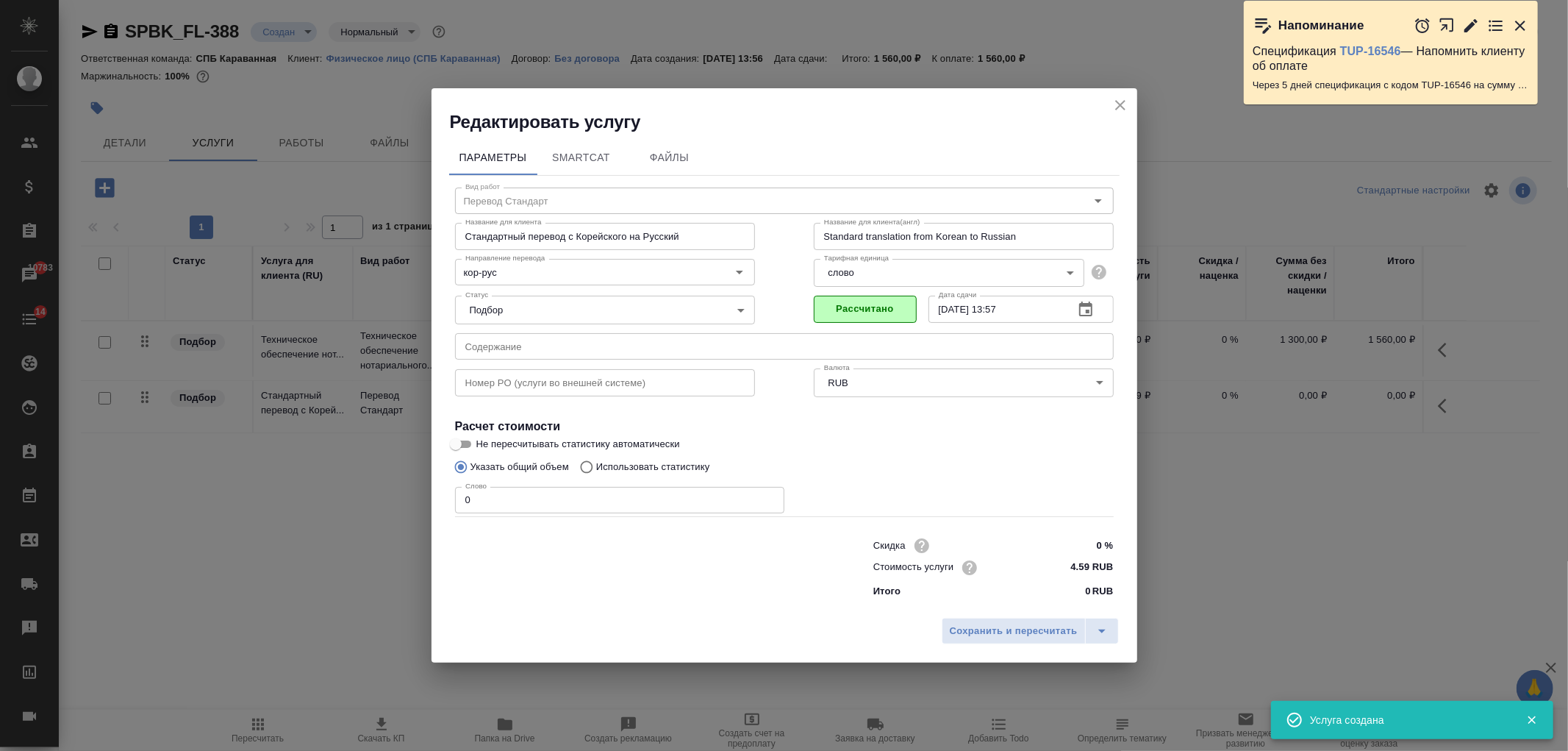
click at [488, 496] on input "0" at bounding box center [620, 500] width 330 height 27
click at [967, 631] on span "Сохранить и пересчитать" at bounding box center [1014, 631] width 128 height 17
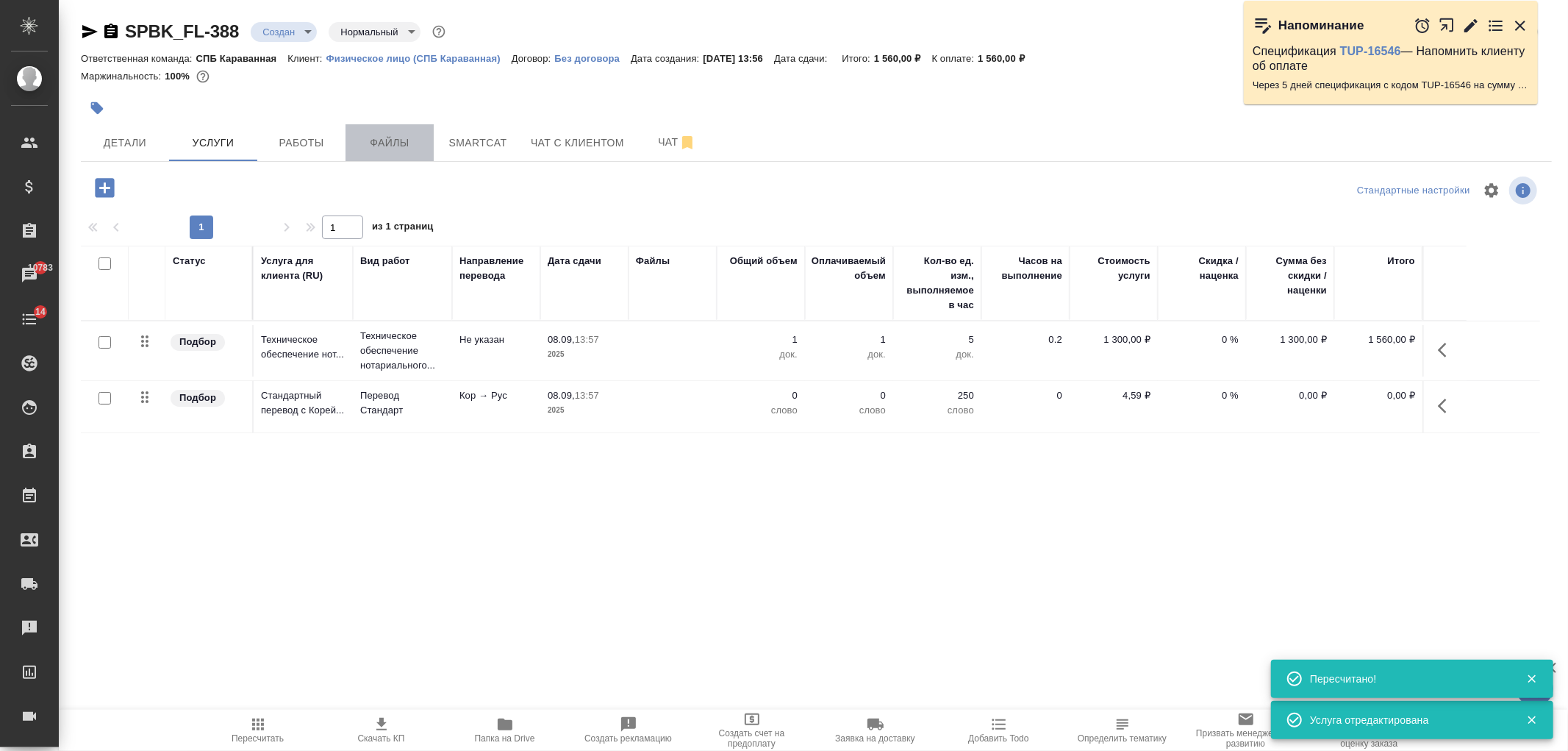
click at [401, 146] on span "Файлы" at bounding box center [389, 143] width 70 height 19
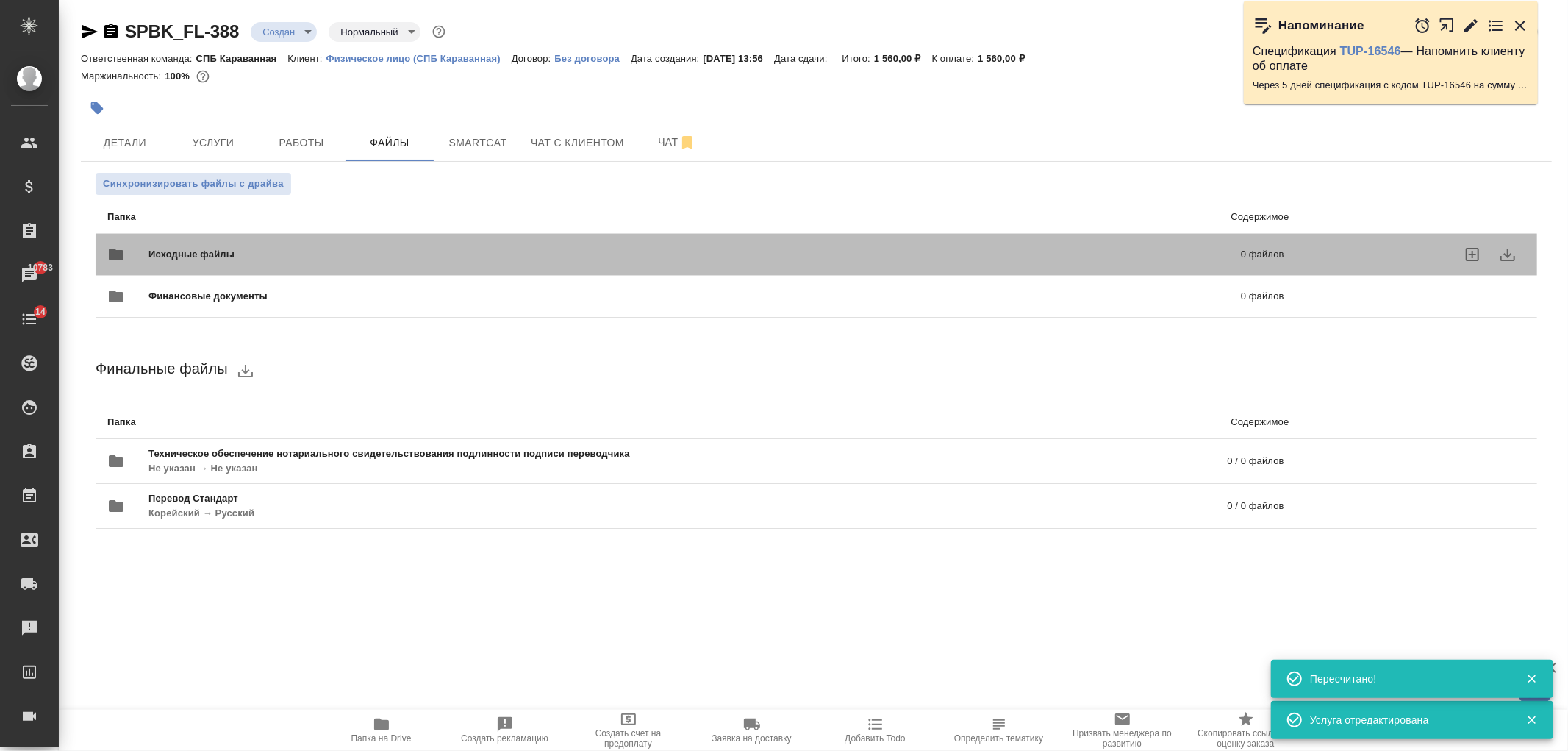
click at [334, 260] on span "Исходные файлы" at bounding box center [444, 255] width 590 height 15
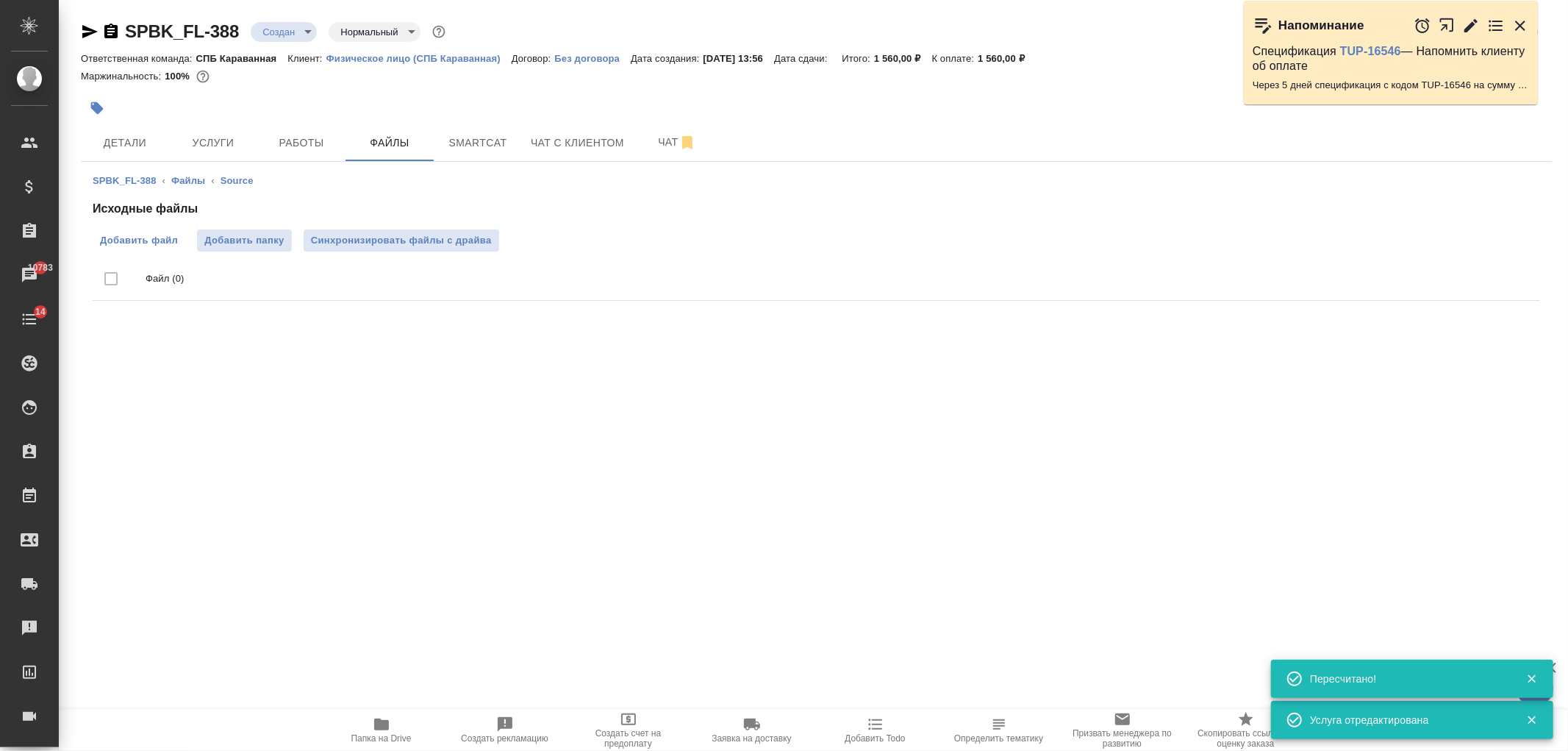
click at [108, 238] on span "Добавить файл" at bounding box center [139, 240] width 78 height 15
click at [0, 0] on input "Добавить файл" at bounding box center [0, 0] width 0 height 0
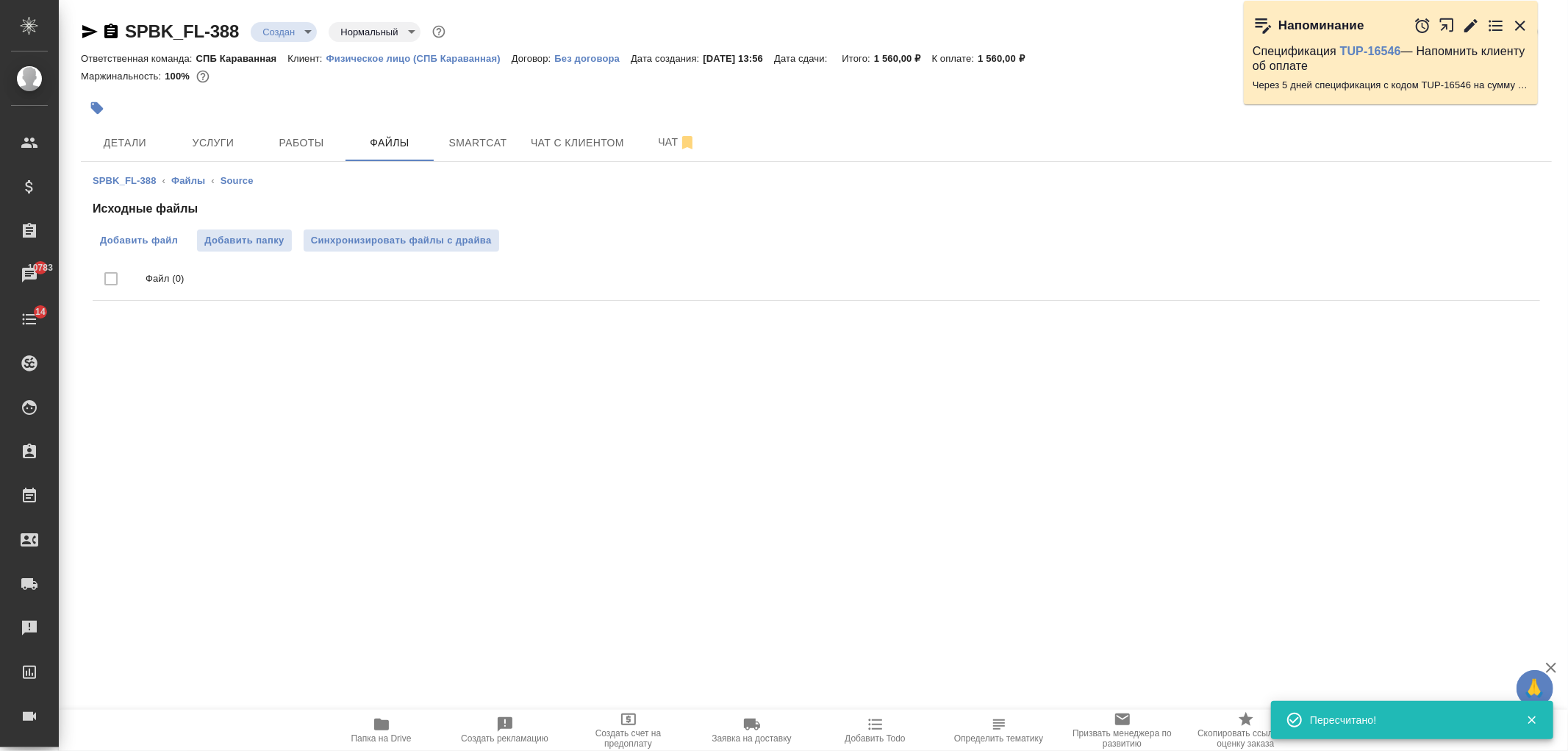
click at [171, 247] on span "Добавить файл" at bounding box center [139, 240] width 78 height 15
click at [0, 0] on input "Добавить файл" at bounding box center [0, 0] width 0 height 0
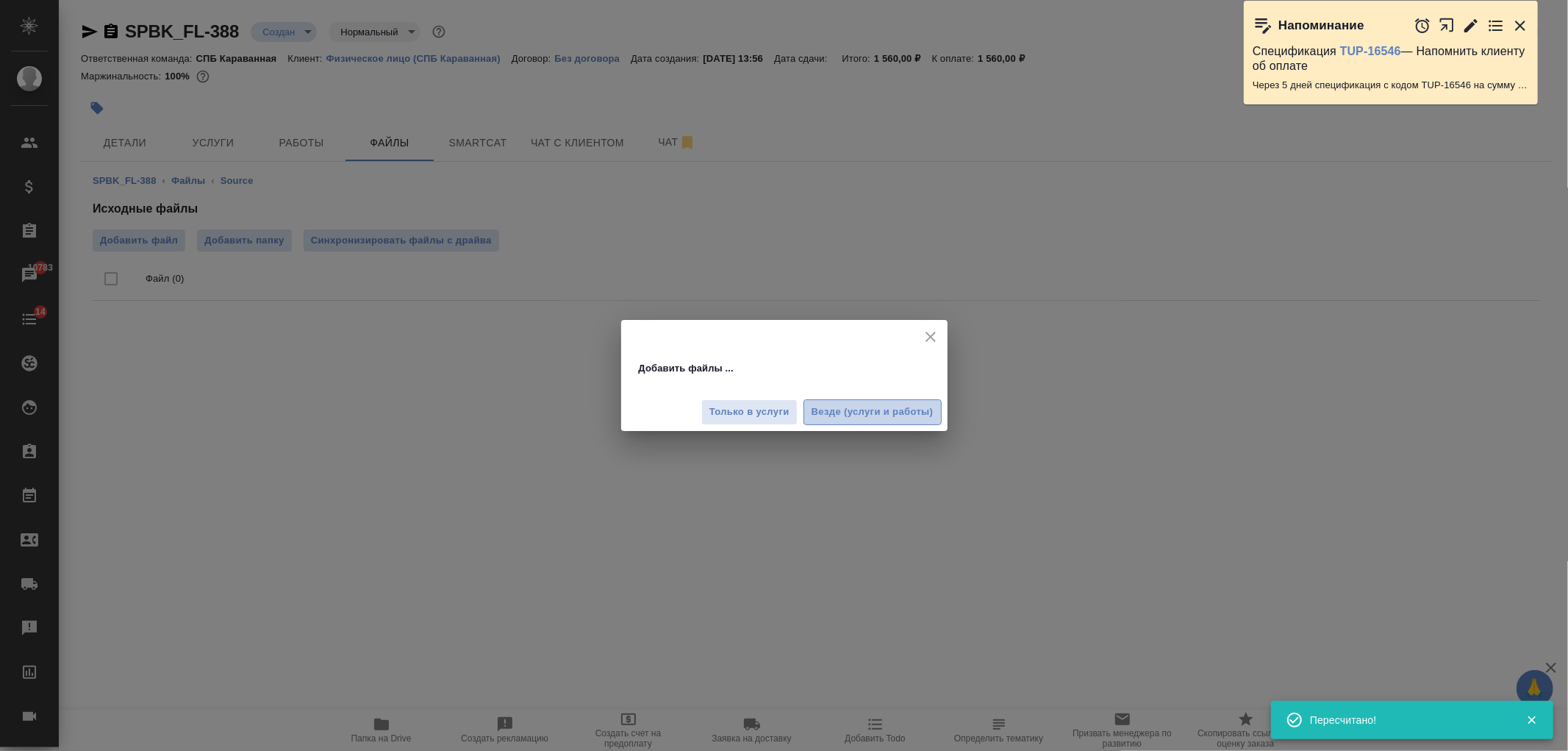
click at [850, 417] on span "Везде (услуги и работы)" at bounding box center [872, 411] width 122 height 17
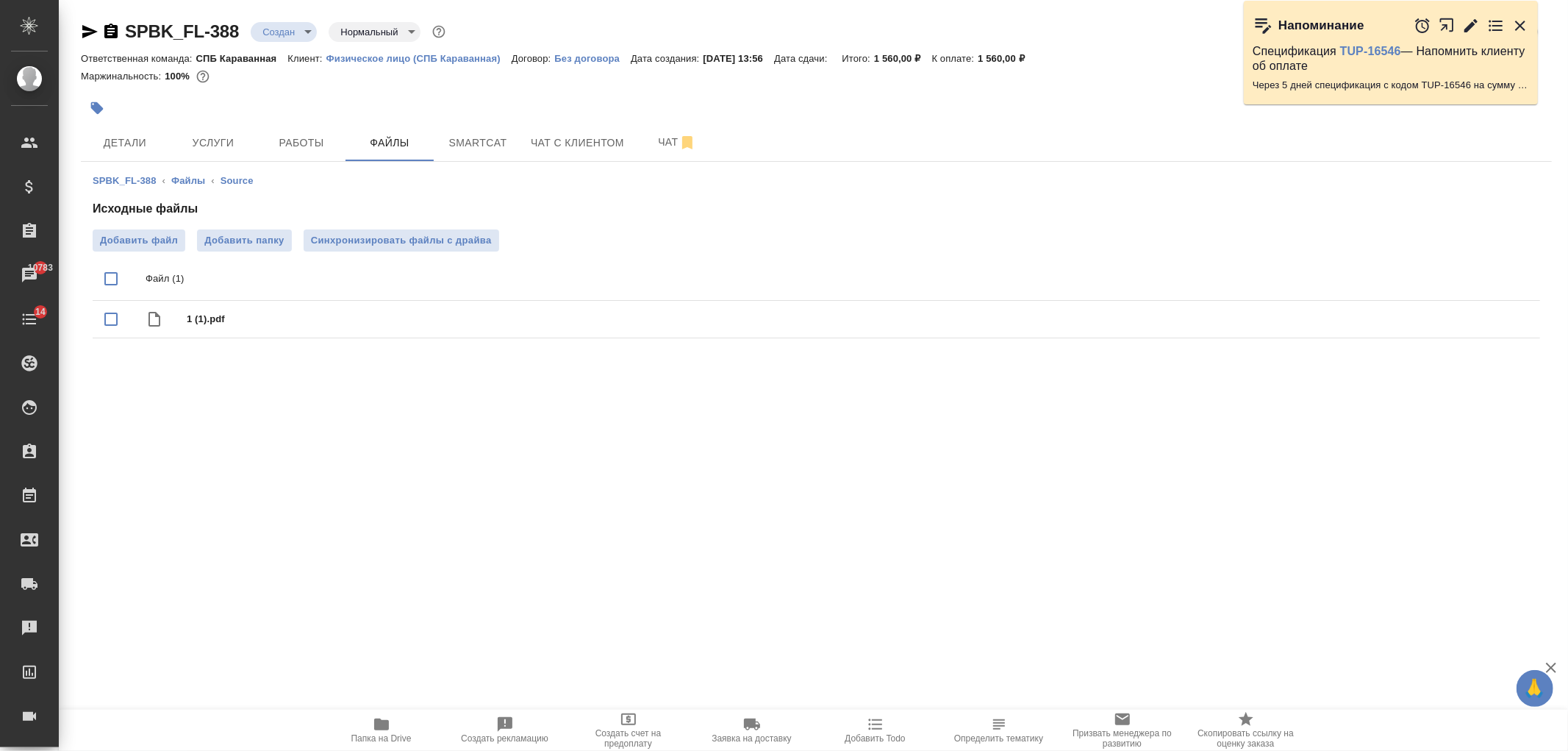
click at [224, 149] on span "Услуги" at bounding box center [213, 143] width 70 height 19
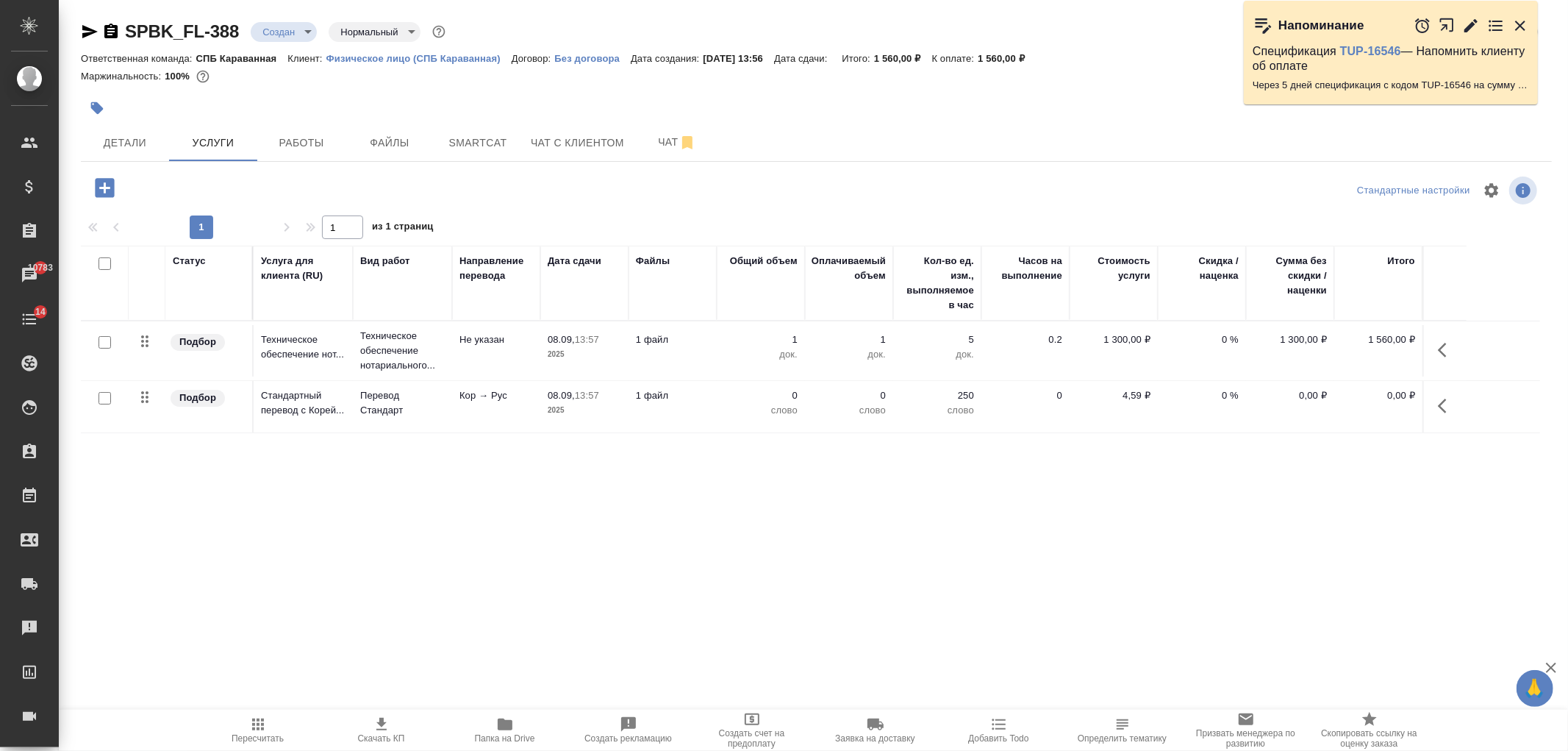
click at [503, 416] on td "Кор → Рус" at bounding box center [495, 407] width 88 height 52
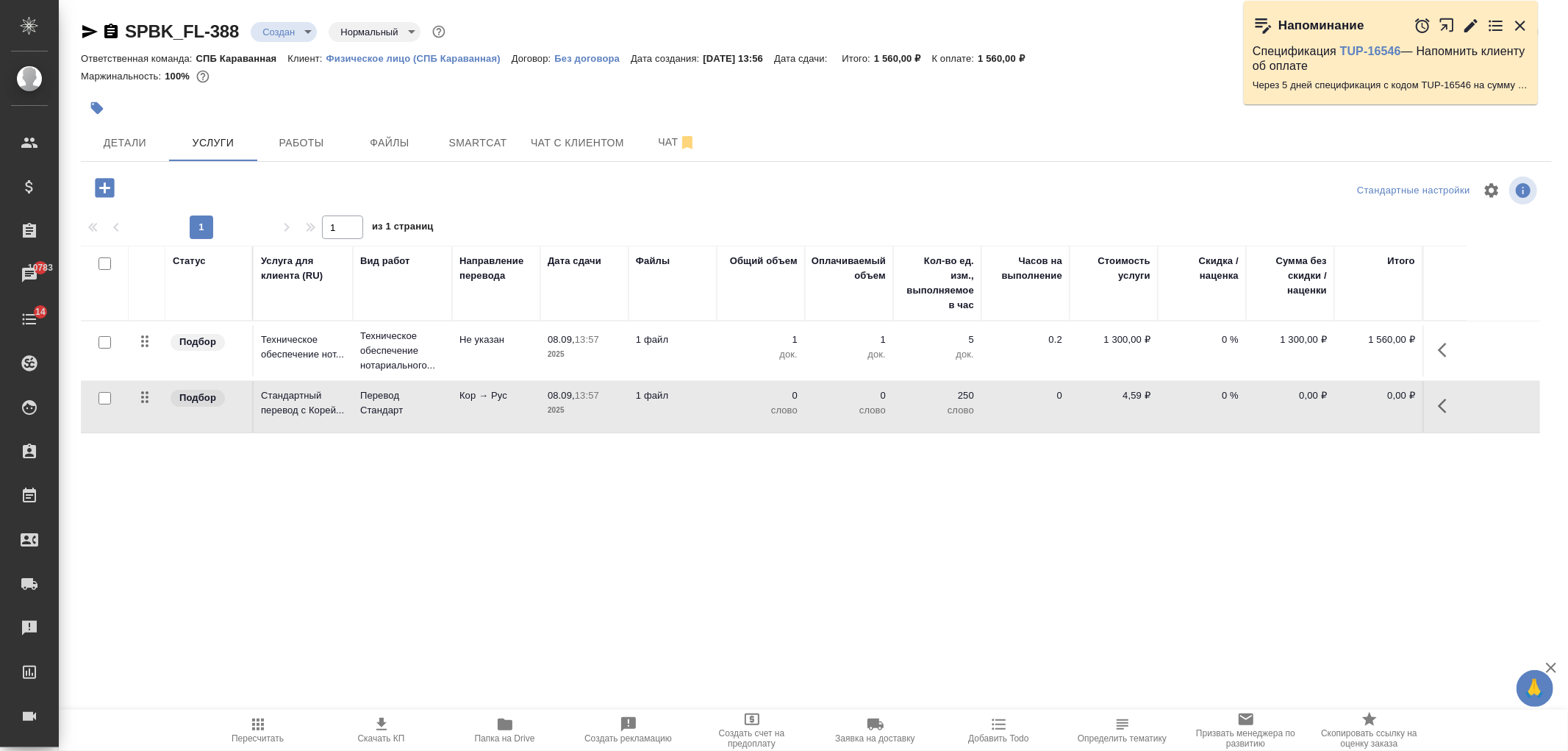
click at [504, 416] on td "Кор → Рус" at bounding box center [495, 407] width 88 height 52
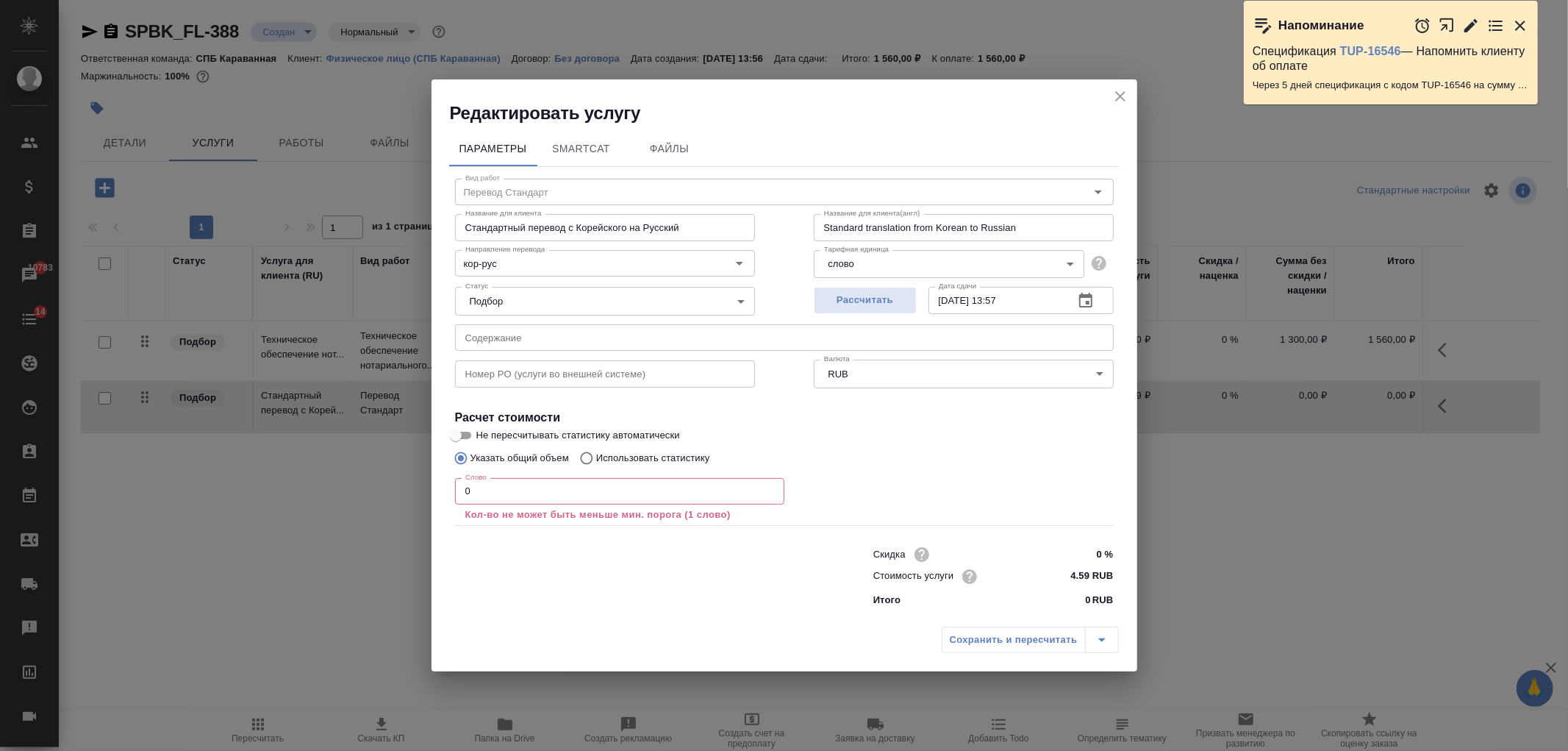
click at [612, 454] on p "Использовать статистику" at bounding box center [653, 458] width 114 height 15
click at [596, 454] on input "Использовать статистику" at bounding box center [584, 458] width 23 height 28
radio input "true"
radio input "false"
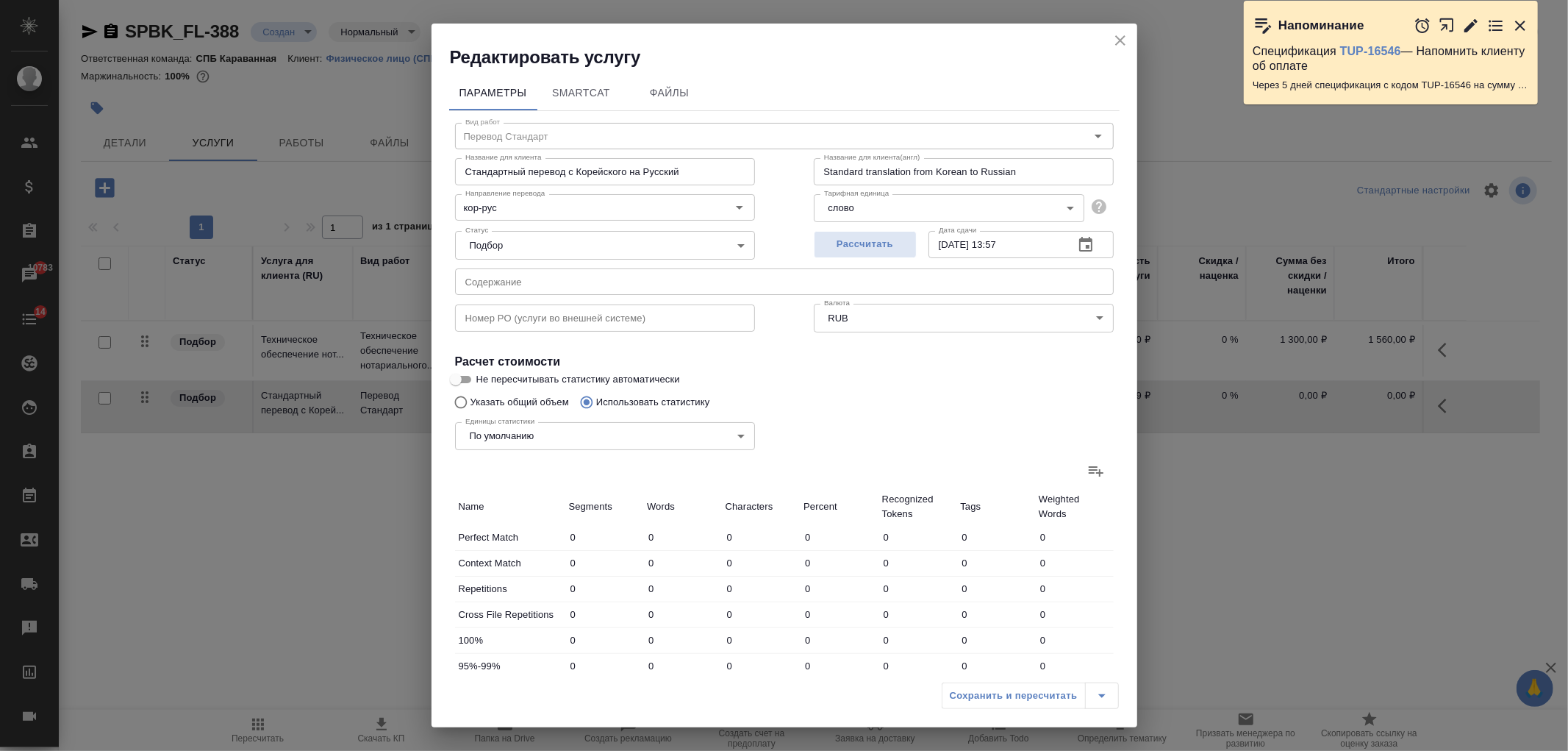
click at [1119, 32] on icon "close" at bounding box center [1121, 40] width 18 height 18
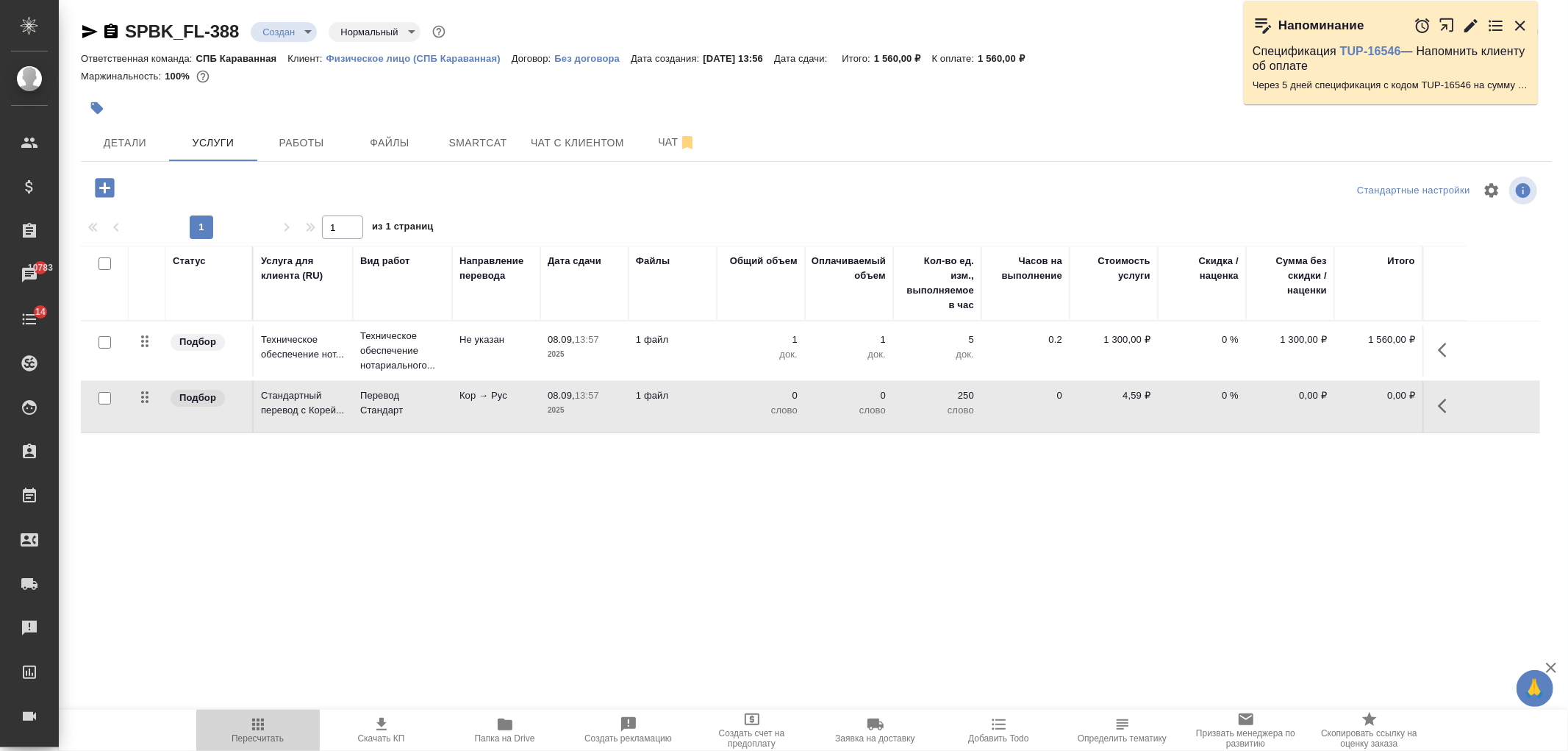
click at [280, 723] on span "Пересчитать" at bounding box center [258, 729] width 106 height 28
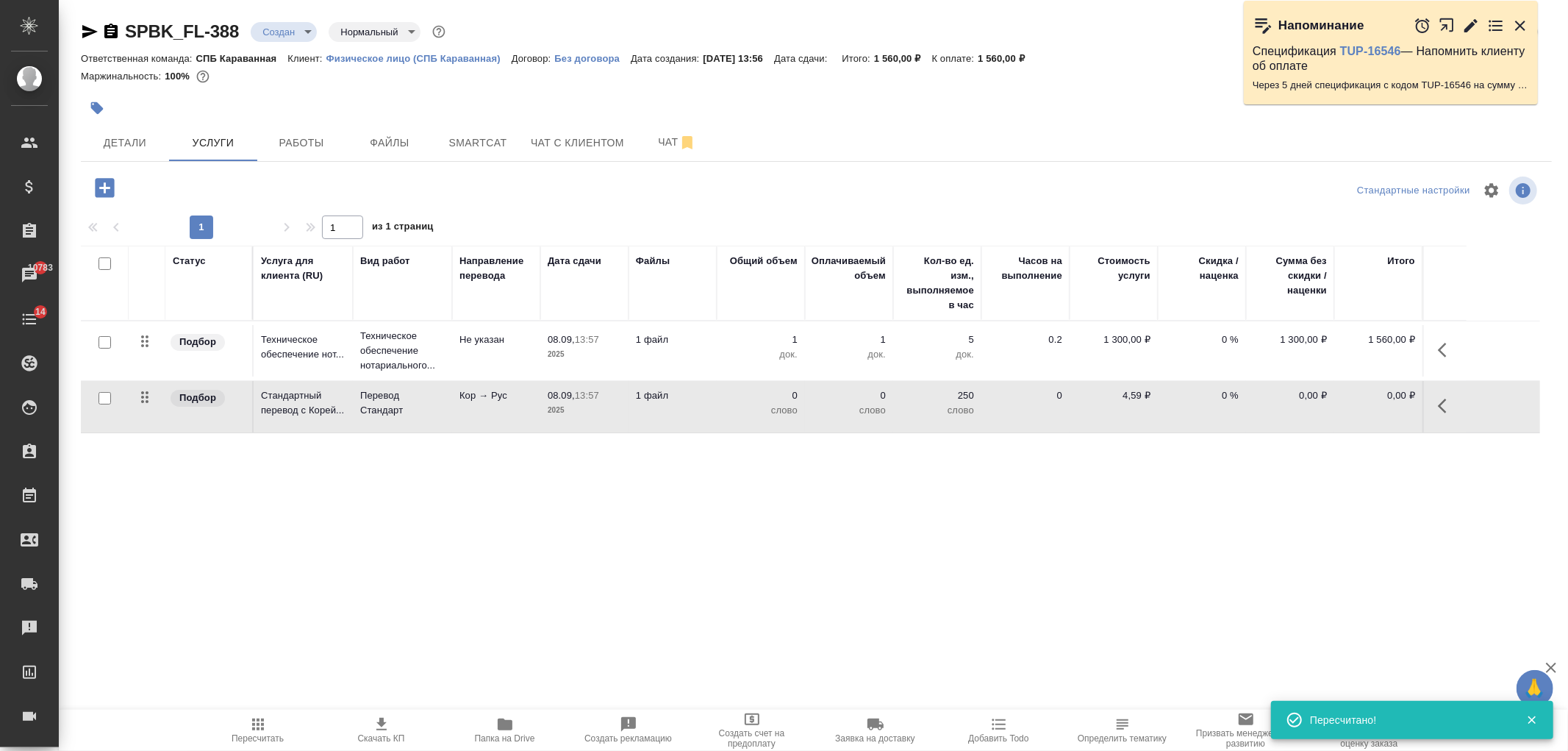
click at [103, 394] on input "checkbox" at bounding box center [104, 398] width 12 height 12
checkbox input "true"
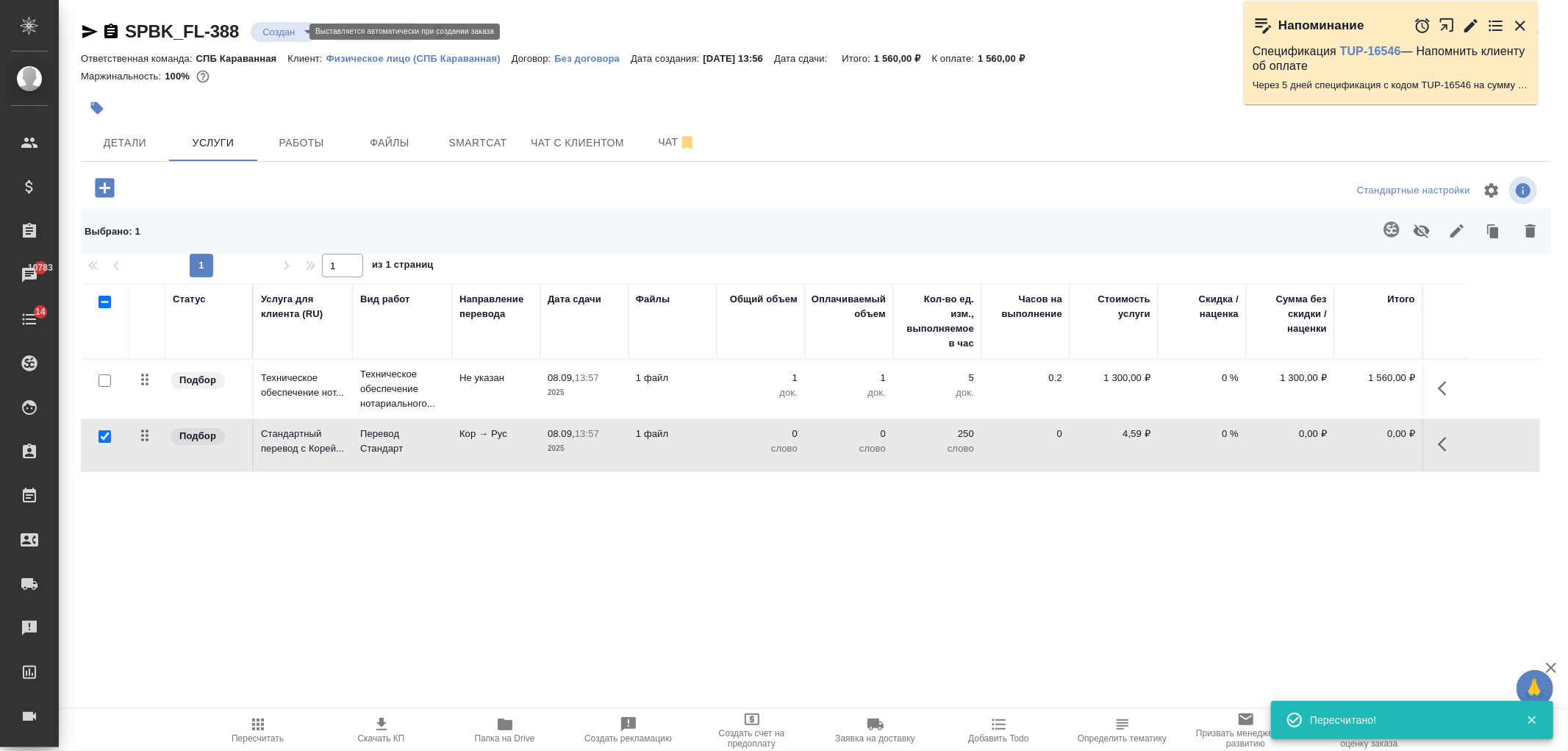
click at [269, 33] on body "🙏 .cls-1 fill:#fff; AWATERA Ivanova Arina Клиенты Спецификации Заказы 10783 Чат…" at bounding box center [784, 375] width 1568 height 751
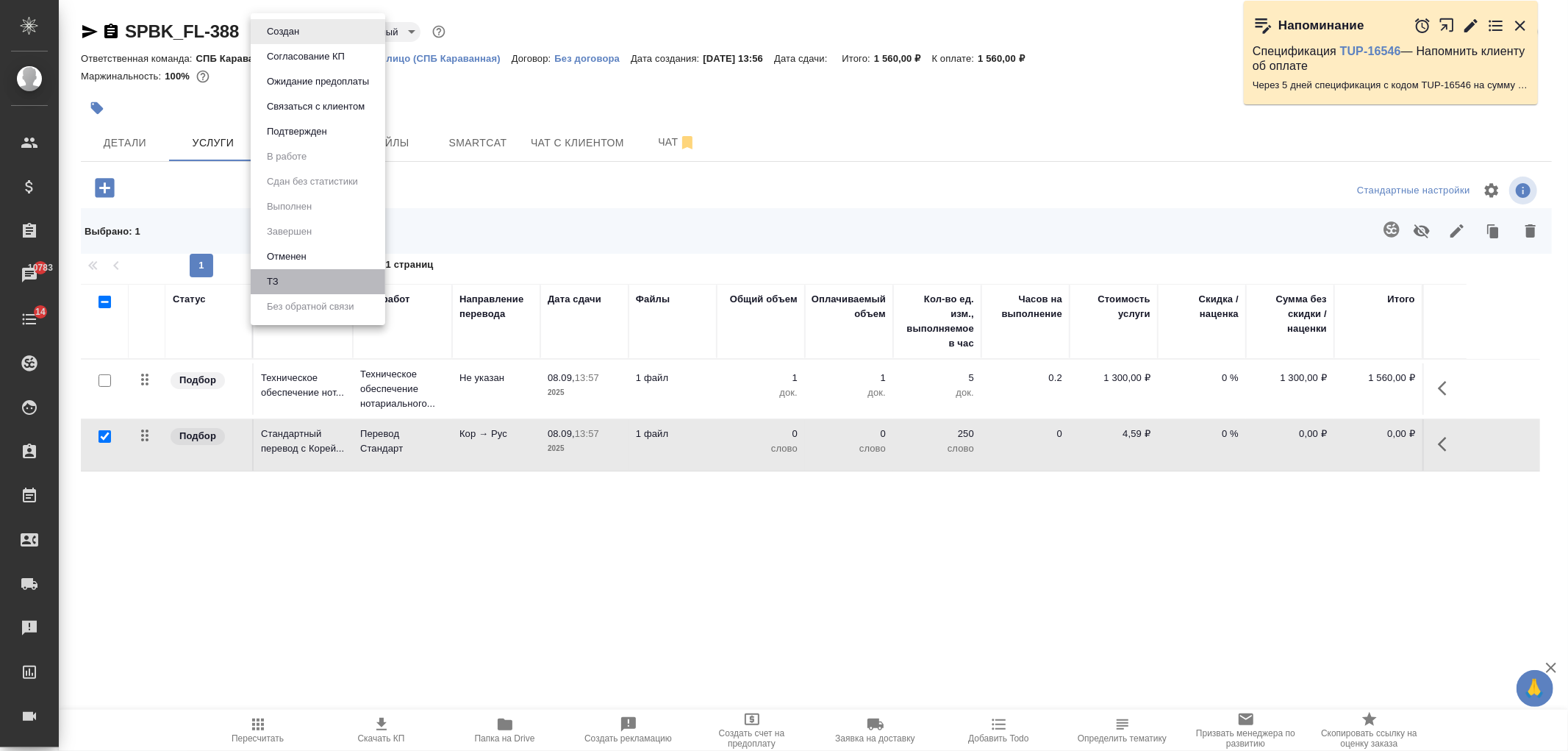
click at [291, 281] on li "ТЗ" at bounding box center [318, 281] width 134 height 25
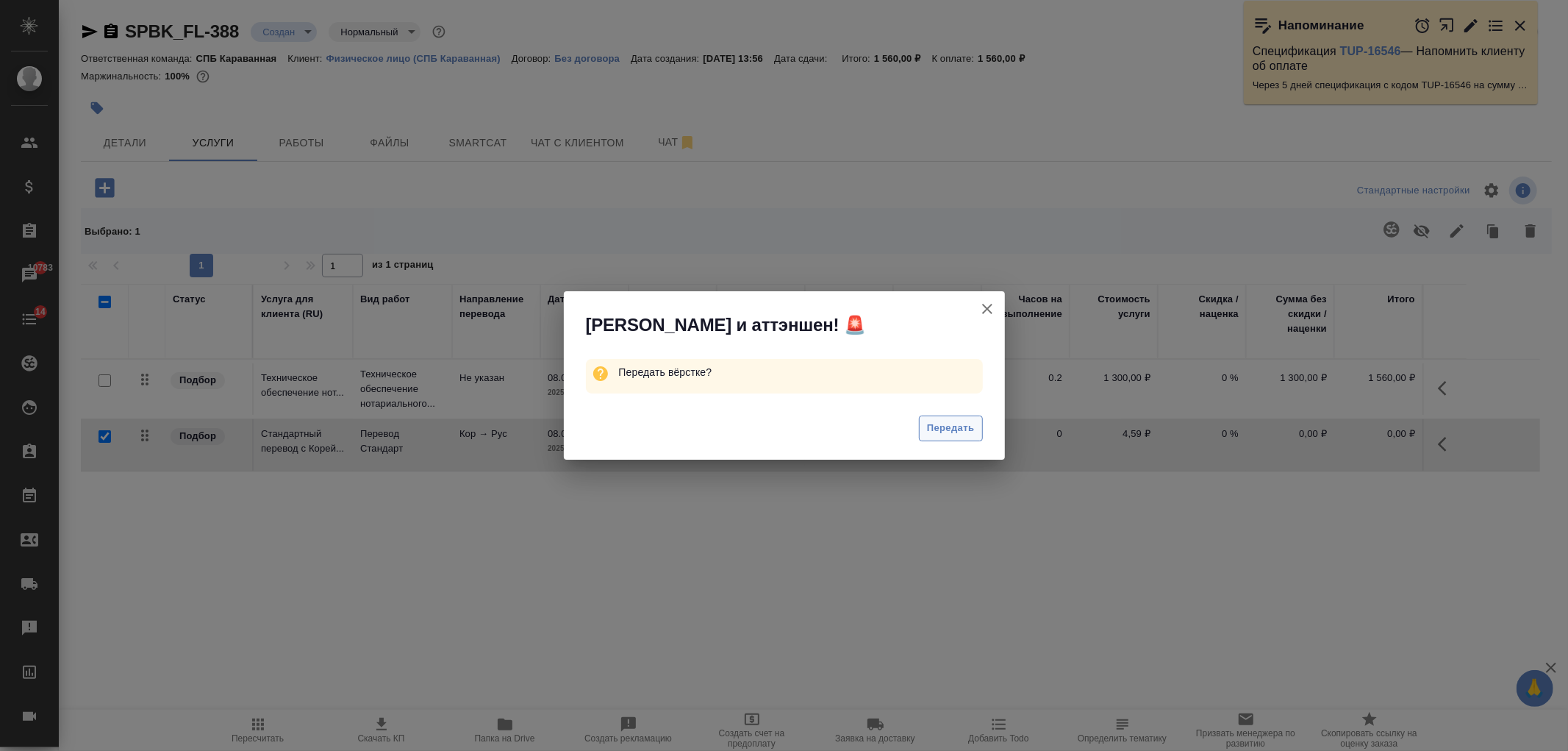
click at [950, 431] on span "Передать" at bounding box center [950, 428] width 48 height 17
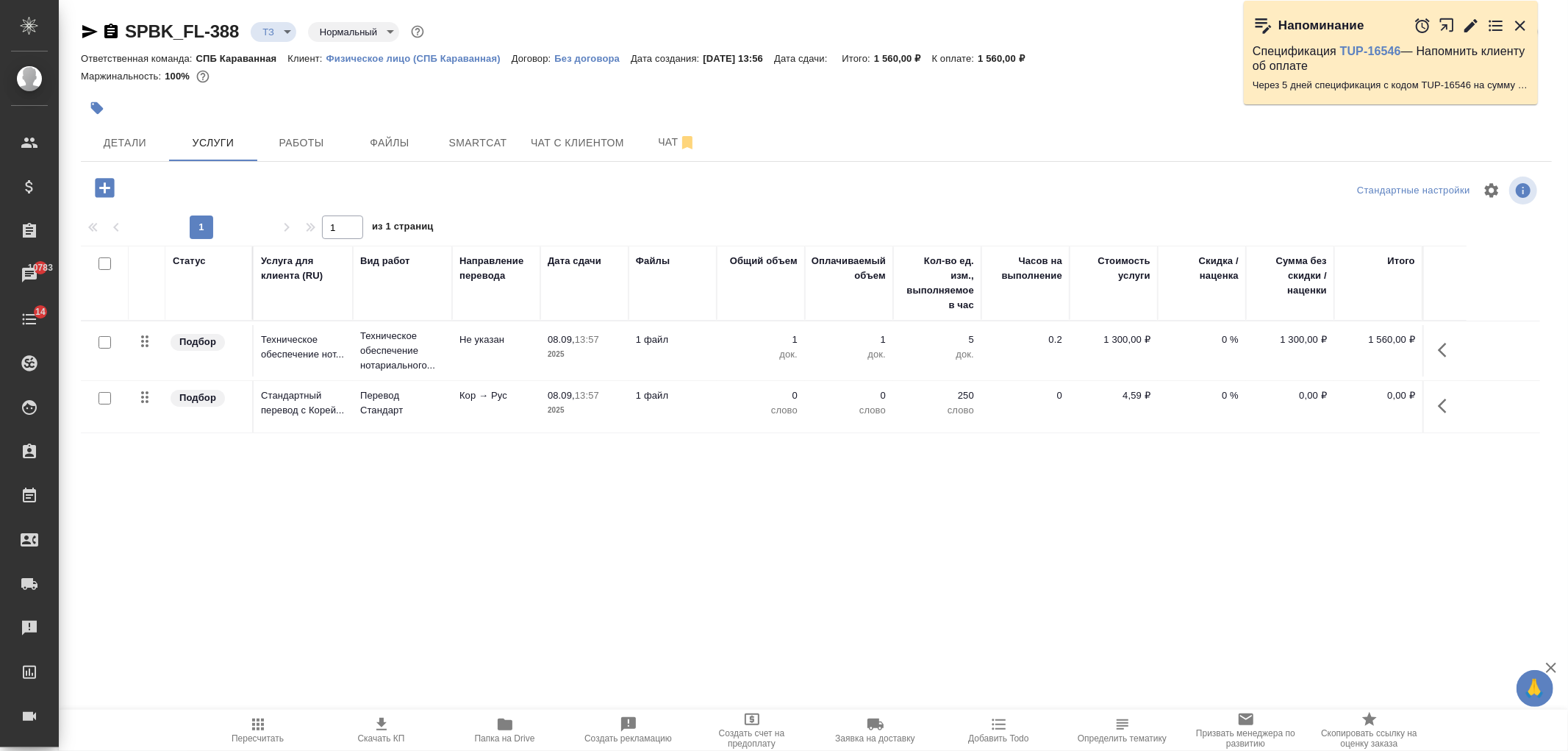
click at [99, 392] on input "checkbox" at bounding box center [104, 398] width 12 height 12
checkbox input "true"
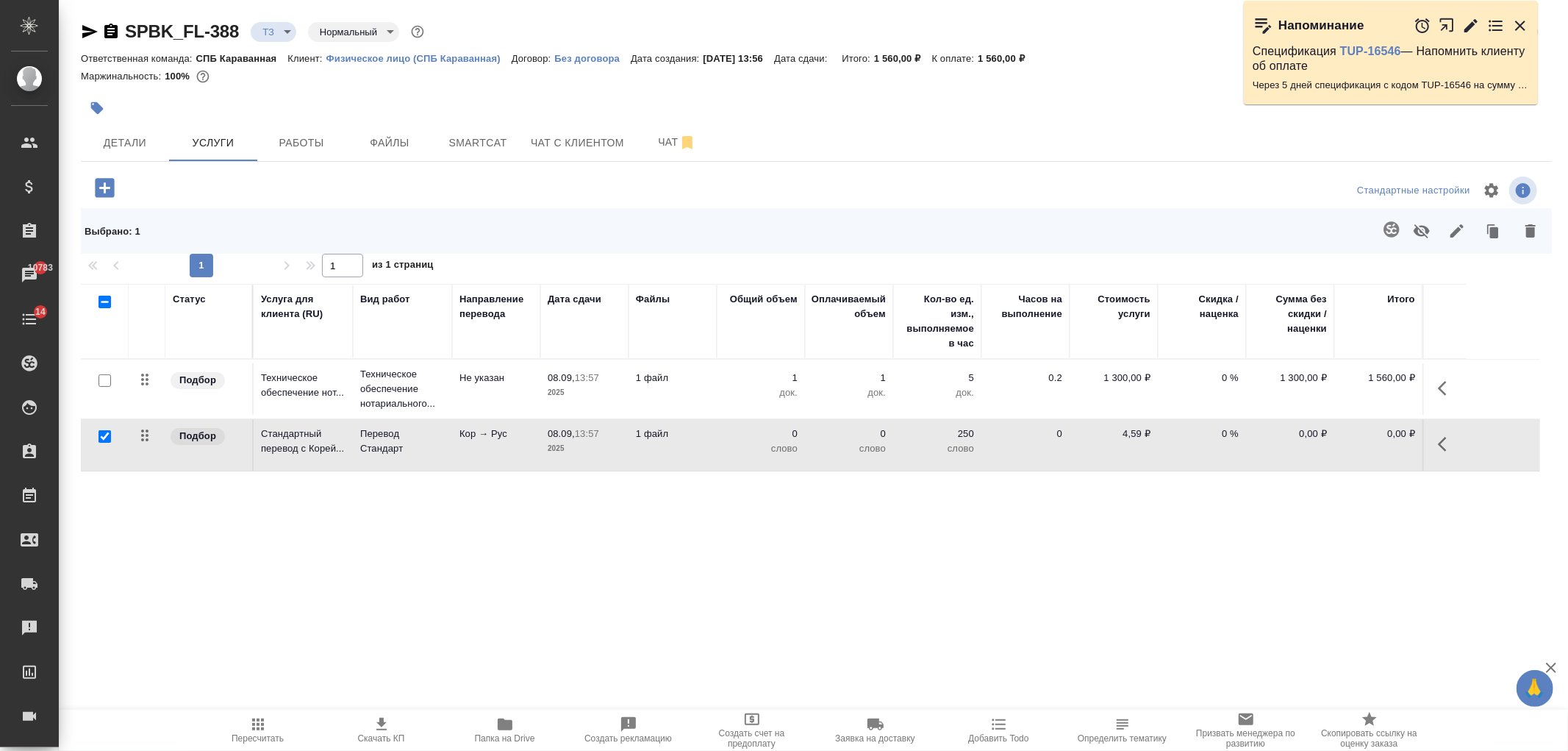
click at [1397, 238] on button "button" at bounding box center [1392, 230] width 36 height 36
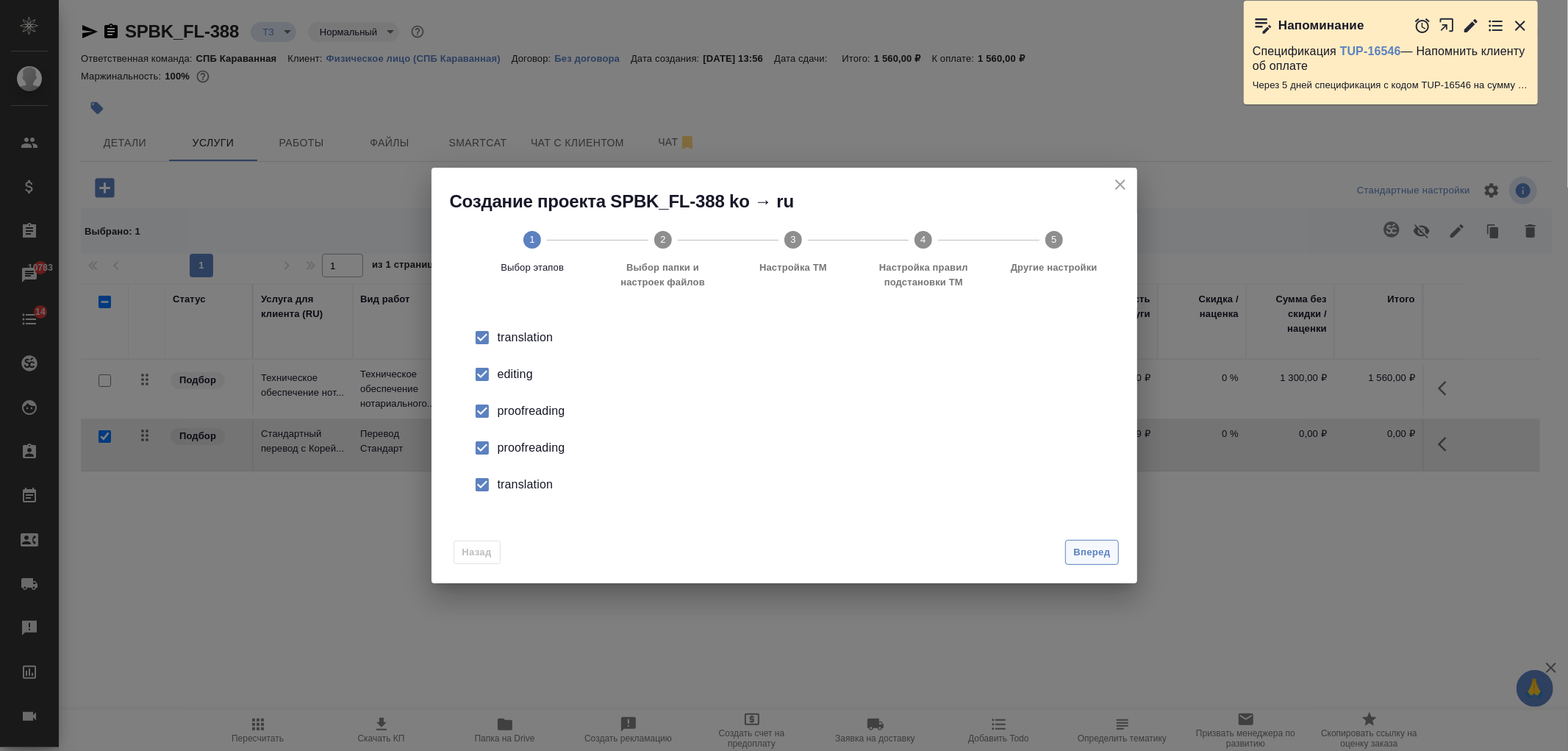
click at [1079, 558] on span "Вперед" at bounding box center [1091, 552] width 36 height 17
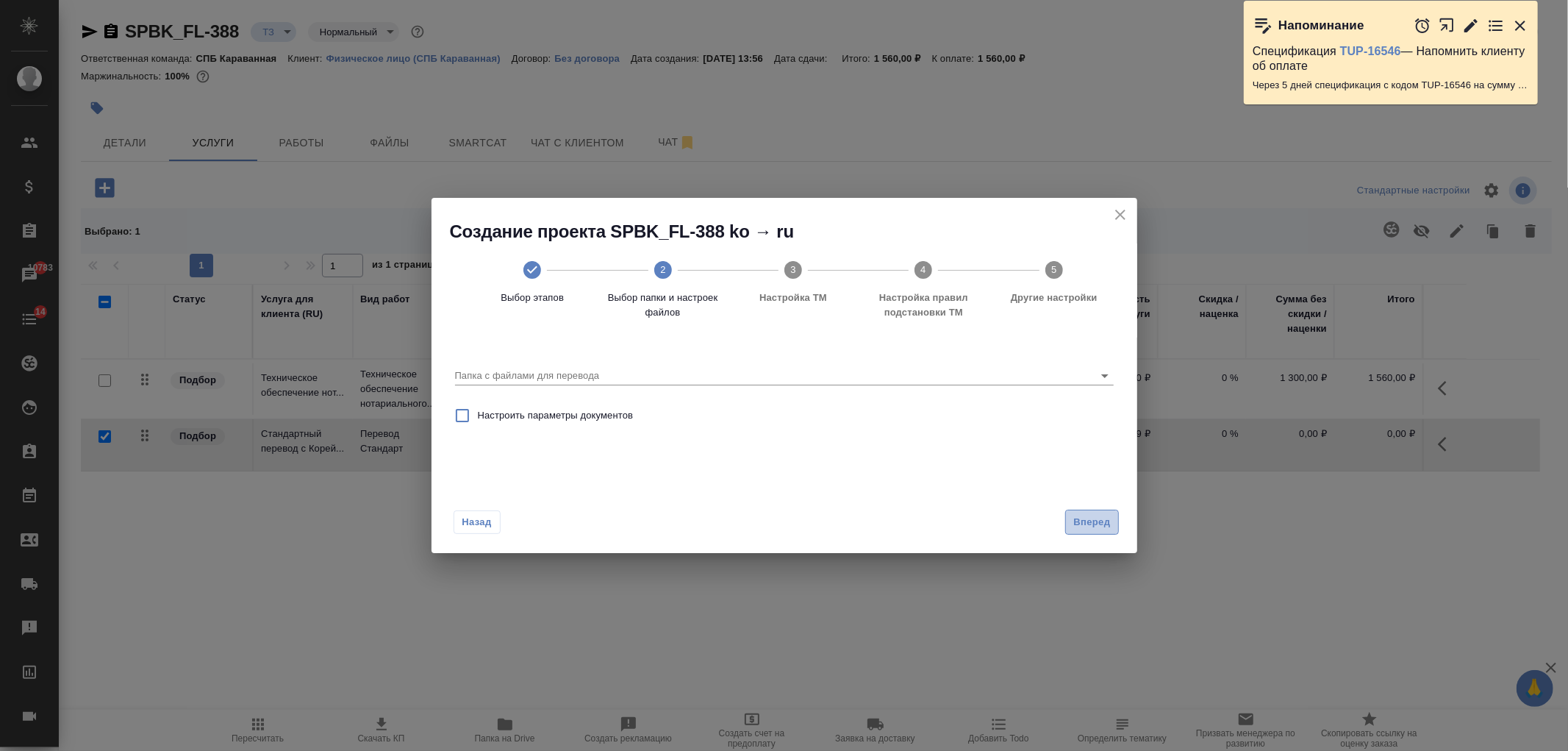
click at [1096, 510] on button "Вперед" at bounding box center [1092, 522] width 53 height 26
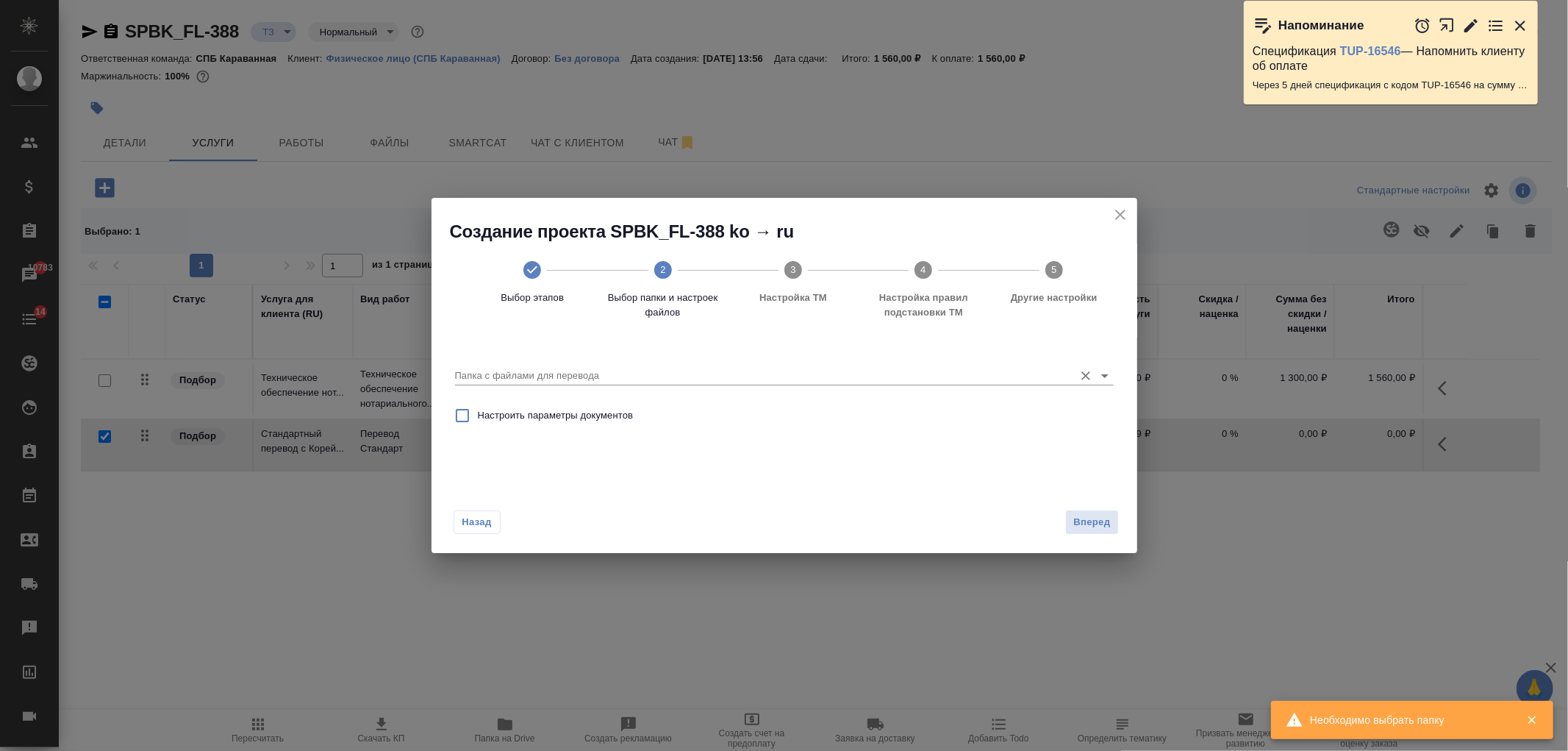
click at [1039, 379] on input "Папка с файлами для перевода" at bounding box center [761, 376] width 612 height 18
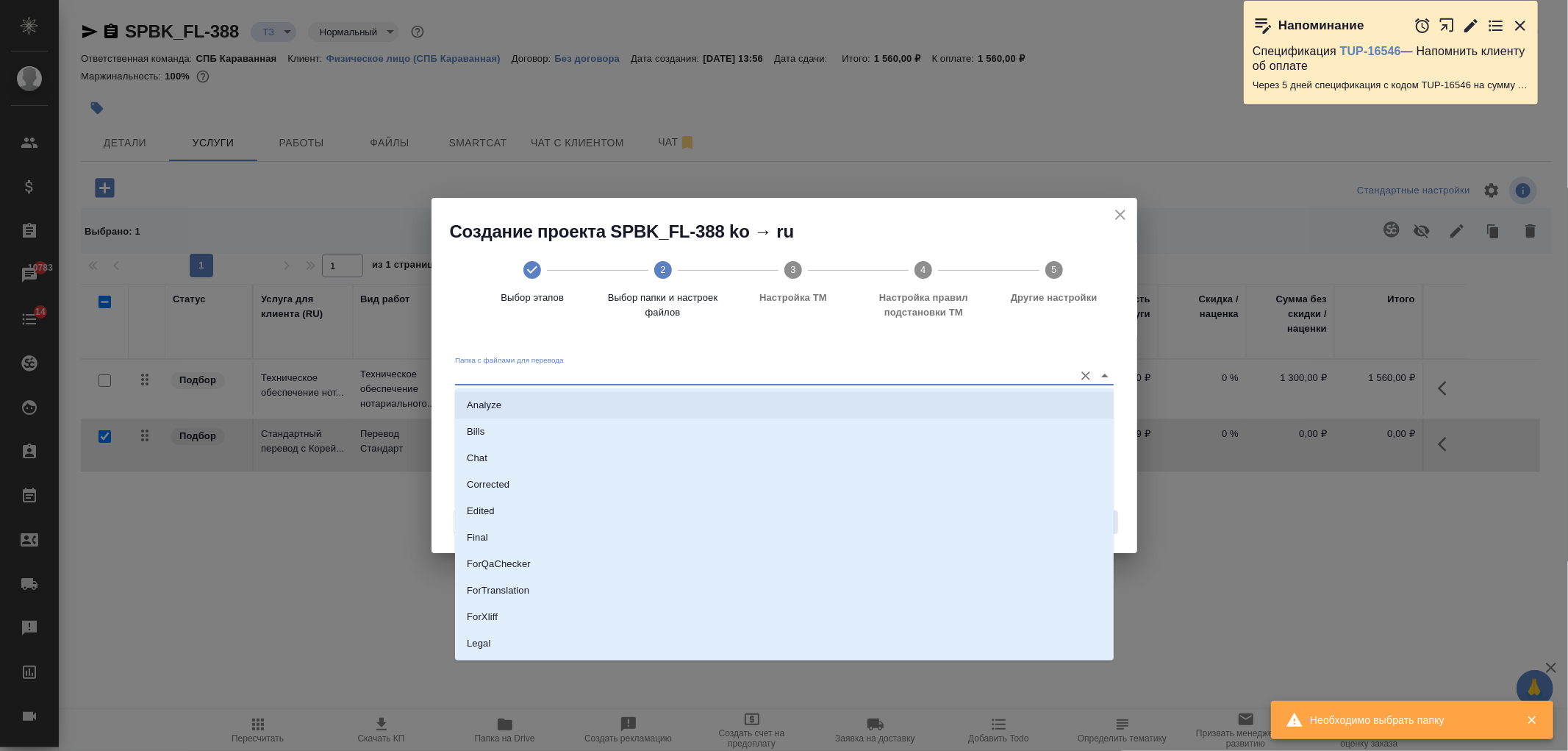
scroll to position [103, 0]
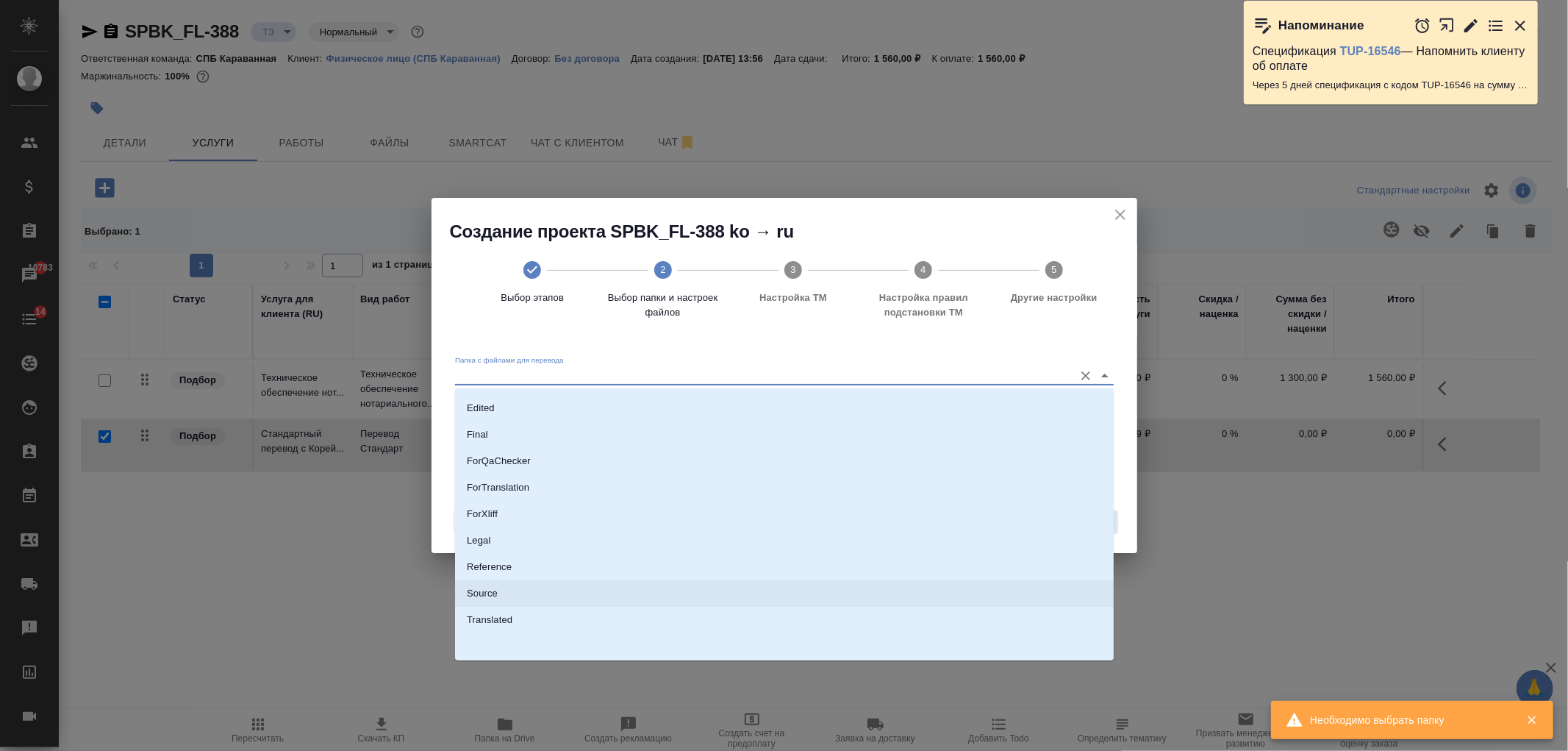
click at [555, 586] on li "Source" at bounding box center [784, 593] width 659 height 27
type input "Source"
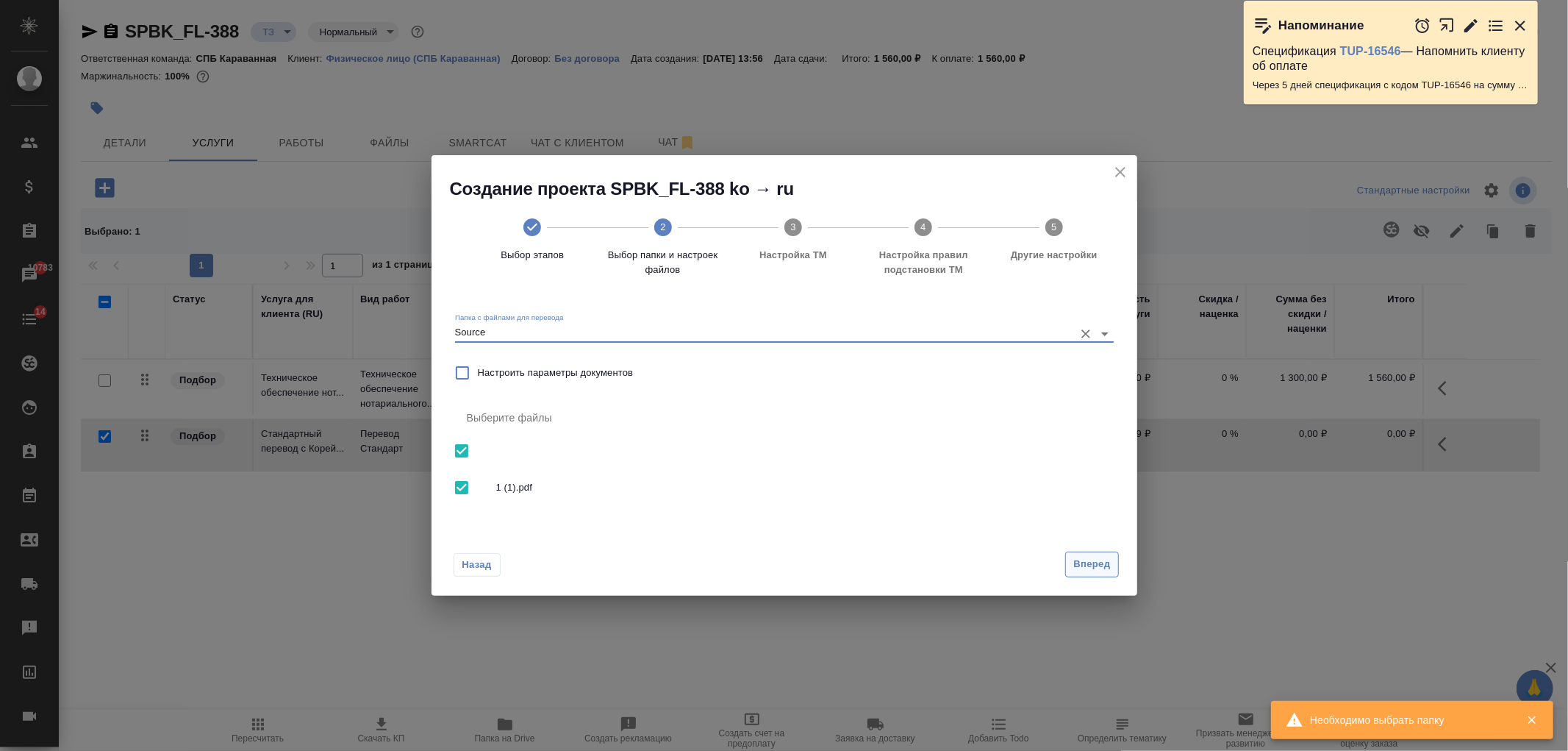
click at [1087, 563] on span "Вперед" at bounding box center [1091, 564] width 36 height 17
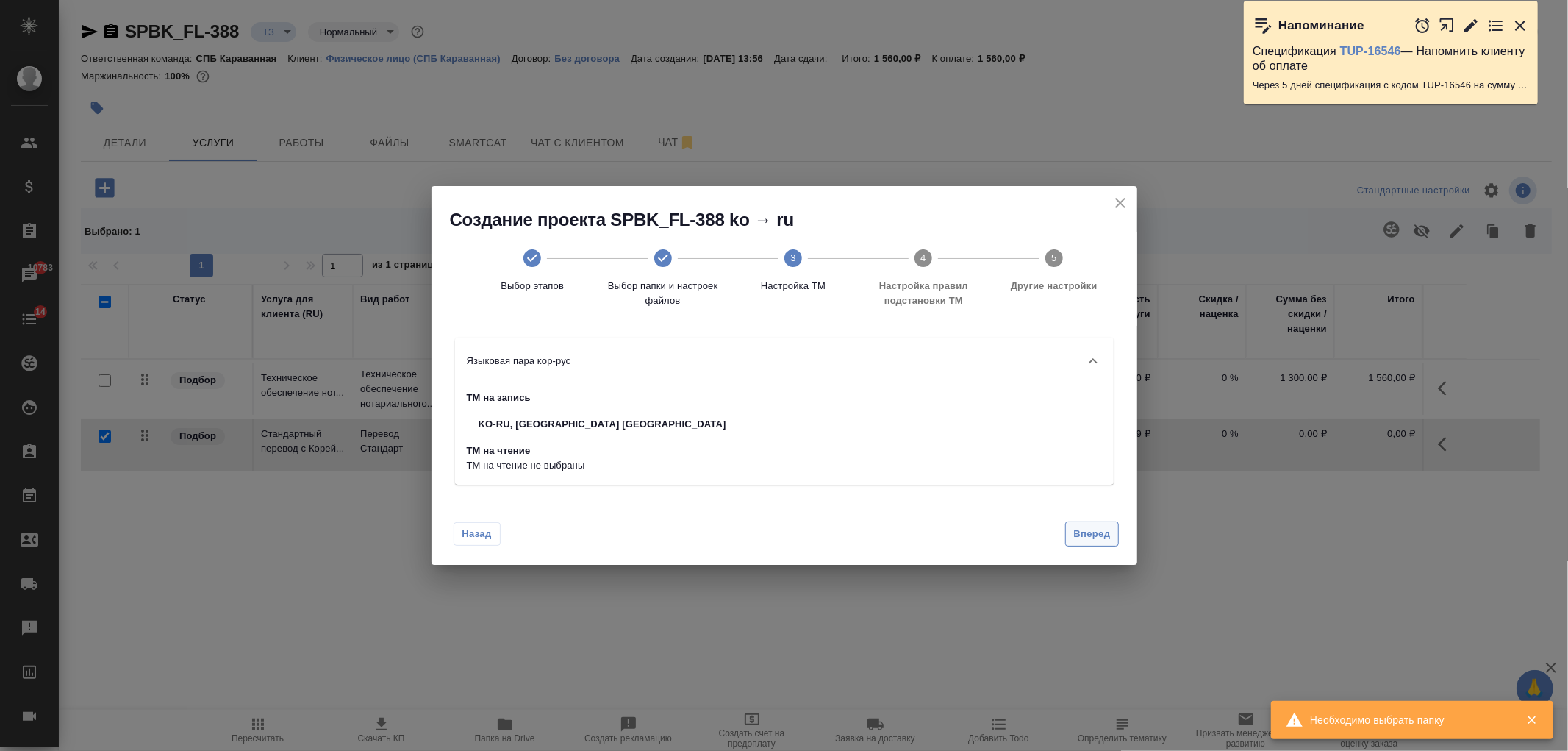
click at [1094, 538] on span "Вперед" at bounding box center [1091, 534] width 36 height 17
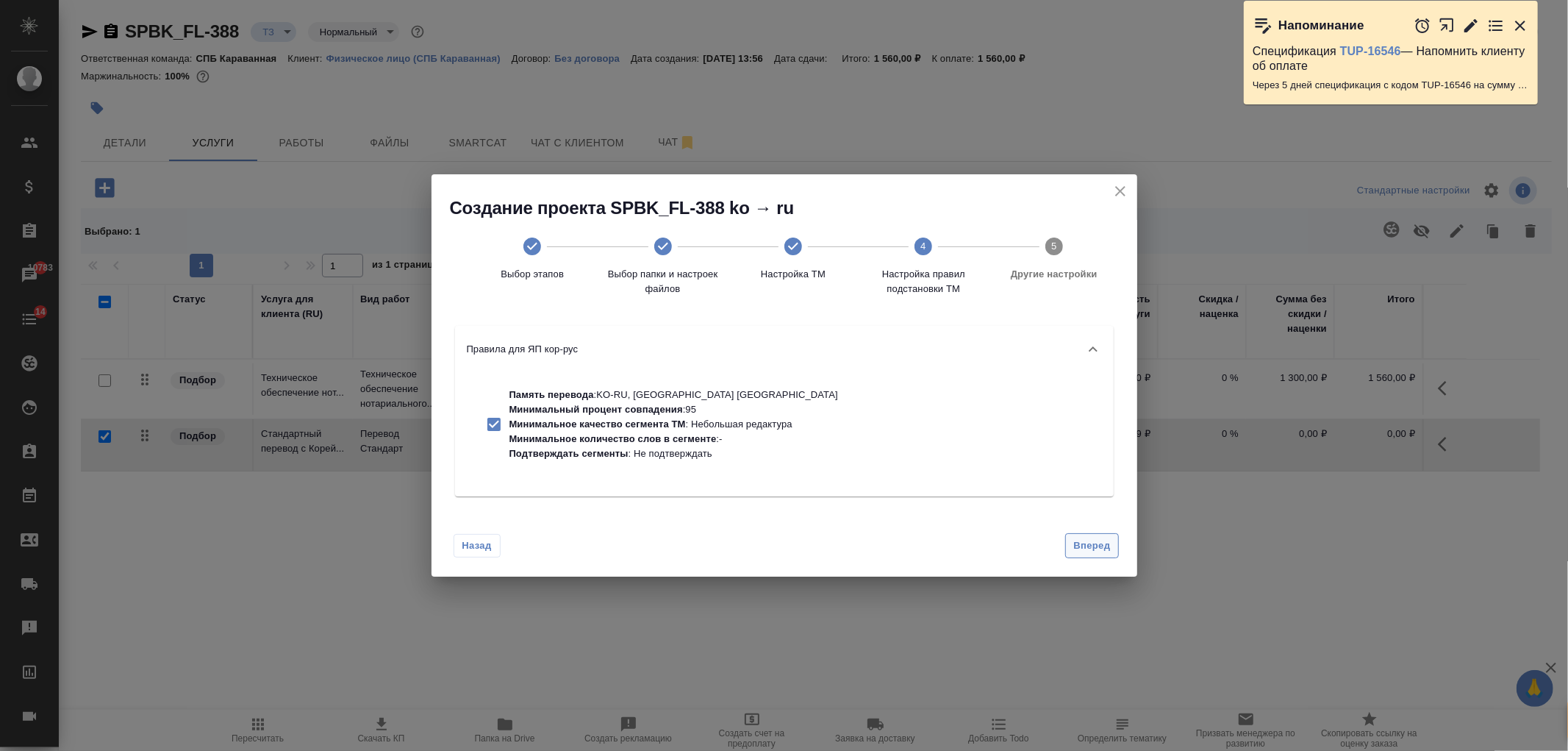
click at [1094, 538] on span "Вперед" at bounding box center [1091, 546] width 36 height 17
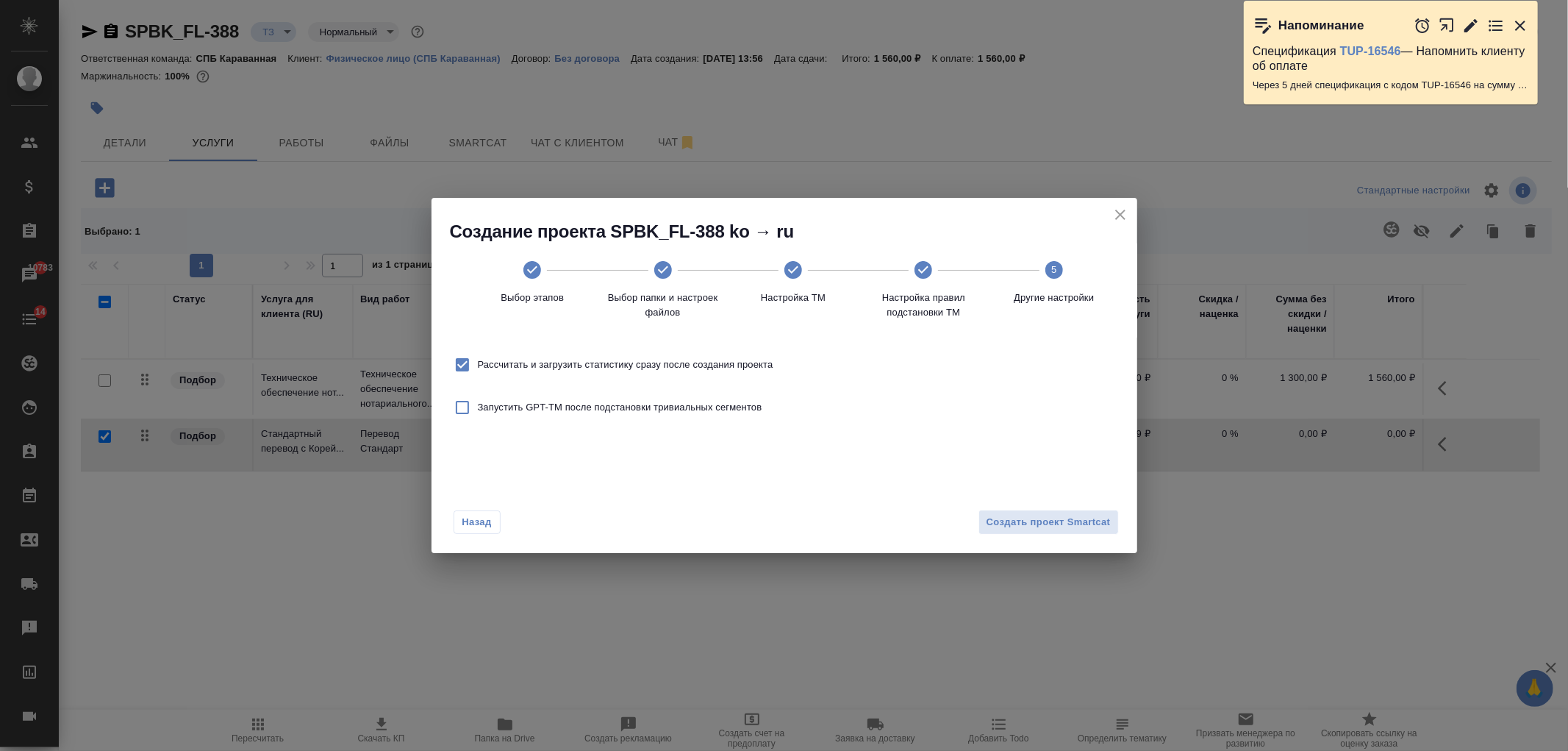
click at [713, 362] on span "Рассчитать и загрузить статистику сразу после создания проекта" at bounding box center [626, 365] width 296 height 15
click at [478, 362] on input "Рассчитать и загрузить статистику сразу после создания проекта" at bounding box center [462, 365] width 31 height 31
checkbox input "false"
click at [1021, 496] on div "Назад Создать проект Smartcat" at bounding box center [784, 520] width 706 height 70
click at [1035, 517] on span "Создать проект Smartcat" at bounding box center [1049, 522] width 124 height 17
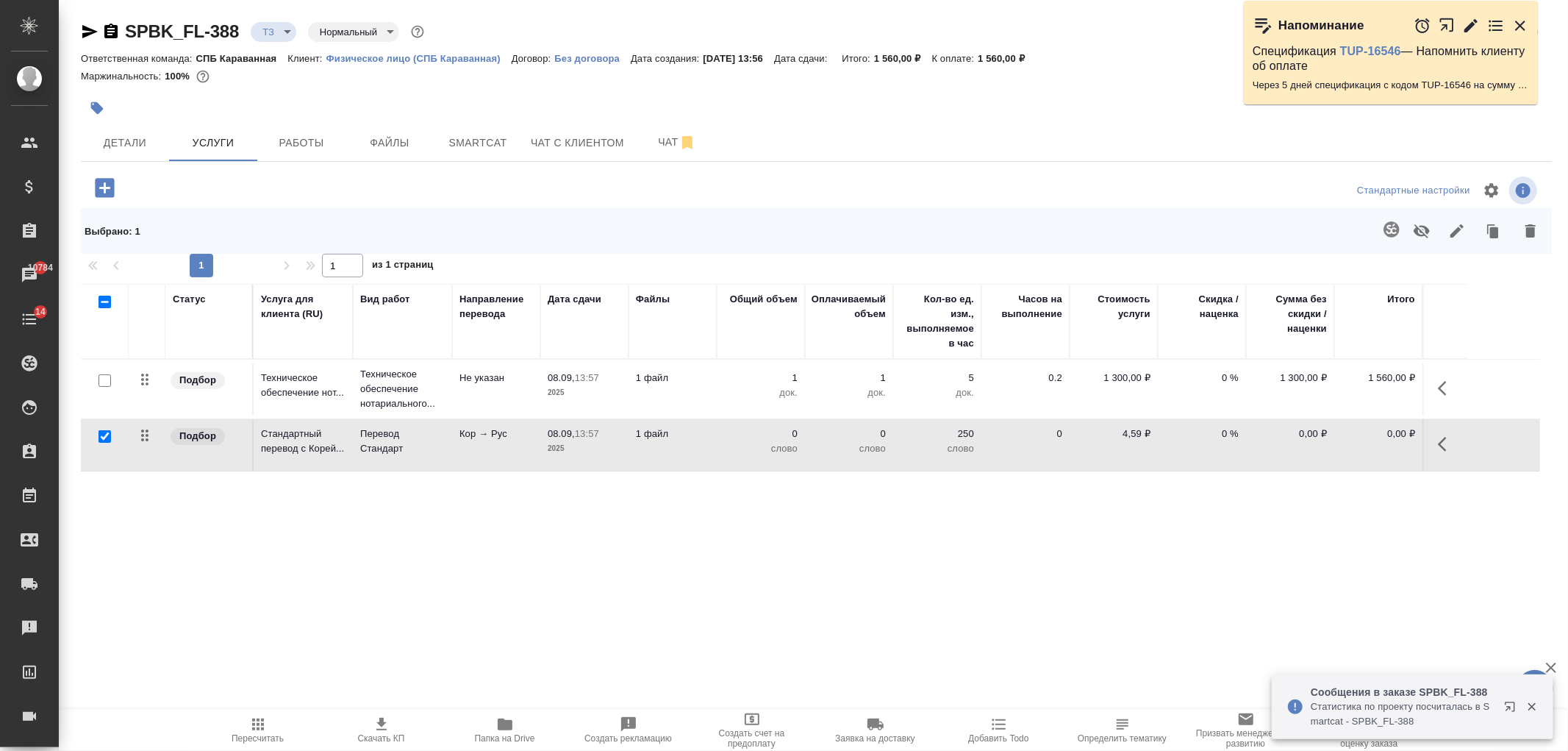
click at [622, 432] on td "08.09, 13:57 2025" at bounding box center [584, 445] width 88 height 52
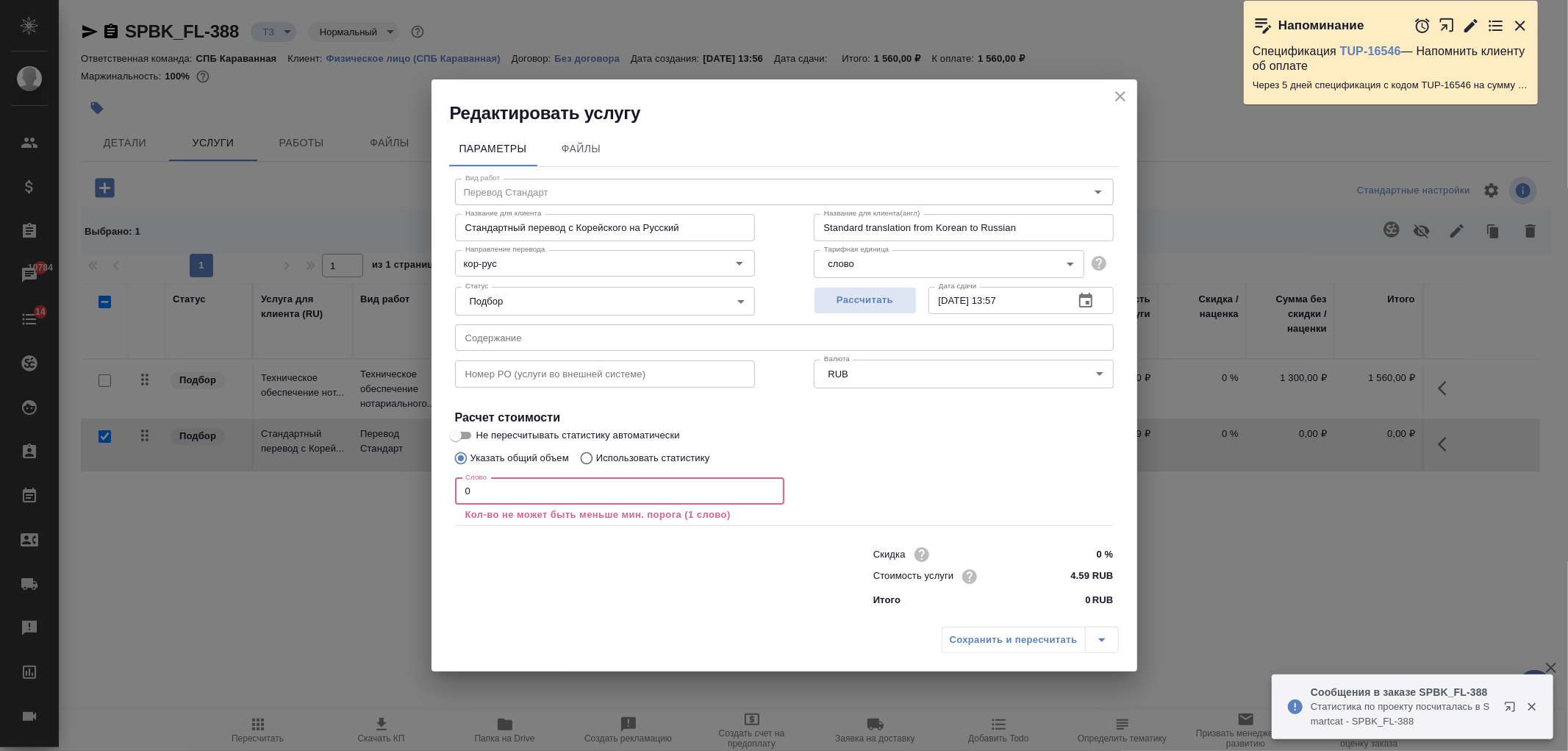
click at [638, 490] on input "0" at bounding box center [620, 491] width 330 height 27
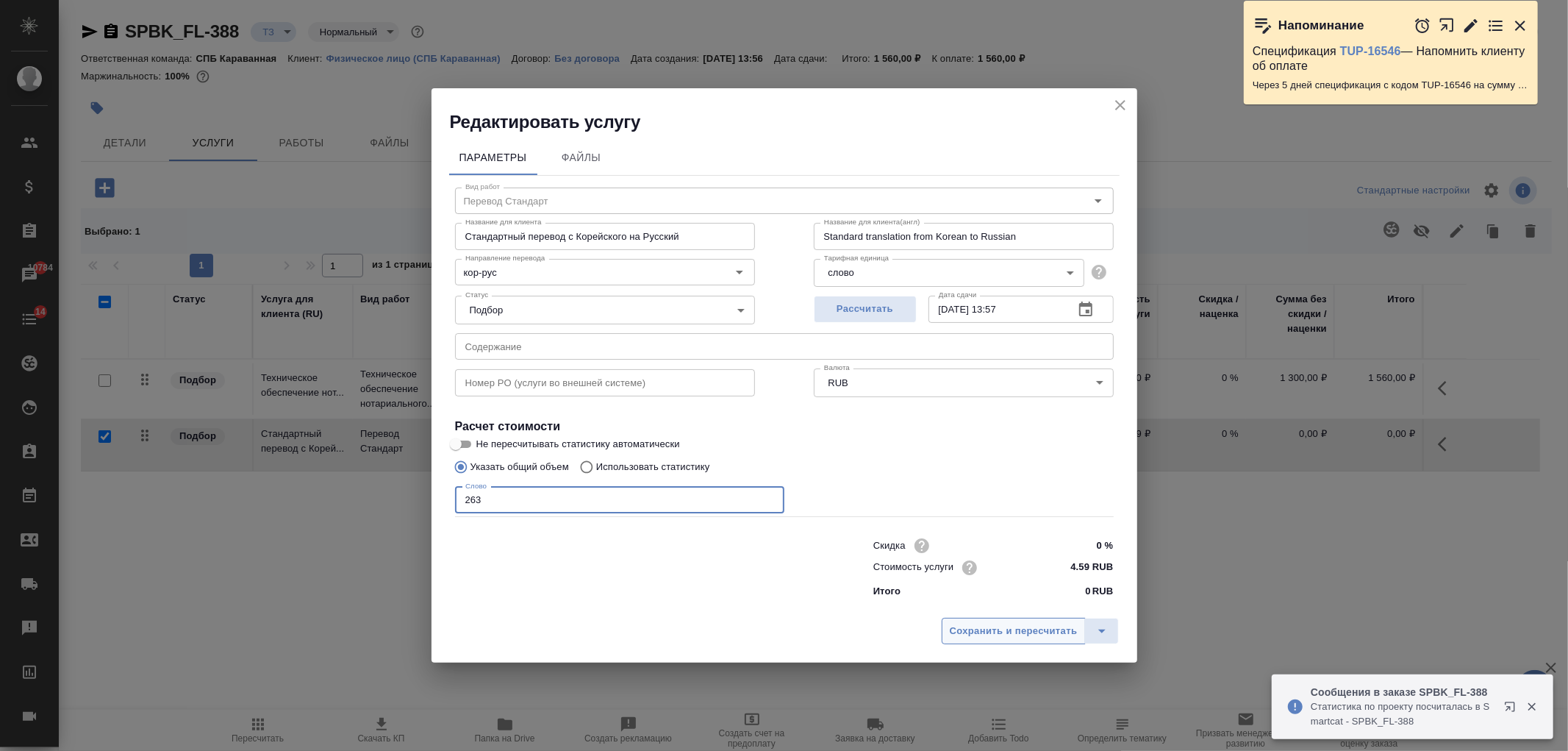
type input "263"
click at [988, 632] on span "Сохранить и пересчитать" at bounding box center [1014, 631] width 128 height 17
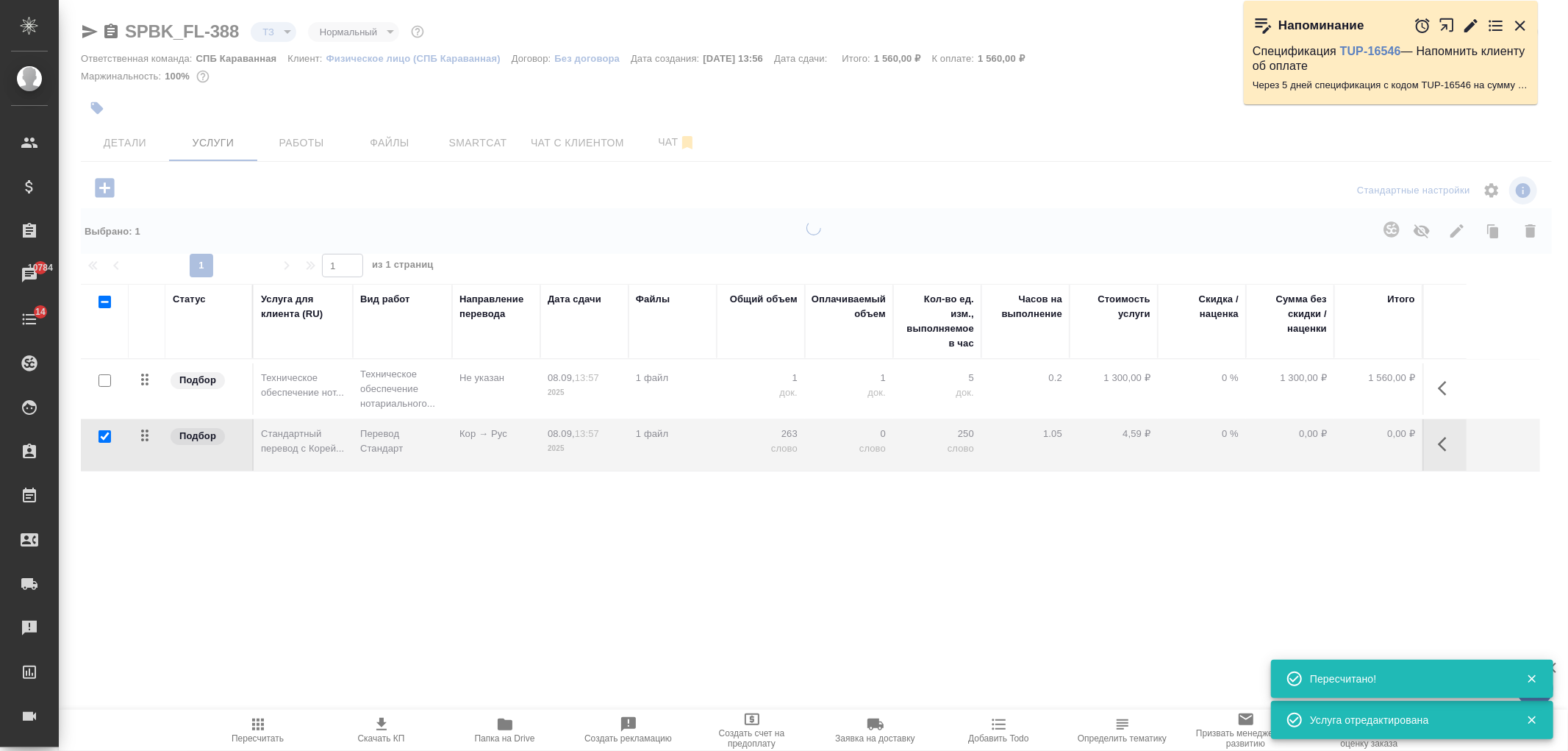
type input "new"
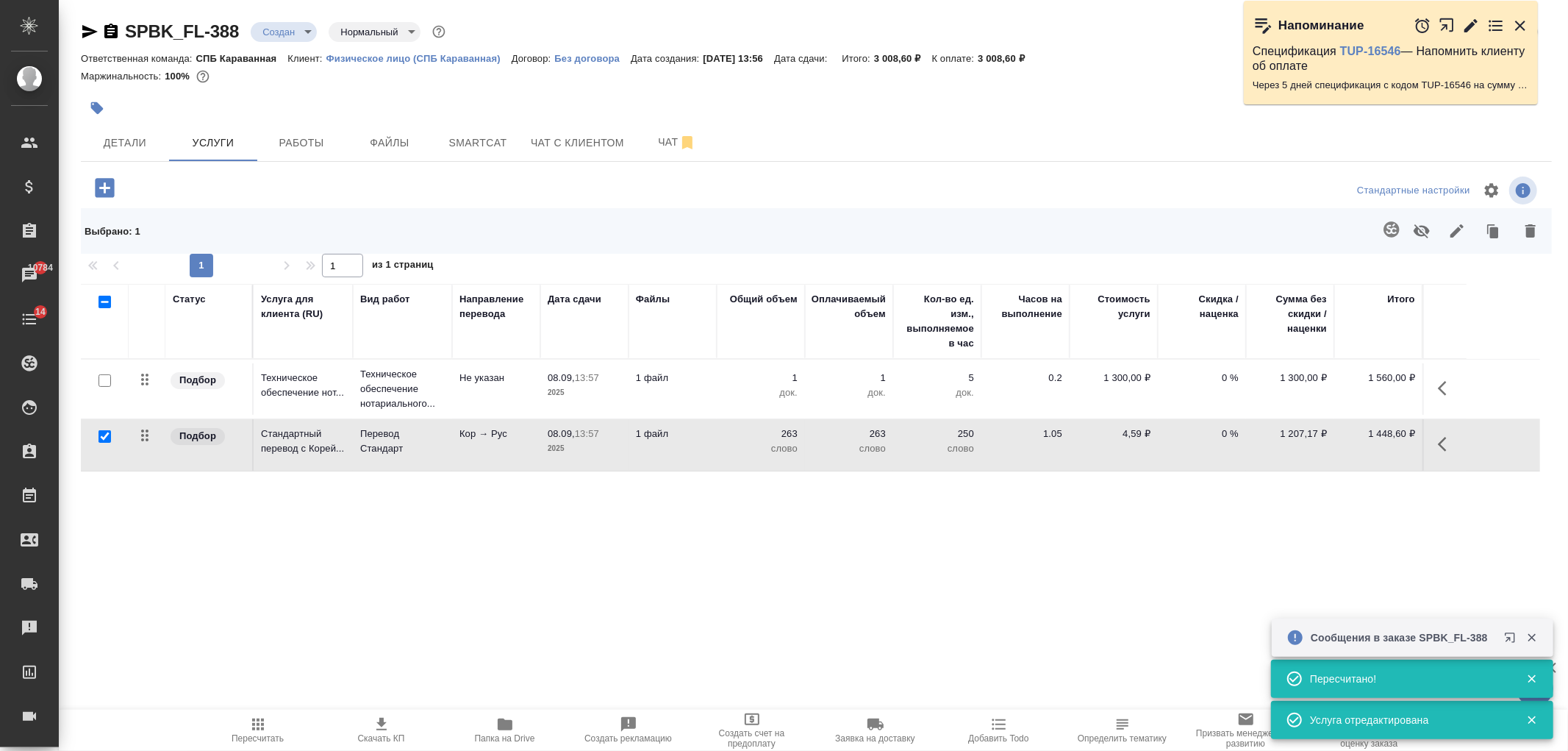
click at [638, 446] on td "1 файл" at bounding box center [672, 445] width 88 height 52
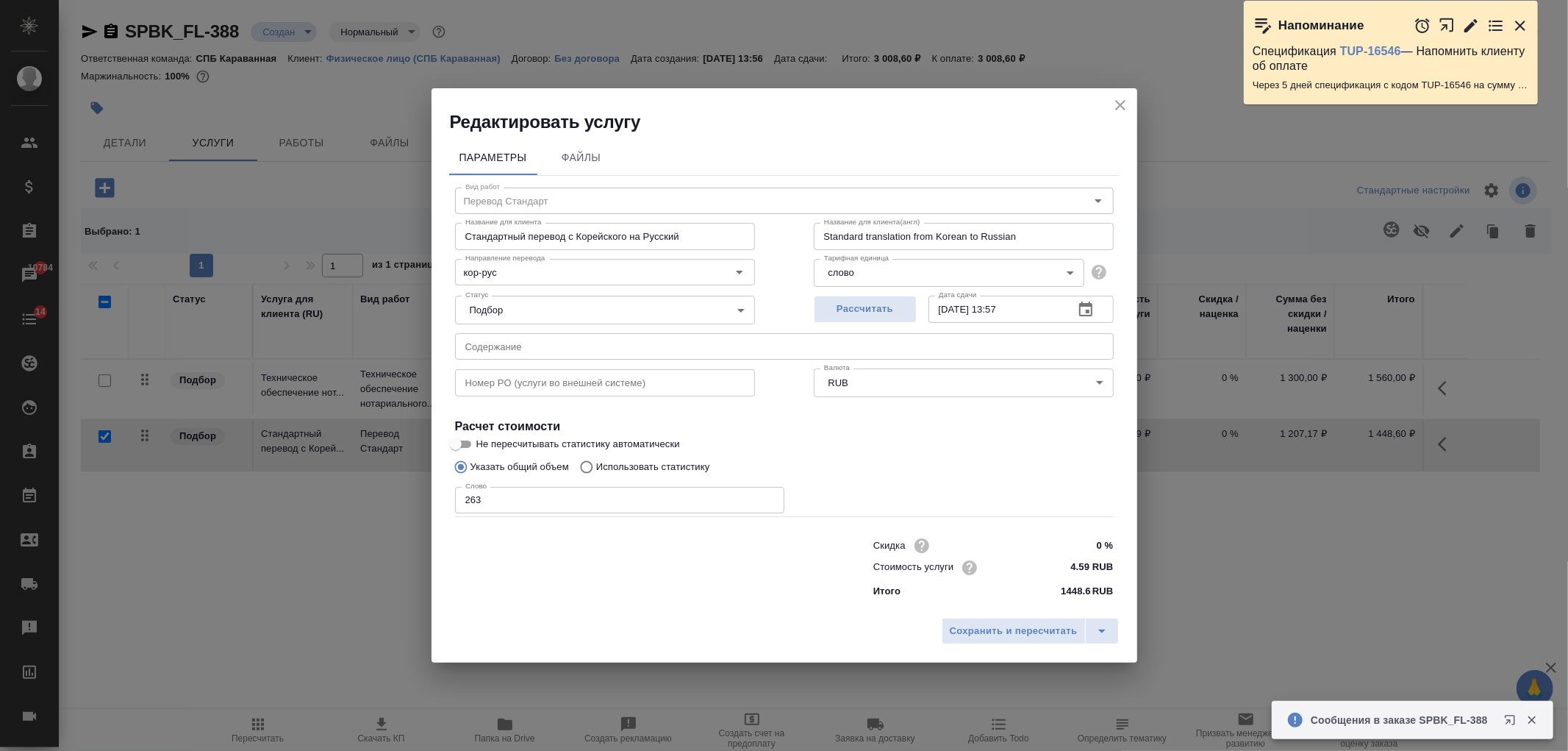
click at [535, 491] on input "263" at bounding box center [620, 500] width 330 height 27
type input "250"
click at [1013, 601] on div "Скидка 0 % Стоимость услуги 4.59 RUB Итого 1448.6 RUB" at bounding box center [993, 567] width 299 height 123
click at [1010, 618] on button "Сохранить и пересчитать" at bounding box center [1014, 631] width 144 height 27
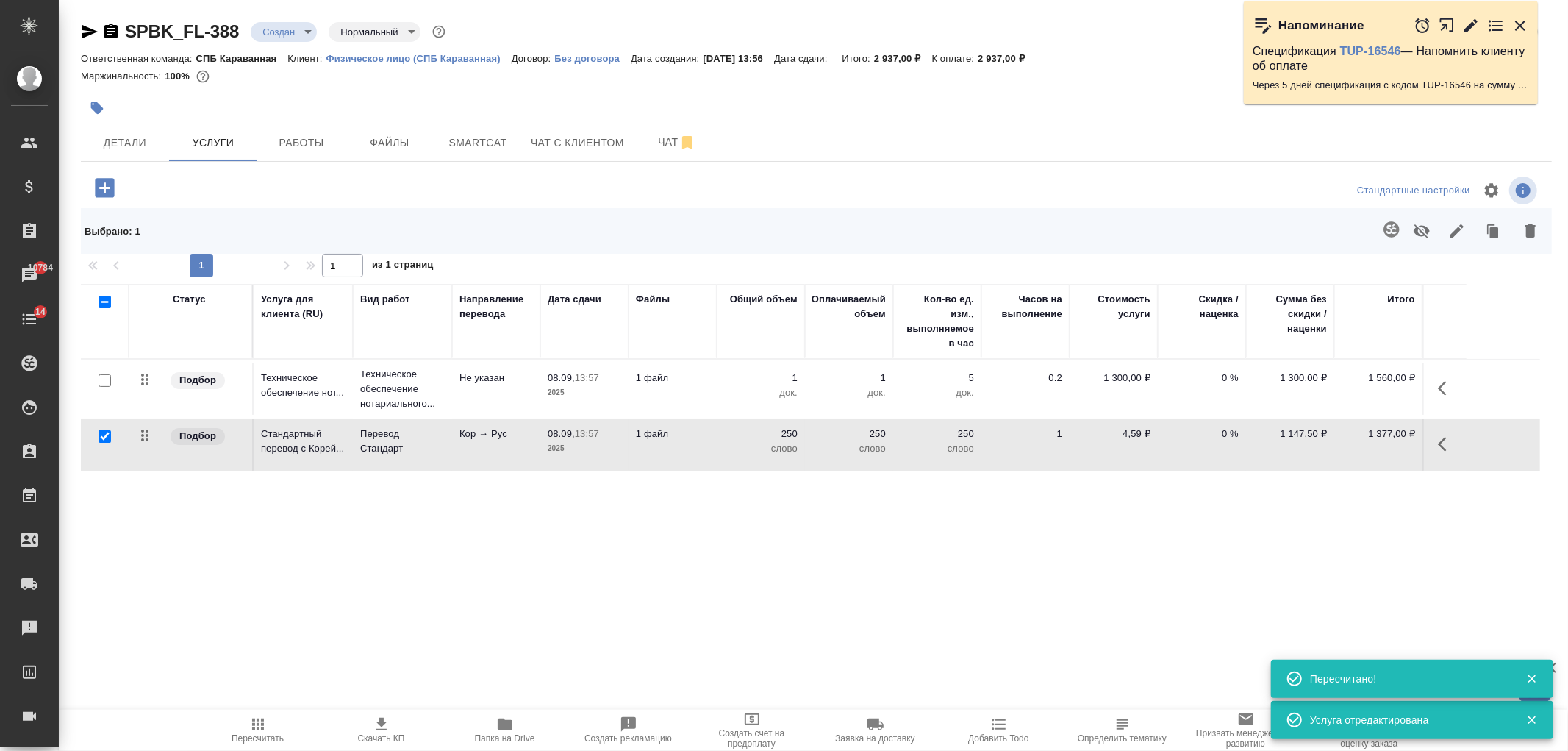
click at [101, 181] on icon "button" at bounding box center [104, 188] width 19 height 19
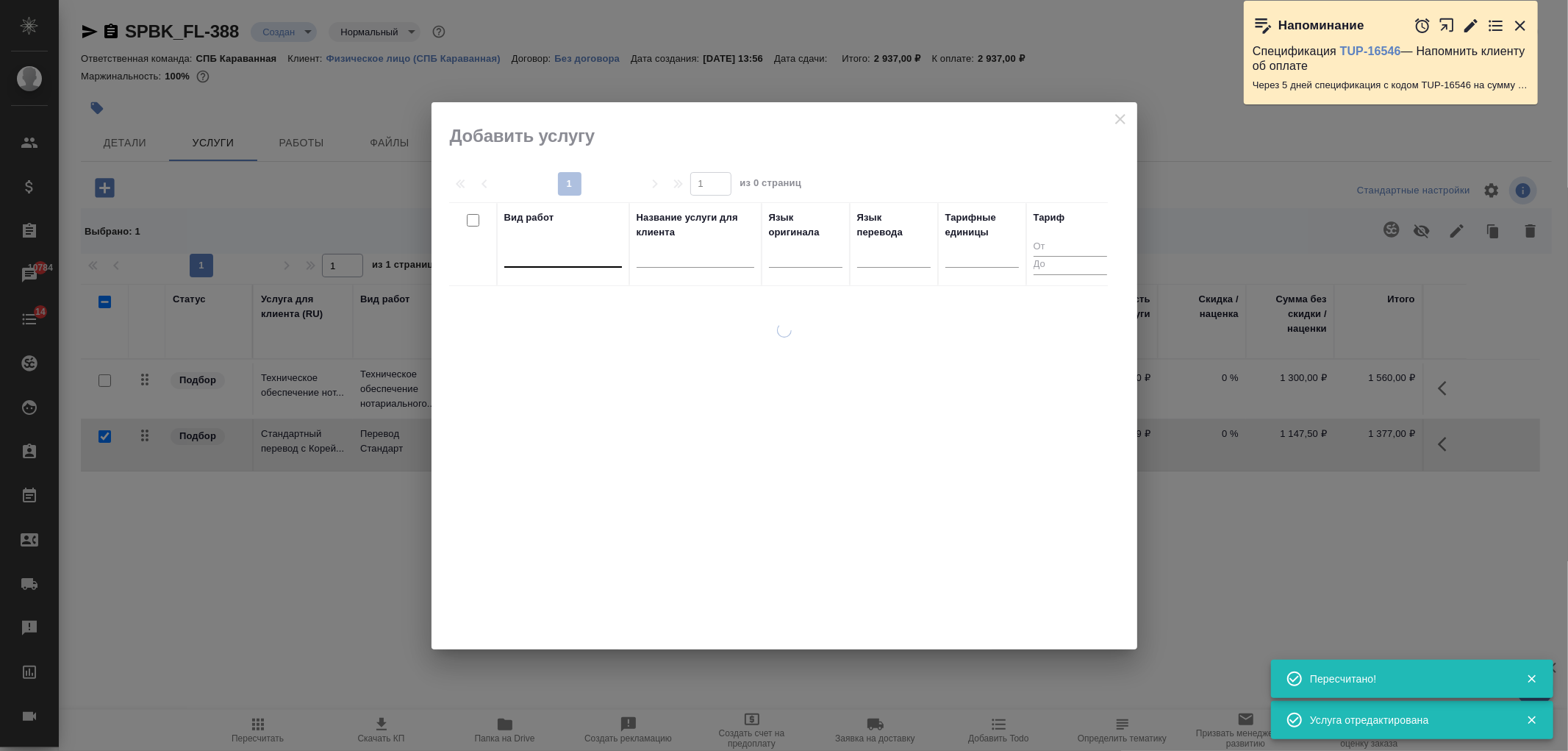
click at [553, 262] on div at bounding box center [563, 252] width 118 height 21
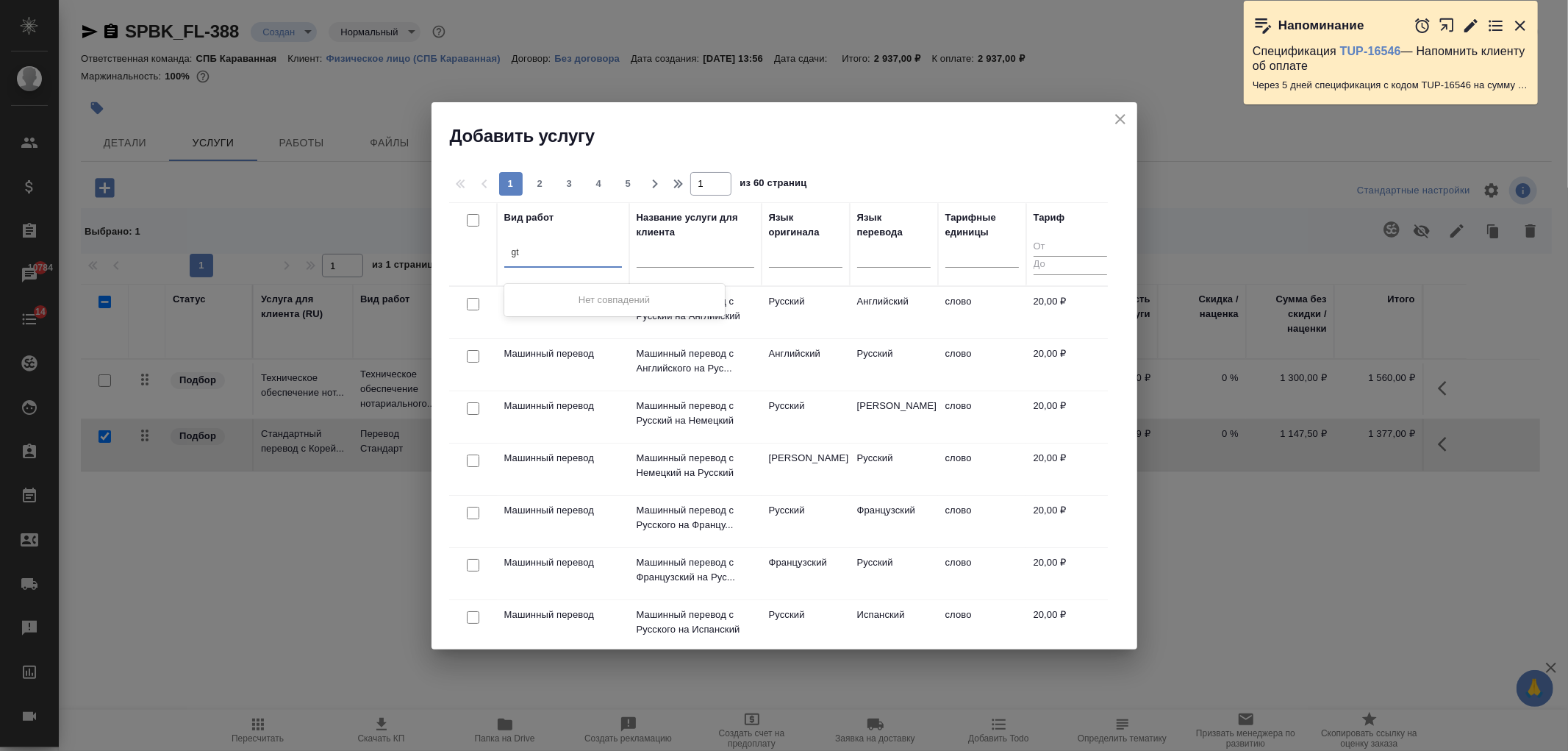
type input "g"
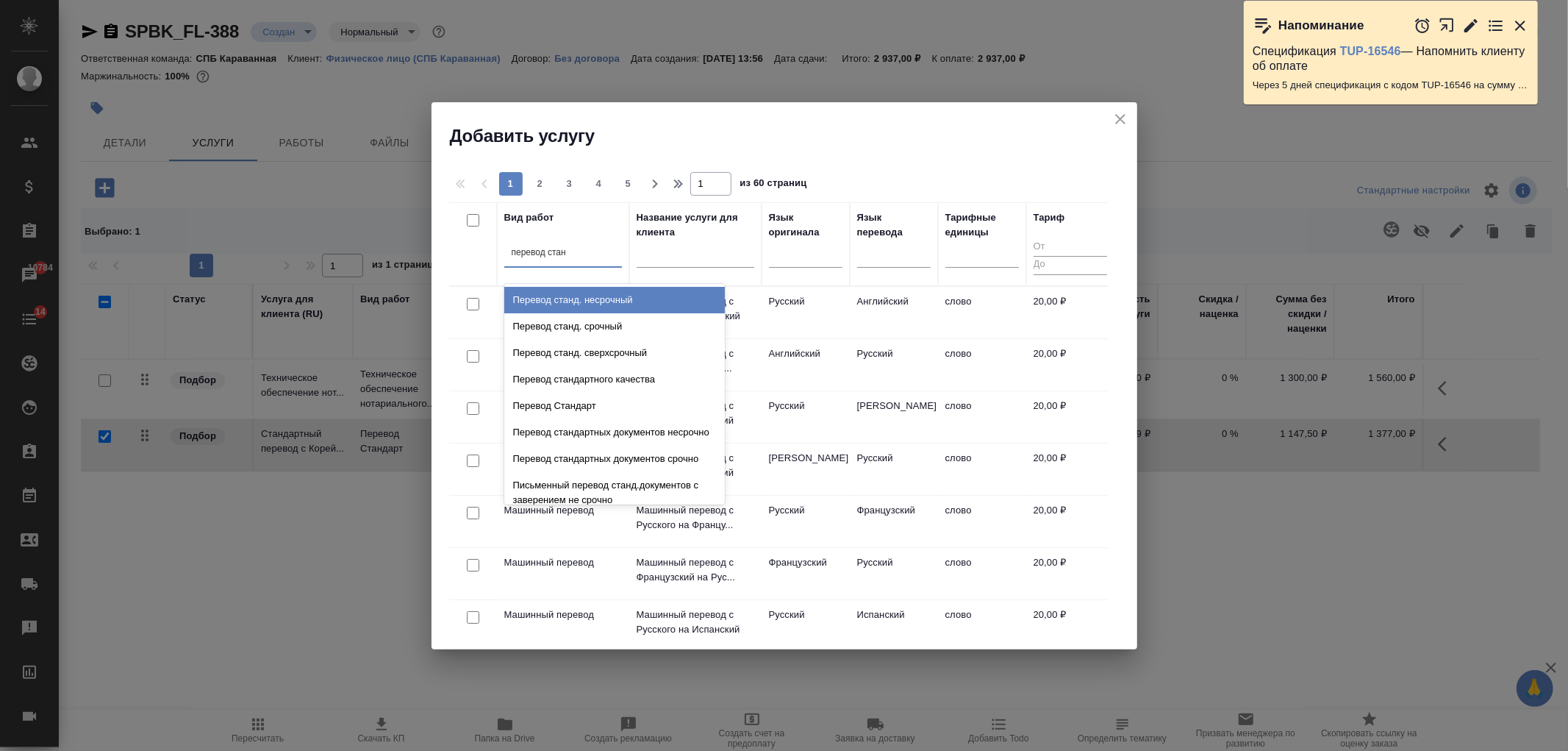
type input "перевод станд"
click at [586, 306] on div "Перевод станд. несрочный" at bounding box center [614, 300] width 221 height 27
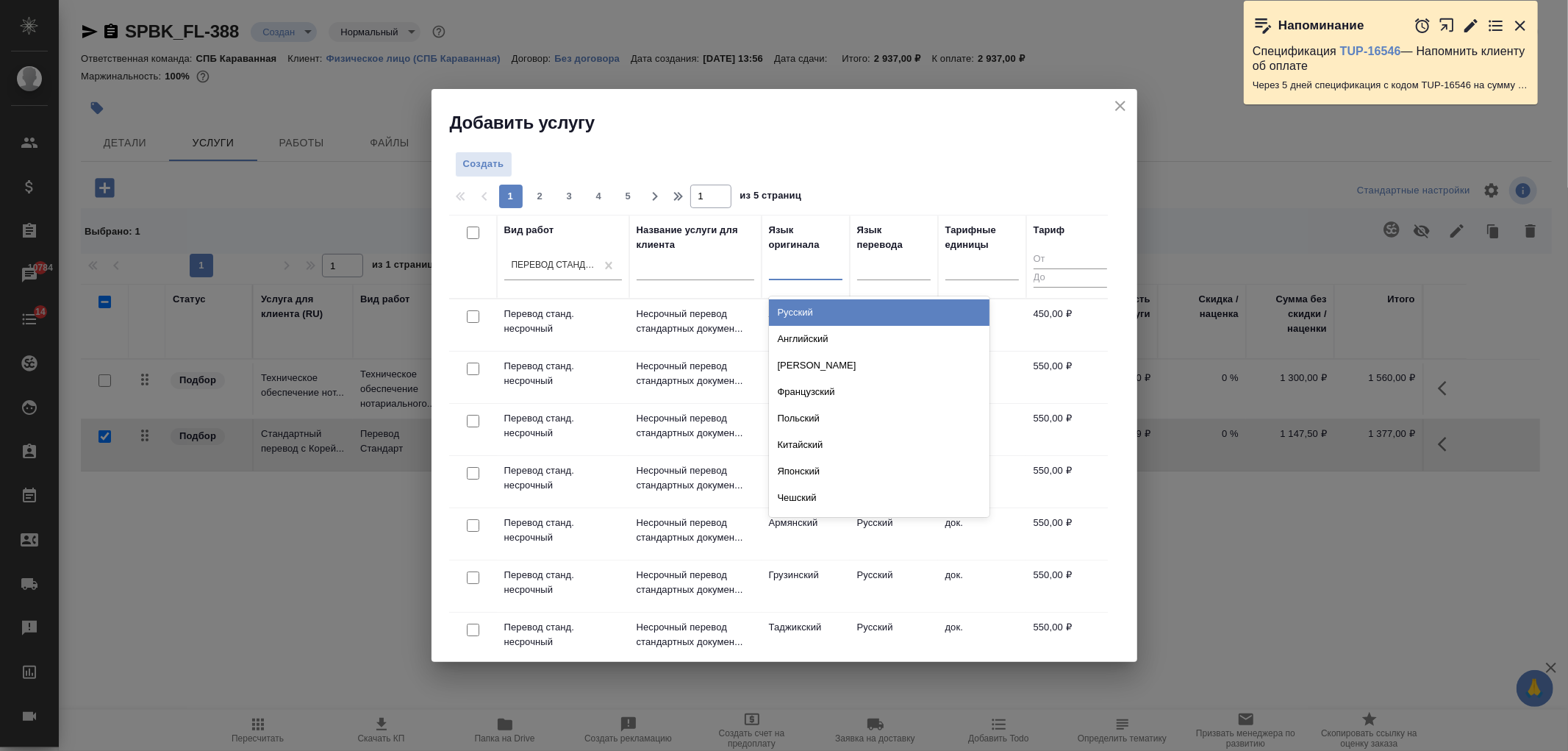
click at [795, 268] on div at bounding box center [806, 265] width 74 height 21
type input "кор"
click at [820, 327] on div "Корейский" at bounding box center [879, 313] width 221 height 32
click at [816, 311] on div "Корейский" at bounding box center [879, 312] width 221 height 27
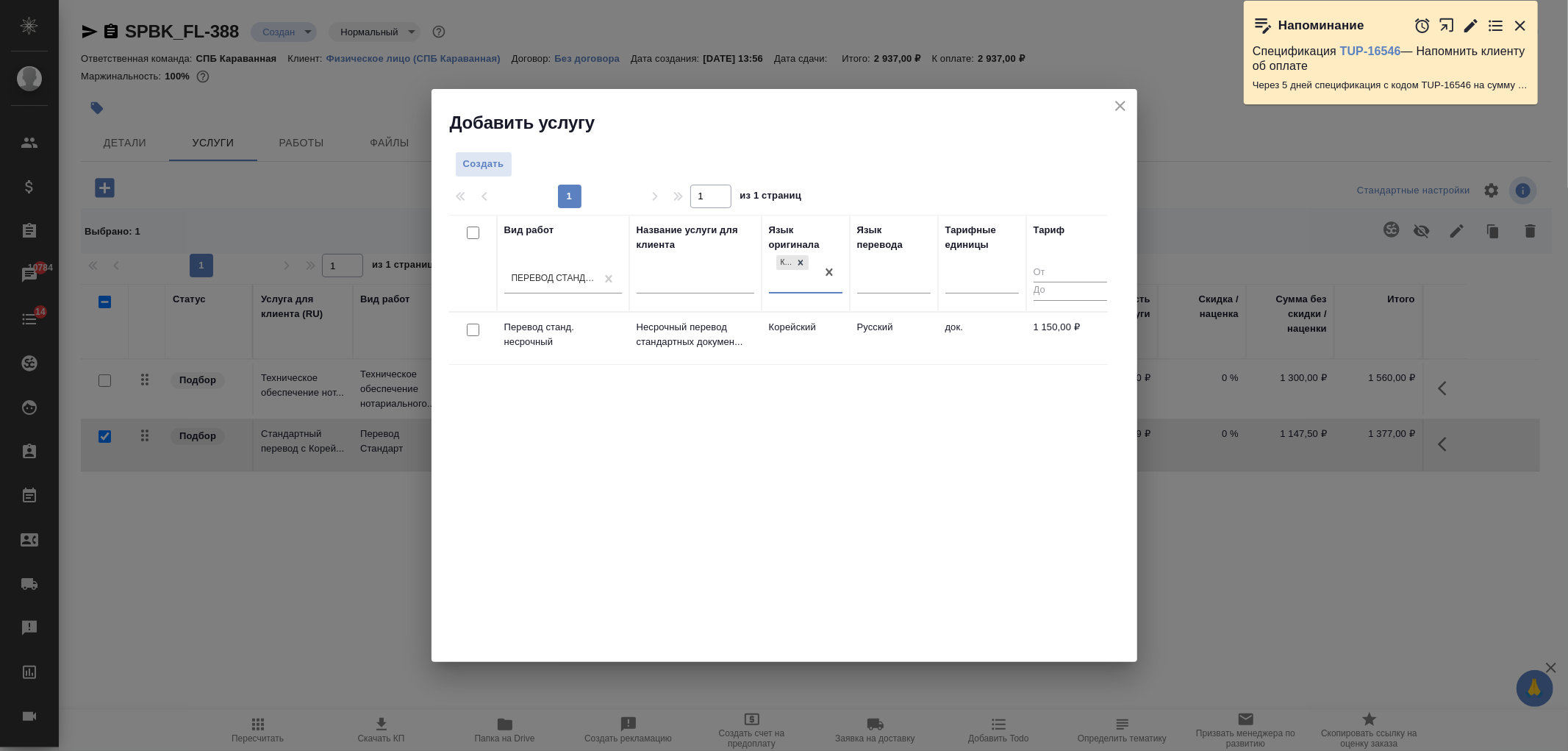
click at [471, 329] on input "checkbox" at bounding box center [473, 329] width 12 height 12
checkbox input "true"
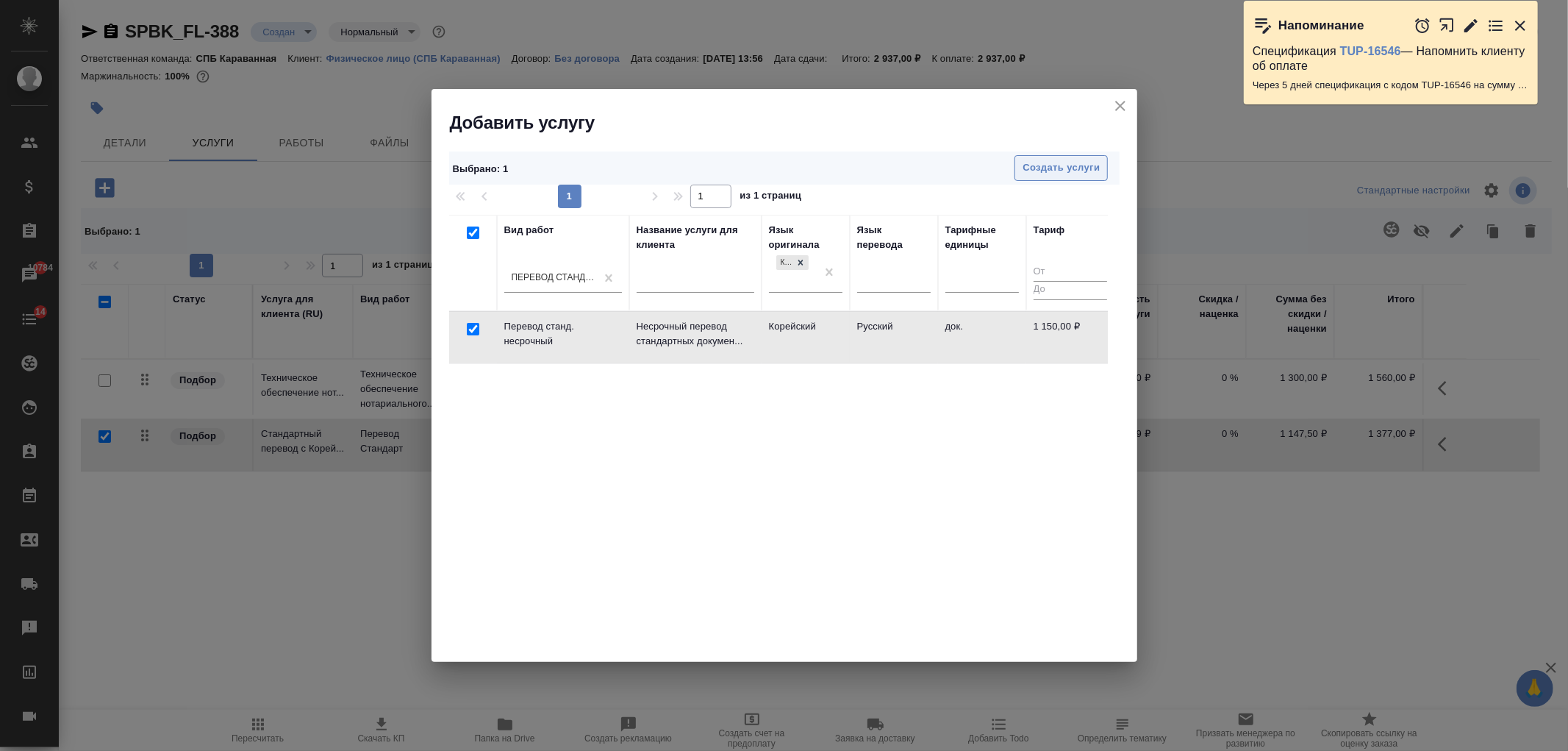
click at [1078, 165] on span "Создать услуги" at bounding box center [1061, 167] width 78 height 17
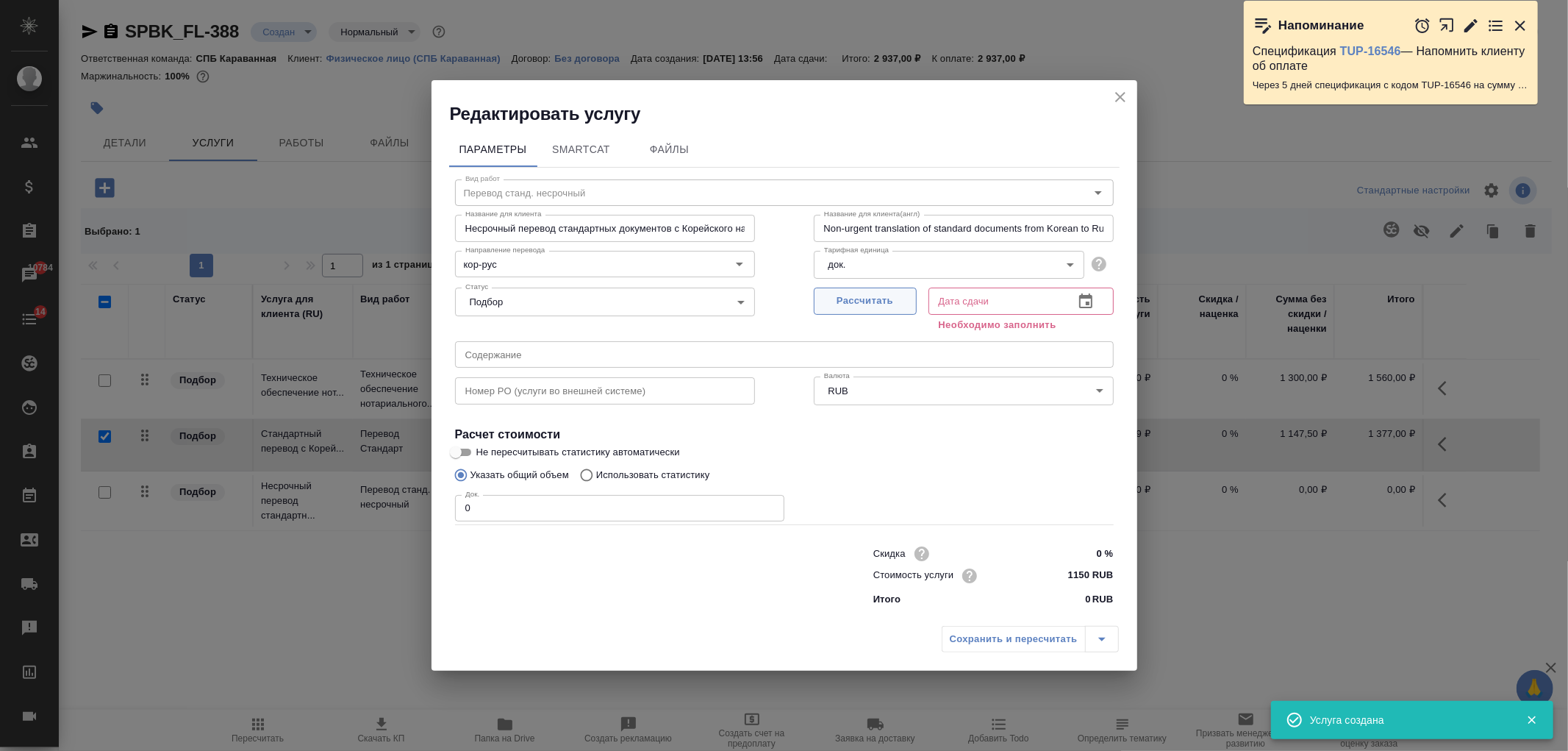
click at [839, 304] on span "Рассчитать" at bounding box center [865, 301] width 86 height 17
type input "08.09.2025 14:00"
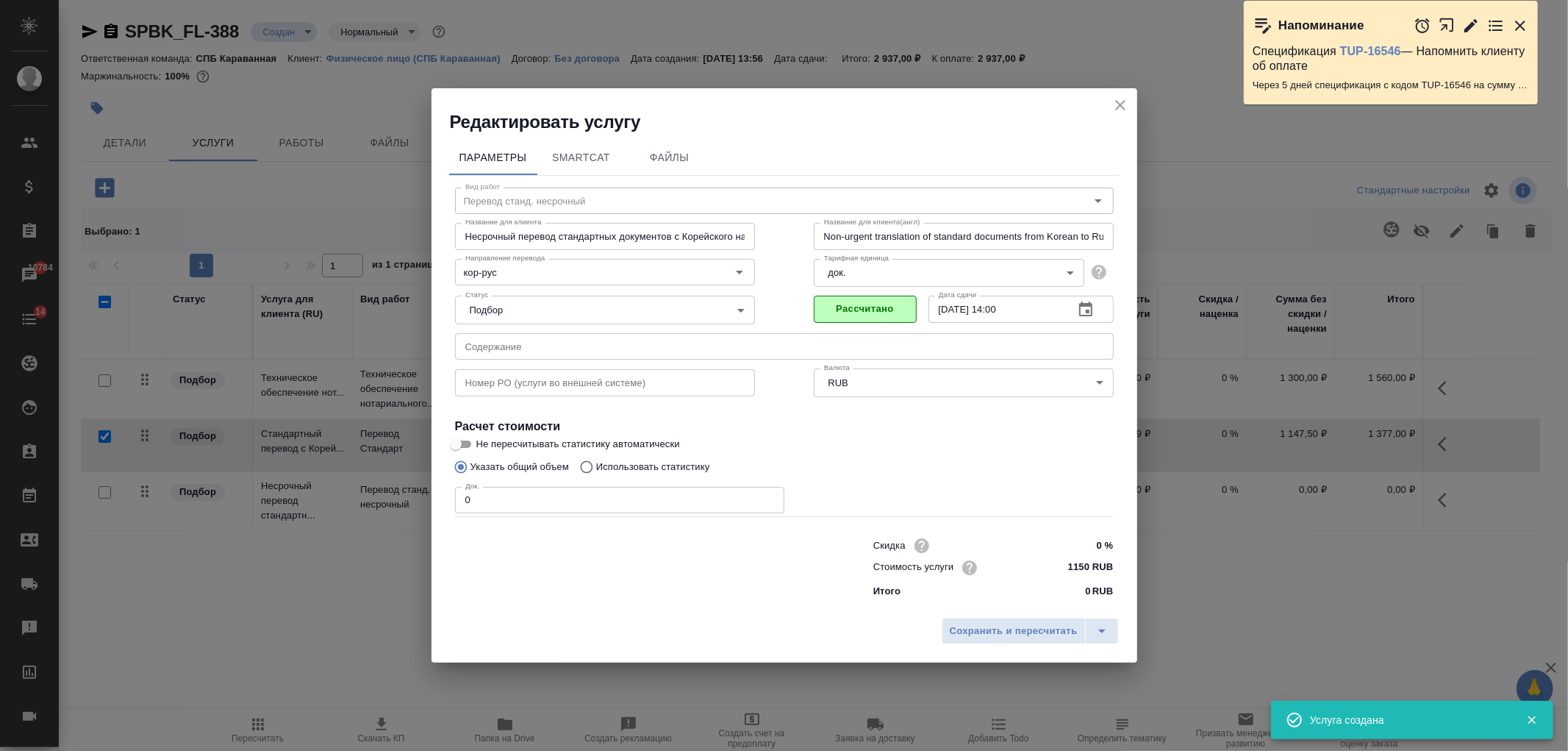
click at [522, 505] on input "0" at bounding box center [620, 500] width 330 height 27
type input "1"
click at [994, 639] on button "Сохранить и пересчитать" at bounding box center [1014, 631] width 144 height 27
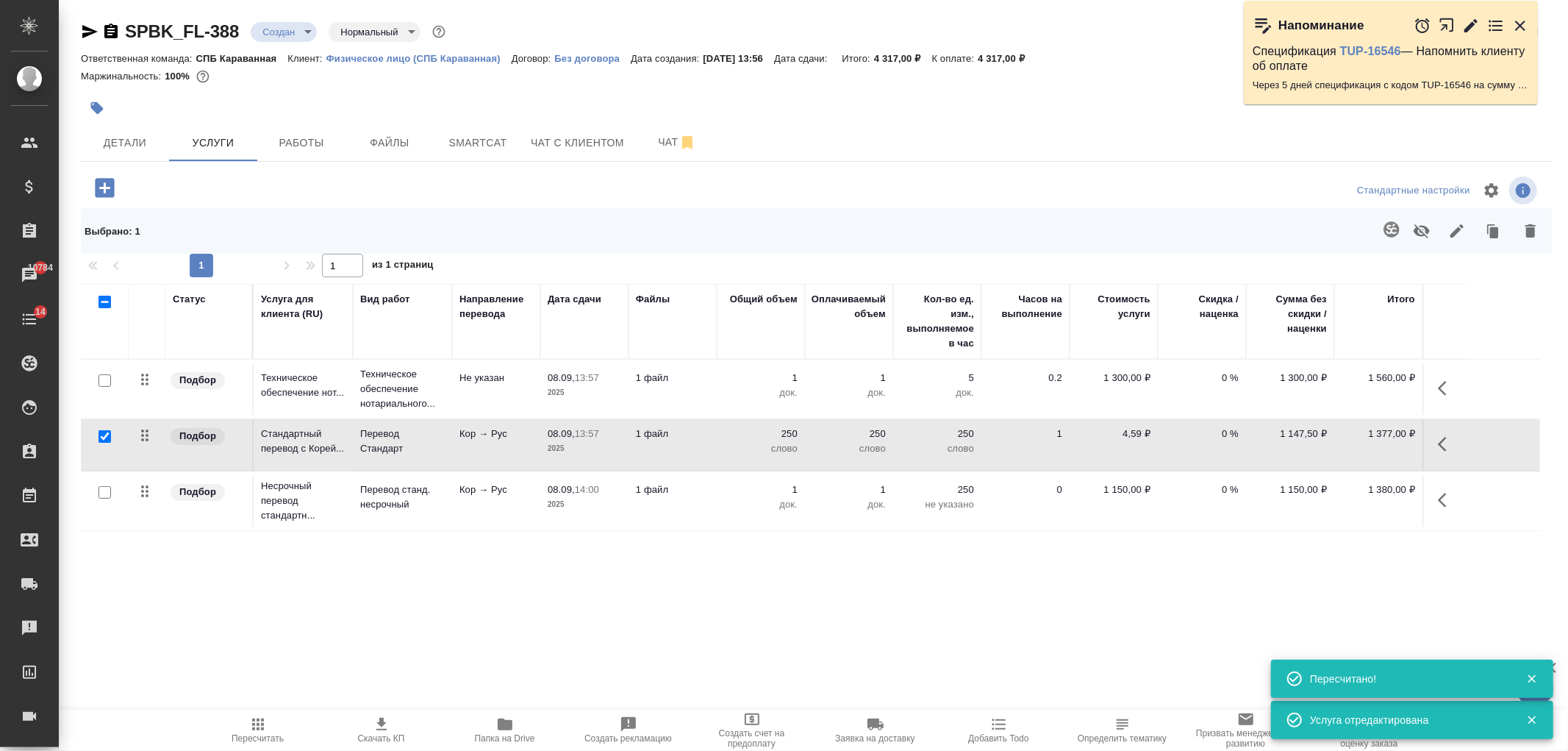
click at [1528, 233] on icon "button" at bounding box center [1531, 230] width 11 height 13
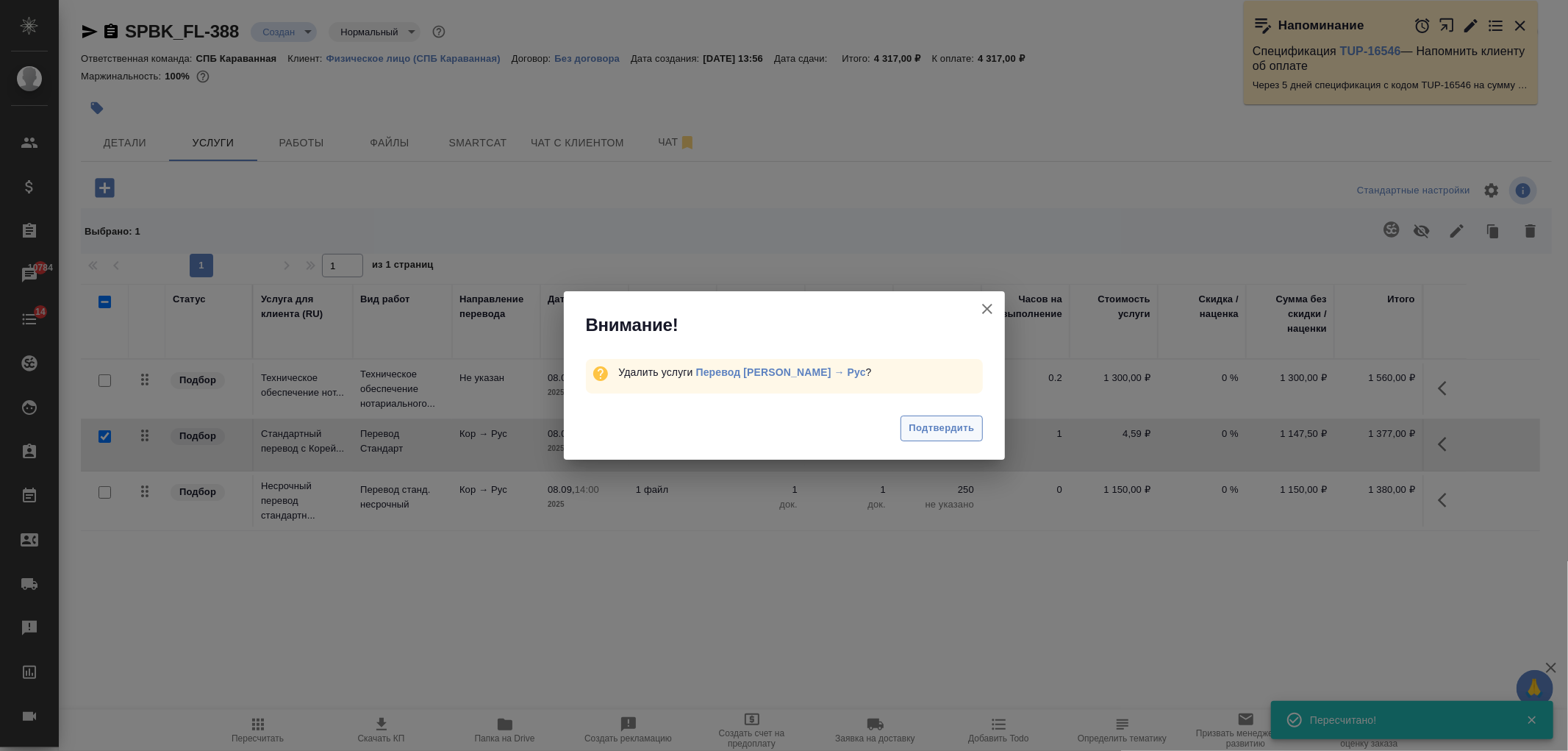
click at [917, 434] on span "Подтвердить" at bounding box center [941, 428] width 65 height 17
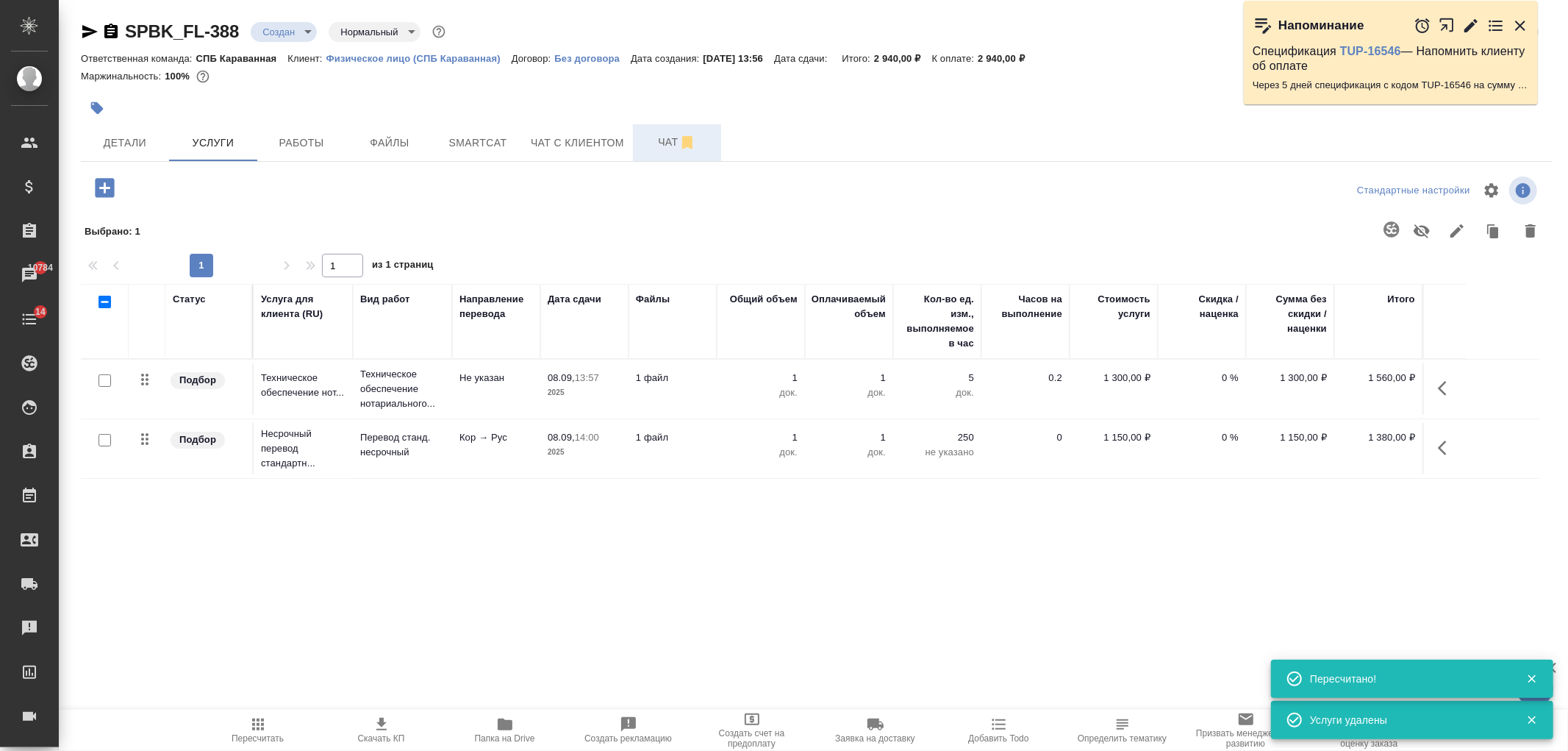
click at [642, 142] on span "Чат" at bounding box center [677, 142] width 70 height 19
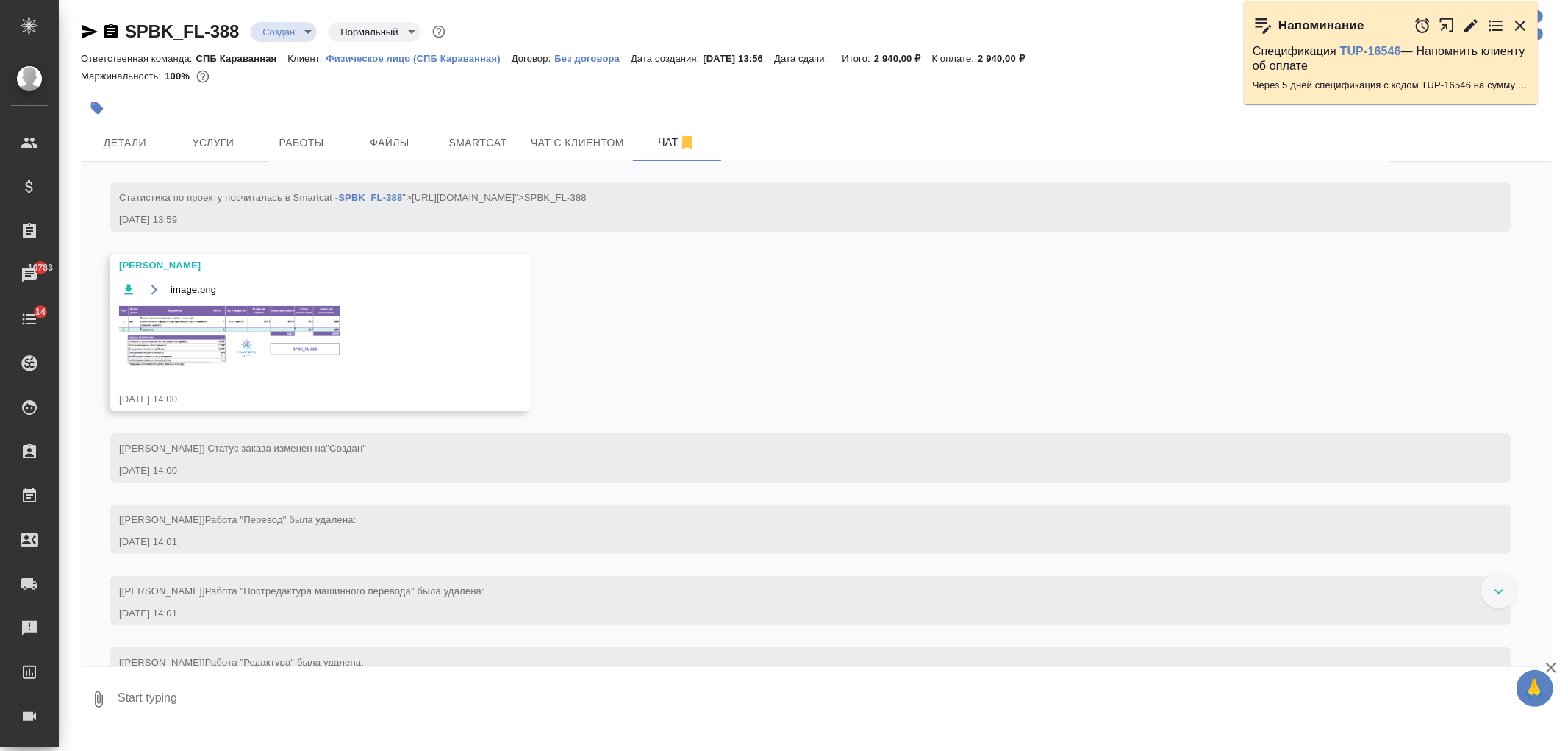
scroll to position [254, 0]
click at [243, 362] on img at bounding box center [229, 340] width 221 height 61
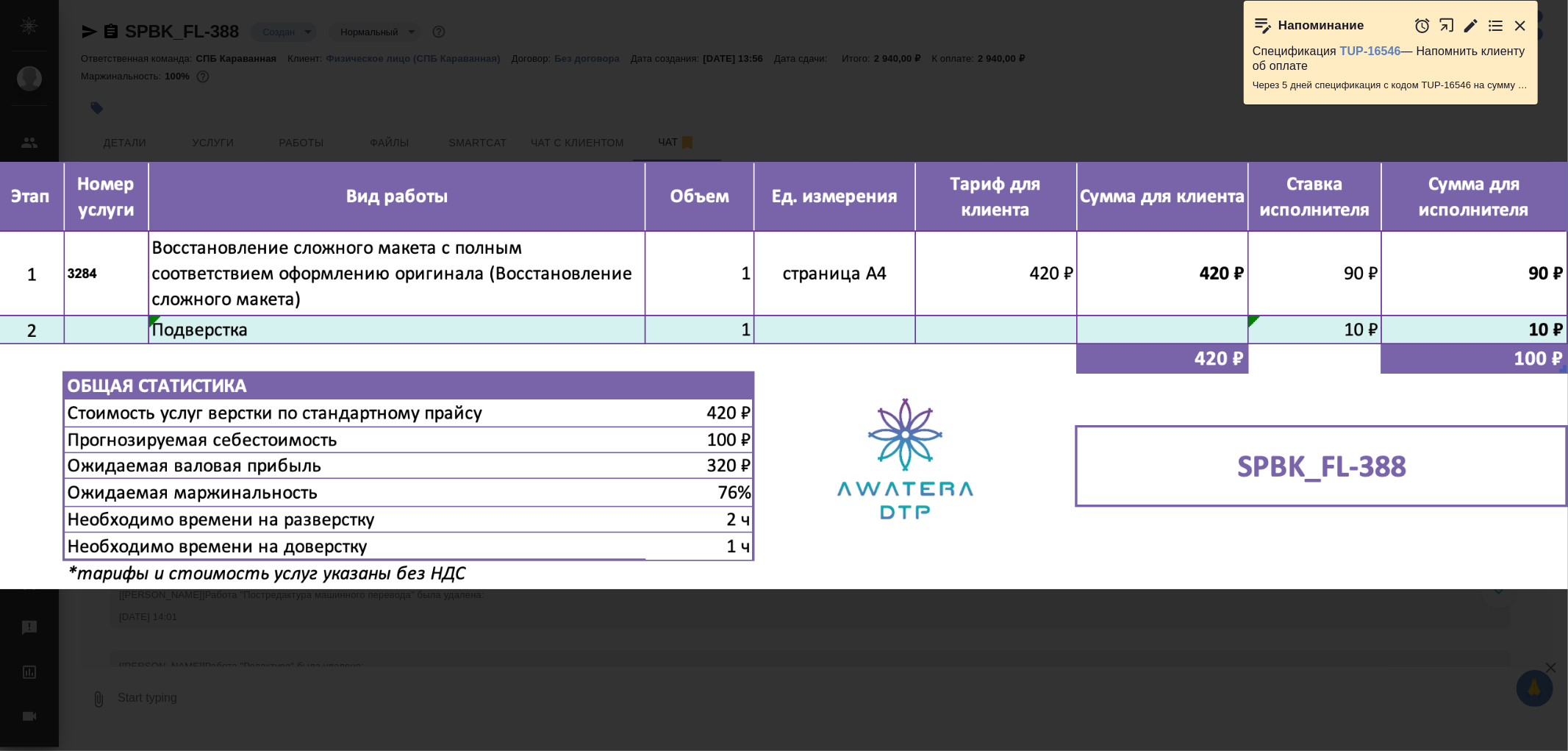
click at [509, 648] on div "image.png 1 of 1" at bounding box center [784, 375] width 1568 height 751
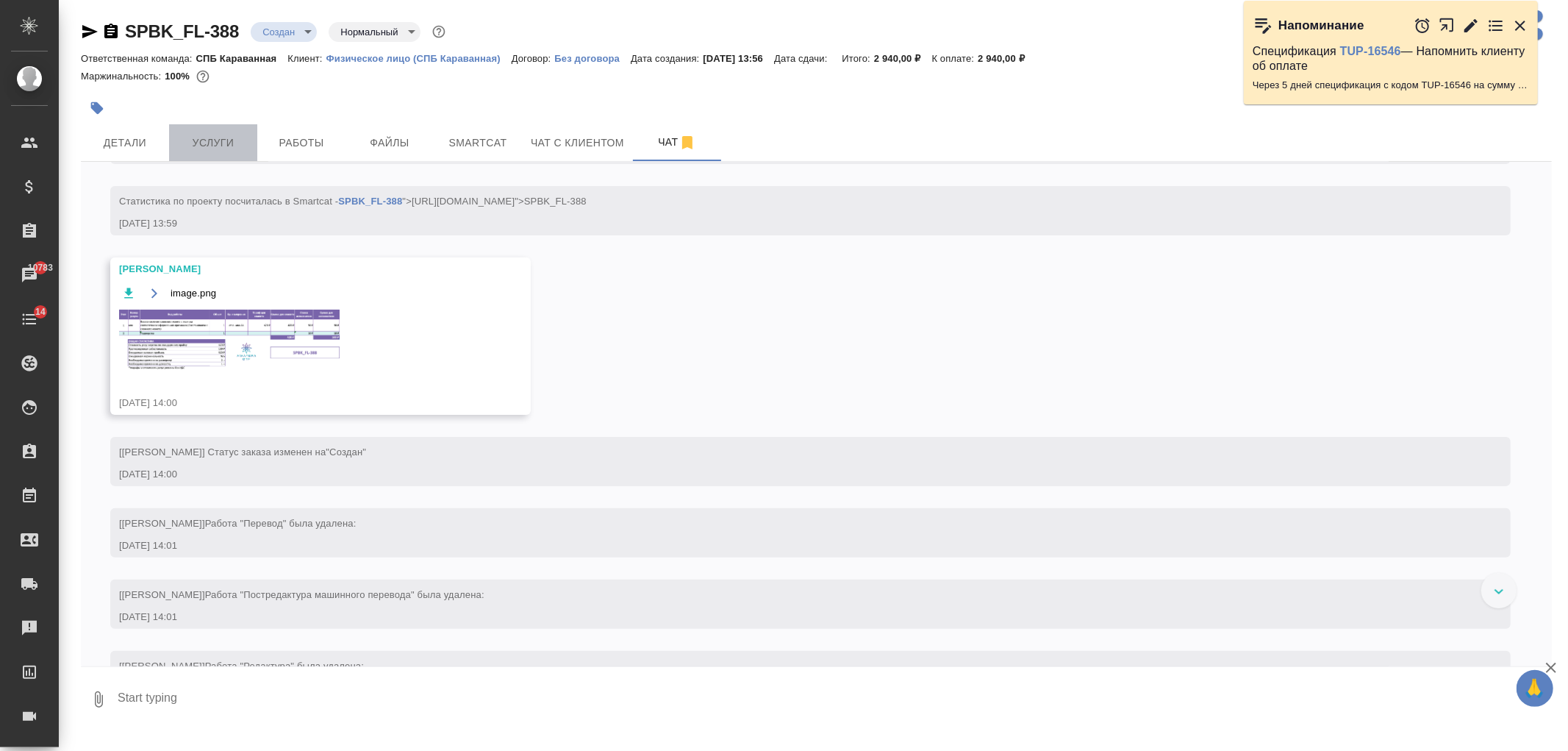
click at [234, 131] on button "Услуги" at bounding box center [213, 142] width 88 height 36
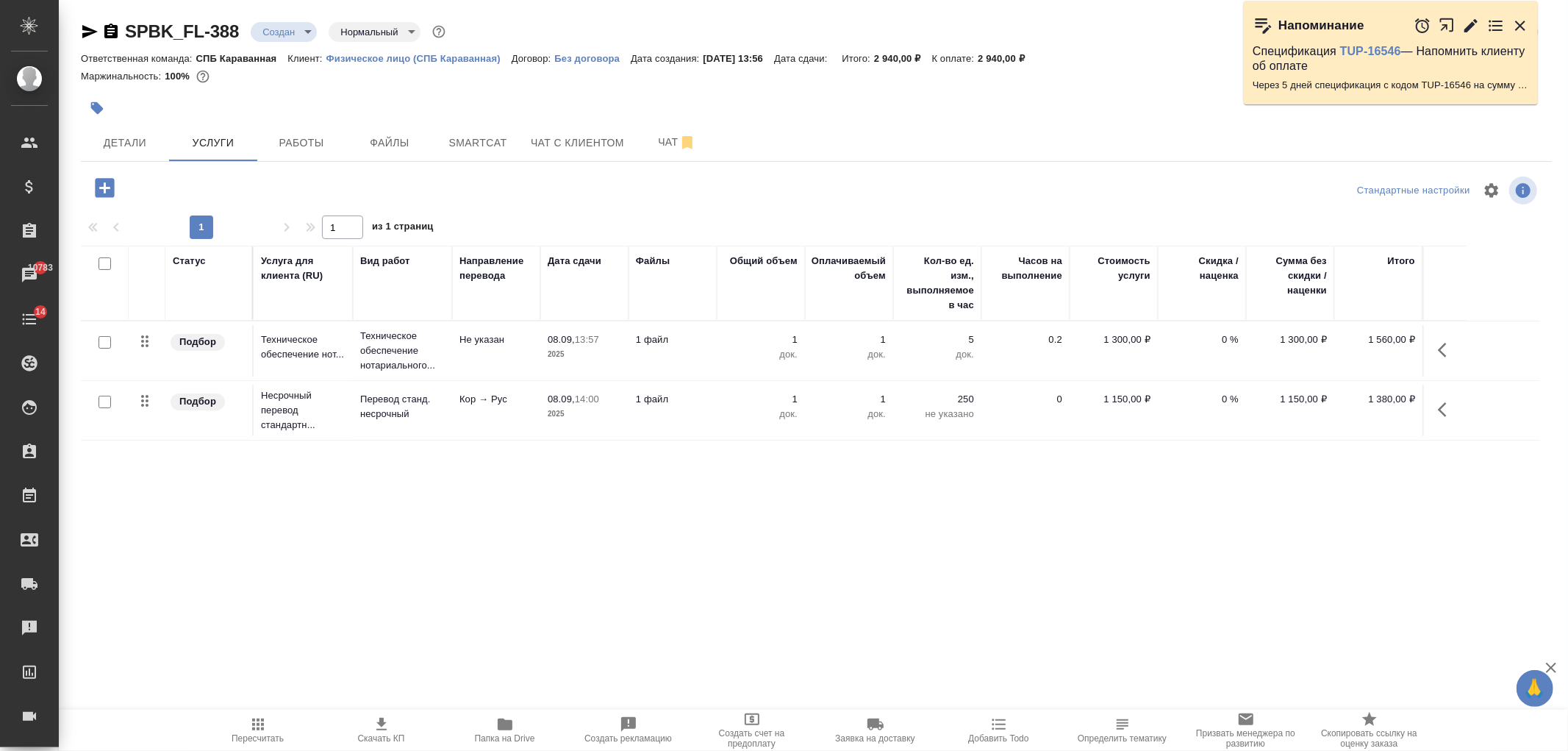
click at [103, 183] on icon "button" at bounding box center [105, 188] width 26 height 26
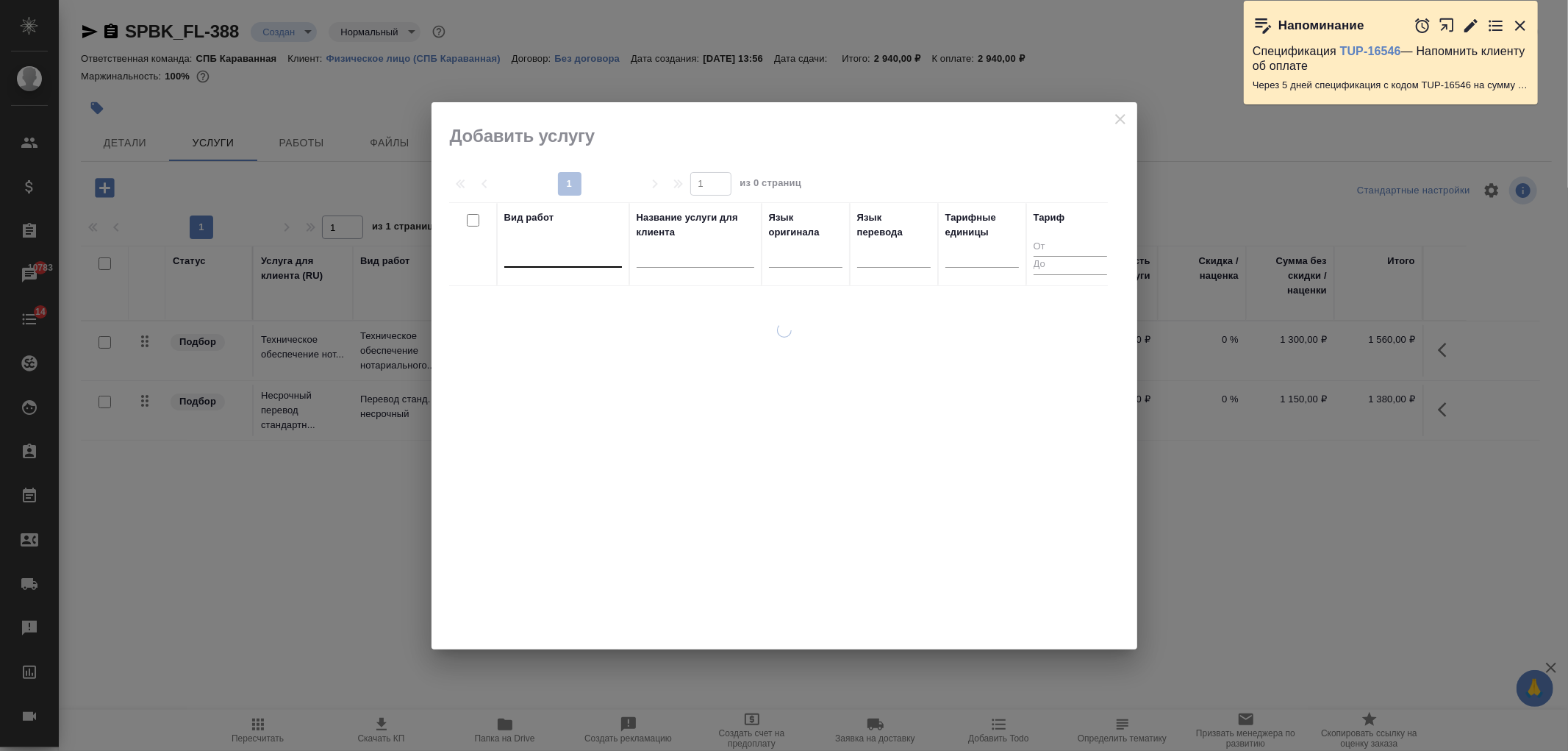
click at [585, 251] on div at bounding box center [563, 252] width 118 height 21
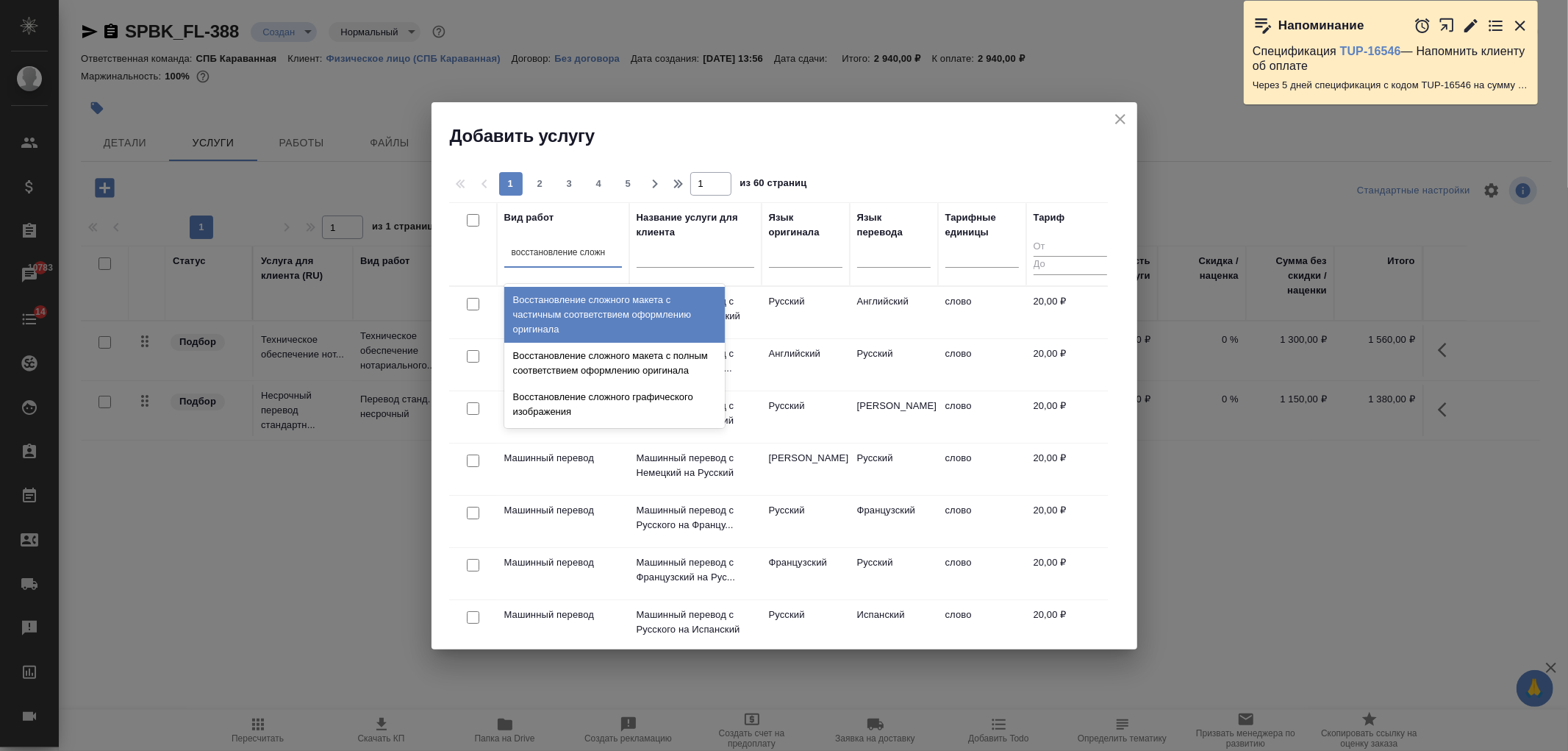
type input "восстановление сложно"
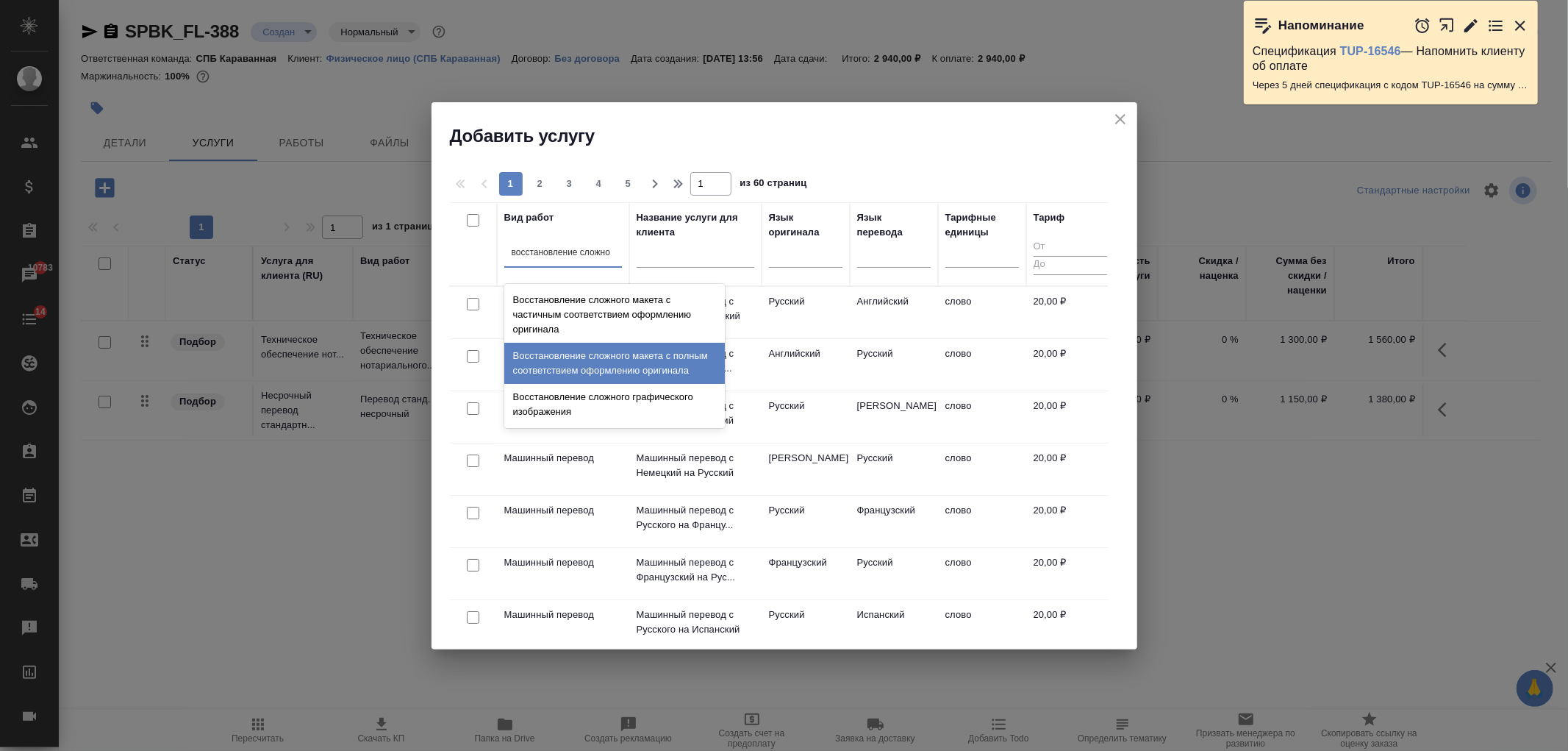
click at [660, 363] on div "Восстановление сложного макета с полным соответствием оформлению оригинала" at bounding box center [614, 363] width 221 height 41
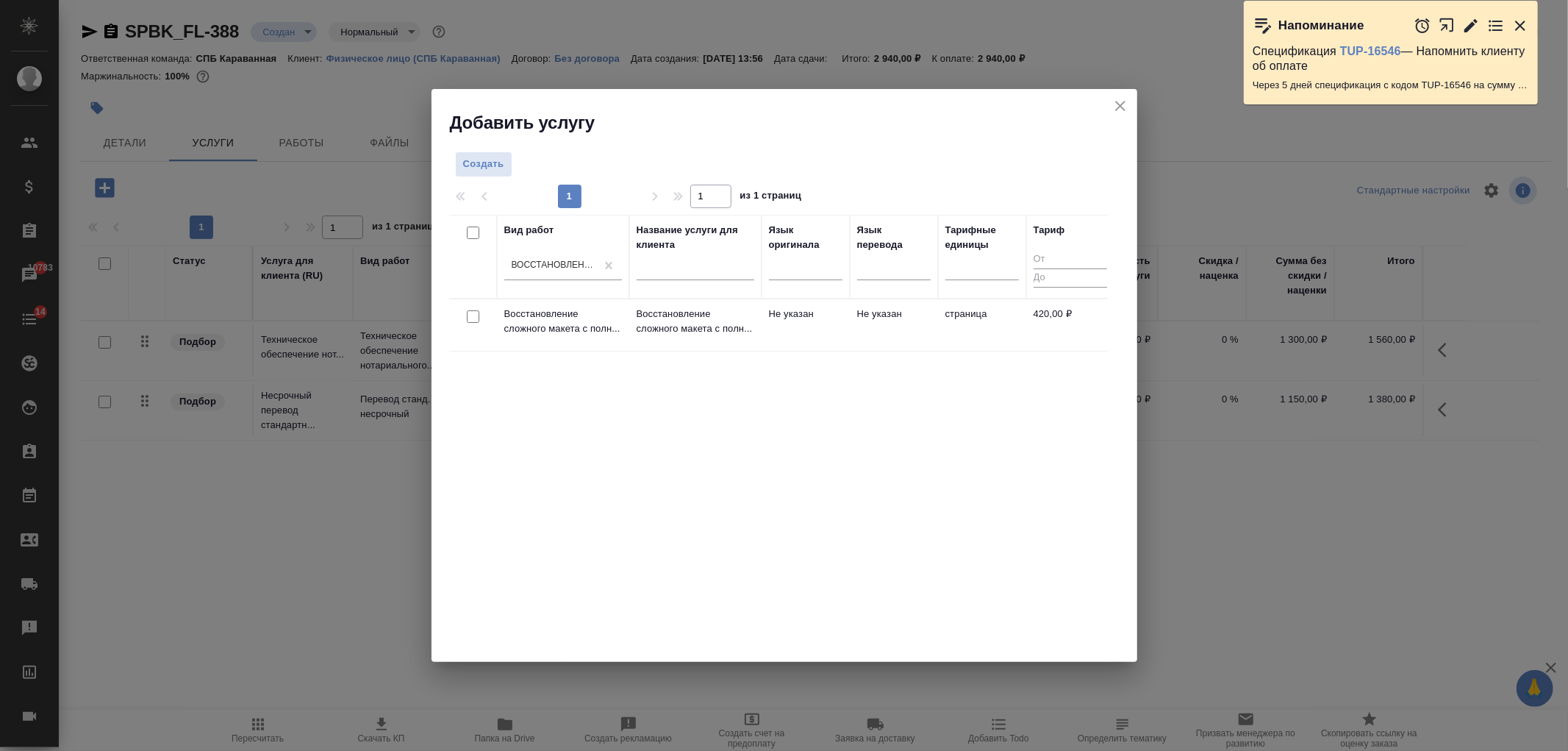
click at [471, 313] on input "checkbox" at bounding box center [473, 316] width 12 height 12
checkbox input "true"
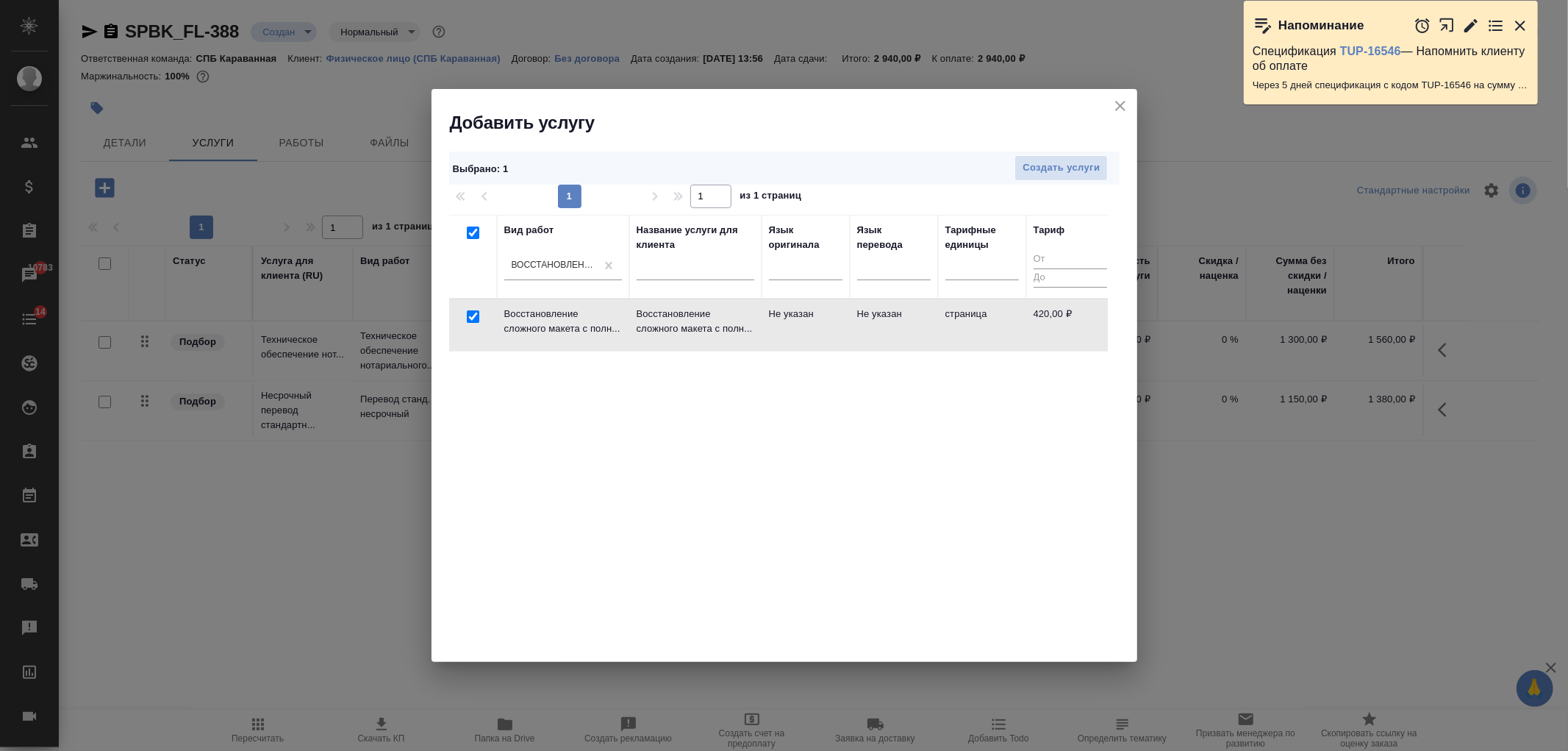
click at [1116, 158] on div "Выбрано : 1 Создать услуги" at bounding box center [785, 167] width 671 height 33
click at [1071, 165] on span "Создать услуги" at bounding box center [1061, 167] width 78 height 17
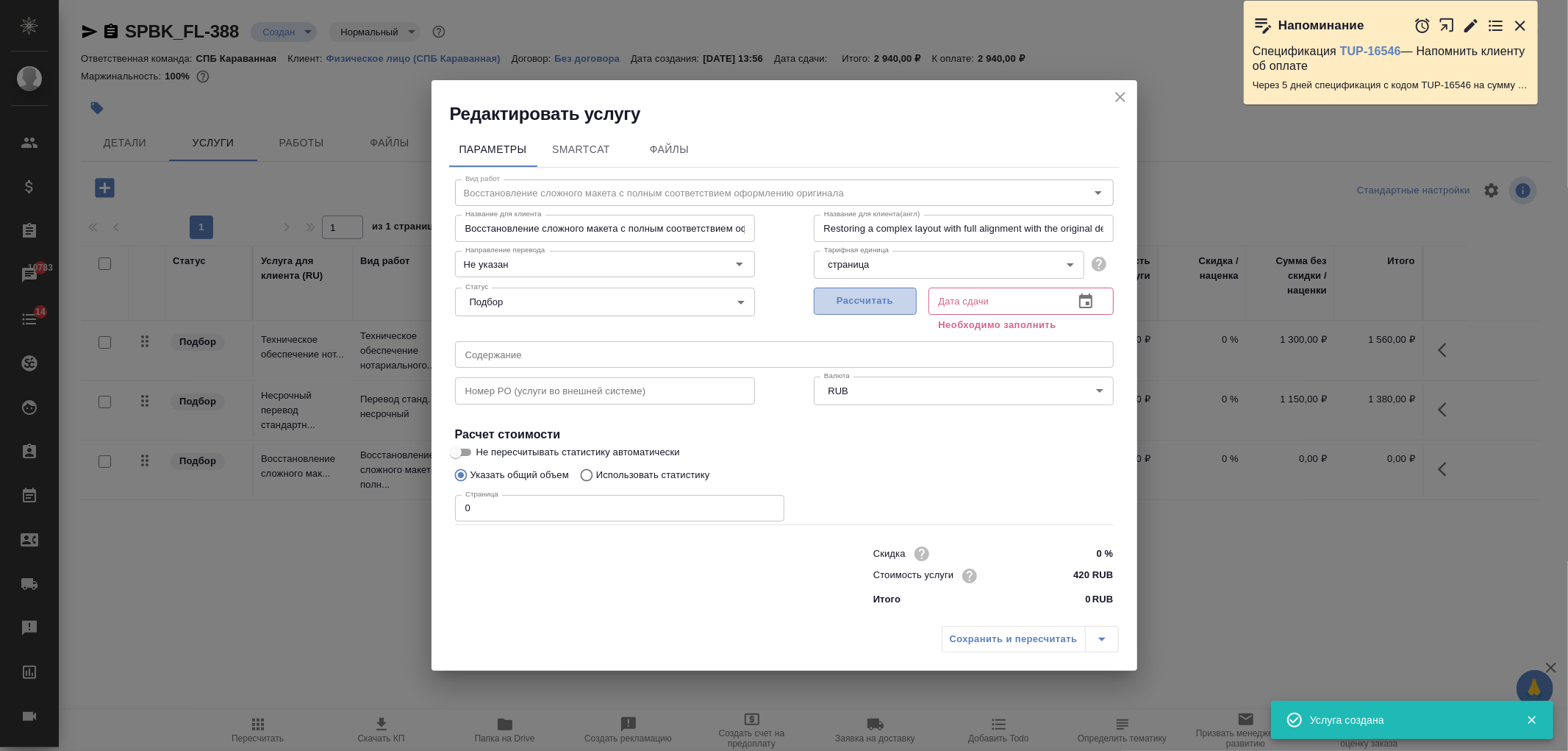
click at [841, 297] on span "Рассчитать" at bounding box center [865, 301] width 86 height 17
type input "08.09.2025 14:01"
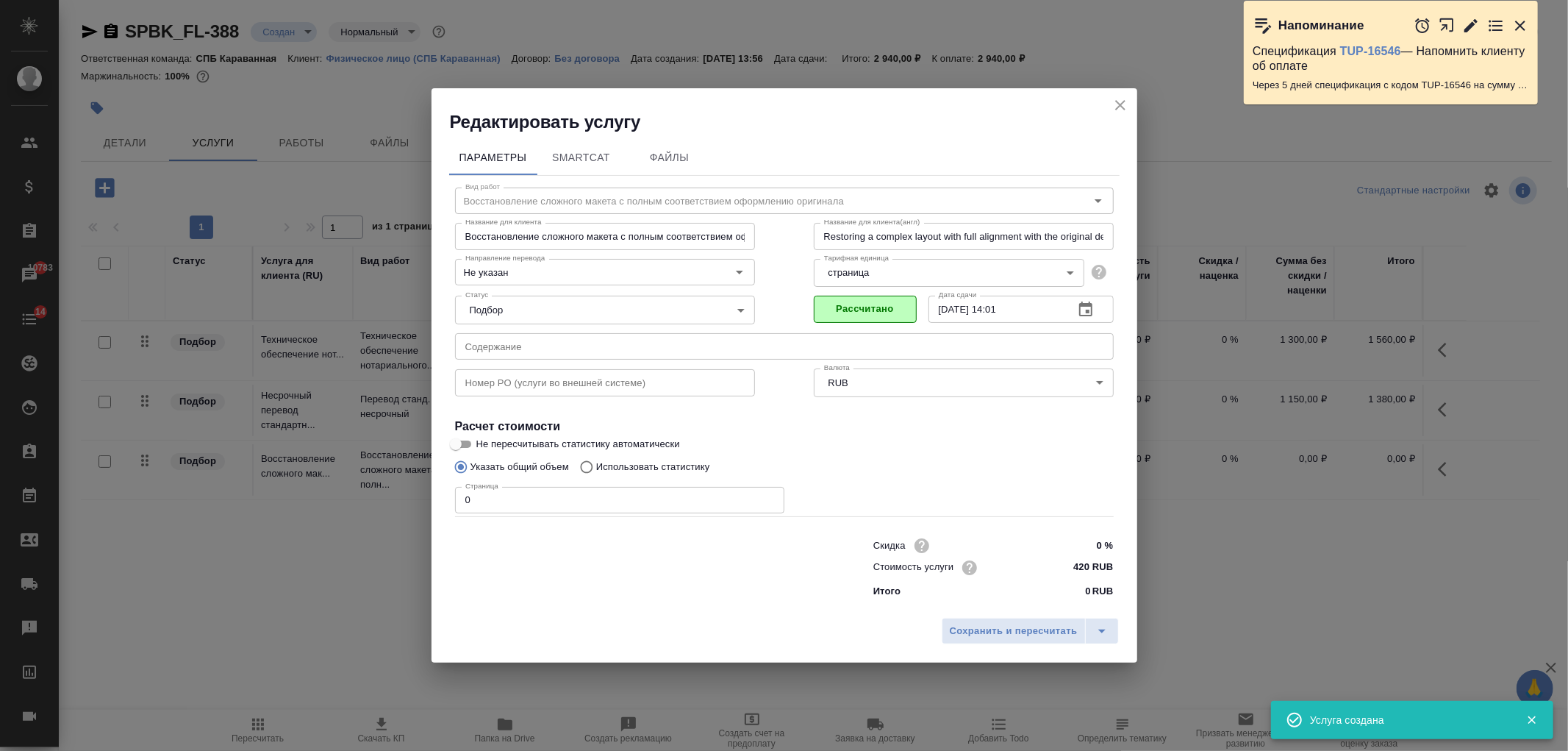
click at [515, 496] on input "0" at bounding box center [620, 500] width 330 height 27
type input "1"
click at [1082, 545] on input "0 %" at bounding box center [1085, 545] width 55 height 21
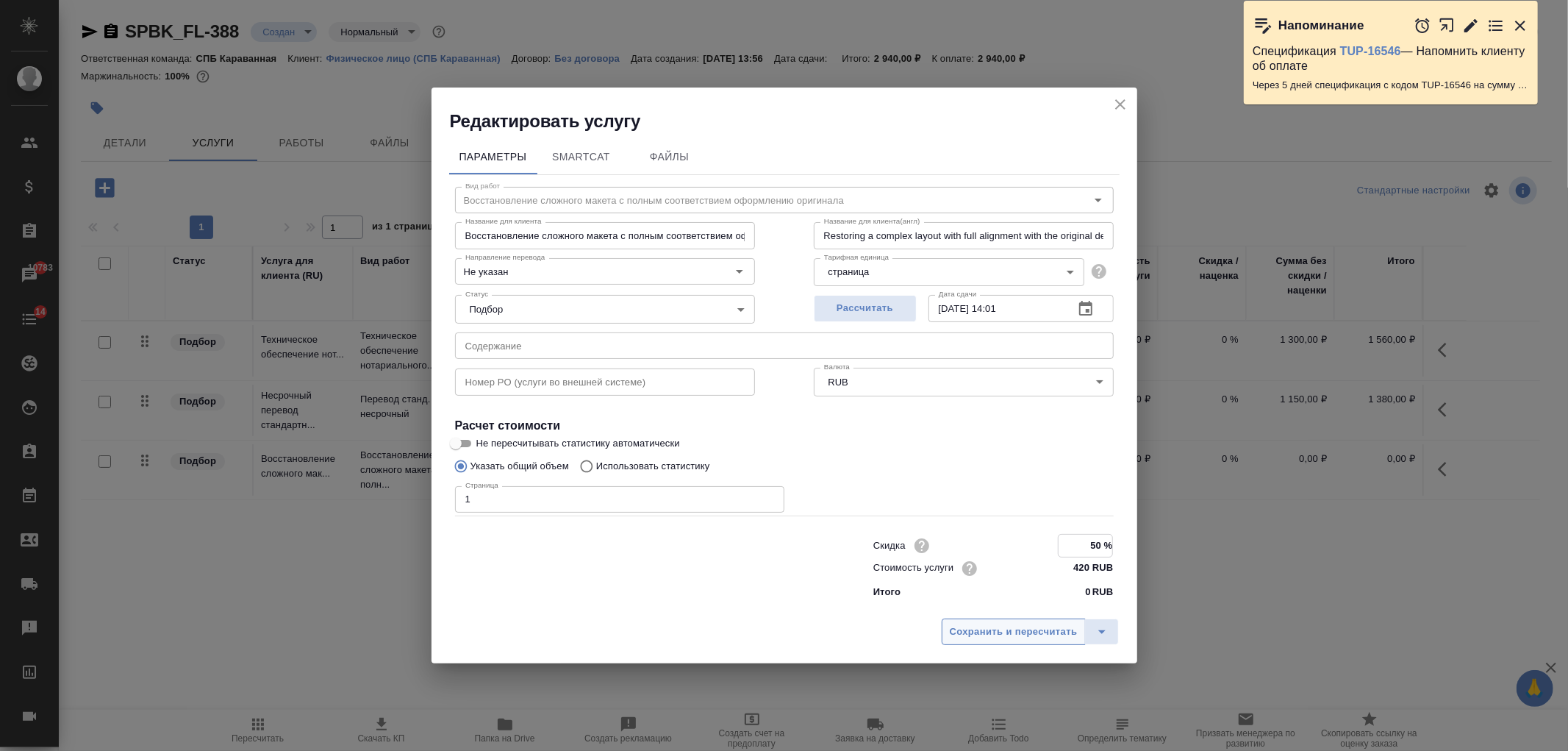
type input "50 %"
click at [1022, 632] on span "Сохранить и пересчитать" at bounding box center [1014, 631] width 128 height 17
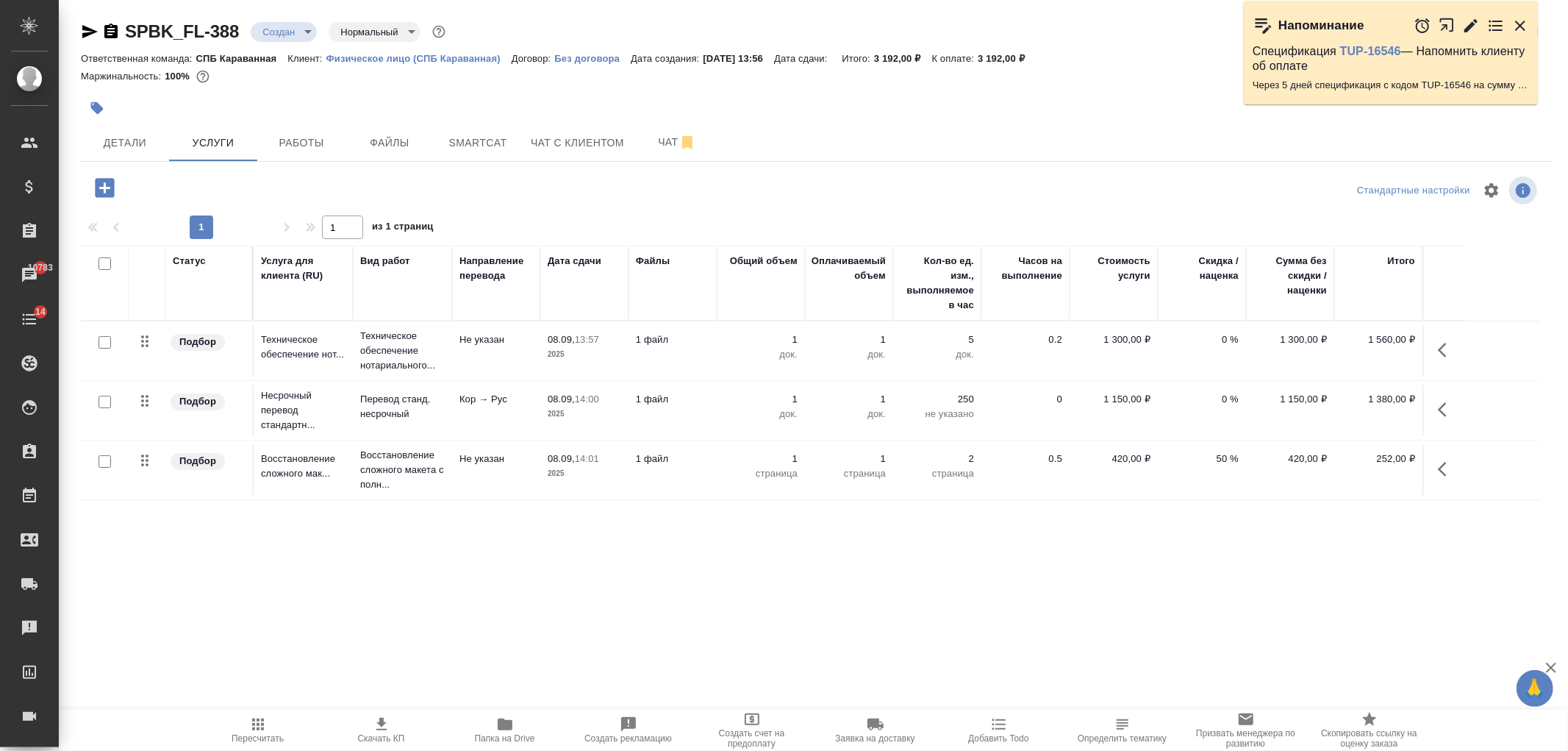
click at [251, 725] on icon "button" at bounding box center [258, 724] width 18 height 18
click at [836, 342] on p "1" at bounding box center [849, 340] width 74 height 15
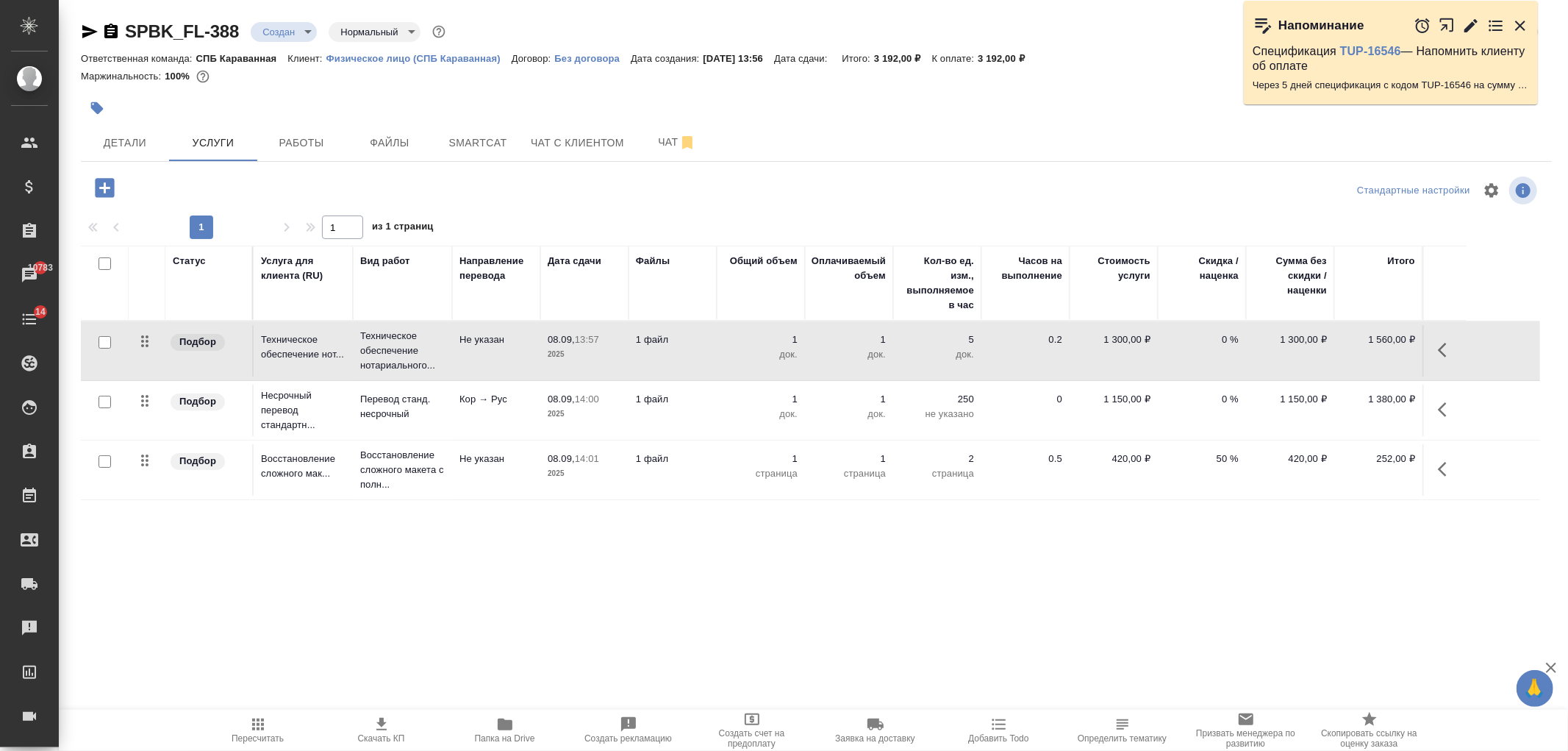
click at [836, 342] on p "1" at bounding box center [849, 340] width 74 height 15
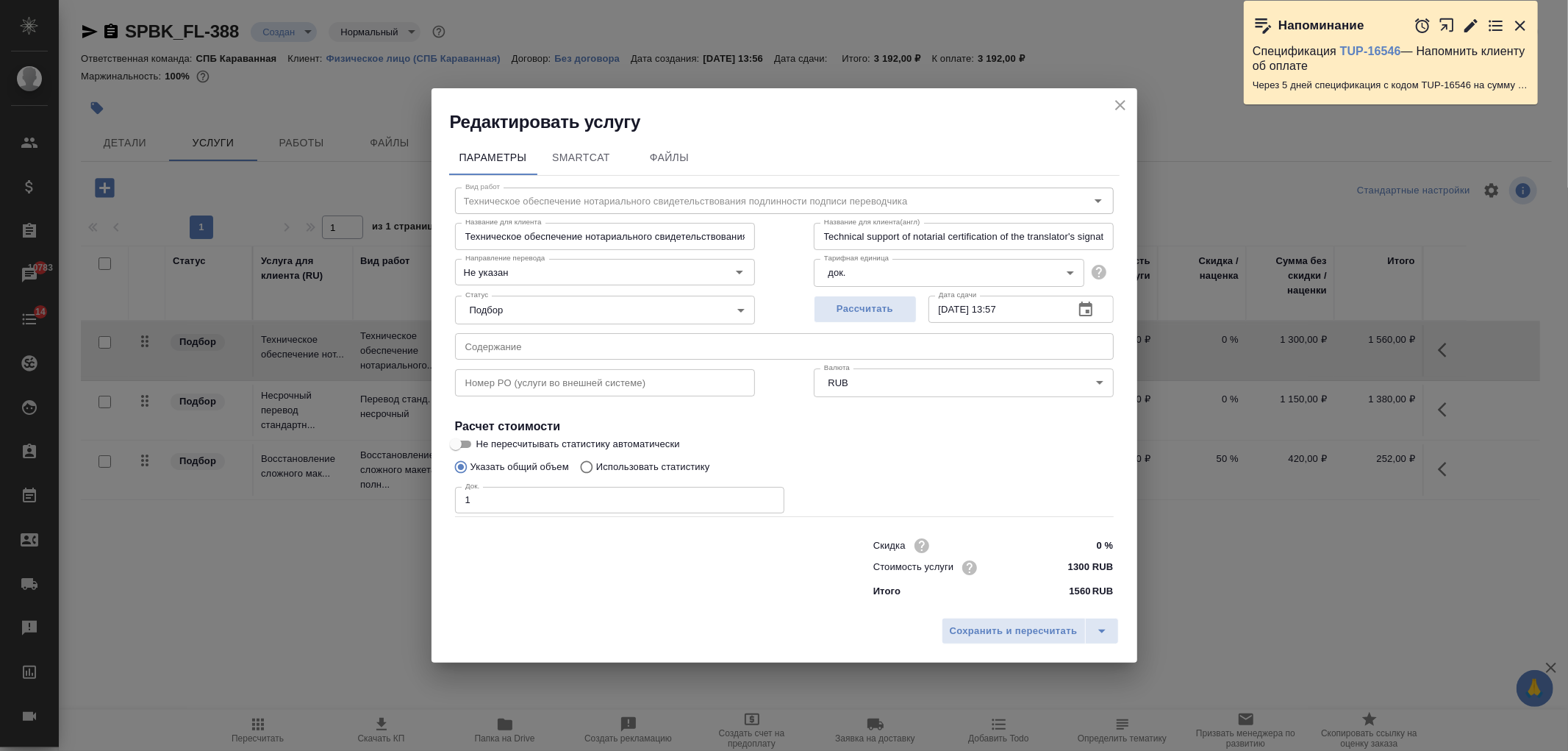
click at [1076, 567] on input "1300 RUB" at bounding box center [1085, 567] width 55 height 21
click at [1079, 565] on input "1300 RUB" at bounding box center [1085, 567] width 53 height 21
type input "1100 RUB"
click at [1011, 635] on span "Сохранить и пересчитать" at bounding box center [1014, 631] width 128 height 17
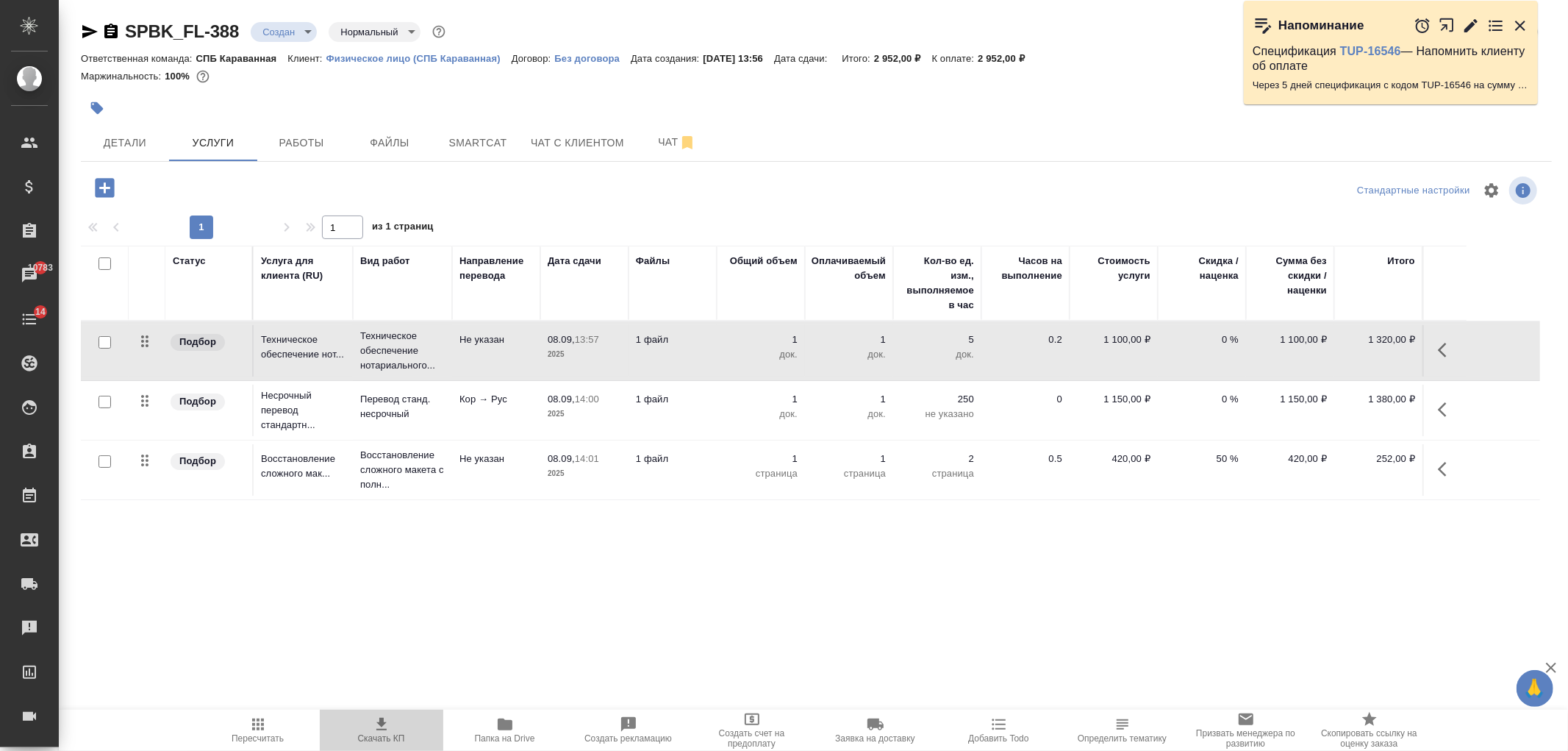
click at [375, 724] on icon "button" at bounding box center [381, 724] width 18 height 18
click at [108, 142] on span "Детали" at bounding box center [124, 143] width 70 height 19
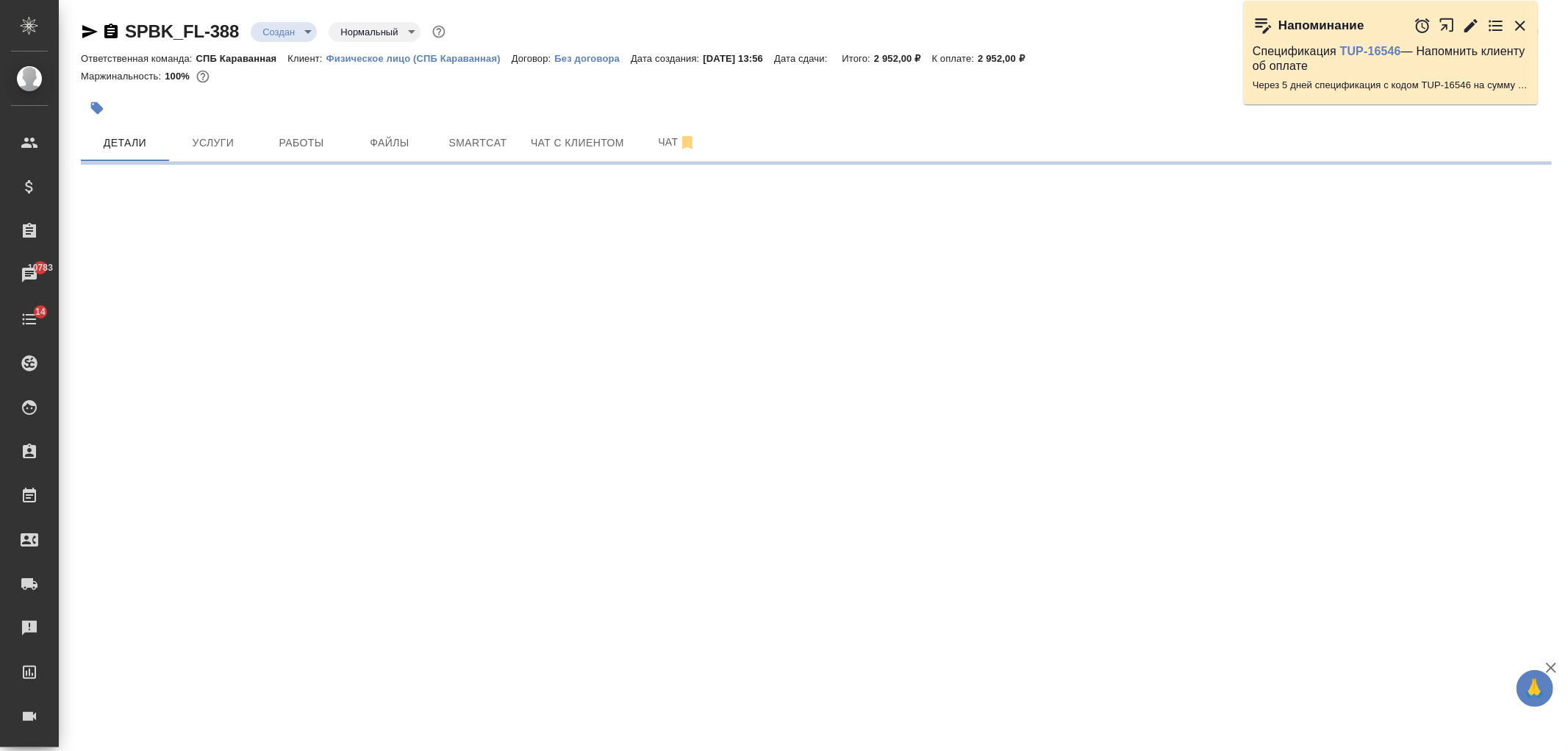
select select "RU"
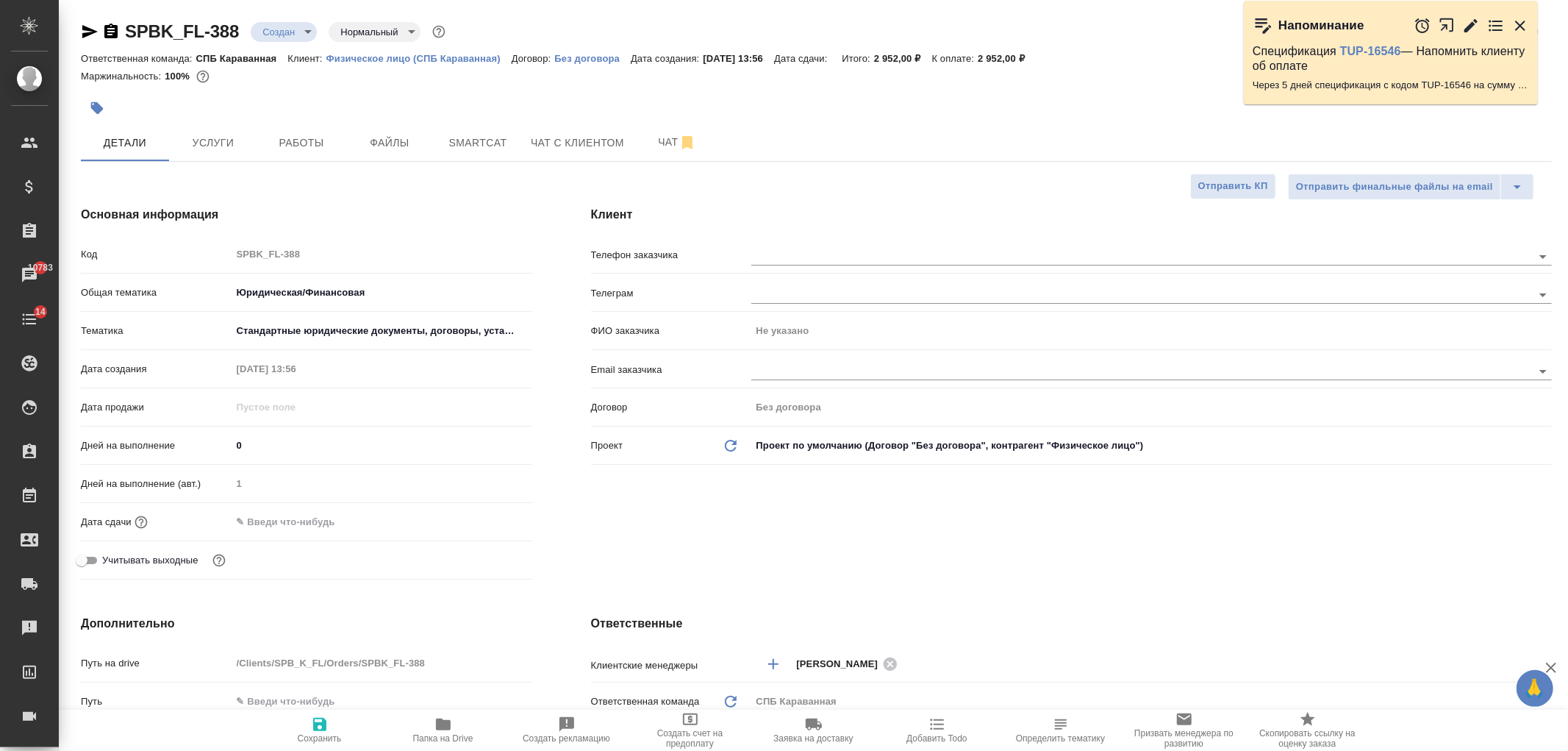
type textarea "x"
drag, startPoint x: 896, startPoint y: 55, endPoint x: 940, endPoint y: 59, distance: 44.2
click at [933, 59] on p "2 952,00 ₽" at bounding box center [904, 59] width 58 height 11
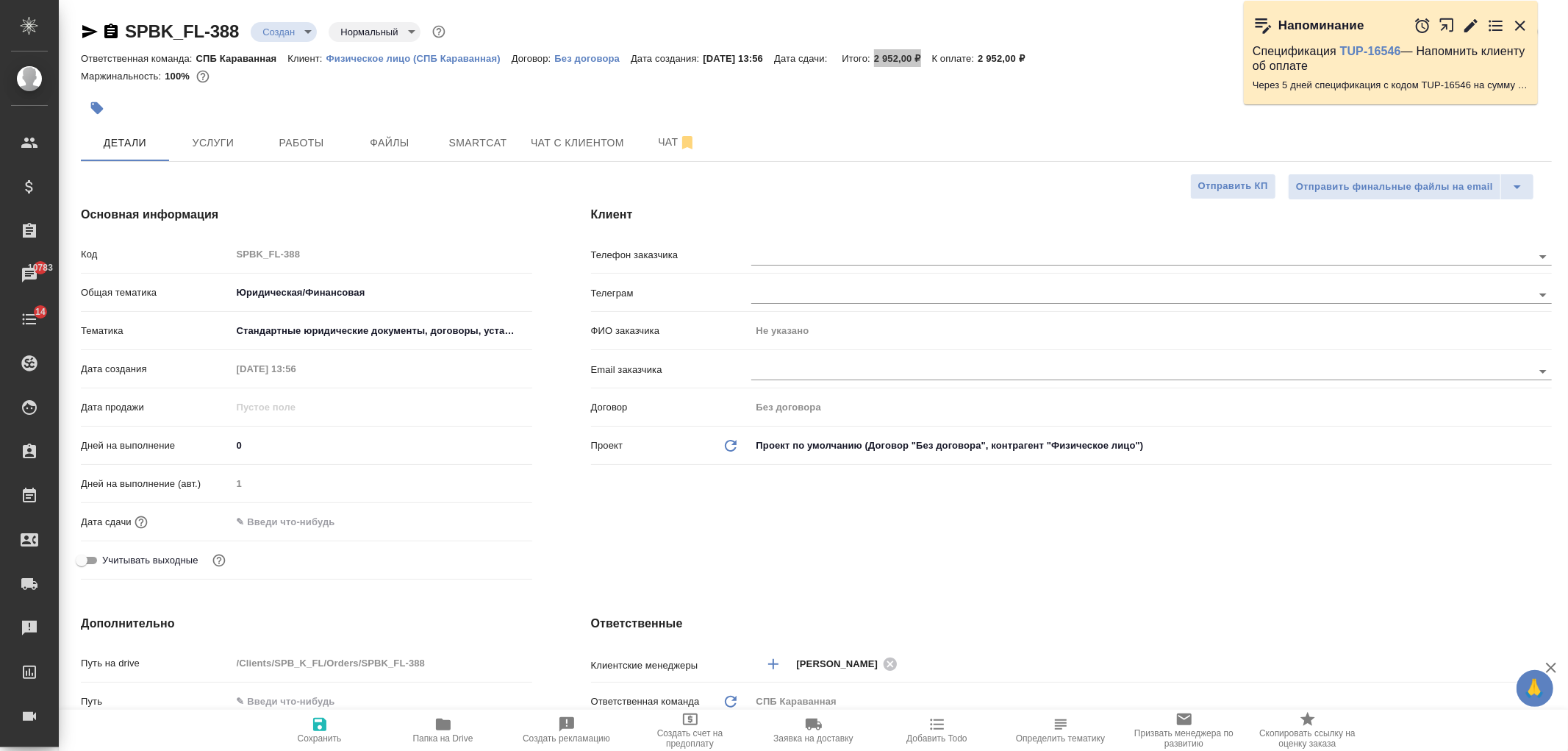
type textarea "x"
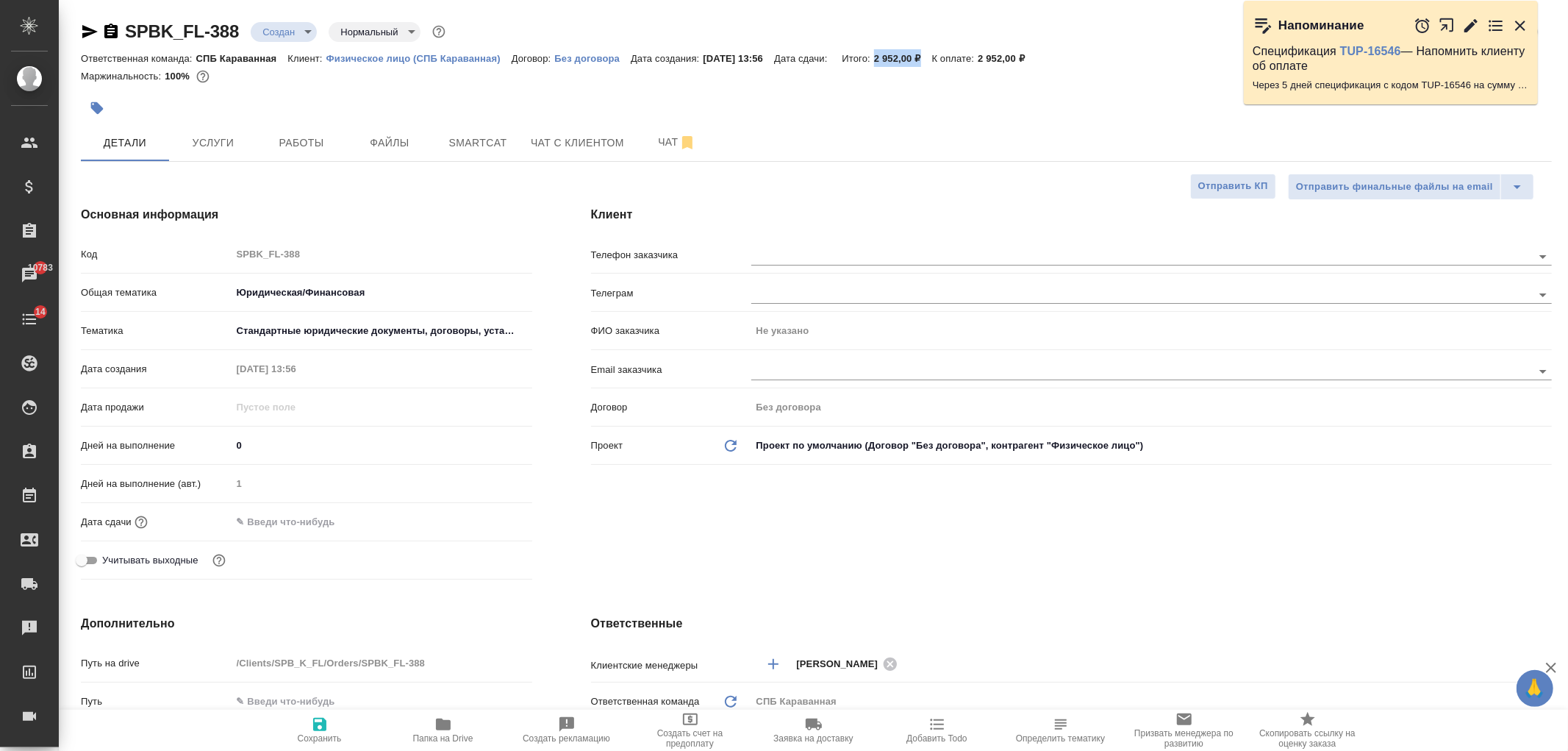
type textarea "x"
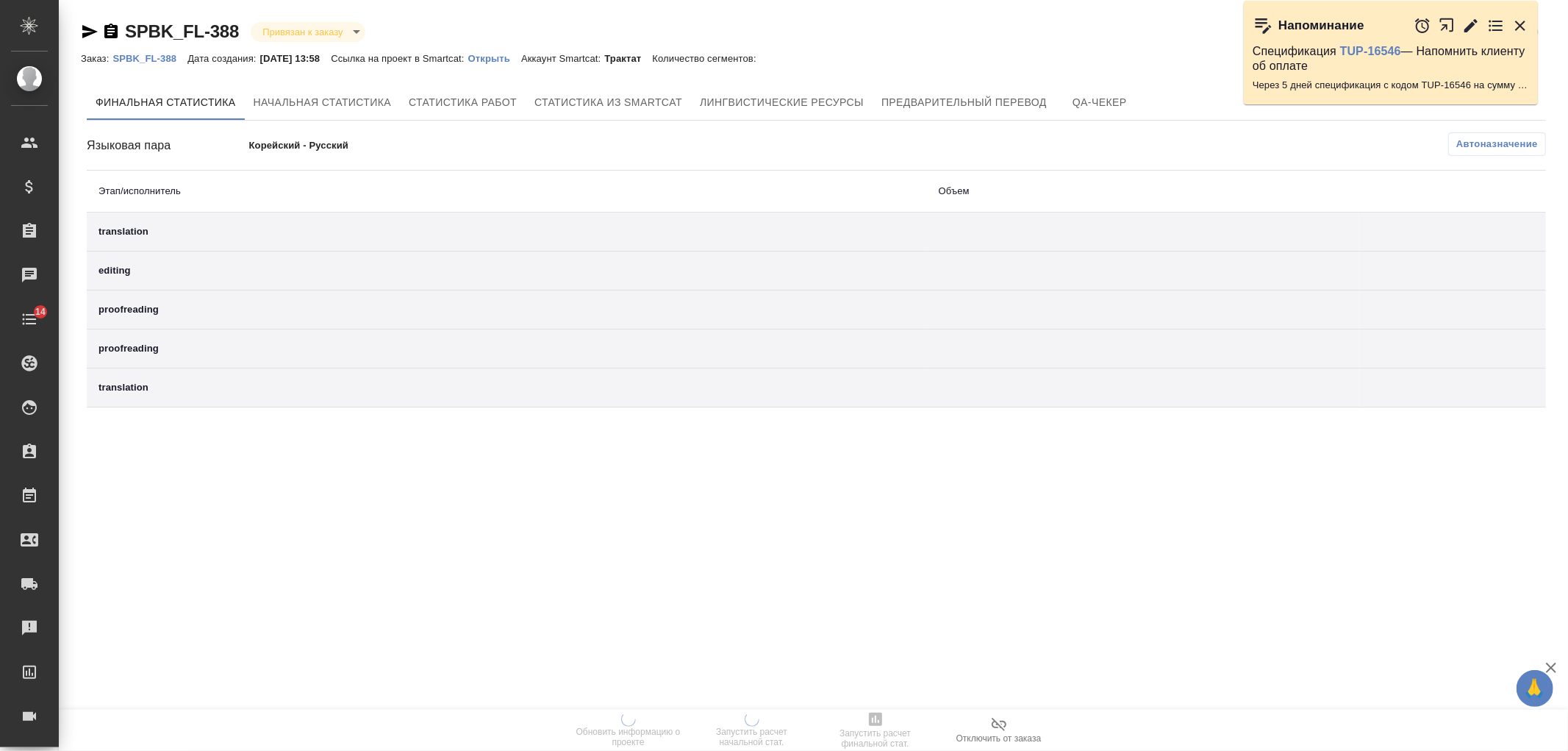
click at [520, 61] on p "Открыть" at bounding box center [495, 59] width 53 height 11
